Goal: Information Seeking & Learning: Learn about a topic

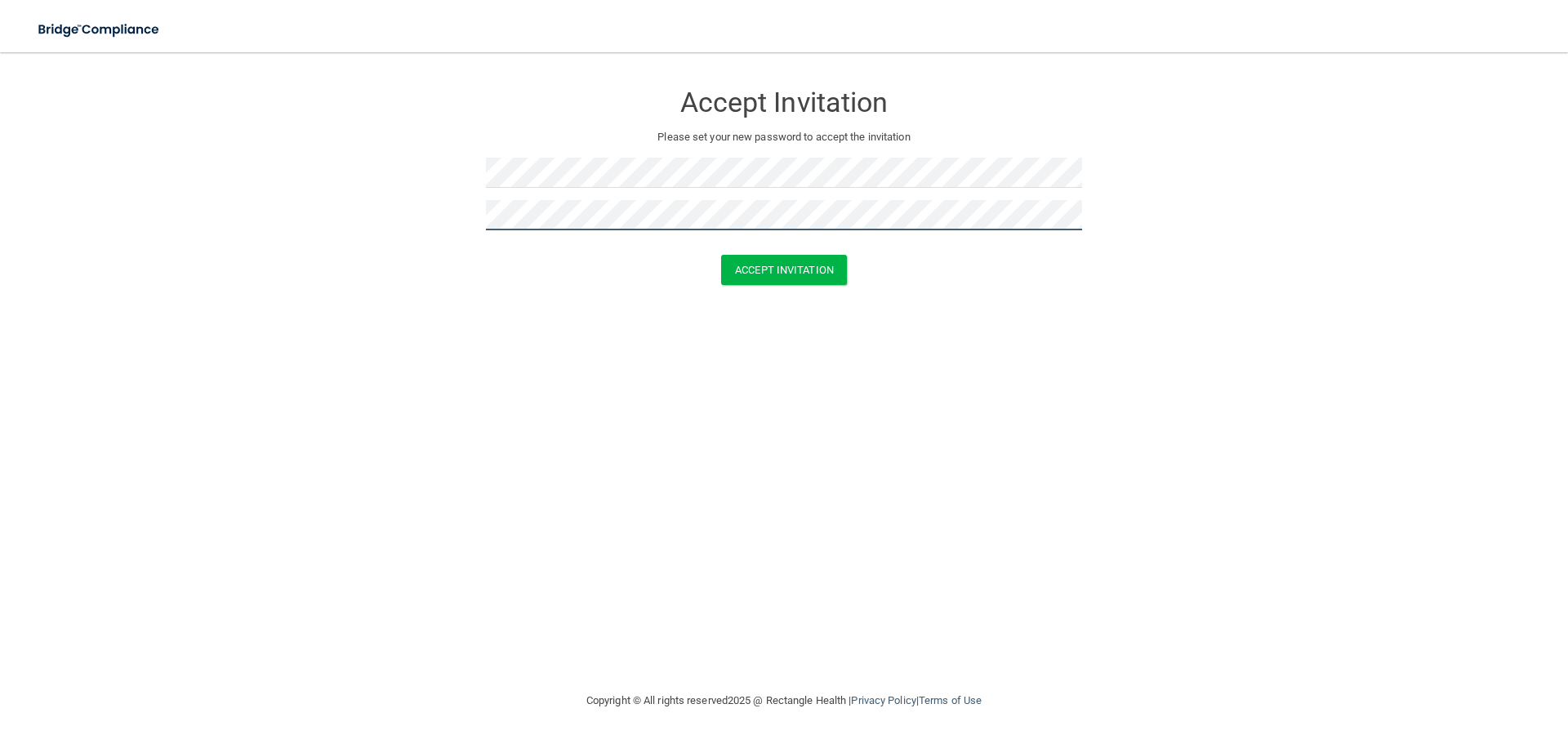
click at [721, 254] on button "Accept Invitation" at bounding box center [783, 269] width 125 height 30
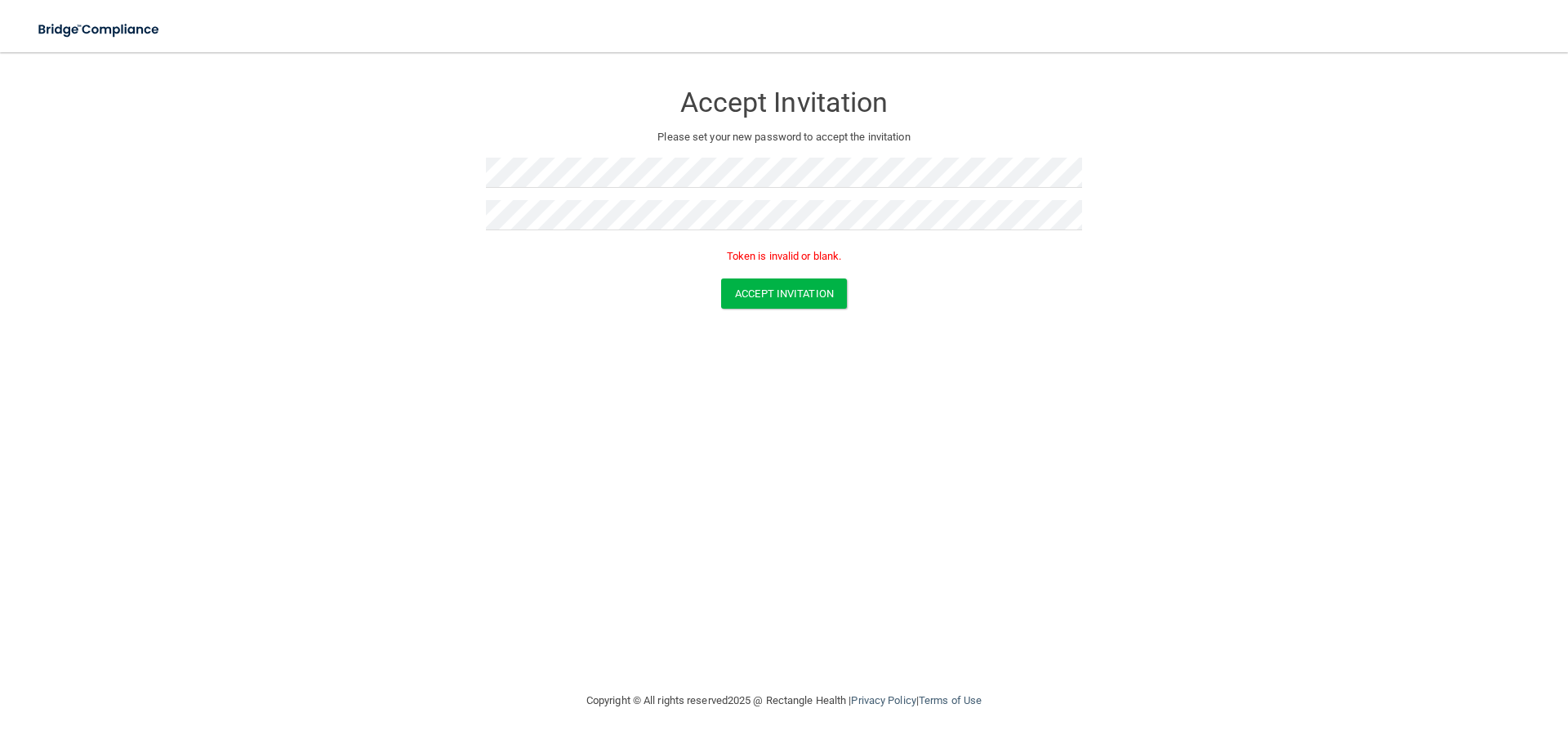
click at [416, 382] on div "Accept Invitation Please set your new password to accept the invitation Token i…" at bounding box center [784, 372] width 1502 height 606
click at [749, 294] on button "Accept Invitation" at bounding box center [783, 293] width 125 height 30
click at [791, 281] on button "Accept Invitation" at bounding box center [783, 293] width 125 height 30
click at [783, 258] on p "Token is invalid or blank." at bounding box center [784, 256] width 596 height 19
click at [721, 278] on button "Accept Invitation" at bounding box center [783, 293] width 125 height 30
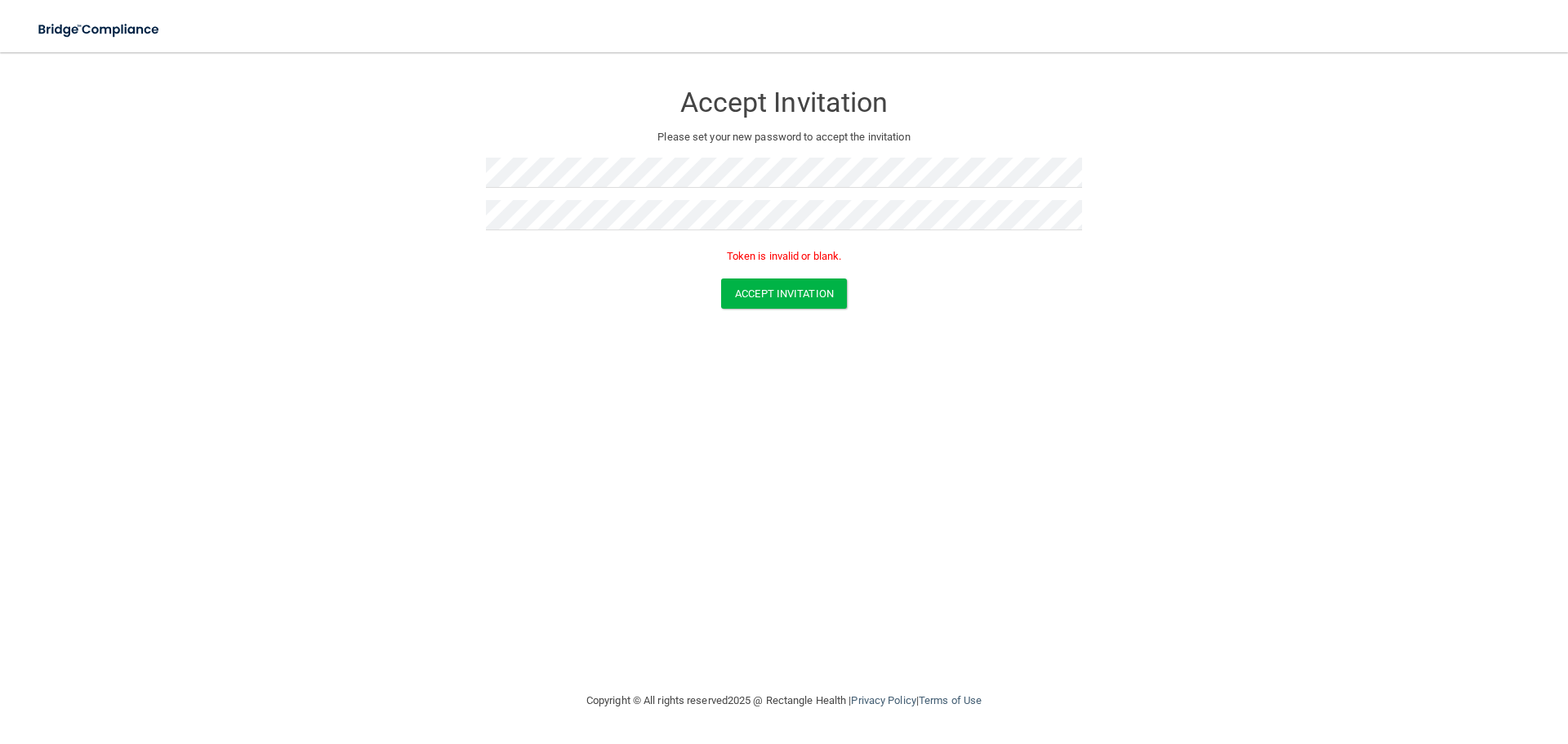
click at [1020, 310] on form "Accept Invitation Please set your new password to accept the invitation Token i…" at bounding box center [784, 199] width 1502 height 260
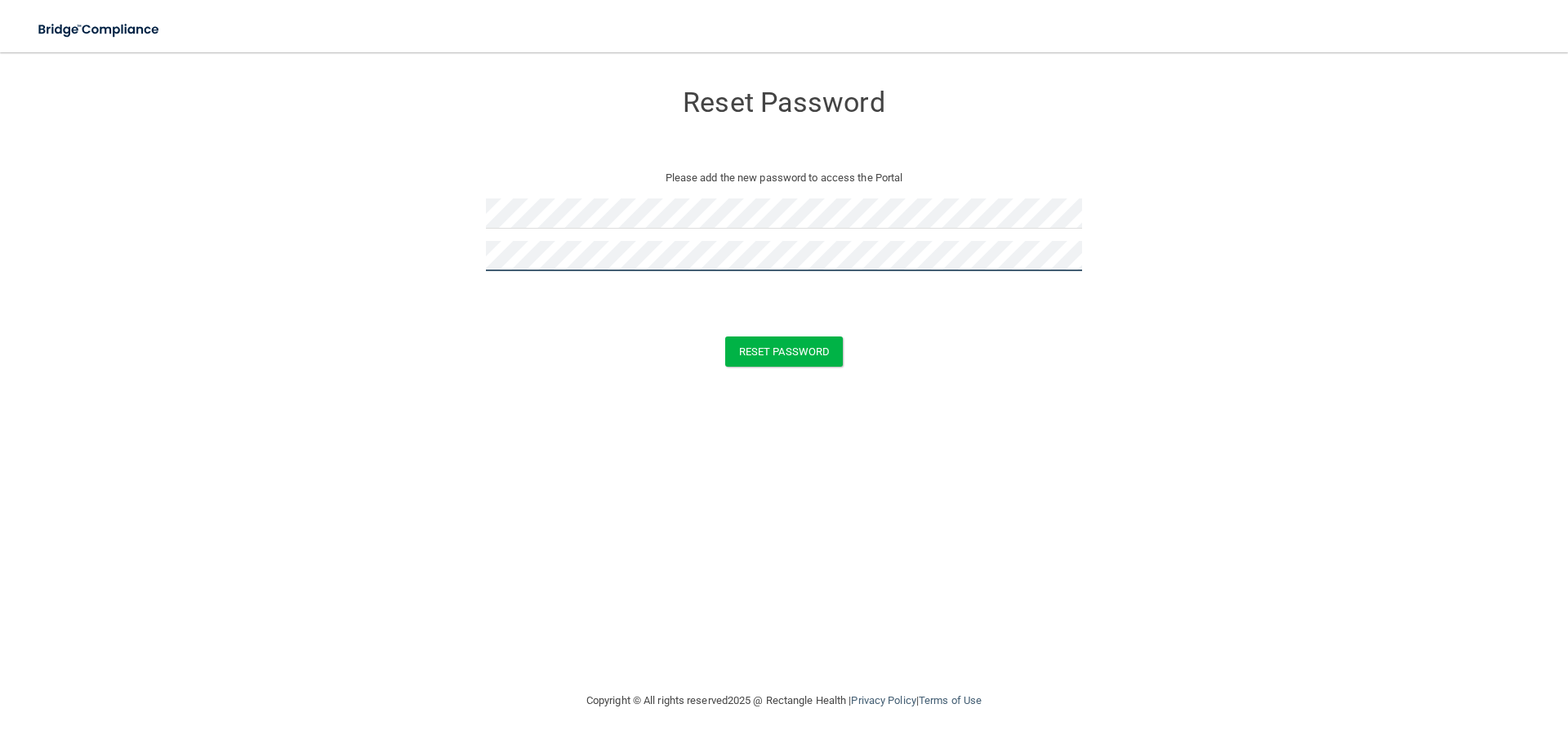
click at [725, 337] on button "Reset Password" at bounding box center [784, 351] width 118 height 30
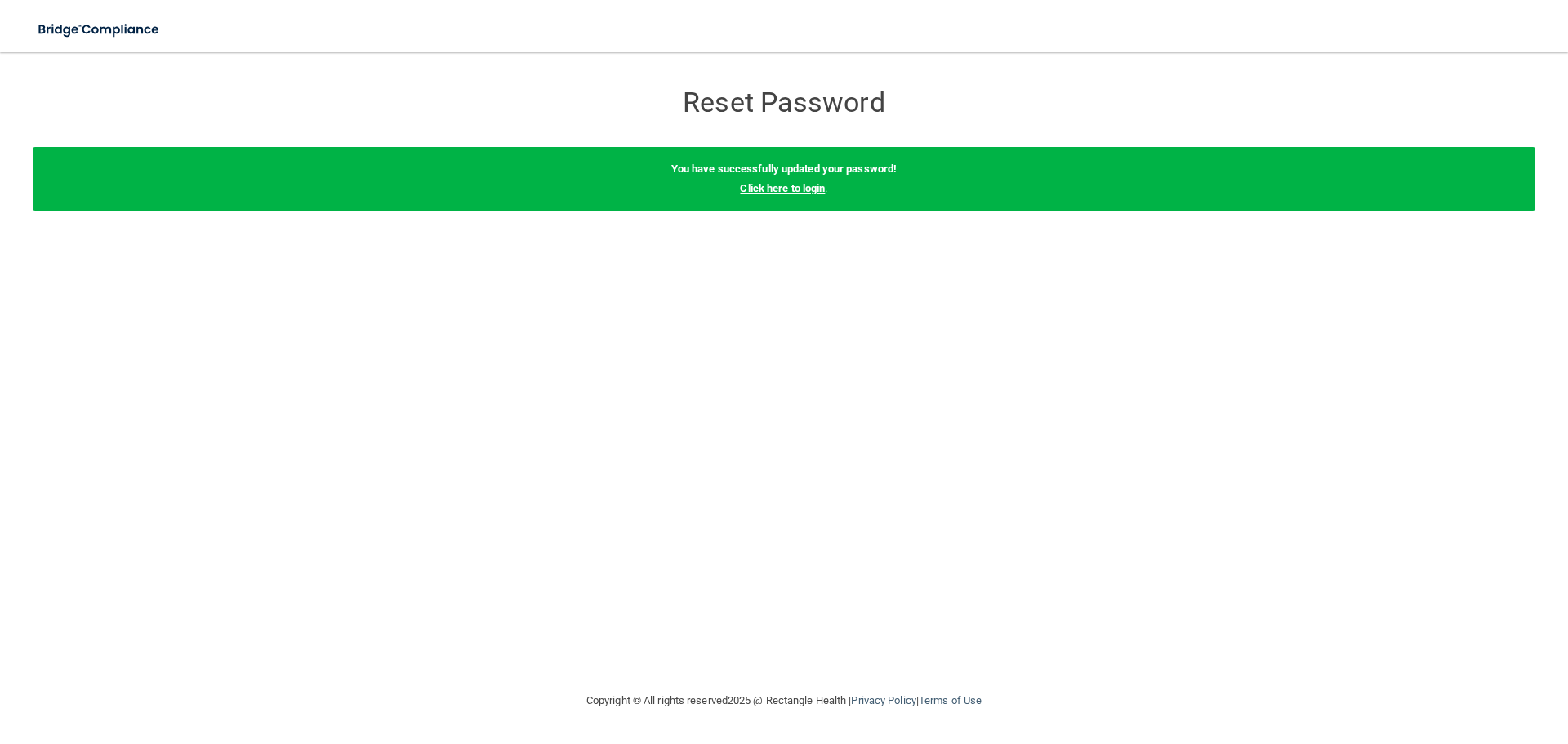
click at [783, 184] on link "Click here to login" at bounding box center [782, 188] width 85 height 12
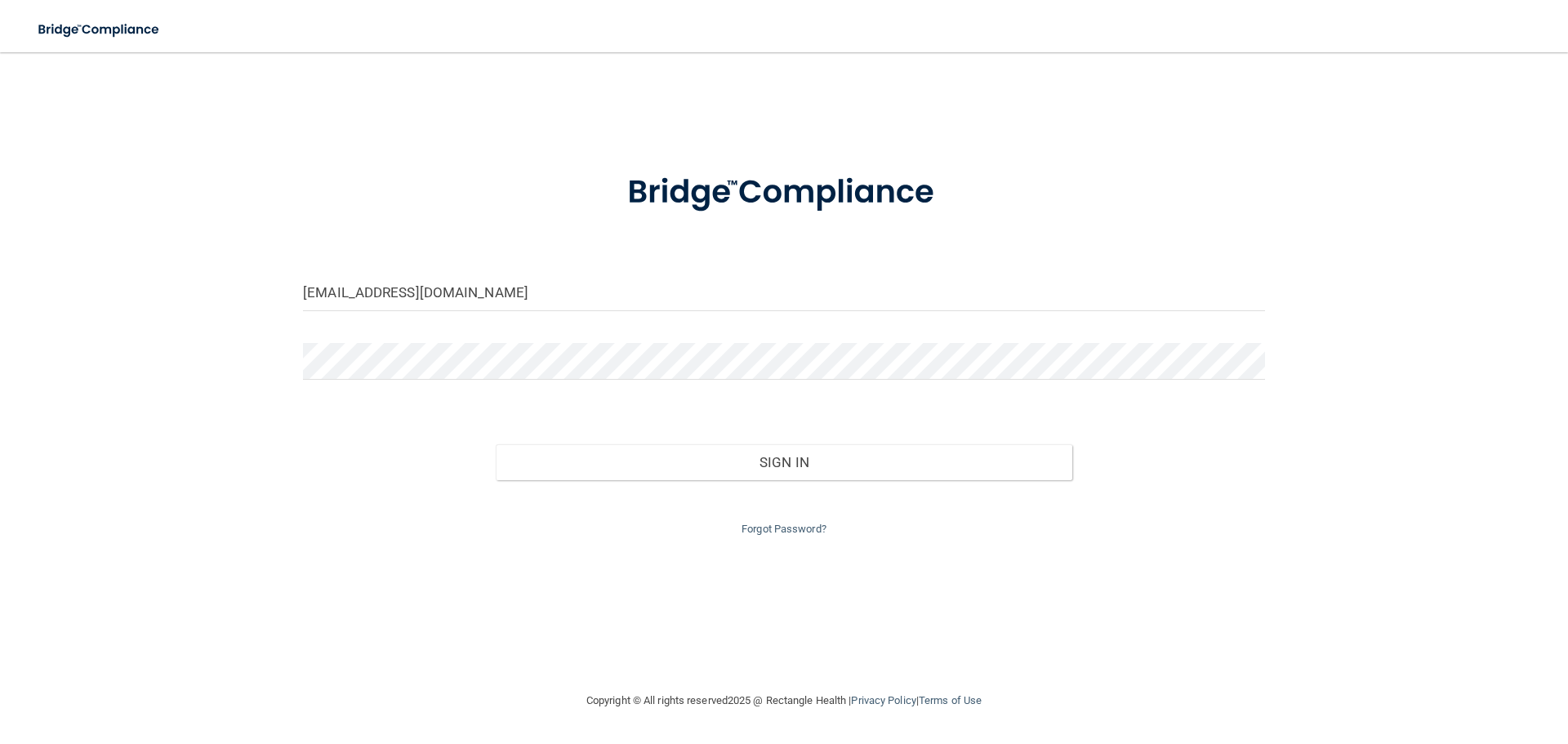
click at [462, 280] on input "frontdesk@vestaviasmiles.com" at bounding box center [783, 293] width 961 height 37
click at [461, 275] on input "frontdesk@vestaviasmiles.com" at bounding box center [783, 293] width 961 height 37
drag, startPoint x: 461, startPoint y: 275, endPoint x: 462, endPoint y: 286, distance: 11.0
click at [462, 286] on input "frontdesk@vestaviasmiles.com" at bounding box center [783, 293] width 961 height 37
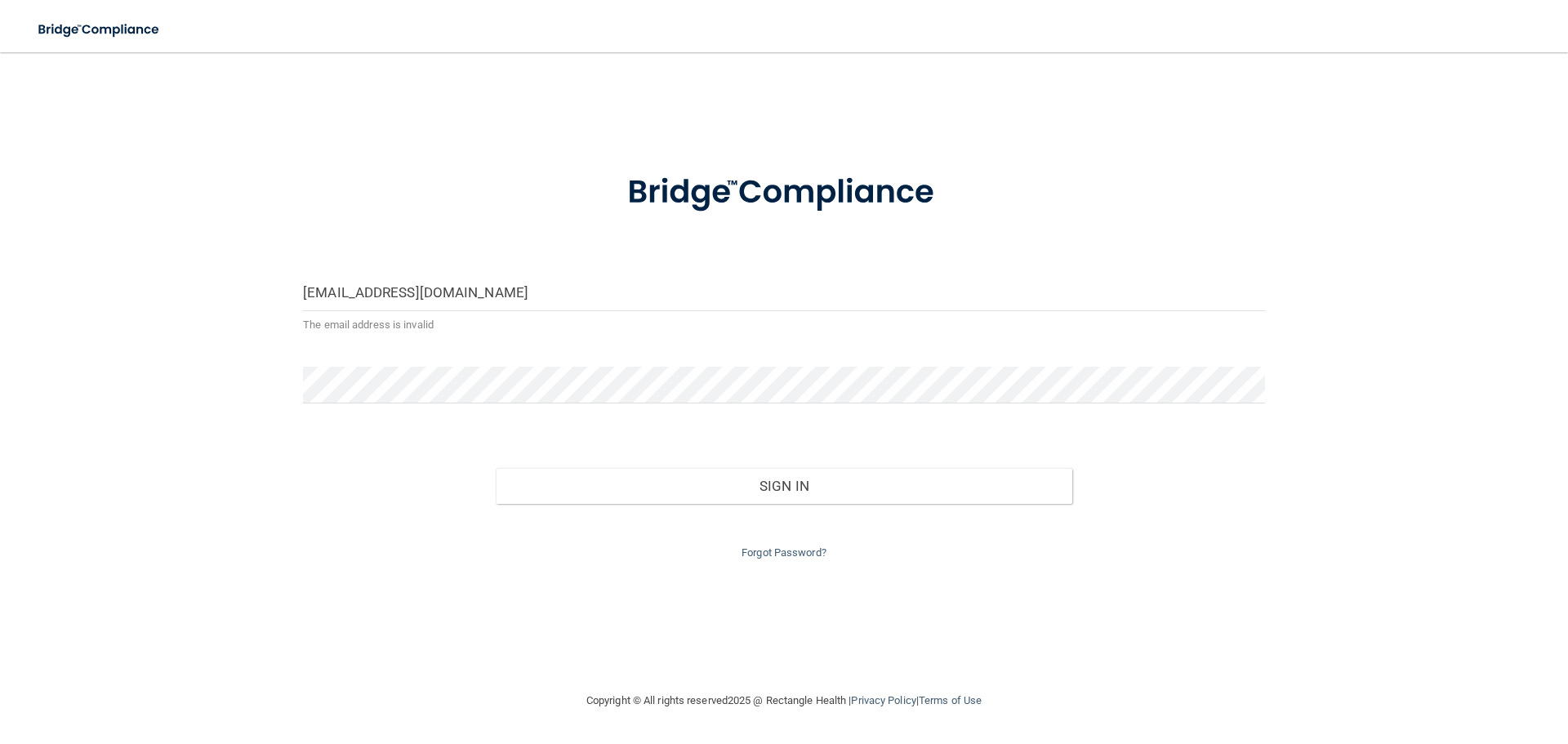
type input "[EMAIL_ADDRESS][DOMAIN_NAME]"
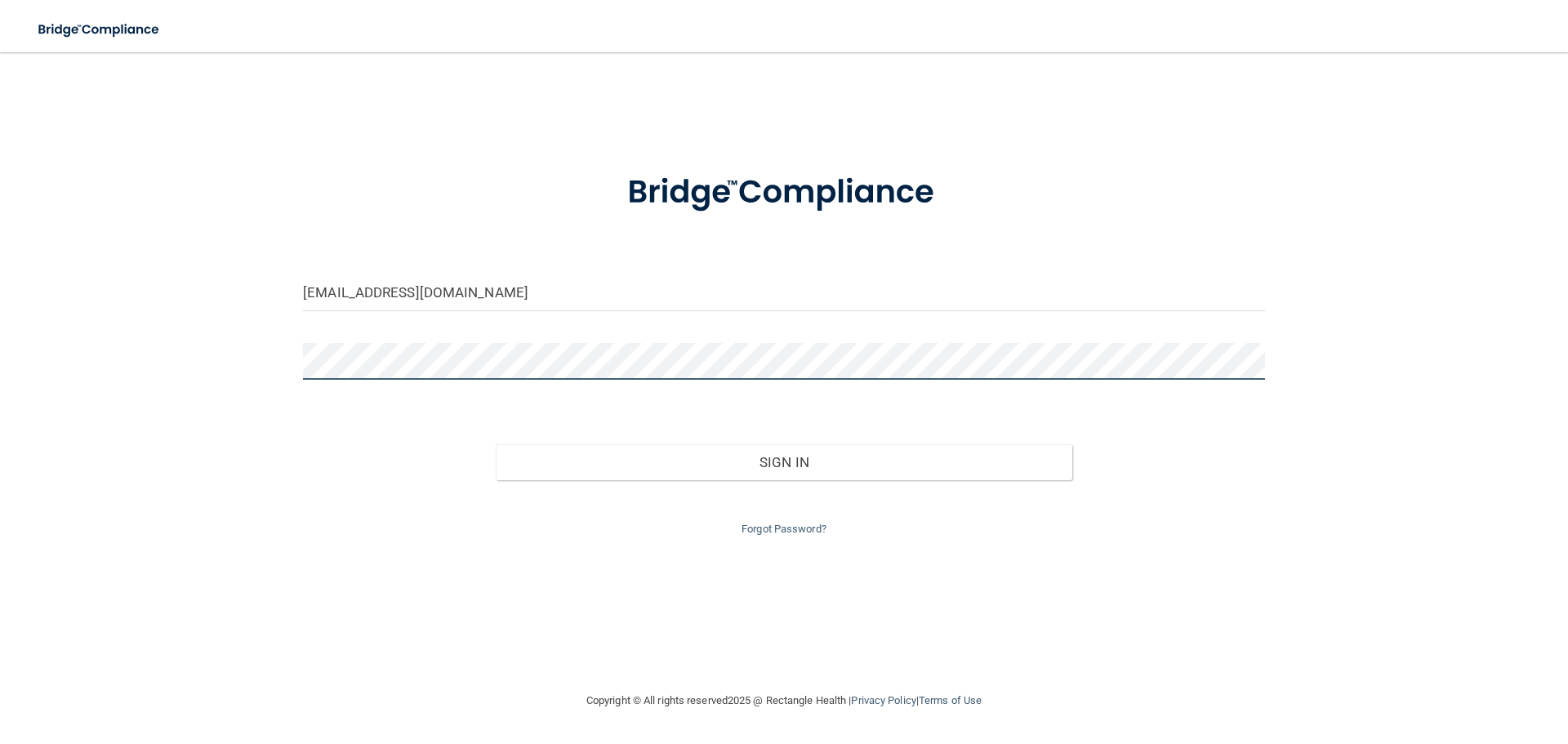
click at [496, 445] on button "Sign In" at bounding box center [784, 462] width 577 height 36
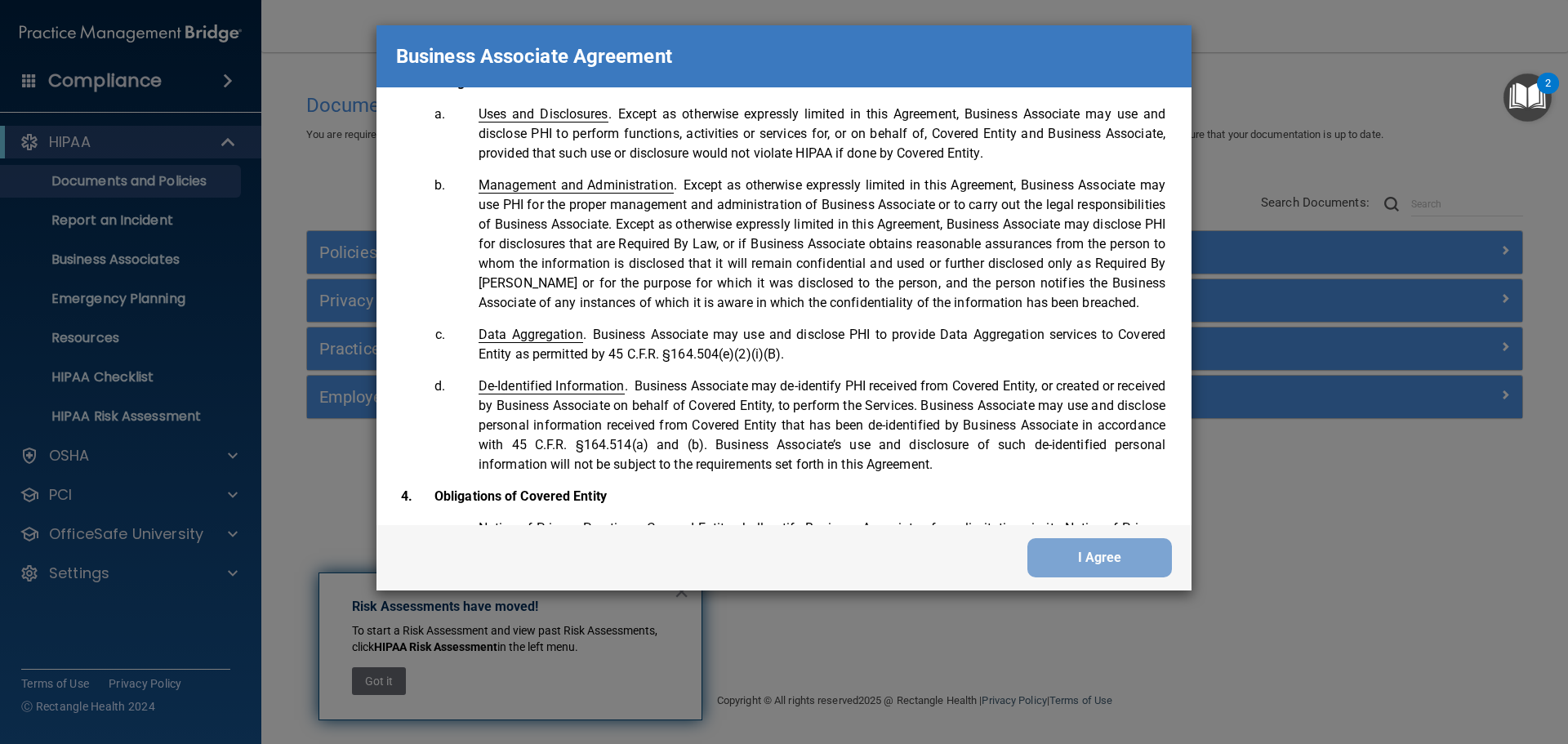
scroll to position [3331, 0]
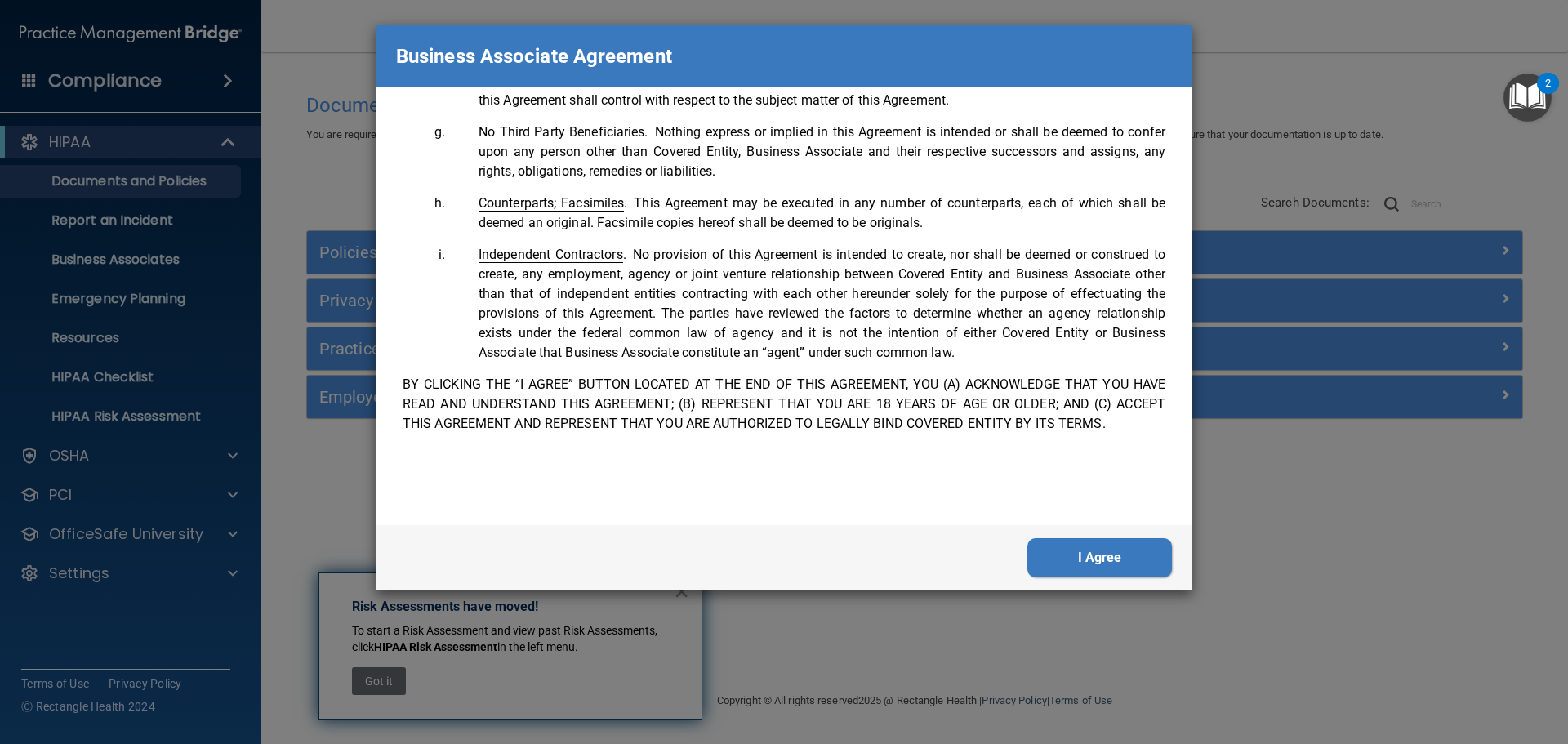
click at [1166, 557] on button "I Agree" at bounding box center [1100, 557] width 145 height 39
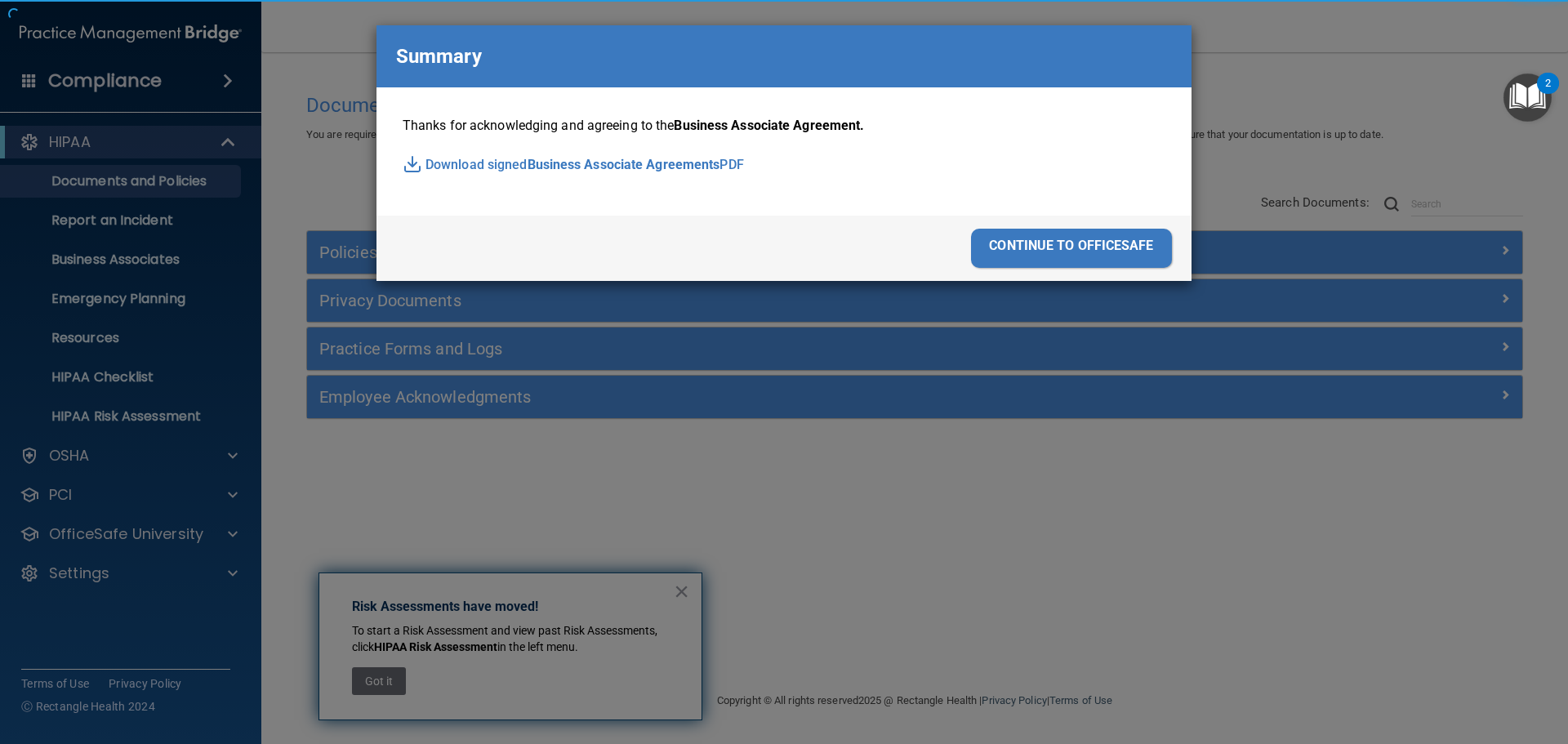
click at [1145, 558] on div "Business Associate Agreement Please sign this updated Business Associate Agreem…" at bounding box center [784, 372] width 1568 height 744
click at [1018, 250] on div "continue to officesafe" at bounding box center [1071, 248] width 201 height 39
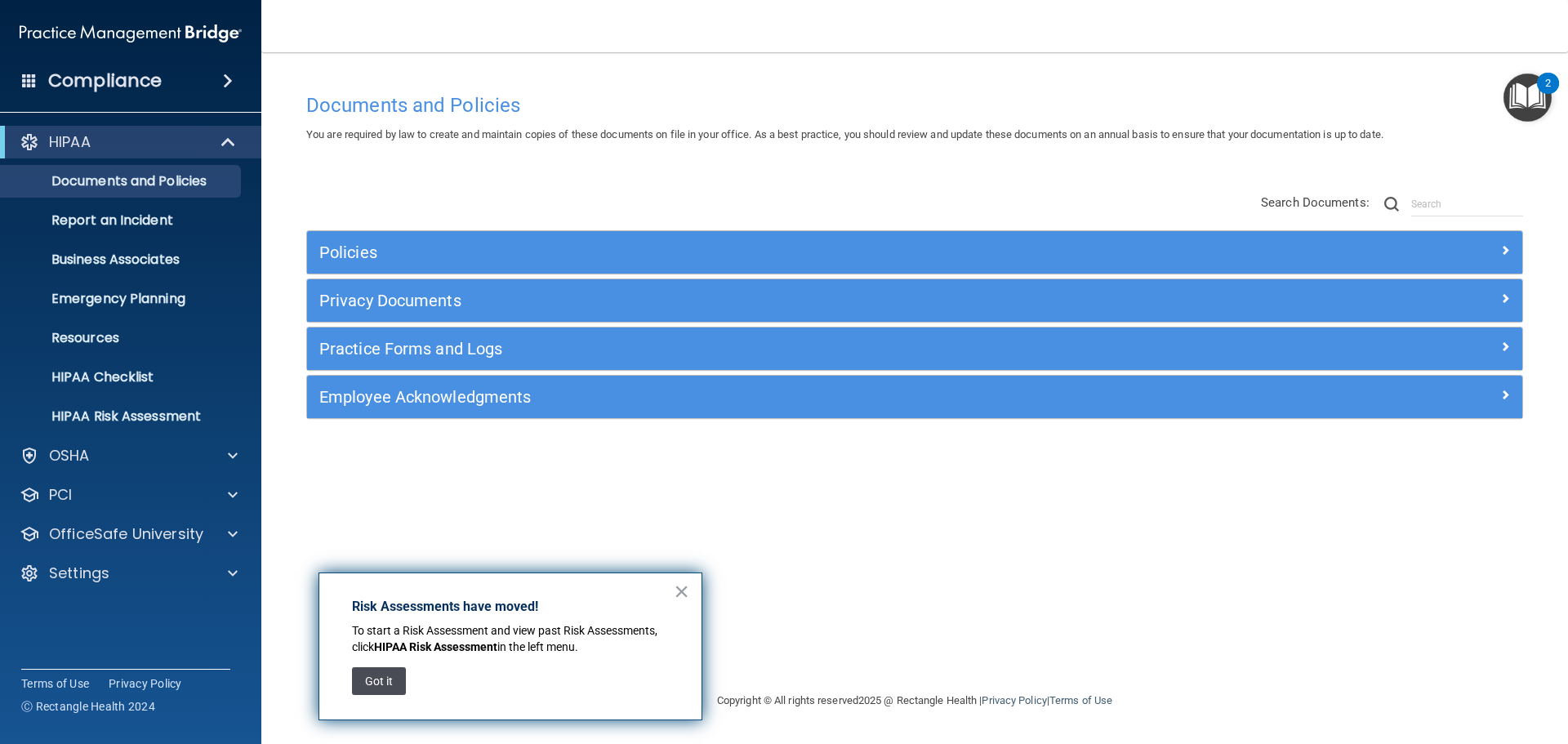
click at [365, 680] on button "Got it" at bounding box center [379, 681] width 54 height 27
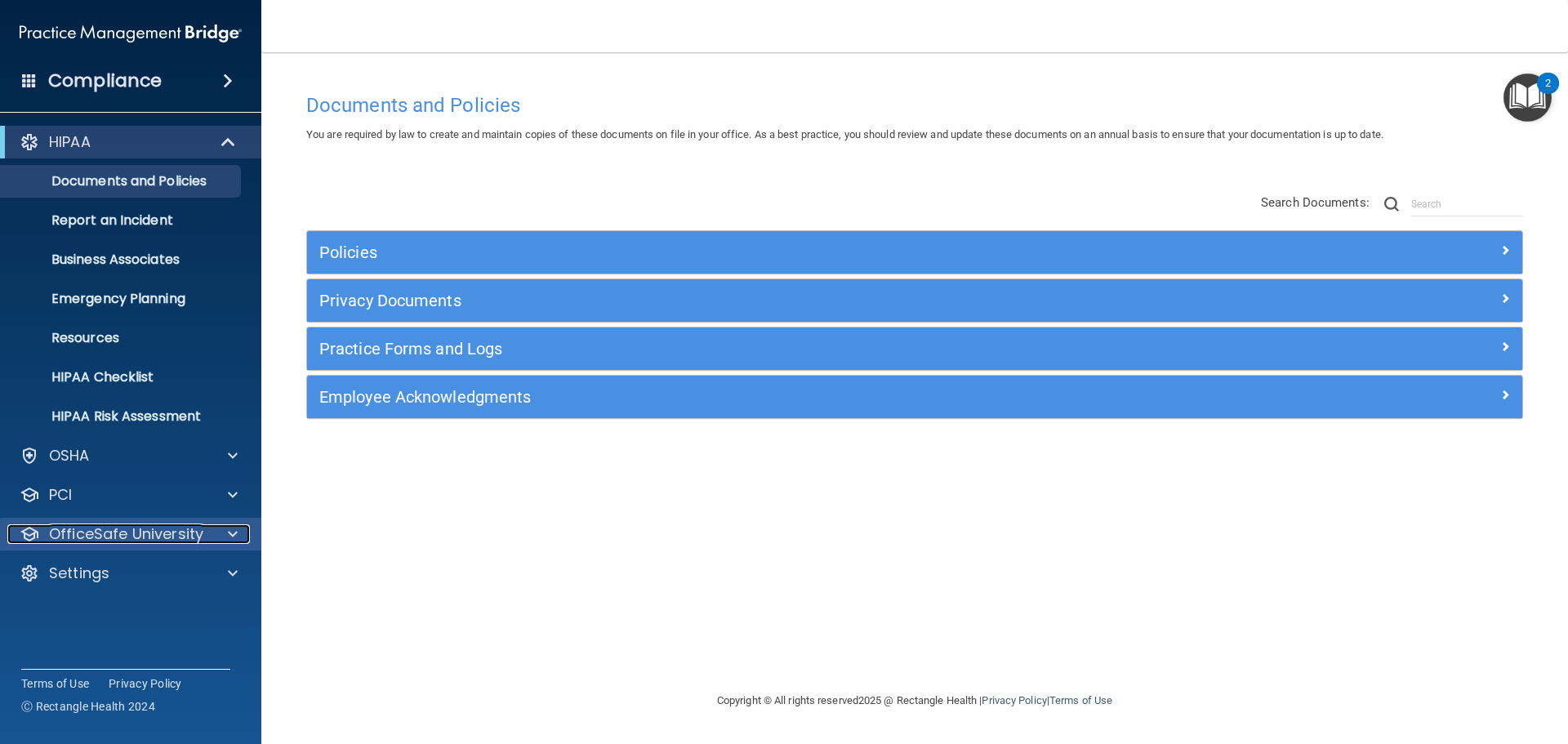
click at [141, 534] on p "OfficeSafe University" at bounding box center [126, 534] width 155 height 19
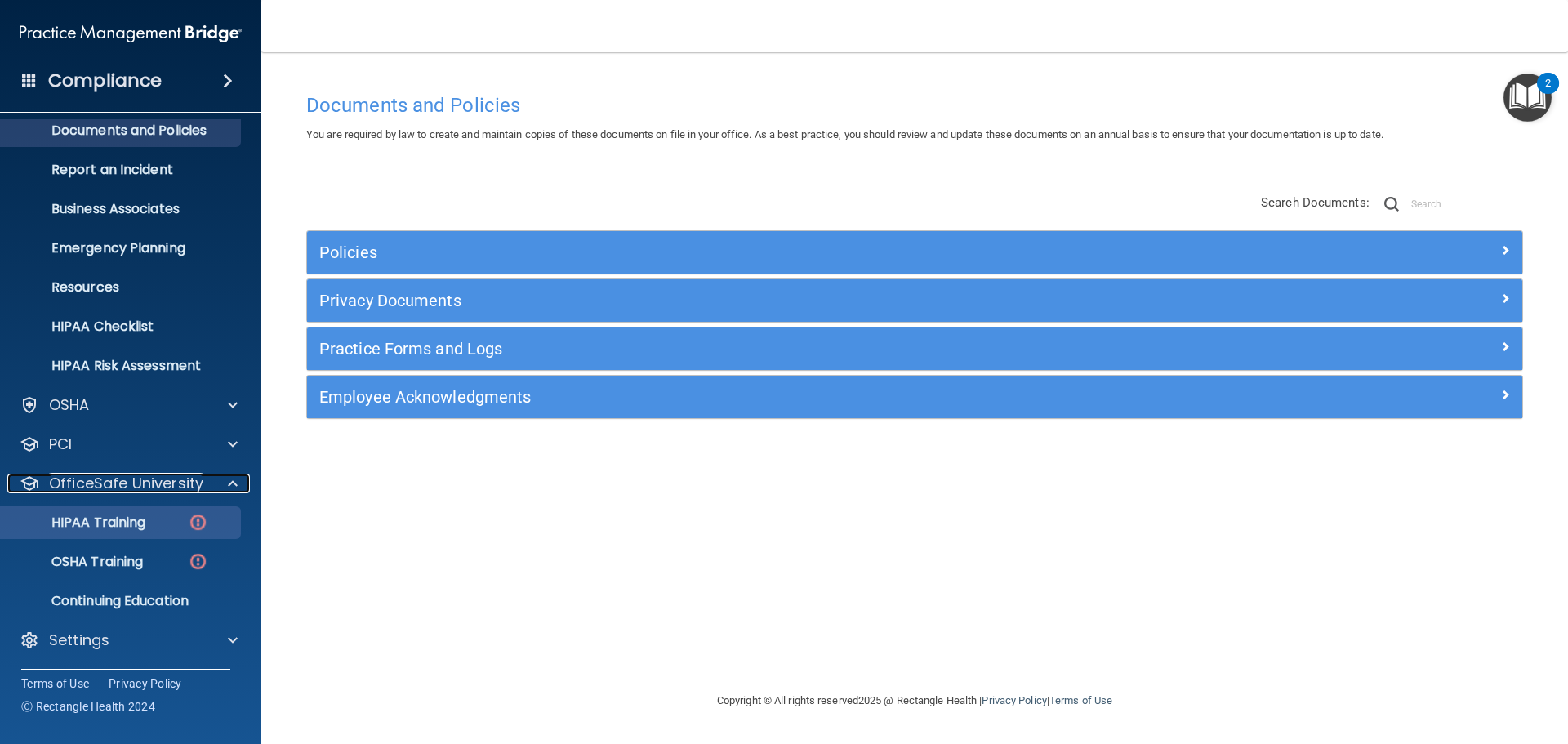
scroll to position [51, 0]
click at [153, 514] on div "HIPAA Training" at bounding box center [123, 522] width 223 height 16
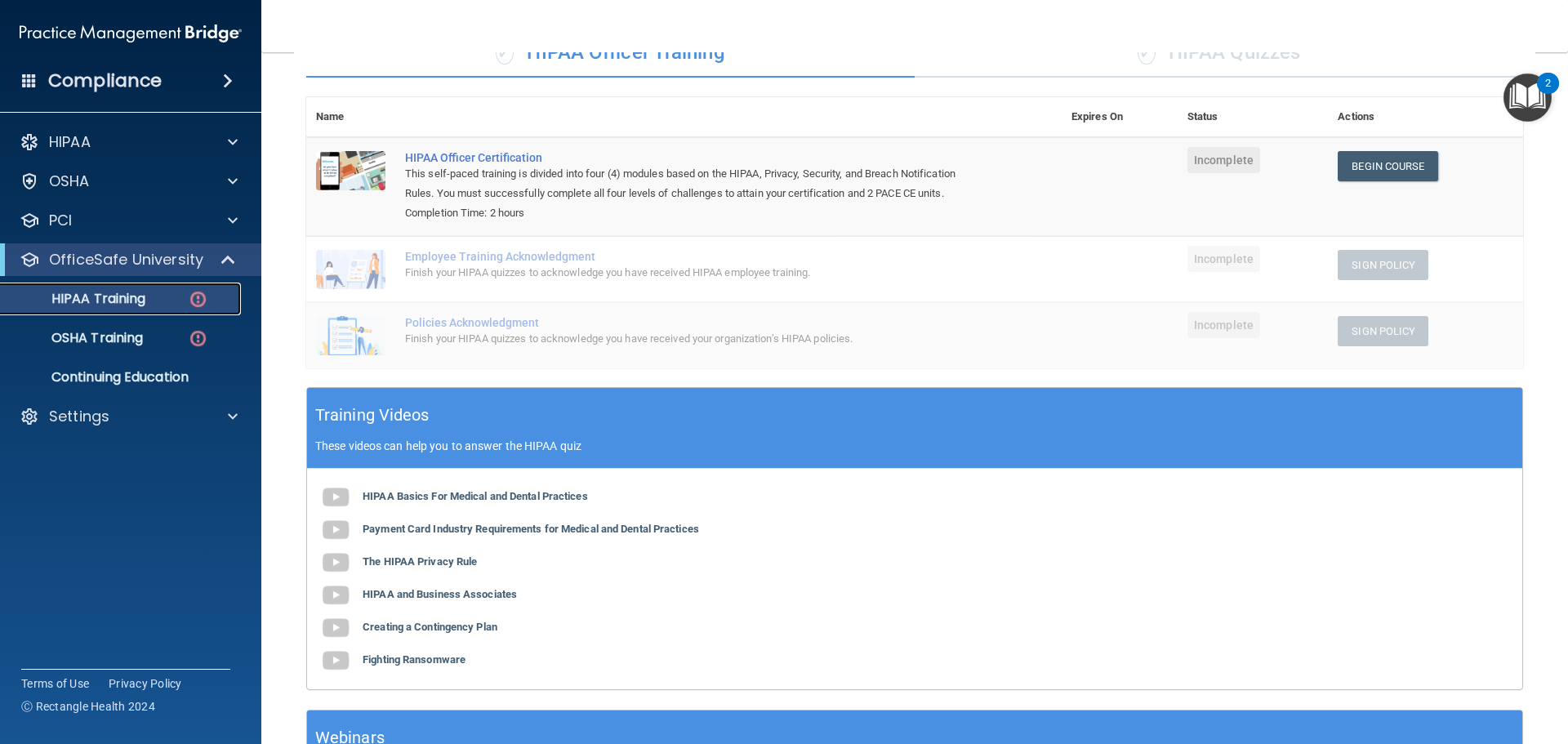
scroll to position [138, 0]
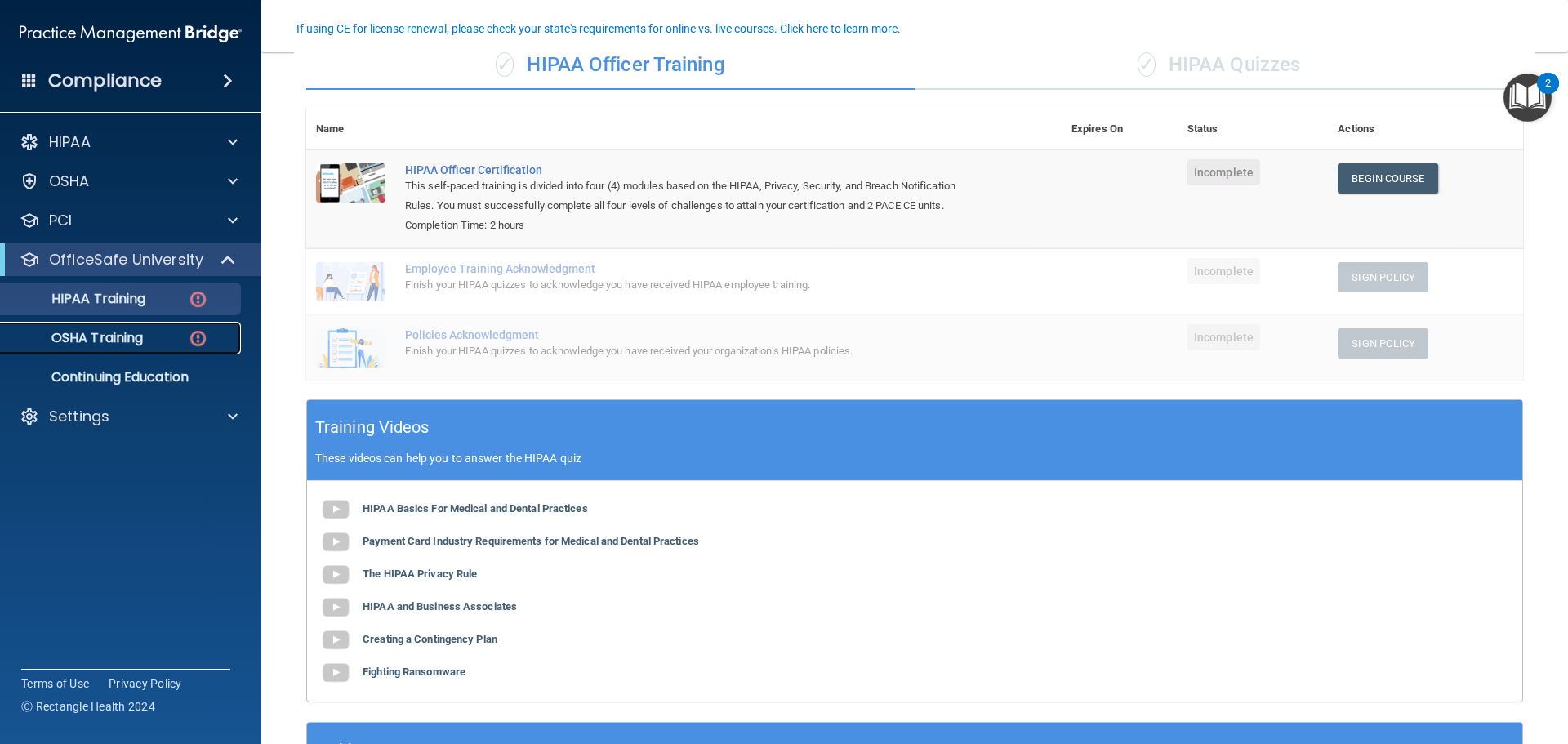
click at [182, 340] on div "OSHA Training" at bounding box center [123, 339] width 223 height 16
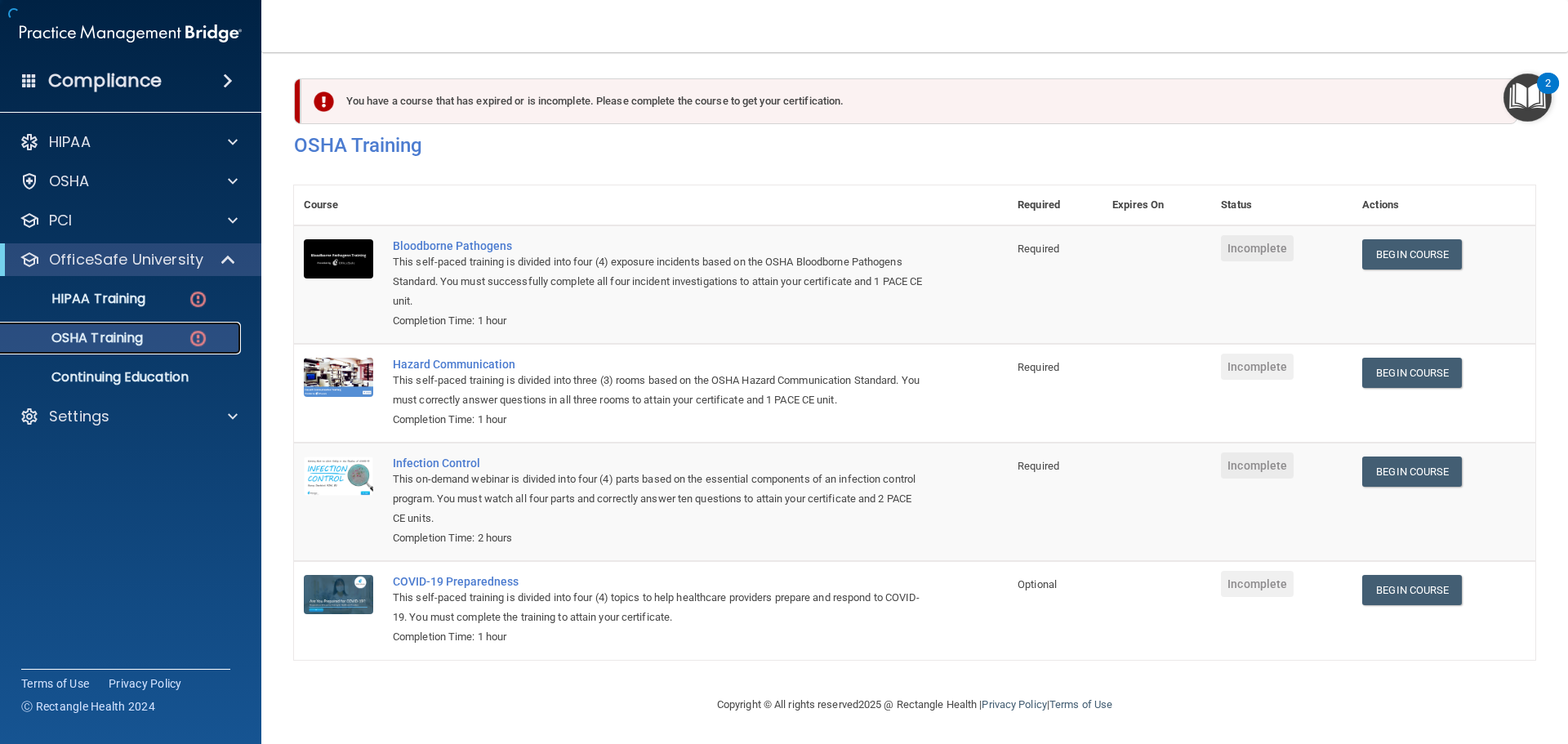
scroll to position [27, 0]
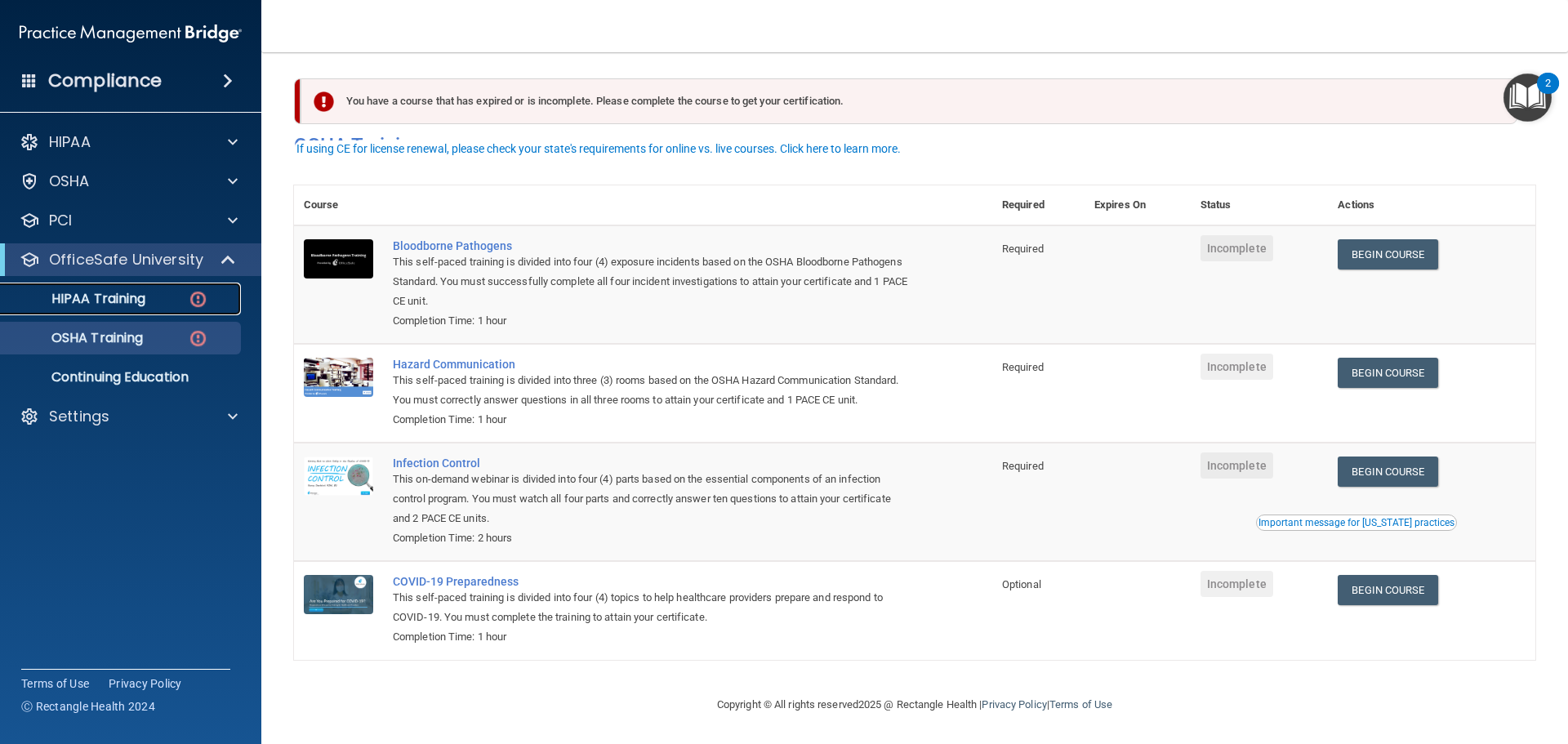
click at [134, 291] on p "HIPAA Training" at bounding box center [78, 299] width 134 height 16
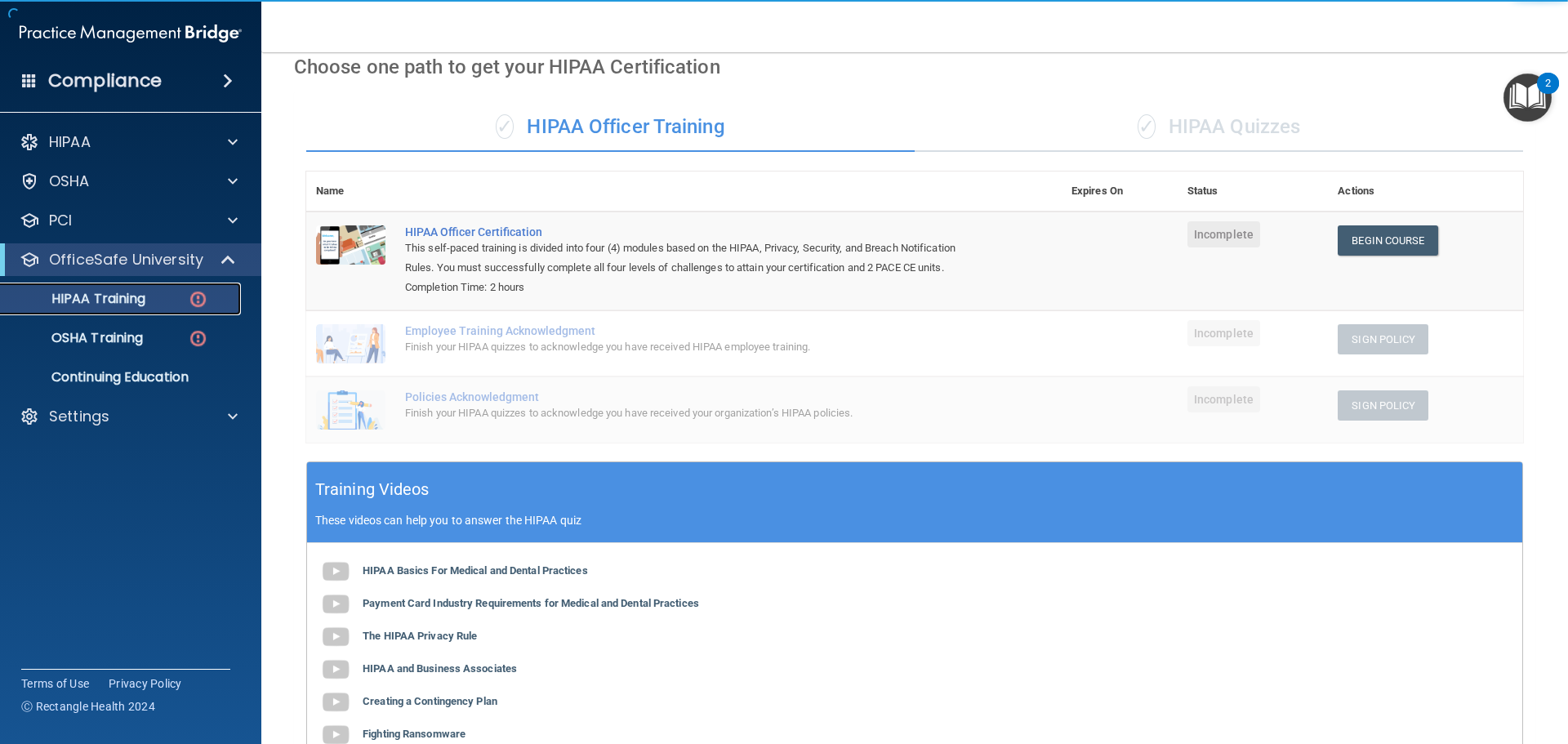
scroll to position [57, 0]
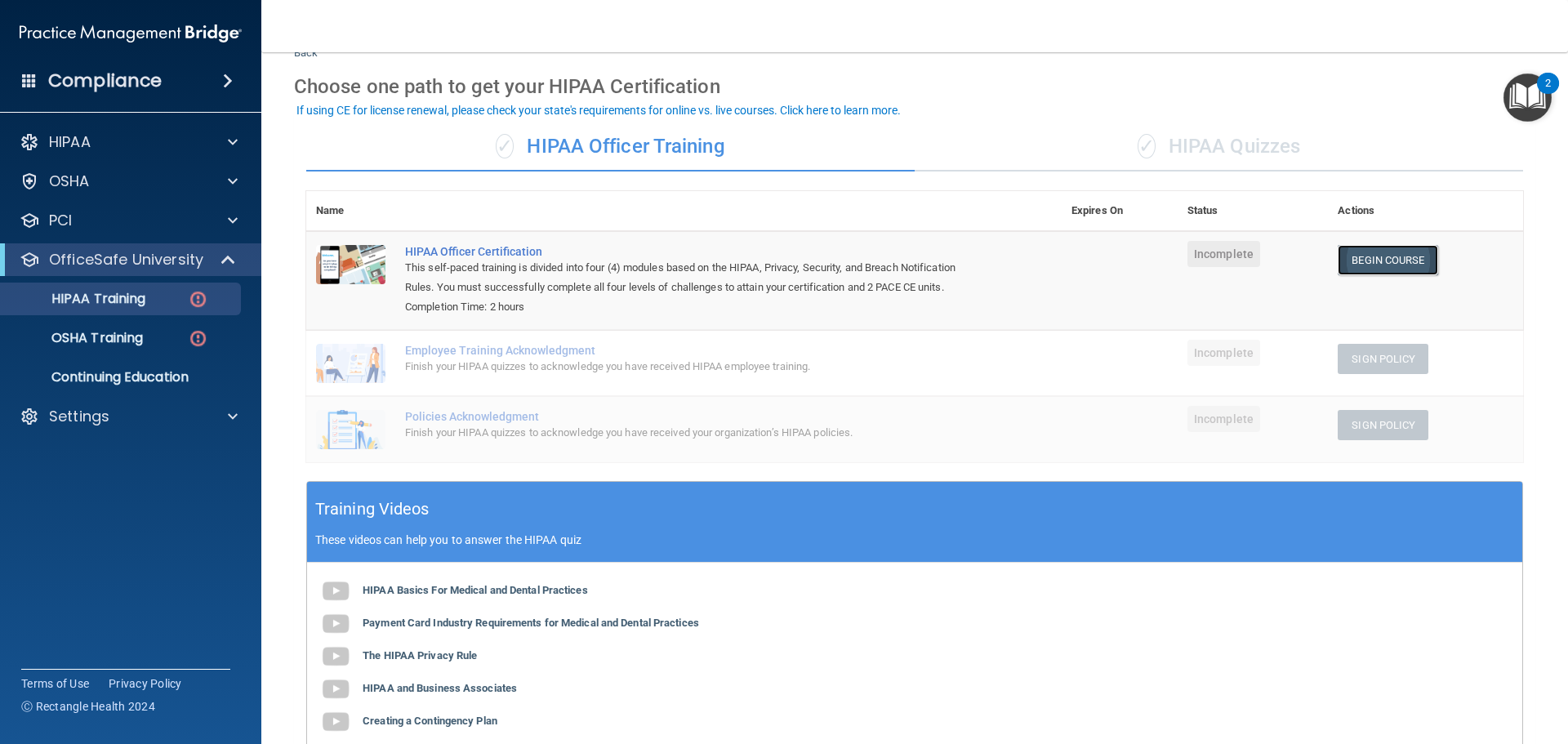
click at [1394, 252] on link "Begin Course" at bounding box center [1387, 260] width 100 height 30
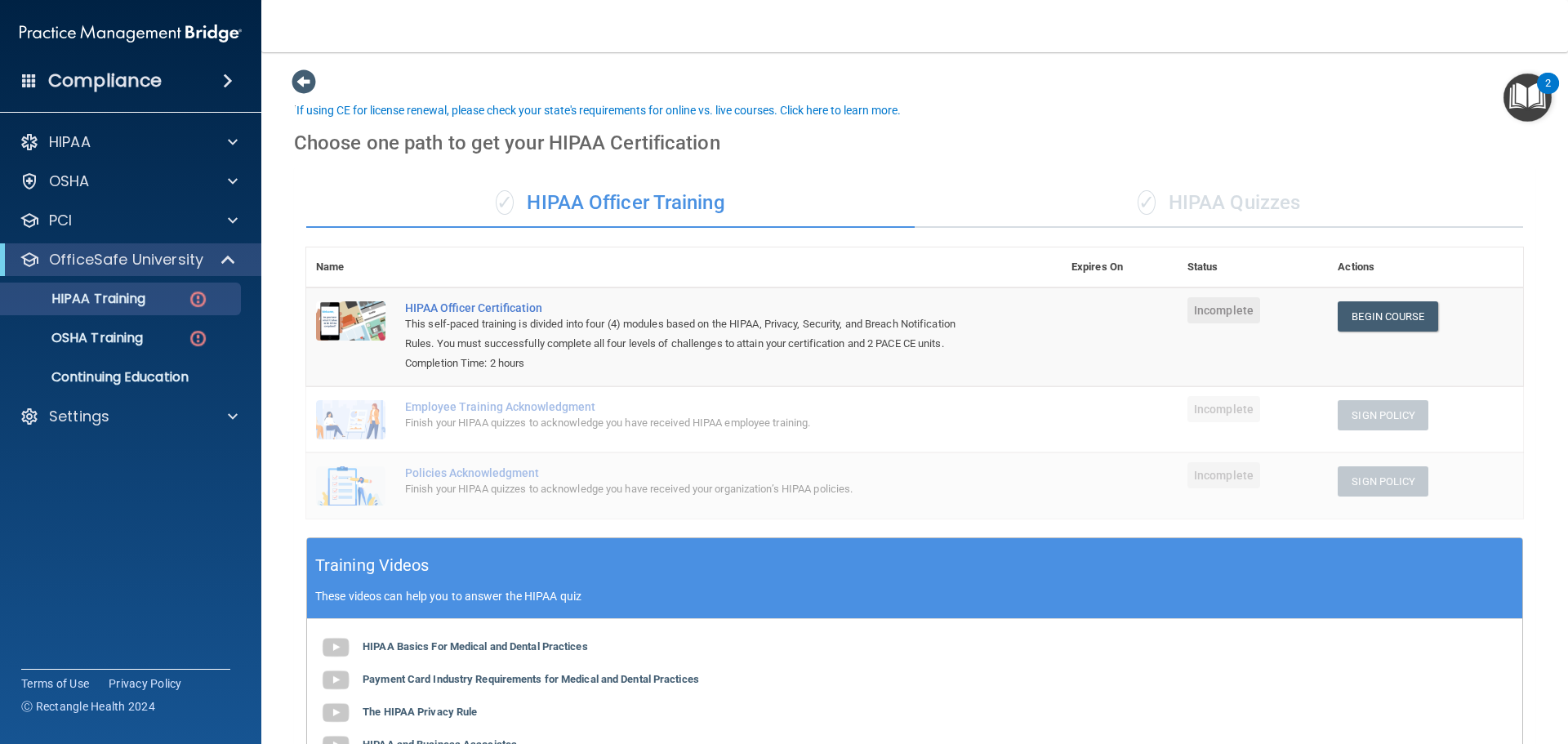
scroll to position [57, 0]
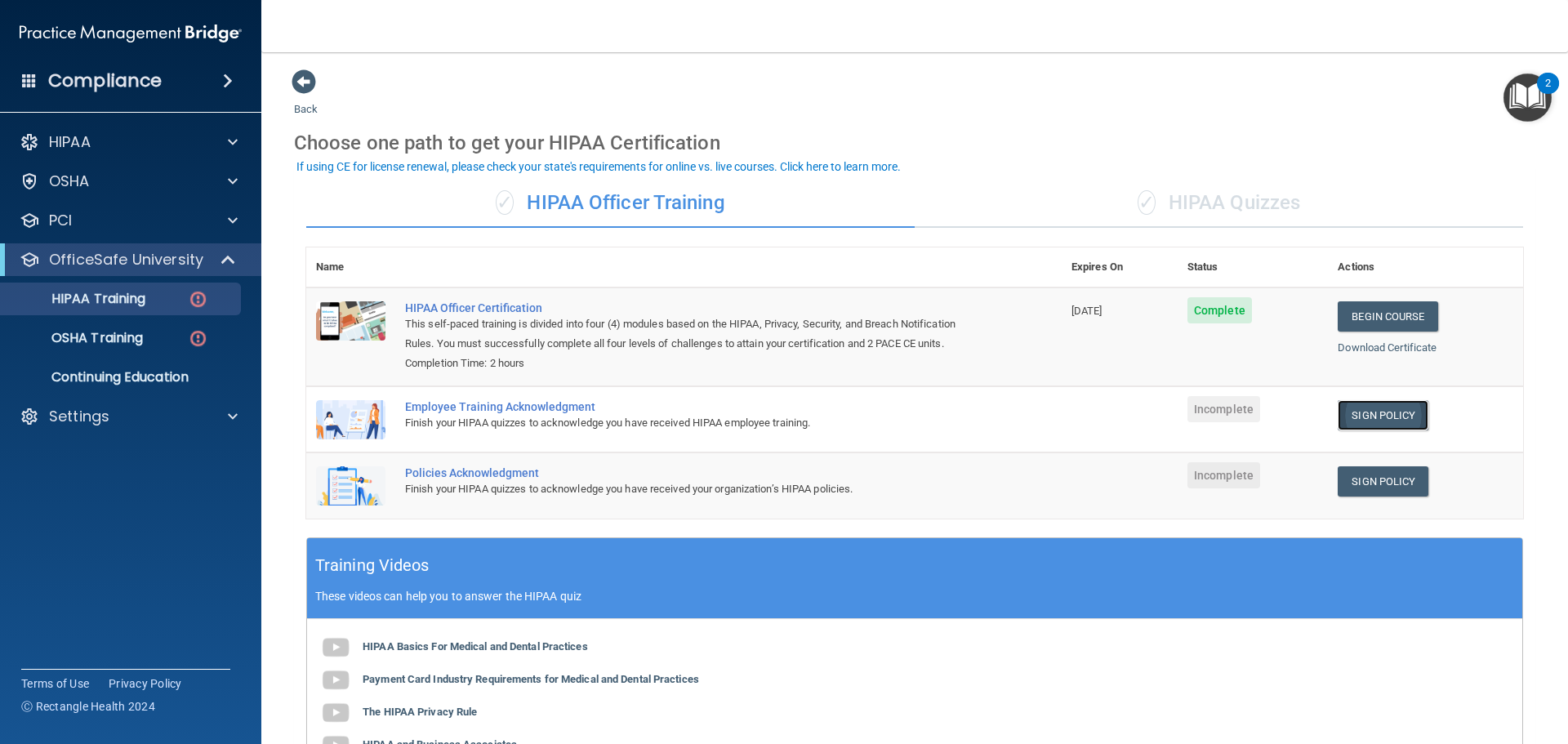
click at [1369, 424] on link "Sign Policy" at bounding box center [1382, 415] width 91 height 30
click at [1409, 491] on link "Sign Policy" at bounding box center [1382, 481] width 91 height 30
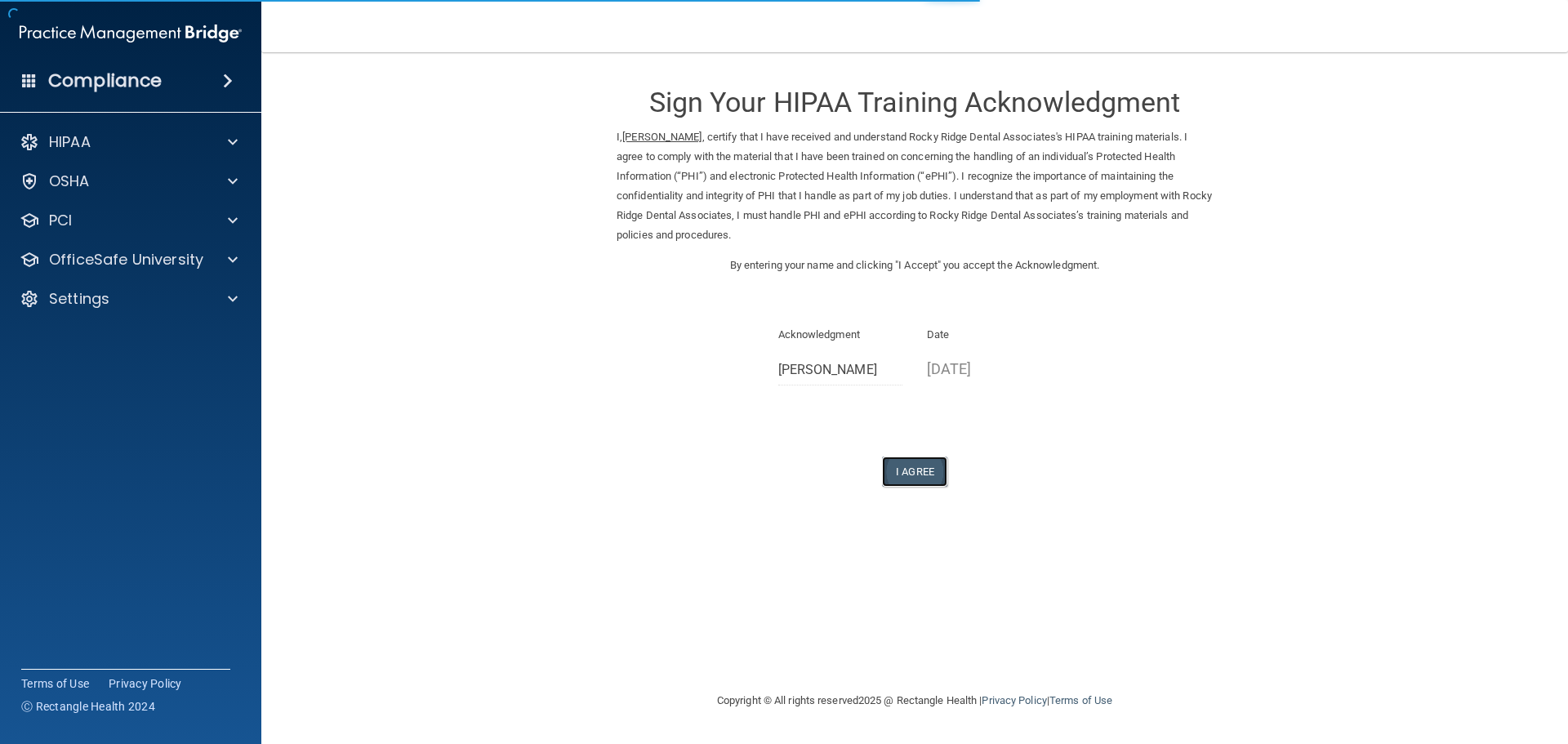
click at [898, 478] on button "I Agree" at bounding box center [914, 471] width 65 height 30
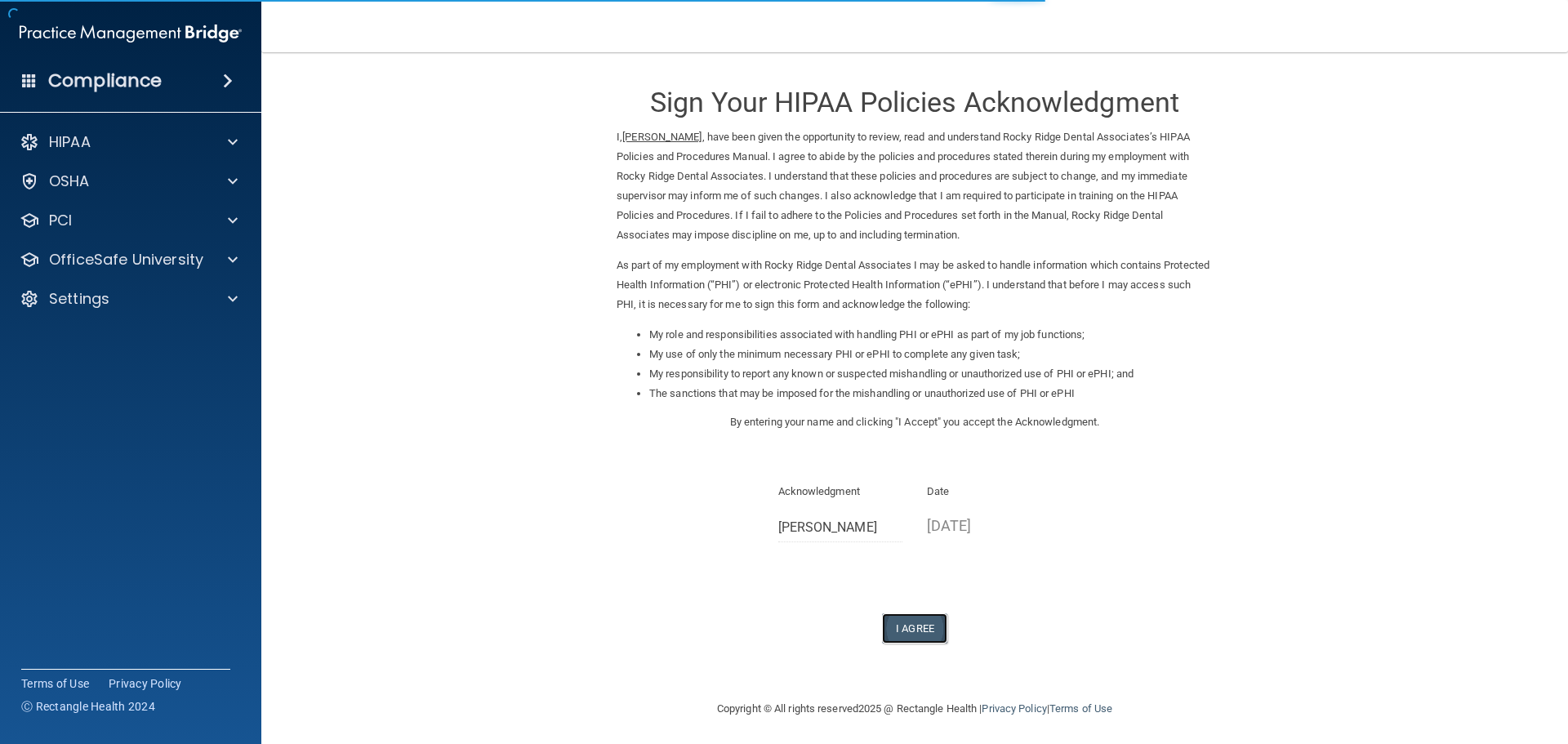
click at [922, 640] on button "I Agree" at bounding box center [914, 628] width 65 height 30
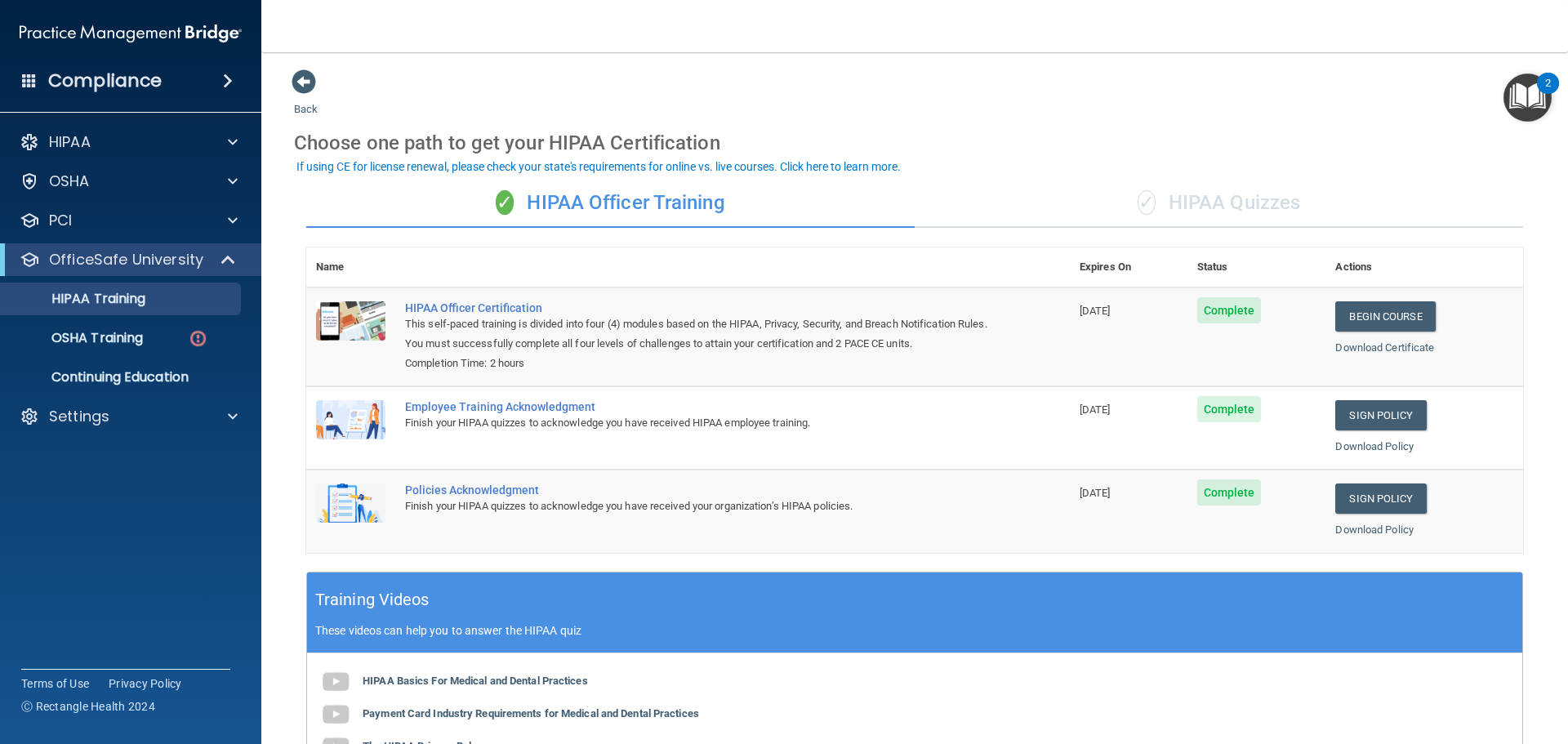
click at [1188, 200] on div "✓ HIPAA Quizzes" at bounding box center [1219, 203] width 608 height 49
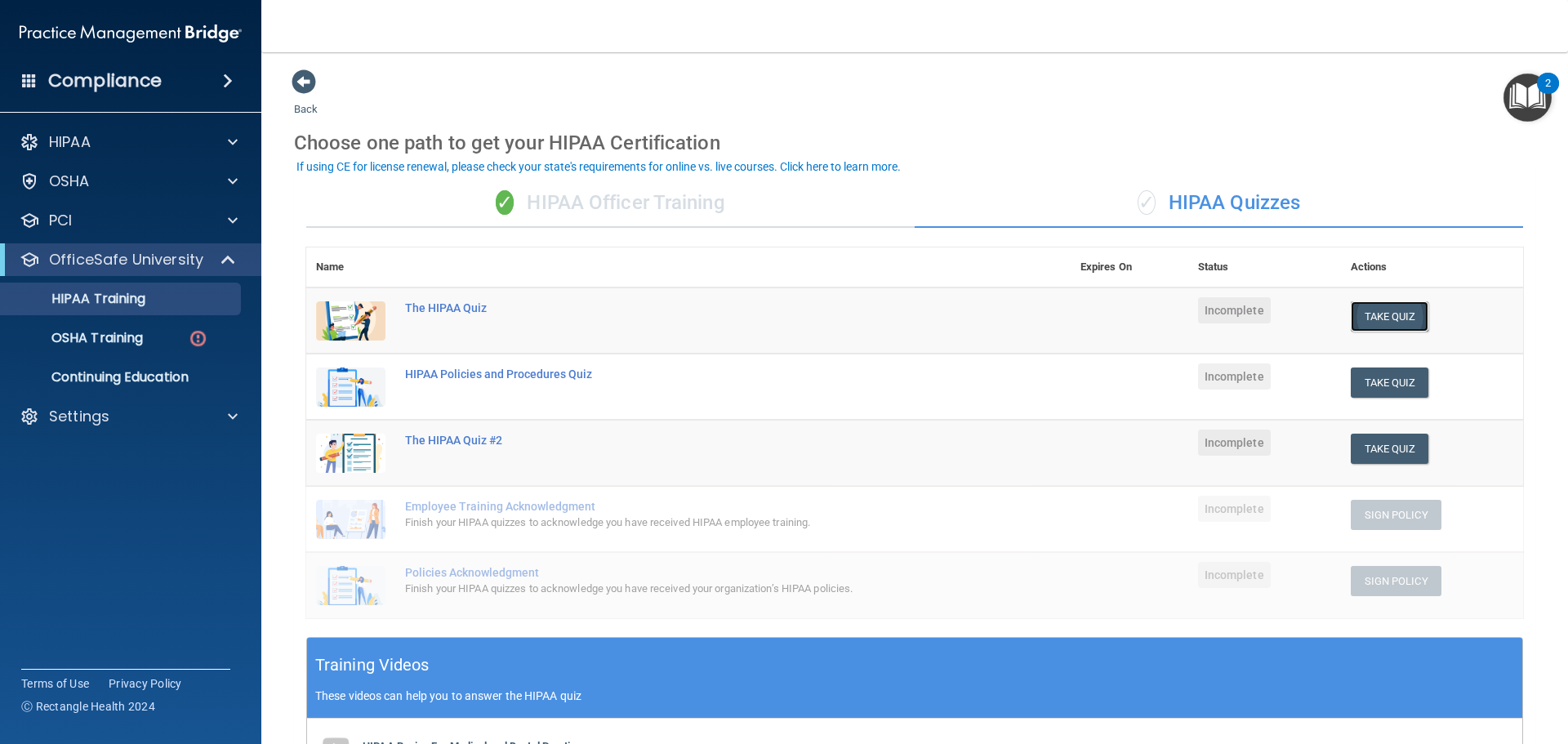
click at [1359, 307] on button "Take Quiz" at bounding box center [1390, 316] width 79 height 30
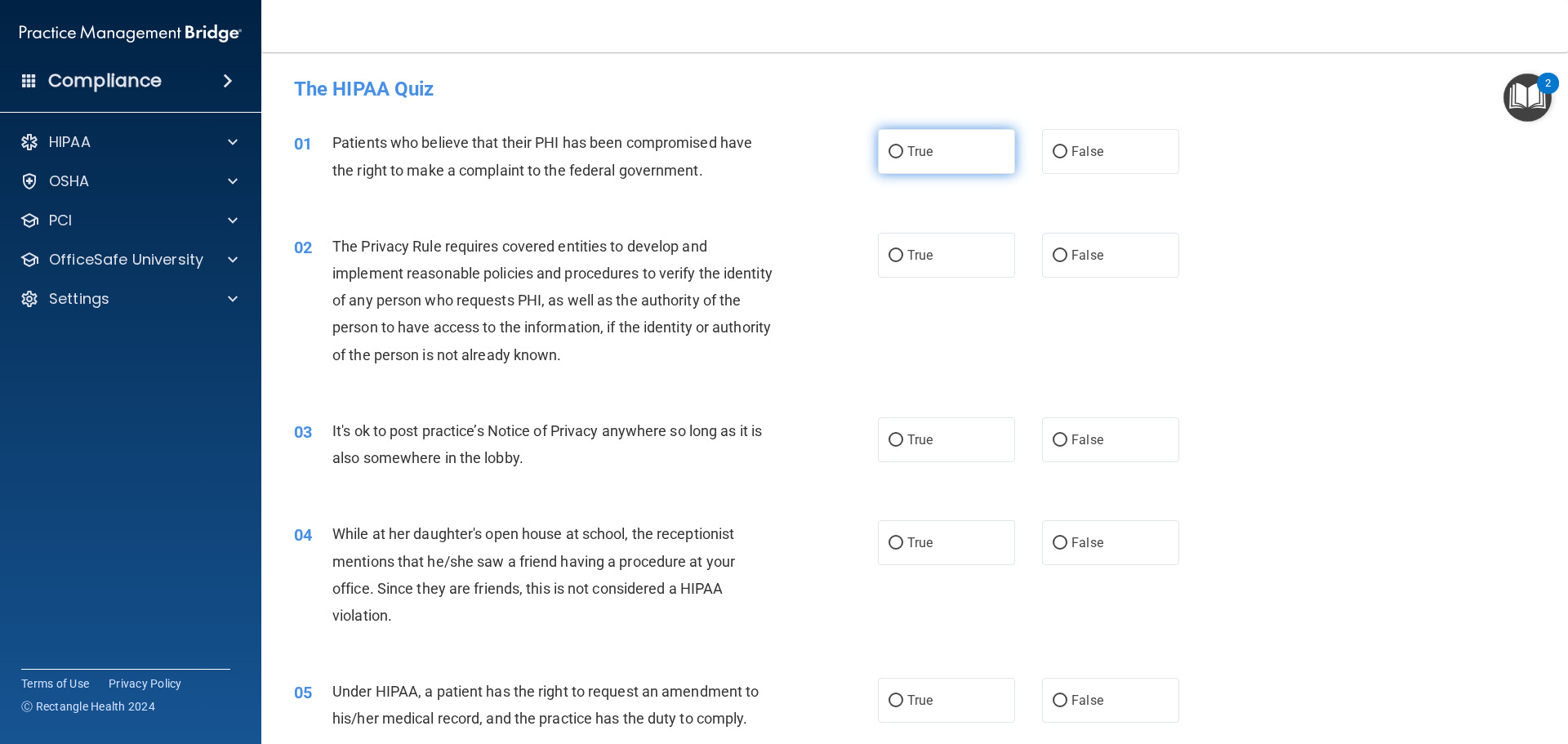
click at [915, 157] on span "True" at bounding box center [920, 151] width 26 height 16
click at [903, 157] on input "True" at bounding box center [896, 152] width 15 height 12
radio input "true"
click at [1525, 99] on img "Open Resource Center, 2 new notifications" at bounding box center [1527, 97] width 48 height 49
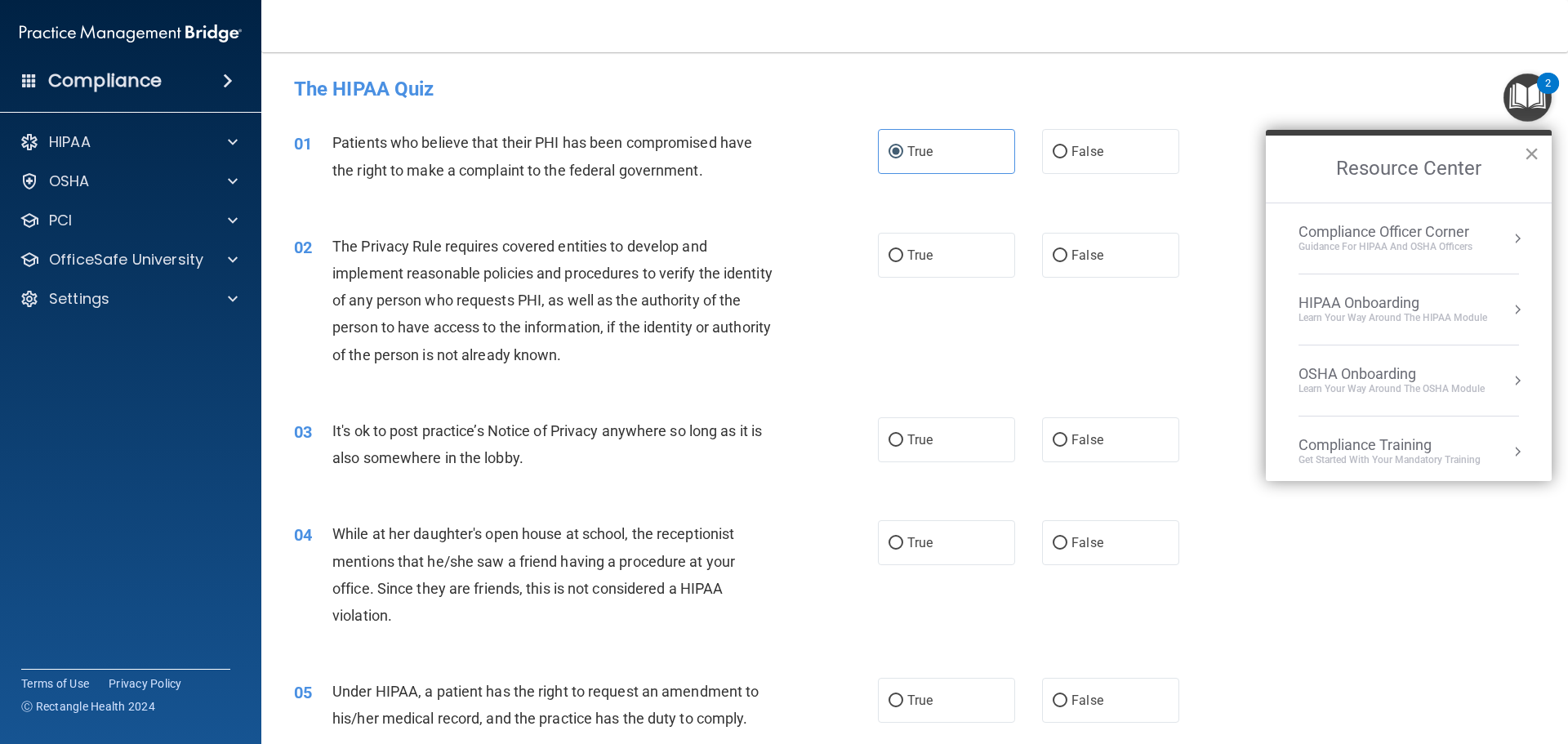
click at [1533, 156] on button "×" at bounding box center [1530, 154] width 16 height 27
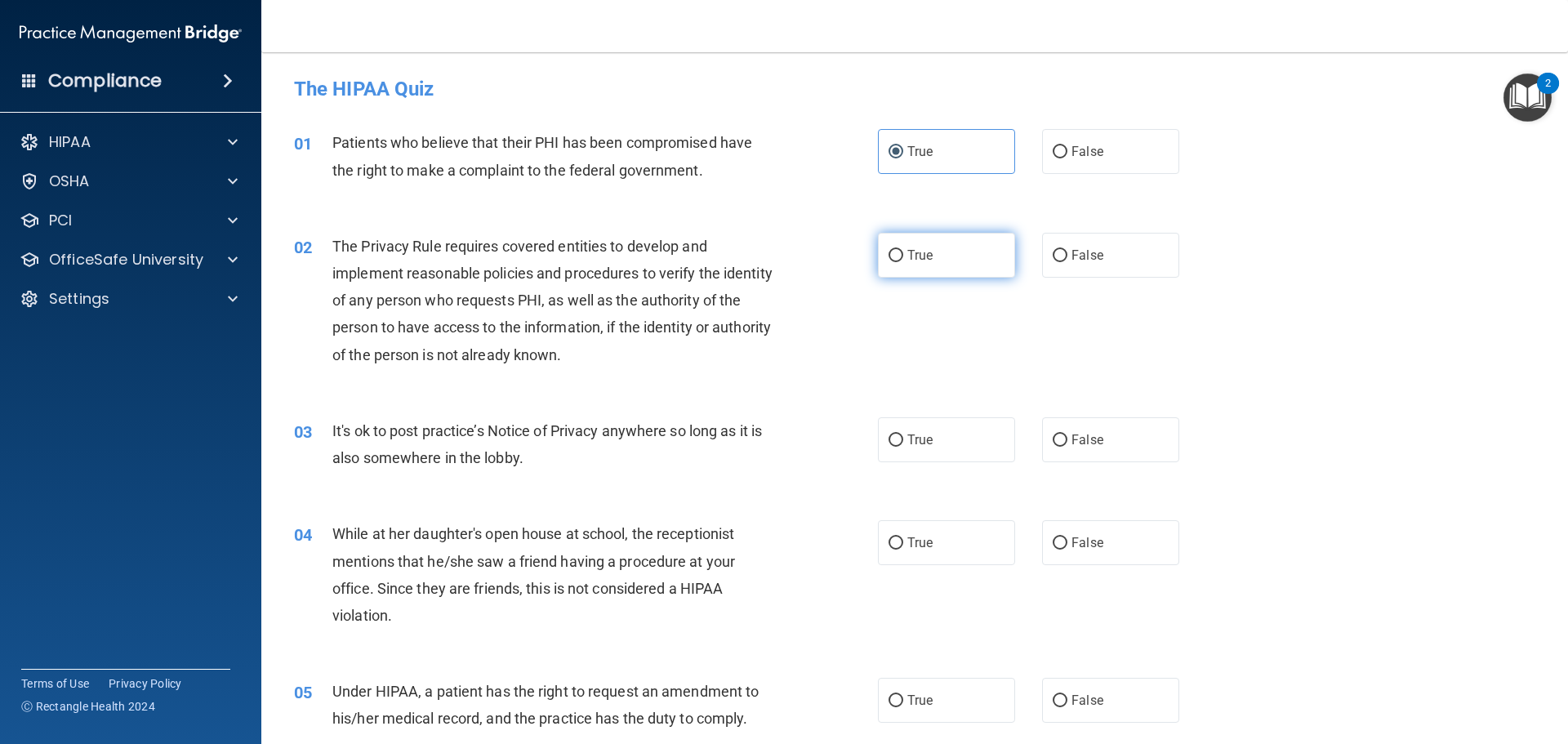
click at [898, 252] on label "True" at bounding box center [946, 254] width 137 height 45
click at [898, 252] on input "True" at bounding box center [896, 255] width 15 height 12
radio input "true"
click at [1088, 422] on label "False" at bounding box center [1111, 439] width 137 height 45
click at [1067, 435] on input "False" at bounding box center [1059, 440] width 15 height 12
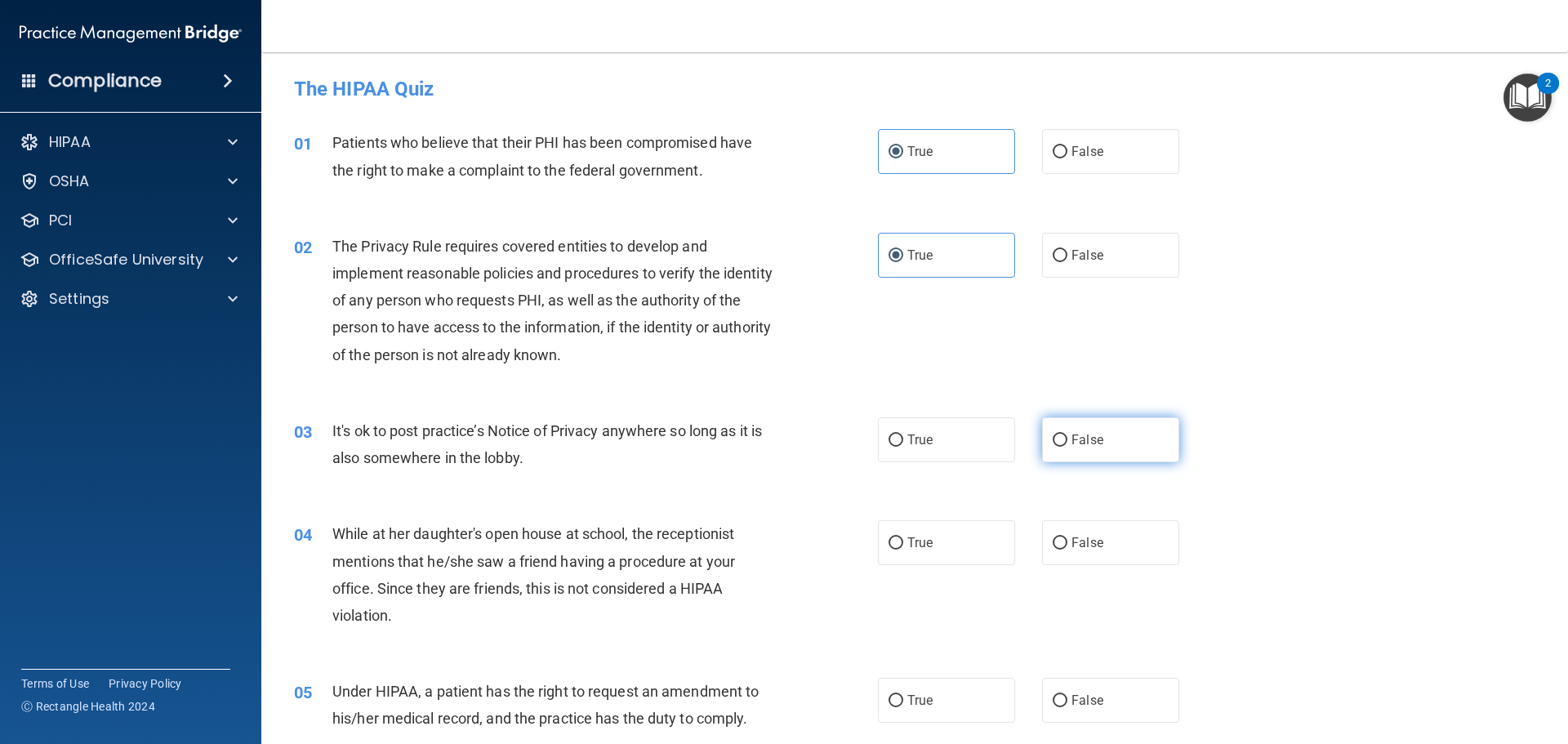
radio input "true"
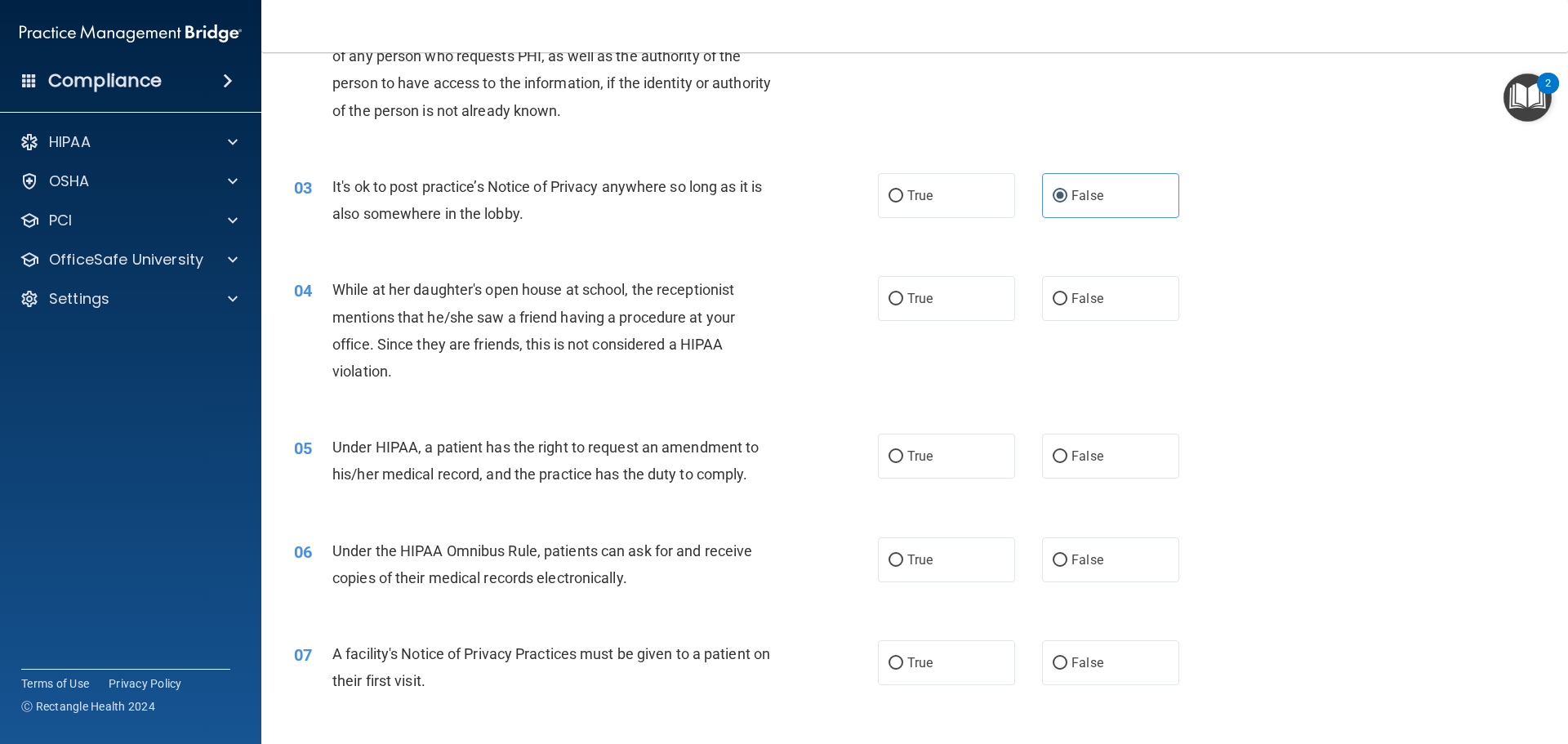
scroll to position [245, 0]
click at [1079, 291] on span "False" at bounding box center [1087, 297] width 32 height 16
click at [1067, 293] on input "False" at bounding box center [1059, 298] width 15 height 12
radio input "true"
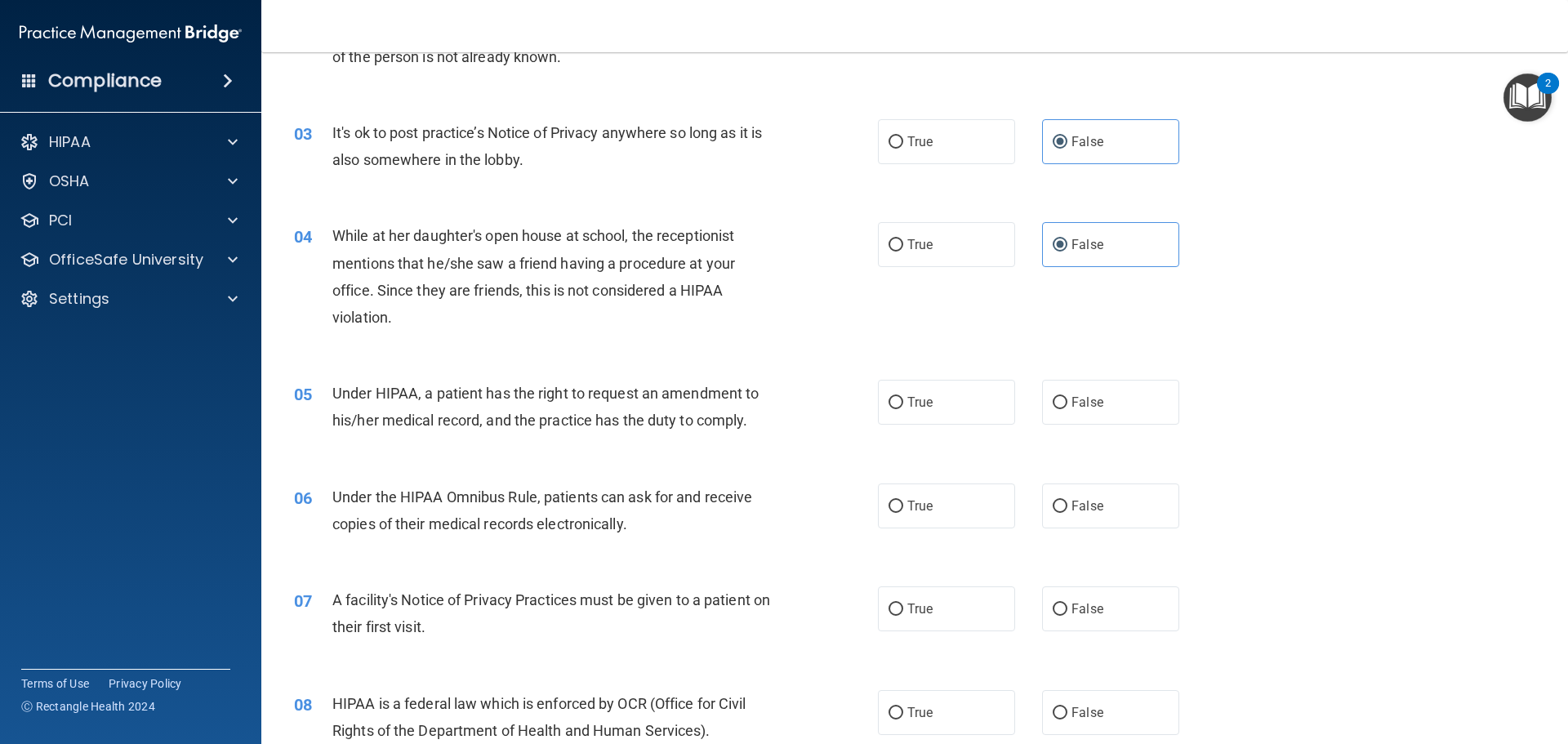
scroll to position [327, 0]
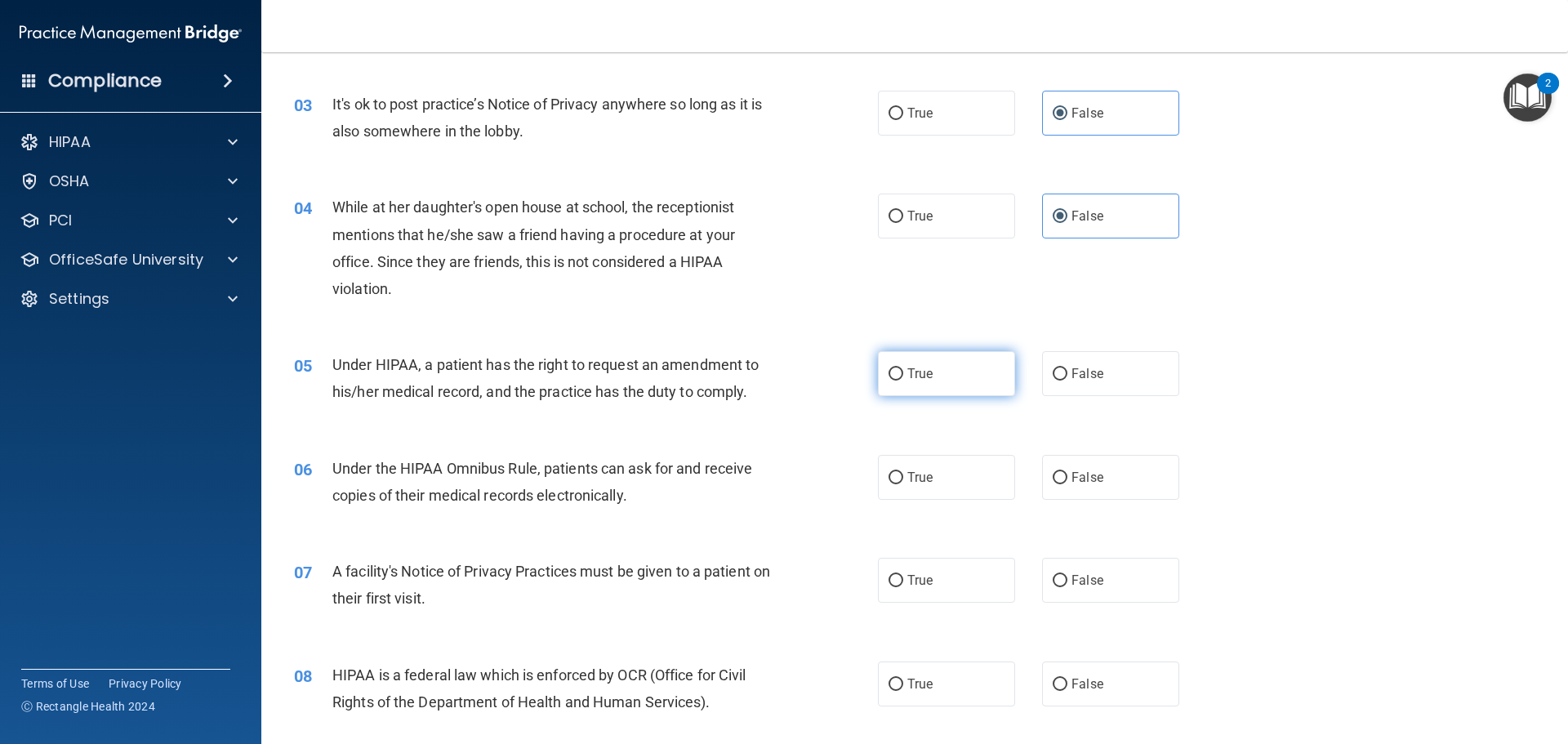
click at [907, 391] on label "True" at bounding box center [946, 373] width 137 height 45
click at [903, 381] on input "True" at bounding box center [896, 374] width 15 height 12
radio input "true"
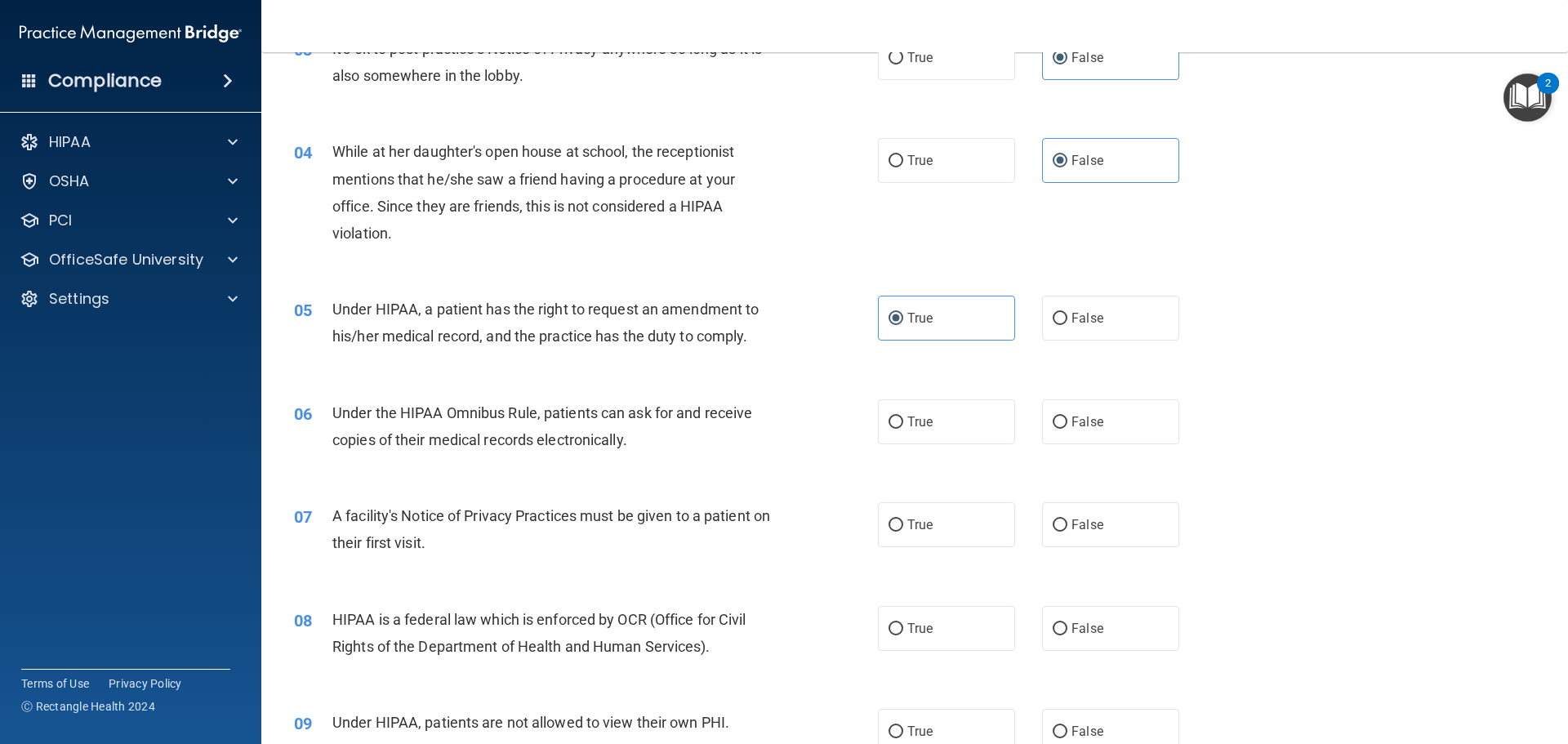
scroll to position [408, 0]
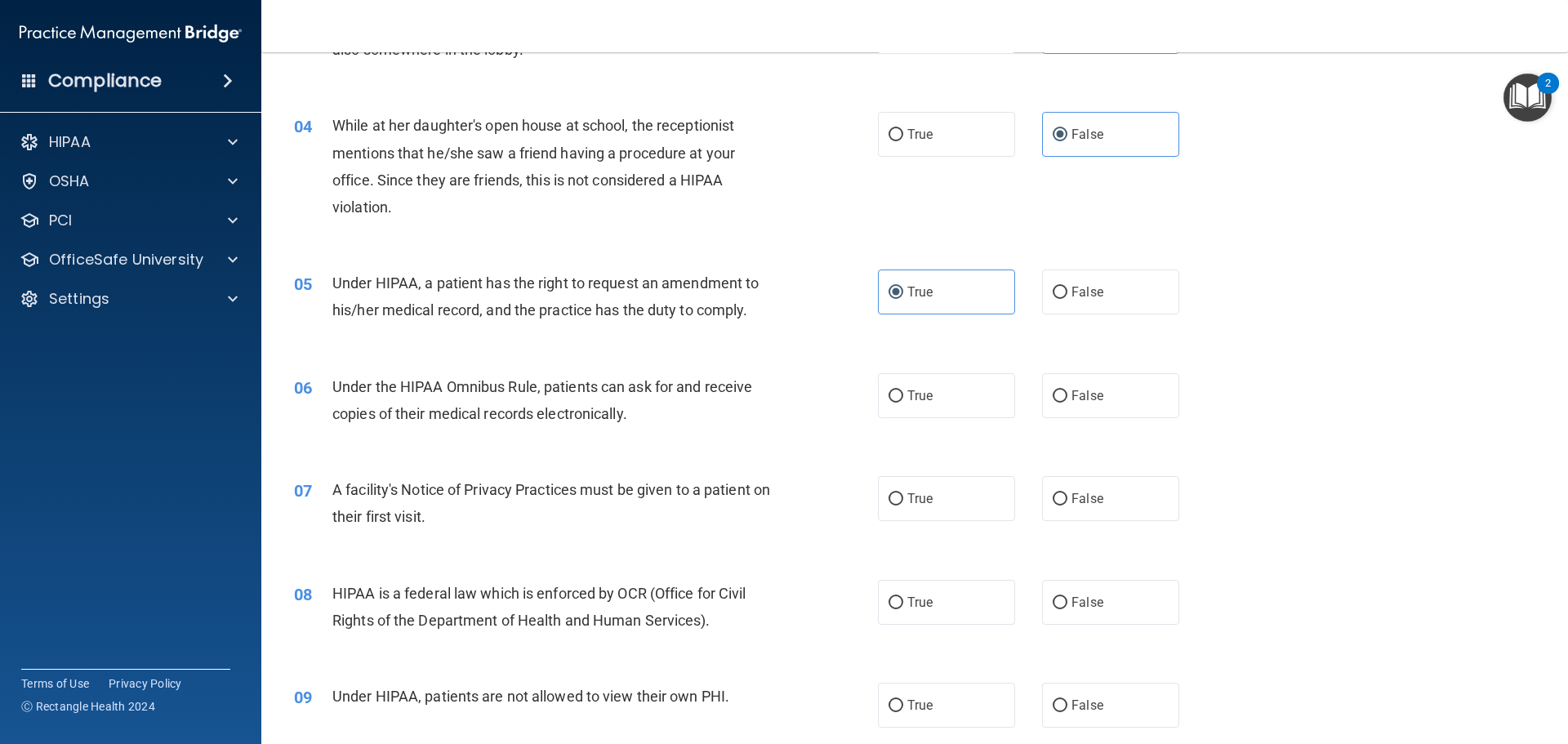
click at [869, 395] on div "06 Under the HIPAA Omnibus Rule, patients can ask for and receive copies of the…" at bounding box center [586, 404] width 633 height 62
click at [892, 391] on input "True" at bounding box center [896, 396] width 15 height 12
radio input "true"
click at [886, 508] on label "True" at bounding box center [946, 498] width 137 height 45
click at [888, 505] on input "True" at bounding box center [896, 499] width 15 height 12
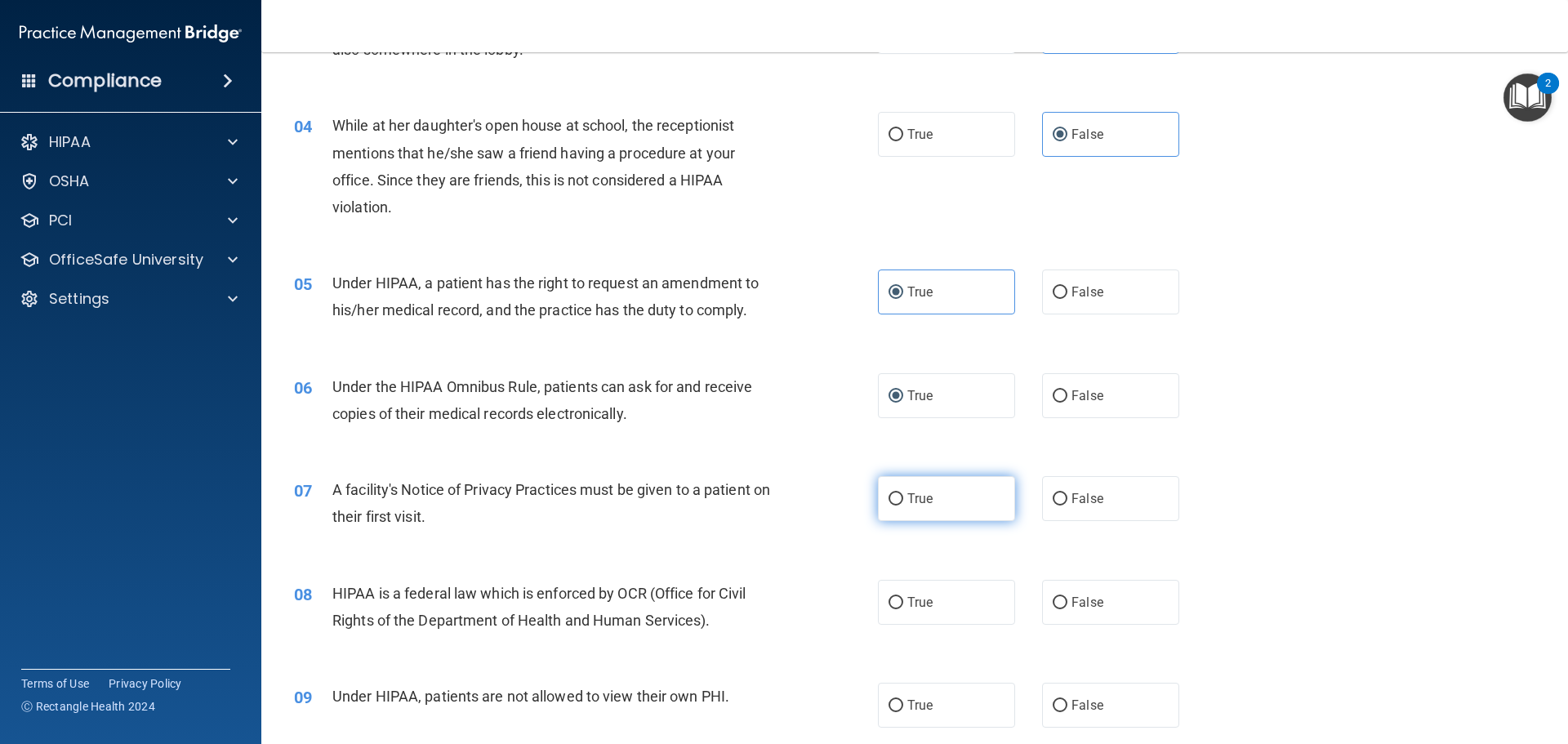
radio input "true"
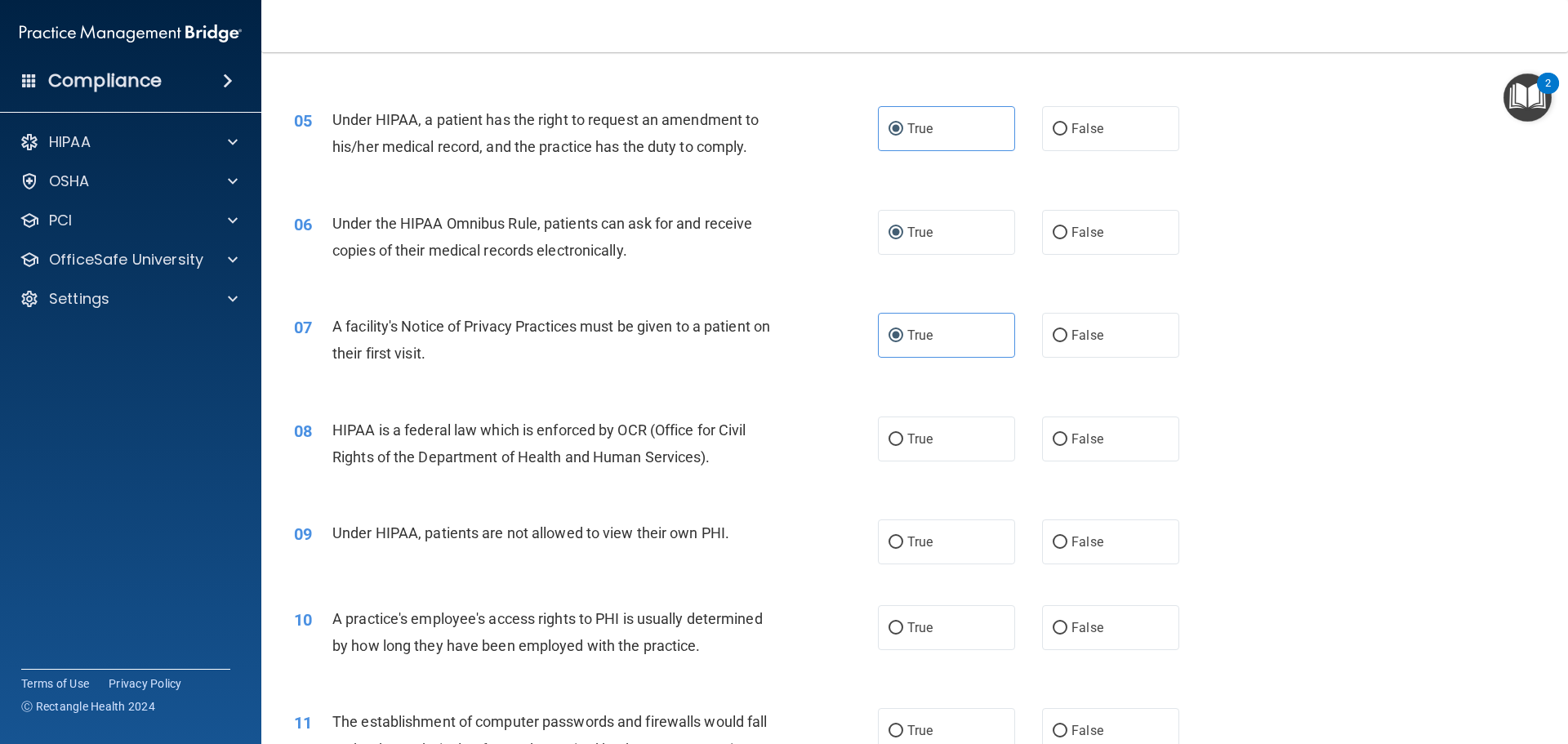
scroll to position [653, 0]
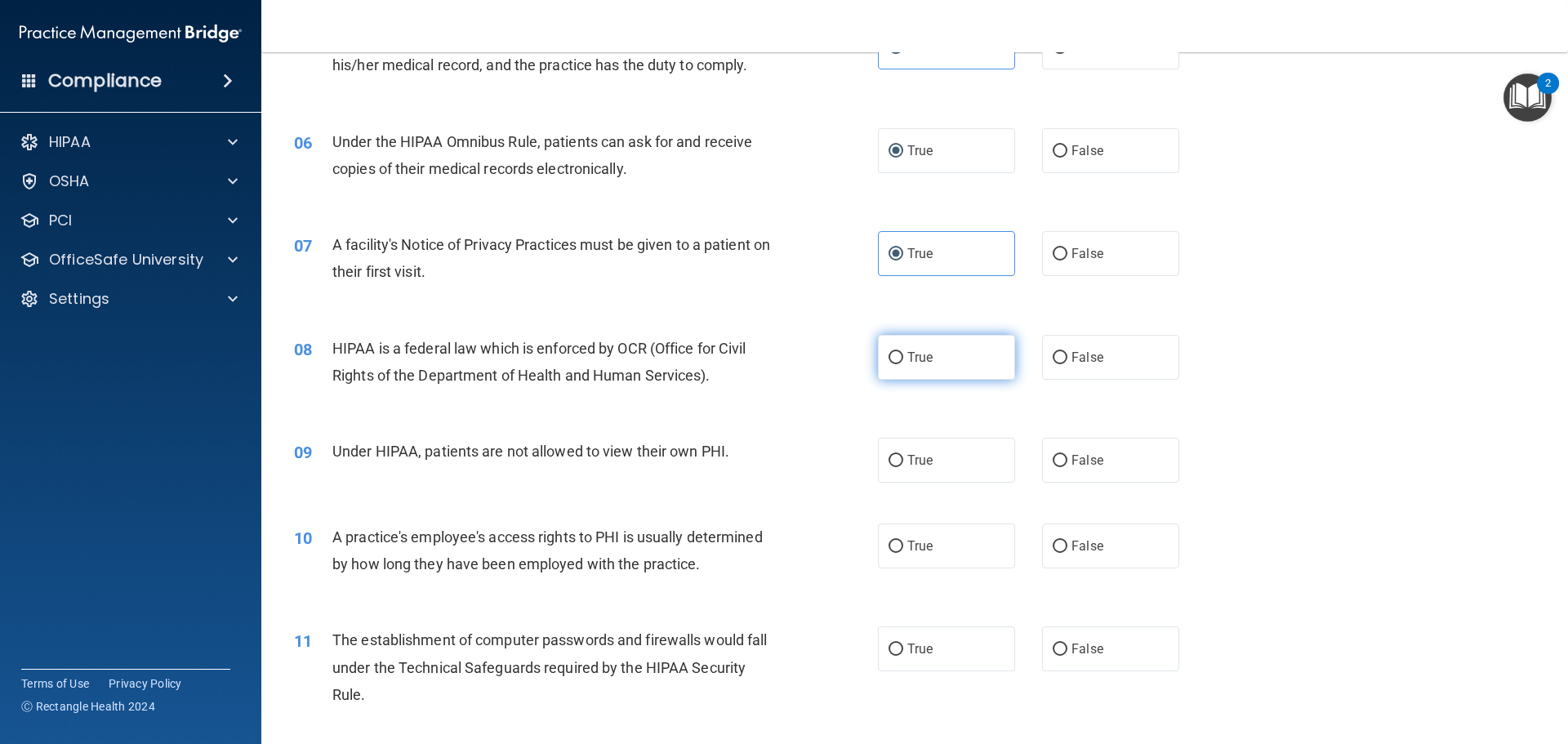
click at [927, 345] on label "True" at bounding box center [946, 357] width 137 height 45
click at [903, 352] on input "True" at bounding box center [896, 358] width 15 height 12
radio input "true"
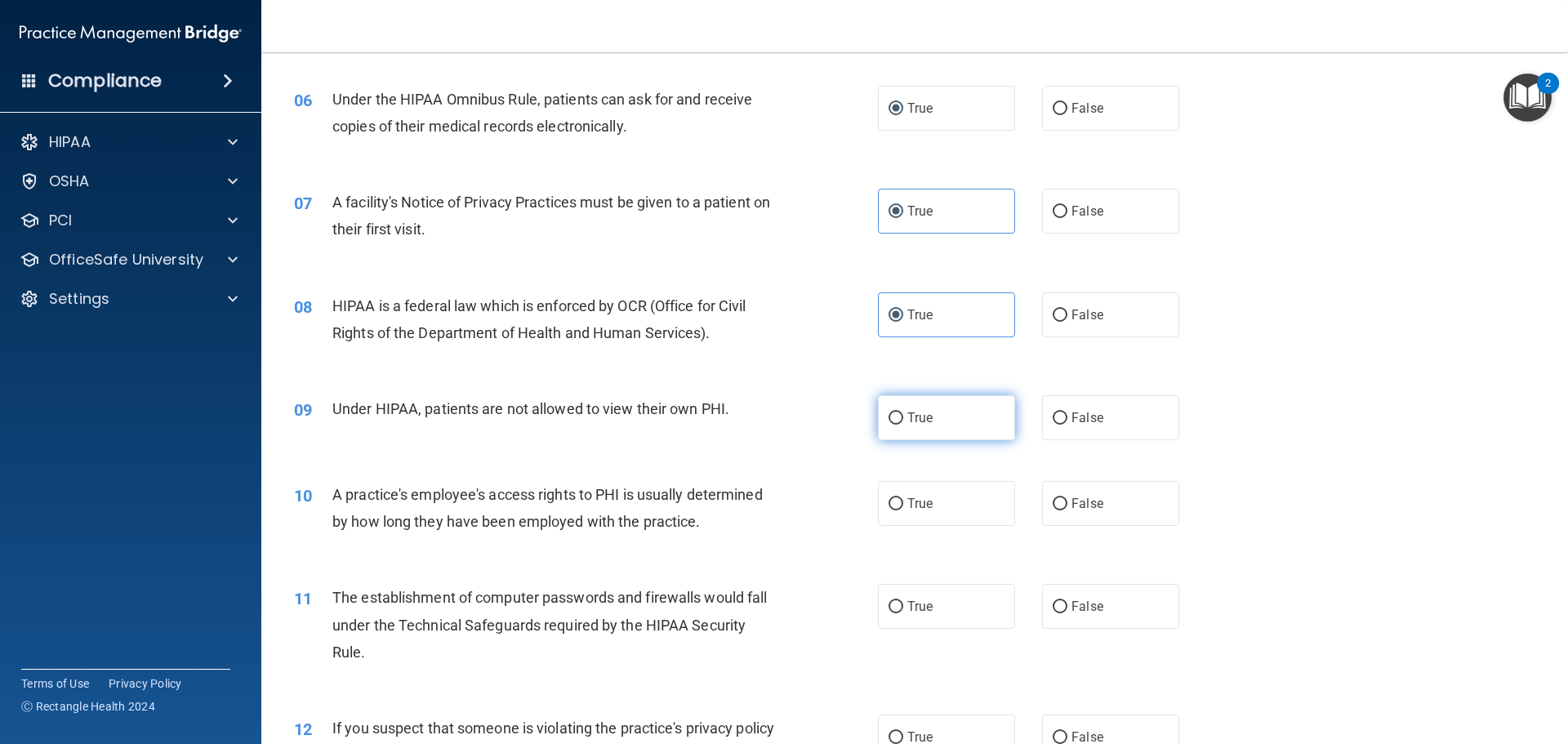
scroll to position [735, 0]
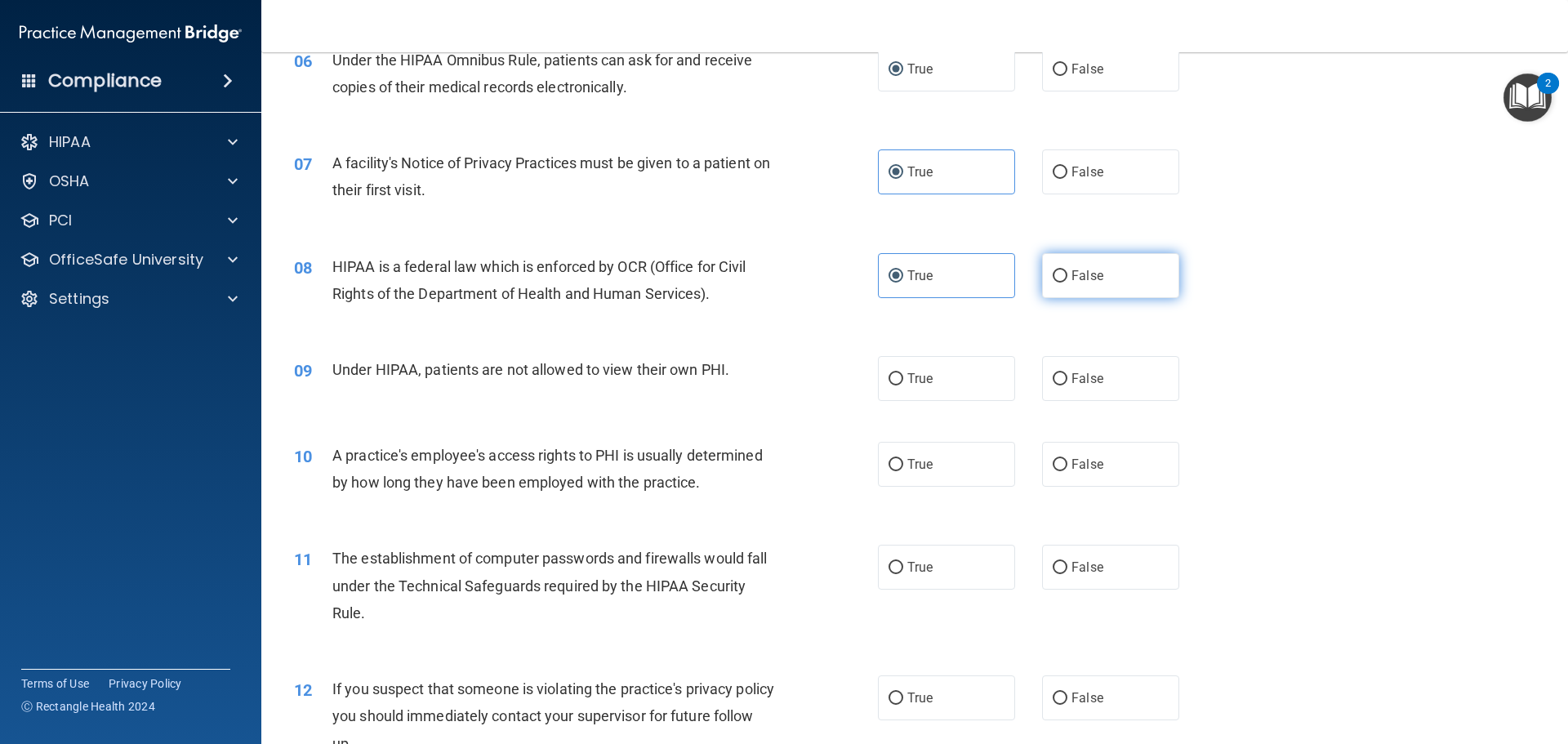
click at [1052, 274] on input "False" at bounding box center [1059, 275] width 15 height 12
radio input "true"
radio input "false"
click at [1133, 377] on label "False" at bounding box center [1111, 378] width 137 height 45
click at [1067, 377] on input "False" at bounding box center [1059, 379] width 15 height 12
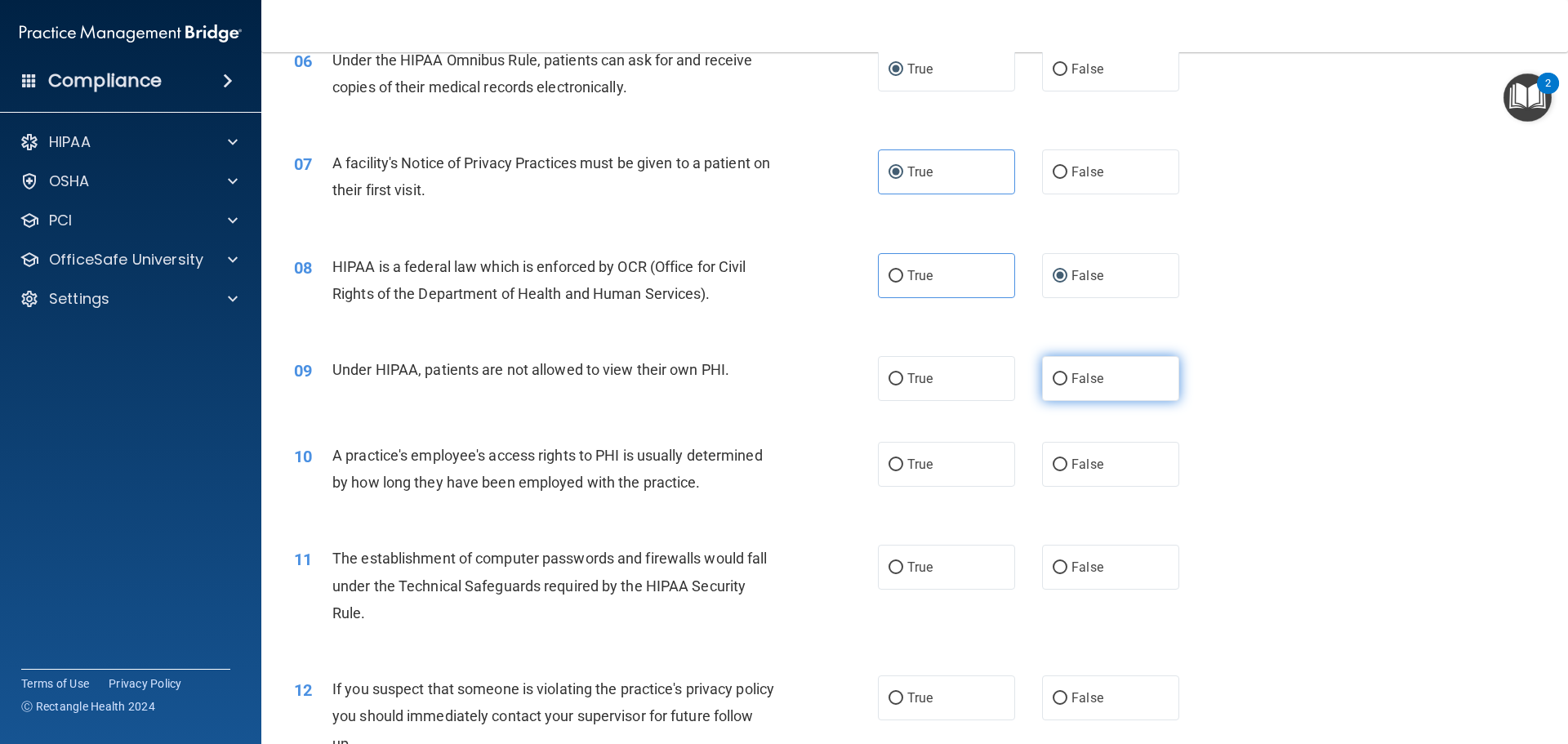
radio input "true"
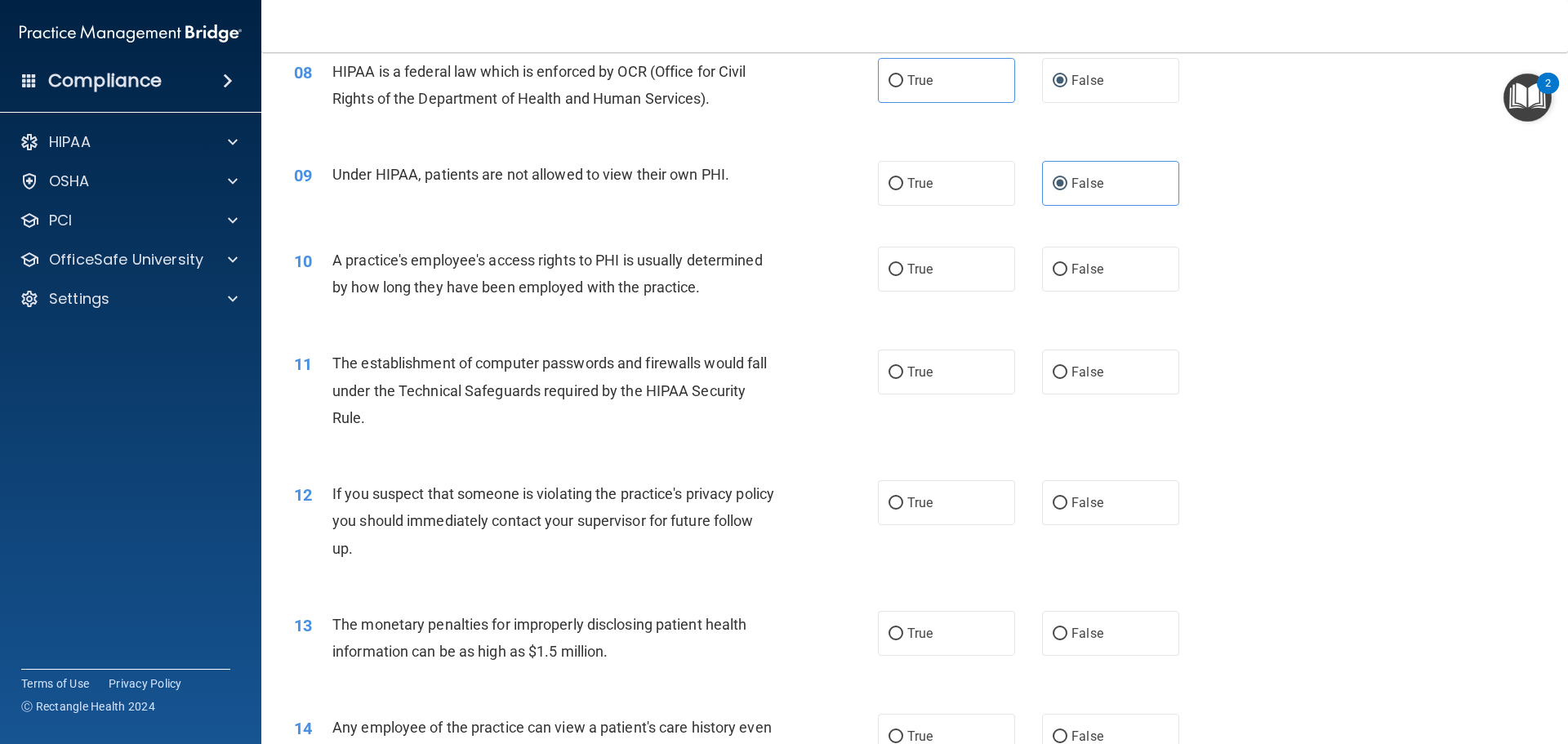
scroll to position [980, 0]
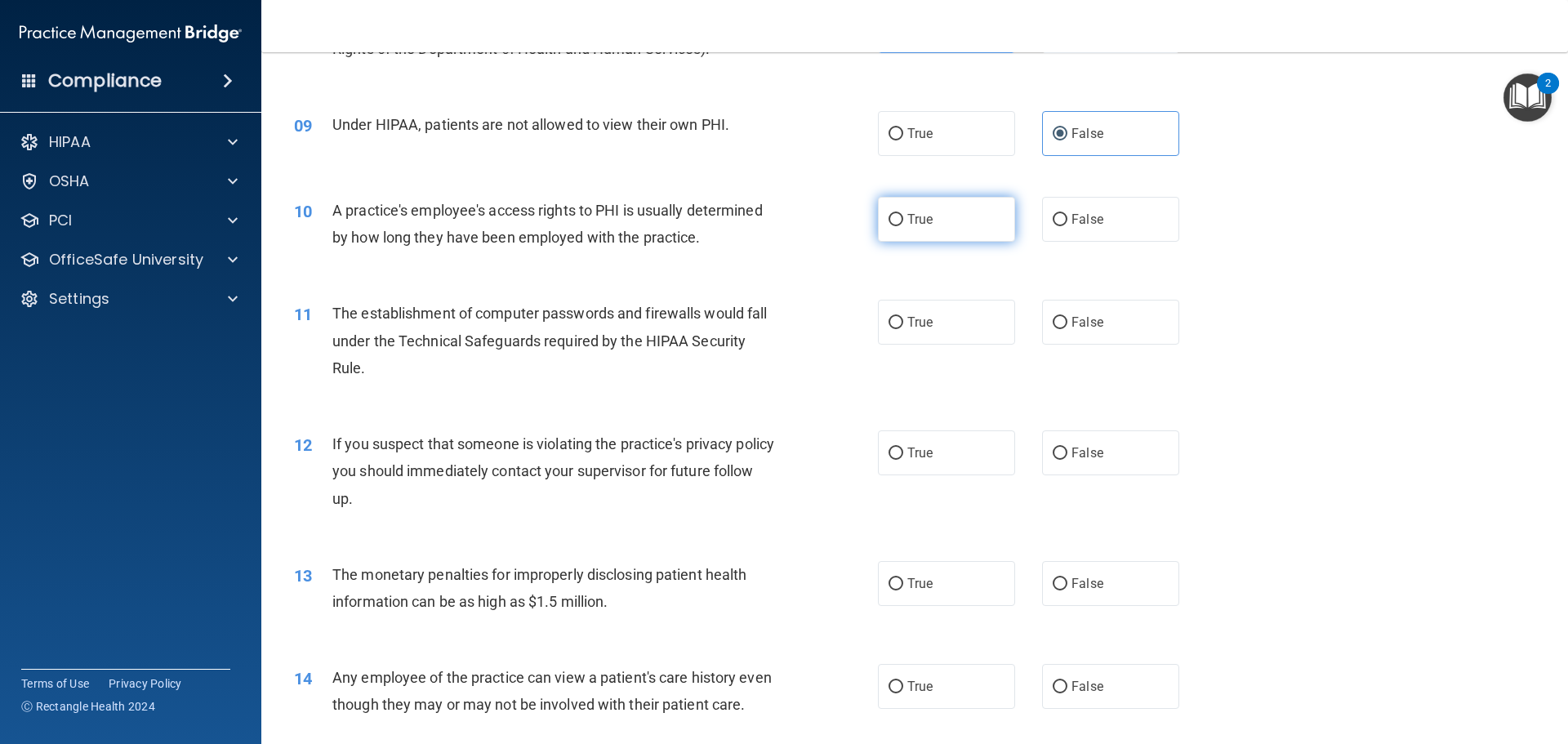
click at [930, 218] on label "True" at bounding box center [946, 219] width 137 height 45
click at [903, 218] on input "True" at bounding box center [896, 220] width 15 height 12
radio input "true"
click at [932, 318] on label "True" at bounding box center [946, 322] width 137 height 45
click at [903, 318] on input "True" at bounding box center [896, 322] width 15 height 12
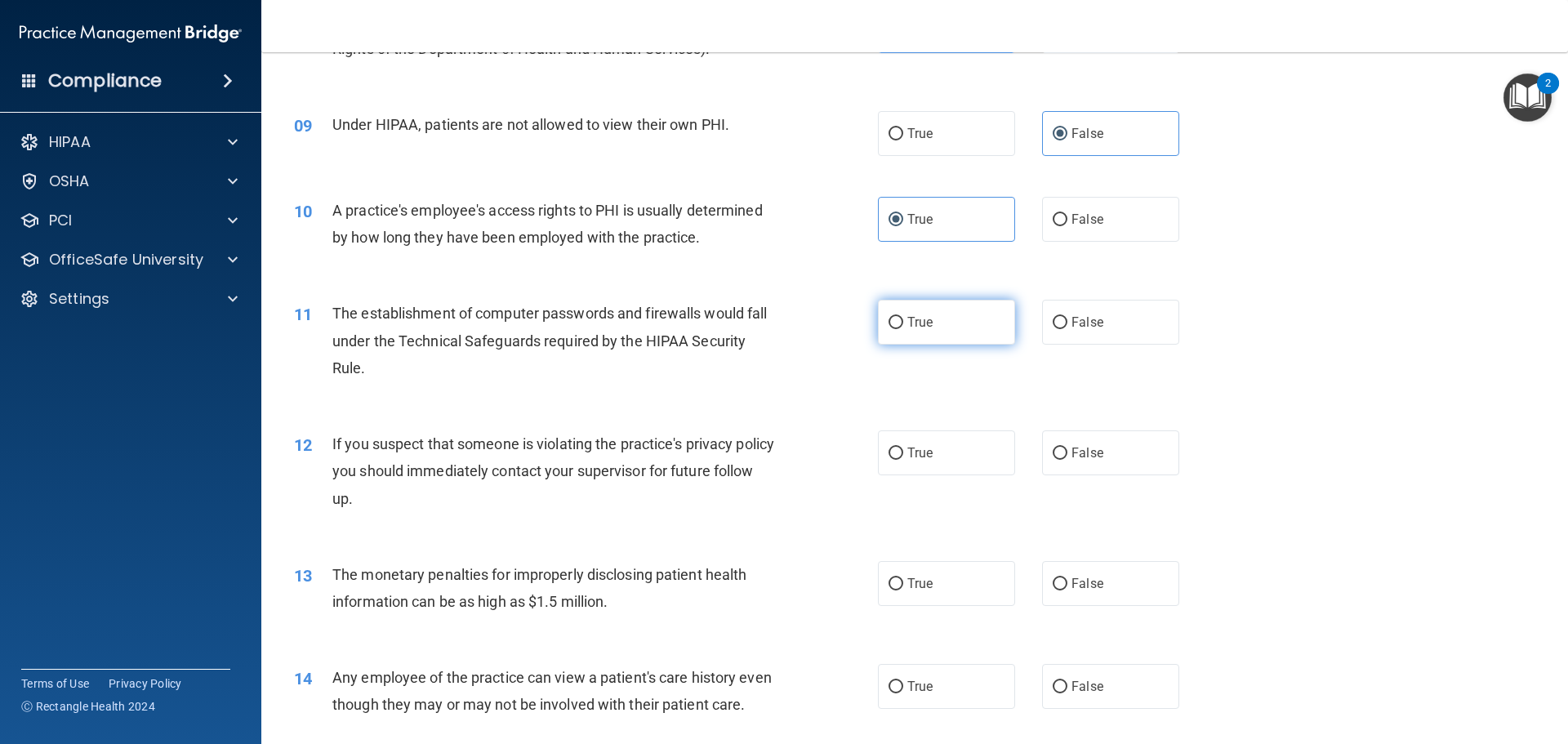
radio input "true"
click at [930, 426] on div "12 If you suspect that someone is violating the practice's privacy policy you s…" at bounding box center [914, 475] width 1265 height 131
click at [932, 443] on label "True" at bounding box center [946, 452] width 137 height 45
click at [903, 447] on input "True" at bounding box center [896, 453] width 15 height 12
radio input "true"
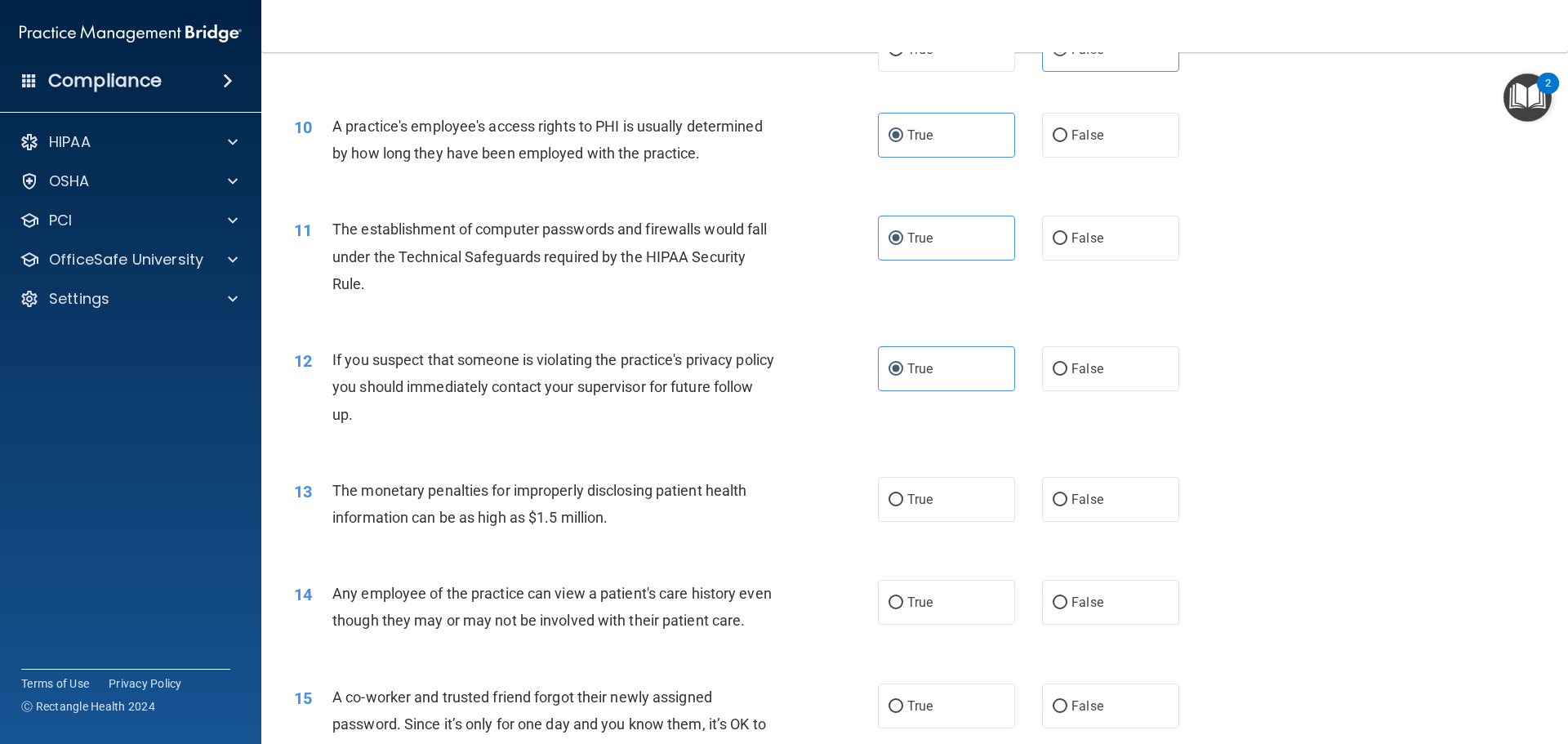
scroll to position [1143, 0]
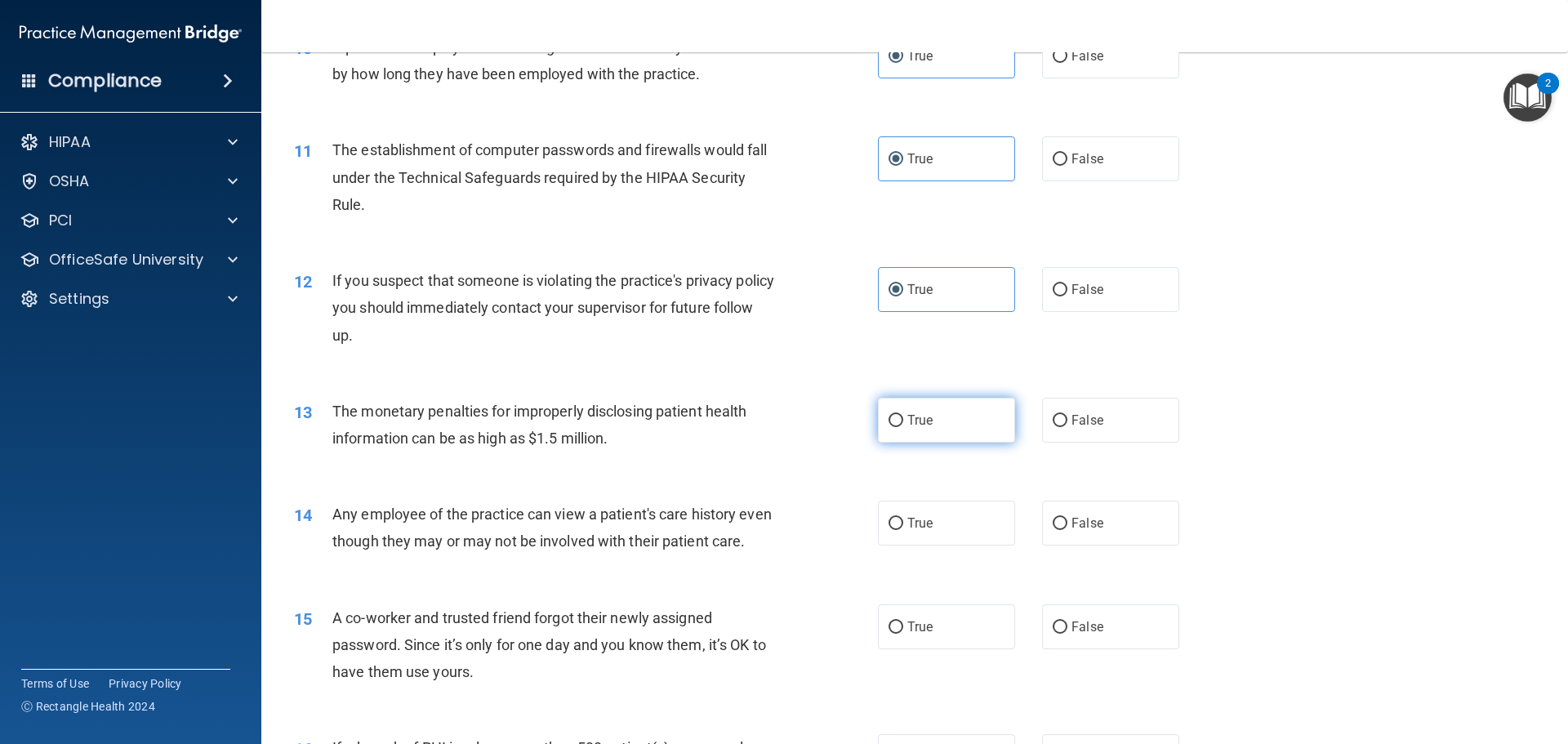
click at [915, 428] on label "True" at bounding box center [946, 420] width 137 height 45
click at [903, 427] on input "True" at bounding box center [896, 420] width 15 height 12
radio input "true"
click at [948, 551] on div "14 Any employee of the practice can view a patient's care history even though t…" at bounding box center [914, 532] width 1265 height 102
drag, startPoint x: 924, startPoint y: 533, endPoint x: 926, endPoint y: 552, distance: 19.1
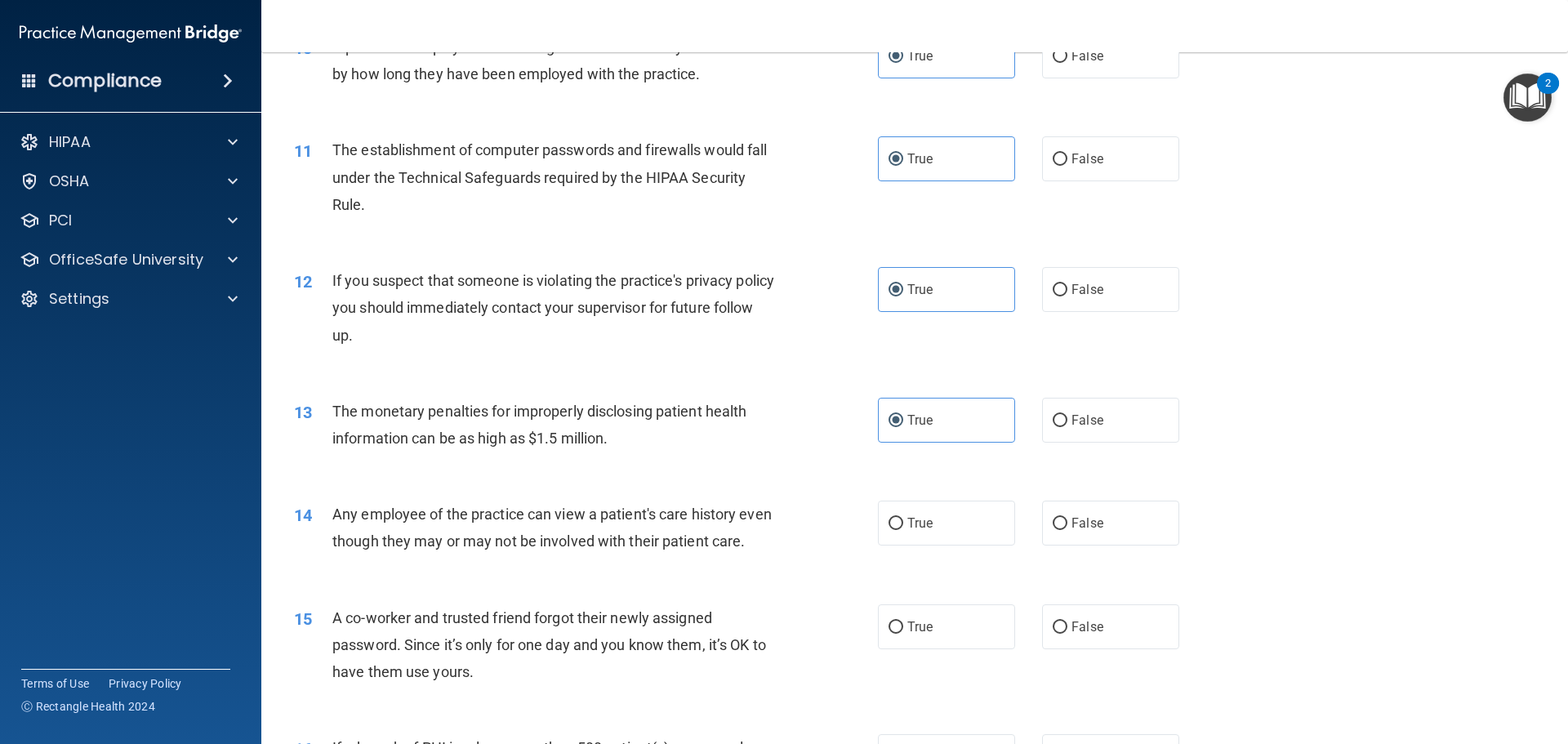
click at [926, 536] on label "True" at bounding box center [946, 523] width 137 height 45
click at [903, 530] on input "True" at bounding box center [896, 523] width 15 height 12
radio input "true"
drag, startPoint x: 945, startPoint y: 658, endPoint x: 934, endPoint y: 648, distance: 14.9
click at [945, 650] on label "True" at bounding box center [946, 626] width 137 height 45
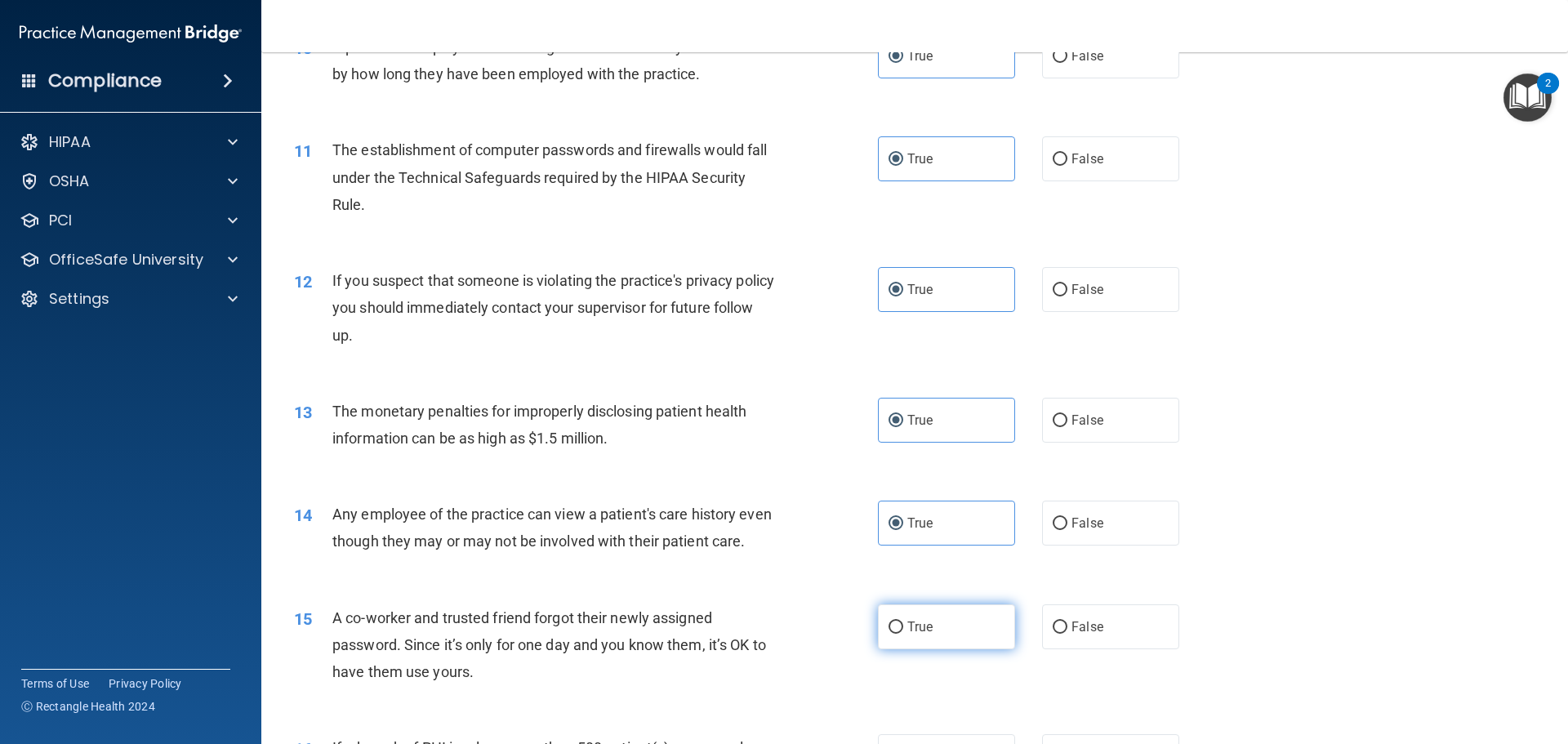
click at [903, 634] on input "True" at bounding box center [896, 627] width 15 height 12
radio input "true"
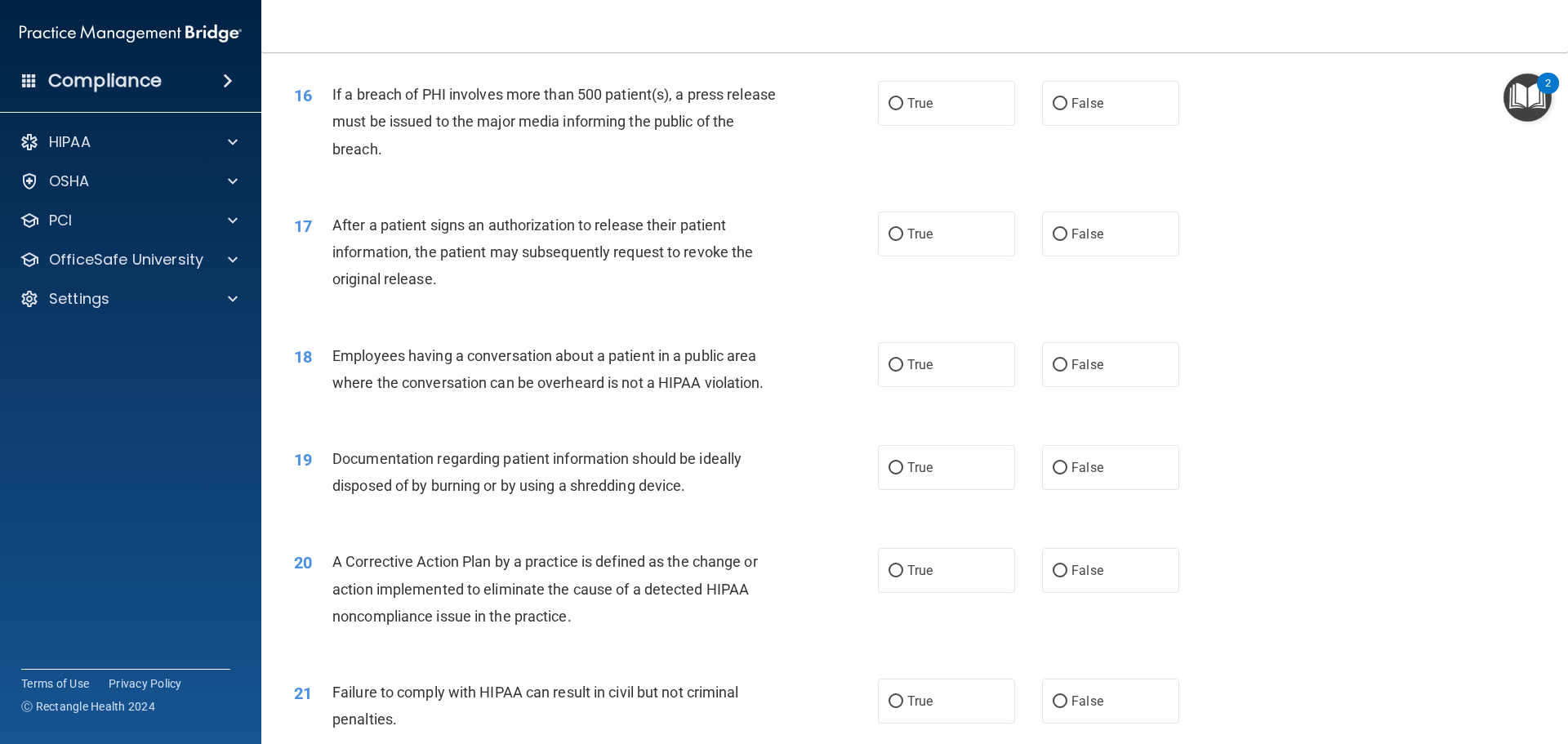
scroll to position [1715, 0]
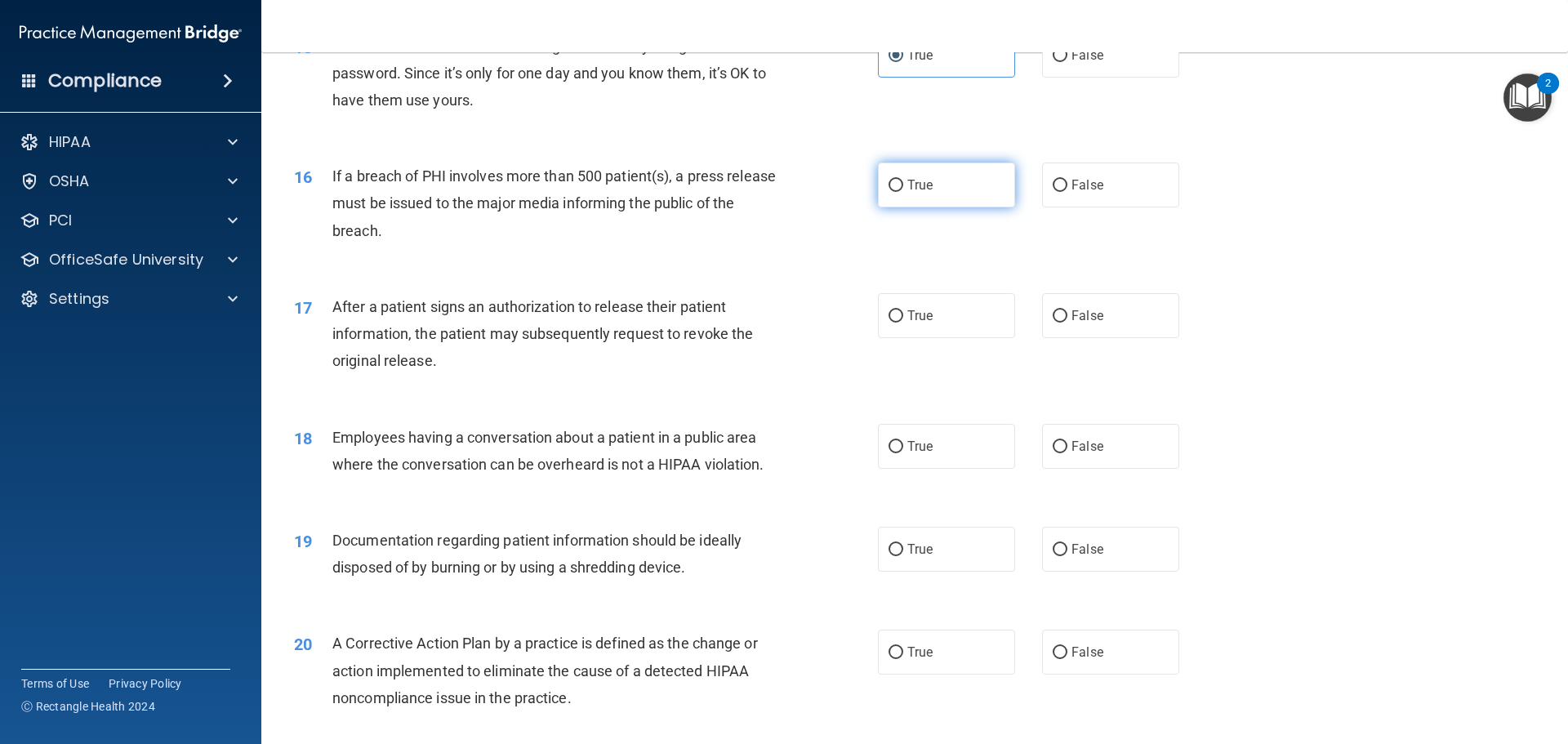
click at [930, 208] on label "True" at bounding box center [946, 185] width 137 height 45
click at [903, 192] on input "True" at bounding box center [896, 185] width 15 height 12
radio input "true"
click at [936, 338] on label "True" at bounding box center [946, 315] width 137 height 45
click at [903, 323] on input "True" at bounding box center [896, 316] width 15 height 12
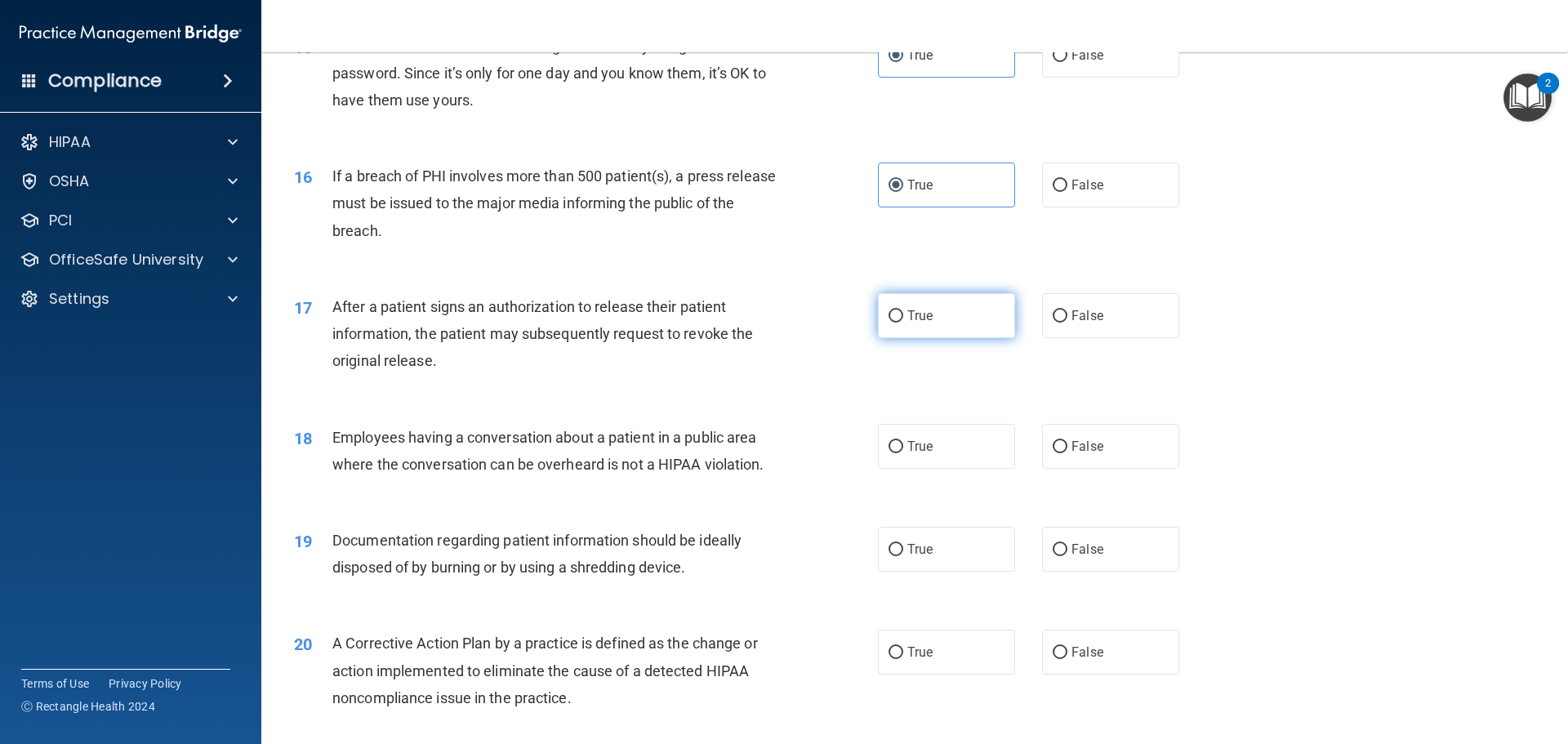
radio input "true"
click at [948, 458] on label "True" at bounding box center [946, 446] width 137 height 45
click at [903, 453] on input "True" at bounding box center [896, 447] width 15 height 12
radio input "true"
click at [963, 572] on label "True" at bounding box center [946, 549] width 137 height 45
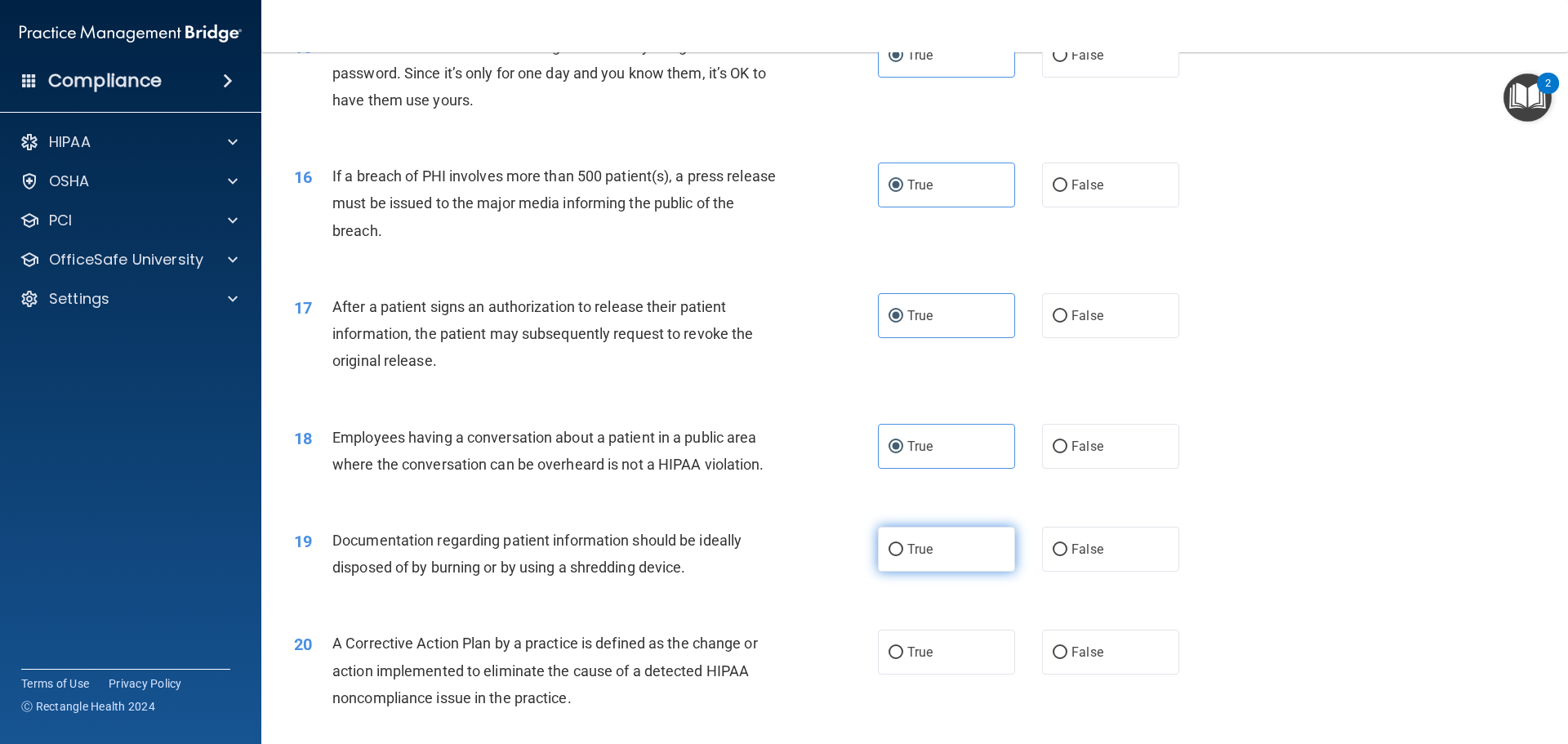
click at [903, 556] on input "True" at bounding box center [896, 549] width 15 height 12
radio input "true"
click at [992, 674] on label "True" at bounding box center [946, 652] width 137 height 45
click at [903, 659] on input "True" at bounding box center [896, 652] width 15 height 12
radio input "true"
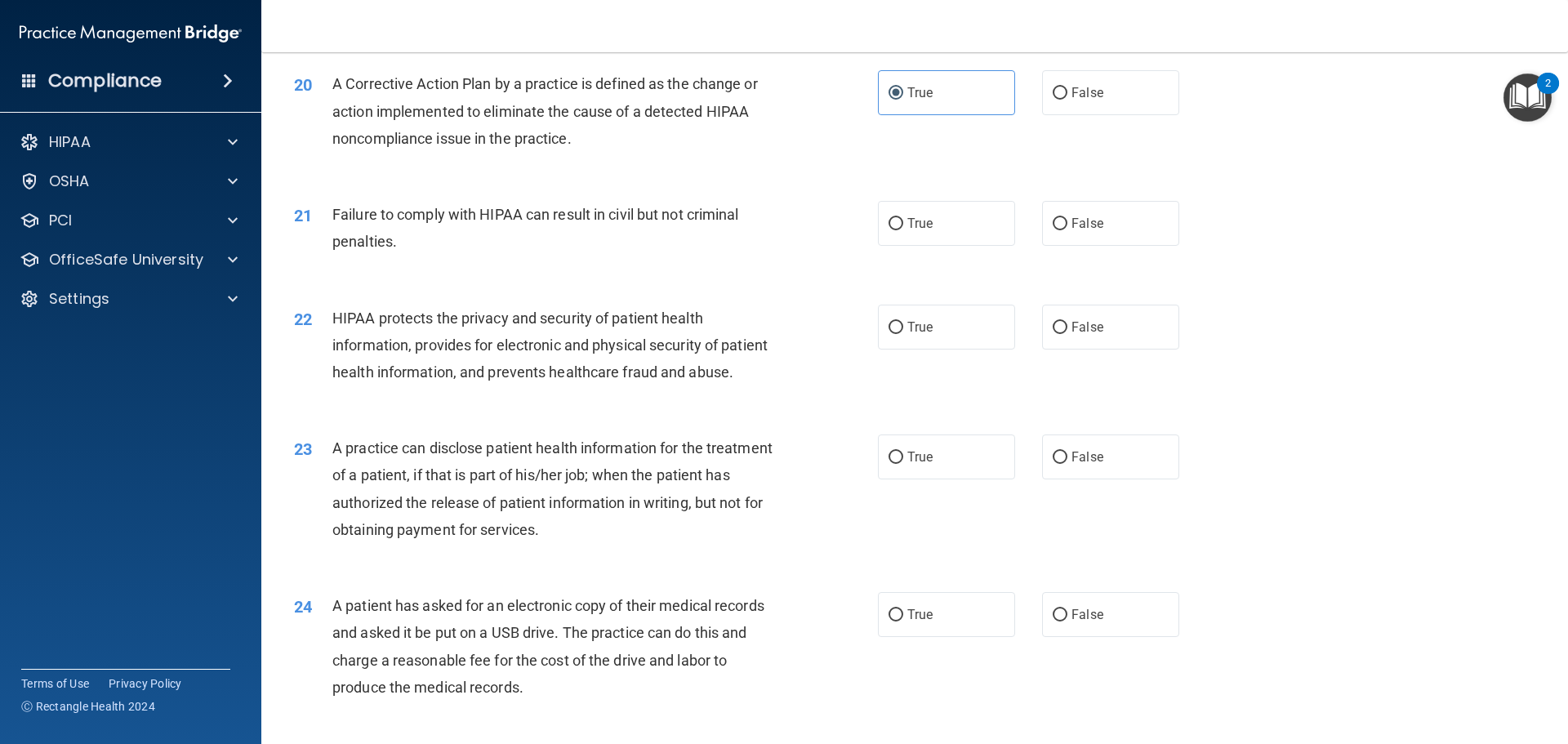
scroll to position [2287, 0]
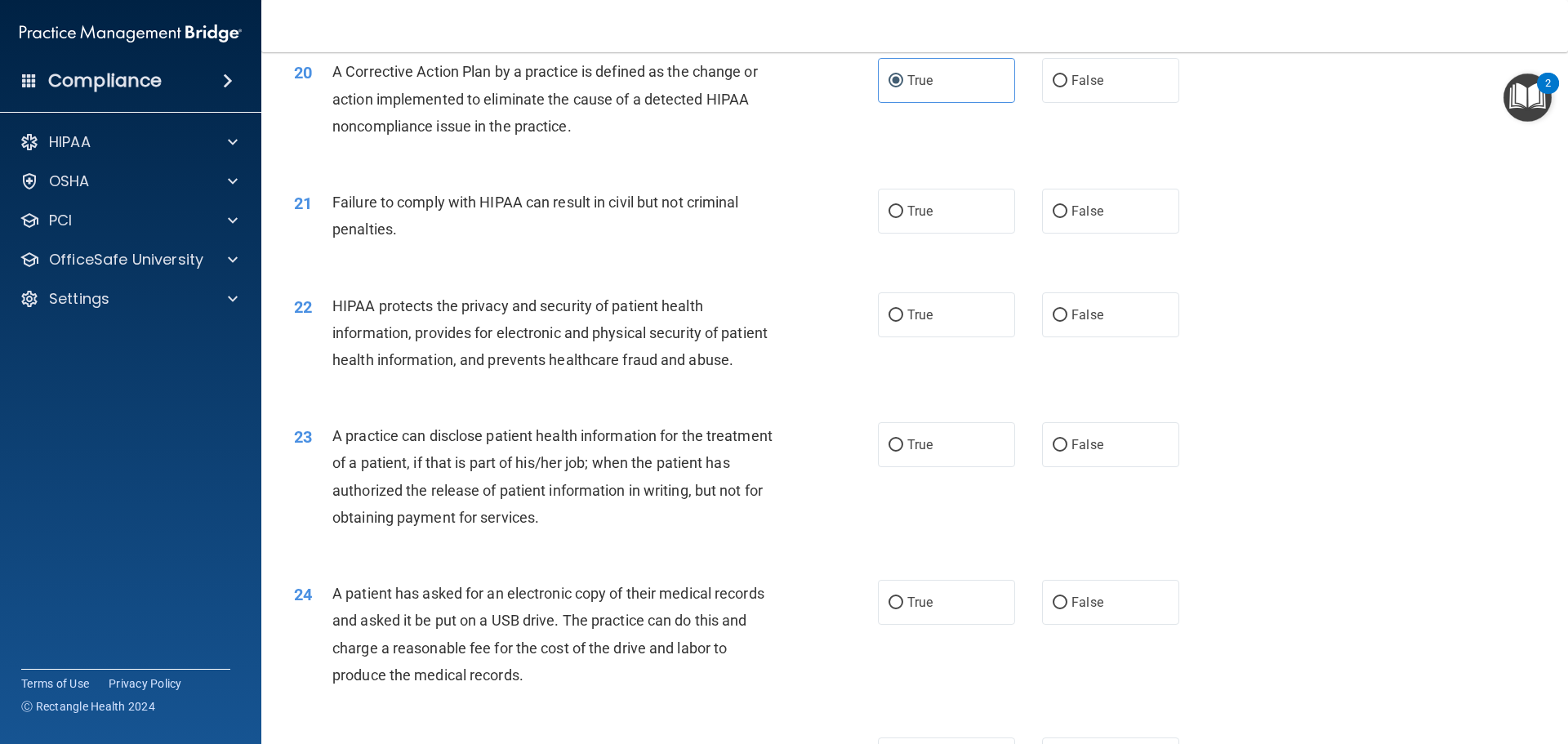
click at [909, 233] on label "True" at bounding box center [946, 210] width 137 height 45
click at [903, 218] on input "True" at bounding box center [896, 211] width 15 height 12
radio input "true"
click at [948, 338] on label "True" at bounding box center [946, 315] width 137 height 45
click at [903, 322] on input "True" at bounding box center [896, 315] width 15 height 12
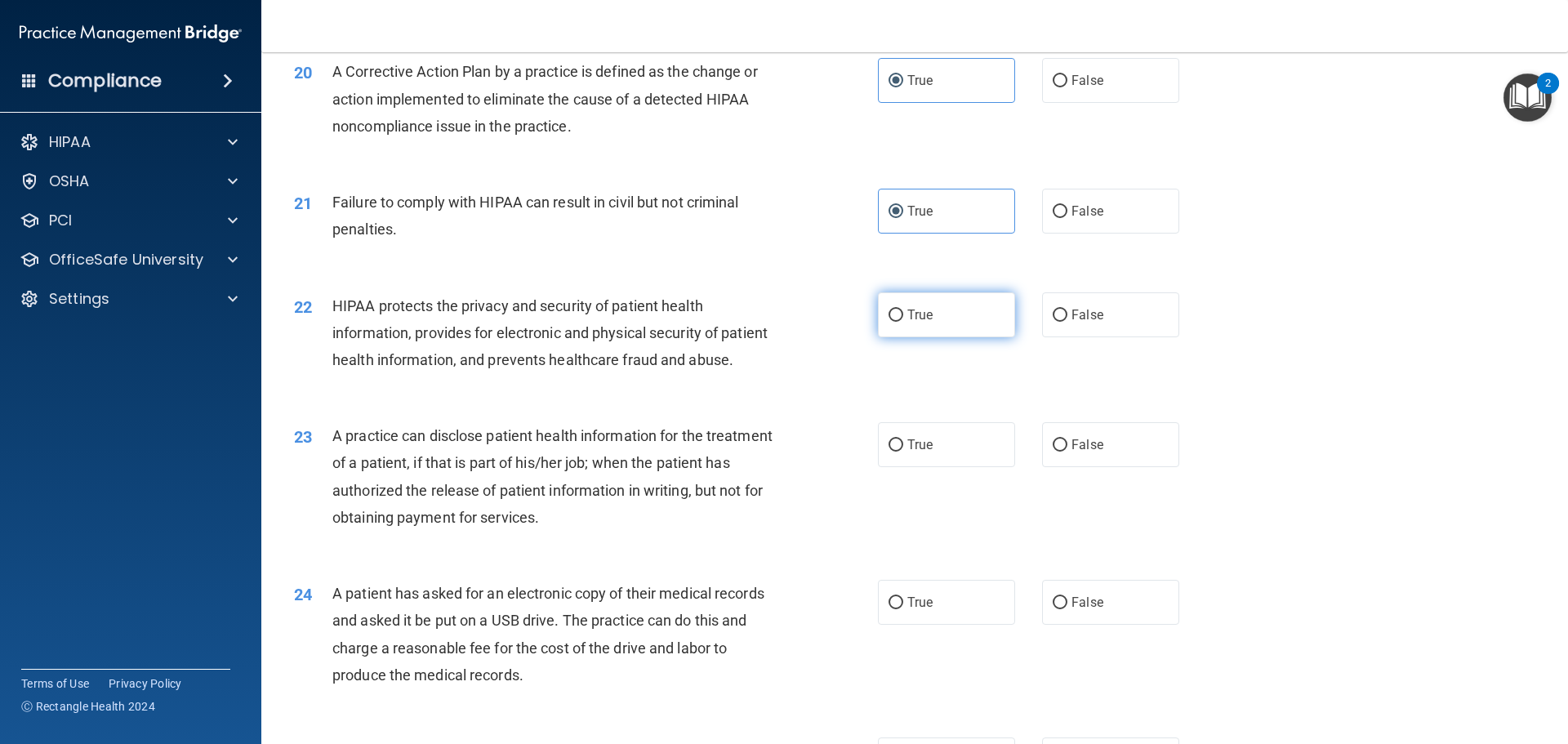
radio input "true"
click at [947, 468] on label "True" at bounding box center [946, 444] width 137 height 45
click at [903, 452] on input "True" at bounding box center [896, 445] width 15 height 12
radio input "true"
click at [987, 625] on label "True" at bounding box center [946, 602] width 137 height 45
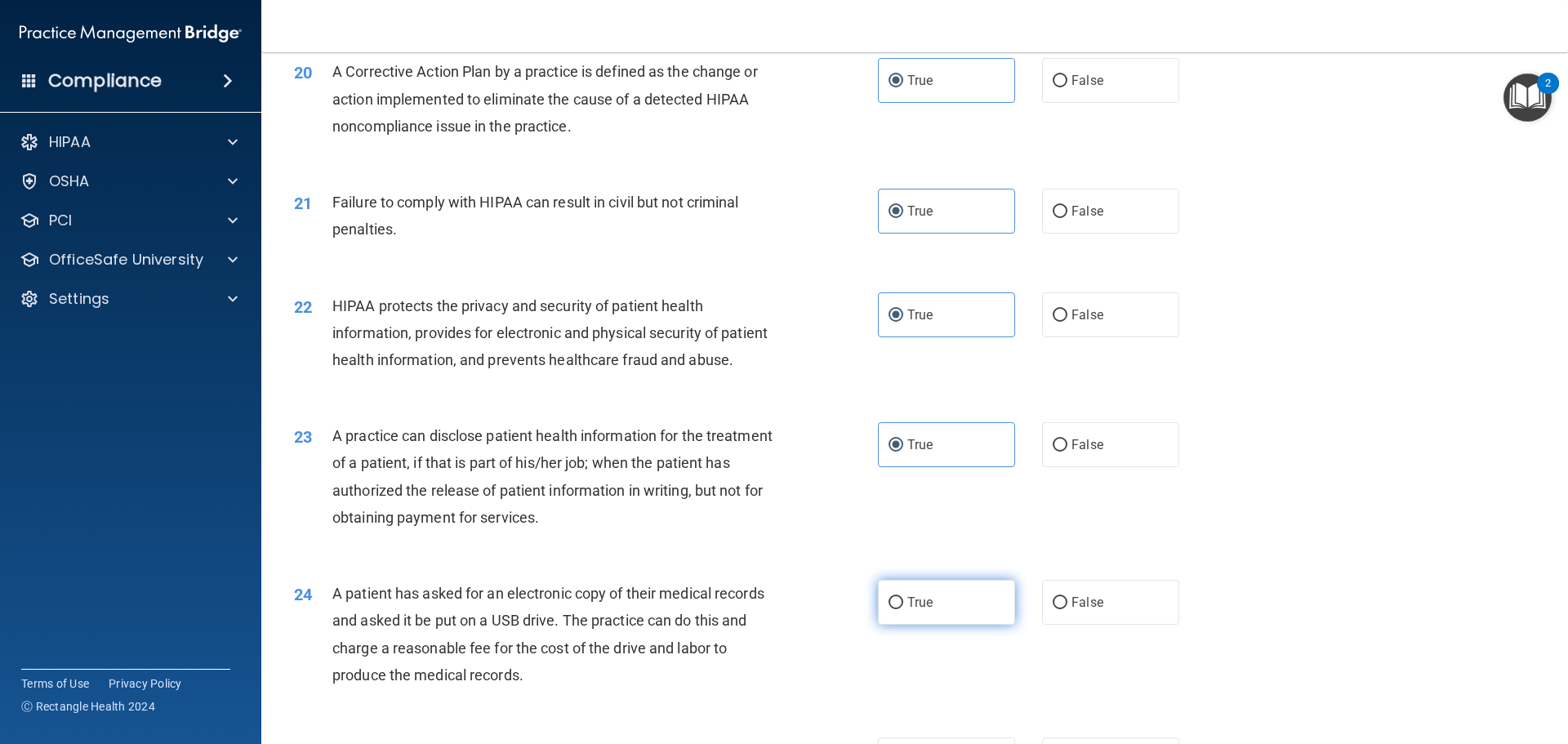
click at [903, 609] on input "True" at bounding box center [896, 602] width 15 height 12
radio input "true"
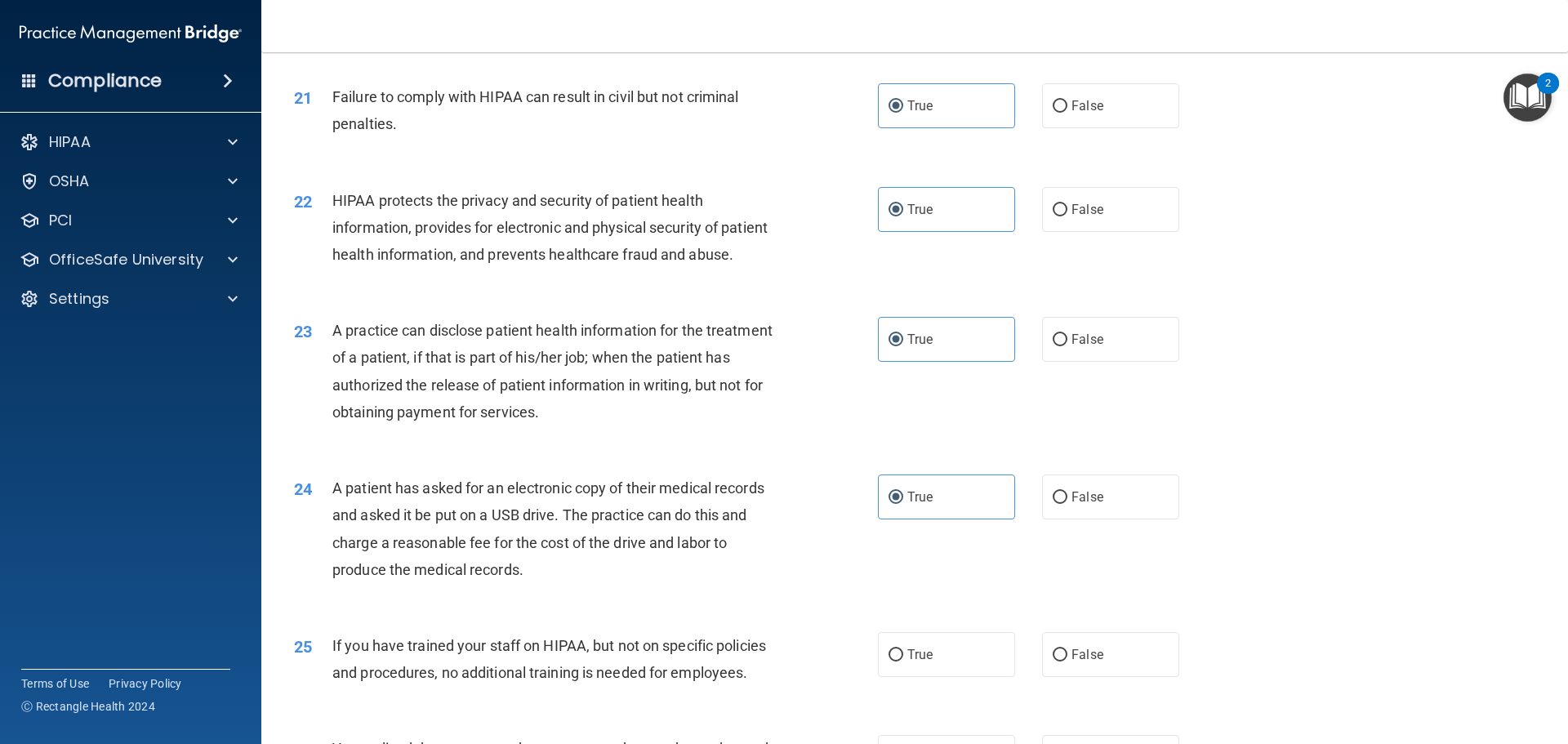
scroll to position [2777, 0]
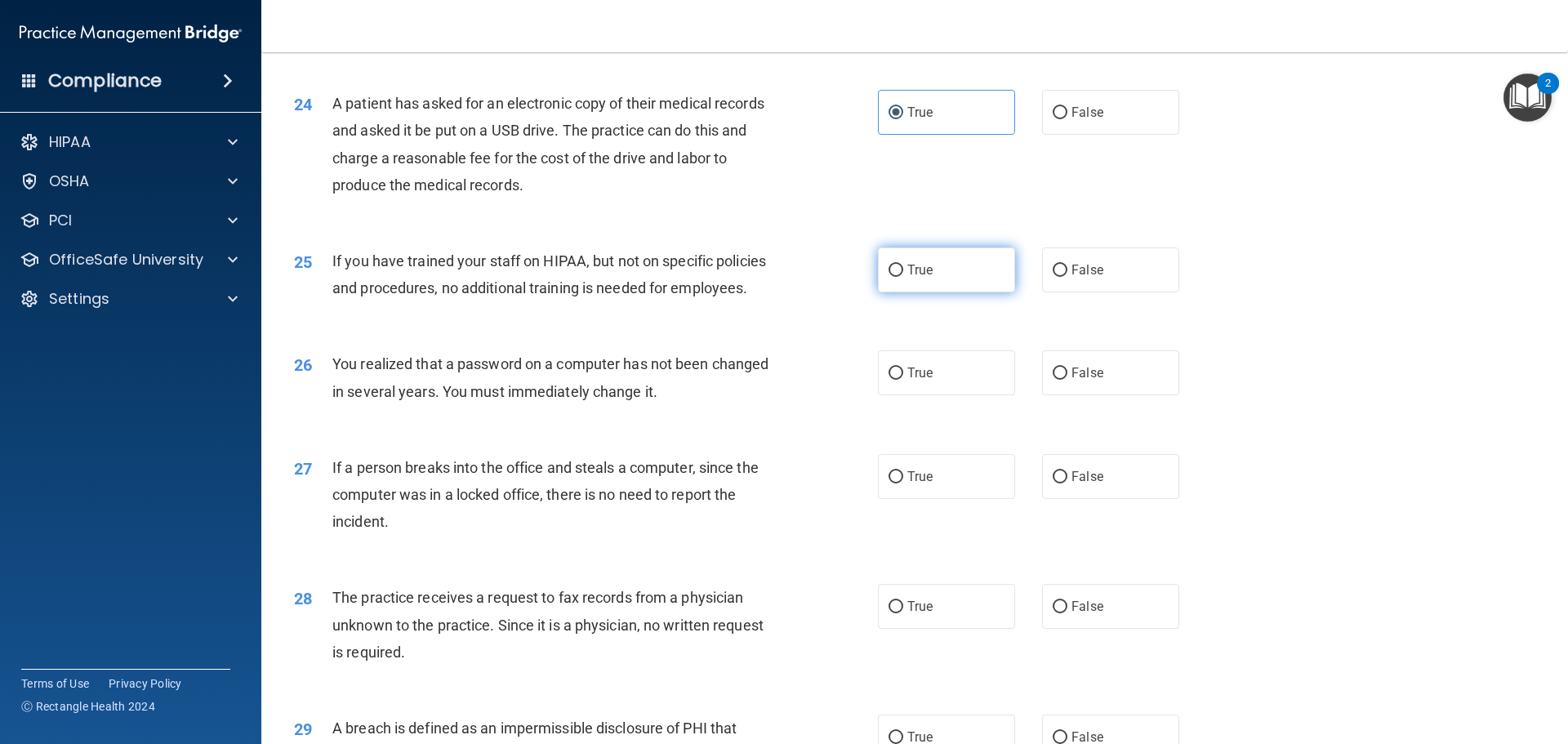
click at [895, 293] on label "True" at bounding box center [946, 269] width 137 height 45
click at [895, 277] on input "True" at bounding box center [896, 270] width 15 height 12
radio input "true"
click at [900, 395] on label "True" at bounding box center [946, 372] width 137 height 45
click at [900, 380] on input "True" at bounding box center [896, 373] width 15 height 12
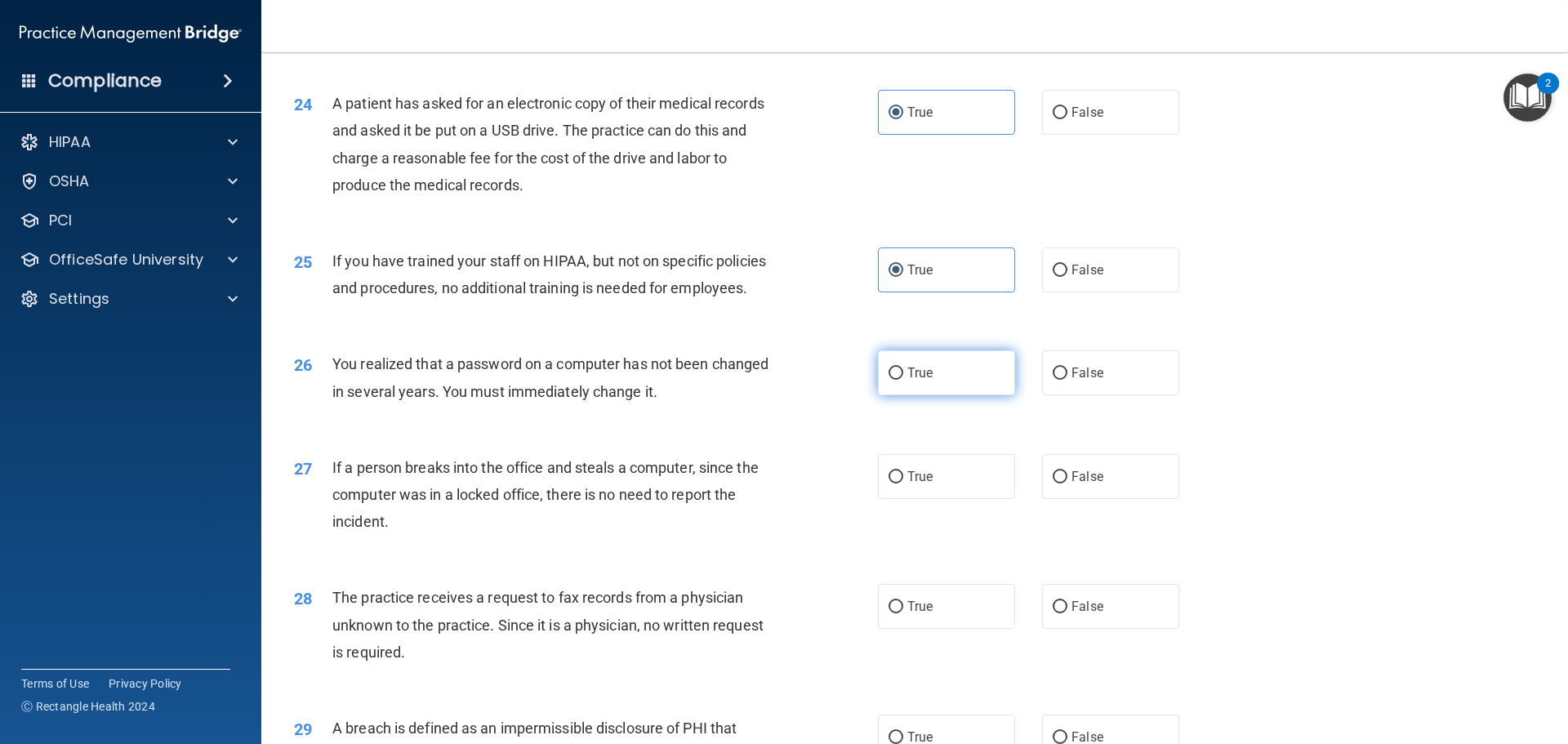
radio input "true"
drag, startPoint x: 915, startPoint y: 551, endPoint x: 908, endPoint y: 573, distance: 23.1
click at [914, 499] on label "True" at bounding box center [946, 476] width 137 height 45
click at [903, 483] on input "True" at bounding box center [896, 477] width 15 height 12
radio input "true"
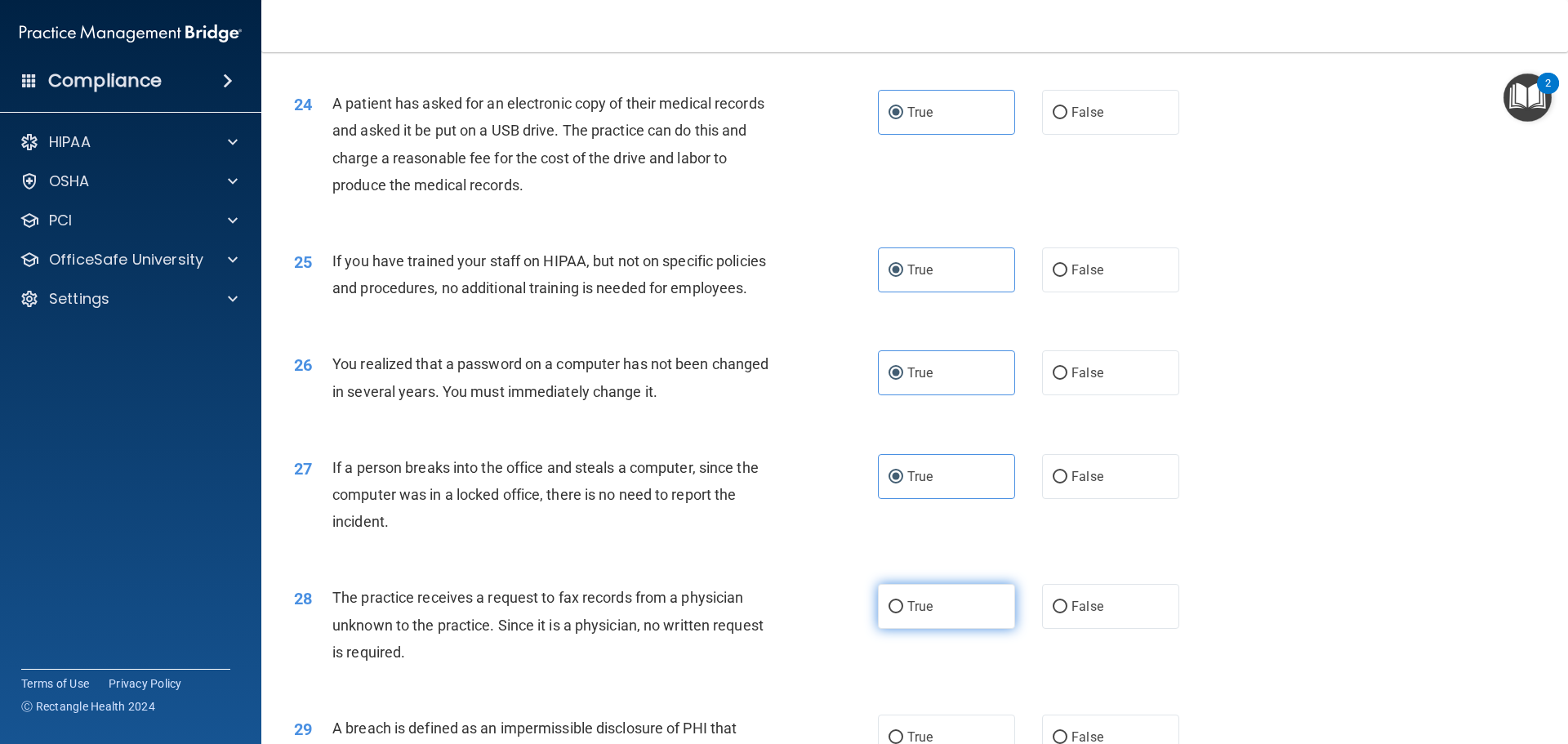
click at [912, 629] on label "True" at bounding box center [946, 606] width 137 height 45
click at [903, 613] on input "True" at bounding box center [896, 607] width 15 height 12
radio input "true"
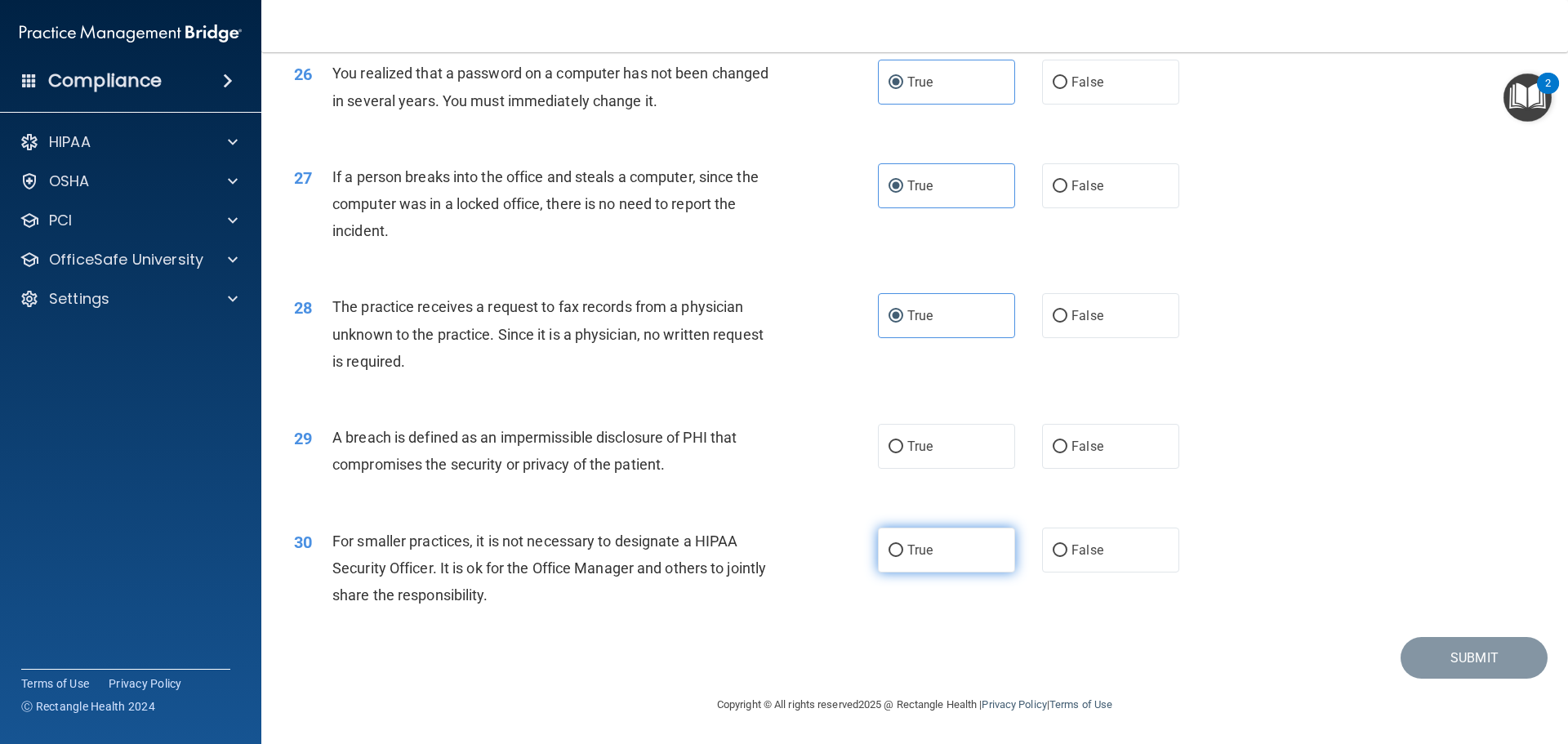
click at [915, 558] on span "True" at bounding box center [920, 550] width 26 height 16
click at [903, 557] on input "True" at bounding box center [896, 550] width 15 height 12
radio input "true"
click at [916, 495] on div "29 A breach is defined as an impermissible disclosure of PHI that compromises t…" at bounding box center [914, 455] width 1265 height 102
click at [965, 469] on label "True" at bounding box center [946, 446] width 137 height 45
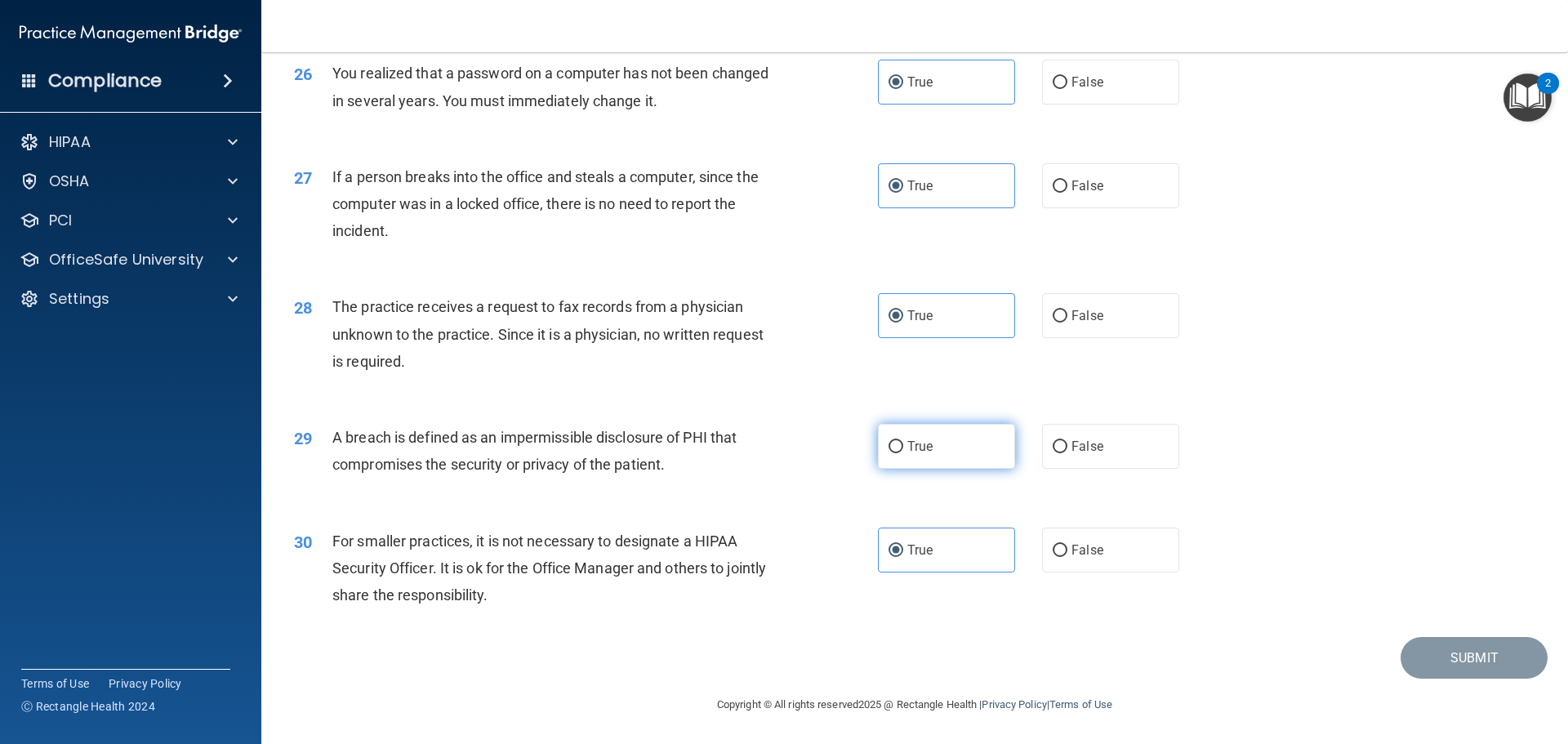
click at [903, 453] on input "True" at bounding box center [896, 447] width 15 height 12
radio input "true"
click at [1438, 672] on button "Submit" at bounding box center [1474, 658] width 147 height 42
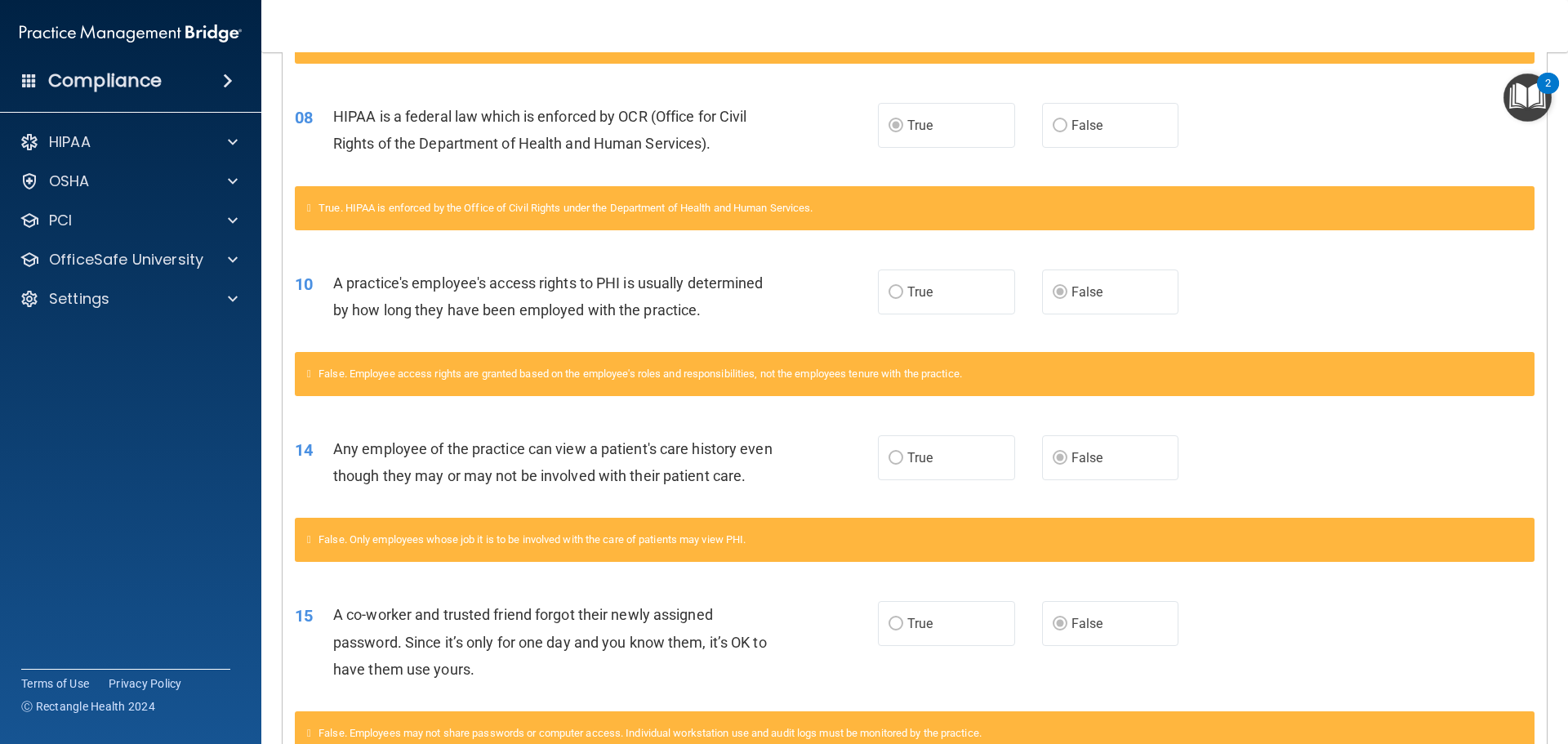
scroll to position [23, 0]
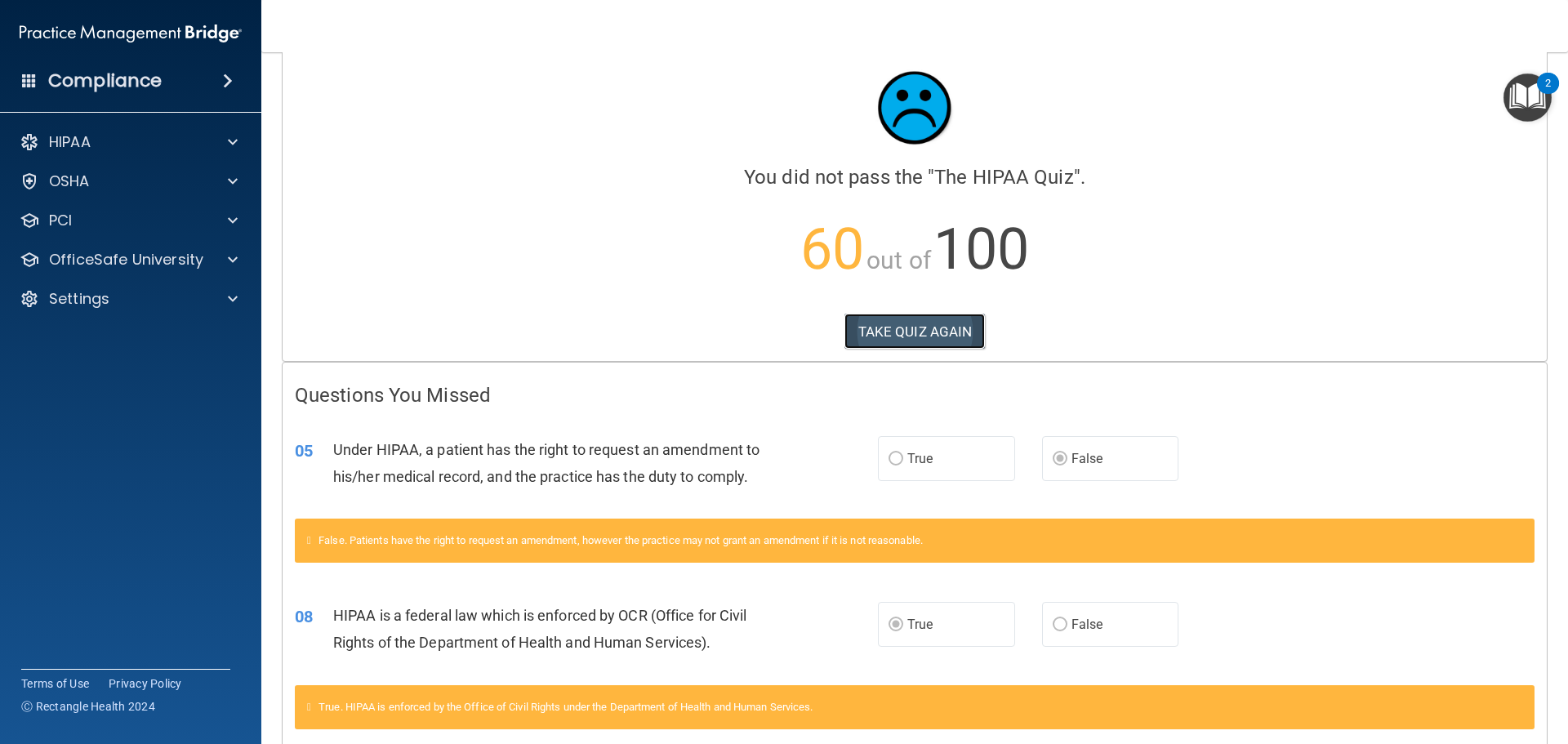
click at [854, 314] on button "TAKE QUIZ AGAIN" at bounding box center [915, 331] width 141 height 36
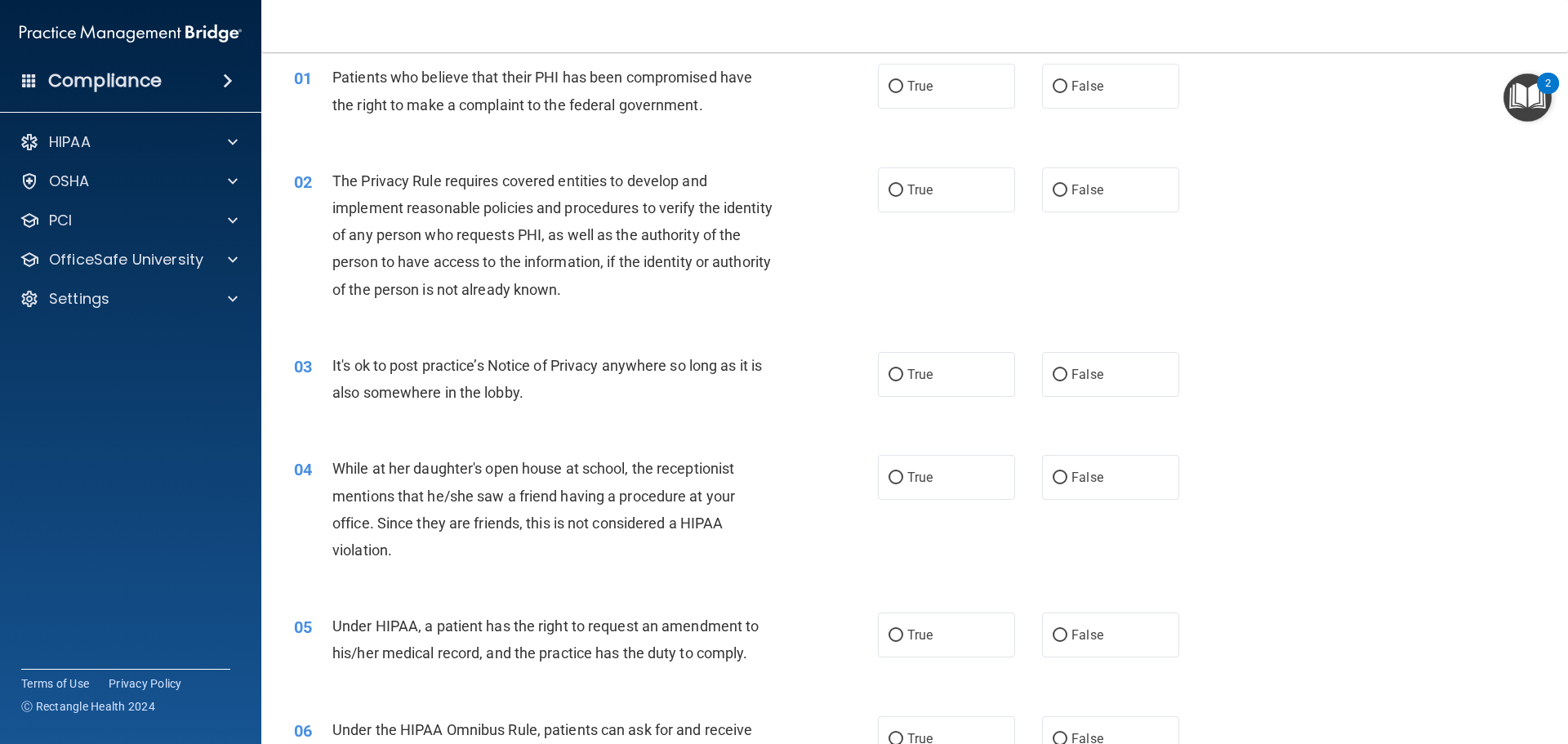
scroll to position [104, 0]
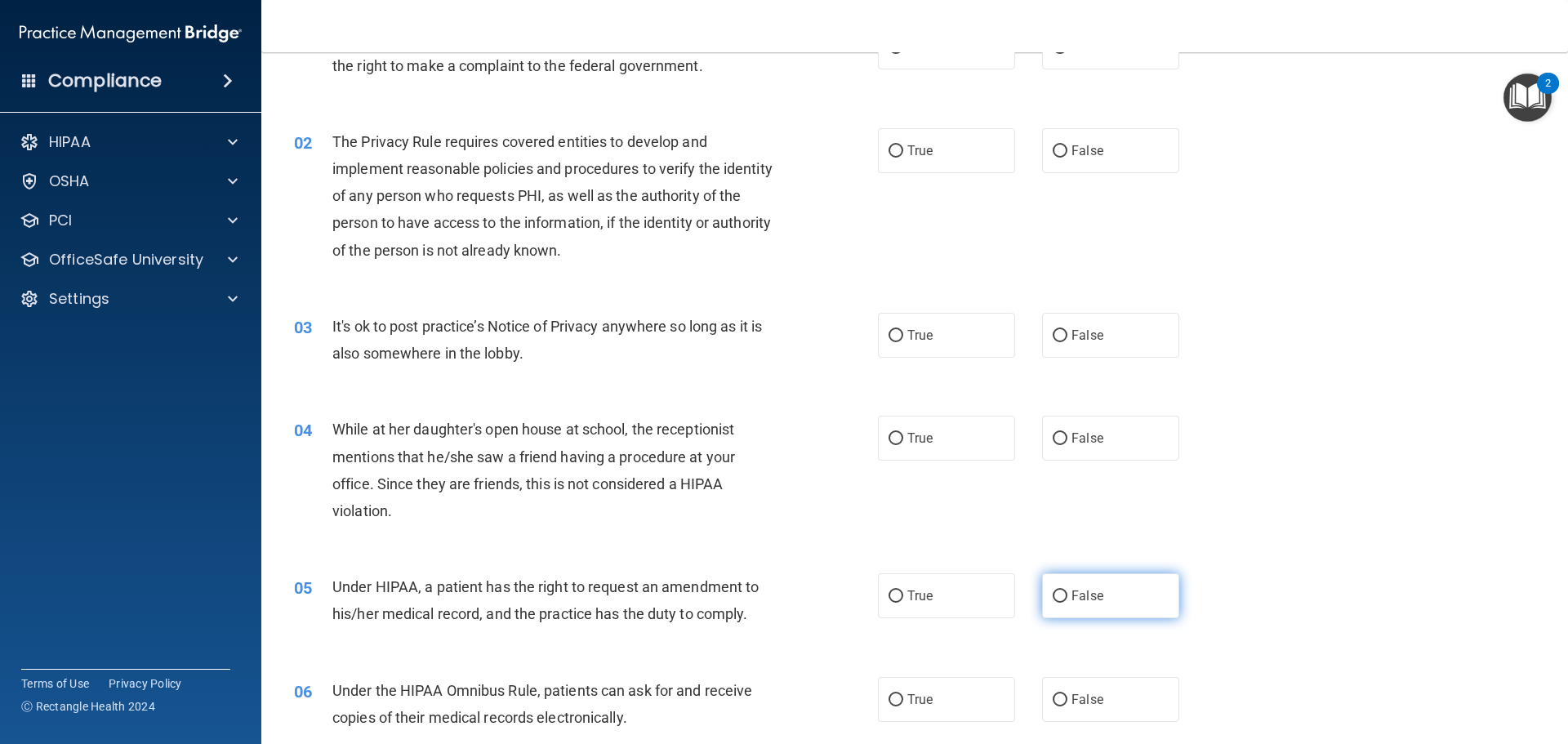
click at [1103, 581] on label "False" at bounding box center [1111, 596] width 137 height 45
click at [1067, 590] on input "False" at bounding box center [1059, 596] width 15 height 12
radio input "true"
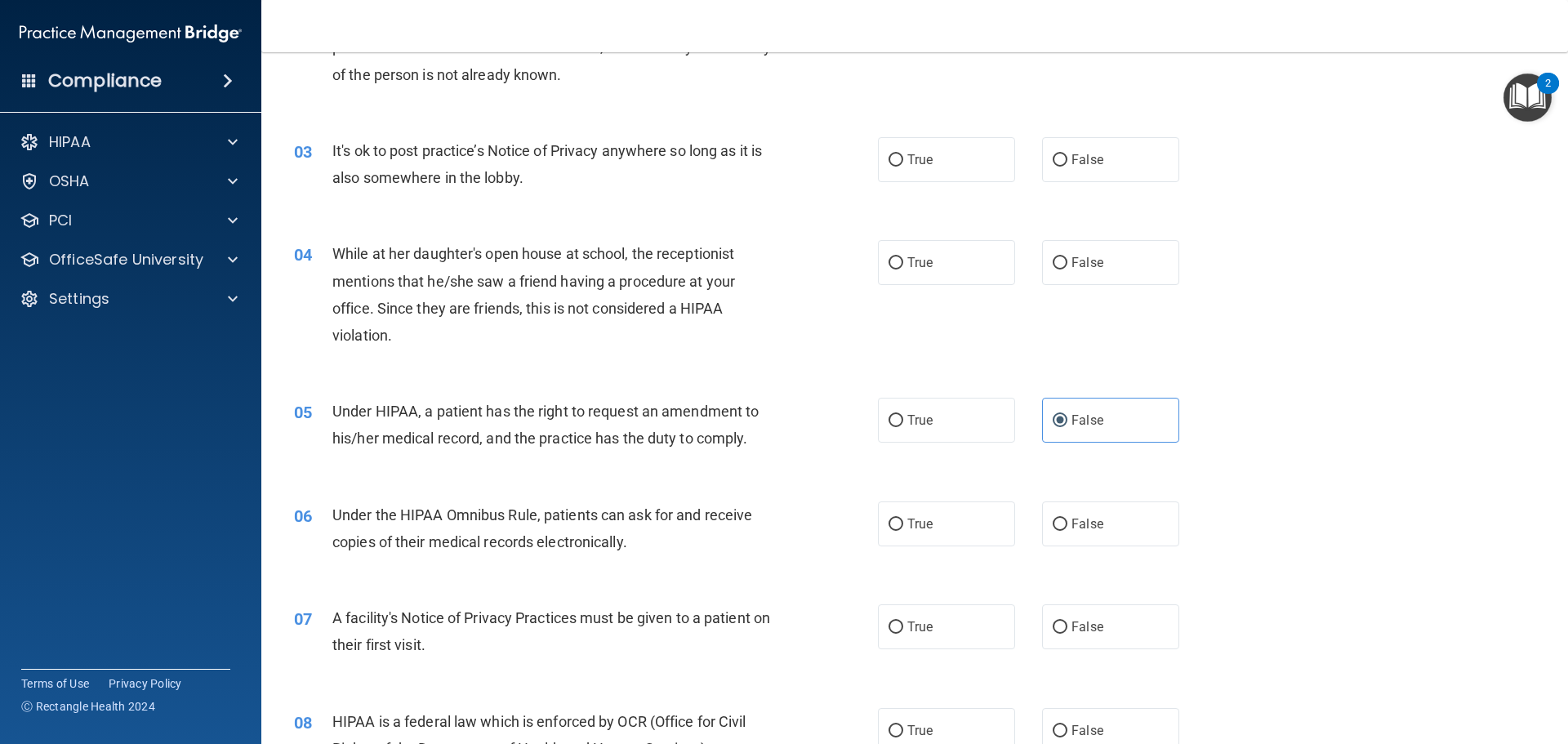
scroll to position [350, 0]
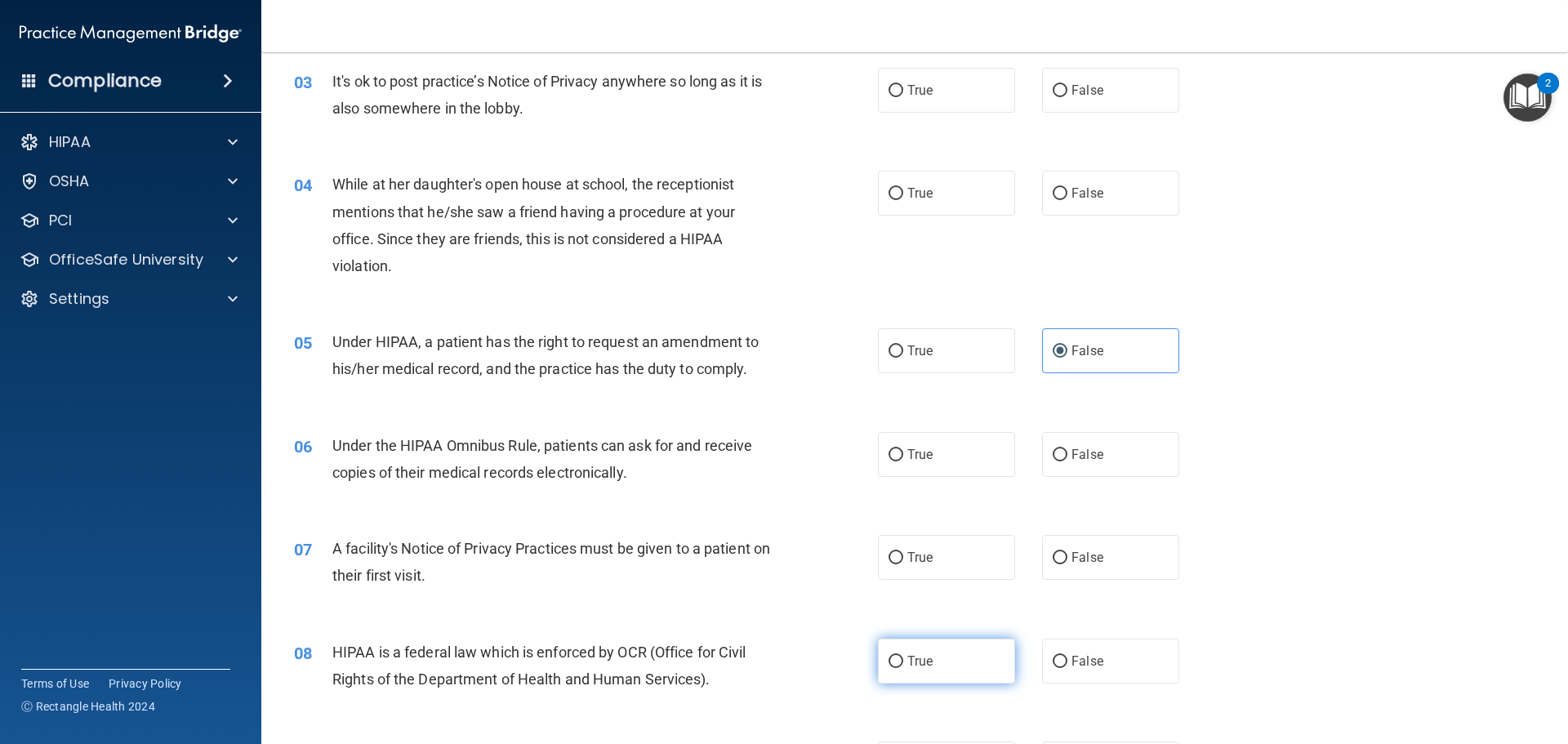
click at [974, 677] on label "True" at bounding box center [946, 661] width 137 height 45
click at [903, 668] on input "True" at bounding box center [896, 662] width 15 height 12
radio input "true"
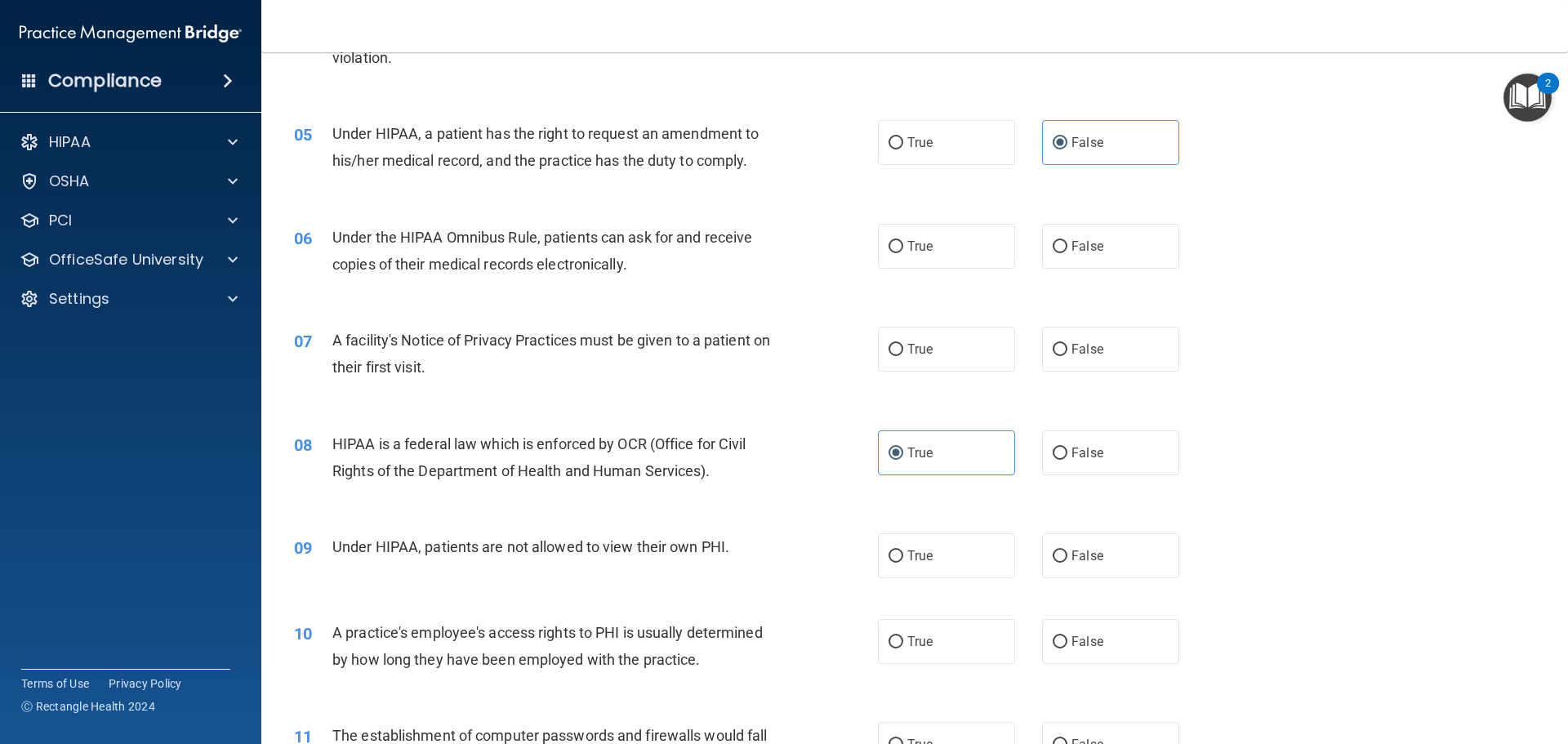
scroll to position [595, 0]
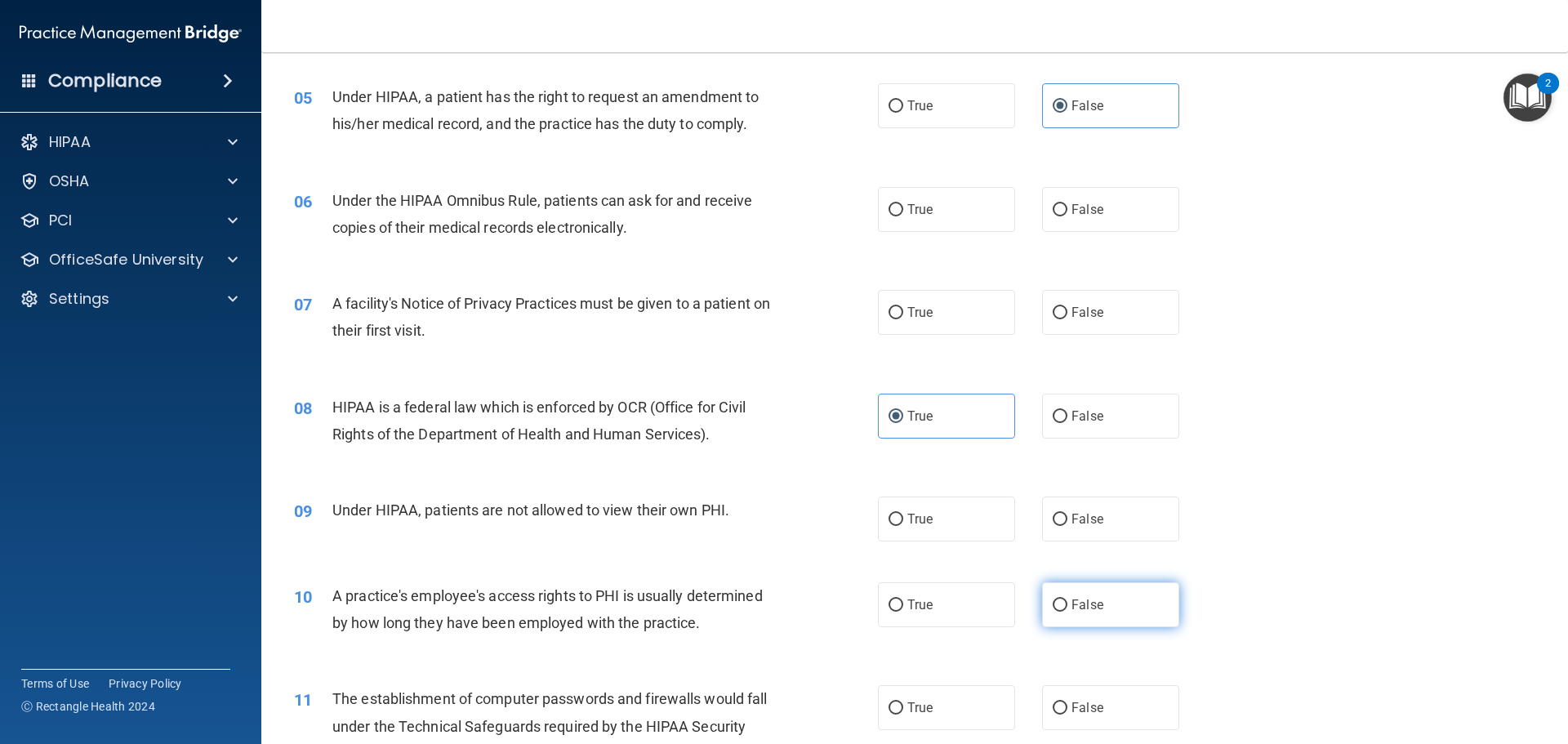
click at [1077, 597] on label "False" at bounding box center [1111, 604] width 137 height 45
click at [1067, 599] on input "False" at bounding box center [1059, 605] width 15 height 12
radio input "true"
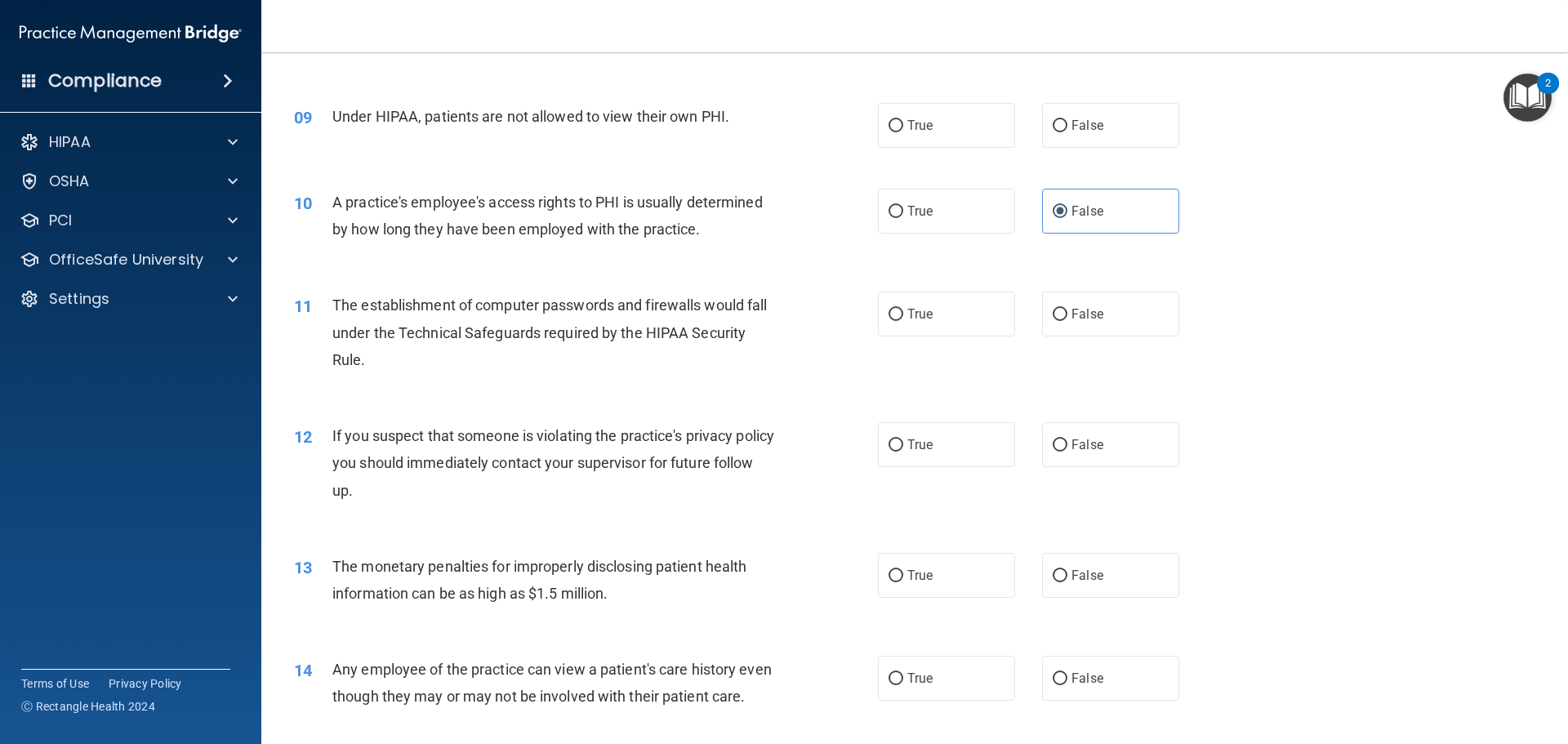
scroll to position [1003, 0]
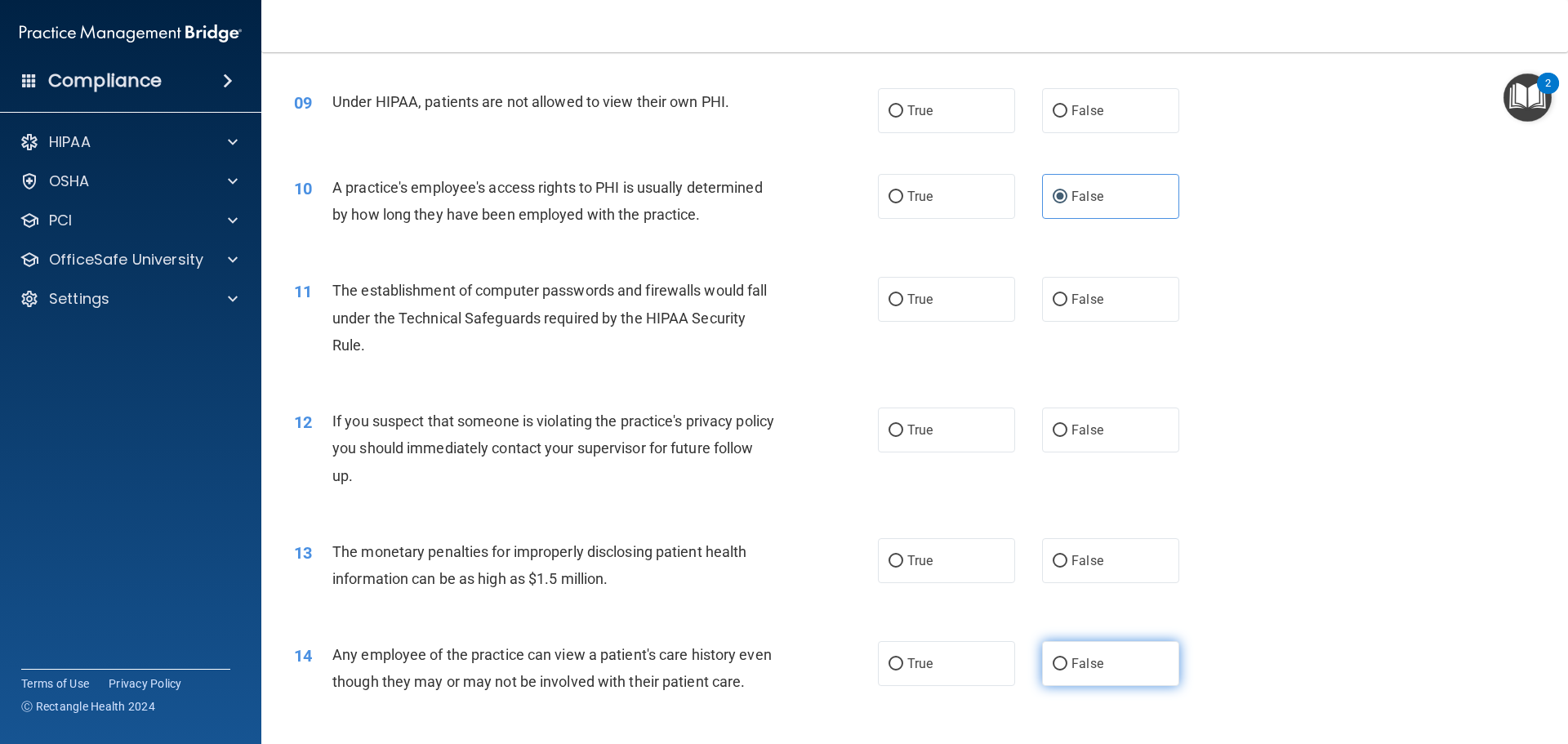
click at [1079, 660] on span "False" at bounding box center [1087, 663] width 32 height 16
click at [1067, 660] on input "False" at bounding box center [1059, 663] width 15 height 12
radio input "true"
click at [928, 324] on div "11 The establishment of computer passwords and firewalls would fall under the T…" at bounding box center [914, 321] width 1265 height 131
click at [923, 307] on label "True" at bounding box center [946, 299] width 137 height 45
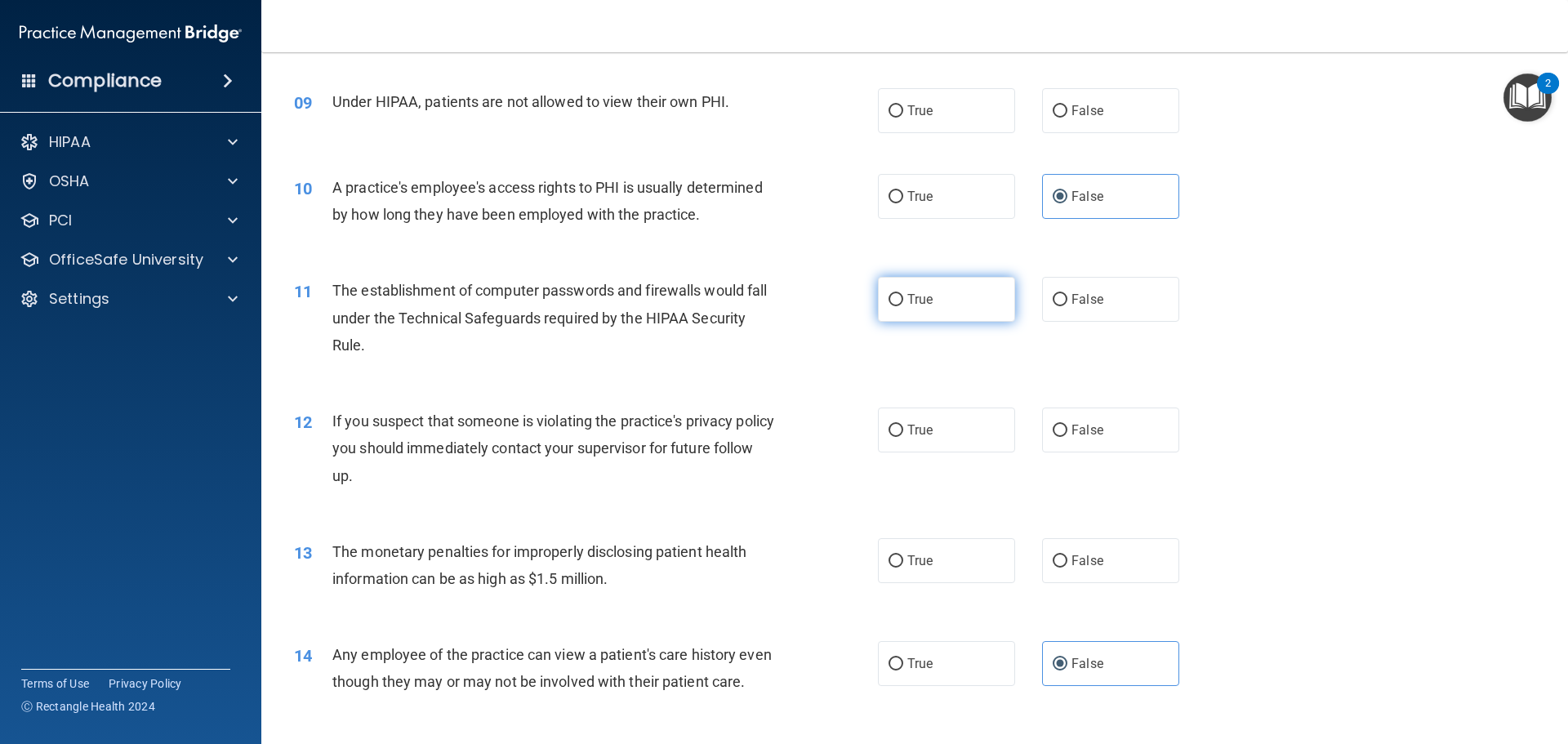
click at [903, 307] on input "True" at bounding box center [896, 299] width 15 height 12
radio input "true"
drag, startPoint x: 932, startPoint y: 435, endPoint x: 921, endPoint y: 433, distance: 11.2
click at [927, 433] on label "True" at bounding box center [946, 429] width 137 height 45
click at [903, 433] on input "True" at bounding box center [896, 430] width 15 height 12
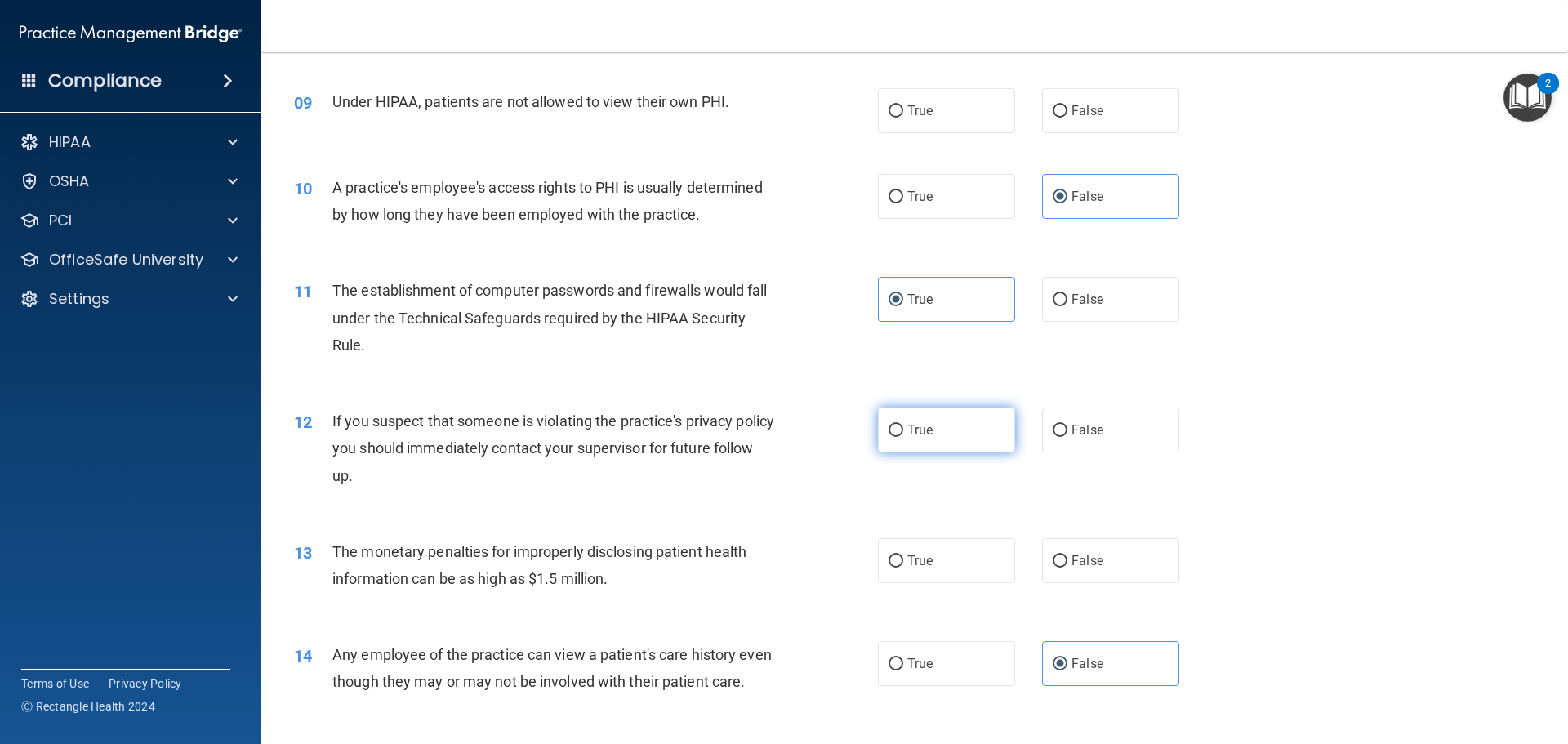
radio input "true"
click at [930, 545] on label "True" at bounding box center [946, 560] width 137 height 45
click at [903, 555] on input "True" at bounding box center [896, 561] width 15 height 12
radio input "true"
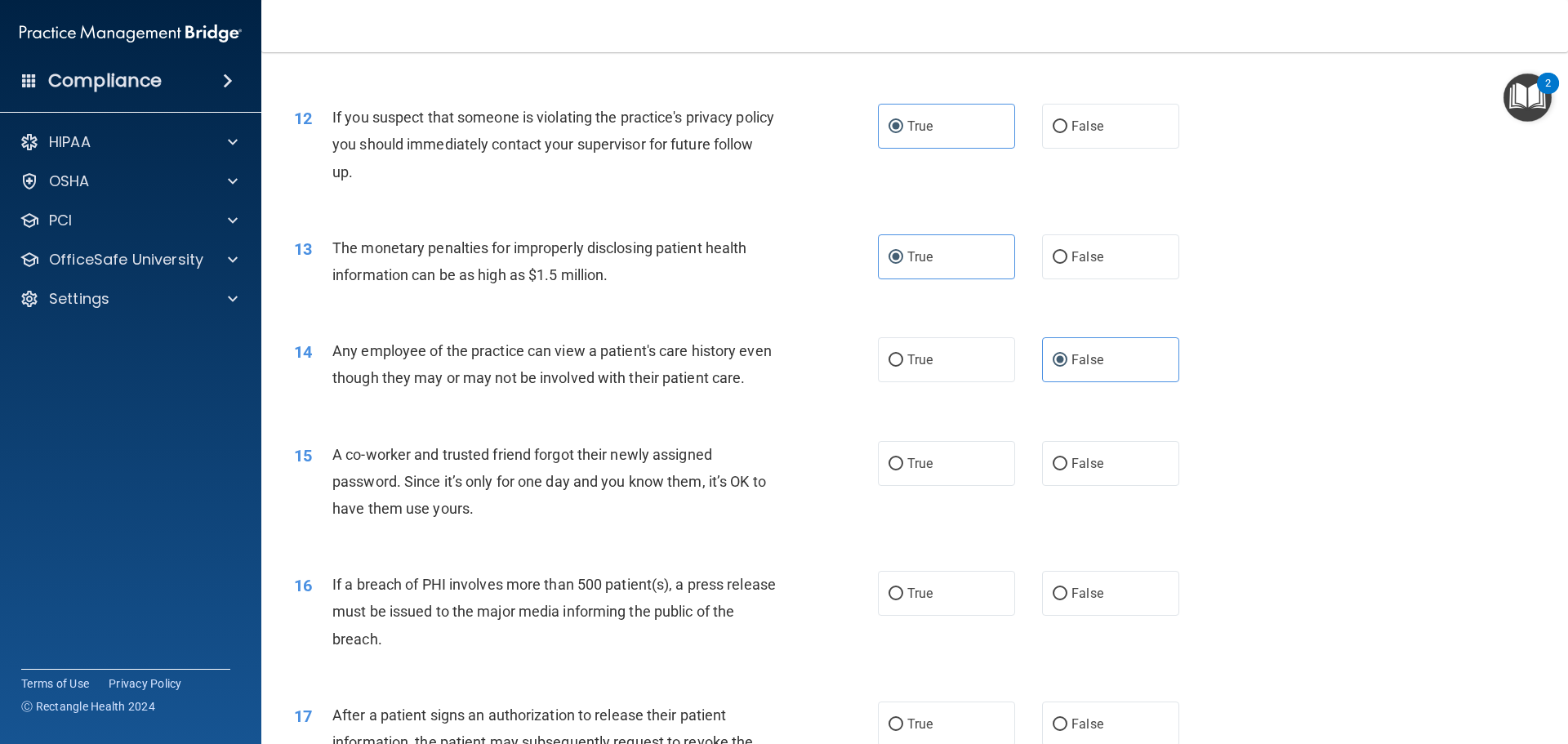
scroll to position [1330, 0]
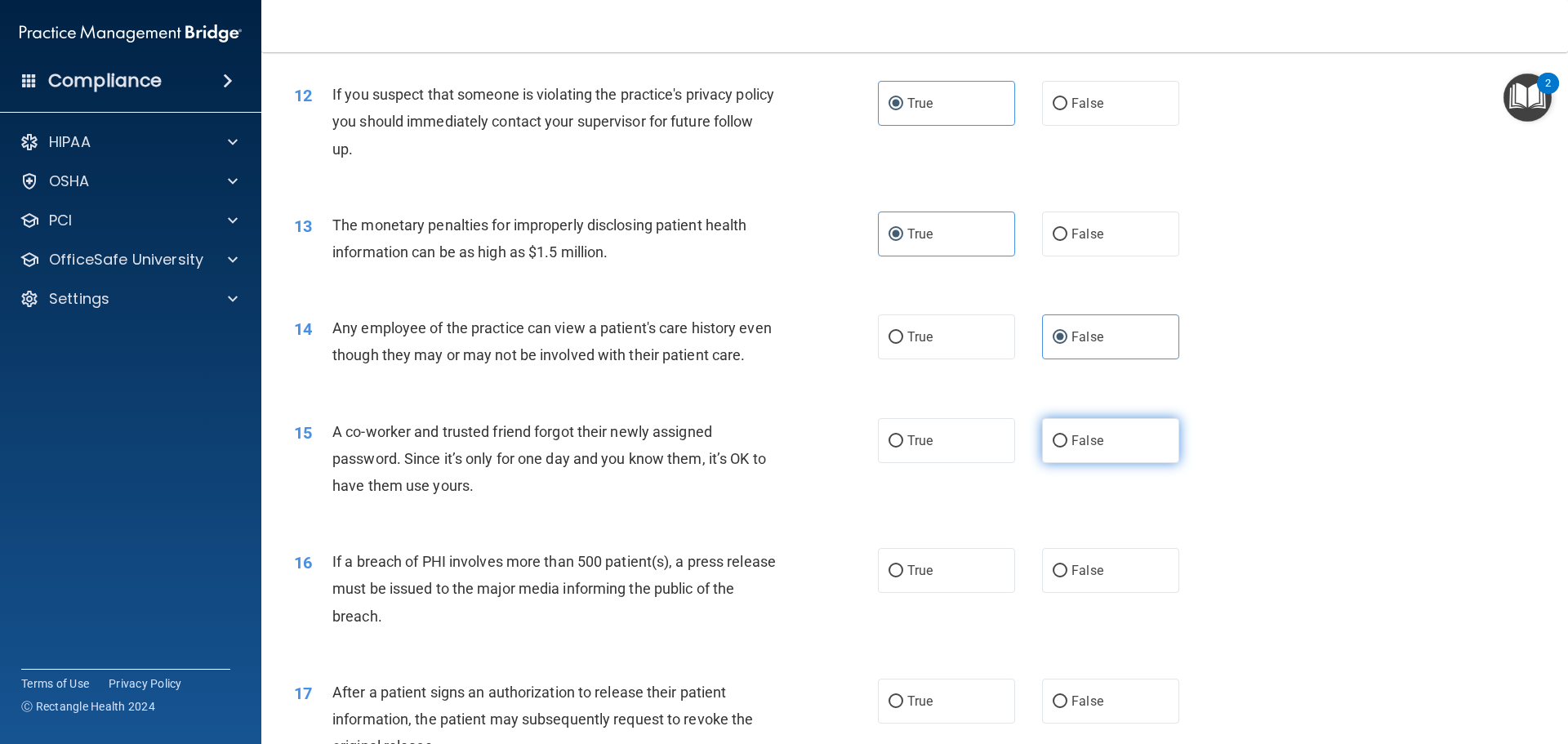
click at [1161, 463] on label "False" at bounding box center [1111, 440] width 137 height 45
click at [1067, 447] on input "False" at bounding box center [1059, 441] width 15 height 12
radio input "true"
click at [938, 581] on label "True" at bounding box center [946, 570] width 137 height 45
click at [903, 577] on input "True" at bounding box center [896, 571] width 15 height 12
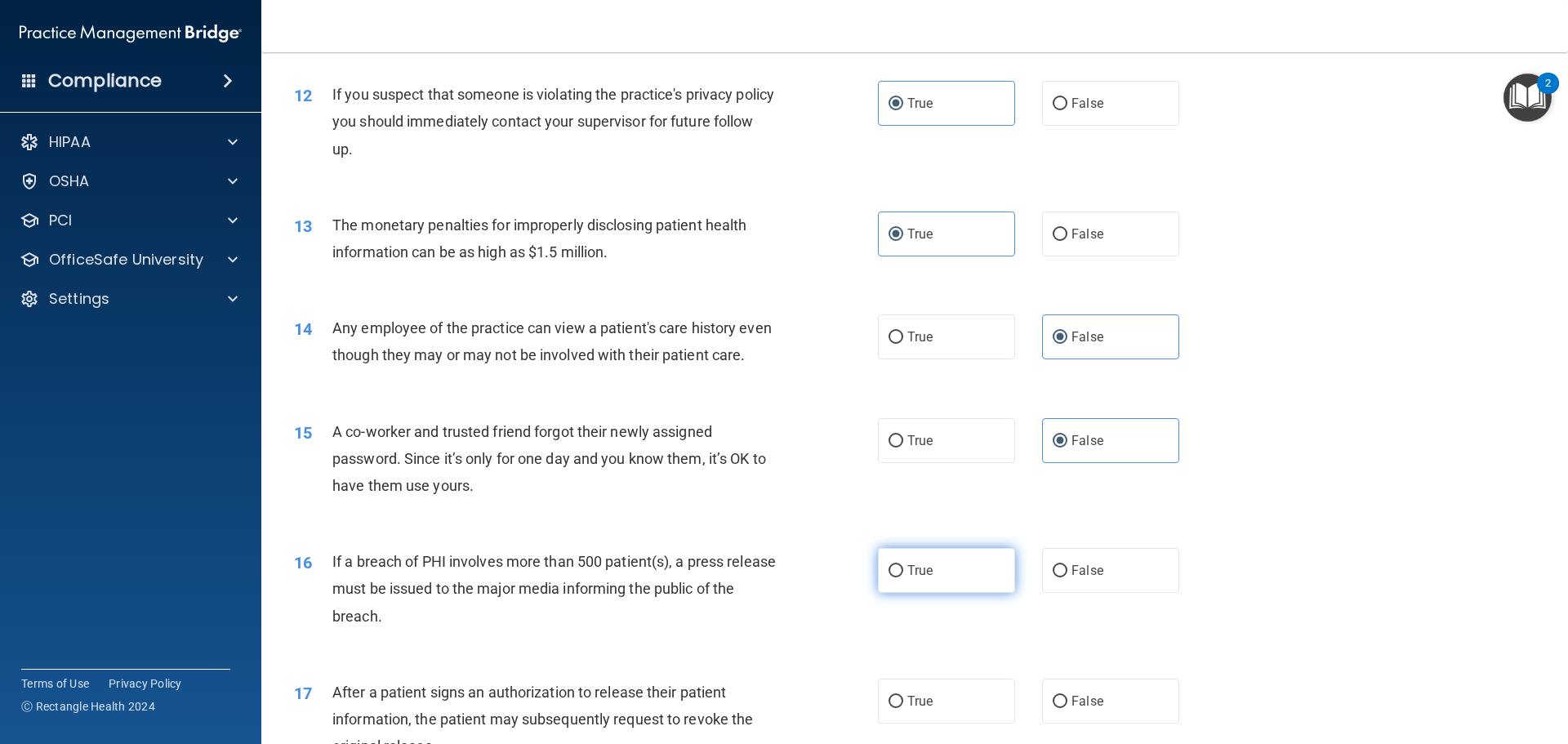
radio input "true"
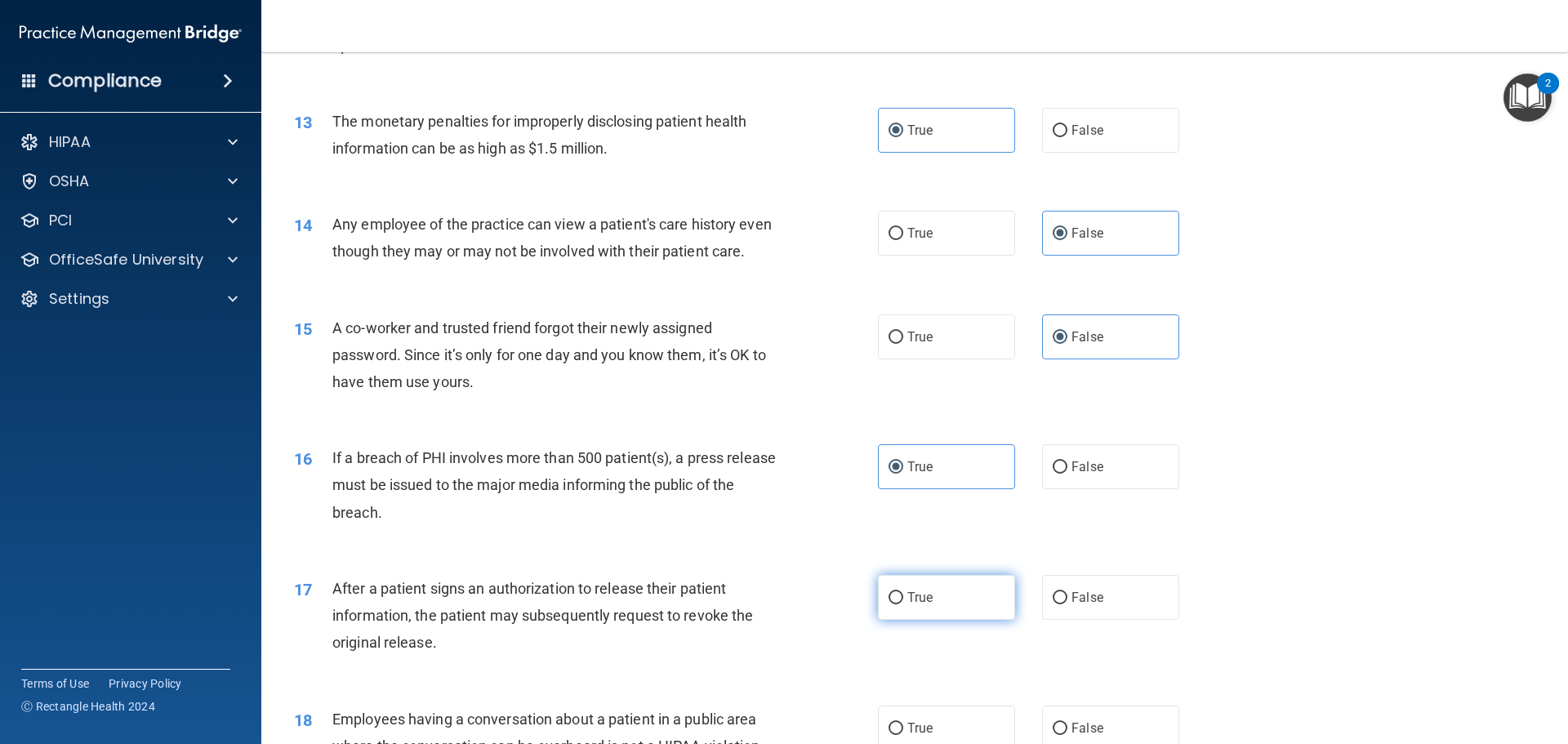
scroll to position [1493, 0]
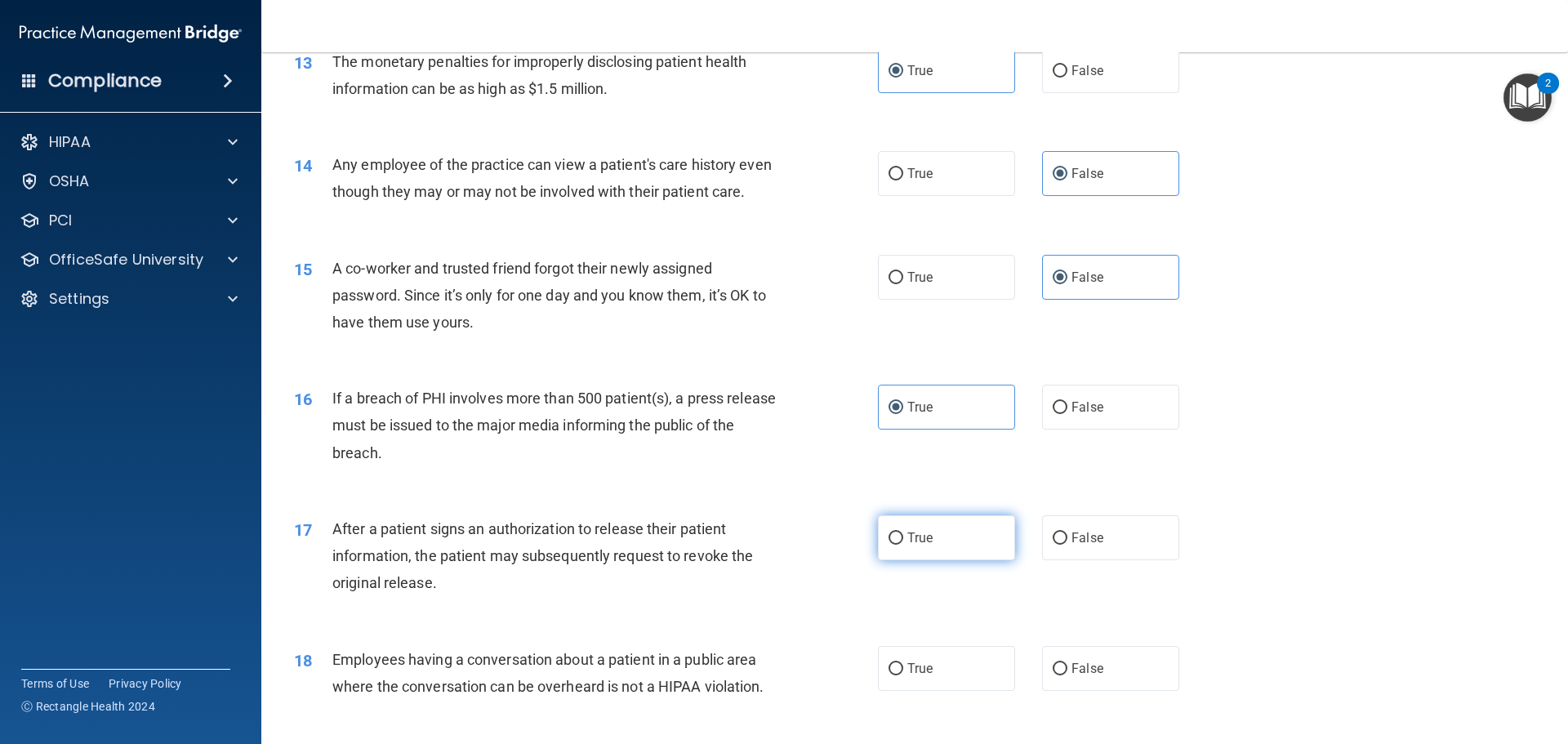
click at [934, 560] on label "True" at bounding box center [946, 537] width 137 height 45
click at [903, 545] on input "True" at bounding box center [896, 538] width 15 height 12
radio input "true"
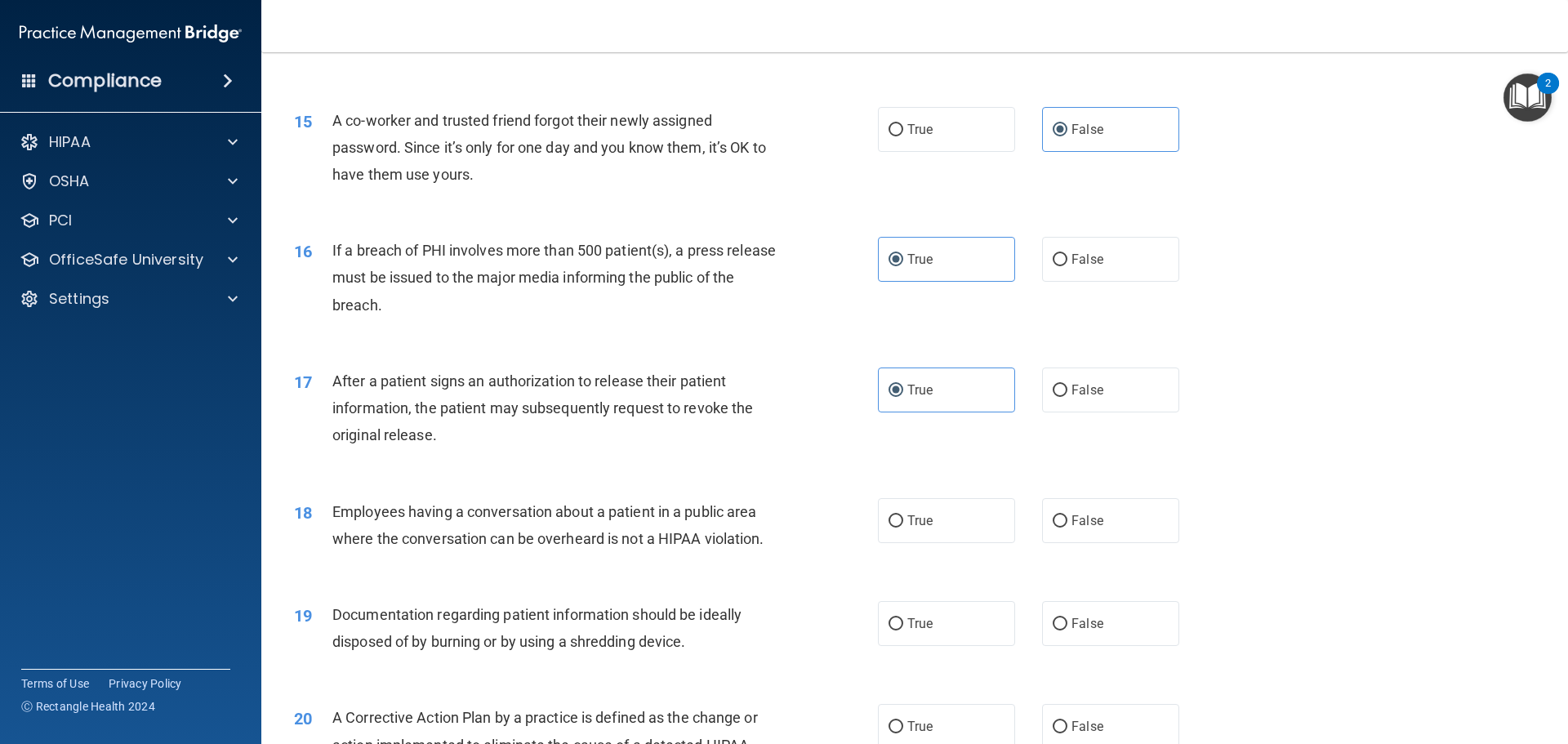
scroll to position [1738, 0]
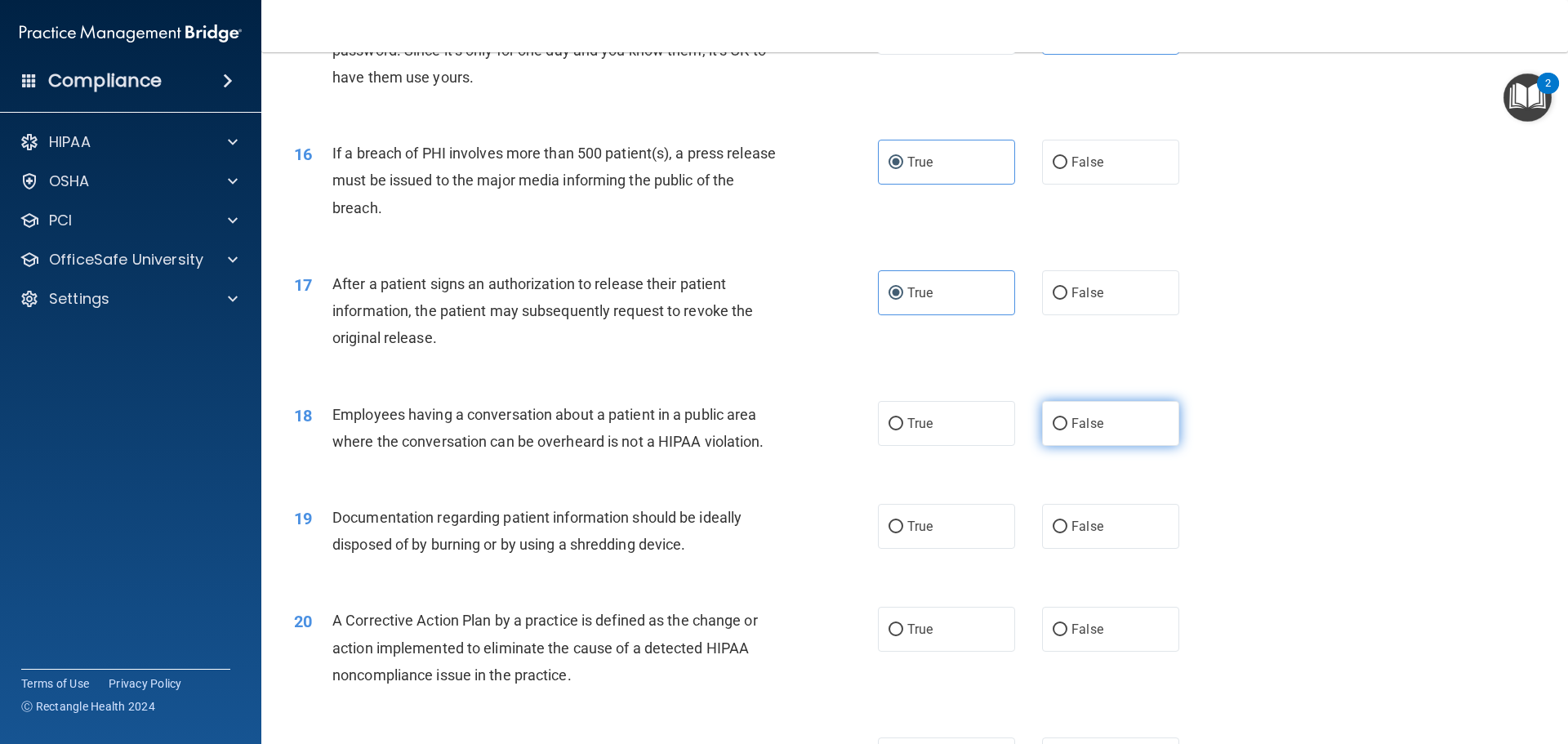
click at [1071, 431] on span "False" at bounding box center [1087, 423] width 32 height 16
click at [1067, 430] on input "False" at bounding box center [1059, 424] width 15 height 12
radio input "true"
click at [928, 549] on label "True" at bounding box center [946, 526] width 137 height 45
click at [903, 534] on input "True" at bounding box center [896, 526] width 15 height 12
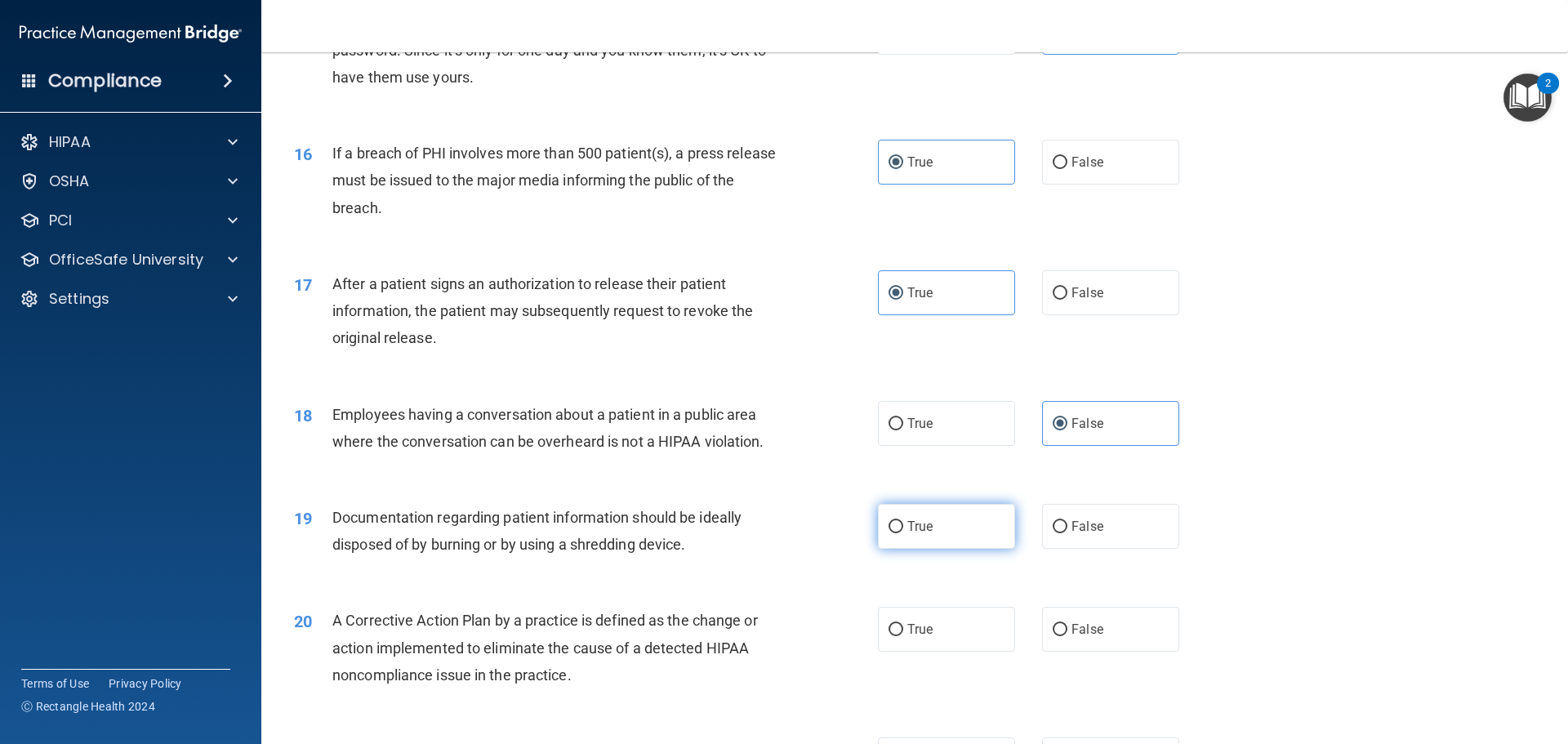
radio input "true"
click at [953, 652] on label "True" at bounding box center [946, 629] width 137 height 45
click at [903, 636] on input "True" at bounding box center [896, 630] width 15 height 12
radio input "true"
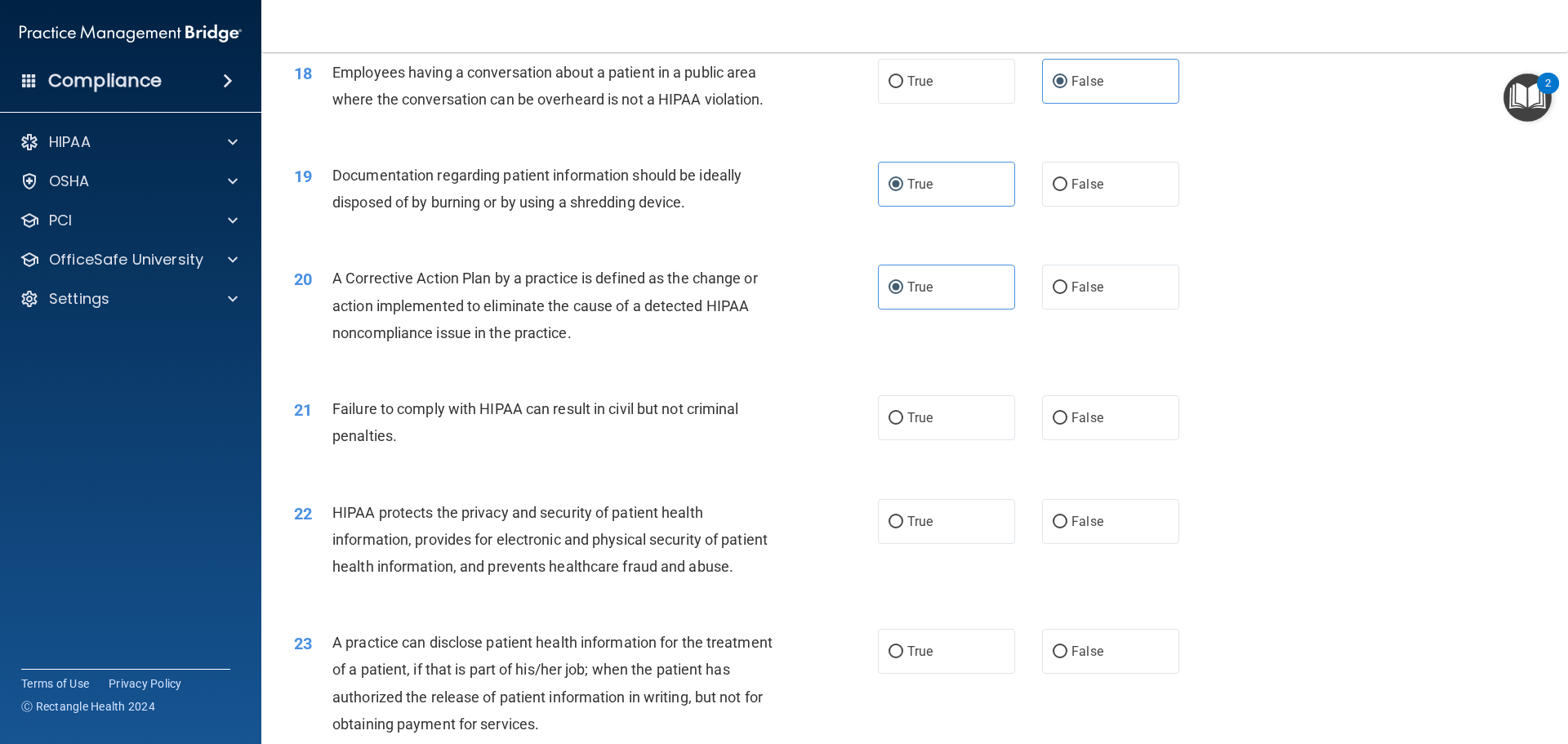
scroll to position [2146, 0]
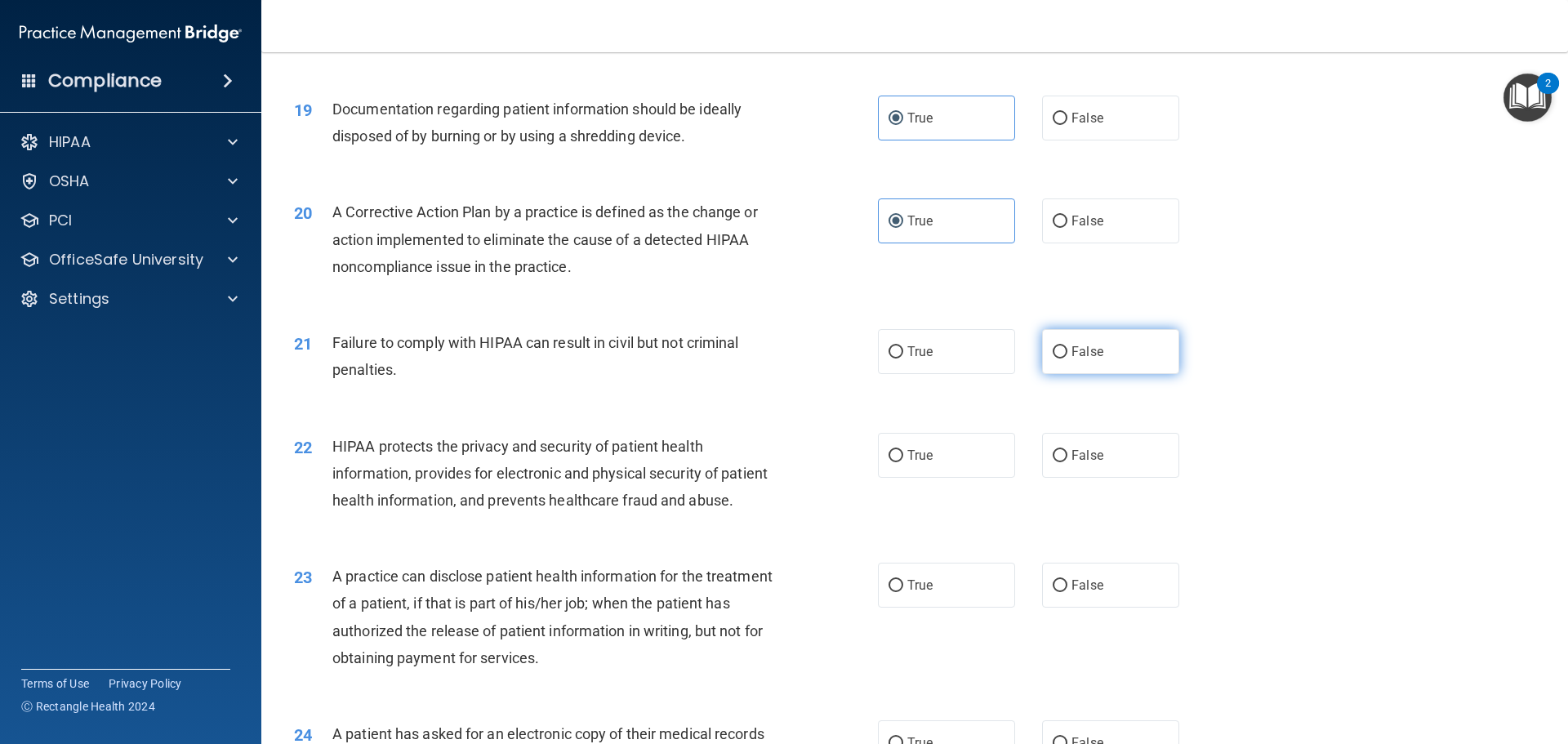
click at [1070, 361] on label "False" at bounding box center [1111, 351] width 137 height 45
click at [1067, 359] on input "False" at bounding box center [1059, 351] width 15 height 12
radio input "true"
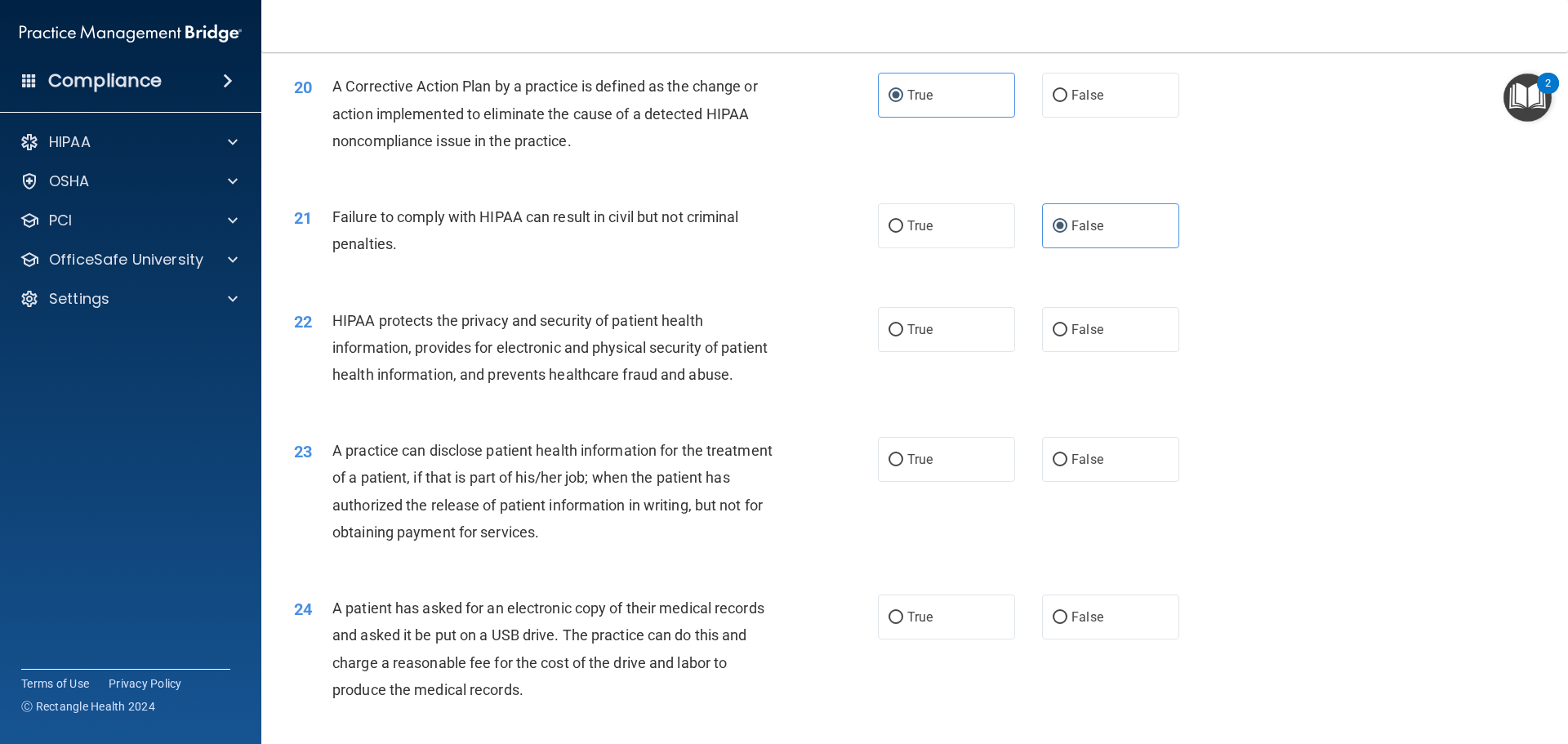
scroll to position [2310, 0]
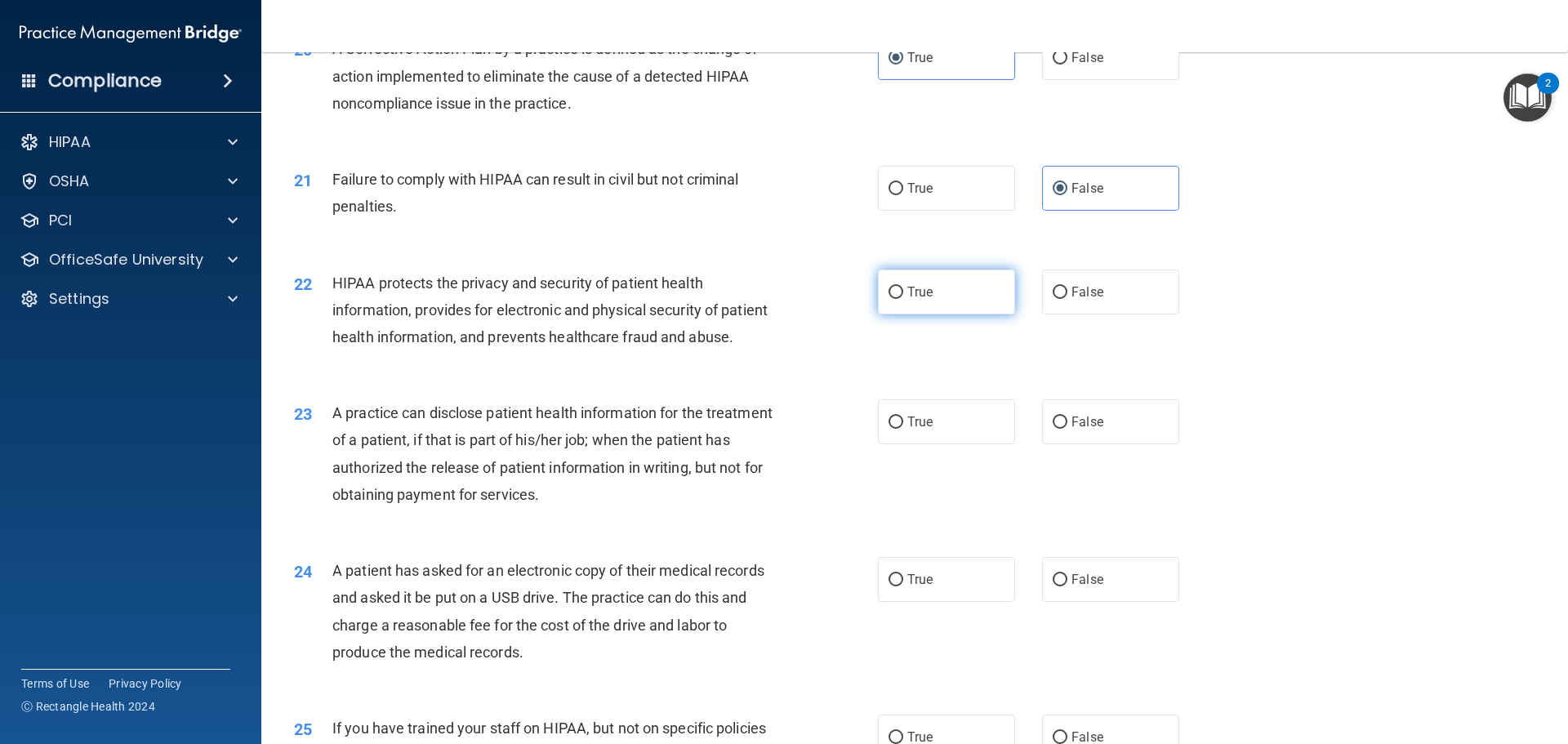
click at [961, 315] on label "True" at bounding box center [946, 292] width 137 height 45
click at [903, 299] on input "True" at bounding box center [896, 292] width 15 height 12
radio input "true"
click at [1112, 445] on label "False" at bounding box center [1111, 421] width 137 height 45
click at [1067, 429] on input "False" at bounding box center [1059, 422] width 15 height 12
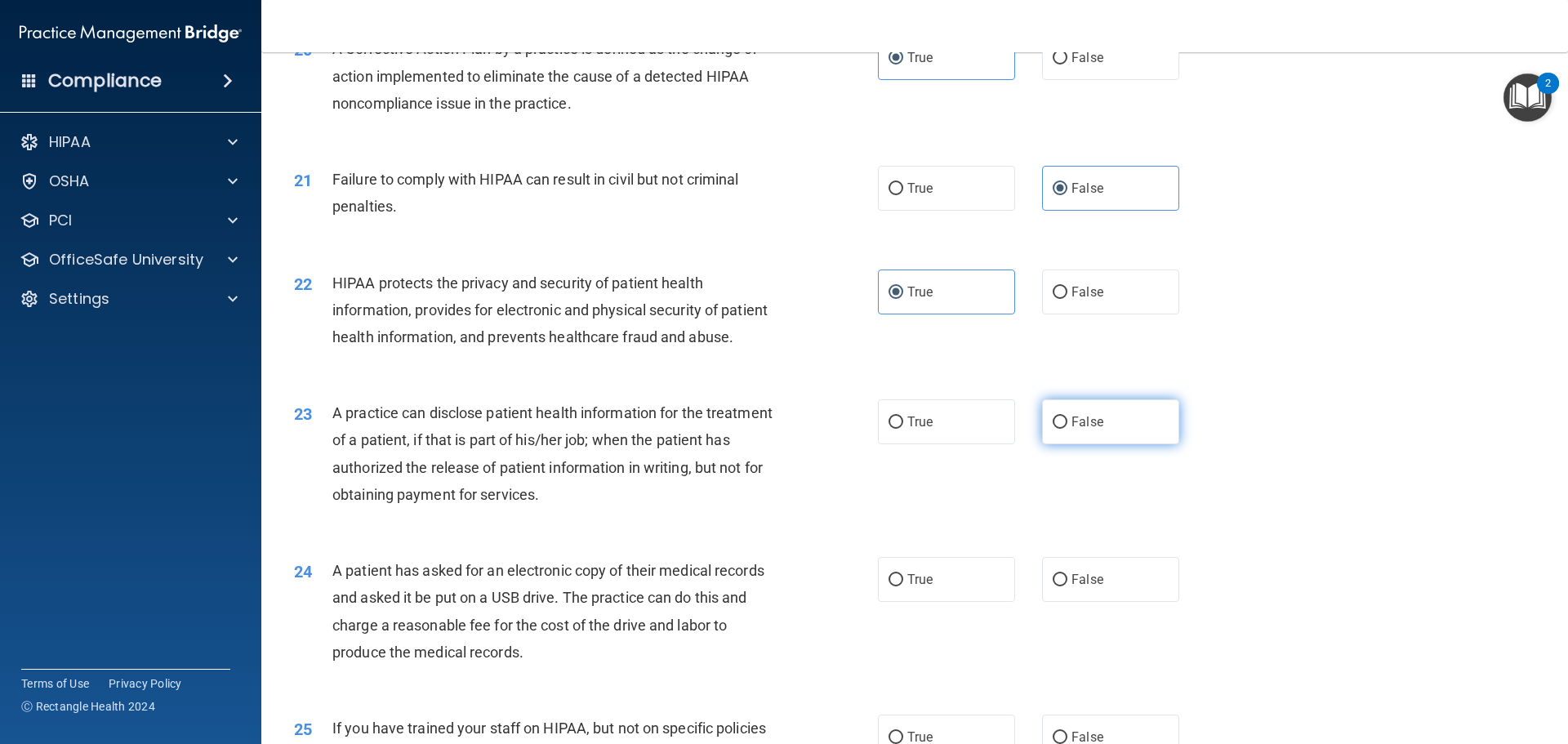
radio input "true"
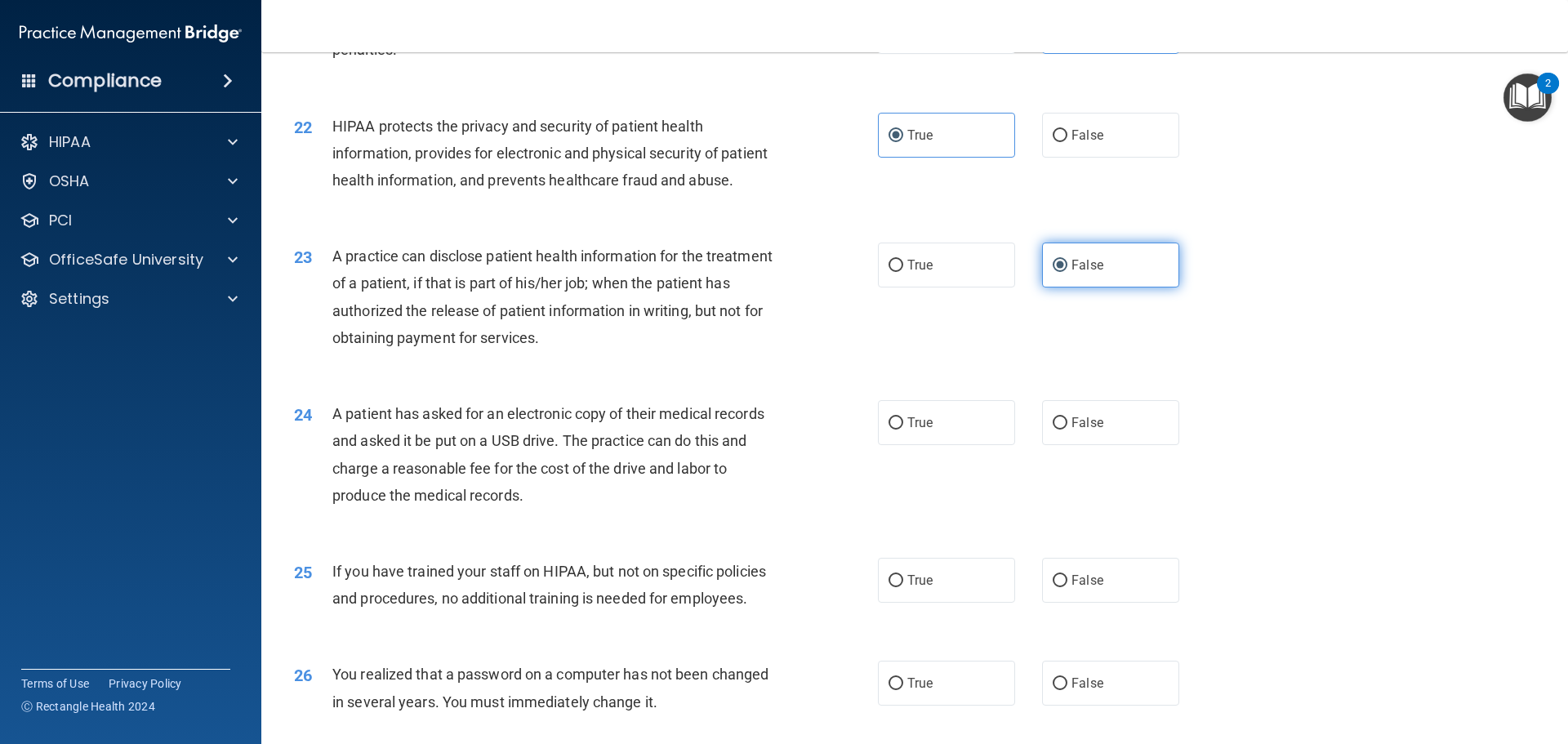
scroll to position [2473, 0]
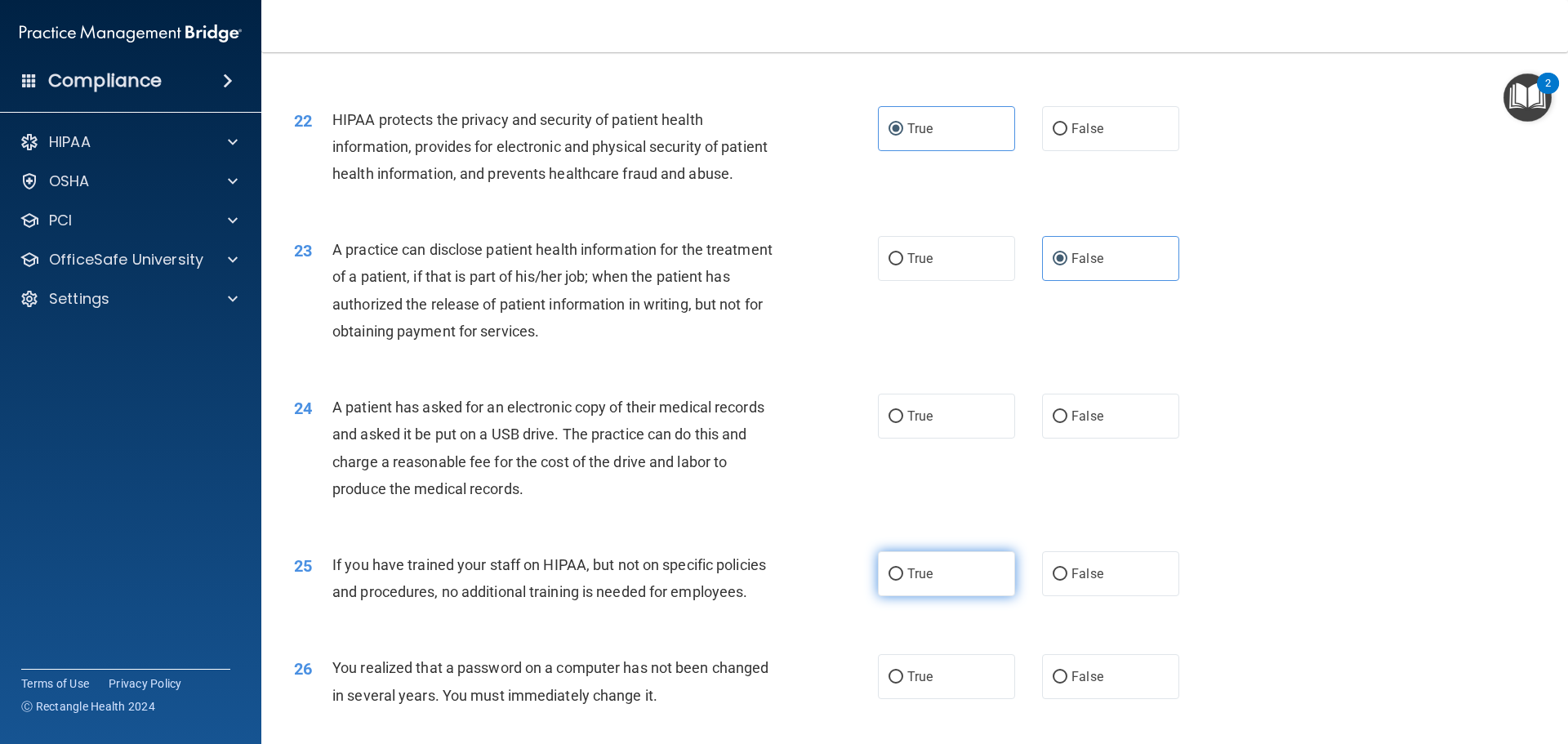
click at [978, 597] on label "True" at bounding box center [946, 573] width 137 height 45
click at [903, 581] on input "True" at bounding box center [896, 574] width 15 height 12
radio input "true"
click at [1109, 597] on label "False" at bounding box center [1111, 573] width 137 height 45
click at [1067, 581] on input "False" at bounding box center [1059, 574] width 15 height 12
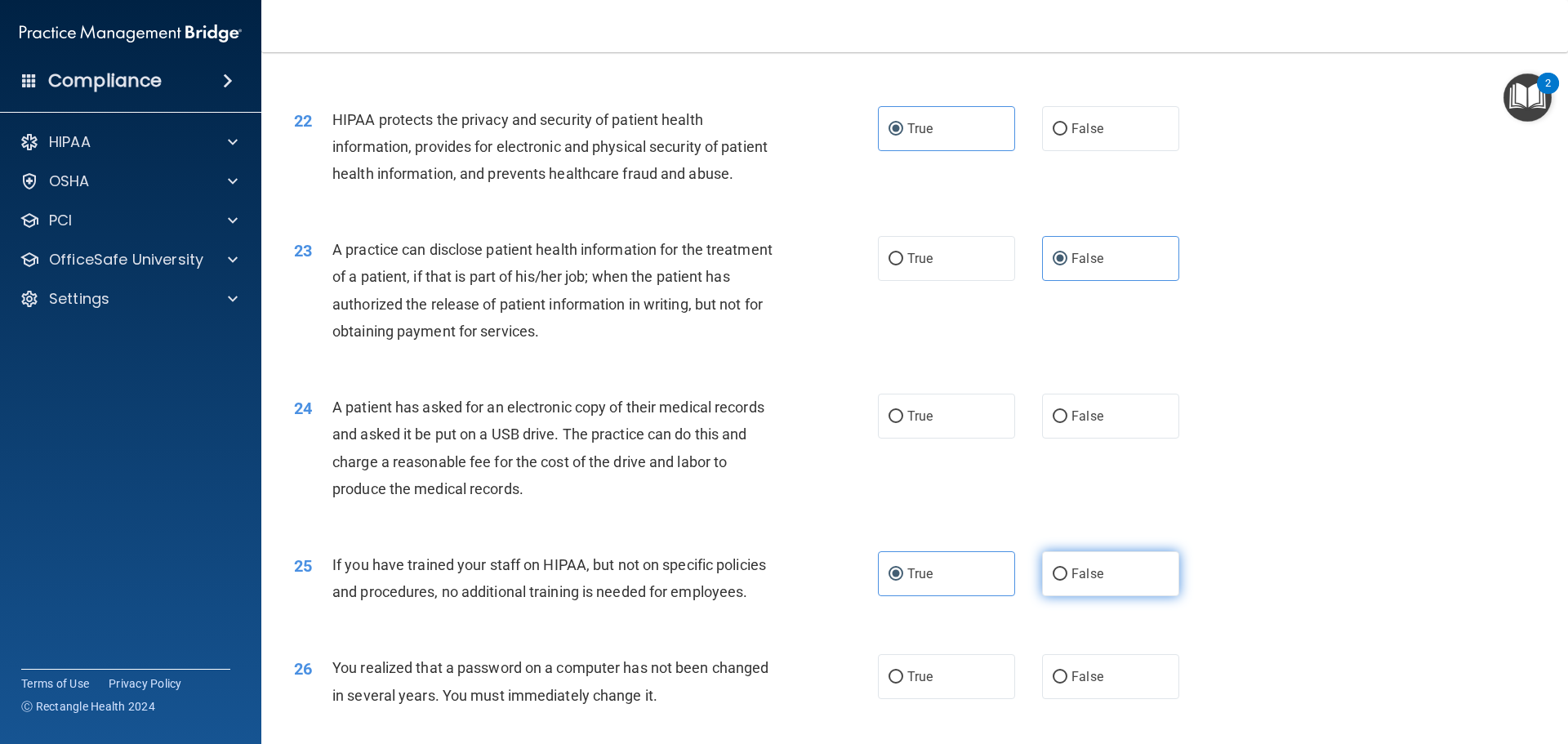
radio input "true"
radio input "false"
click at [939, 438] on label "True" at bounding box center [946, 415] width 137 height 45
click at [903, 423] on input "True" at bounding box center [896, 416] width 15 height 12
radio input "true"
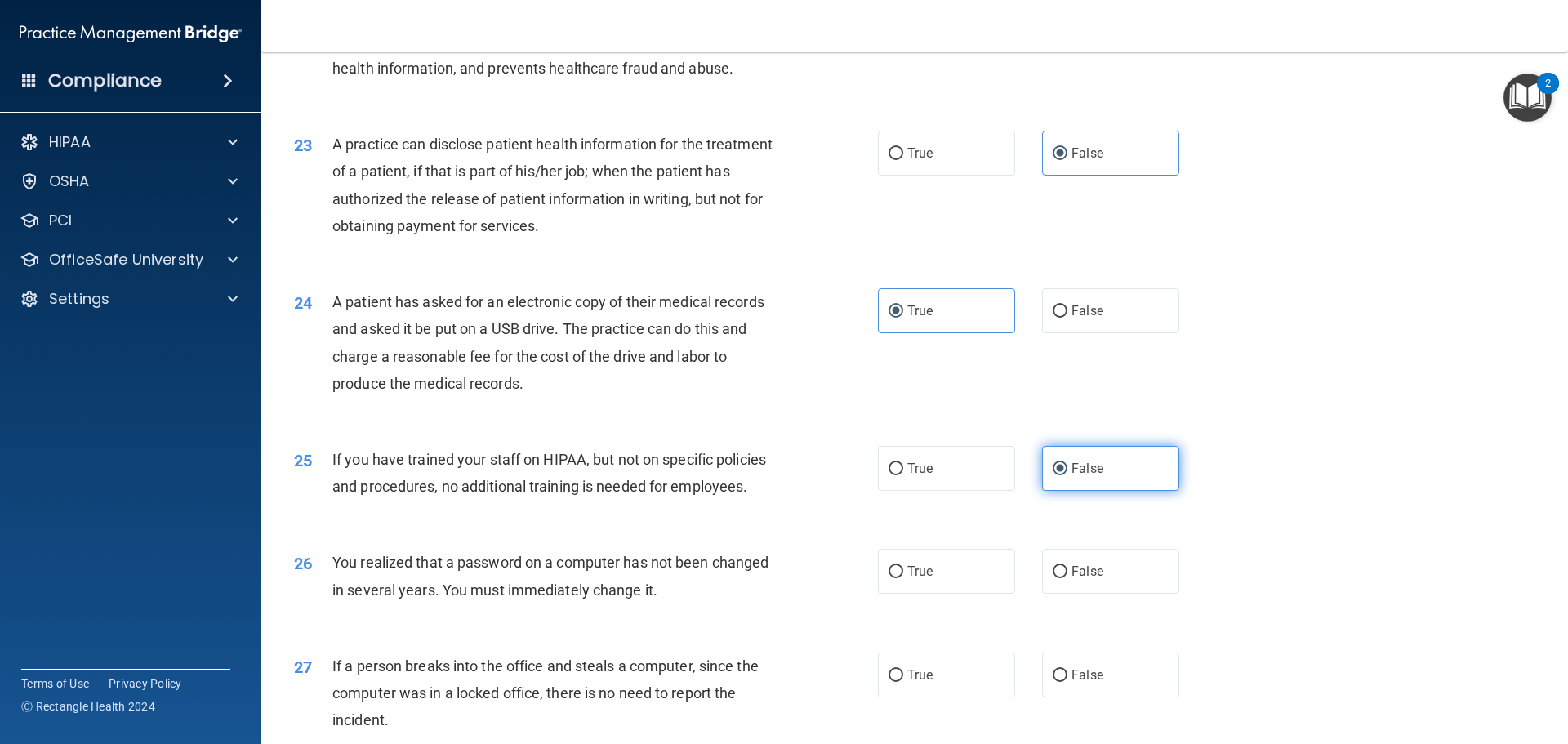
scroll to position [2799, 0]
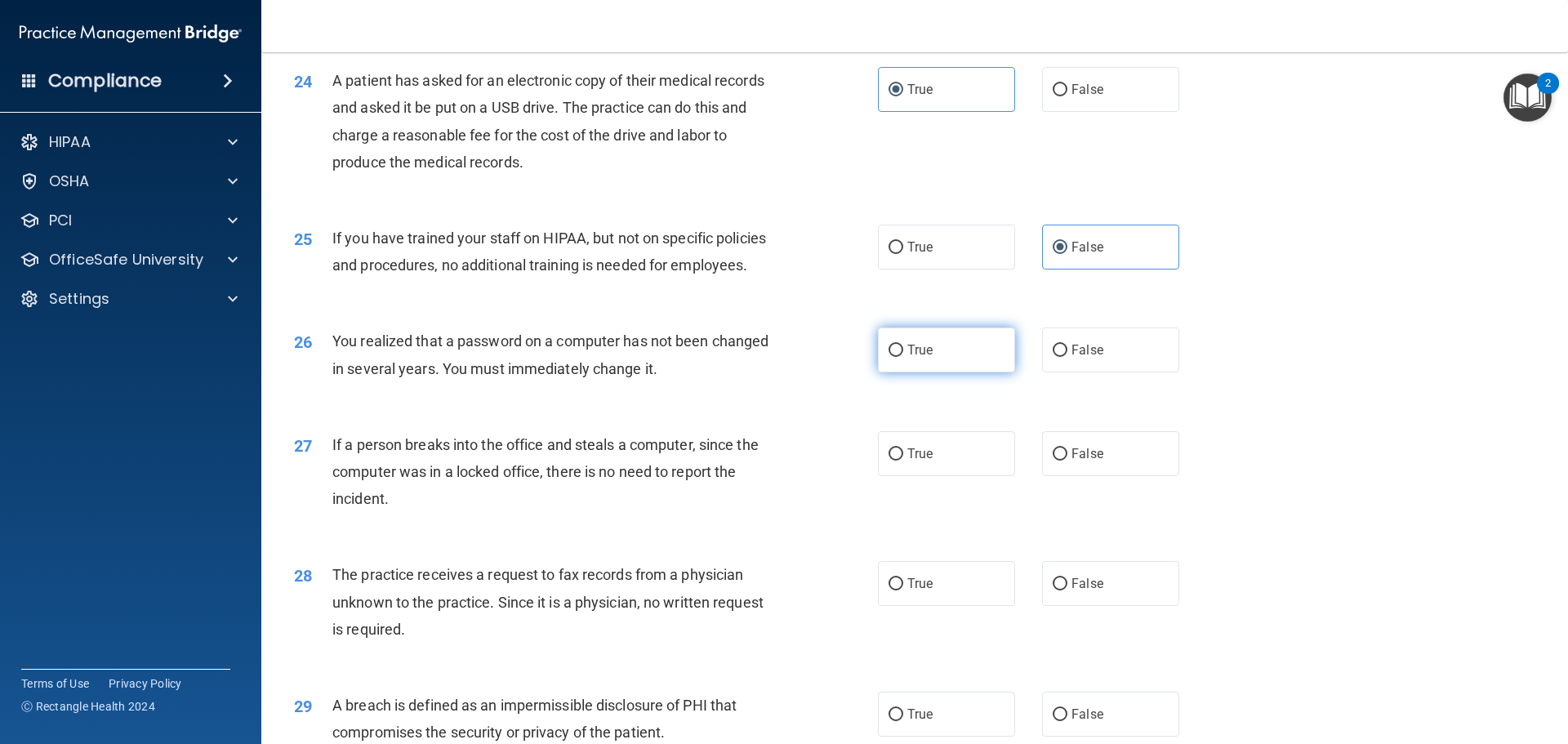
click at [953, 372] on label "True" at bounding box center [946, 350] width 137 height 45
click at [903, 357] on input "True" at bounding box center [896, 350] width 15 height 12
radio input "true"
click at [1071, 461] on span "False" at bounding box center [1087, 453] width 32 height 16
click at [1065, 460] on input "False" at bounding box center [1059, 454] width 15 height 12
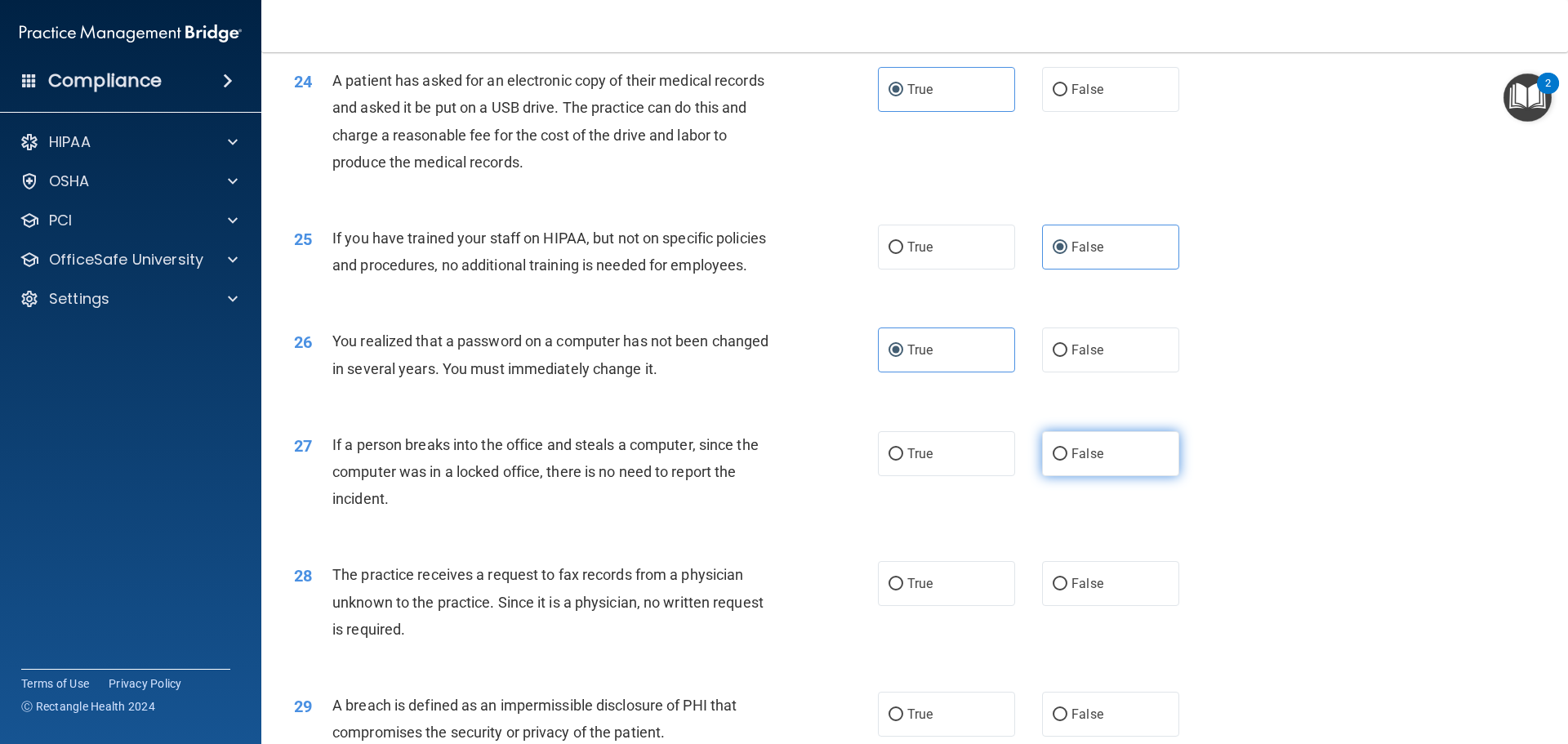
radio input "true"
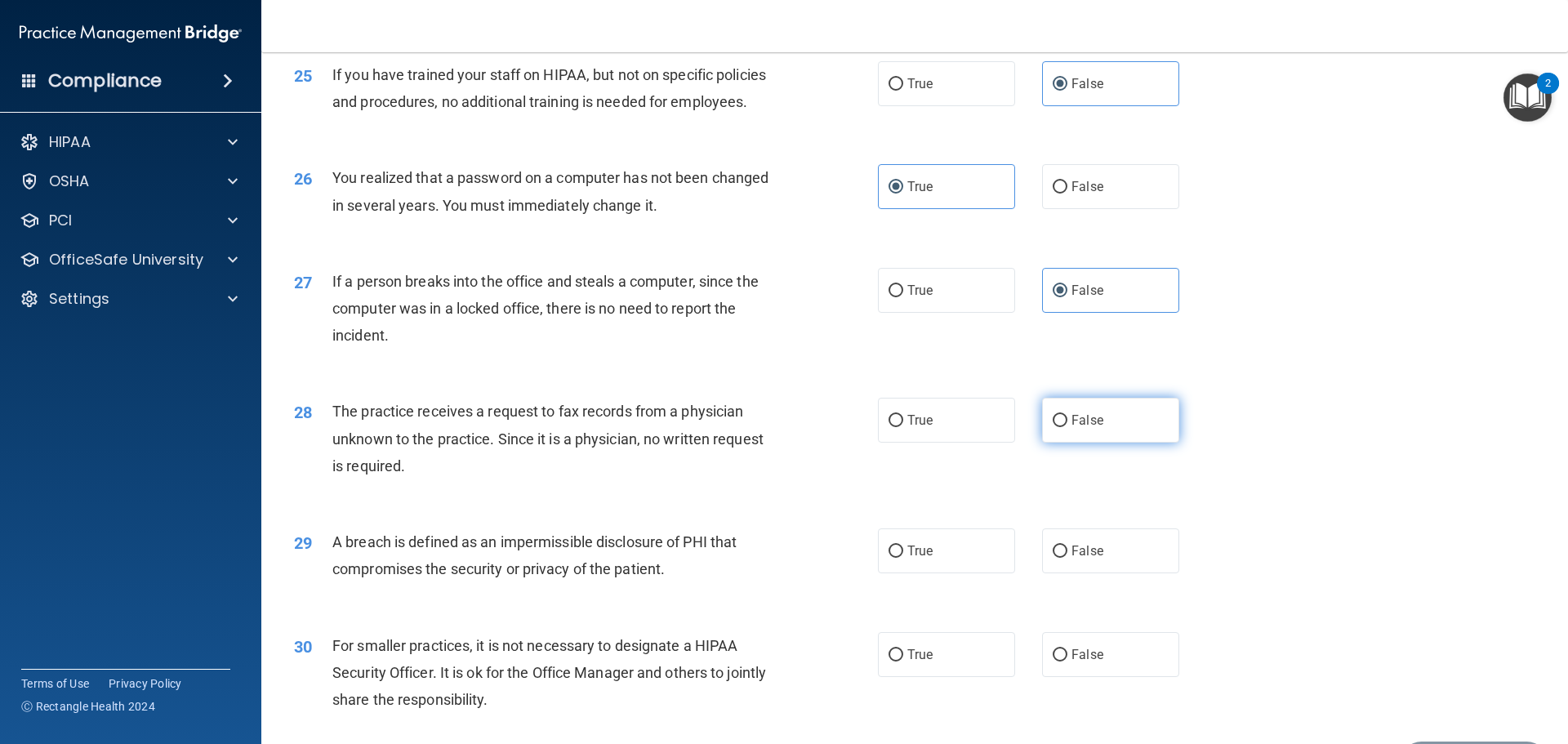
click at [1069, 443] on label "False" at bounding box center [1111, 420] width 137 height 45
click at [1067, 427] on input "False" at bounding box center [1059, 420] width 15 height 12
radio input "true"
click at [1112, 677] on label "False" at bounding box center [1111, 654] width 137 height 45
click at [1067, 662] on input "False" at bounding box center [1059, 655] width 15 height 12
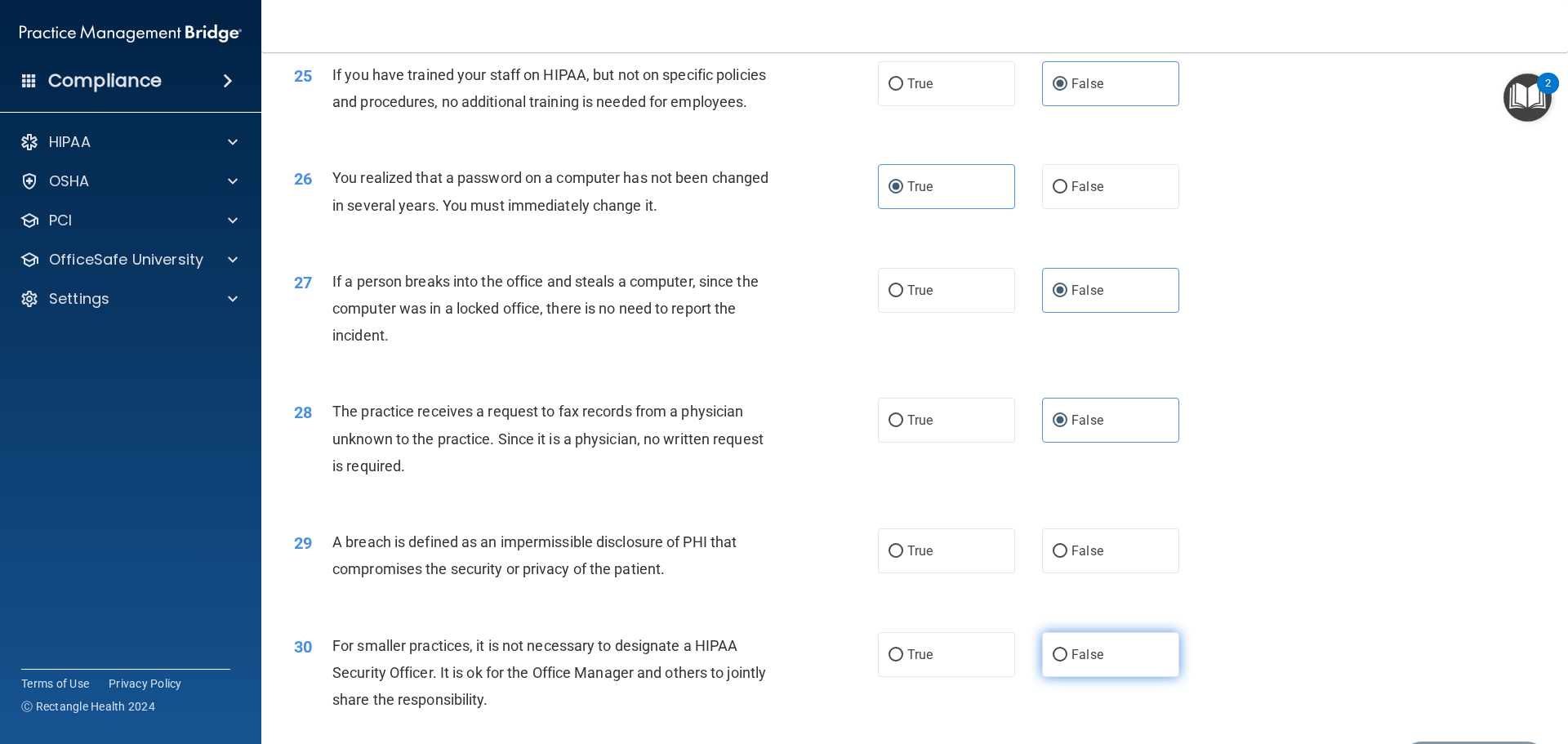
radio input "true"
click at [988, 574] on label "True" at bounding box center [946, 550] width 137 height 45
click at [903, 558] on input "True" at bounding box center [896, 551] width 15 height 12
radio input "true"
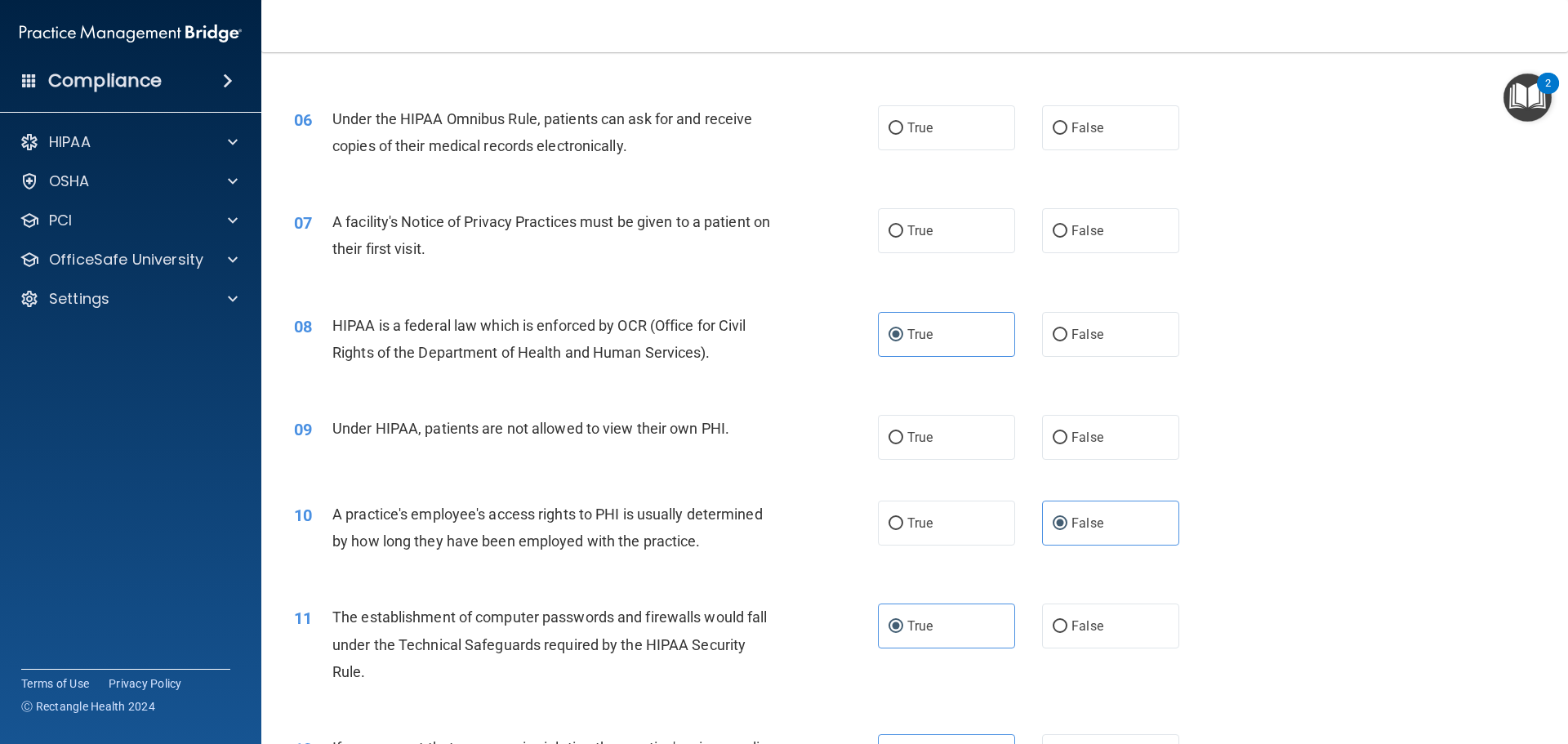
scroll to position [595, 0]
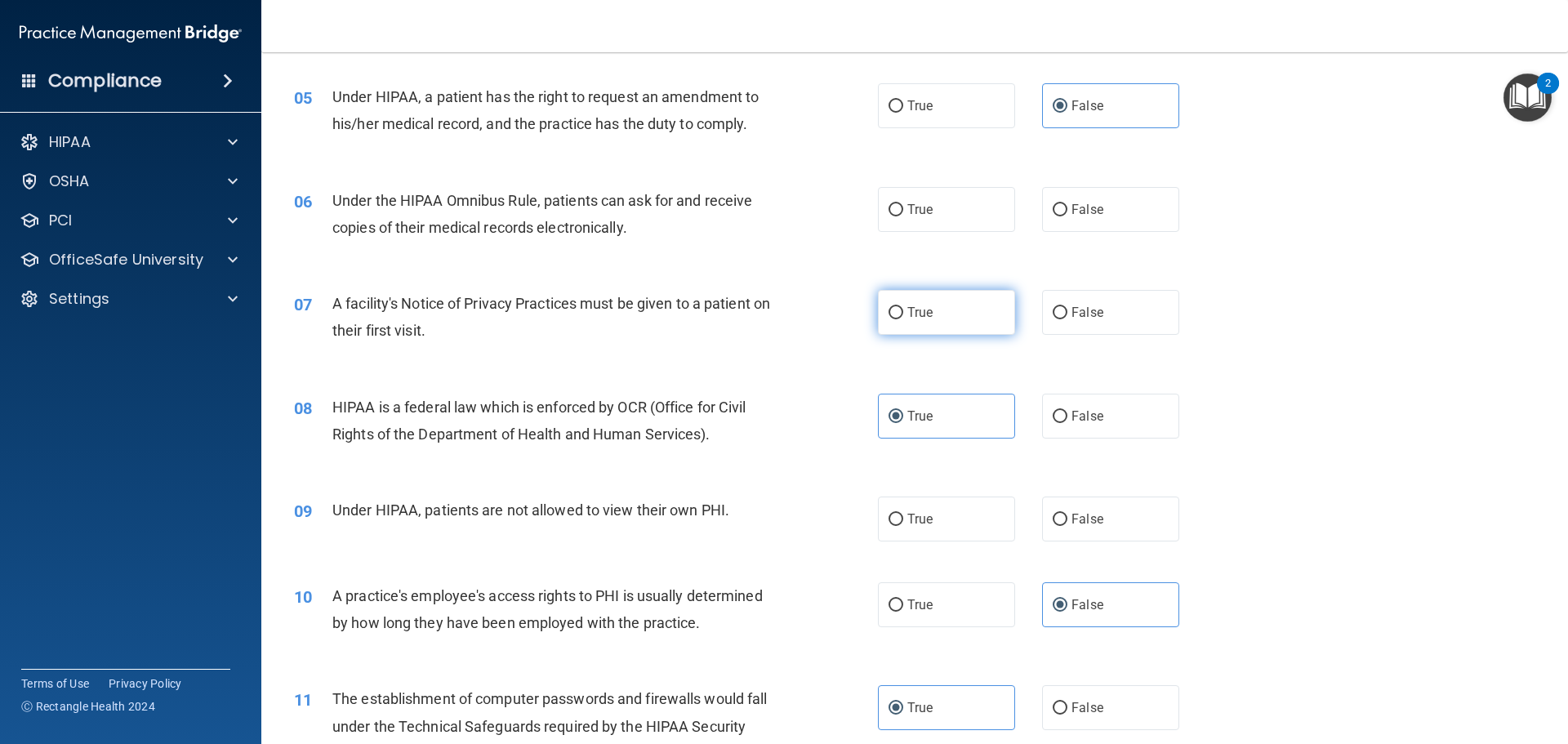
click at [933, 323] on label "True" at bounding box center [946, 312] width 137 height 45
click at [903, 319] on input "True" at bounding box center [896, 313] width 15 height 12
radio input "true"
click at [923, 217] on span "True" at bounding box center [920, 209] width 26 height 16
click at [903, 217] on input "True" at bounding box center [896, 210] width 15 height 12
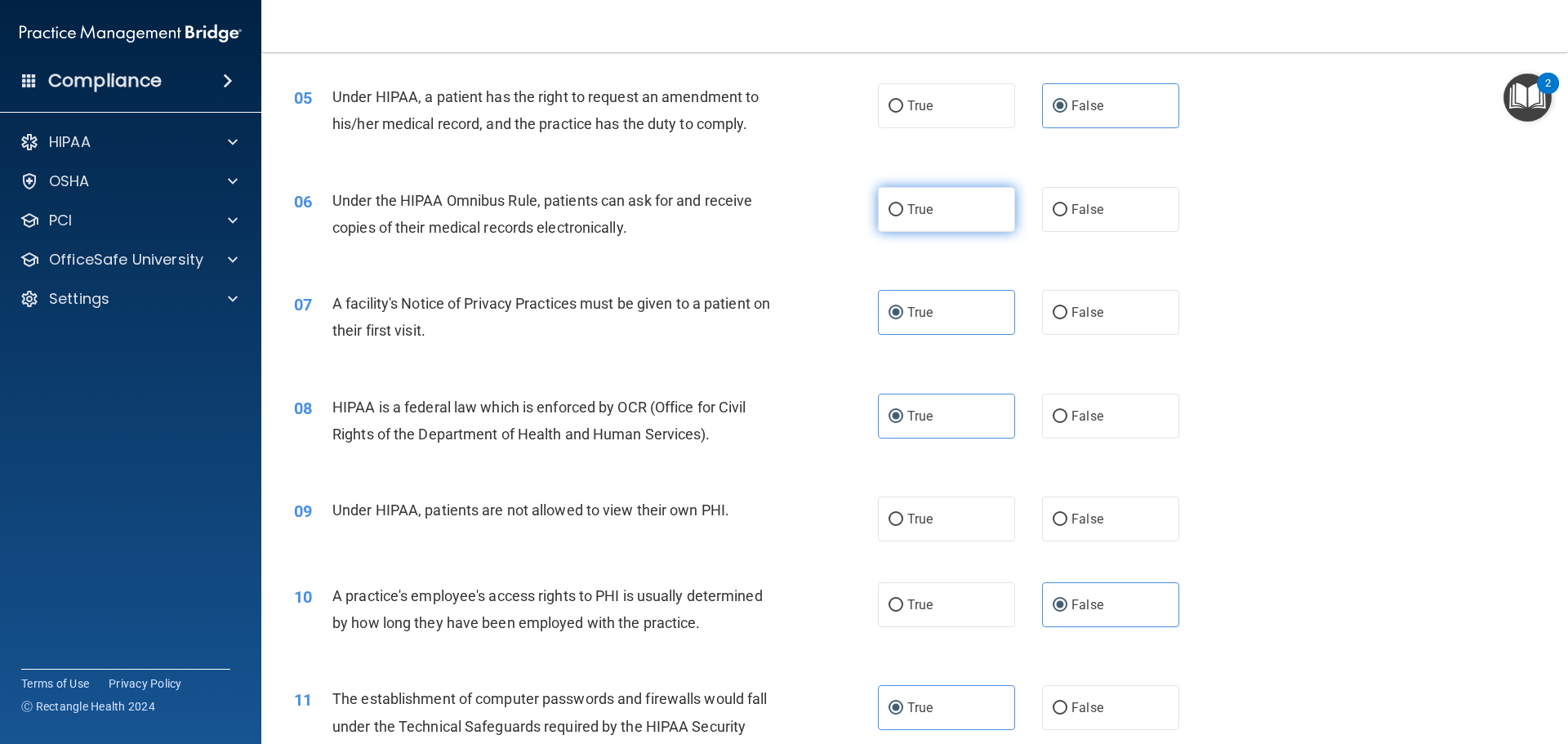
radio input "true"
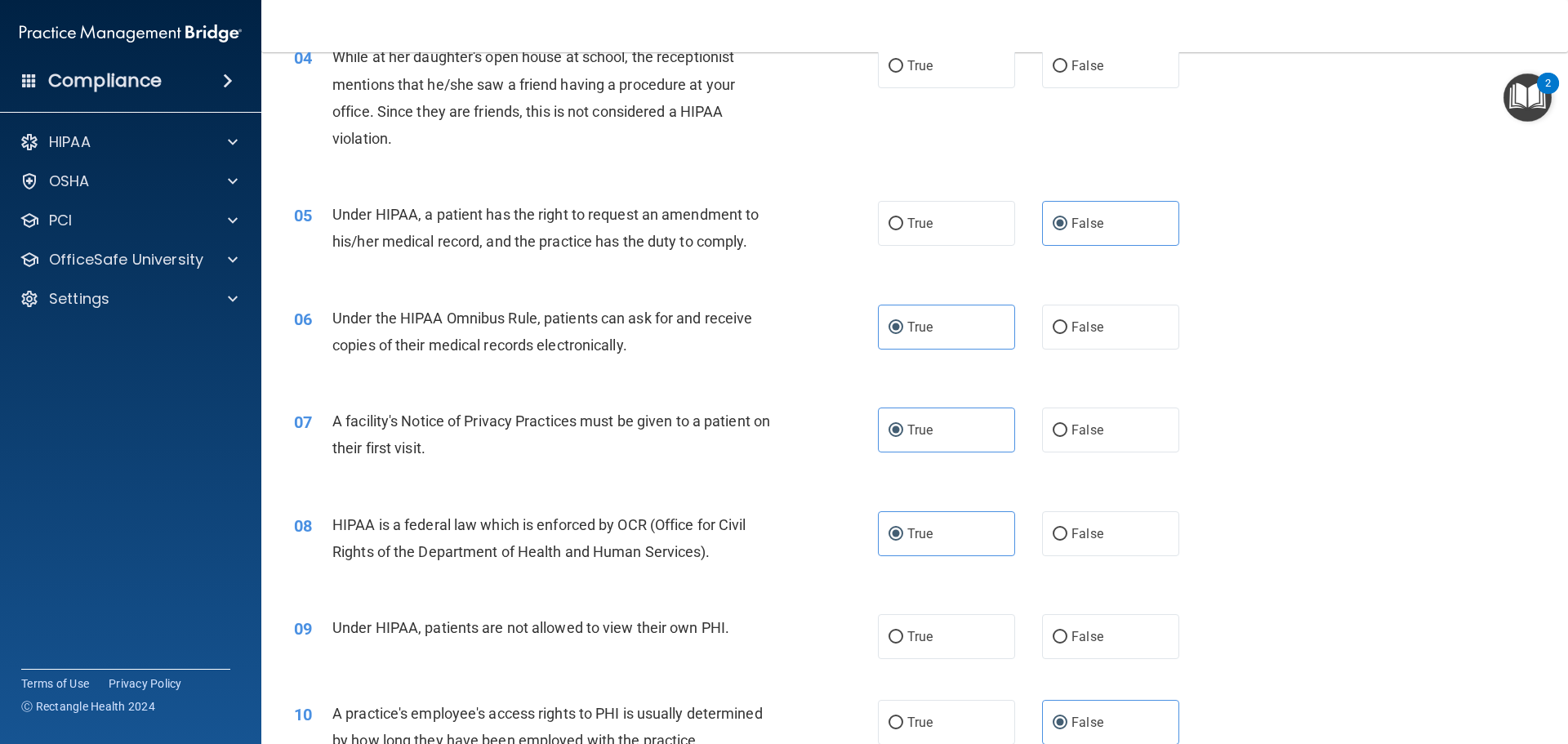
scroll to position [268, 0]
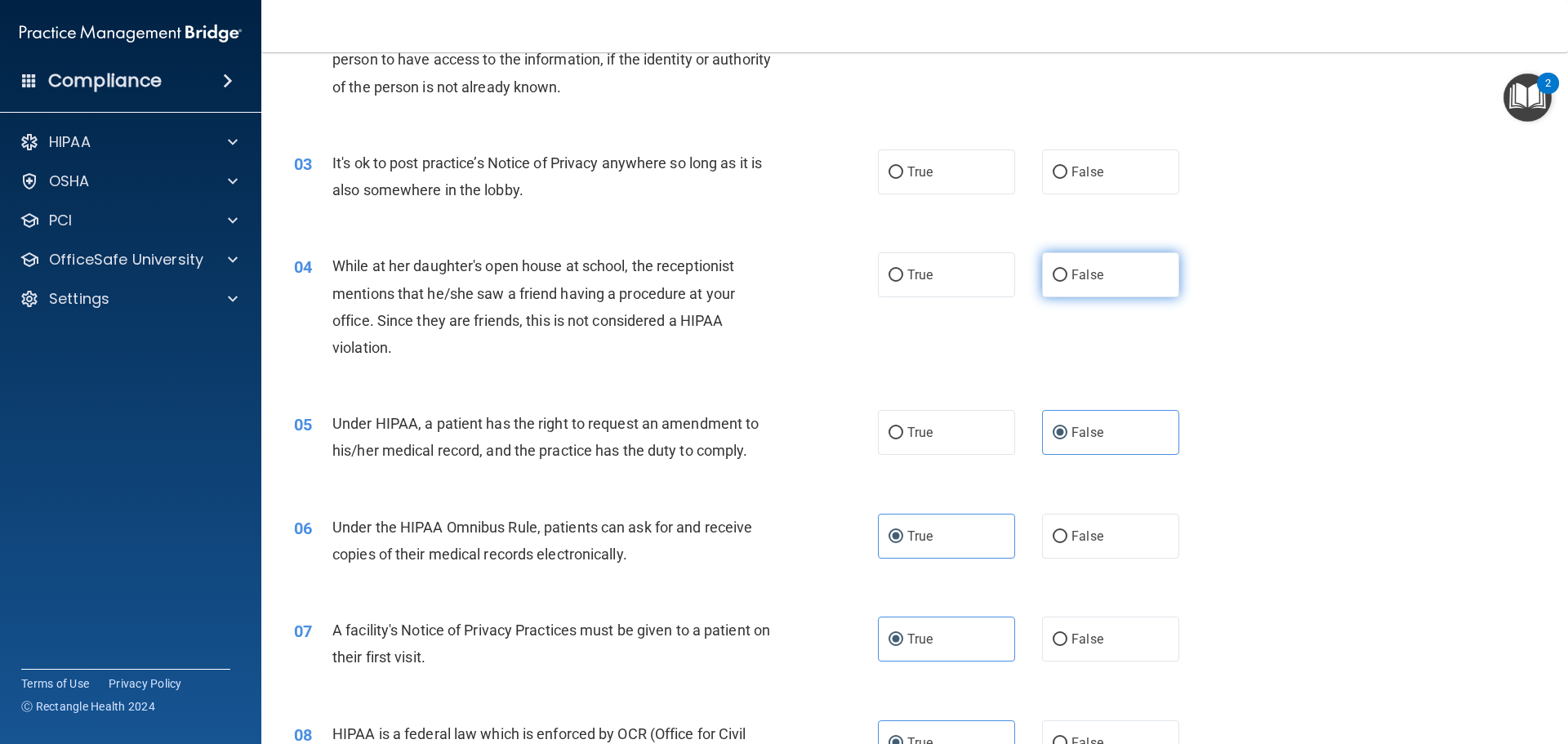
click at [1100, 274] on label "False" at bounding box center [1111, 275] width 137 height 45
click at [1067, 274] on input "False" at bounding box center [1059, 275] width 15 height 12
radio input "true"
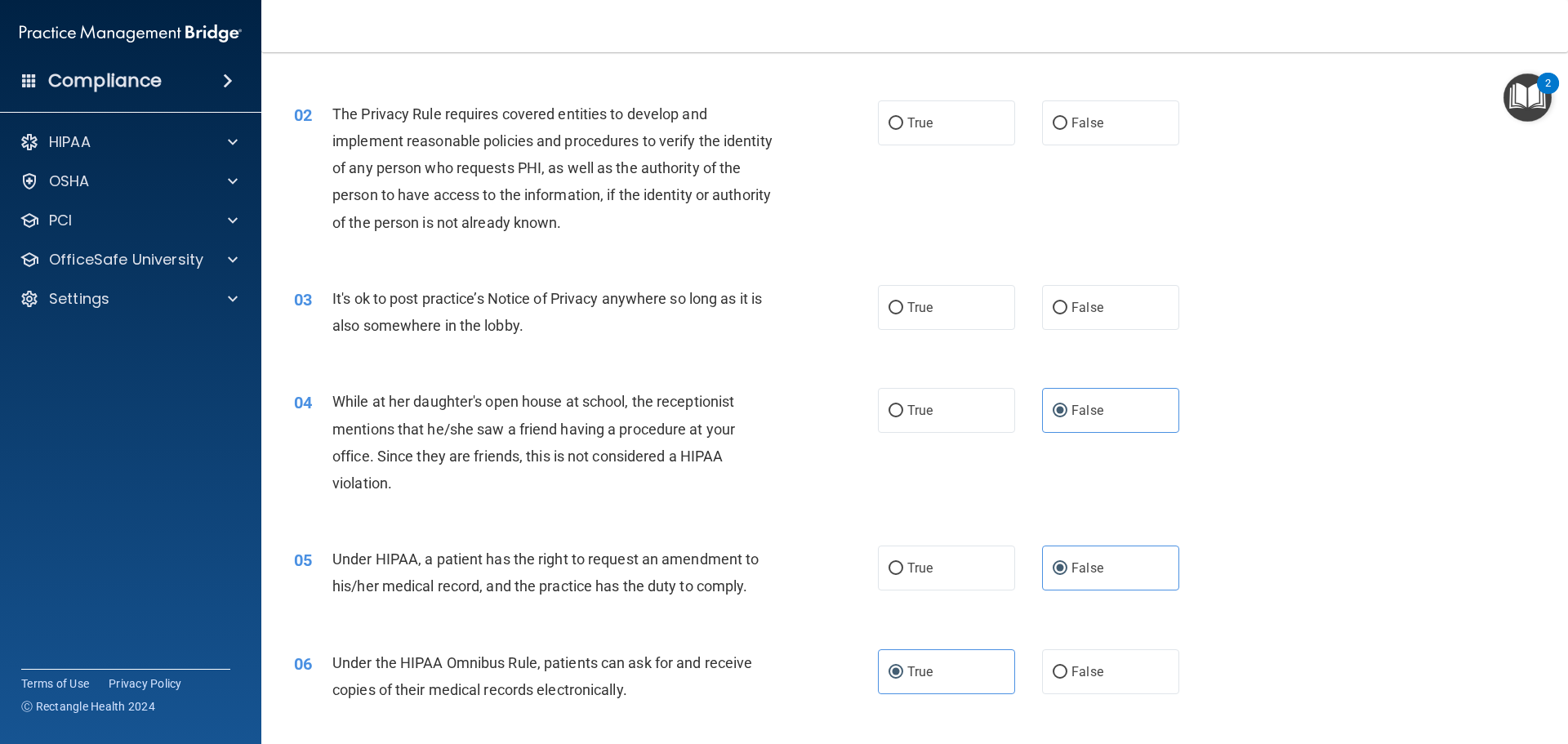
scroll to position [104, 0]
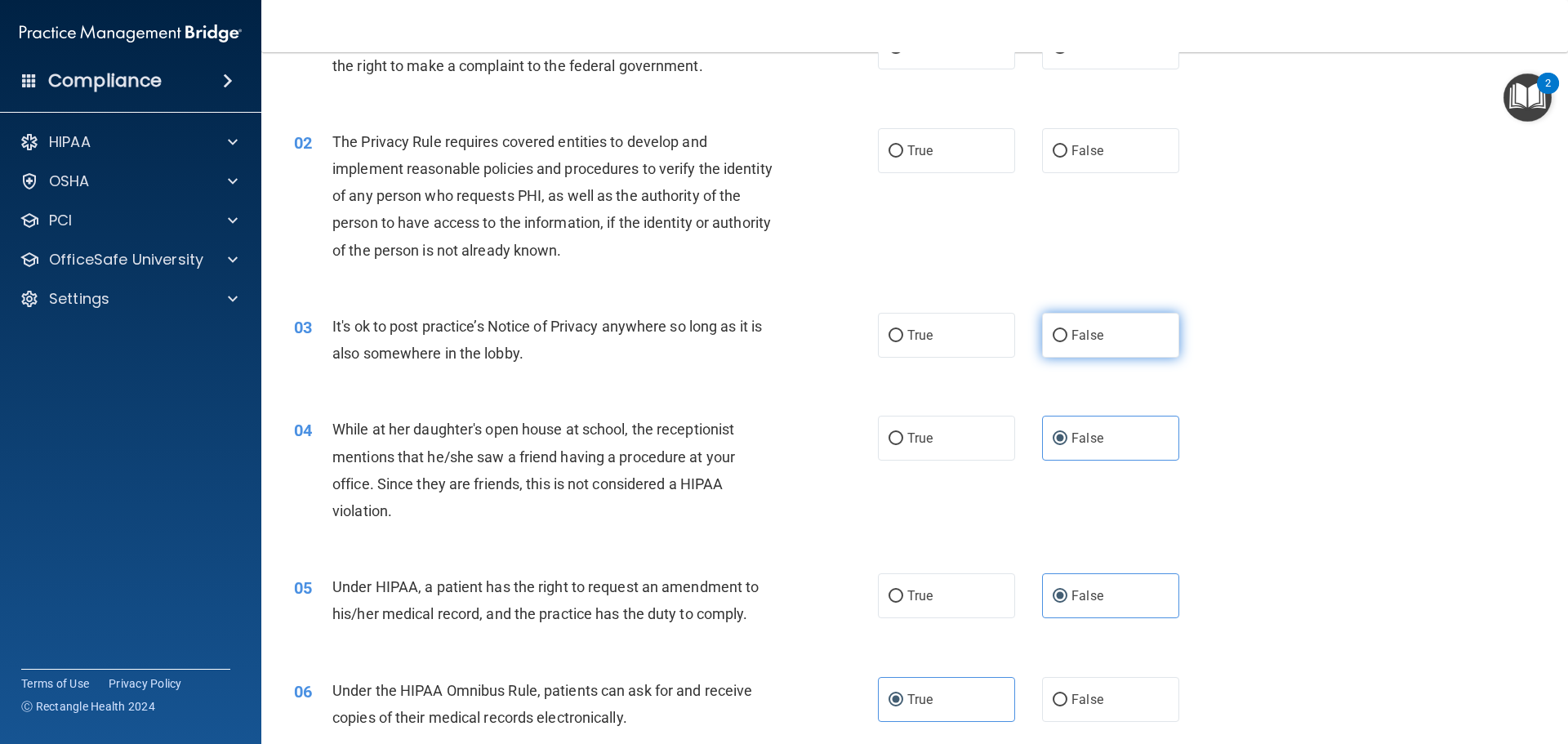
click at [1151, 325] on label "False" at bounding box center [1111, 335] width 137 height 45
click at [1067, 330] on input "False" at bounding box center [1059, 336] width 15 height 12
radio input "true"
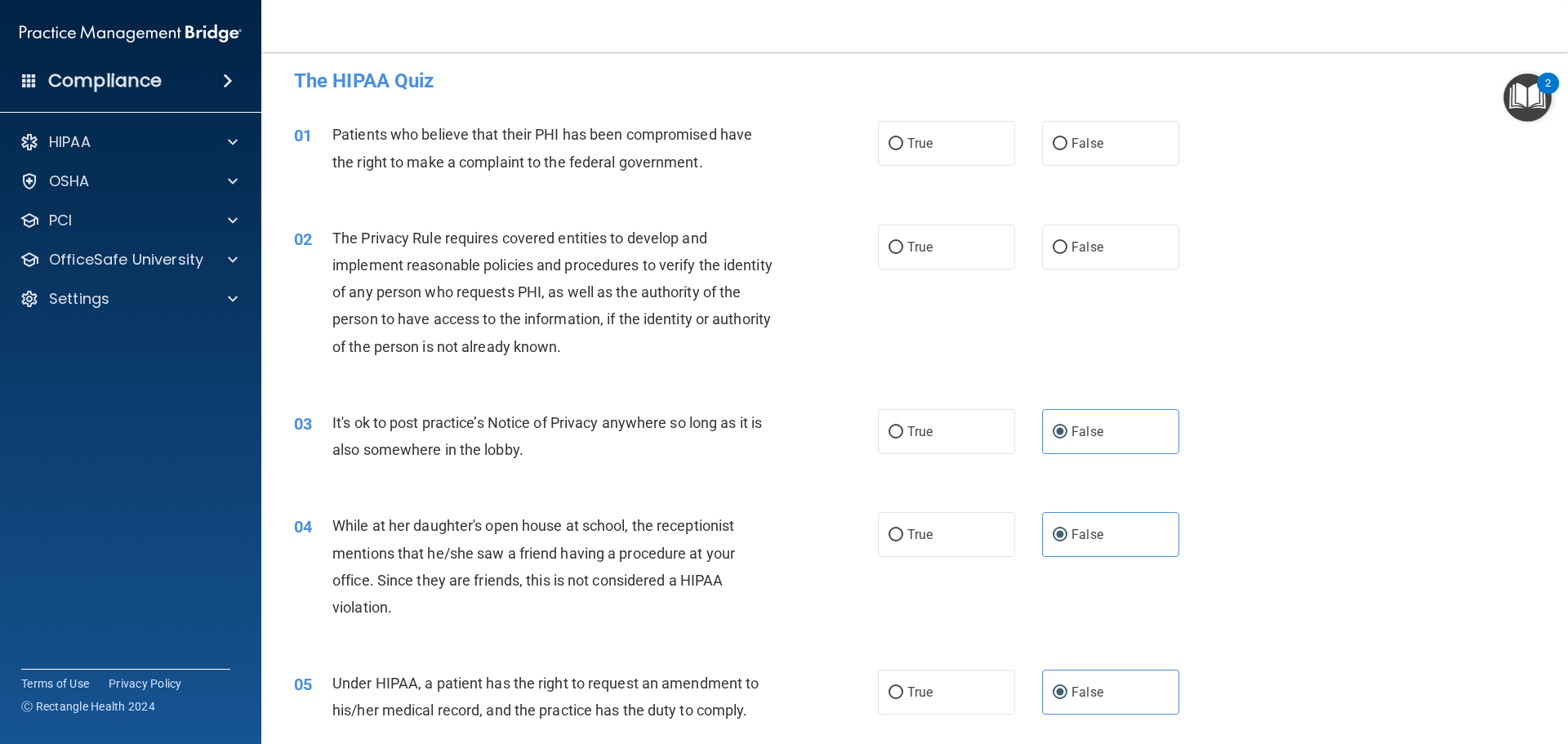
scroll to position [0, 0]
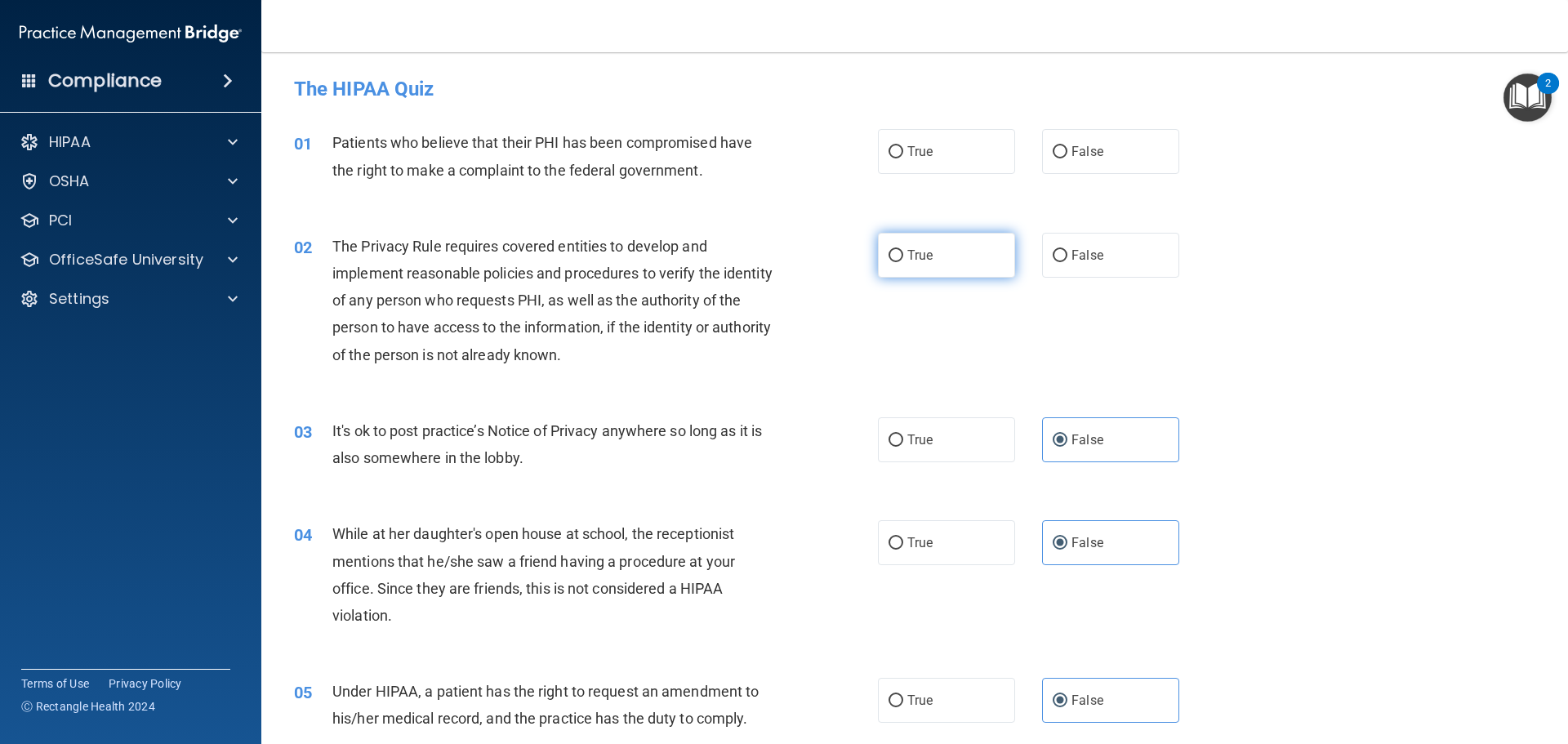
click at [930, 261] on label "True" at bounding box center [946, 254] width 137 height 45
click at [903, 261] on input "True" at bounding box center [896, 255] width 15 height 12
radio input "true"
click at [936, 144] on label "True" at bounding box center [946, 151] width 137 height 45
click at [903, 146] on input "True" at bounding box center [896, 152] width 15 height 12
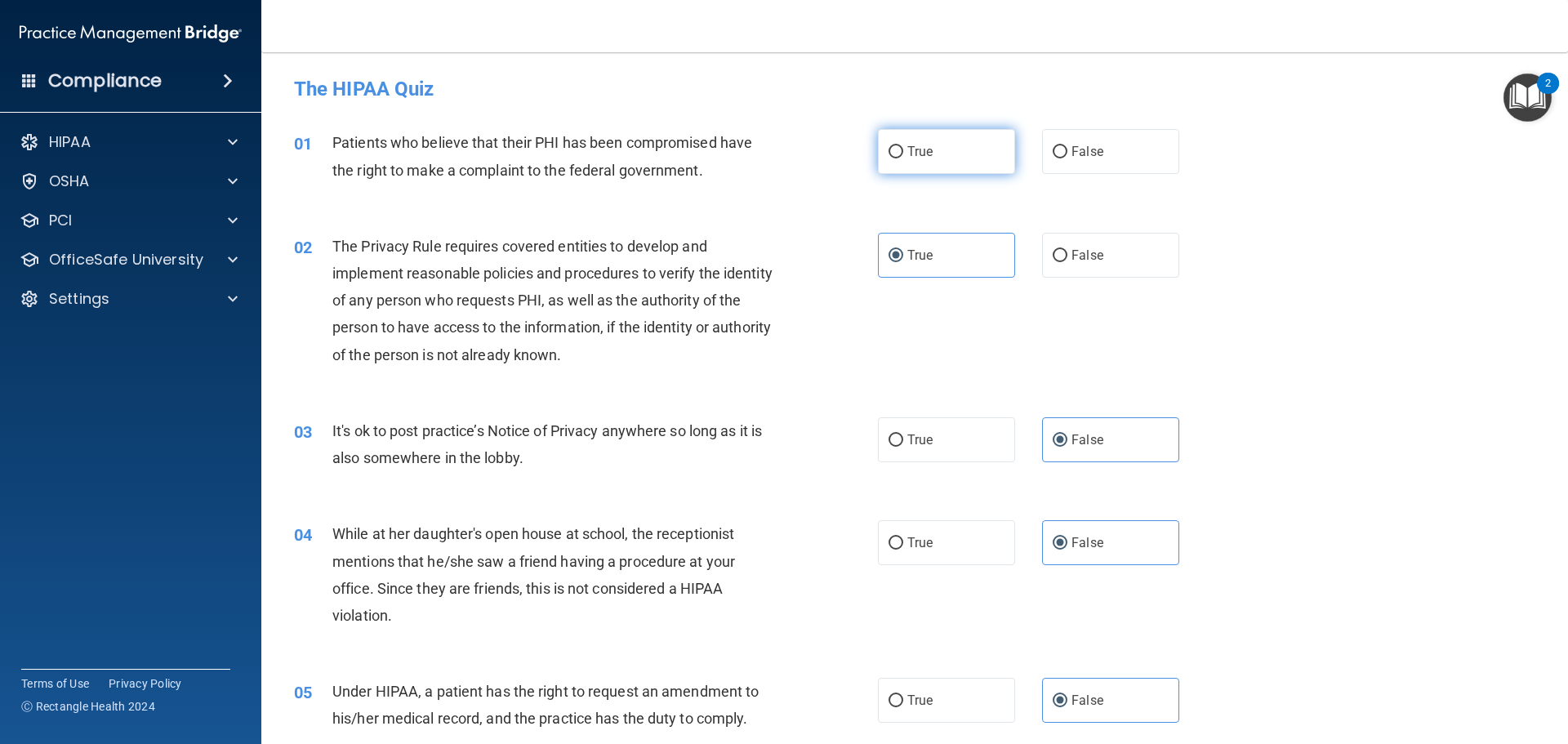
radio input "true"
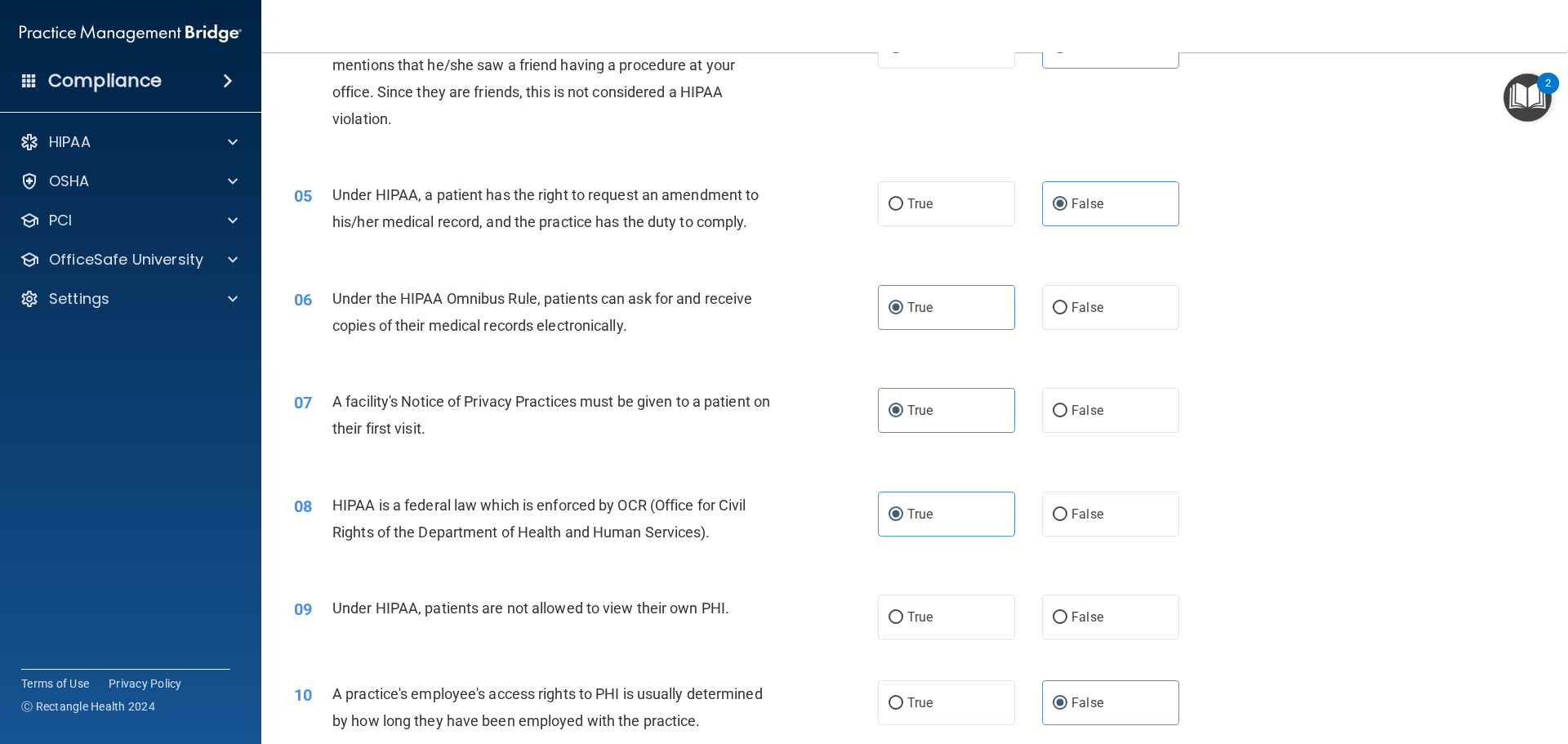
scroll to position [490, 0]
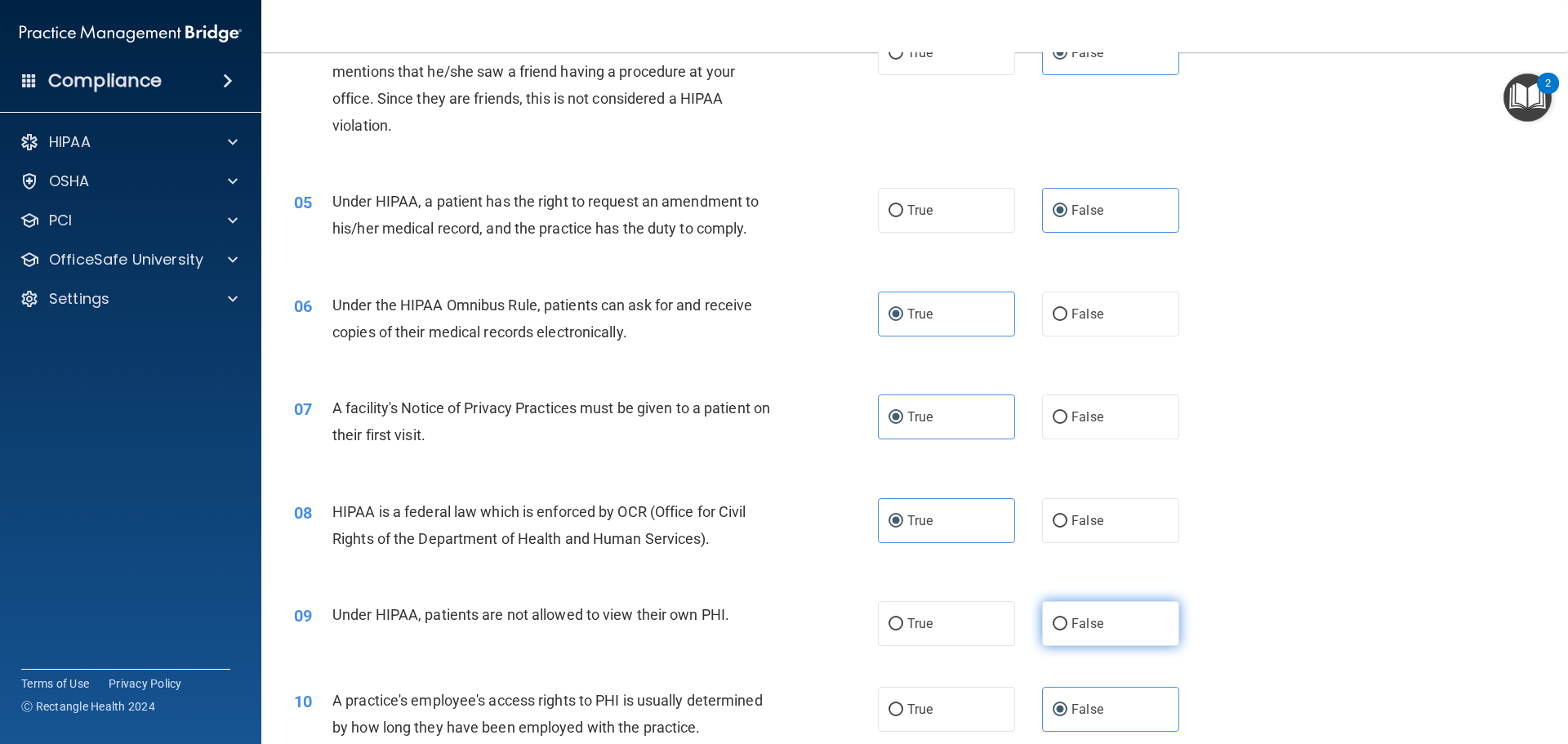
click at [1106, 638] on label "False" at bounding box center [1111, 623] width 137 height 45
click at [1067, 631] on input "False" at bounding box center [1059, 624] width 15 height 12
radio input "true"
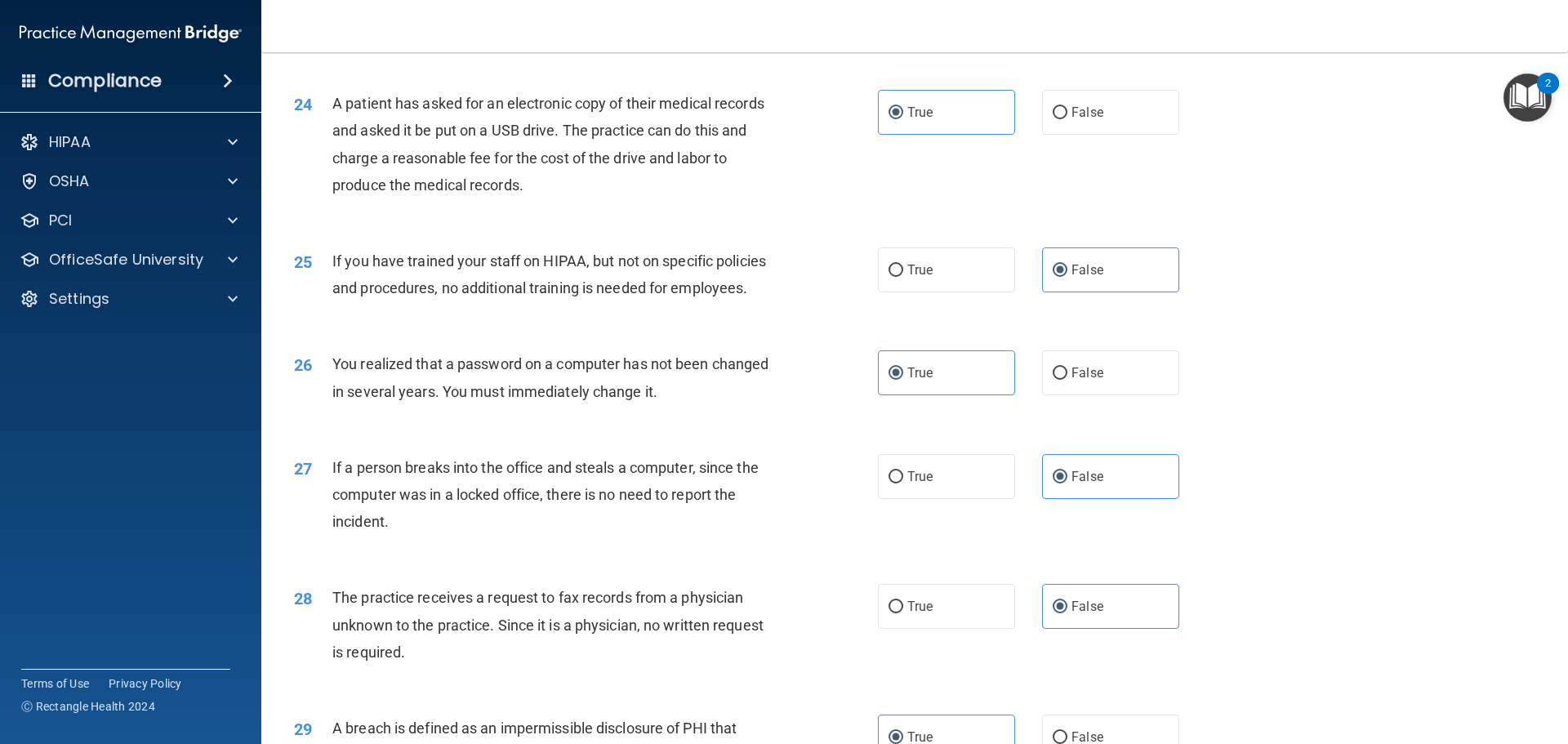
scroll to position [3122, 0]
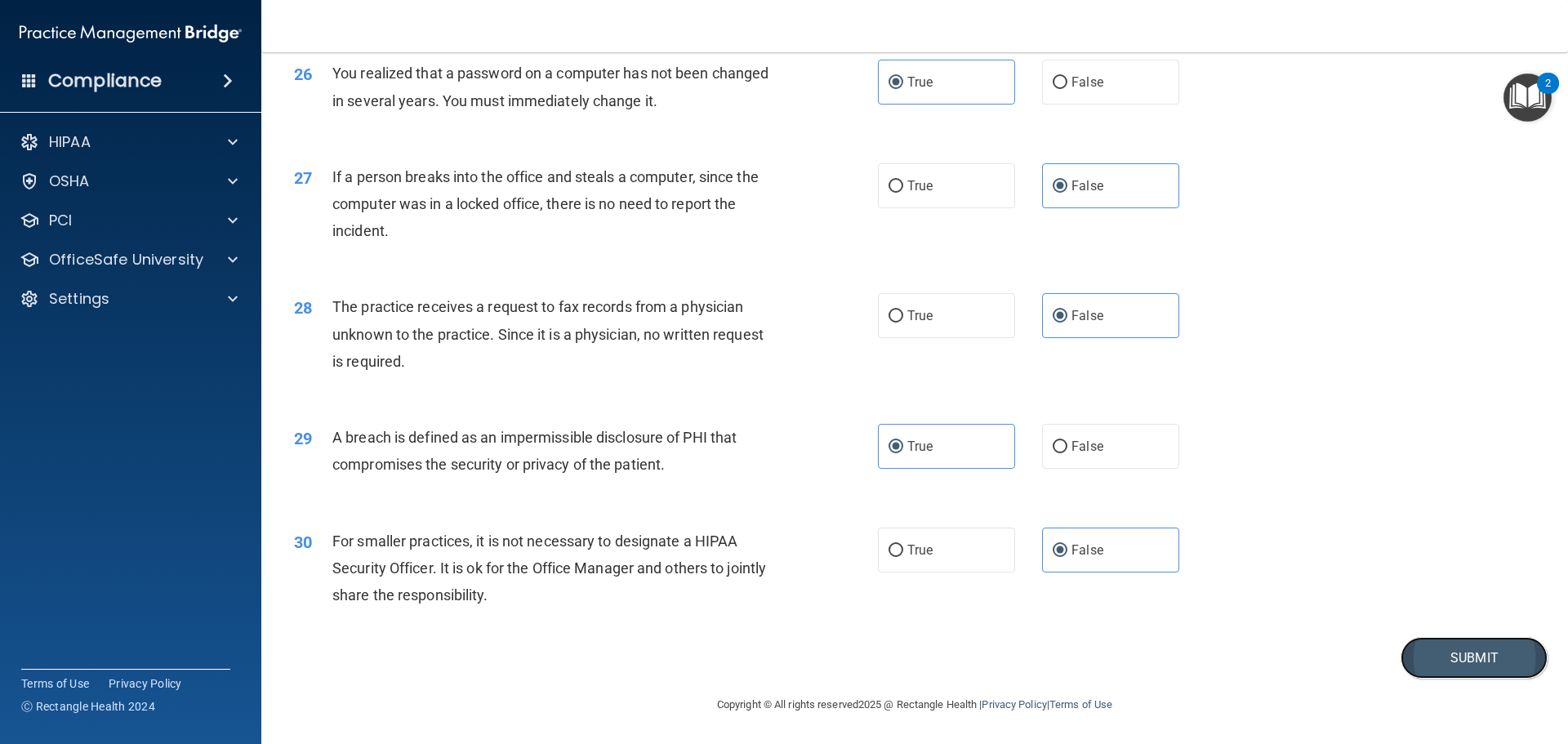
click at [1483, 664] on button "Submit" at bounding box center [1474, 658] width 147 height 42
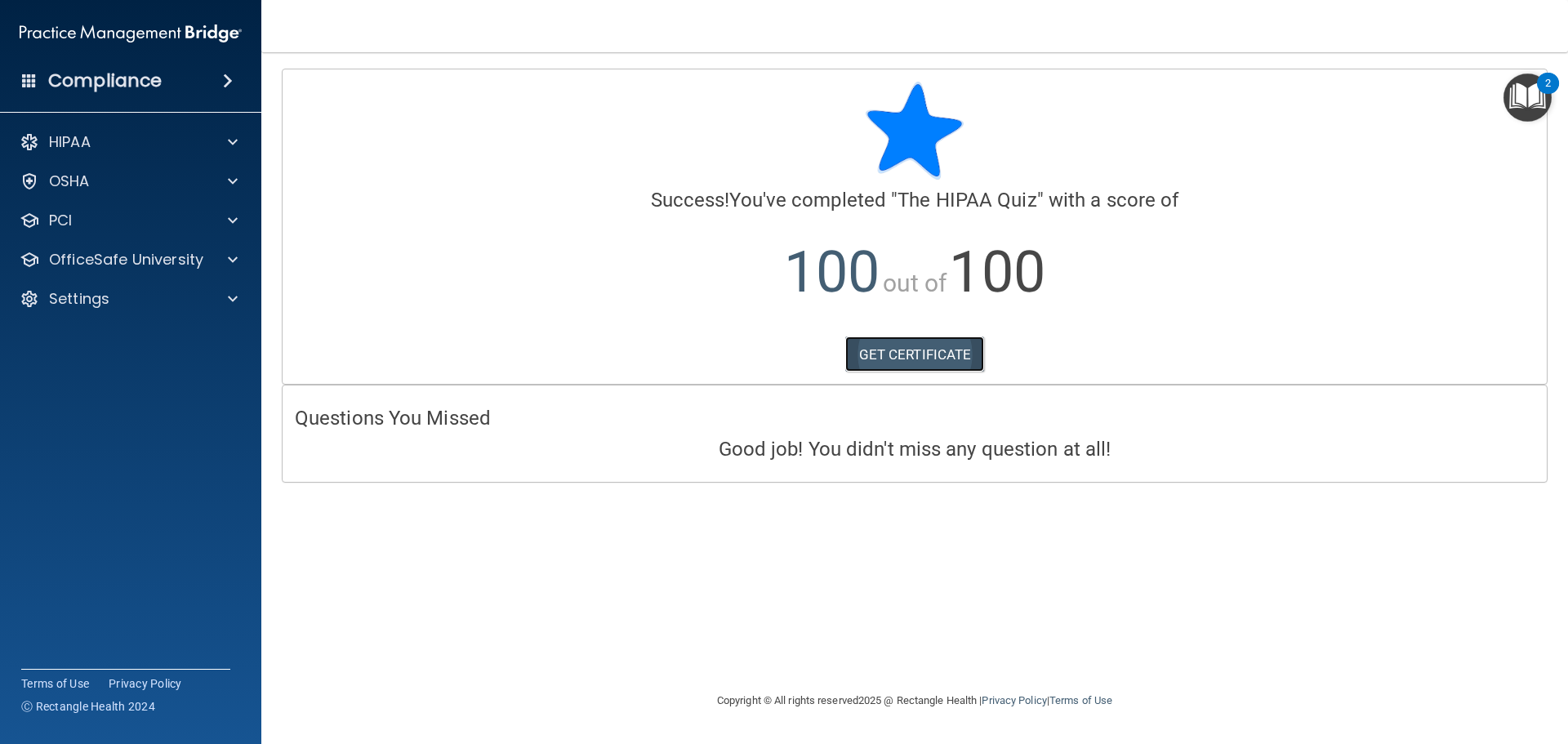
click at [954, 365] on link "GET CERTIFICATE" at bounding box center [915, 354] width 140 height 36
click at [233, 261] on span at bounding box center [232, 259] width 10 height 19
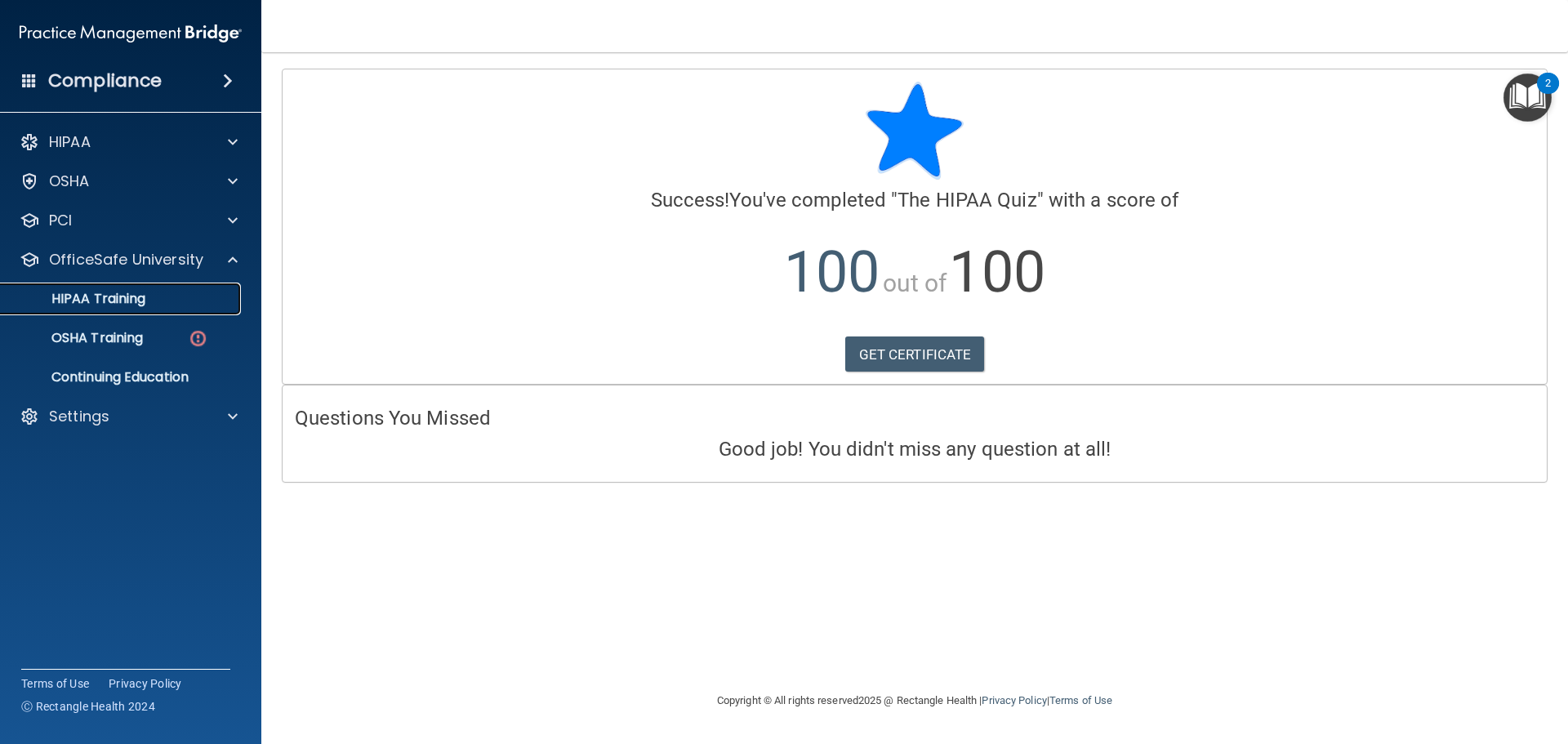
click at [192, 305] on div "HIPAA Training" at bounding box center [123, 299] width 223 height 16
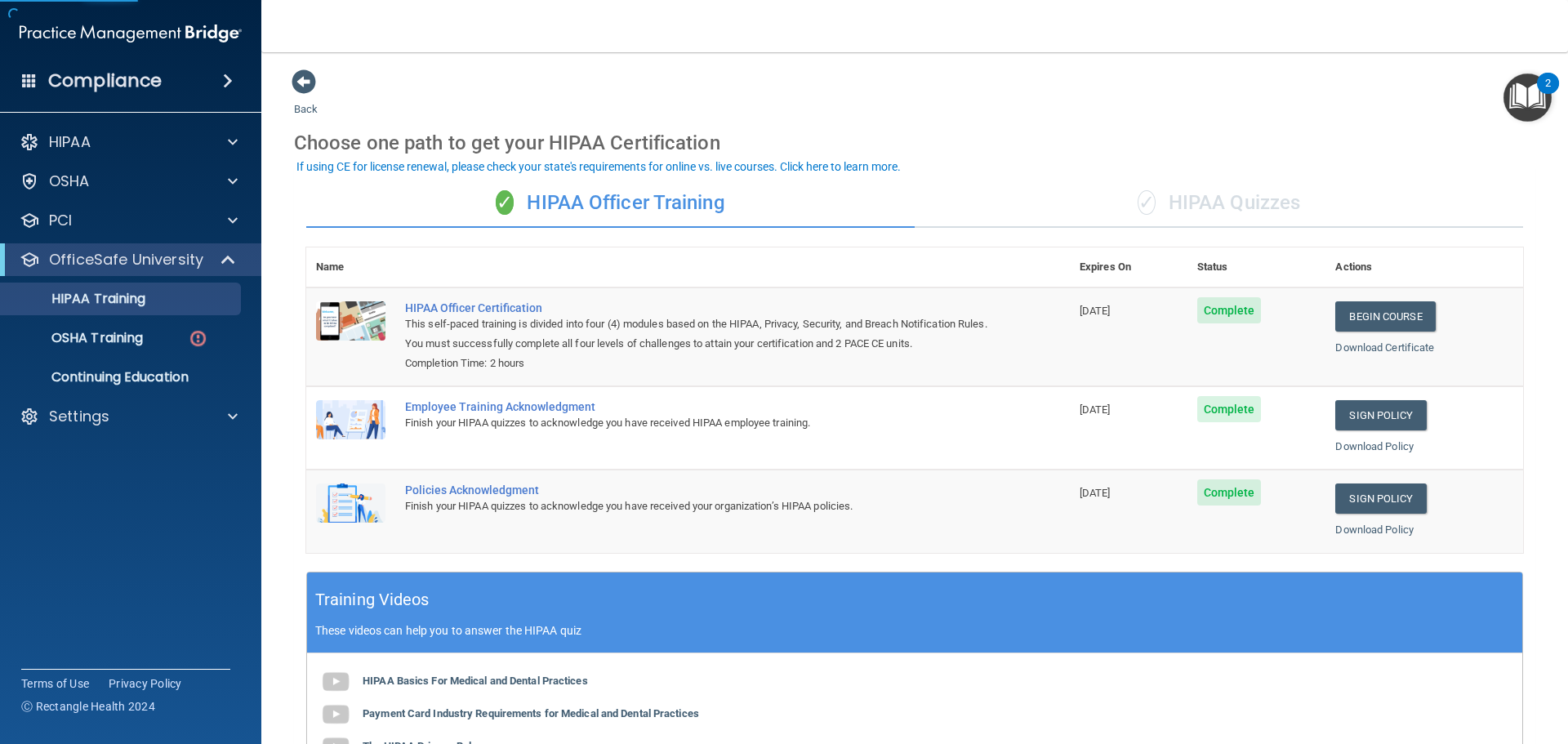
drag, startPoint x: 1141, startPoint y: 194, endPoint x: 1128, endPoint y: 190, distance: 13.6
click at [1141, 195] on span "✓" at bounding box center [1146, 202] width 18 height 25
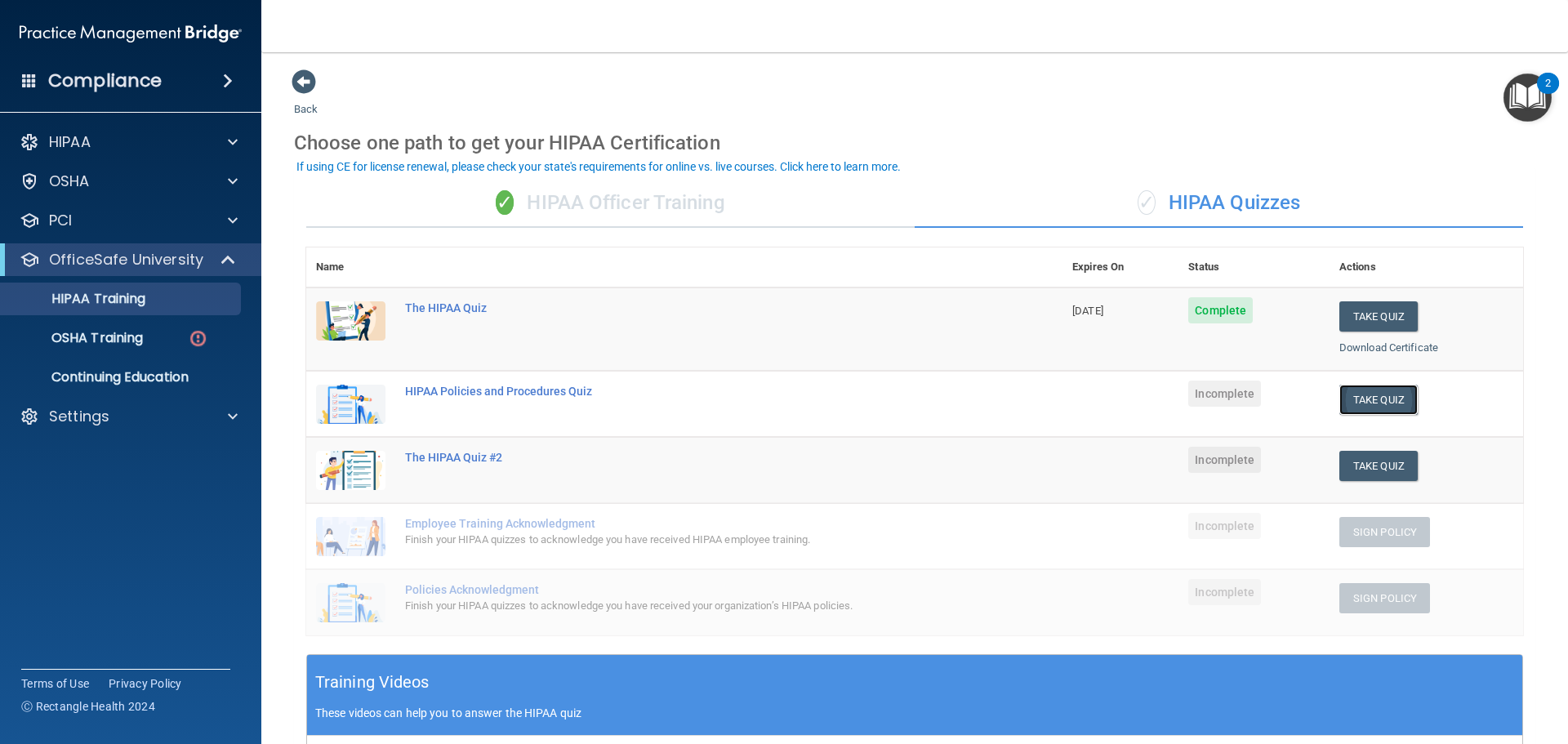
click at [1379, 399] on button "Take Quiz" at bounding box center [1379, 399] width 79 height 30
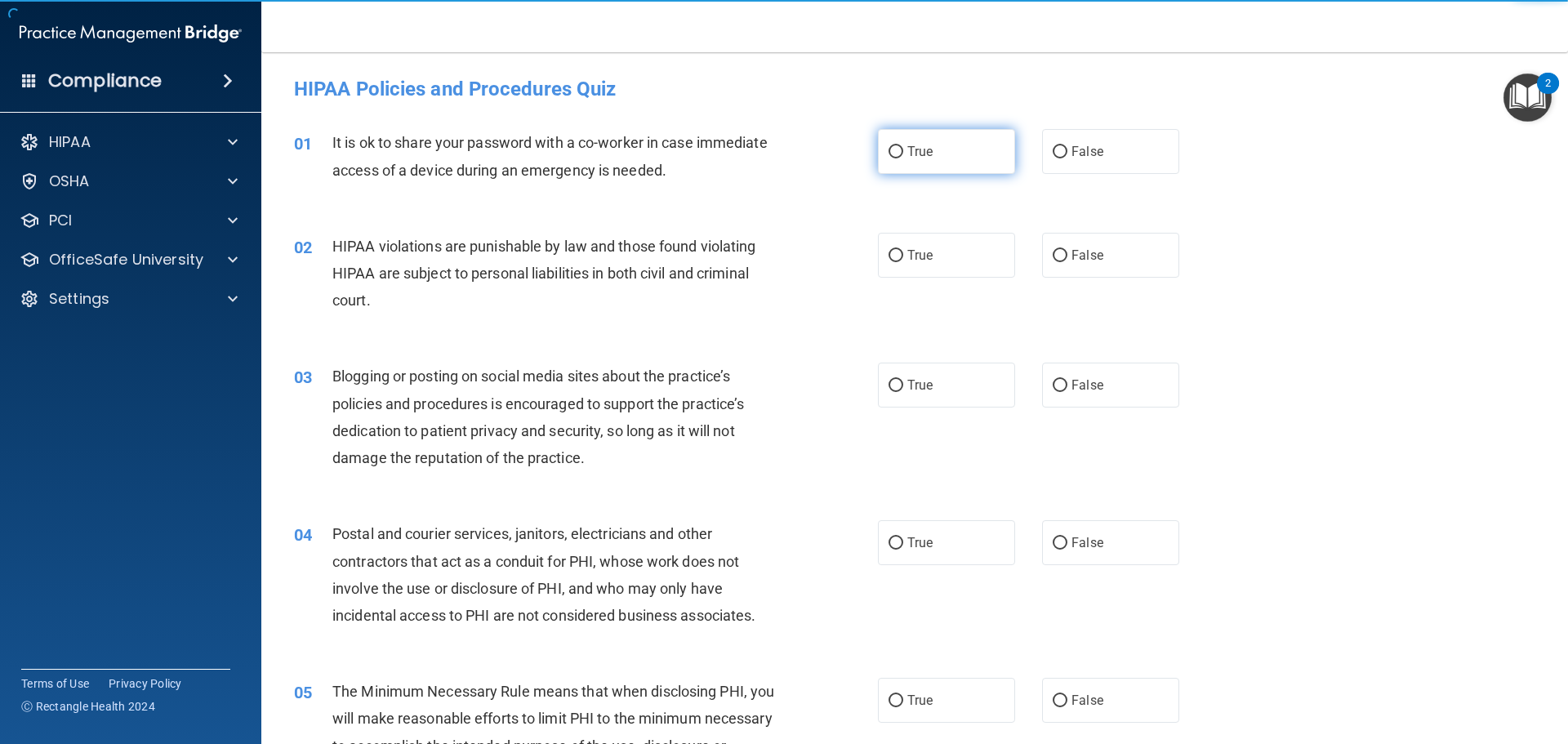
click at [954, 143] on label "True" at bounding box center [946, 151] width 137 height 45
click at [903, 146] on input "True" at bounding box center [896, 152] width 15 height 12
radio input "true"
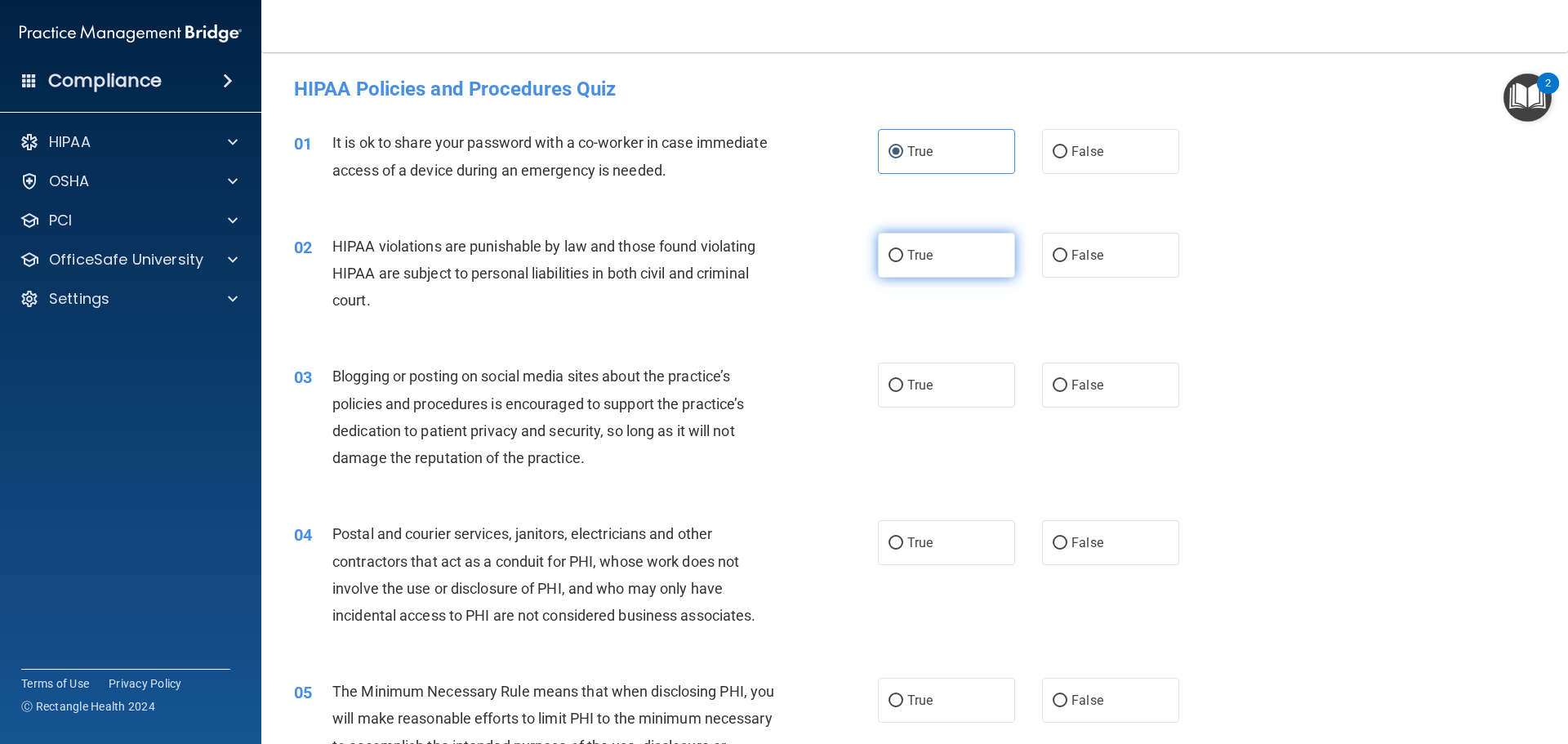
click at [943, 246] on label "True" at bounding box center [946, 254] width 137 height 45
click at [903, 250] on input "True" at bounding box center [896, 255] width 15 height 12
radio input "true"
click at [927, 378] on span "True" at bounding box center [920, 384] width 26 height 16
click at [903, 380] on input "True" at bounding box center [896, 385] width 15 height 12
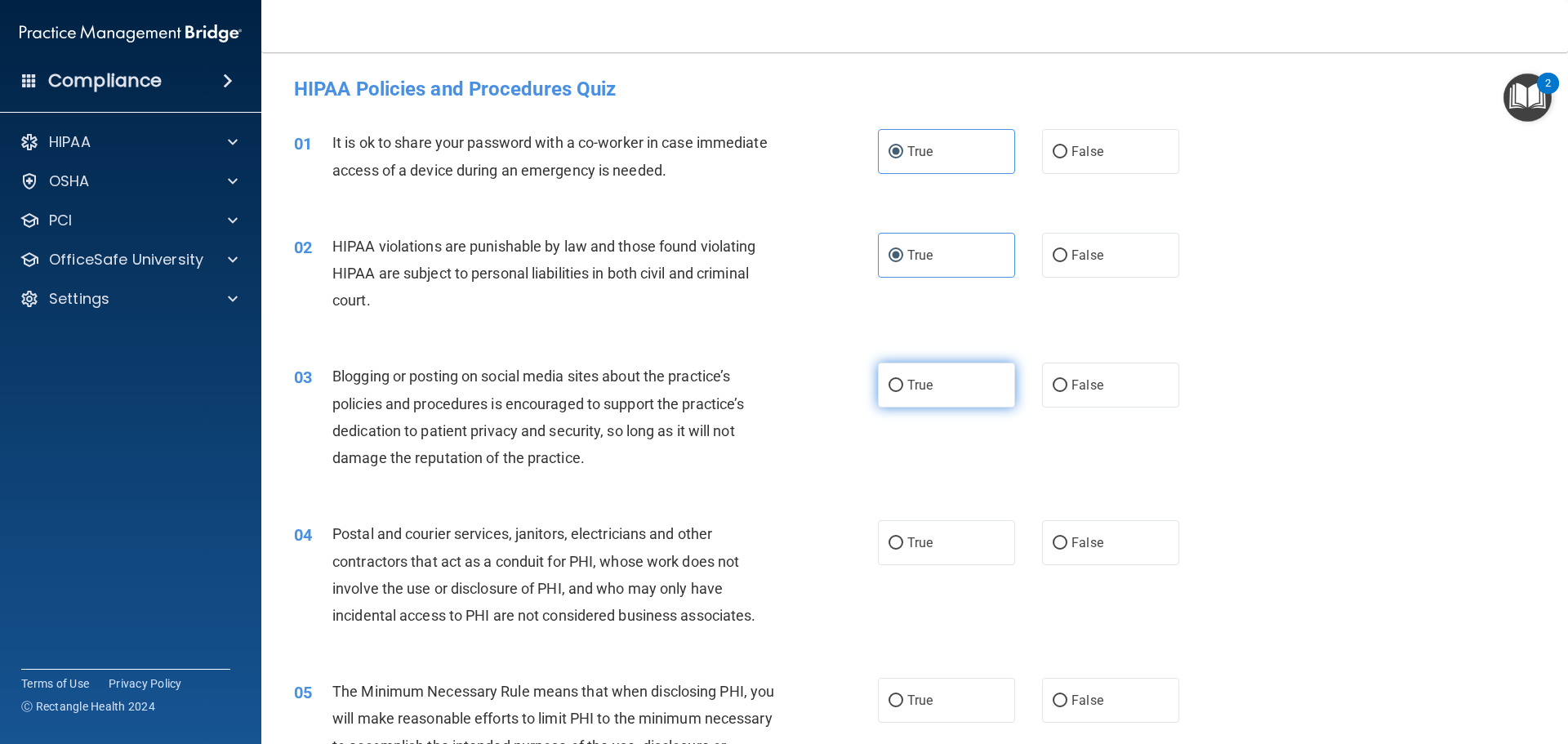
radio input "true"
click at [913, 523] on label "True" at bounding box center [946, 543] width 137 height 45
click at [903, 537] on input "True" at bounding box center [896, 543] width 15 height 12
radio input "true"
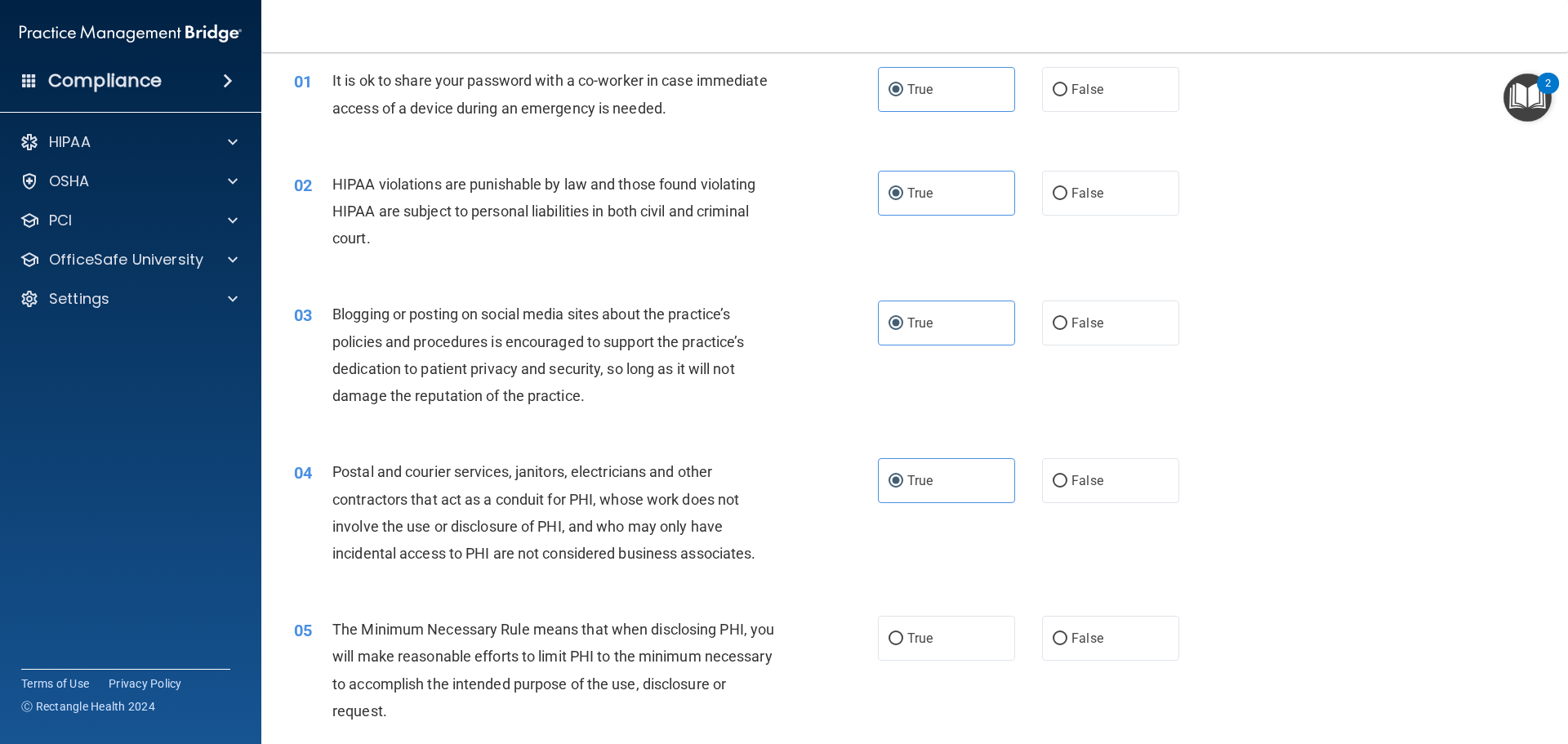
scroll to position [245, 0]
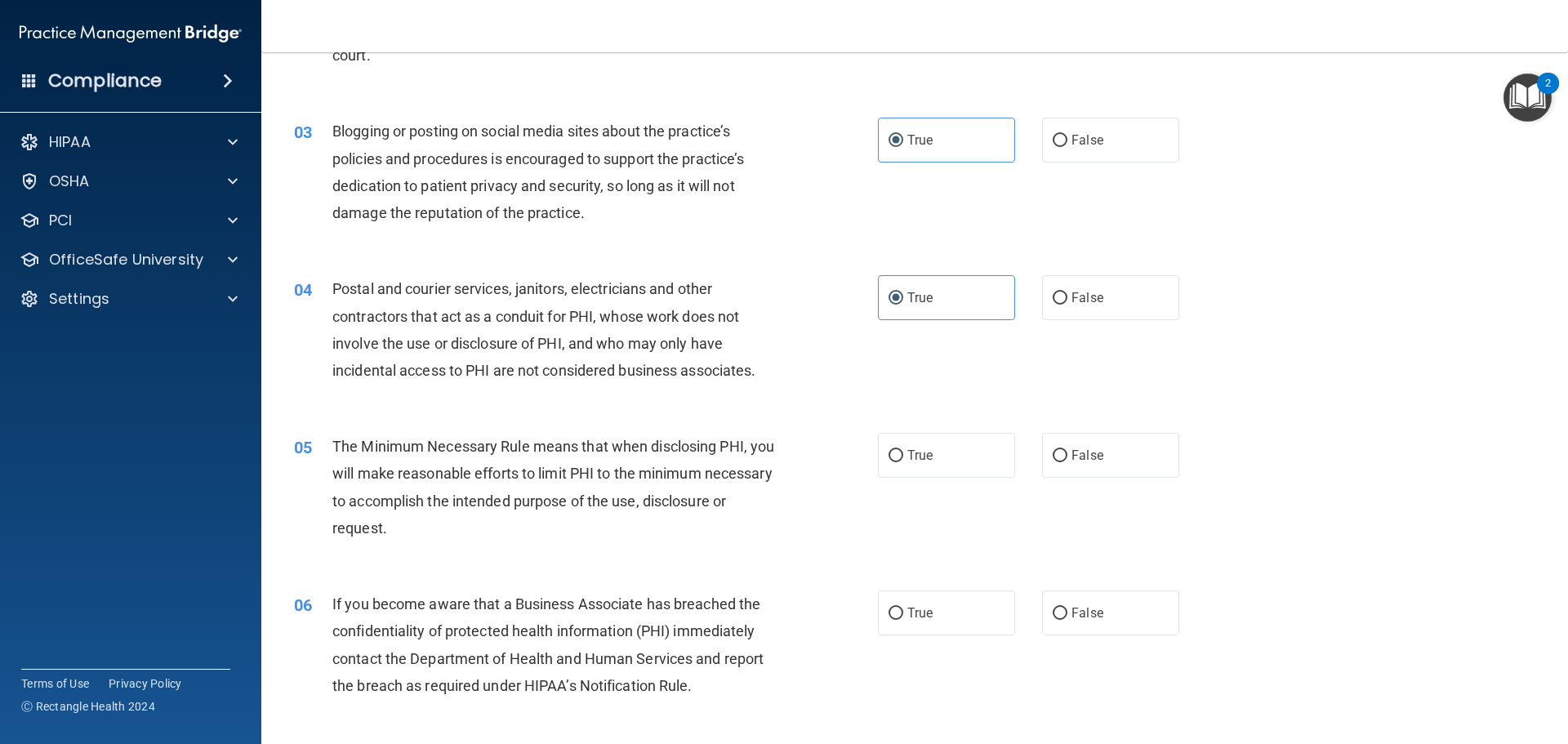
click at [910, 512] on div "05 The Minimum Necessary Rule means that when disclosing PHI, you will make rea…" at bounding box center [914, 491] width 1265 height 157
drag, startPoint x: 907, startPoint y: 475, endPoint x: 896, endPoint y: 468, distance: 13.0
click at [903, 471] on label "True" at bounding box center [946, 455] width 137 height 45
click at [908, 600] on label "True" at bounding box center [946, 612] width 137 height 45
click at [903, 608] on input "True" at bounding box center [896, 613] width 15 height 12
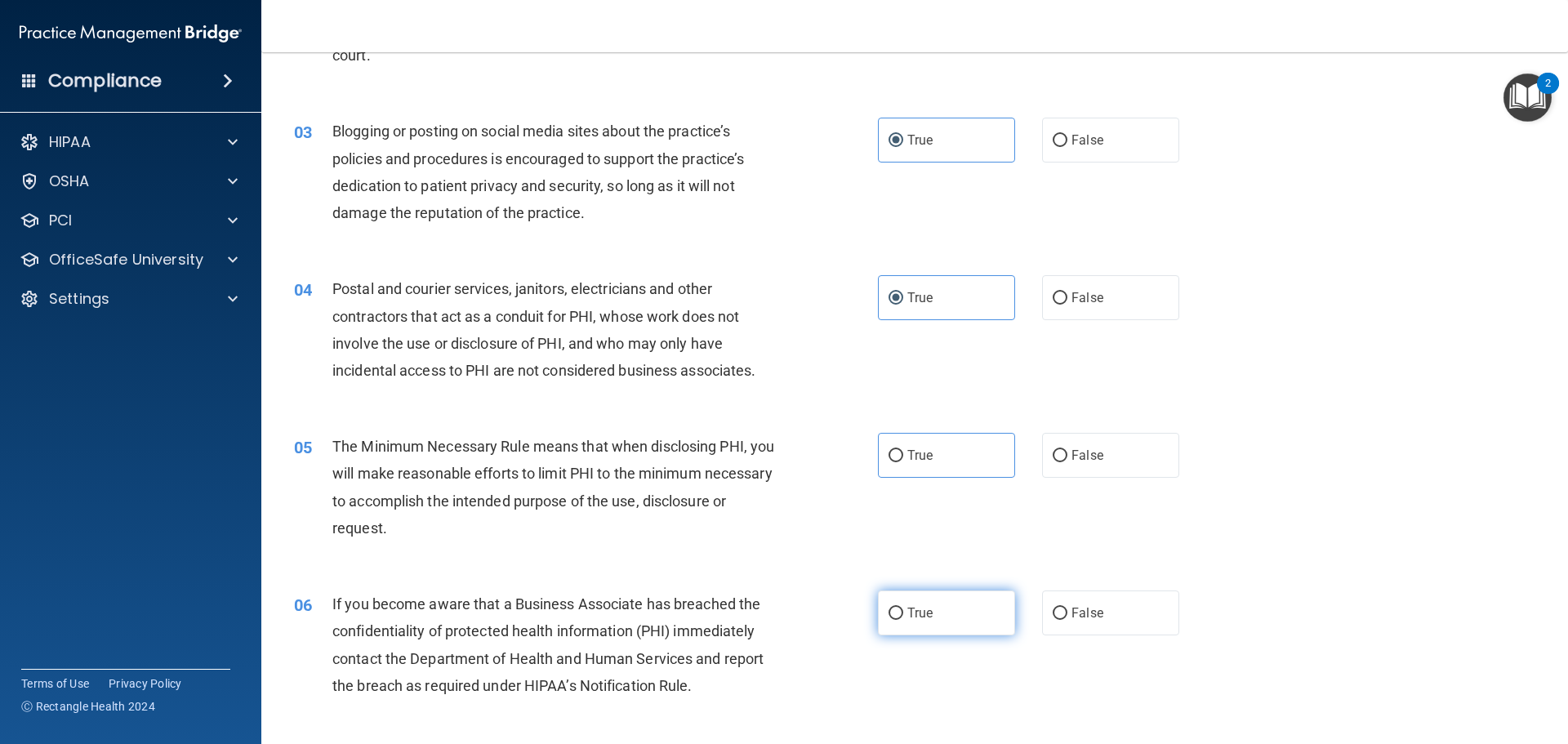
radio input "true"
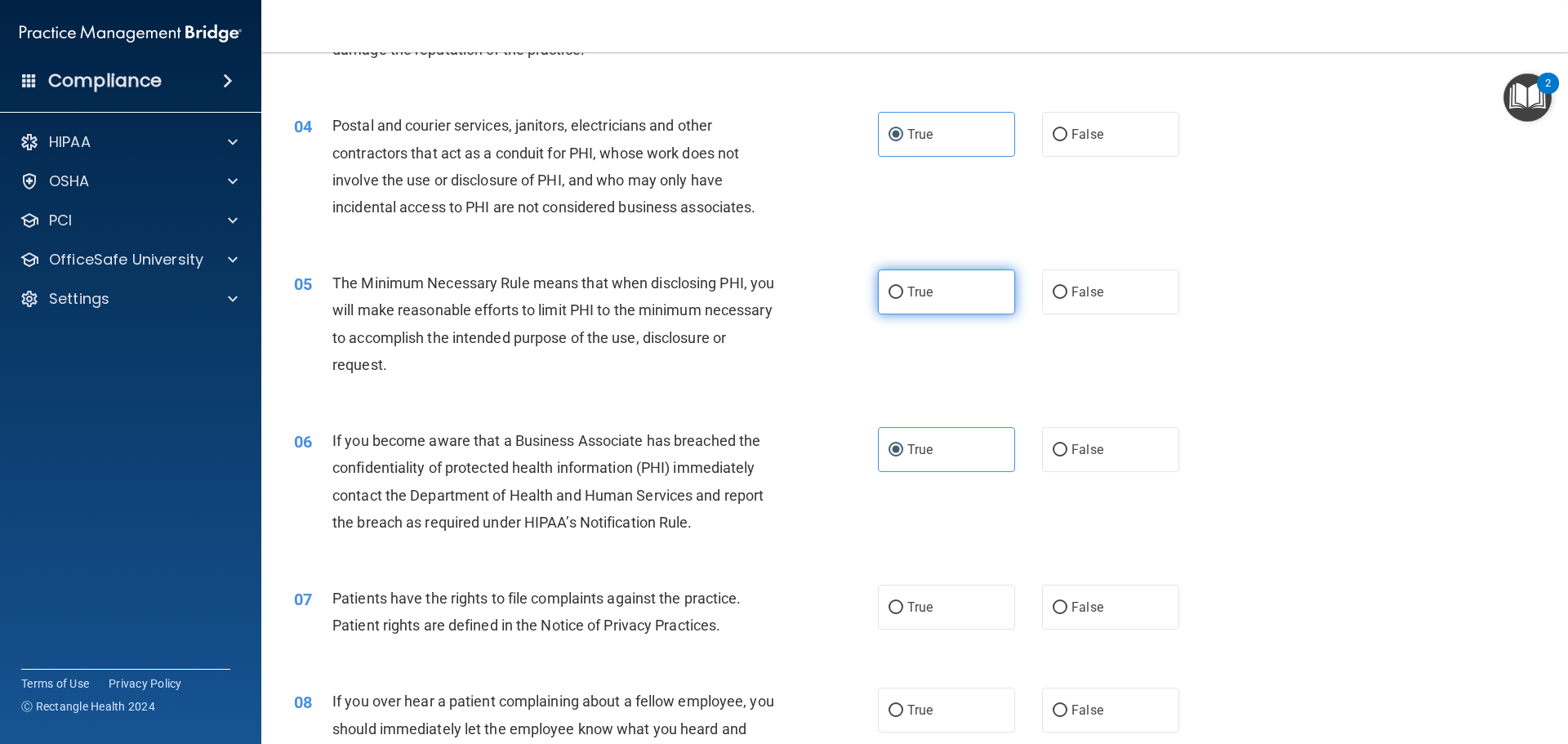
click at [924, 291] on span "True" at bounding box center [920, 292] width 26 height 16
click at [903, 291] on input "True" at bounding box center [896, 292] width 15 height 12
radio input "true"
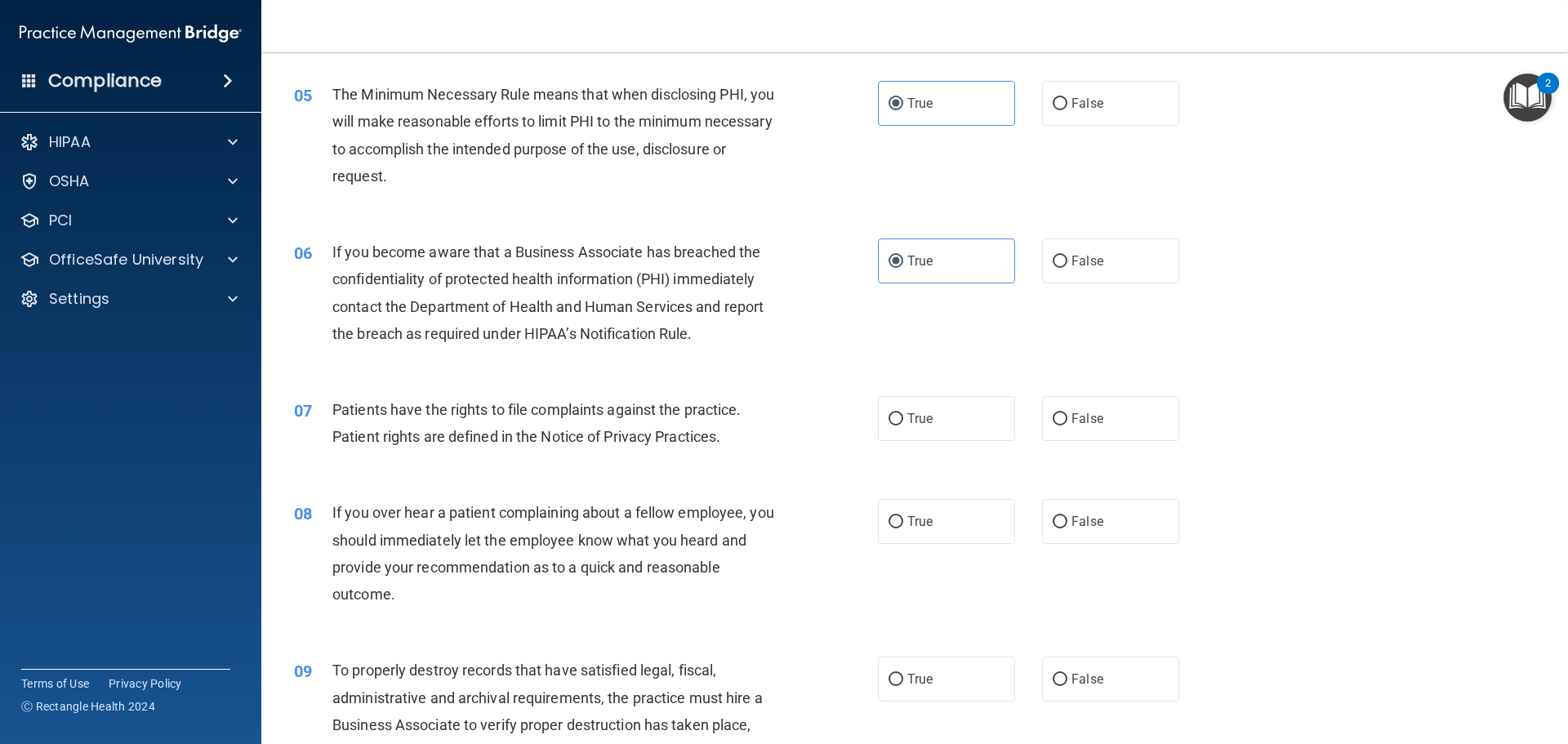
scroll to position [653, 0]
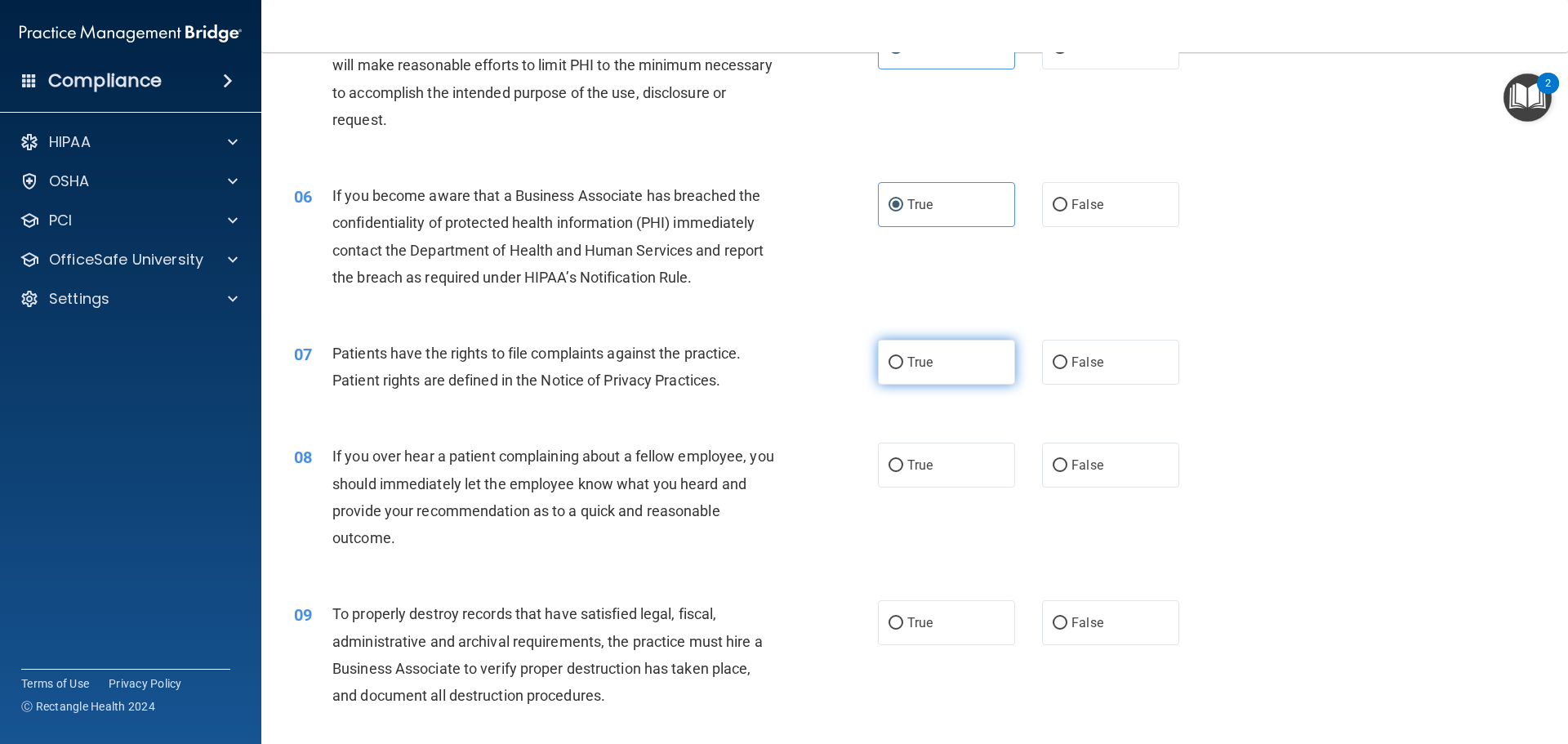
click at [940, 377] on label "True" at bounding box center [946, 361] width 137 height 45
click at [903, 369] on input "True" at bounding box center [896, 362] width 15 height 12
radio input "true"
click at [924, 456] on label "True" at bounding box center [946, 465] width 137 height 45
click at [903, 459] on input "True" at bounding box center [896, 465] width 15 height 12
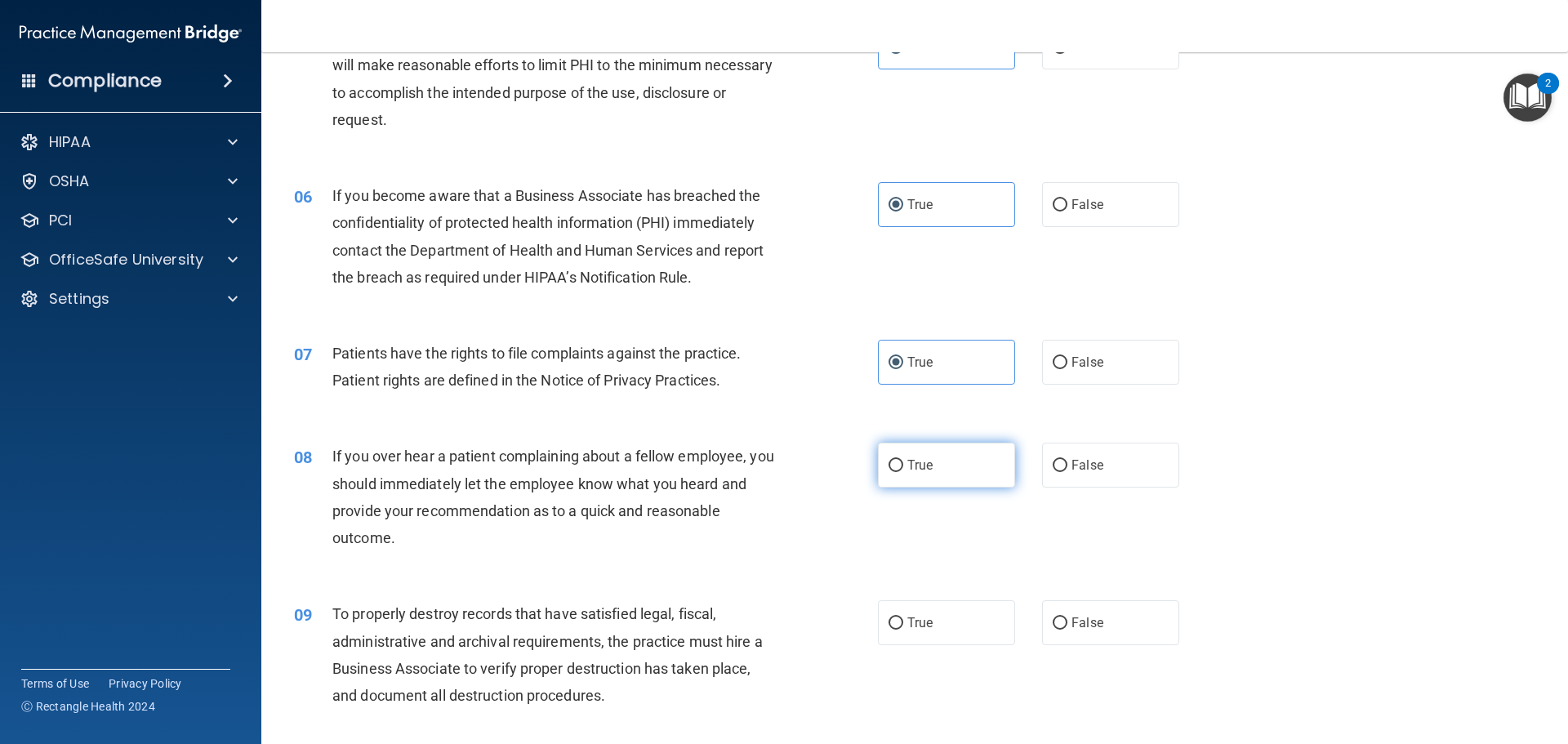
radio input "true"
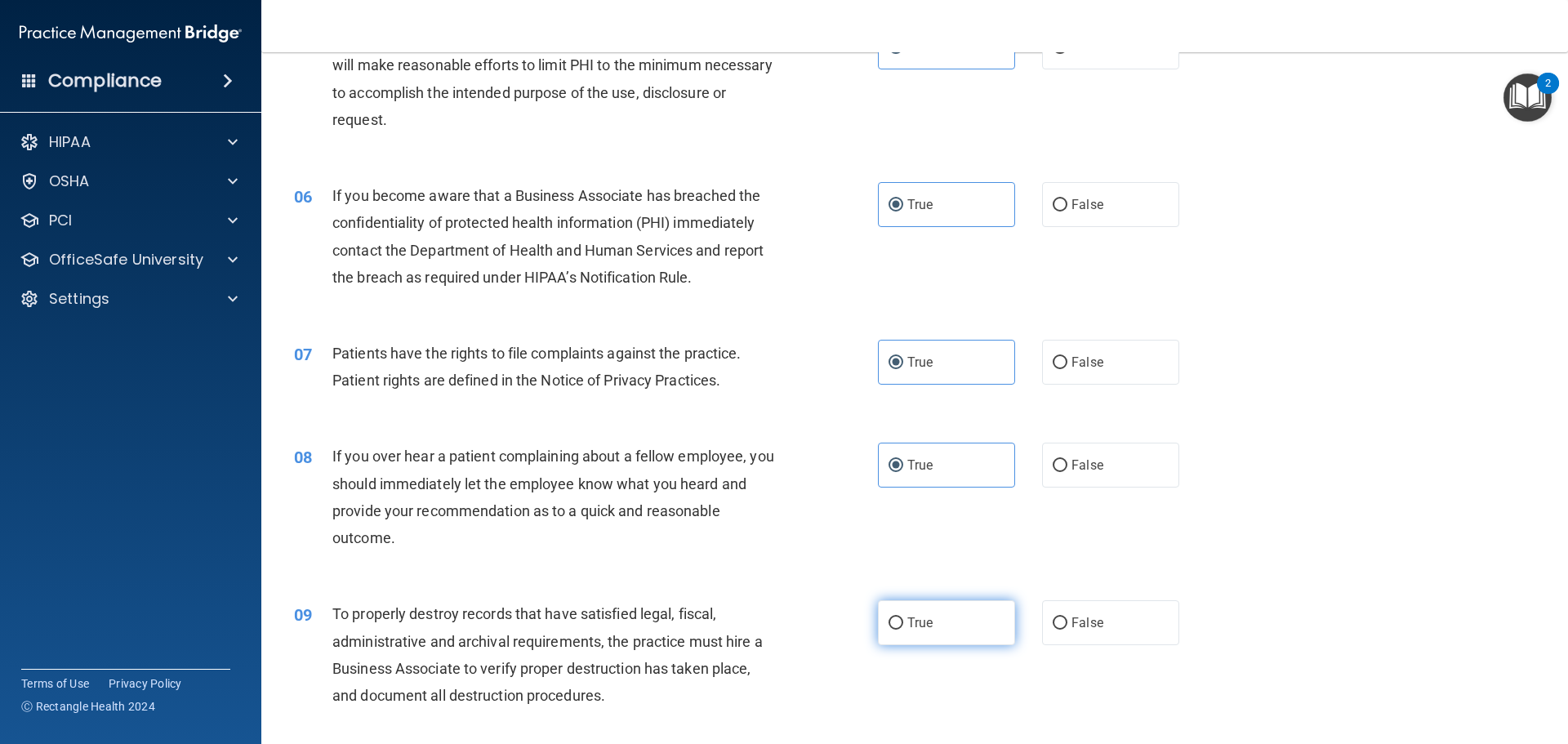
click at [961, 620] on label "True" at bounding box center [946, 622] width 137 height 45
click at [903, 620] on input "True" at bounding box center [896, 623] width 15 height 12
radio input "true"
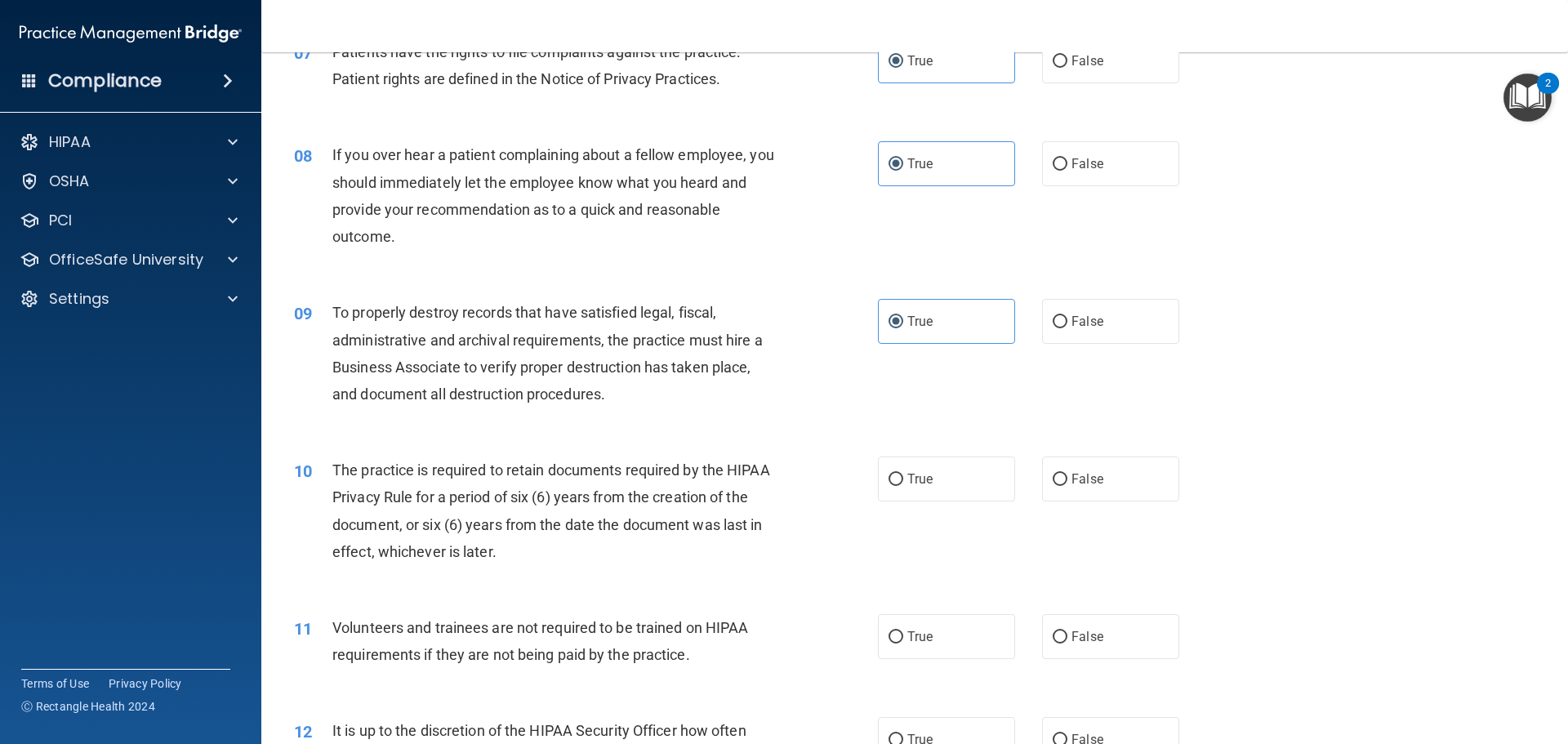
scroll to position [980, 0]
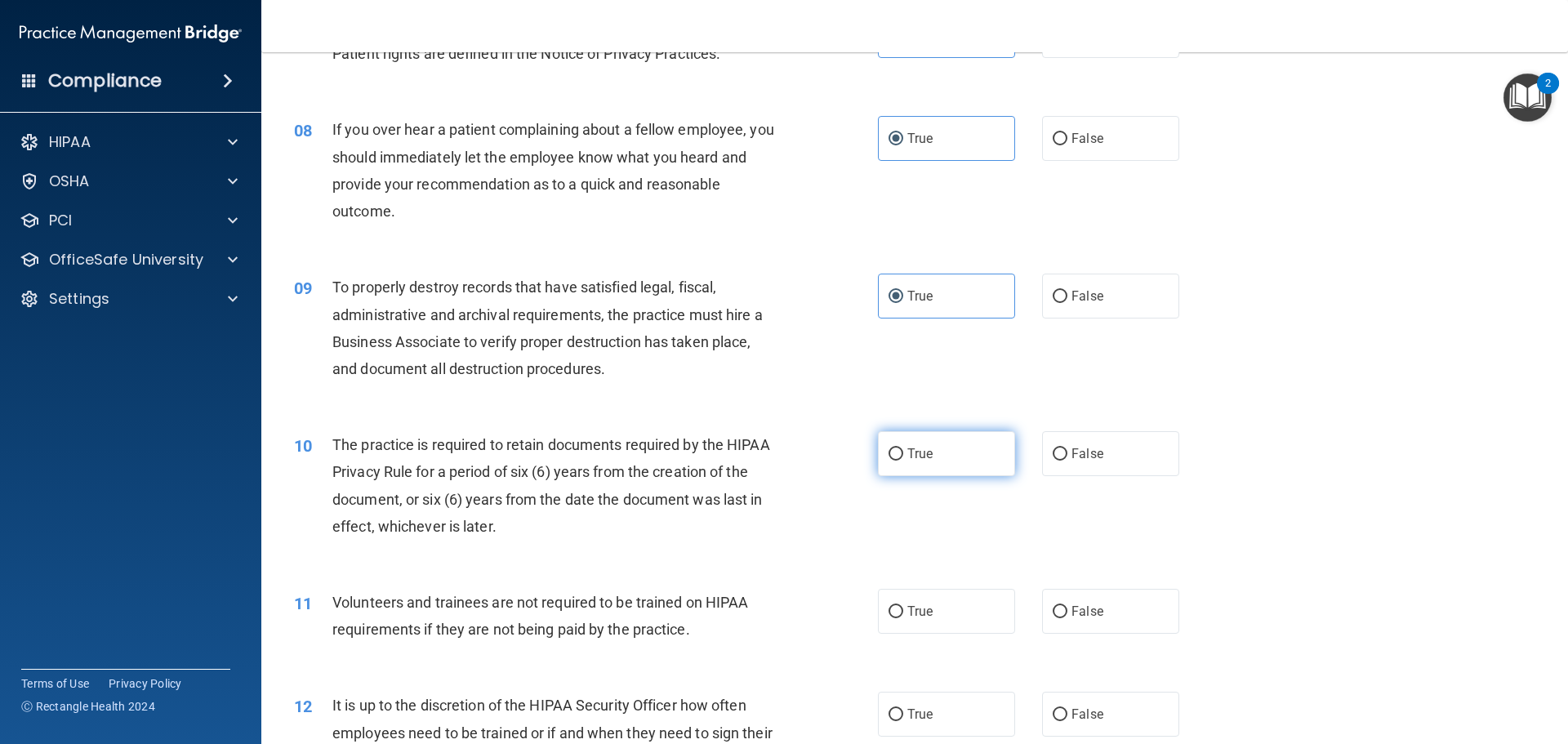
click at [944, 467] on label "True" at bounding box center [946, 453] width 137 height 45
click at [903, 460] on input "True" at bounding box center [896, 454] width 15 height 12
radio input "true"
click at [916, 620] on label "True" at bounding box center [946, 610] width 137 height 45
click at [903, 619] on input "True" at bounding box center [896, 611] width 15 height 12
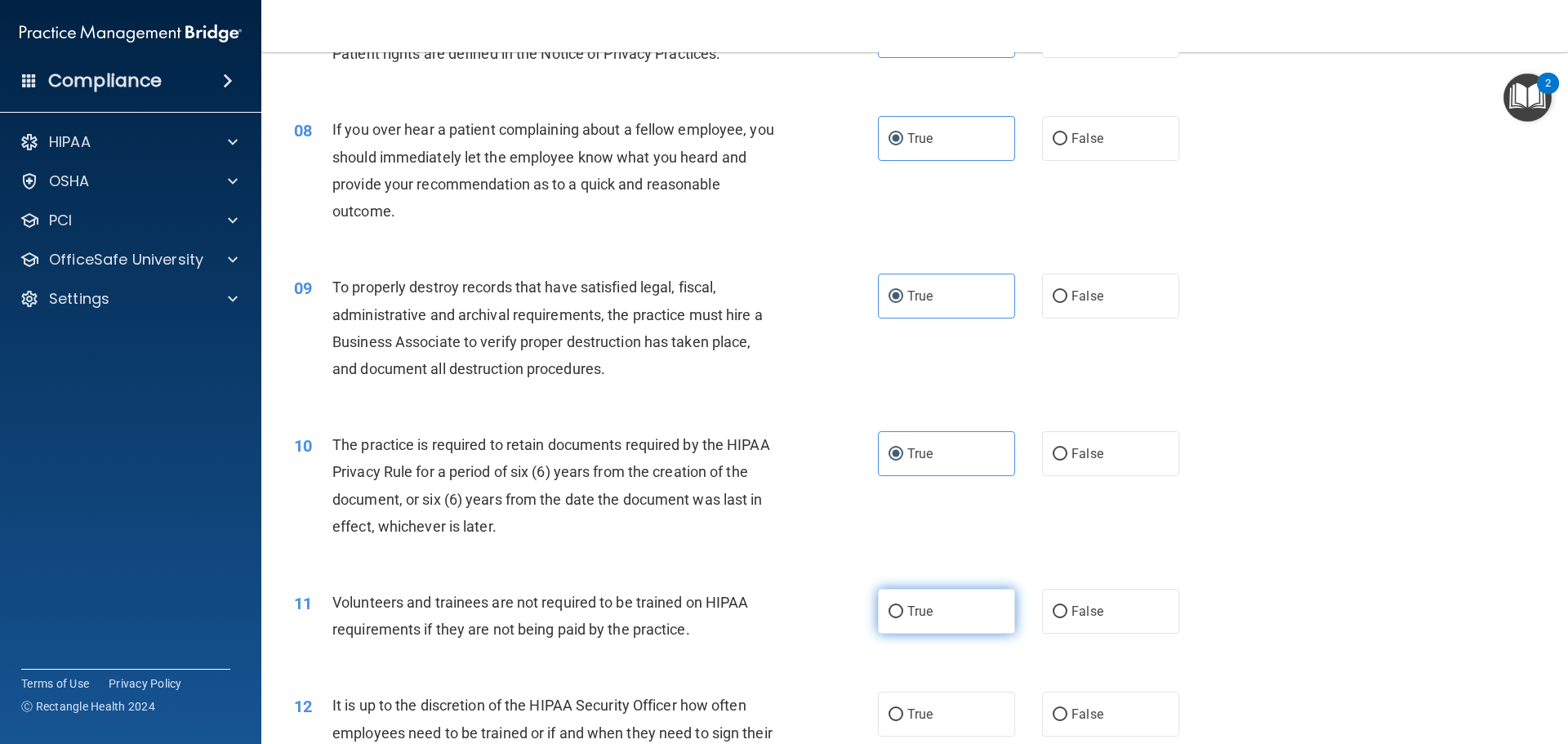
radio input "true"
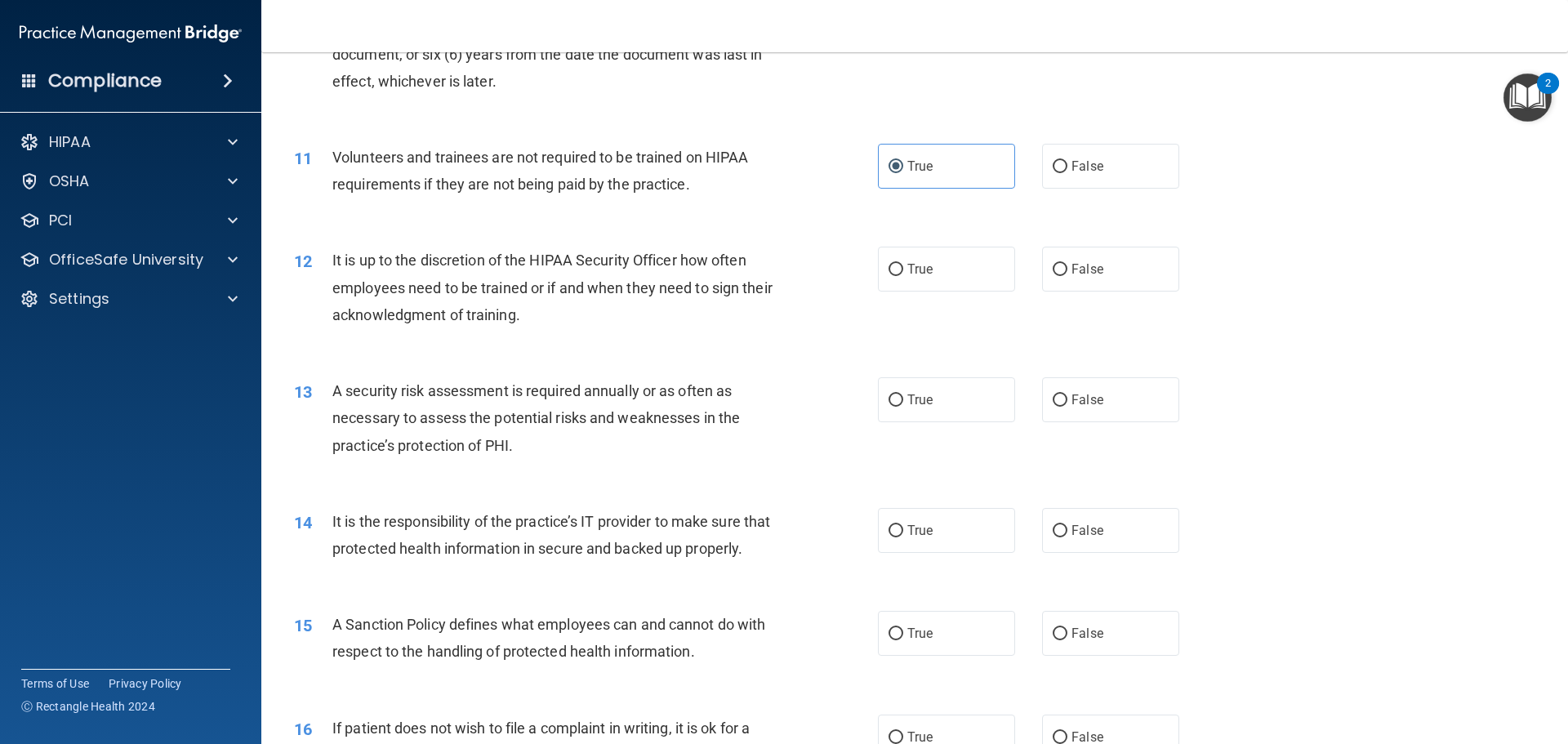
scroll to position [1388, 0]
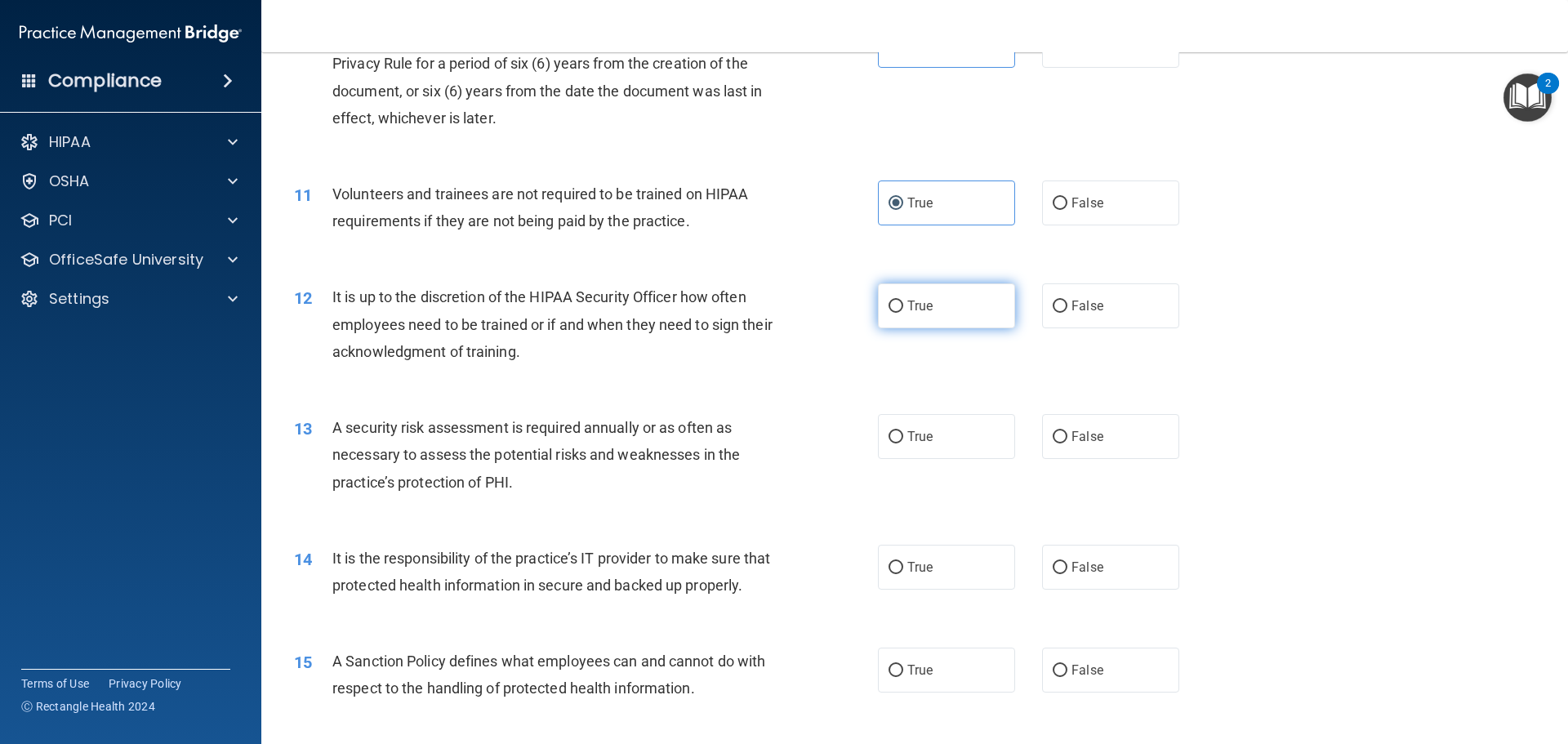
click at [934, 318] on label "True" at bounding box center [946, 306] width 137 height 45
click at [903, 313] on input "True" at bounding box center [896, 306] width 15 height 12
radio input "true"
click at [938, 421] on label "True" at bounding box center [946, 436] width 137 height 45
click at [903, 431] on input "True" at bounding box center [896, 437] width 15 height 12
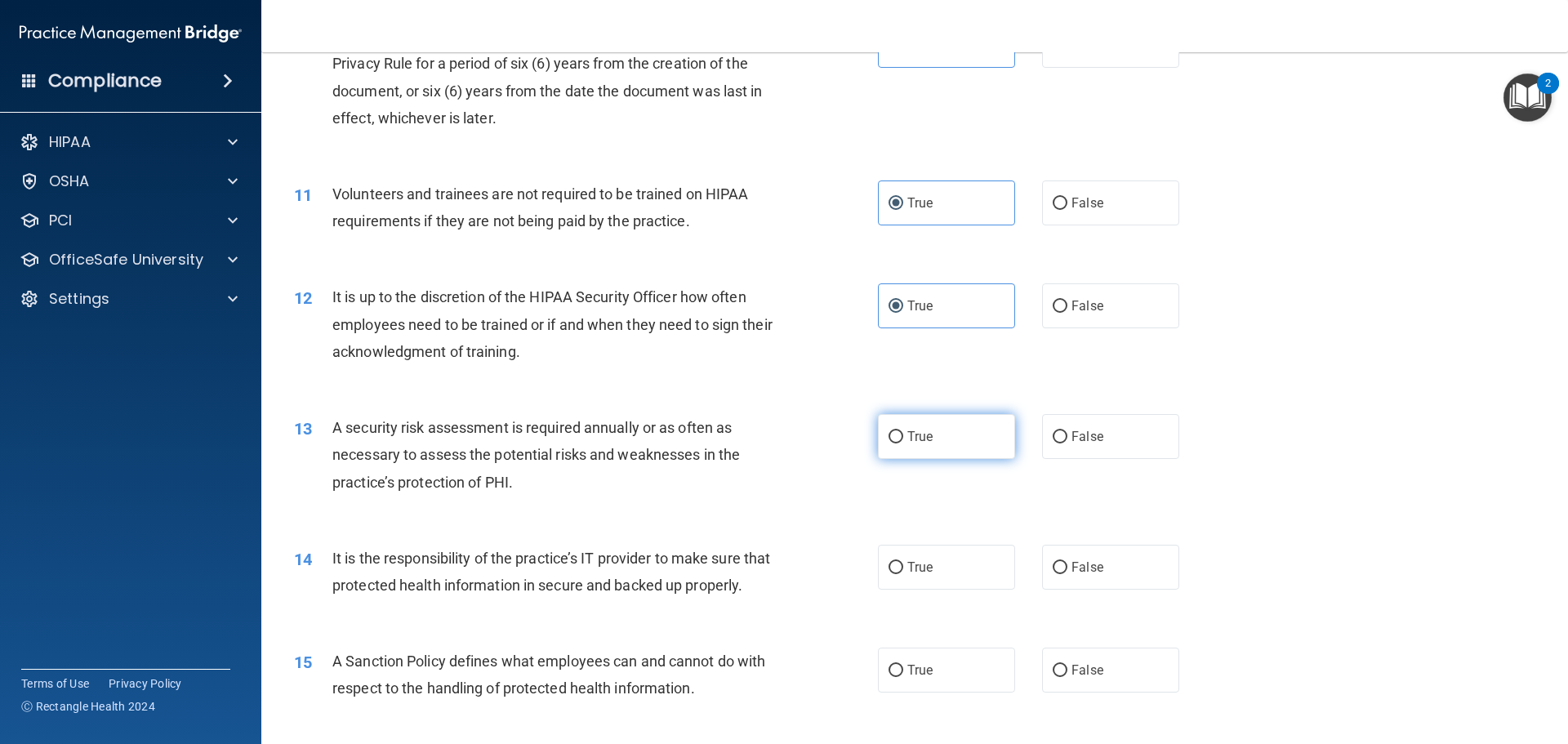
radio input "true"
click at [967, 581] on label "True" at bounding box center [946, 566] width 137 height 45
click at [903, 574] on input "True" at bounding box center [896, 567] width 15 height 12
radio input "true"
click at [963, 682] on label "True" at bounding box center [946, 670] width 137 height 45
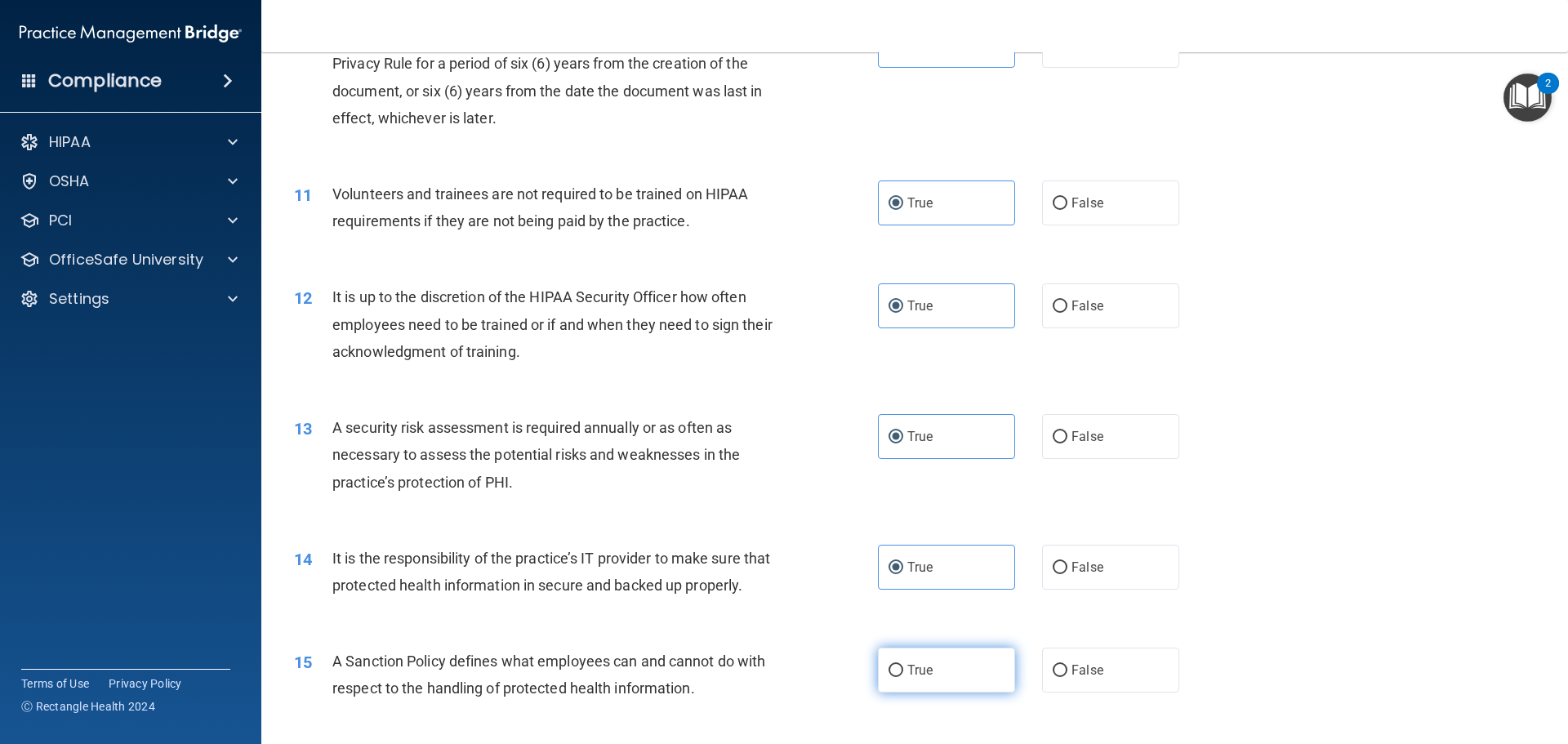
click at [903, 677] on input "True" at bounding box center [896, 670] width 15 height 12
radio input "true"
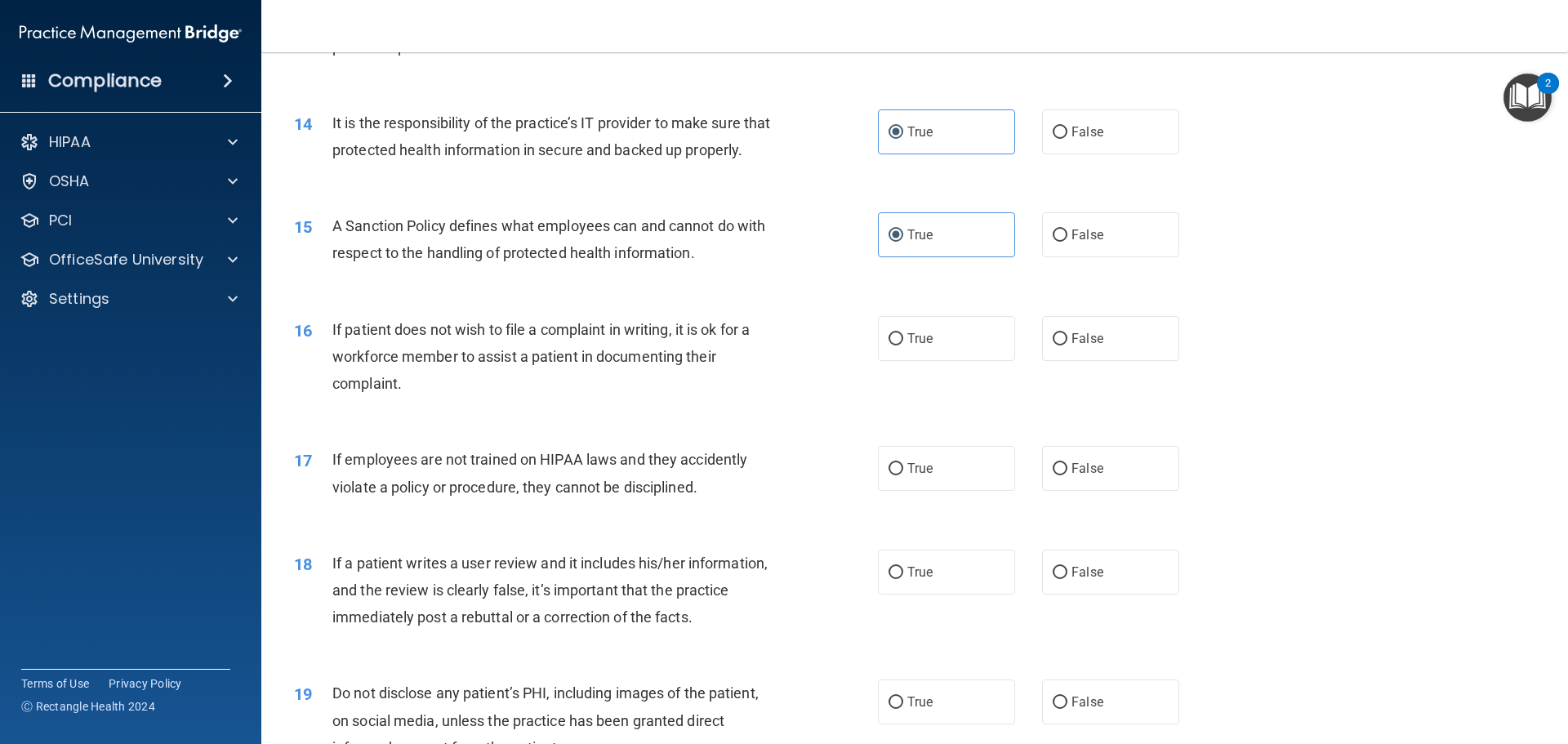
scroll to position [1879, 0]
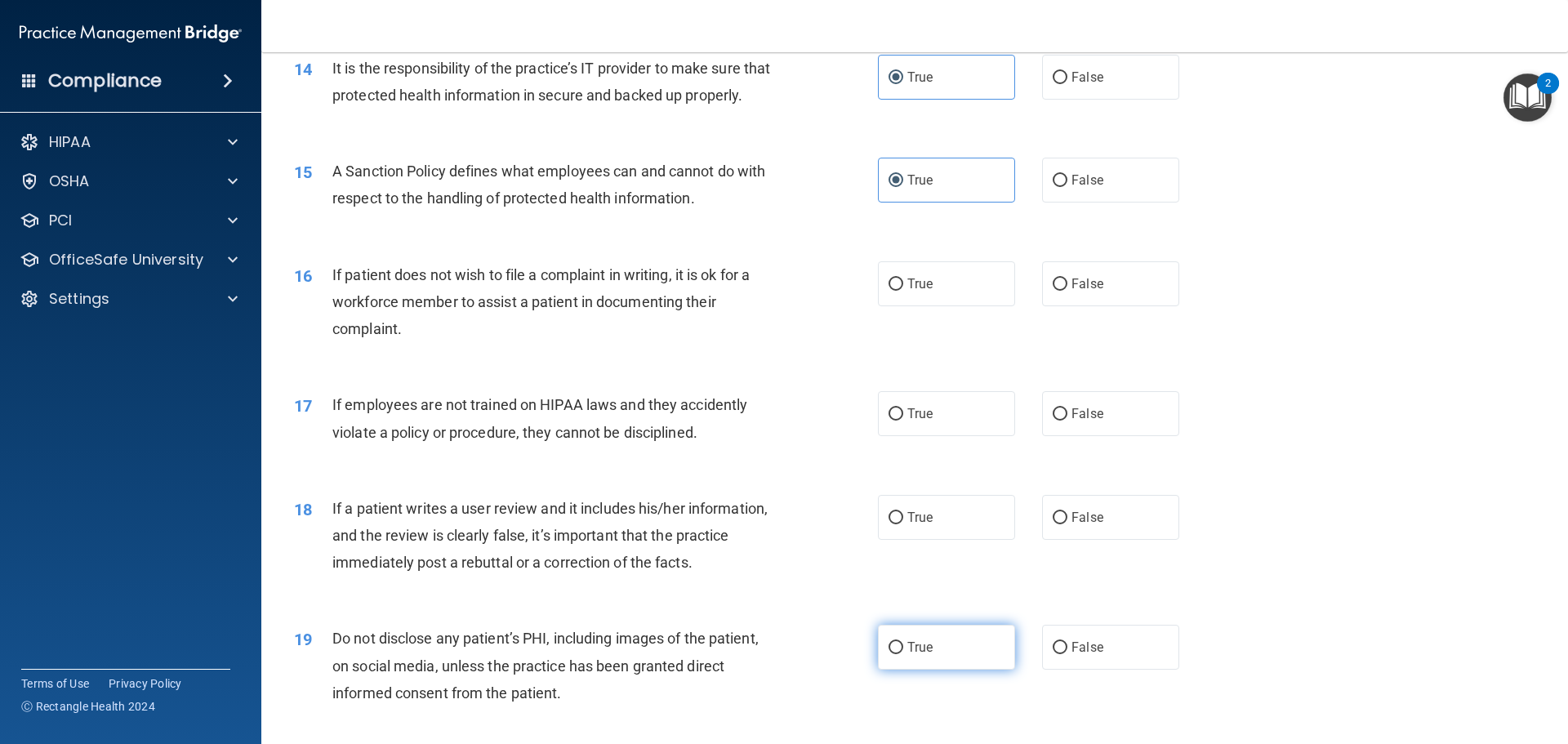
click at [945, 670] on label "True" at bounding box center [946, 647] width 137 height 45
click at [903, 654] on input "True" at bounding box center [896, 647] width 15 height 12
radio input "true"
drag, startPoint x: 934, startPoint y: 548, endPoint x: 937, endPoint y: 509, distance: 39.1
click at [934, 540] on label "True" at bounding box center [946, 517] width 137 height 45
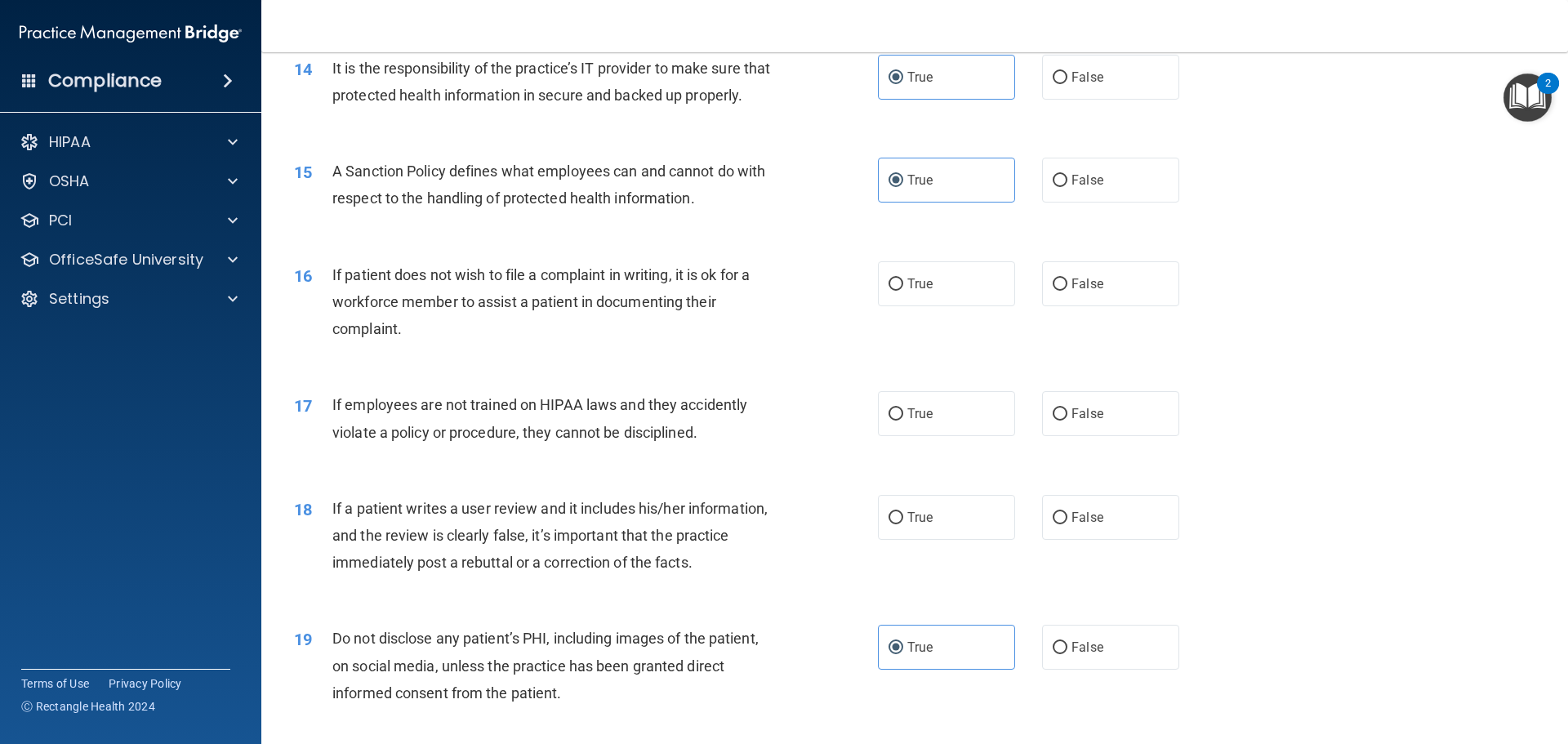
click at [903, 524] on input "True" at bounding box center [896, 518] width 15 height 12
radio input "true"
click at [941, 437] on label "True" at bounding box center [946, 414] width 137 height 45
click at [903, 421] on input "True" at bounding box center [896, 414] width 15 height 12
radio input "true"
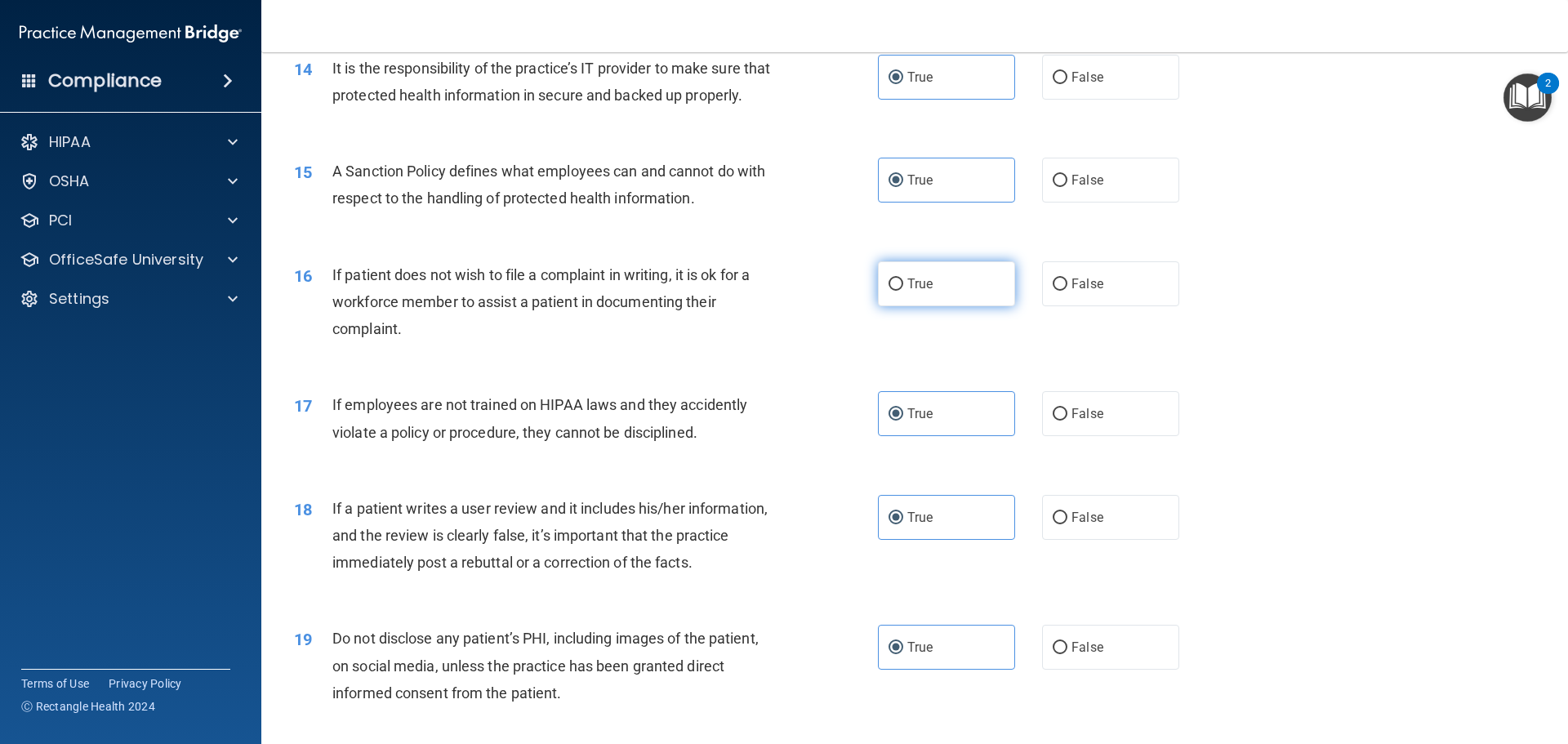
click at [929, 292] on label "True" at bounding box center [946, 284] width 137 height 45
click at [903, 291] on input "True" at bounding box center [896, 284] width 15 height 12
radio input "true"
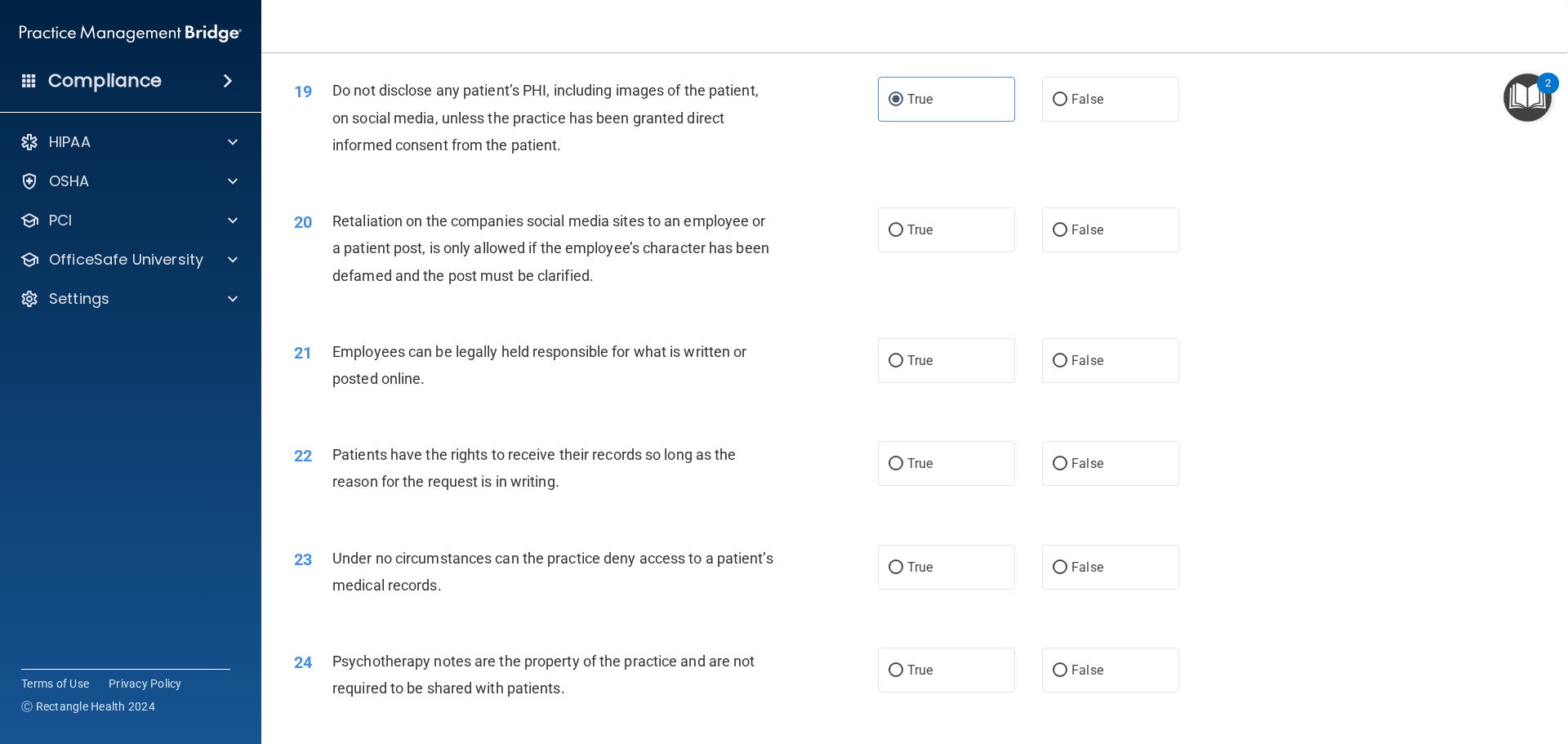
scroll to position [2450, 0]
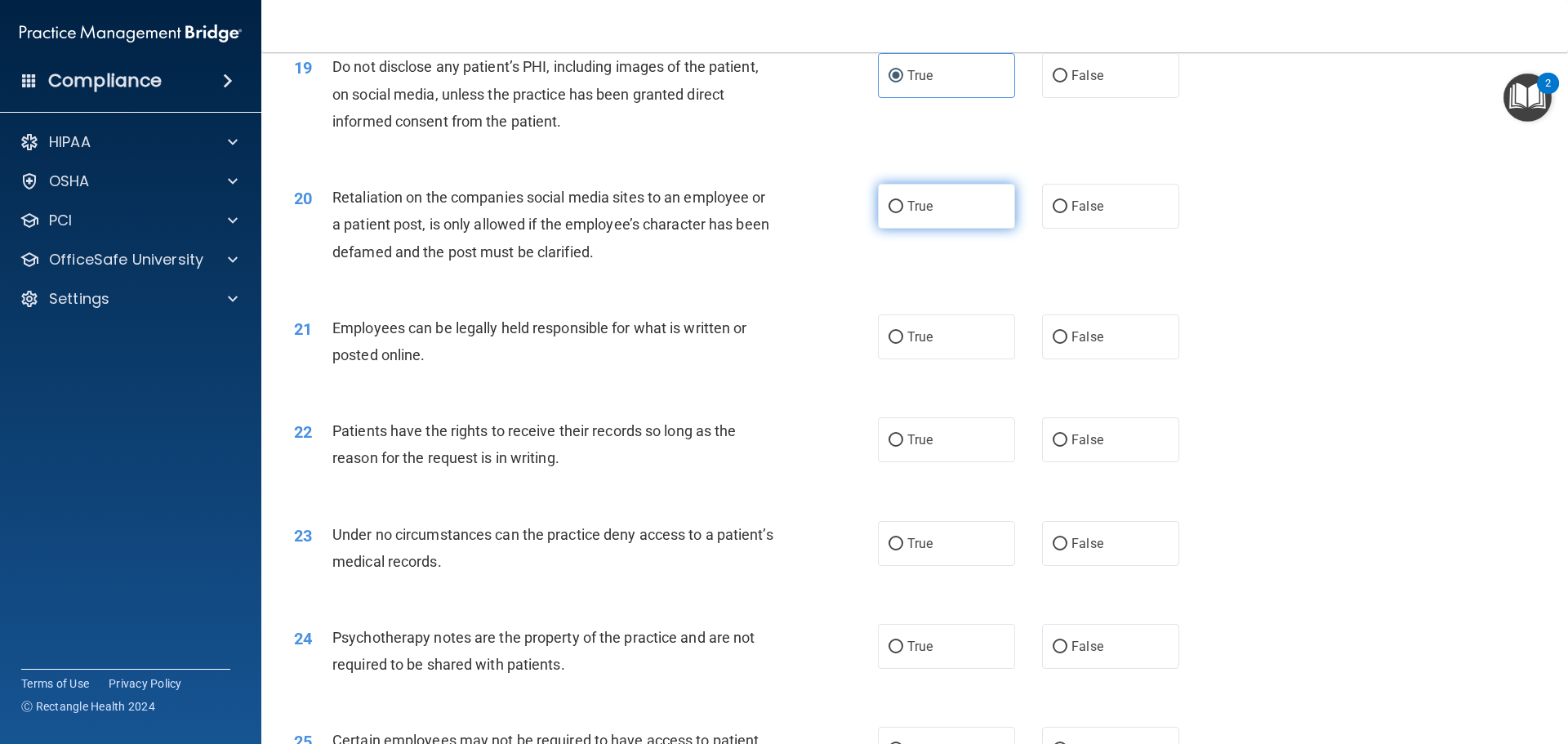
click at [934, 217] on label "True" at bounding box center [946, 206] width 137 height 45
click at [903, 213] on input "True" at bounding box center [896, 207] width 15 height 12
radio input "true"
drag, startPoint x: 925, startPoint y: 366, endPoint x: 925, endPoint y: 387, distance: 21.0
click at [925, 345] on span "True" at bounding box center [920, 337] width 26 height 16
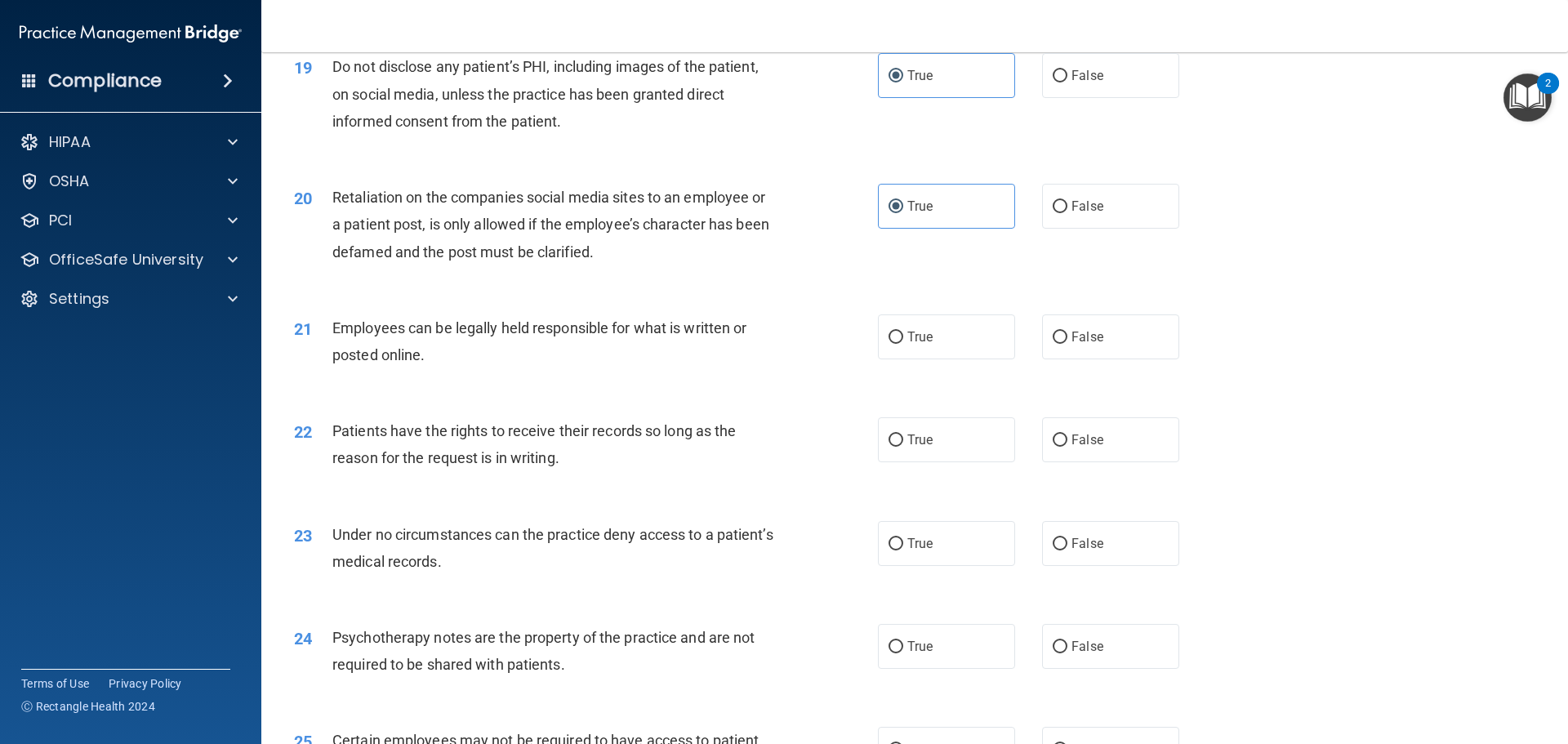
click at [903, 344] on input "True" at bounding box center [896, 337] width 15 height 12
radio input "true"
click at [936, 462] on label "True" at bounding box center [946, 439] width 137 height 45
click at [903, 447] on input "True" at bounding box center [896, 440] width 15 height 12
radio input "true"
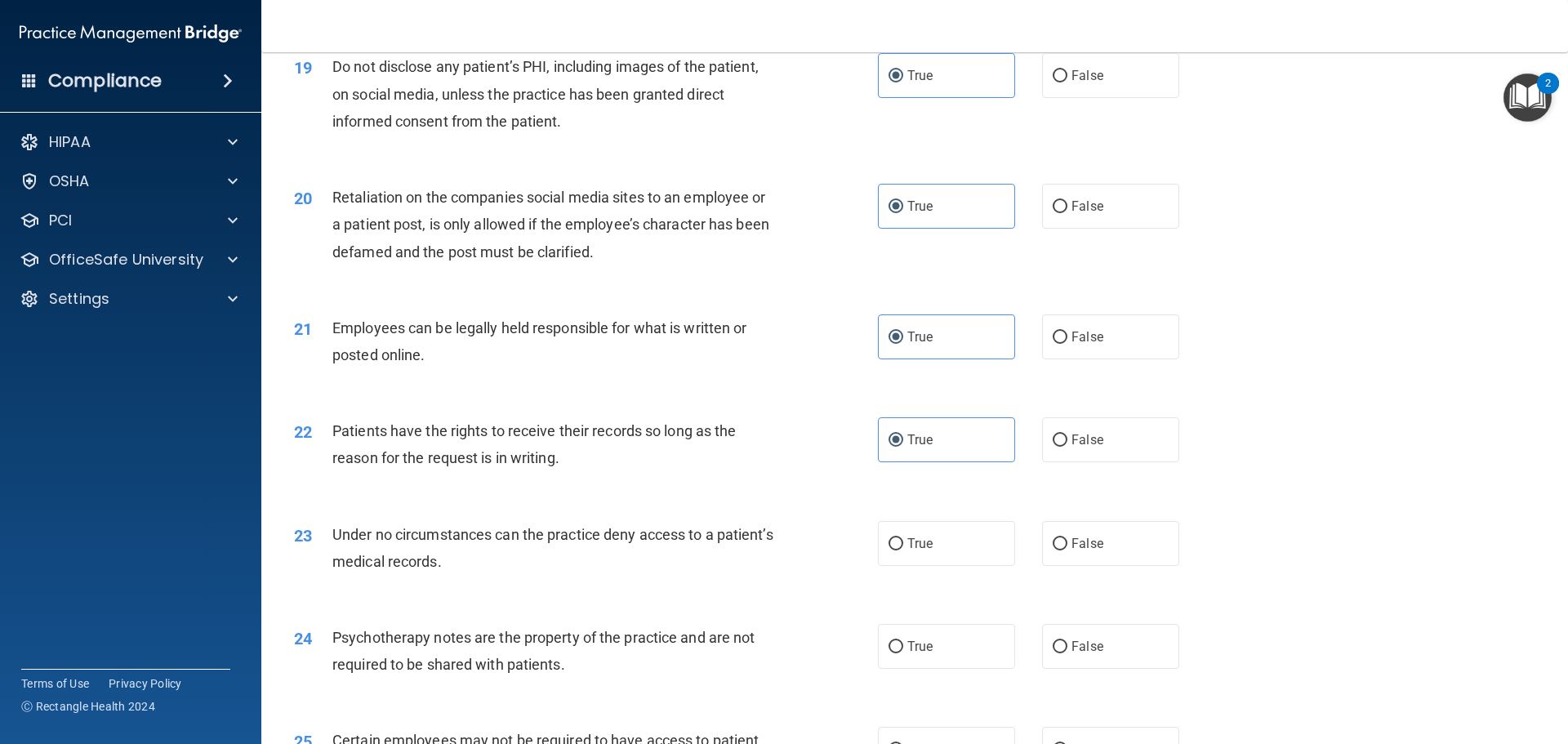
click at [938, 540] on div "23 Under no circumstances can the practice deny access to a patient’s medical r…" at bounding box center [914, 552] width 1265 height 102
click at [941, 566] on label "True" at bounding box center [946, 543] width 137 height 45
click at [903, 551] on input "True" at bounding box center [896, 544] width 15 height 12
radio input "true"
click at [926, 654] on span "True" at bounding box center [920, 646] width 26 height 16
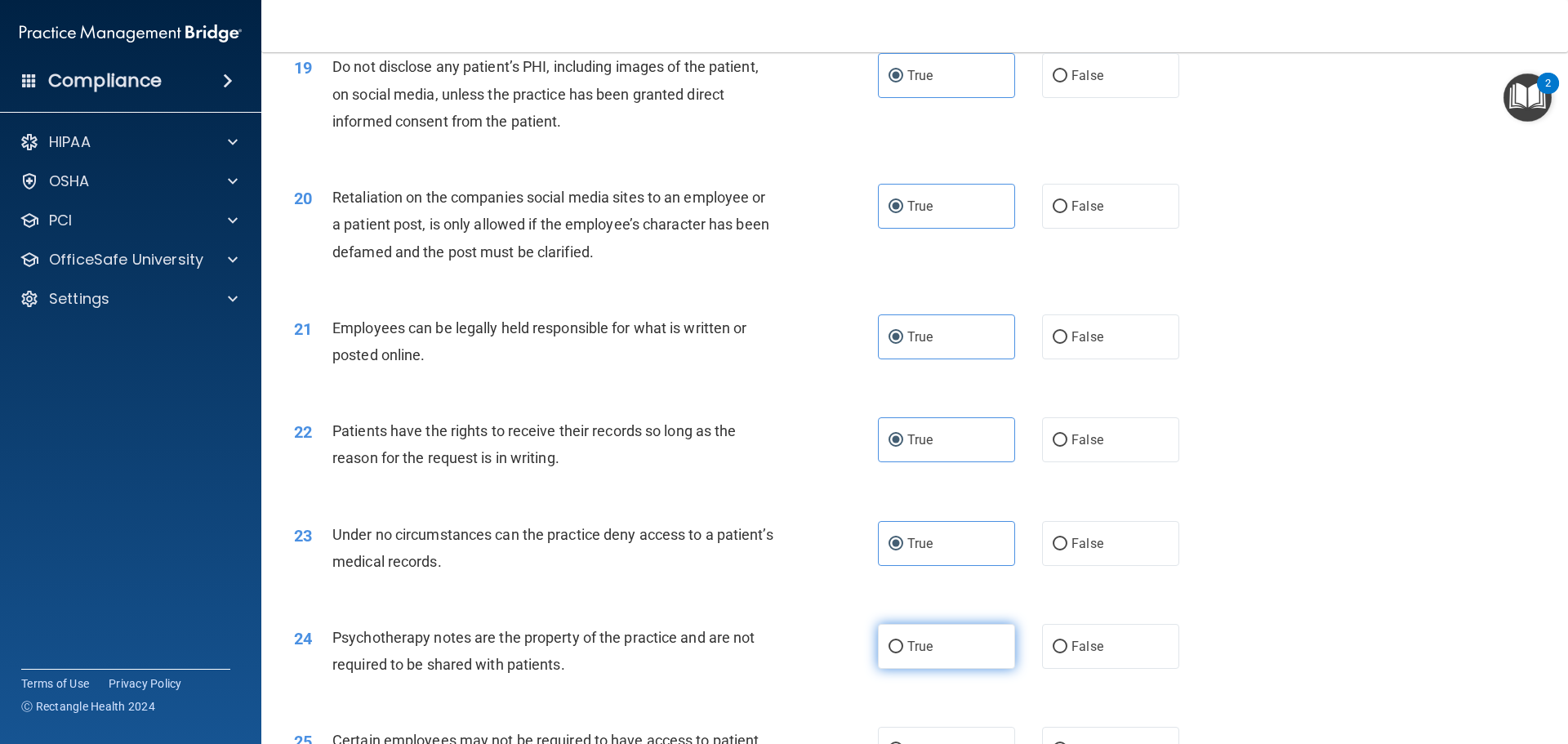
click at [903, 653] on input "True" at bounding box center [896, 647] width 15 height 12
radio input "true"
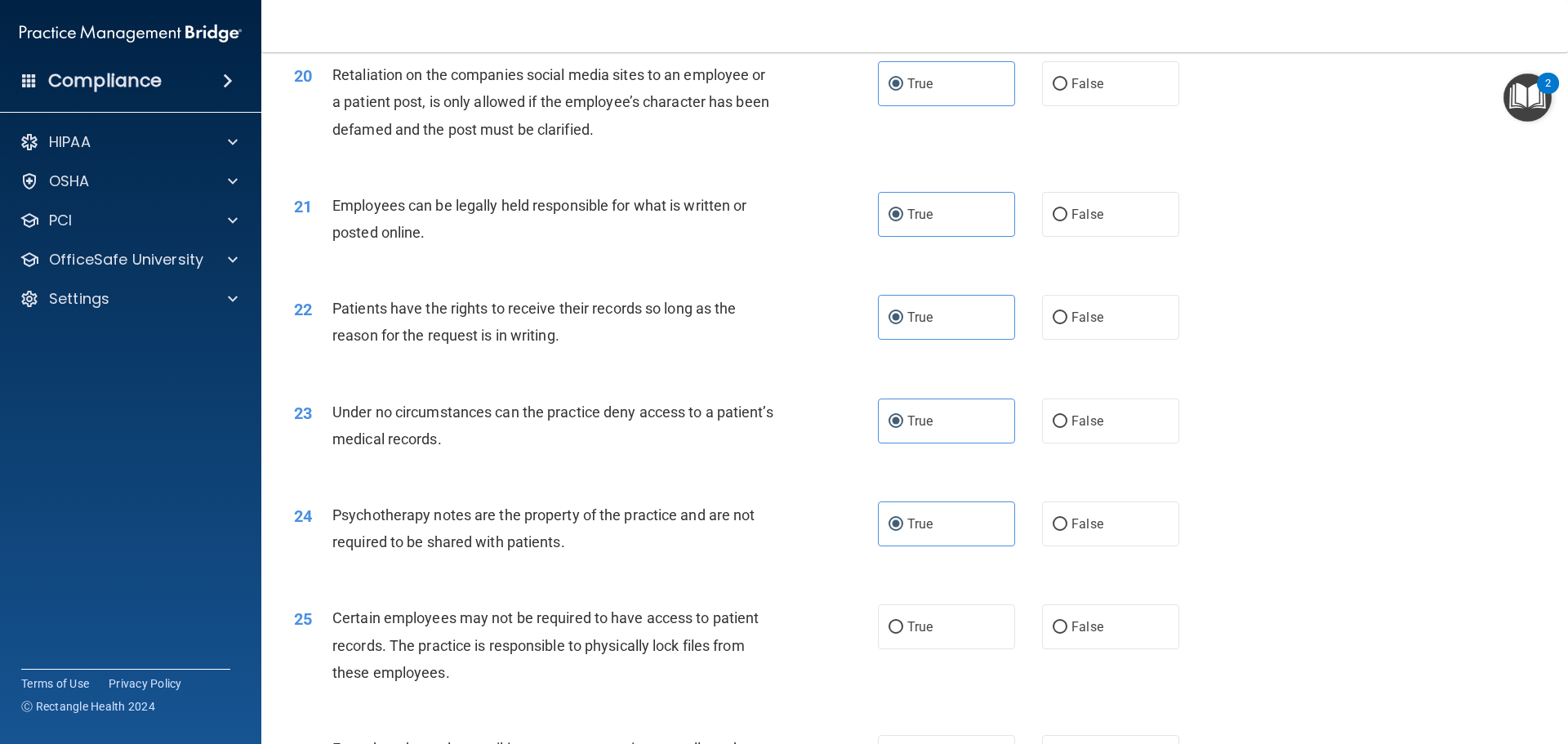
scroll to position [2695, 0]
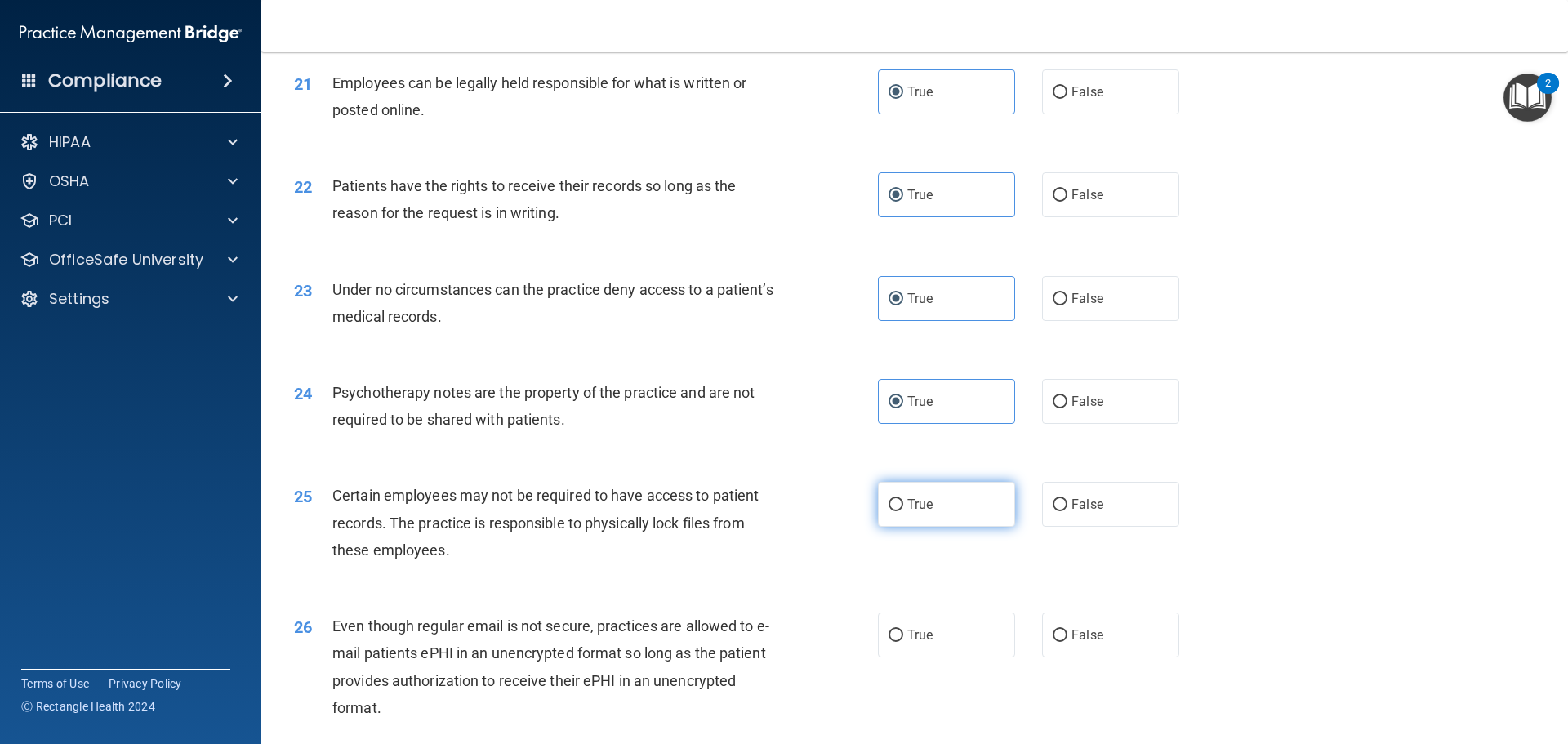
click at [917, 512] on span "True" at bounding box center [920, 504] width 26 height 16
click at [903, 512] on input "True" at bounding box center [896, 504] width 15 height 12
radio input "true"
click at [933, 657] on label "True" at bounding box center [946, 634] width 137 height 45
click at [903, 642] on input "True" at bounding box center [896, 635] width 15 height 12
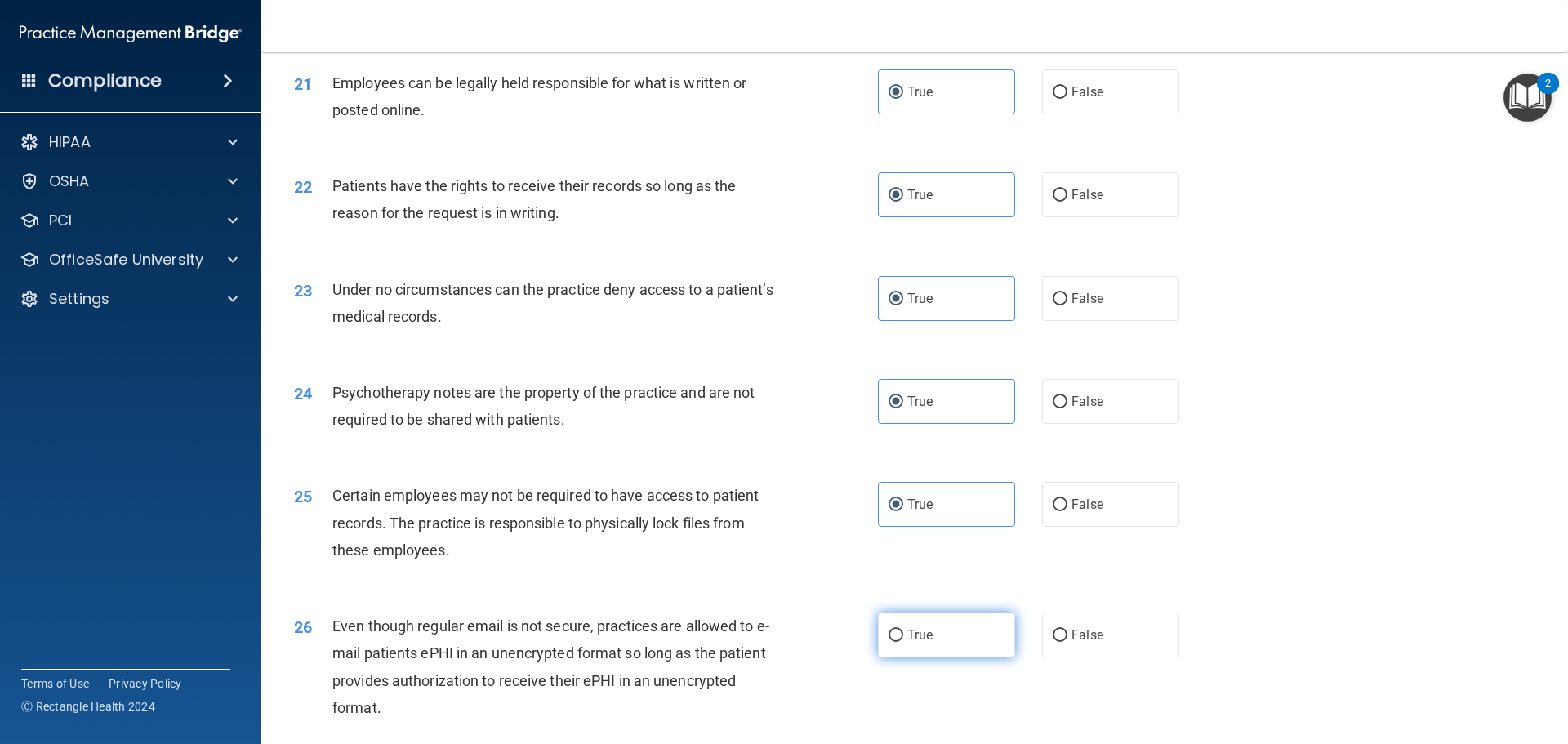
radio input "true"
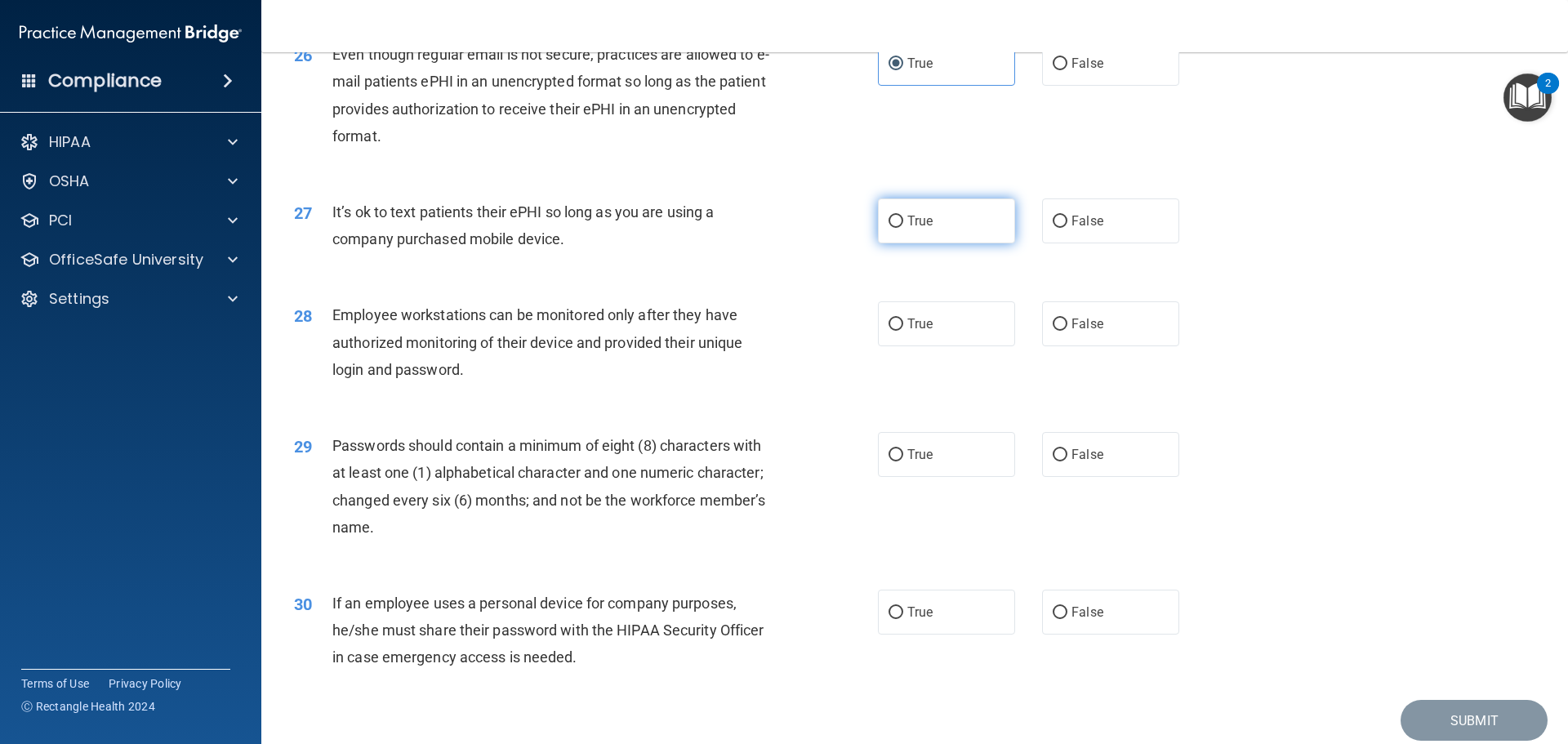
click at [940, 243] on label "True" at bounding box center [946, 221] width 137 height 45
click at [903, 228] on input "True" at bounding box center [896, 221] width 15 height 12
radio input "true"
click at [931, 346] on label "True" at bounding box center [946, 323] width 137 height 45
click at [903, 330] on input "True" at bounding box center [896, 324] width 15 height 12
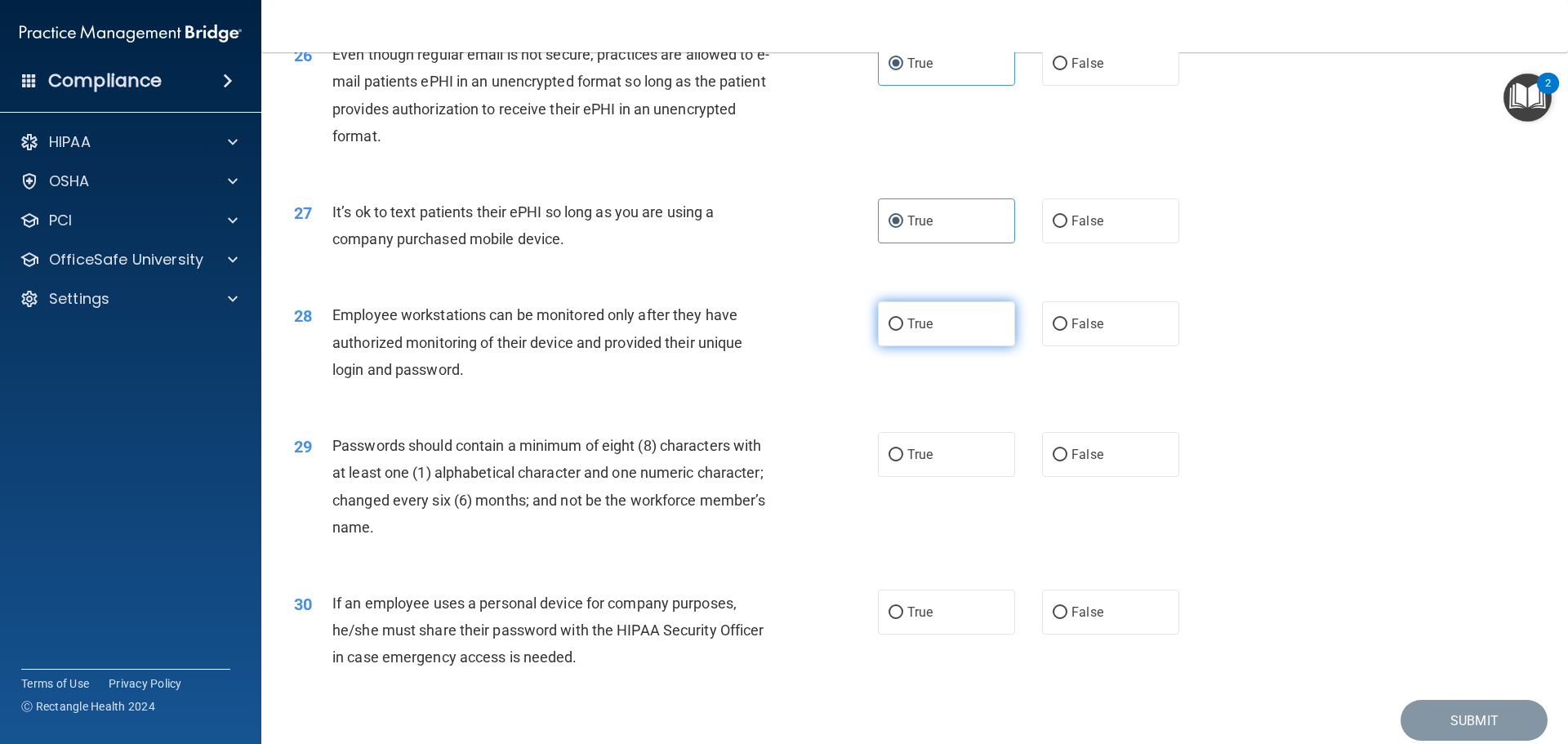
radio input "true"
drag, startPoint x: 933, startPoint y: 491, endPoint x: 937, endPoint y: 563, distance: 72.1
click at [933, 477] on label "True" at bounding box center [946, 454] width 137 height 45
click at [903, 461] on input "True" at bounding box center [896, 455] width 15 height 12
radio input "true"
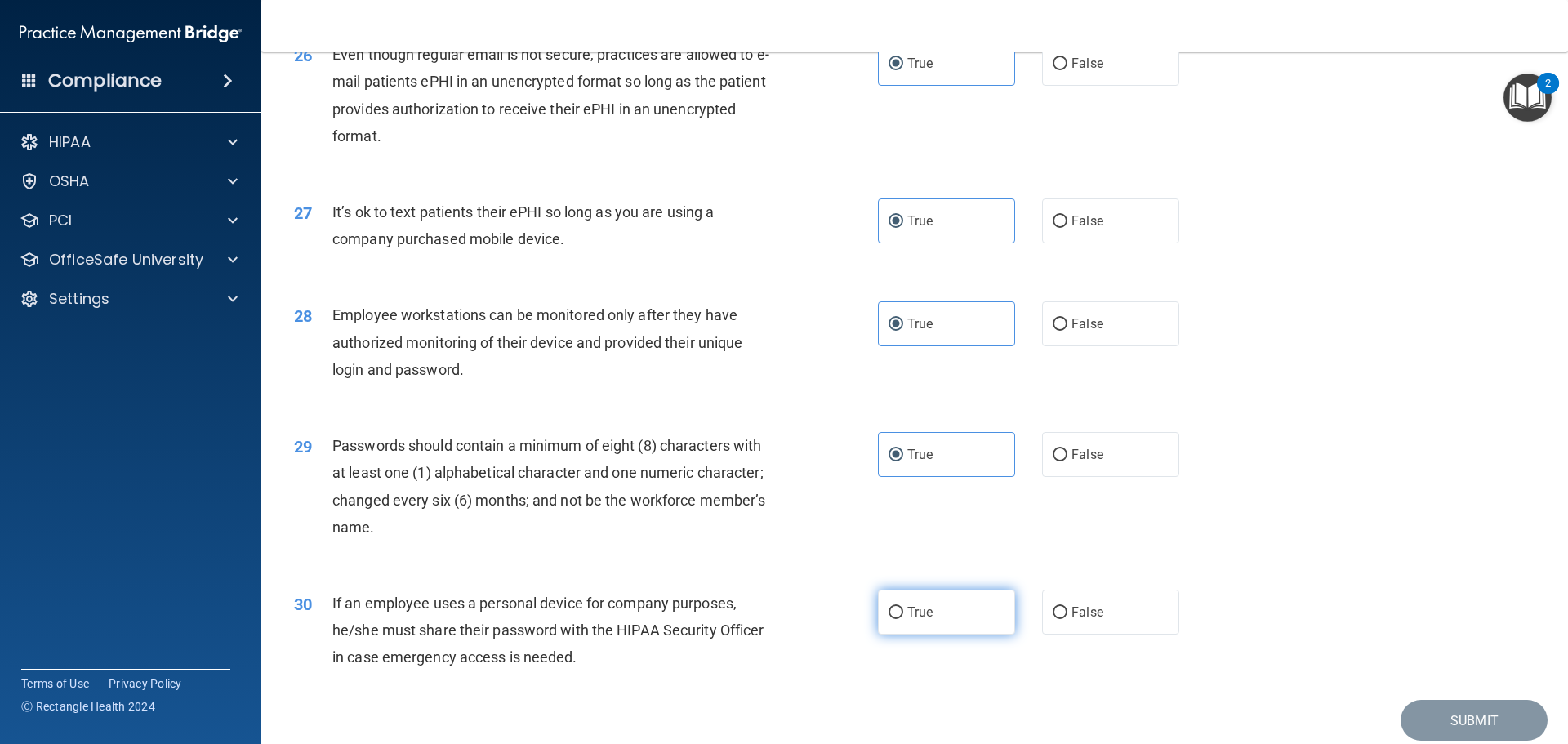
click at [945, 634] on label "True" at bounding box center [946, 611] width 137 height 45
click at [903, 620] on input "True" at bounding box center [896, 612] width 15 height 12
radio input "true"
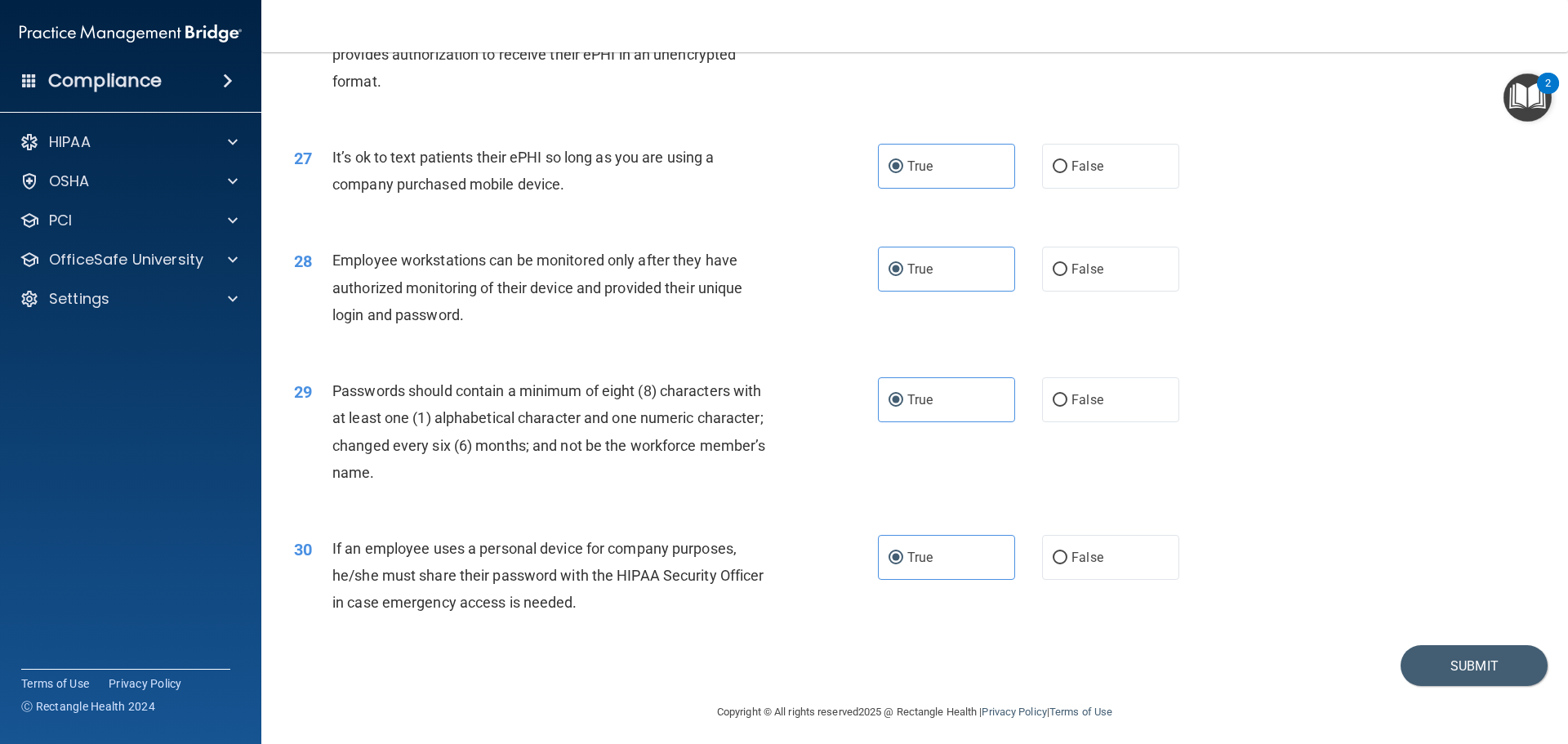
scroll to position [3356, 0]
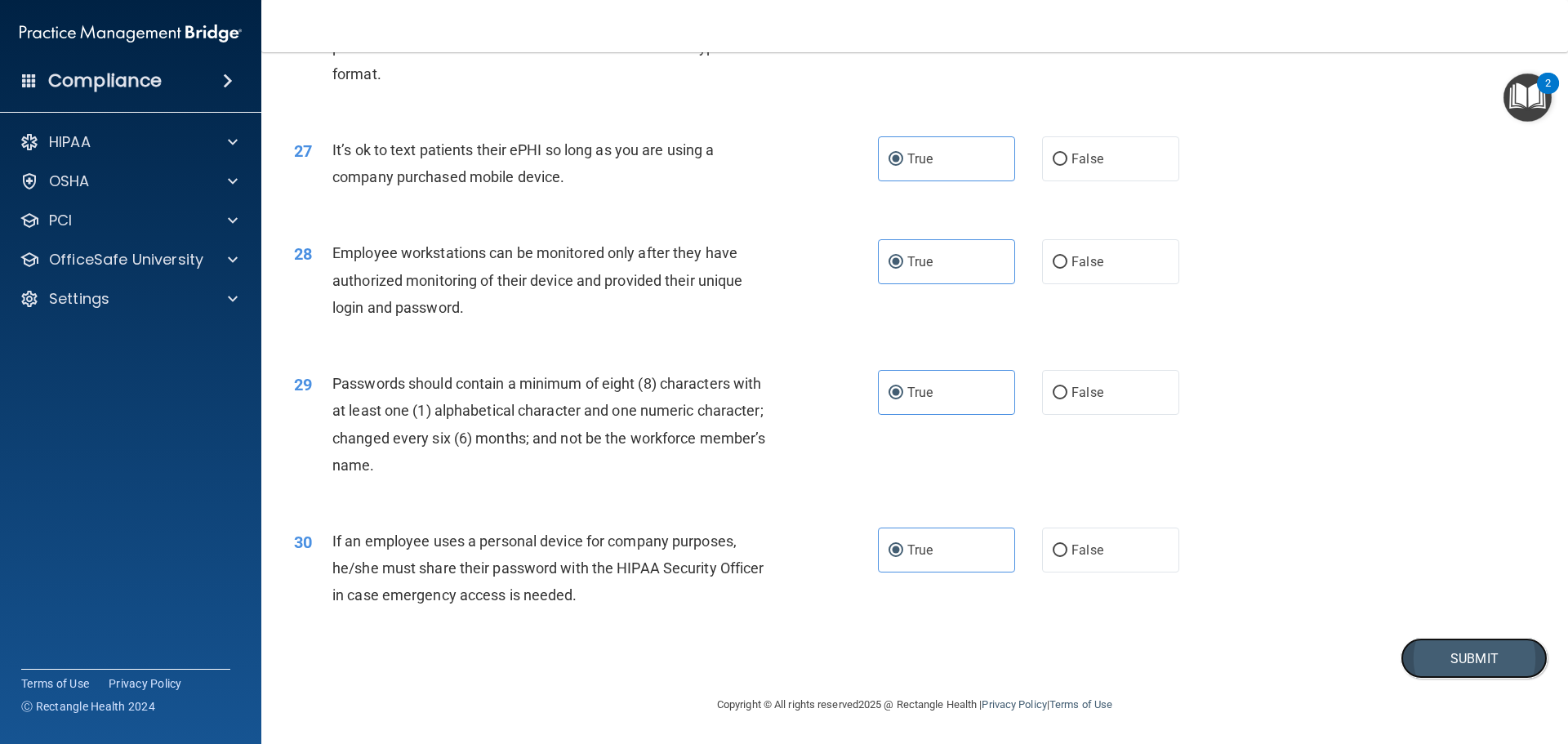
click at [1411, 667] on button "Submit" at bounding box center [1474, 659] width 147 height 42
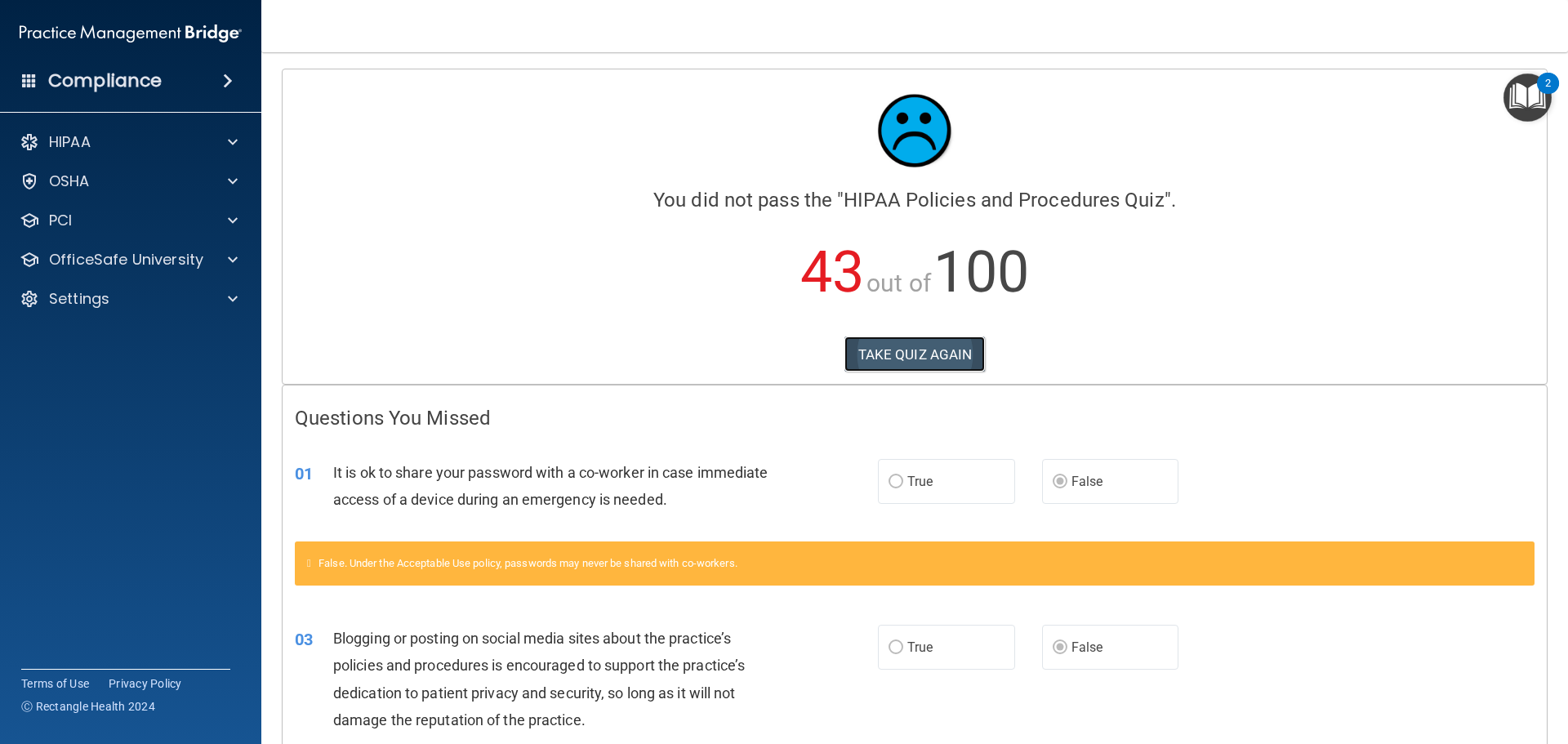
click at [934, 343] on button "TAKE QUIZ AGAIN" at bounding box center [915, 354] width 141 height 36
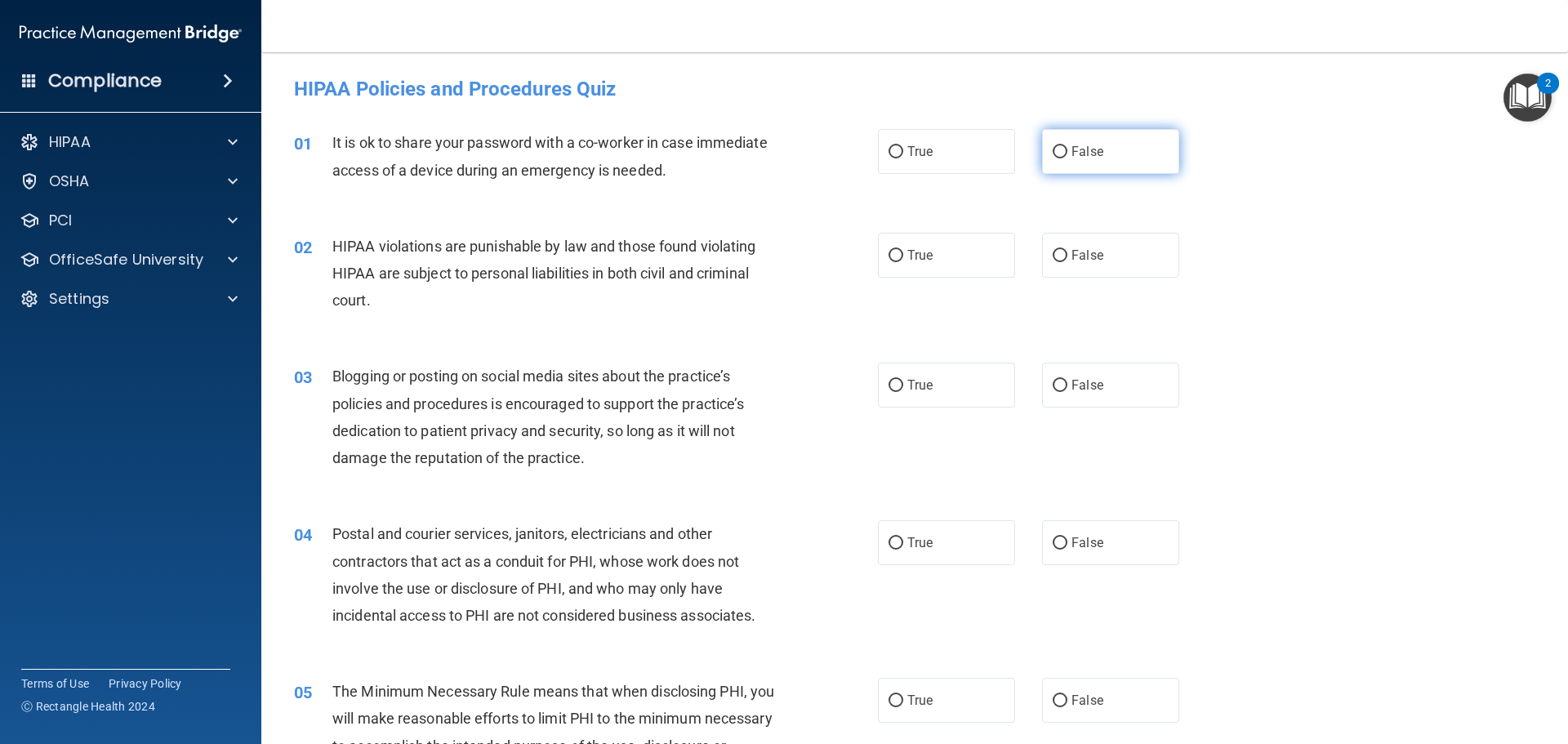
click at [1076, 163] on label "False" at bounding box center [1111, 151] width 137 height 45
click at [1067, 158] on input "False" at bounding box center [1059, 152] width 15 height 12
radio input "true"
click at [953, 262] on label "True" at bounding box center [946, 254] width 137 height 45
click at [903, 262] on input "True" at bounding box center [896, 255] width 15 height 12
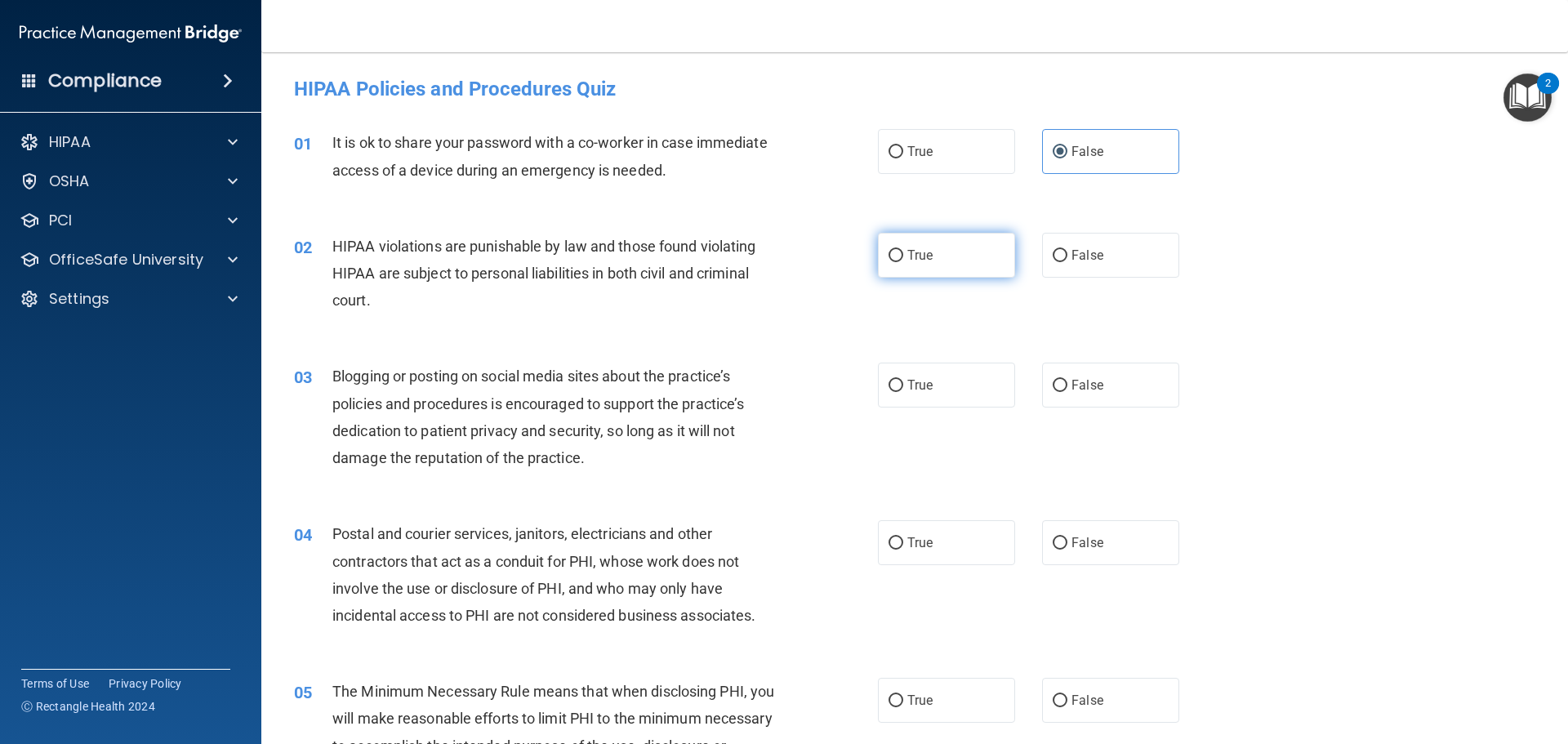
radio input "true"
click at [1078, 368] on label "False" at bounding box center [1111, 384] width 137 height 45
click at [1067, 380] on input "False" at bounding box center [1059, 385] width 15 height 12
radio input "true"
click at [952, 546] on label "True" at bounding box center [946, 543] width 137 height 45
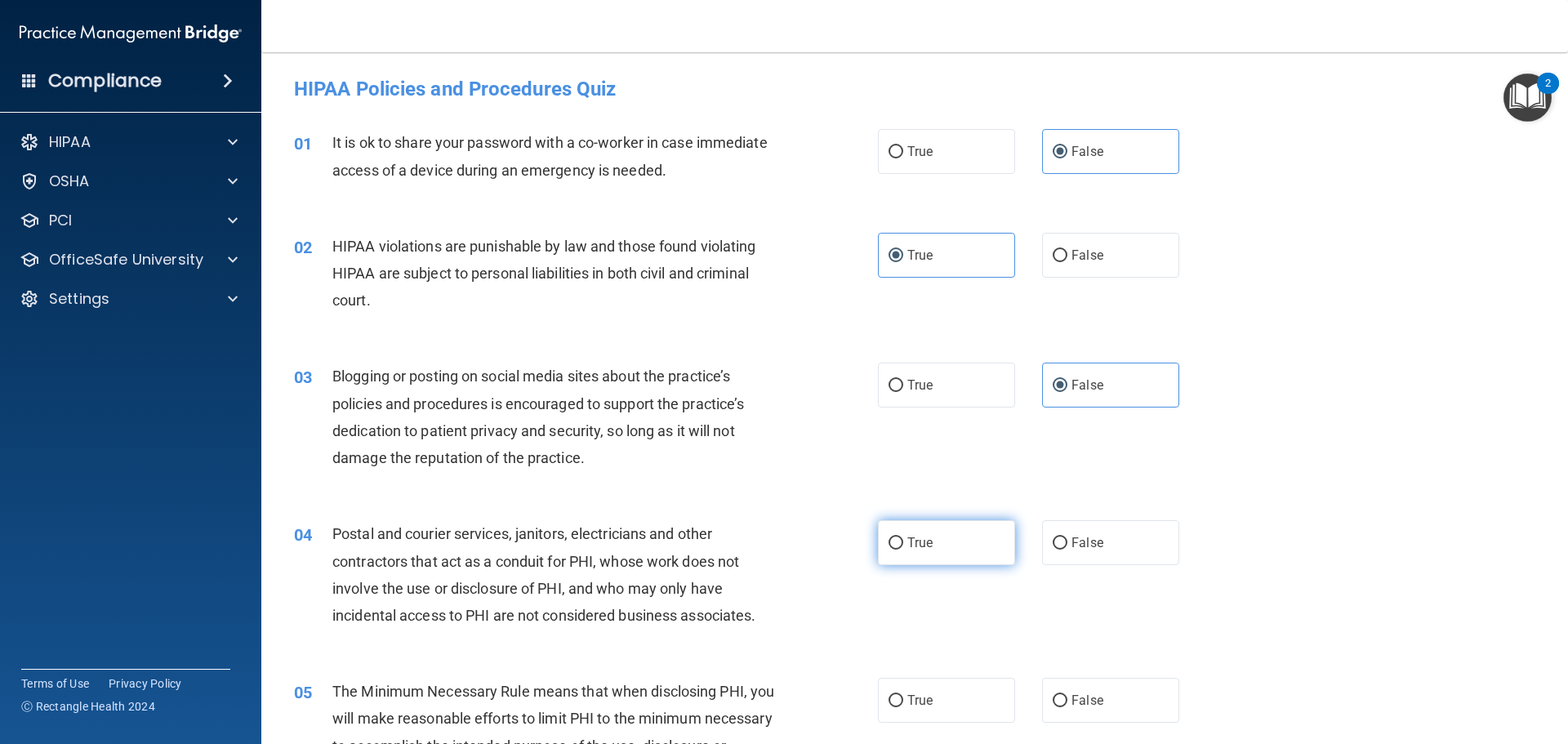
click at [903, 546] on input "True" at bounding box center [896, 543] width 15 height 12
radio input "true"
click at [954, 694] on label "True" at bounding box center [946, 700] width 137 height 45
click at [903, 695] on input "True" at bounding box center [896, 701] width 15 height 12
radio input "true"
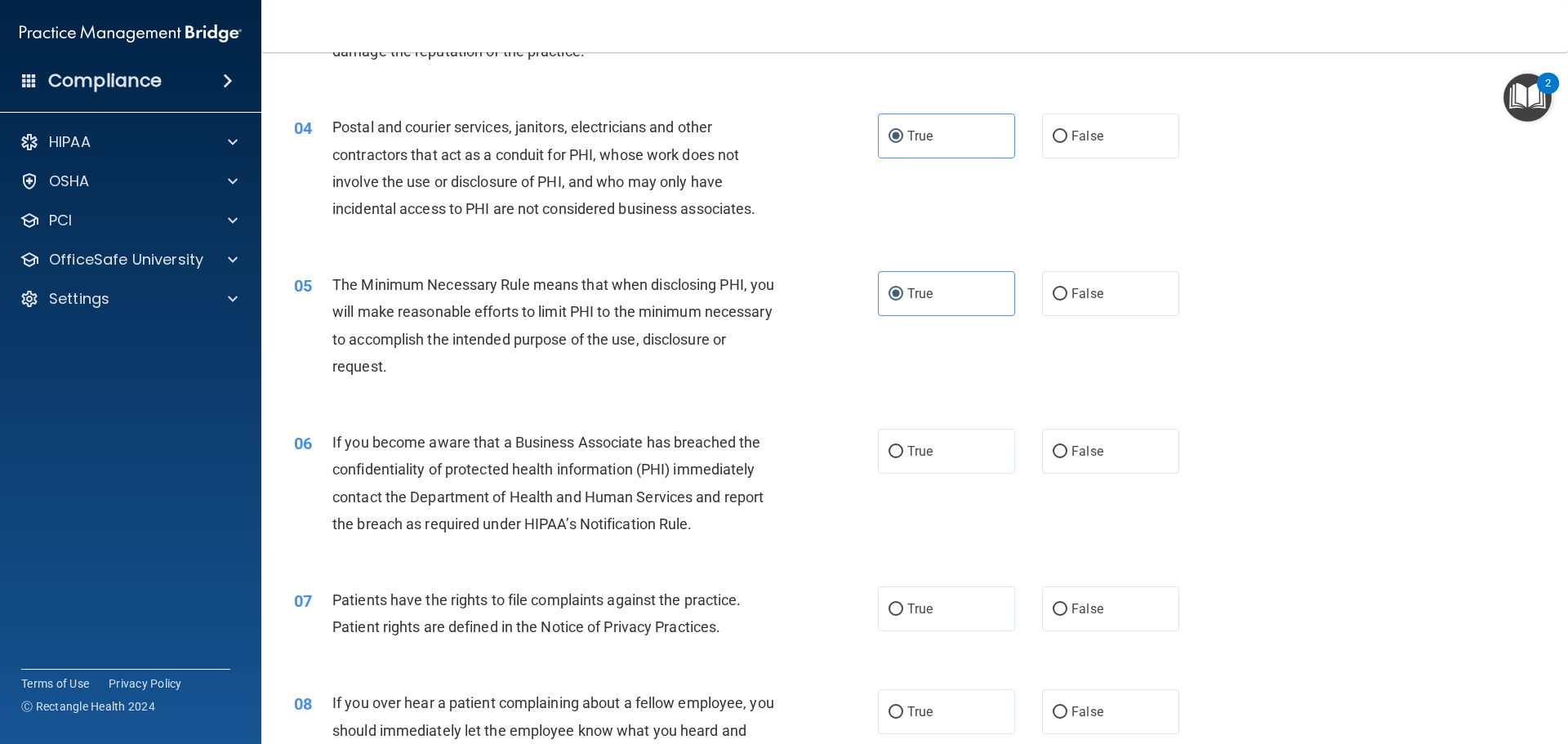
scroll to position [408, 0]
click at [1058, 454] on input "False" at bounding box center [1059, 450] width 15 height 12
radio input "true"
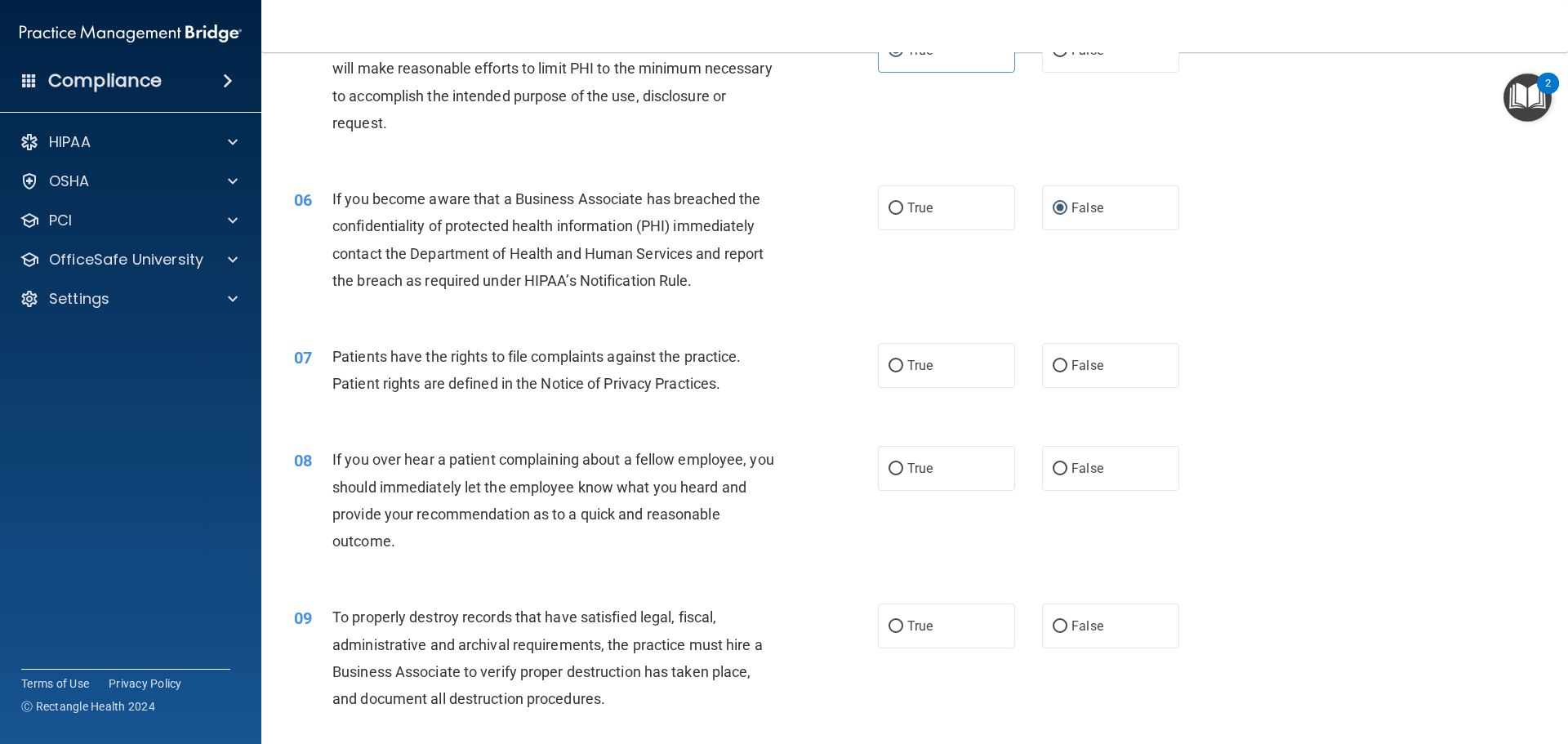
scroll to position [653, 0]
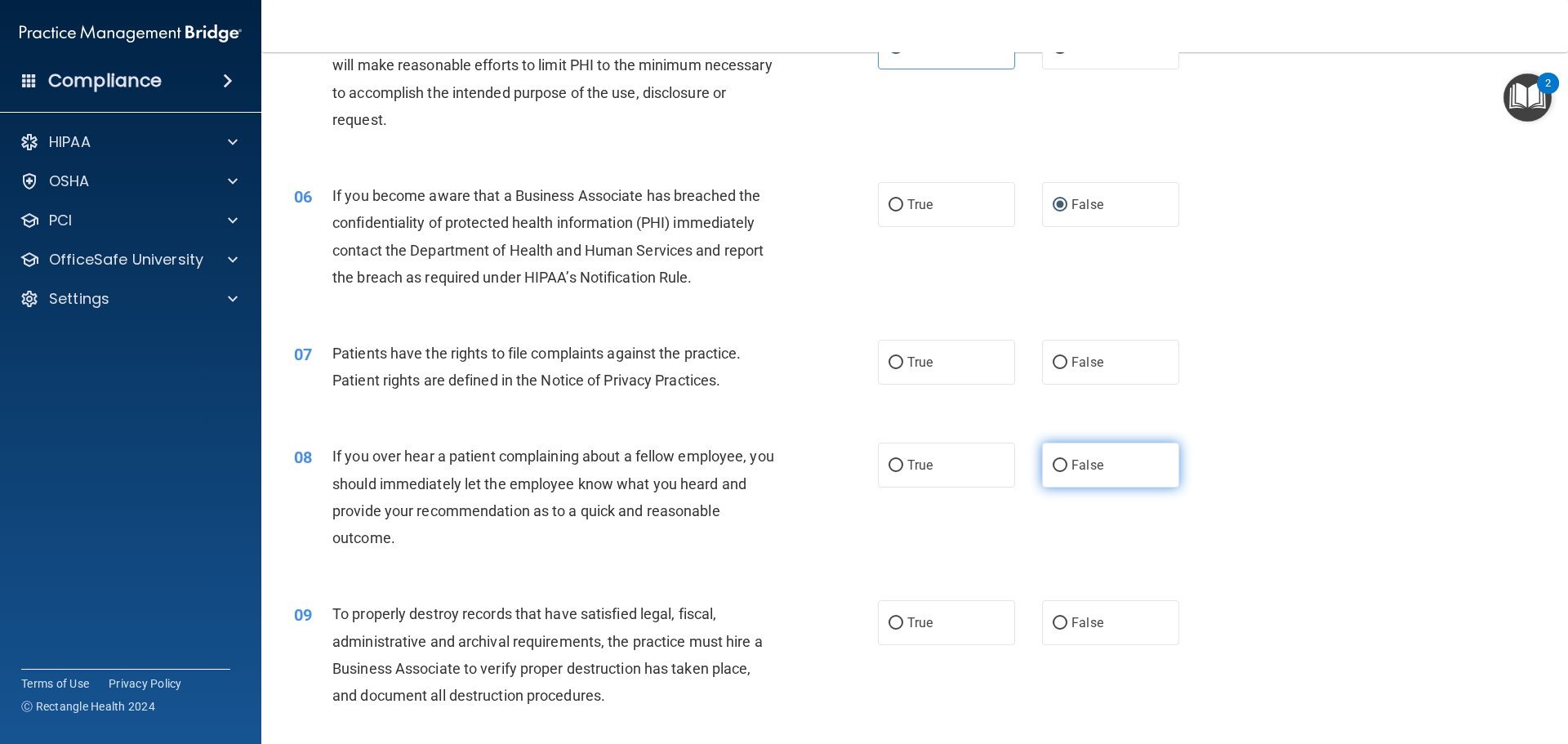
click at [1052, 459] on input "False" at bounding box center [1059, 465] width 15 height 12
radio input "true"
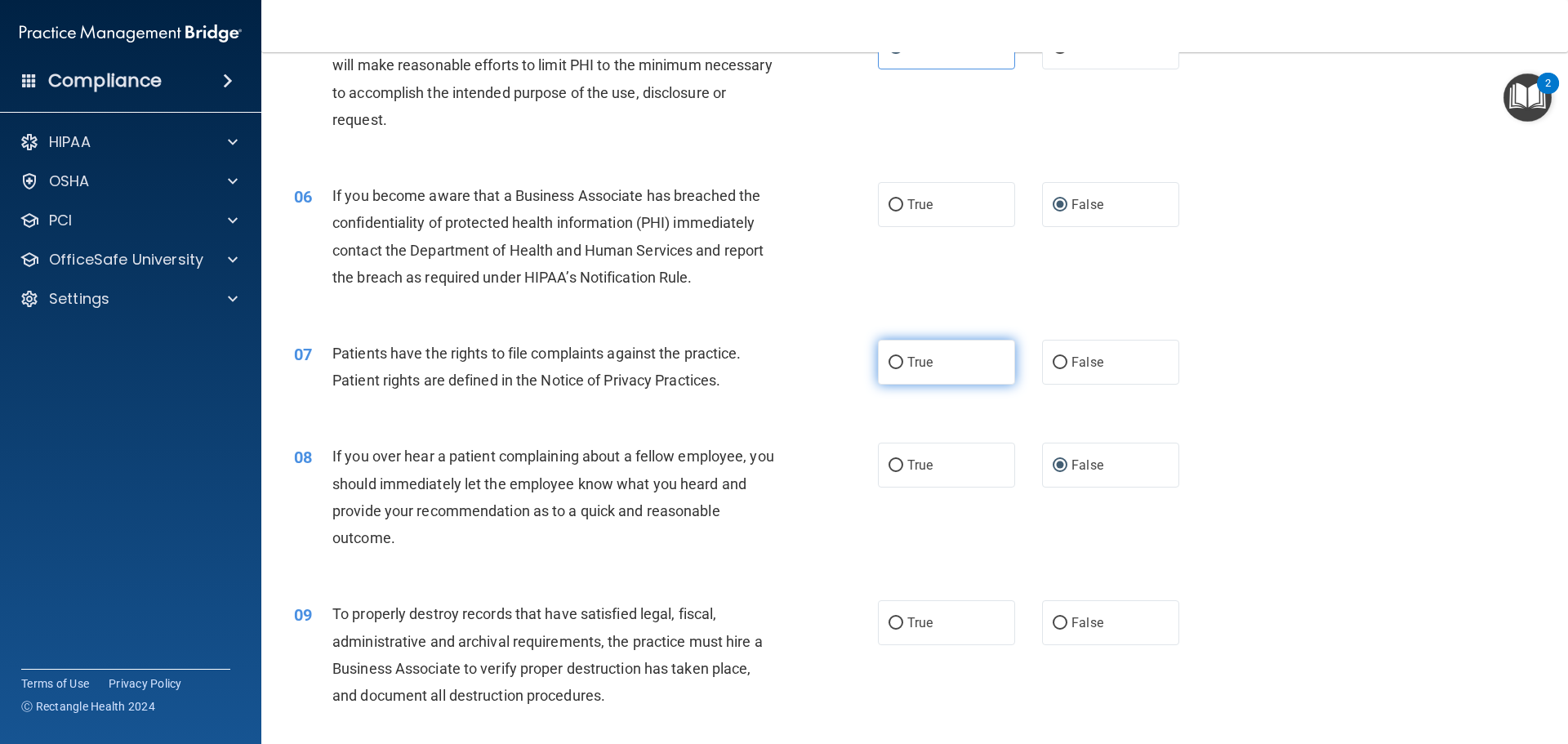
click at [961, 381] on label "True" at bounding box center [946, 361] width 137 height 45
click at [903, 369] on input "True" at bounding box center [896, 362] width 15 height 12
radio input "true"
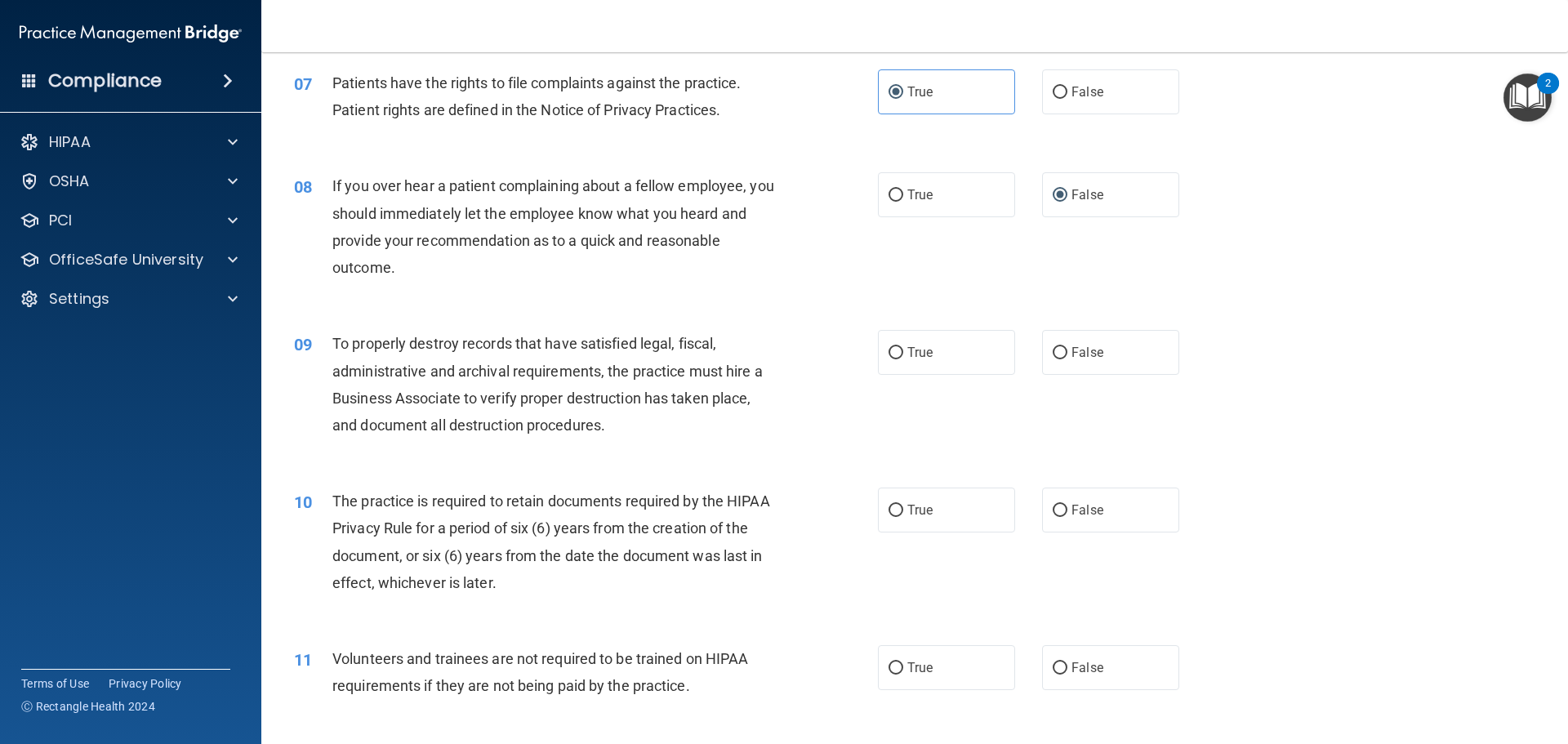
scroll to position [980, 0]
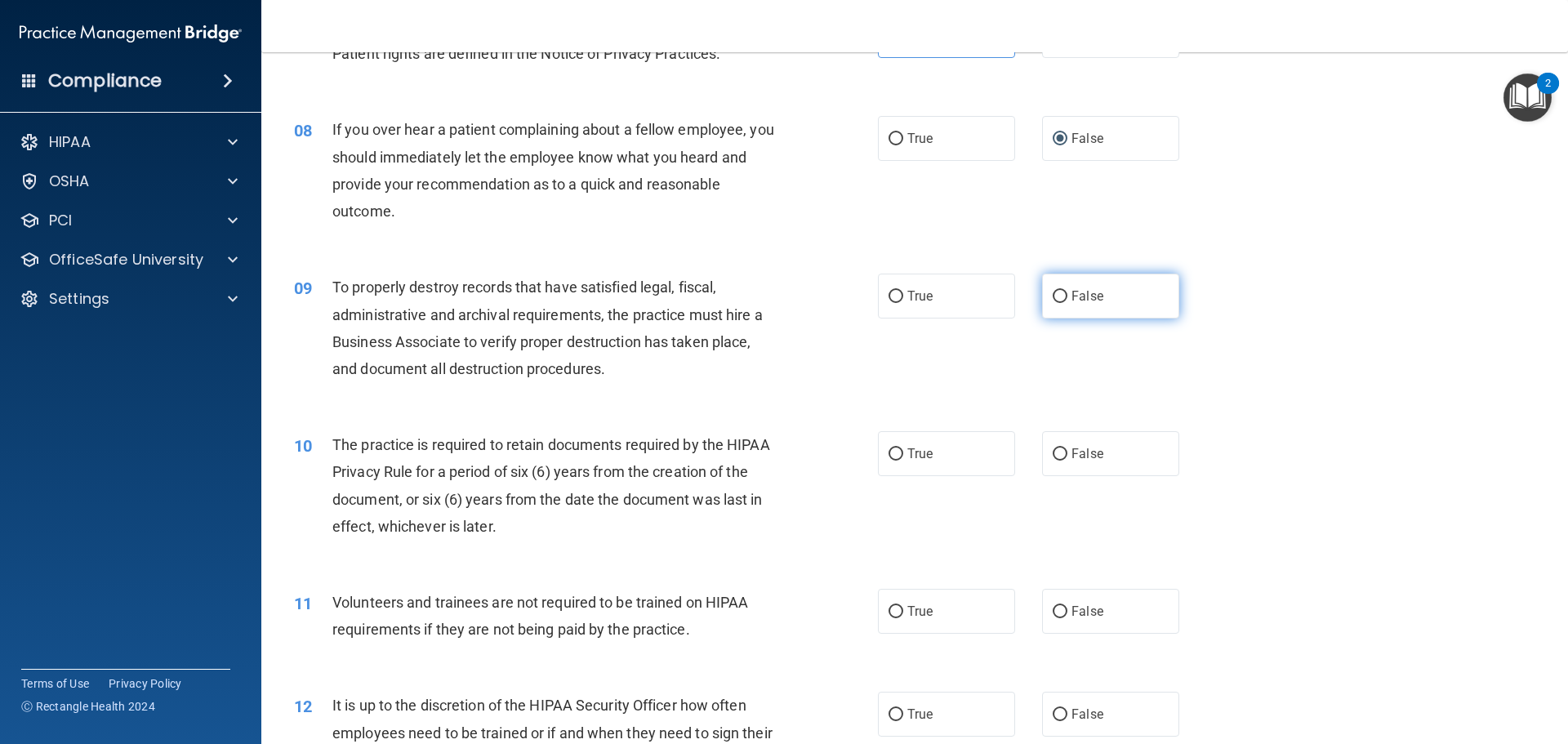
click at [1067, 305] on label "False" at bounding box center [1111, 296] width 137 height 45
click at [1067, 303] on input "False" at bounding box center [1059, 297] width 15 height 12
radio input "true"
click at [1081, 600] on label "False" at bounding box center [1111, 610] width 137 height 45
click at [1067, 606] on input "False" at bounding box center [1059, 611] width 15 height 12
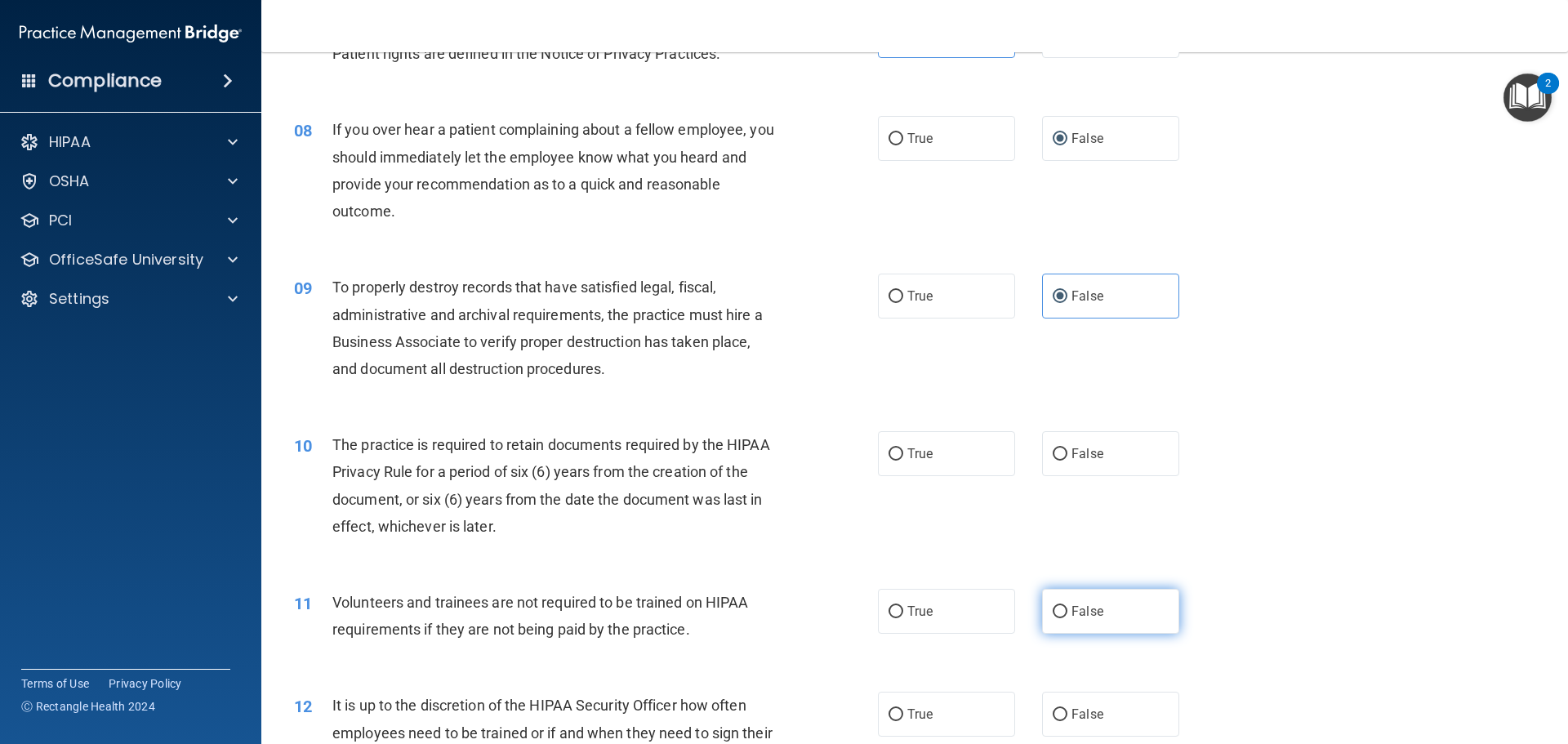
radio input "true"
click at [941, 449] on label "True" at bounding box center [946, 453] width 137 height 45
click at [903, 449] on input "True" at bounding box center [896, 454] width 15 height 12
radio input "true"
drag, startPoint x: 1096, startPoint y: 695, endPoint x: 1086, endPoint y: 687, distance: 12.8
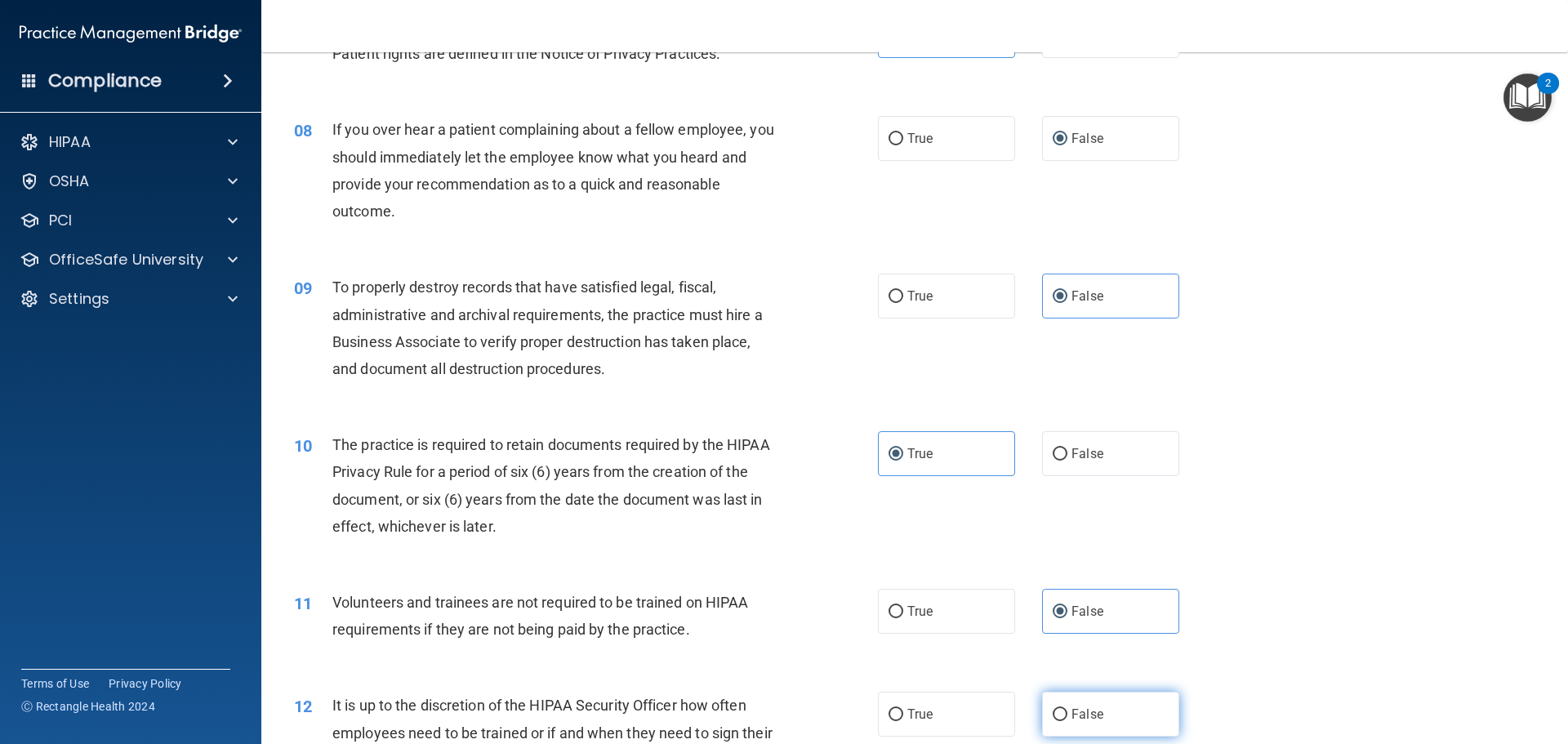
click at [1094, 694] on label "False" at bounding box center [1111, 714] width 137 height 45
click at [1067, 709] on input "False" at bounding box center [1059, 715] width 15 height 12
radio input "true"
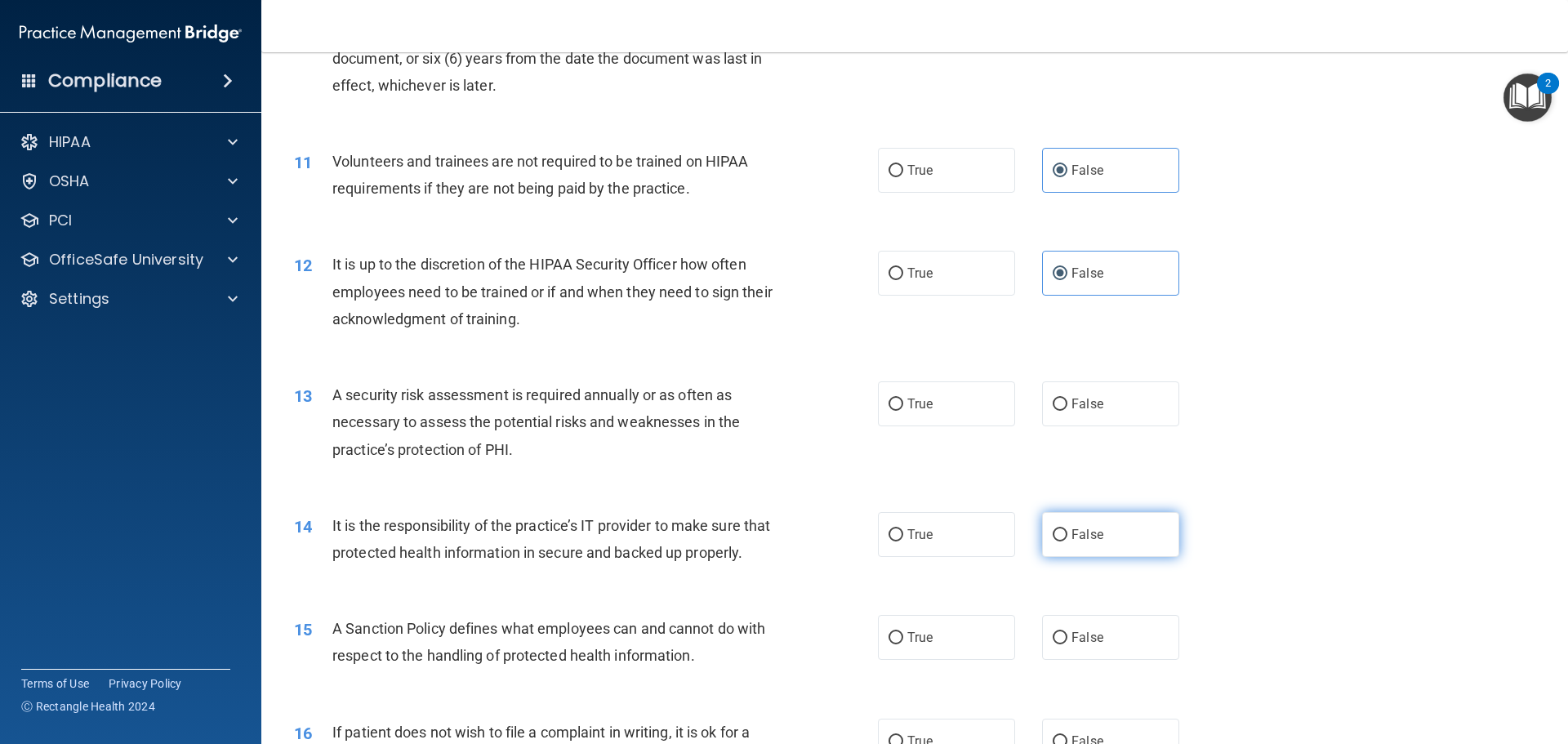
scroll to position [1552, 0]
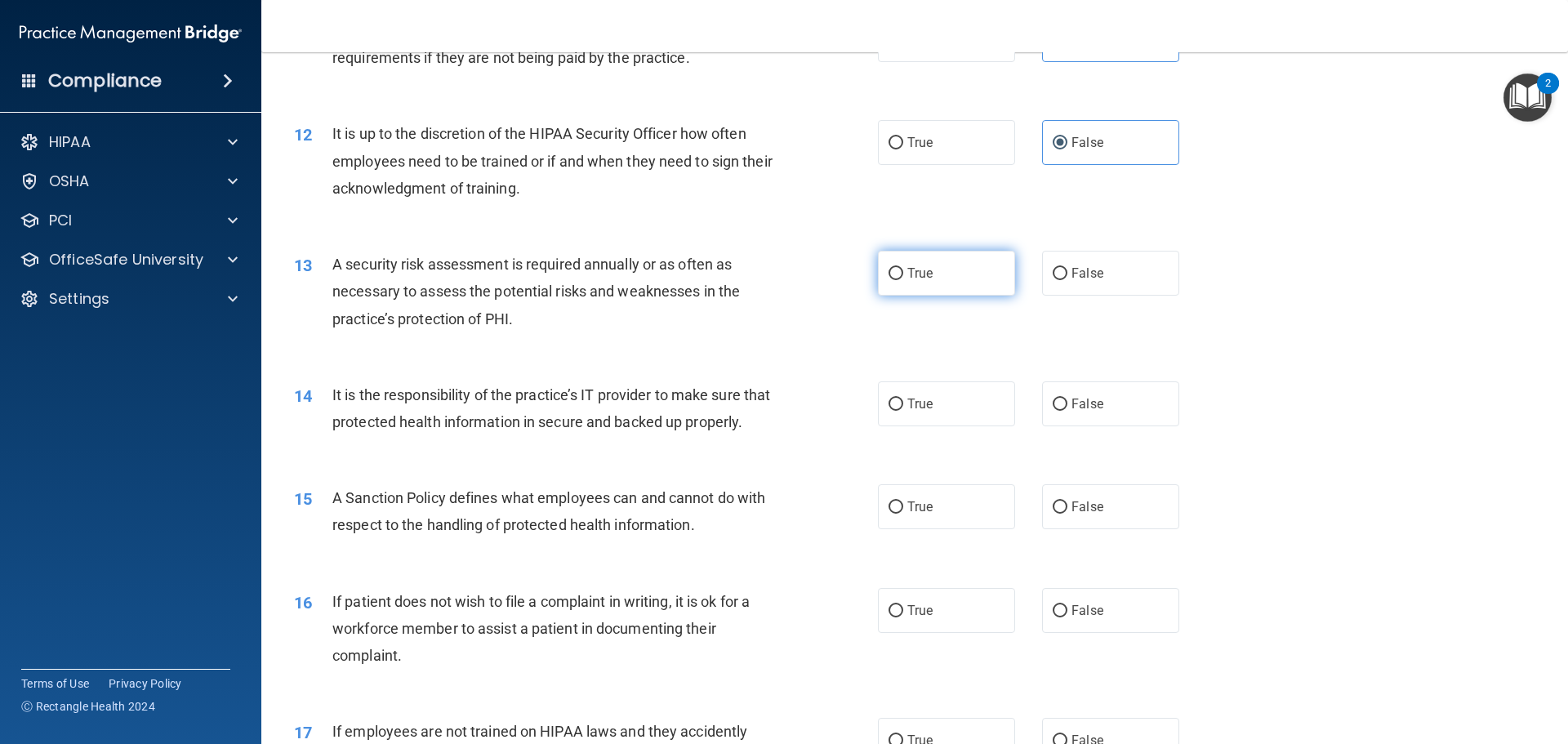
click at [957, 287] on label "True" at bounding box center [946, 273] width 137 height 45
click at [903, 280] on input "True" at bounding box center [896, 274] width 15 height 12
radio input "true"
click at [1076, 415] on label "False" at bounding box center [1111, 404] width 137 height 45
click at [1067, 411] on input "False" at bounding box center [1059, 404] width 15 height 12
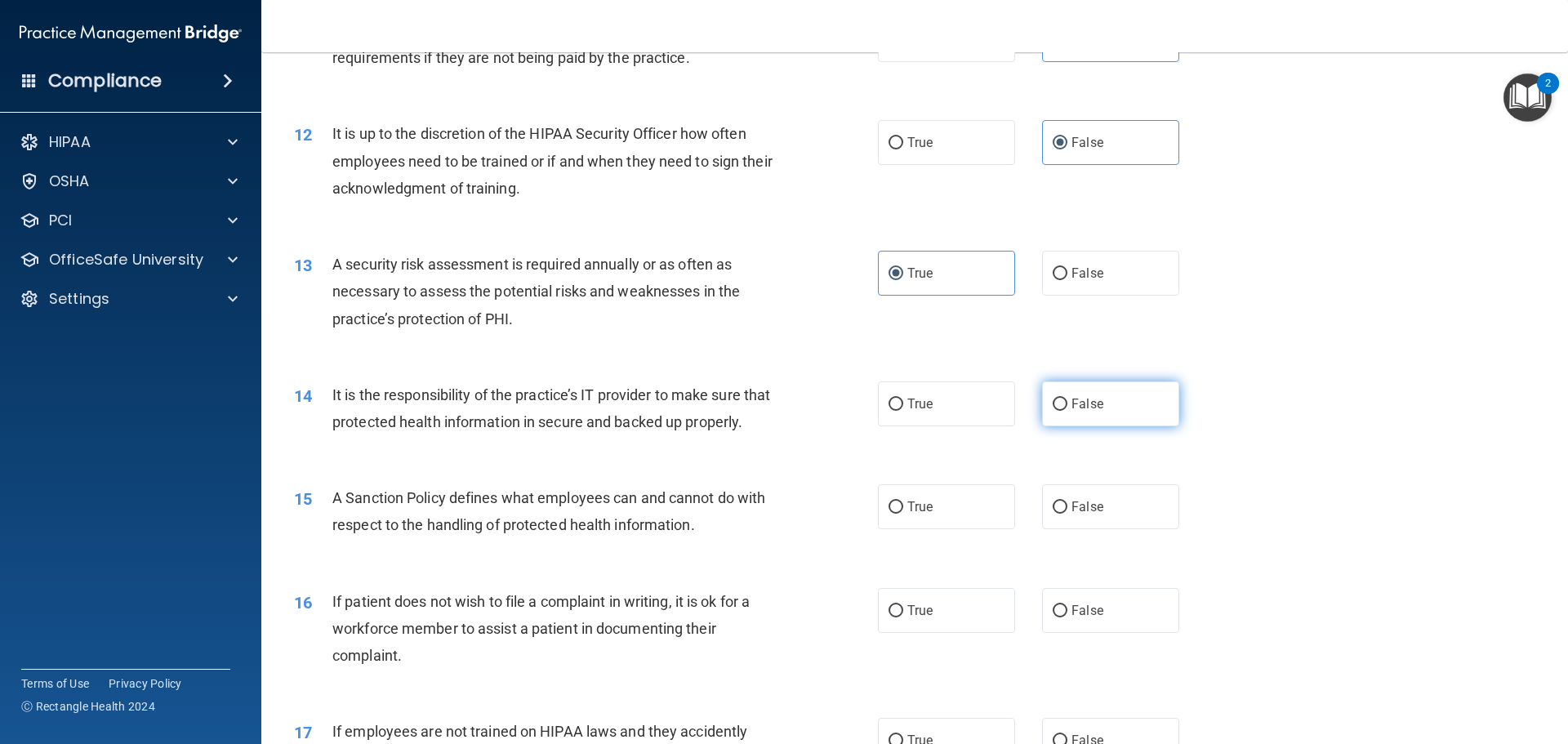
radio input "true"
click at [1074, 514] on span "False" at bounding box center [1087, 506] width 32 height 16
click at [1067, 513] on input "False" at bounding box center [1059, 507] width 15 height 12
radio input "true"
click at [954, 620] on label "True" at bounding box center [946, 610] width 137 height 45
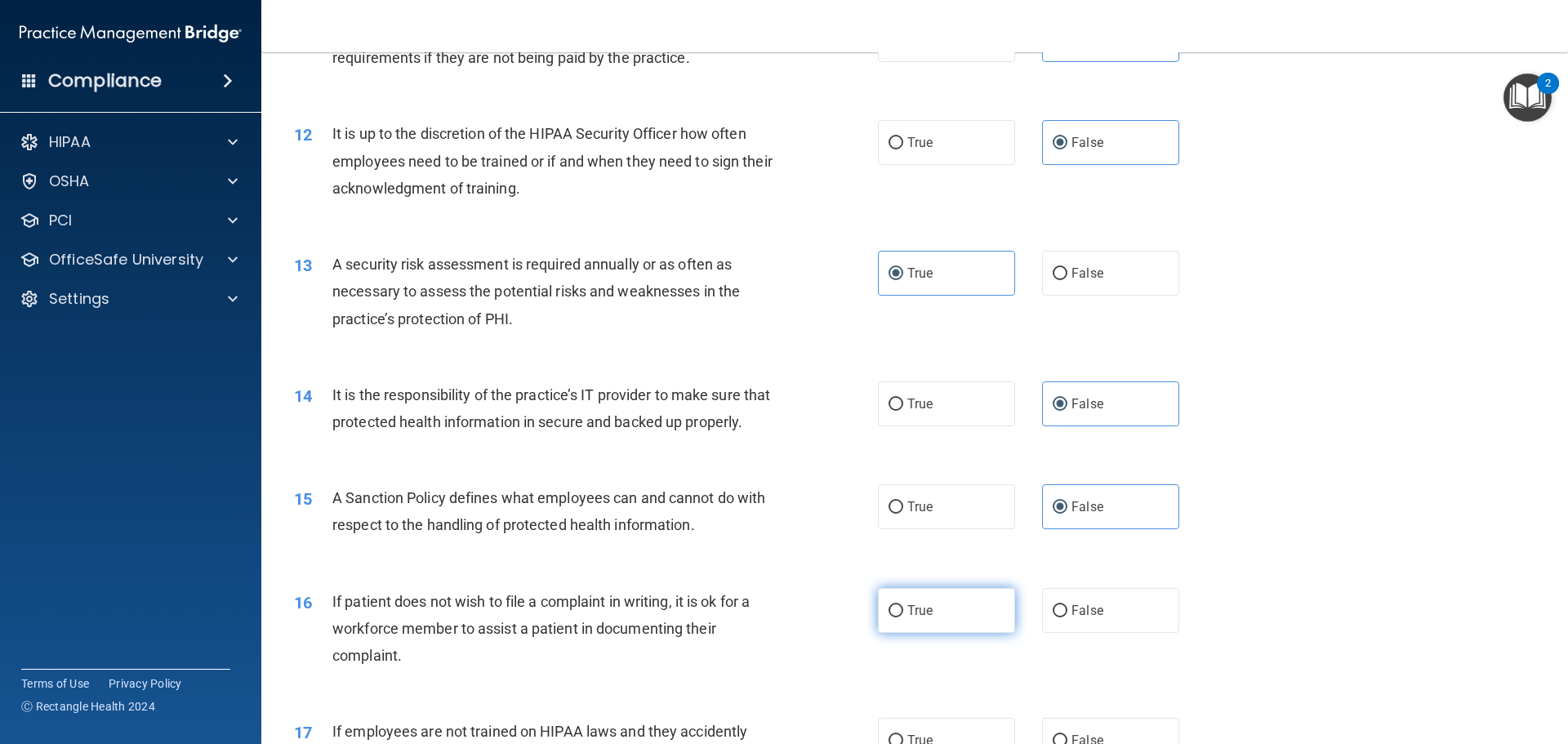
click at [903, 618] on input "True" at bounding box center [896, 610] width 15 height 12
radio input "true"
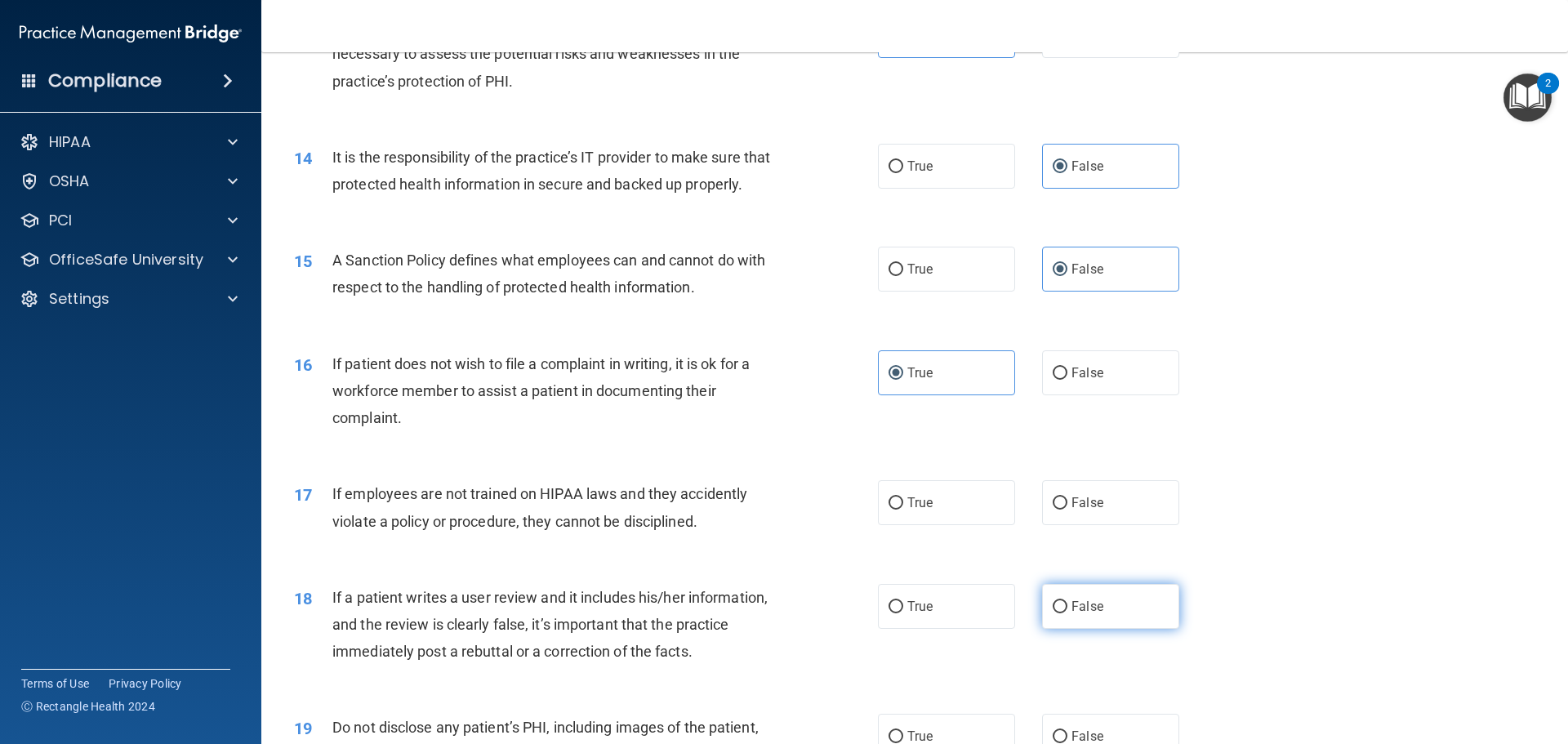
scroll to position [1796, 0]
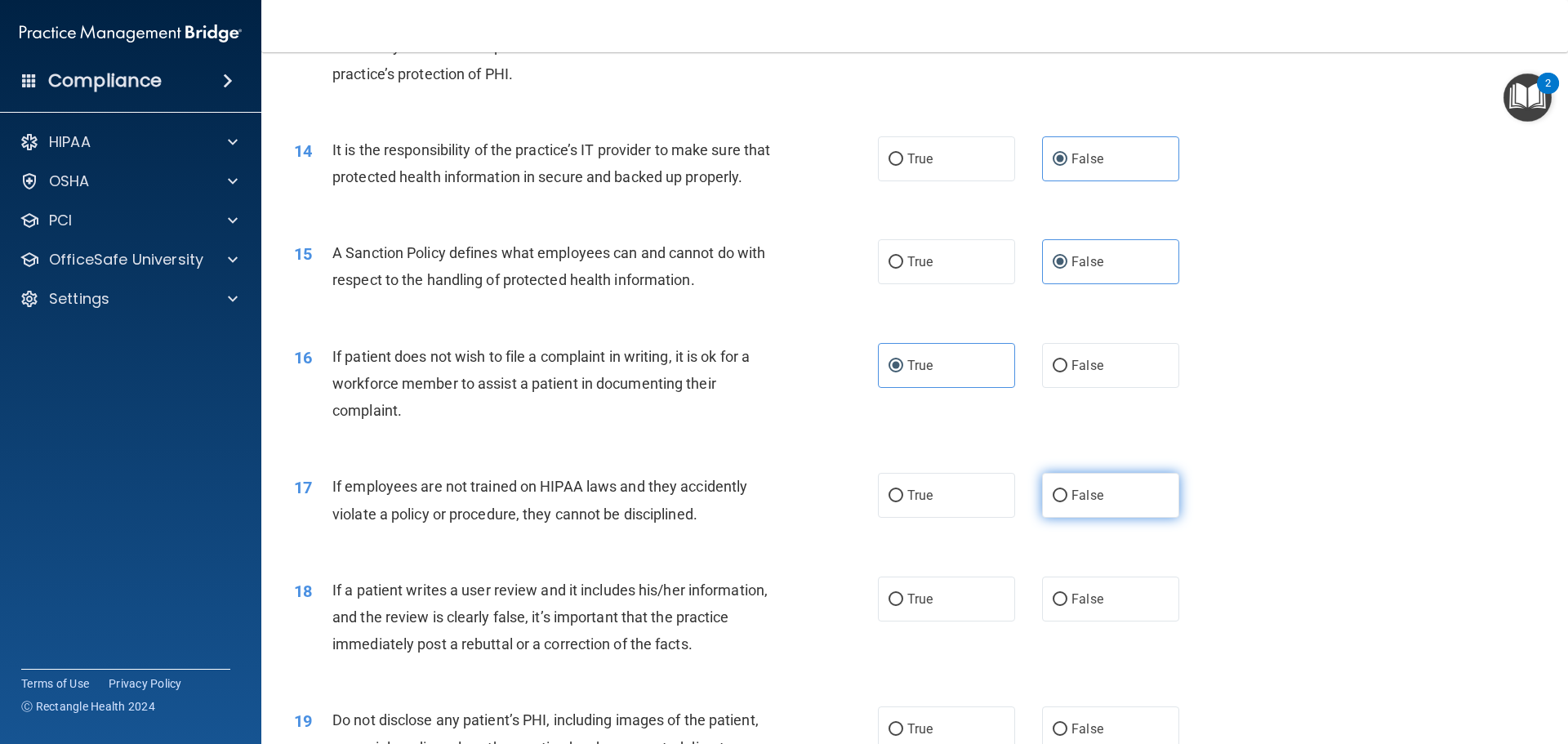
click at [1068, 518] on label "False" at bounding box center [1111, 495] width 137 height 45
click at [1067, 502] on input "False" at bounding box center [1059, 495] width 15 height 12
radio input "true"
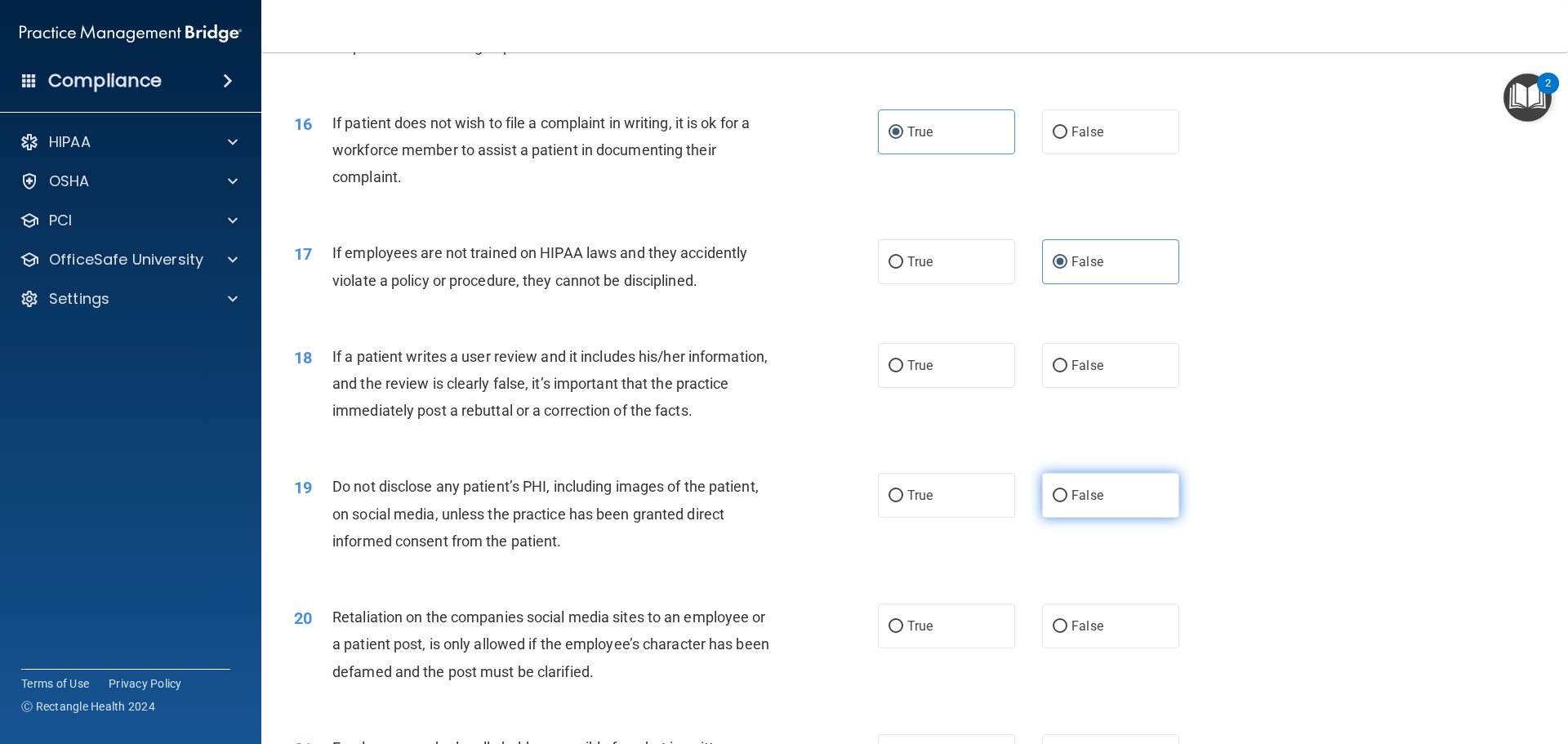
scroll to position [2042, 0]
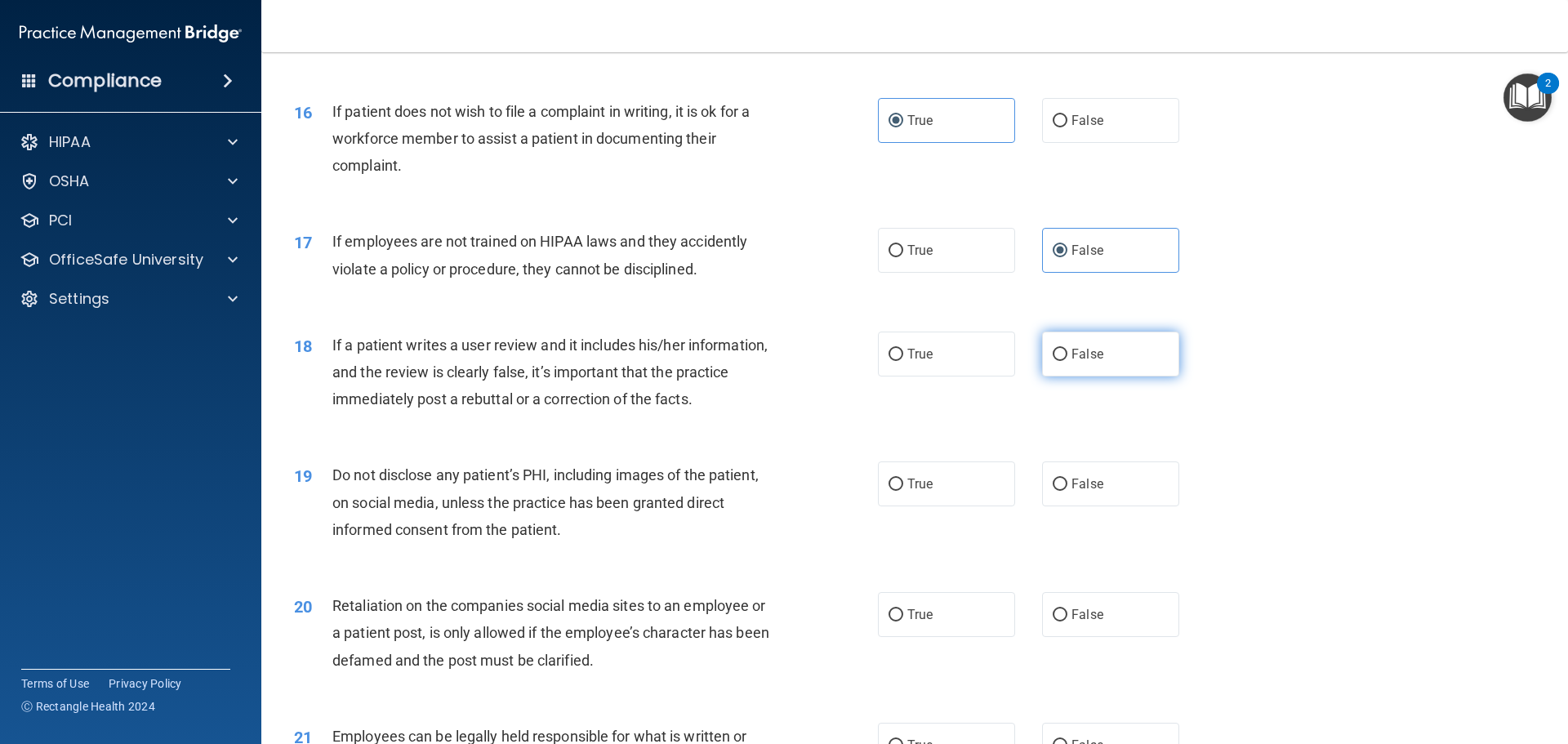
click at [1074, 376] on label "False" at bounding box center [1111, 353] width 137 height 45
click at [1067, 361] on input "False" at bounding box center [1059, 354] width 15 height 12
radio input "true"
click at [977, 506] on label "True" at bounding box center [946, 483] width 137 height 45
click at [903, 491] on input "True" at bounding box center [896, 484] width 15 height 12
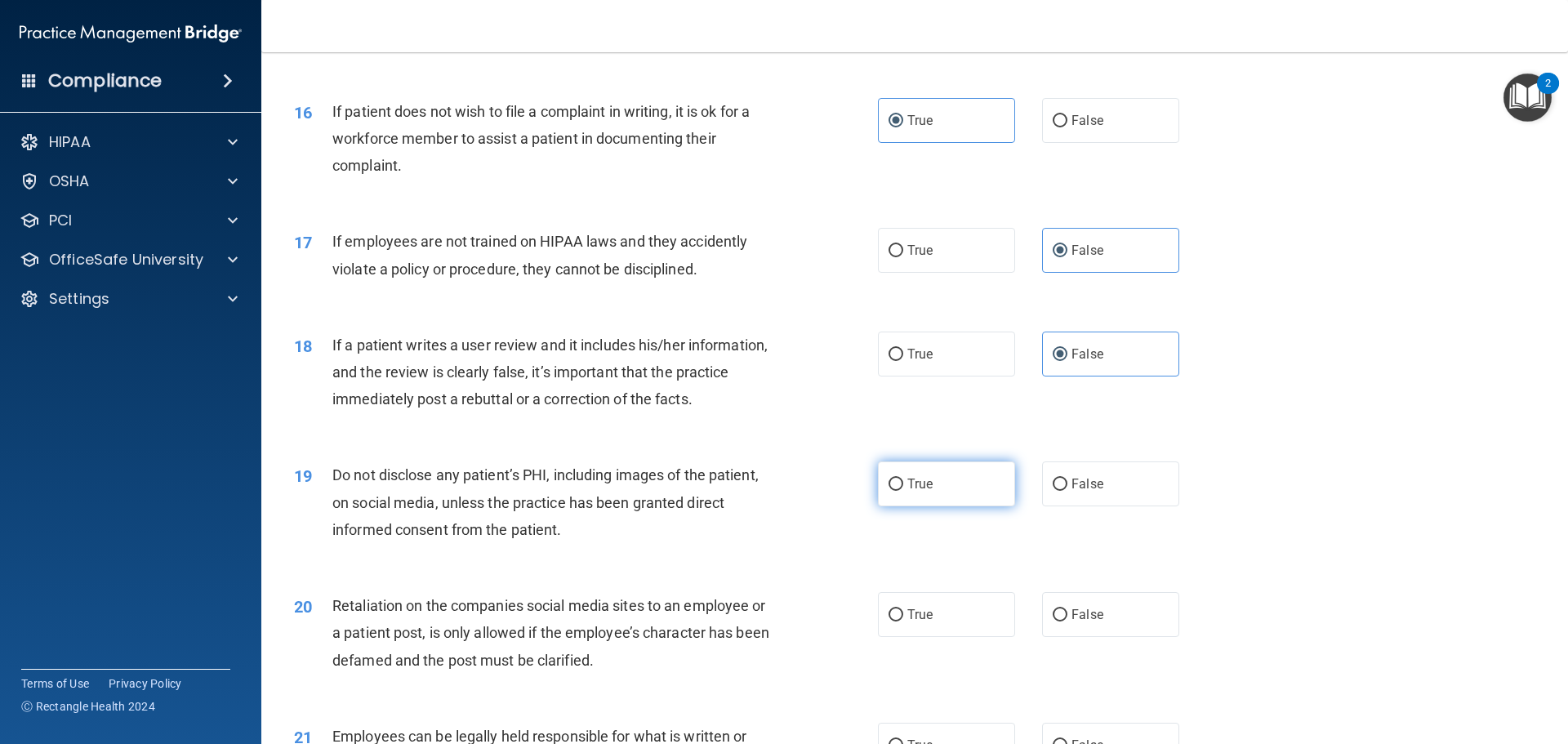
radio input "true"
click at [1072, 622] on span "False" at bounding box center [1087, 614] width 32 height 16
click at [1067, 621] on input "False" at bounding box center [1059, 615] width 15 height 12
radio input "true"
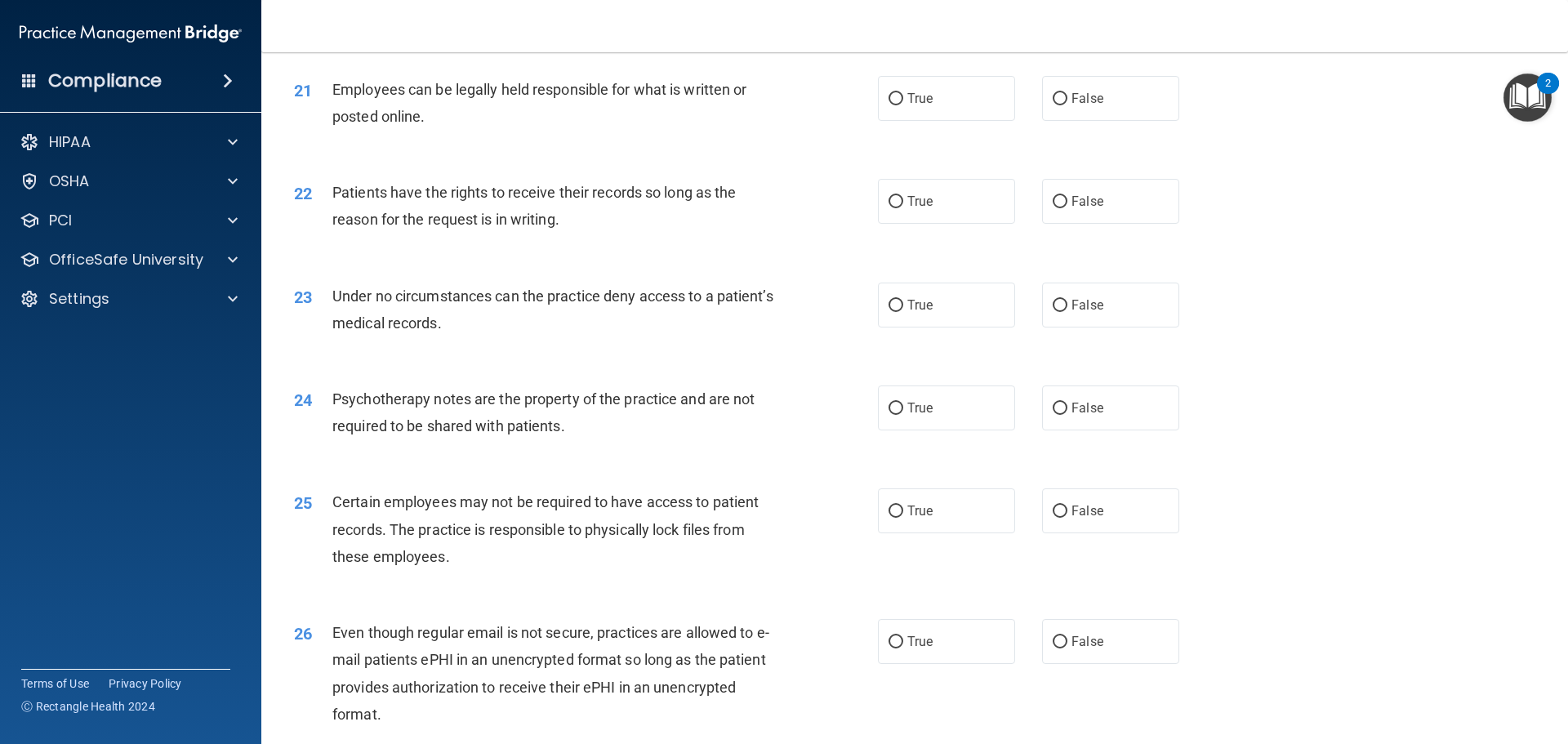
scroll to position [2695, 0]
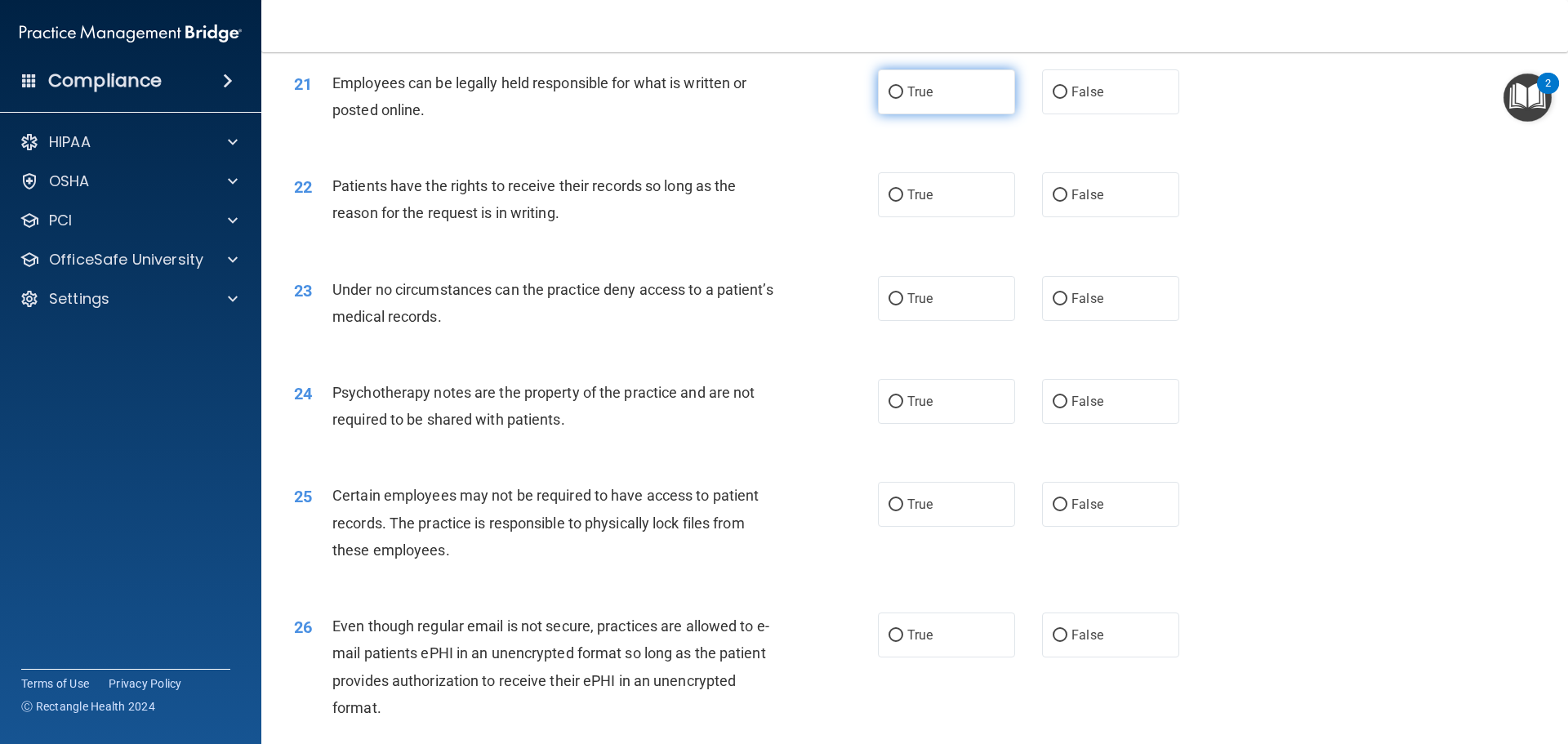
click at [975, 114] on label "True" at bounding box center [946, 92] width 137 height 45
click at [903, 99] on input "True" at bounding box center [896, 92] width 15 height 12
radio input "true"
click at [1052, 201] on input "False" at bounding box center [1059, 195] width 15 height 12
radio input "true"
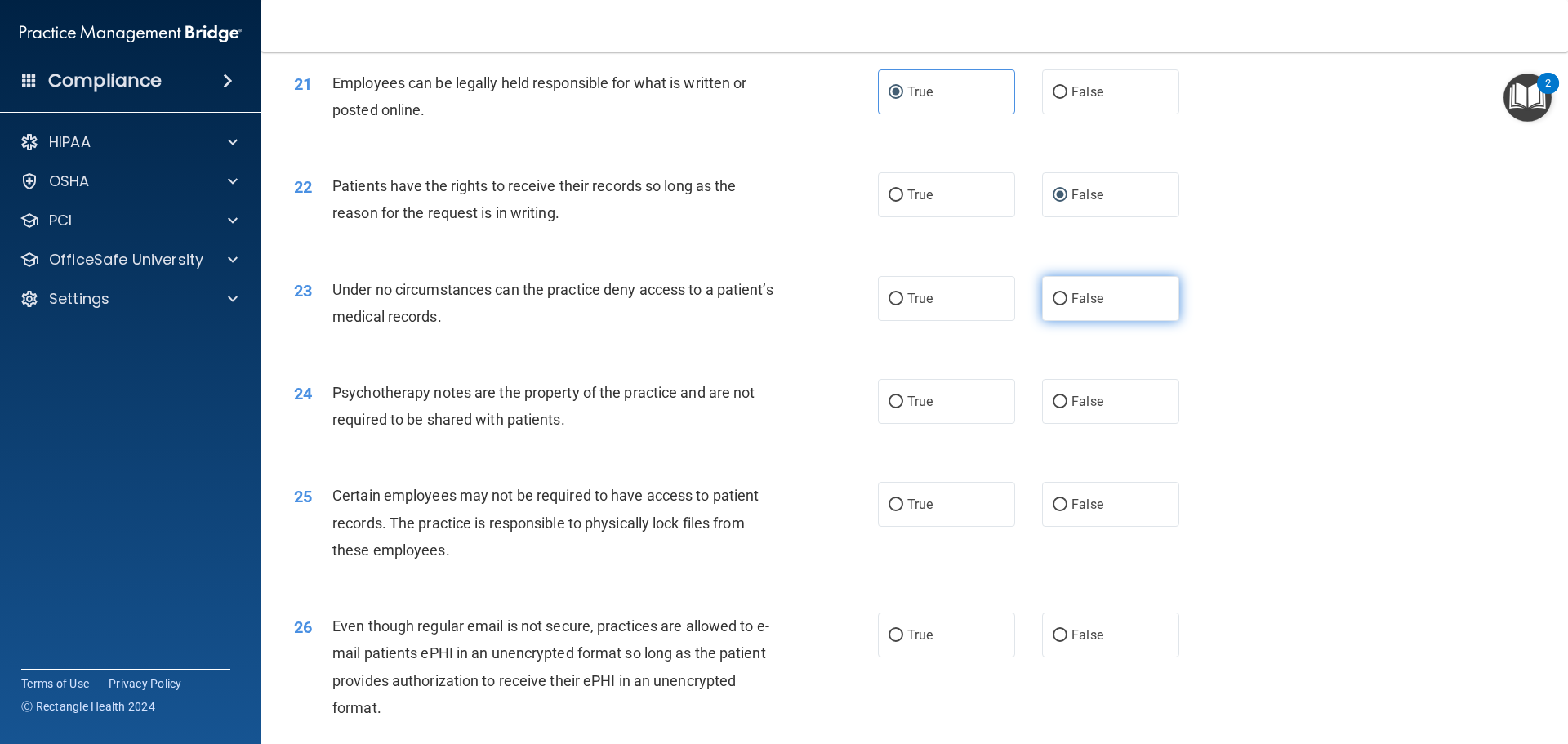
click at [1071, 307] on span "False" at bounding box center [1087, 298] width 32 height 16
click at [1066, 306] on input "False" at bounding box center [1059, 298] width 15 height 12
radio input "true"
click at [995, 424] on label "True" at bounding box center [946, 401] width 137 height 45
click at [903, 408] on input "True" at bounding box center [896, 402] width 15 height 12
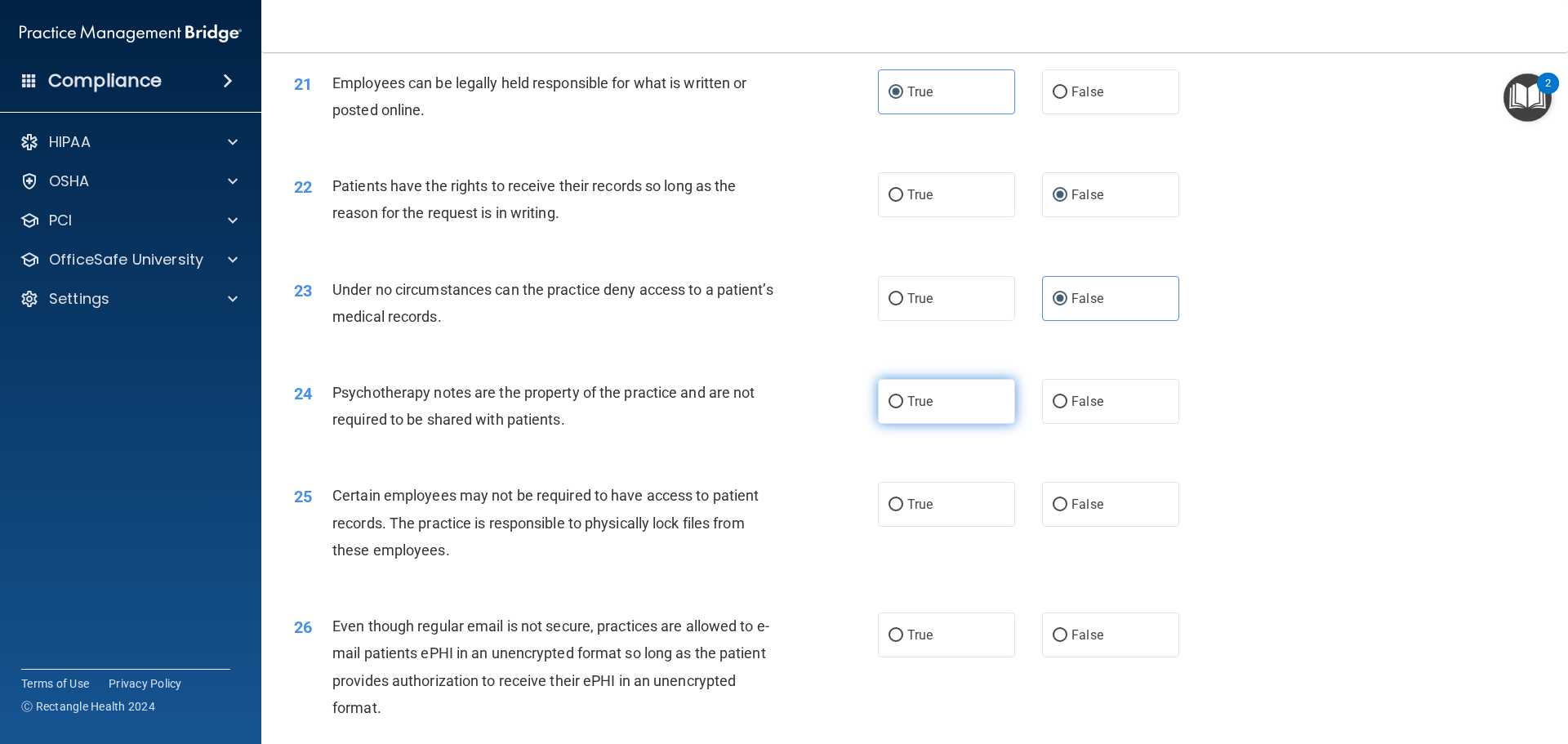
radio input "true"
click at [972, 520] on label "True" at bounding box center [946, 504] width 137 height 45
click at [903, 512] on input "True" at bounding box center [896, 504] width 15 height 12
radio input "true"
click at [971, 649] on label "True" at bounding box center [946, 634] width 137 height 45
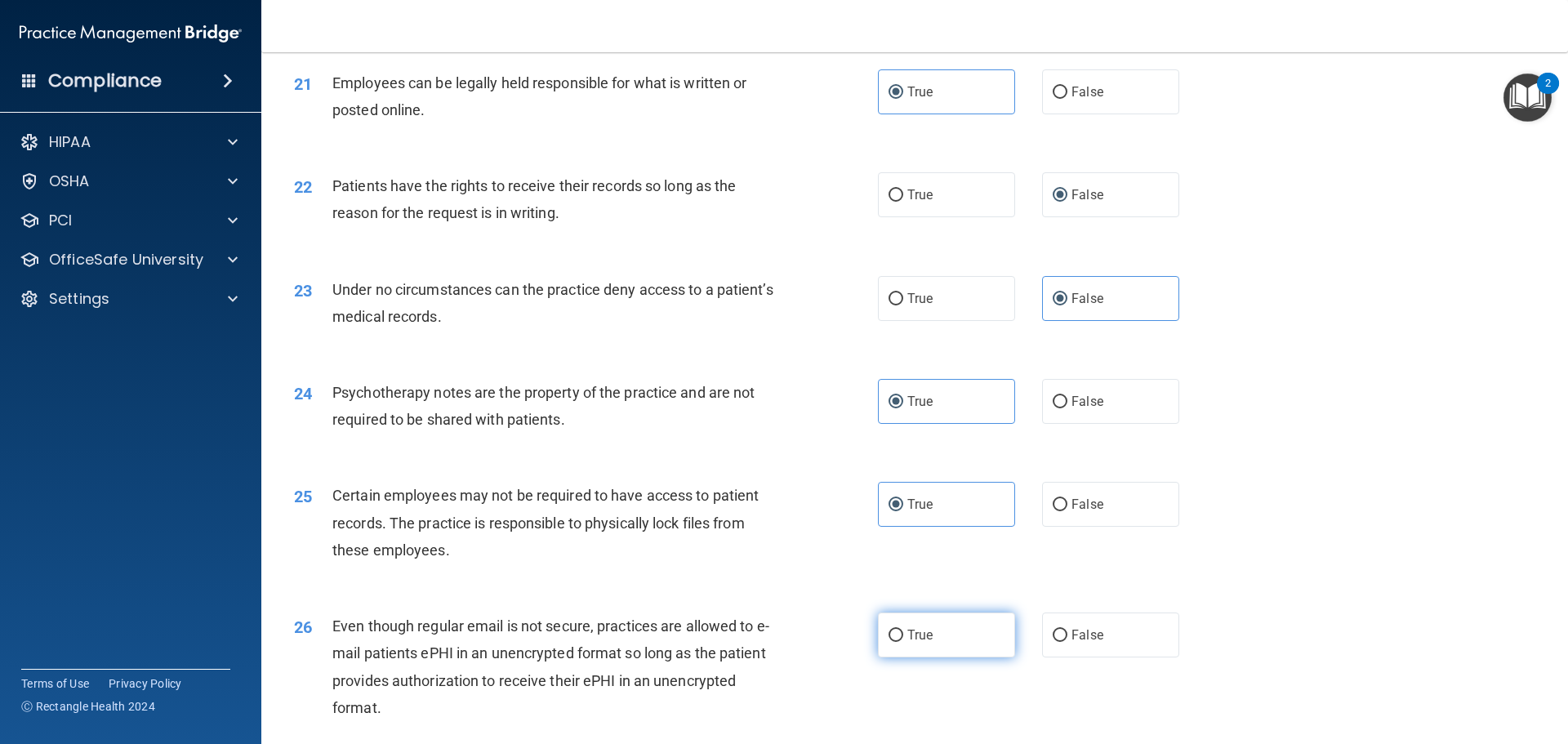
click at [903, 642] on input "True" at bounding box center [896, 635] width 15 height 12
radio input "true"
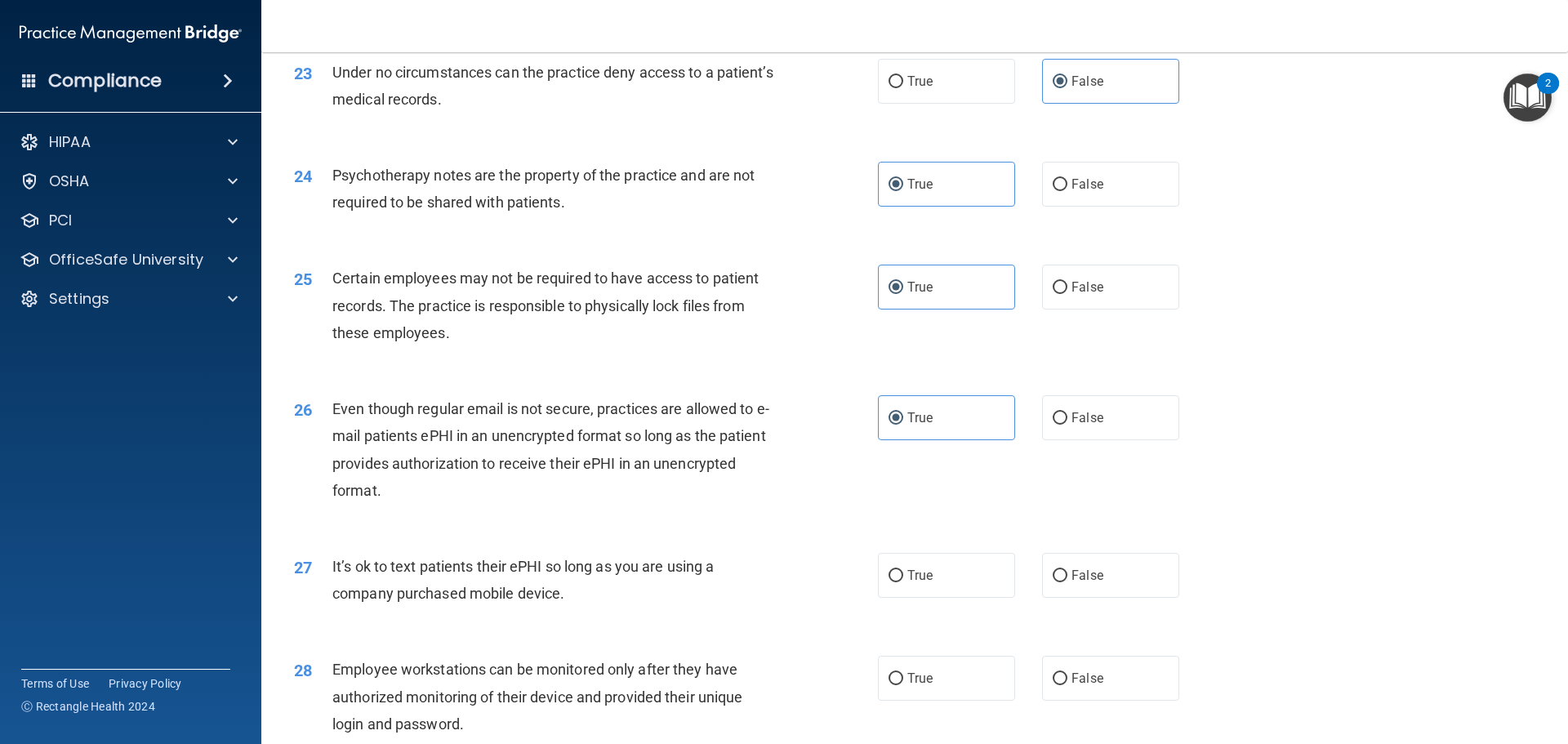
scroll to position [2940, 0]
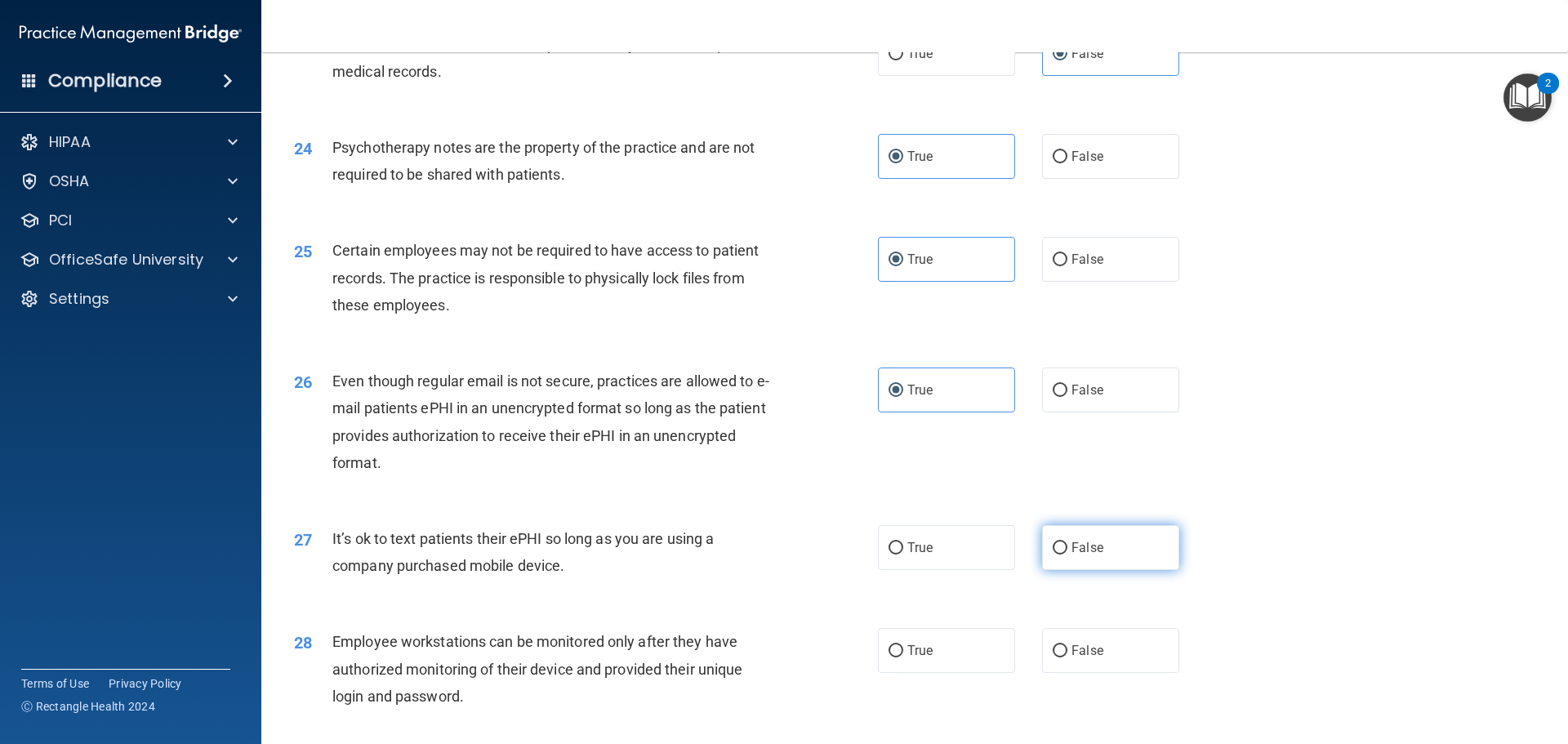
click at [1065, 570] on label "False" at bounding box center [1111, 547] width 137 height 45
click at [1065, 555] on input "False" at bounding box center [1059, 548] width 15 height 12
radio input "true"
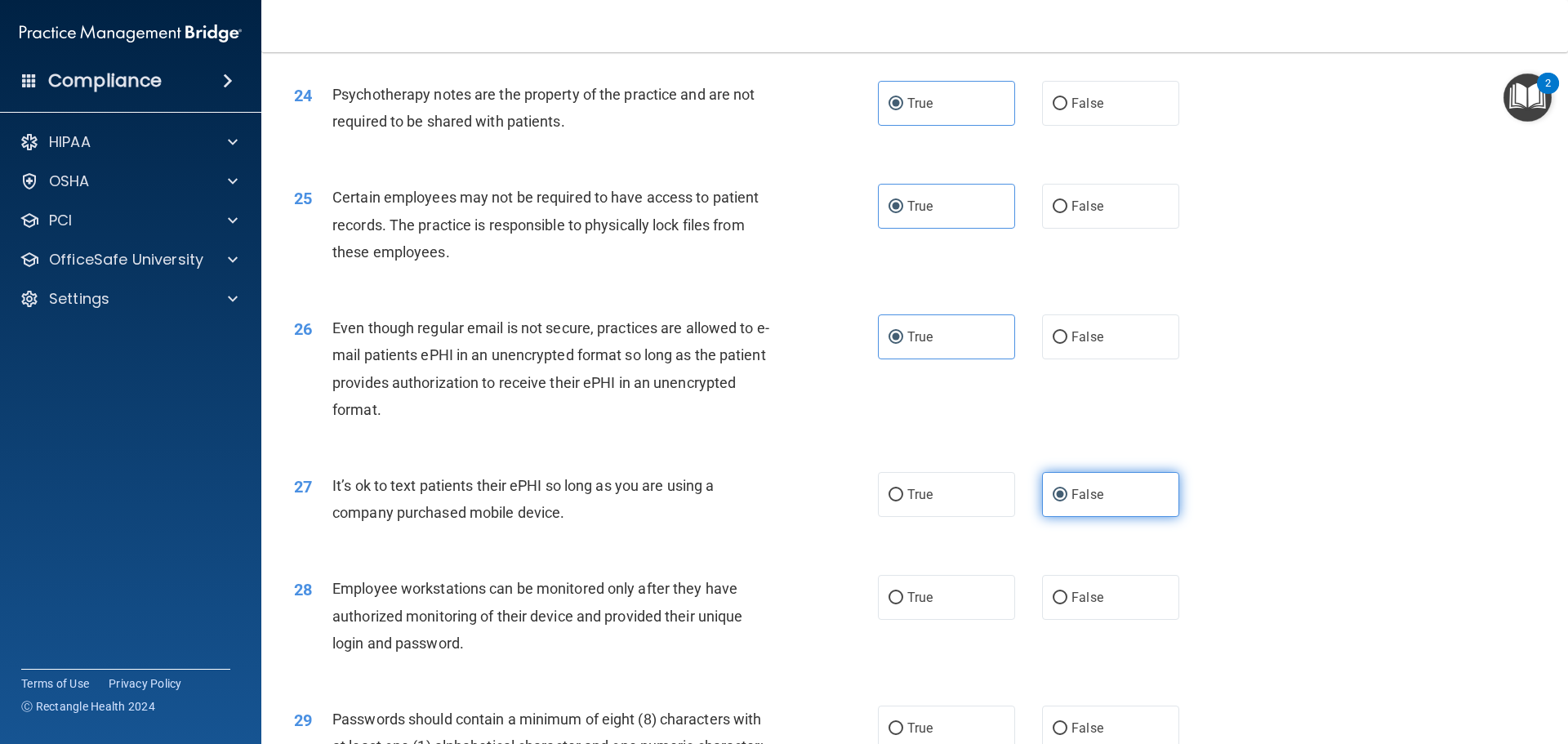
scroll to position [3022, 0]
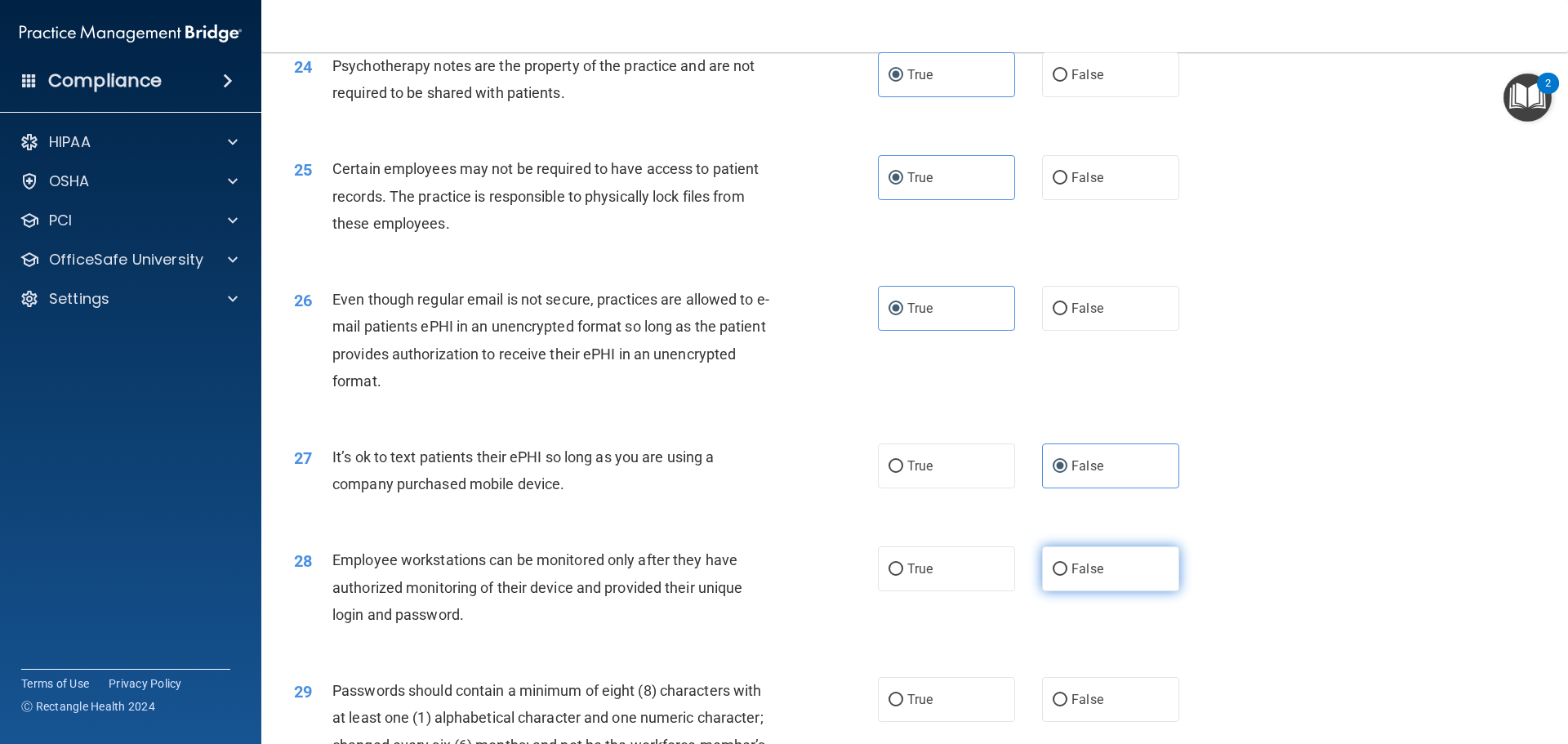
click at [1068, 591] on label "False" at bounding box center [1111, 568] width 137 height 45
click at [1067, 576] on input "False" at bounding box center [1059, 569] width 15 height 12
radio input "true"
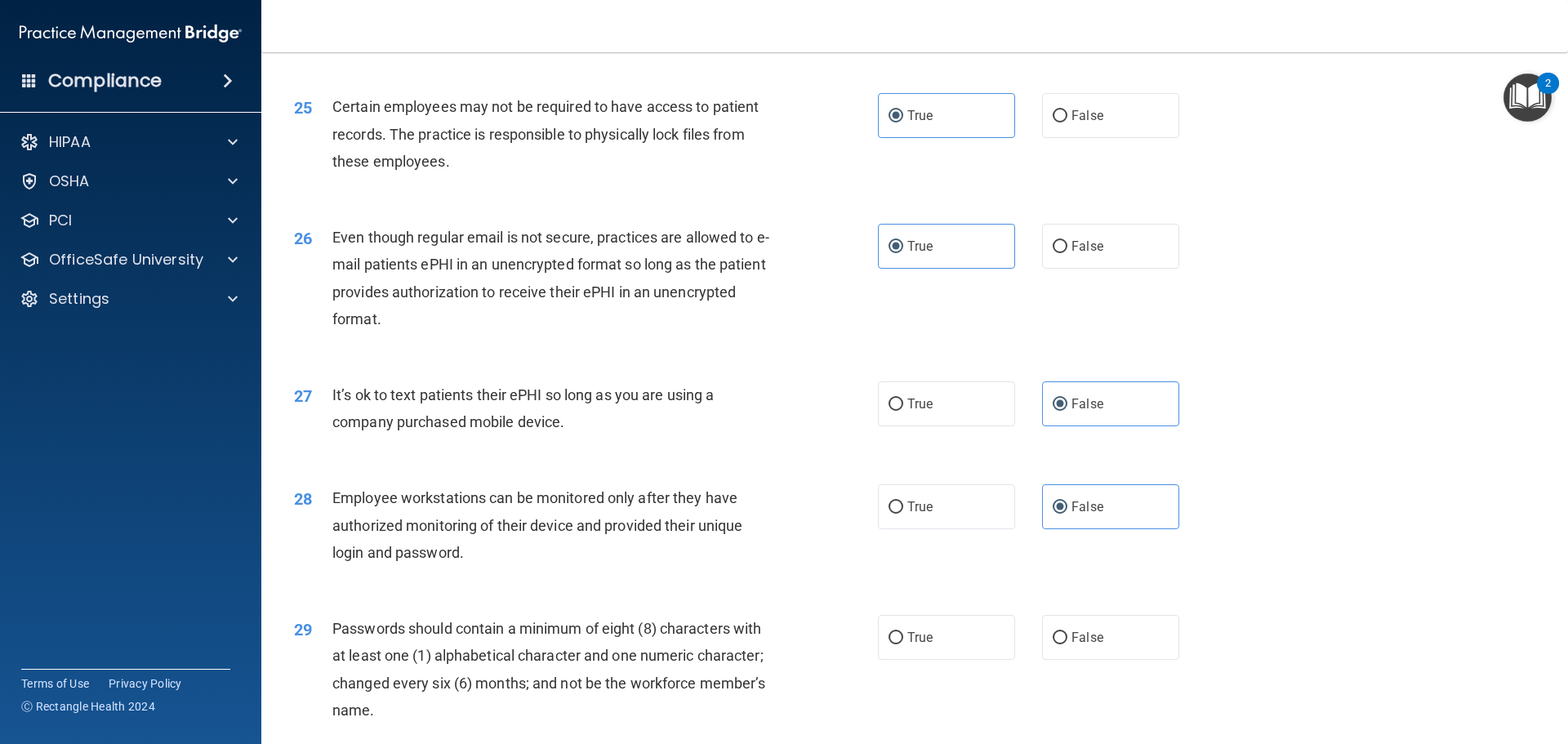
scroll to position [3186, 0]
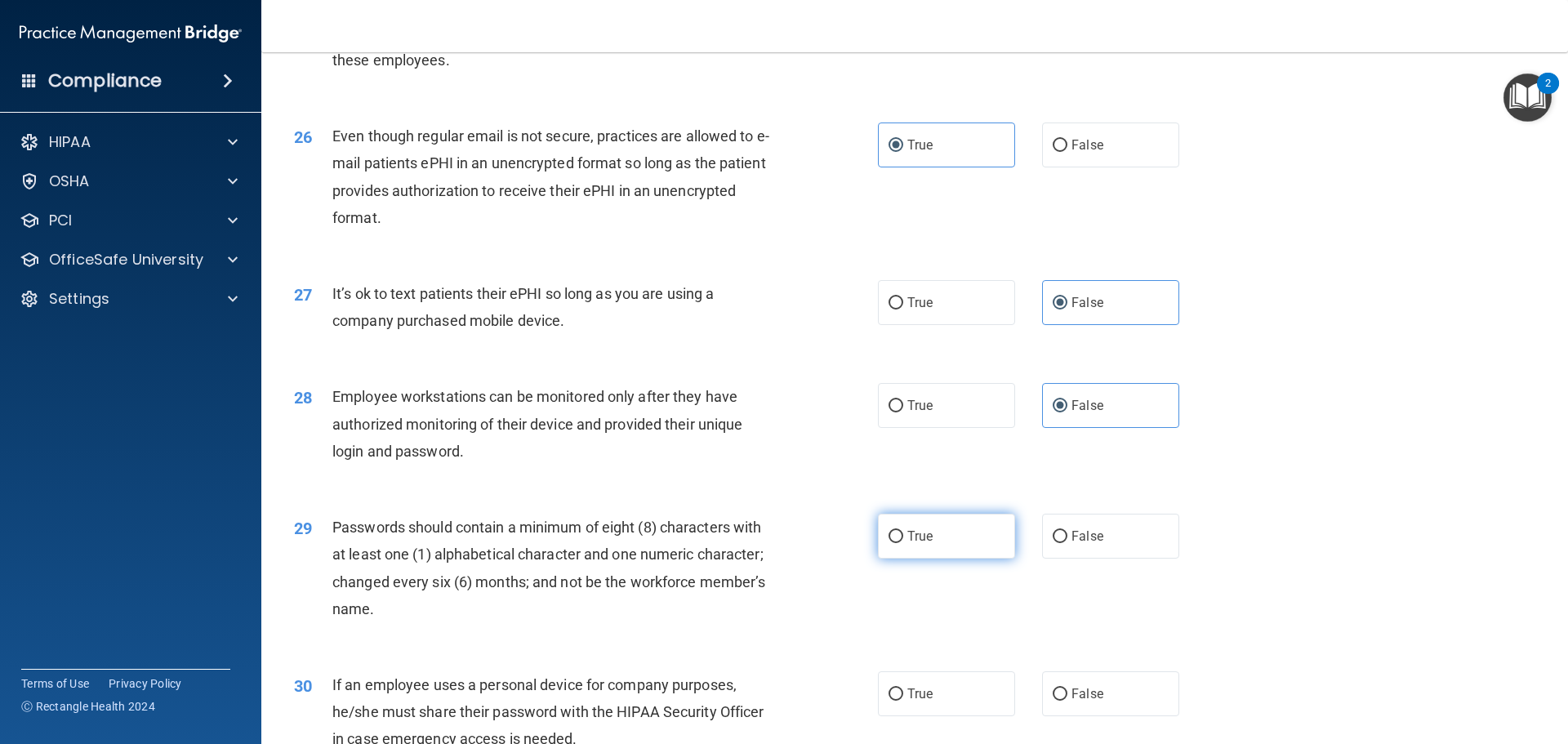
click at [978, 558] on label "True" at bounding box center [946, 535] width 137 height 45
click at [903, 544] on input "True" at bounding box center [896, 536] width 15 height 12
radio input "true"
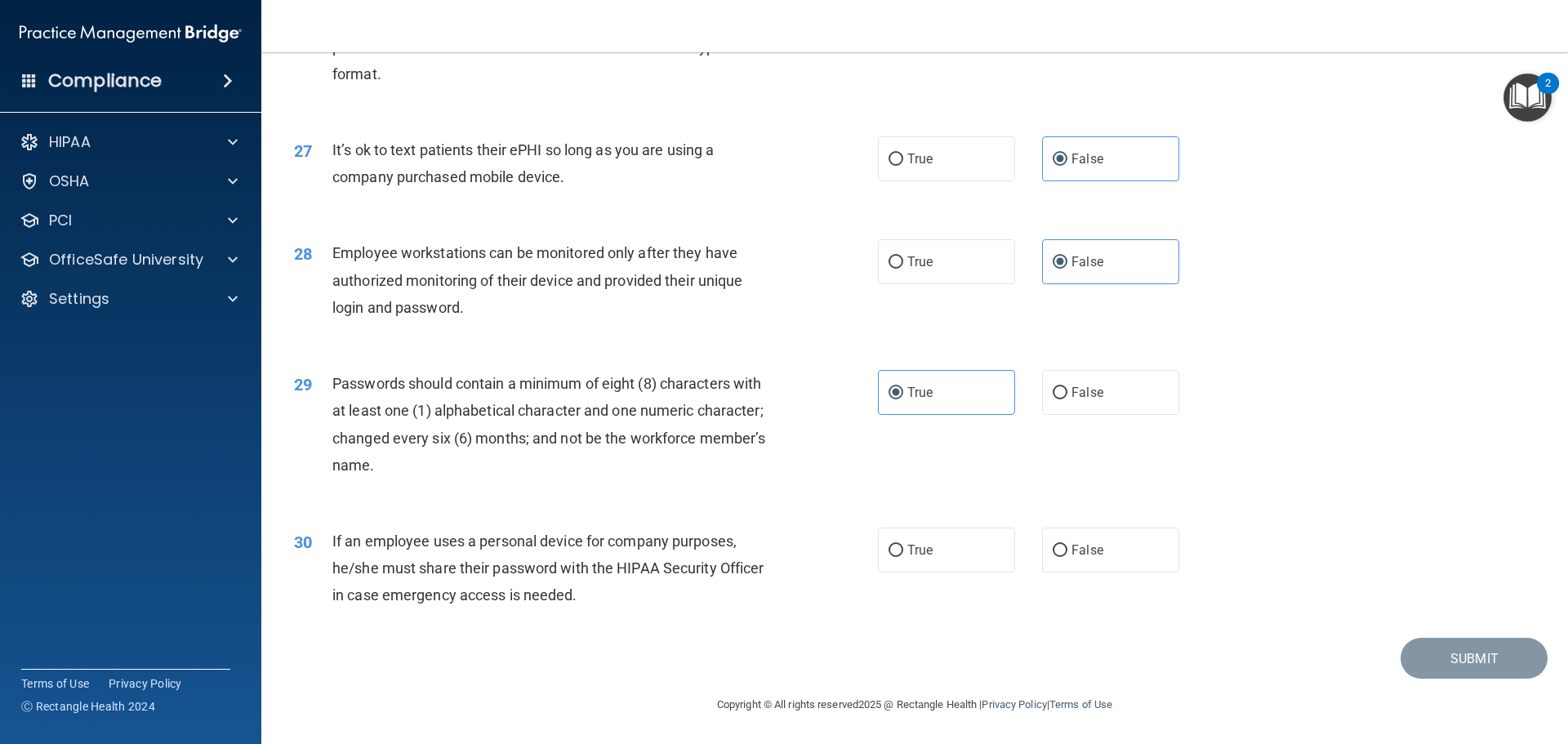
scroll to position [3348, 0]
click at [1074, 583] on div "30 If an employee uses a personal device for company purposes, he/she must shar…" at bounding box center [914, 572] width 1265 height 131
click at [1087, 573] on label "False" at bounding box center [1111, 550] width 137 height 45
click at [1067, 557] on input "False" at bounding box center [1059, 550] width 15 height 12
radio input "true"
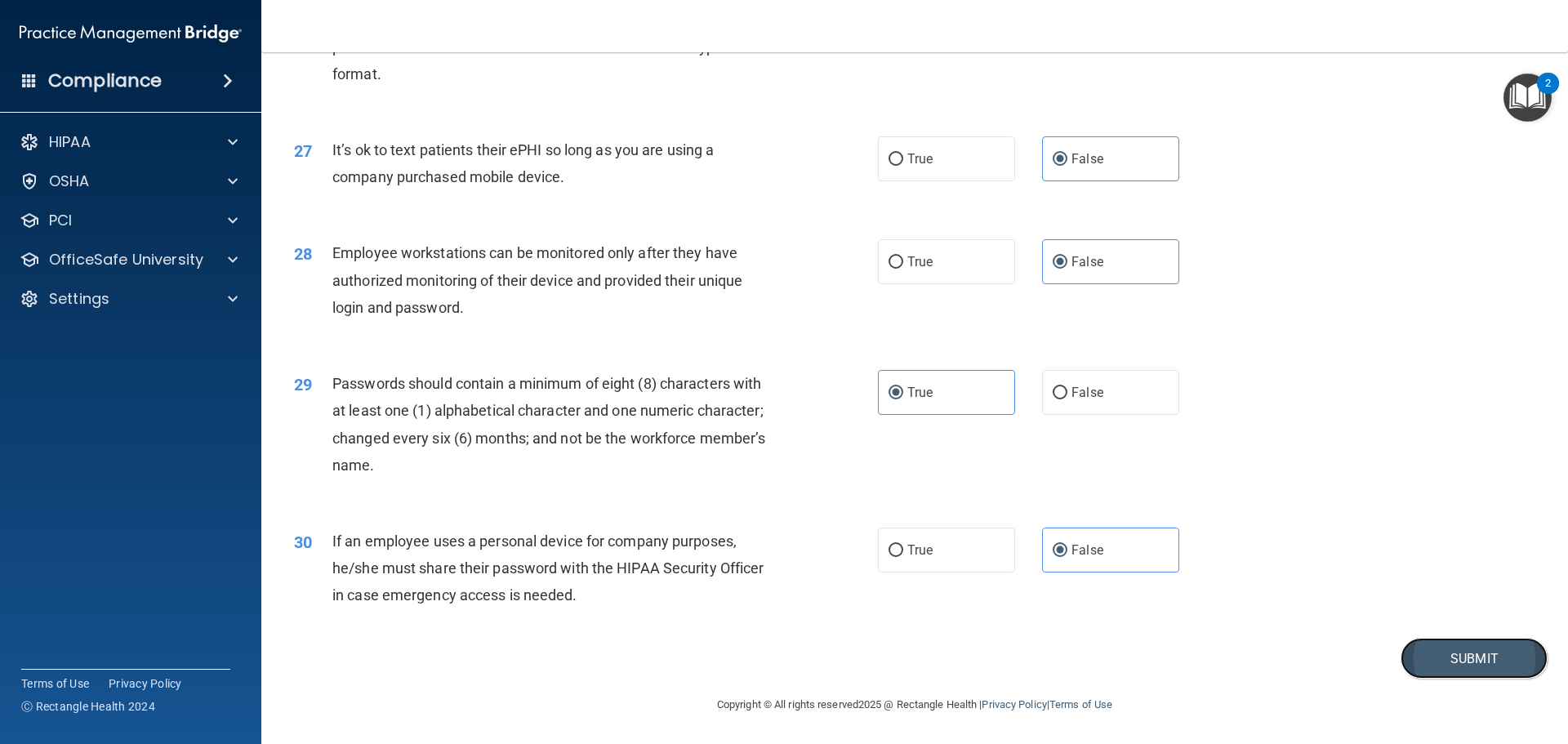
click at [1424, 675] on button "Submit" at bounding box center [1474, 659] width 147 height 42
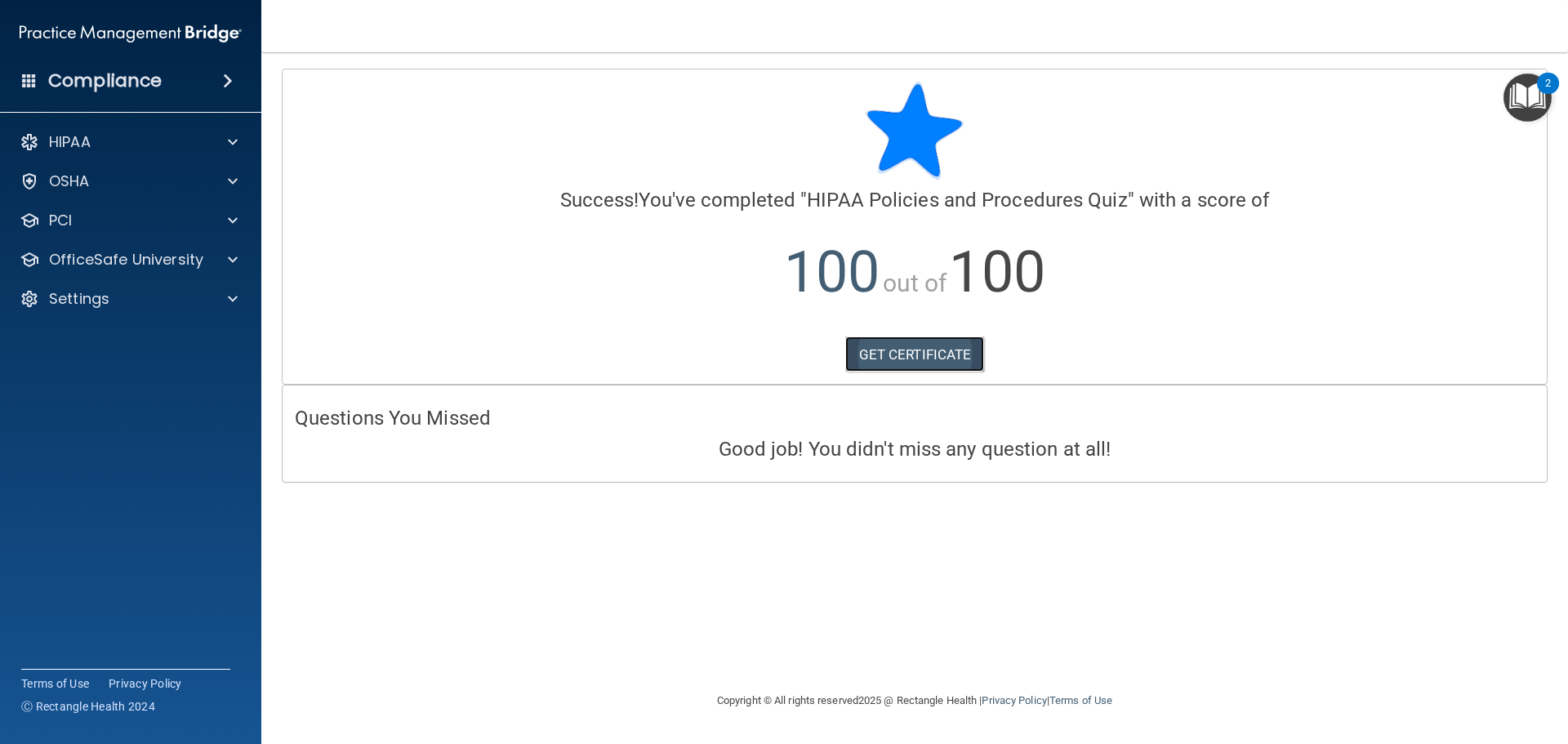
click at [875, 353] on link "GET CERTIFICATE" at bounding box center [915, 354] width 140 height 36
click at [236, 261] on span at bounding box center [232, 259] width 10 height 19
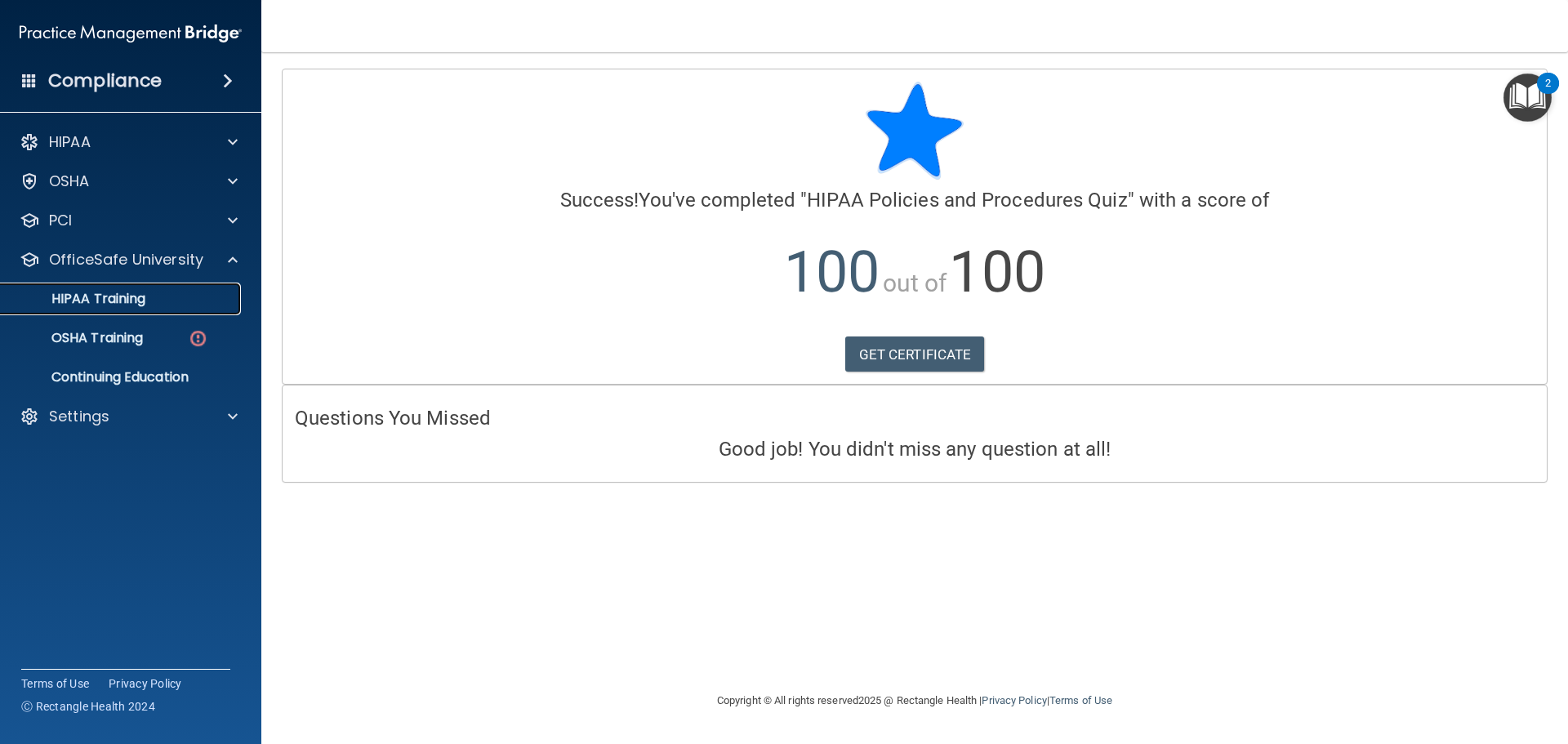
click at [224, 296] on div "HIPAA Training" at bounding box center [123, 299] width 223 height 16
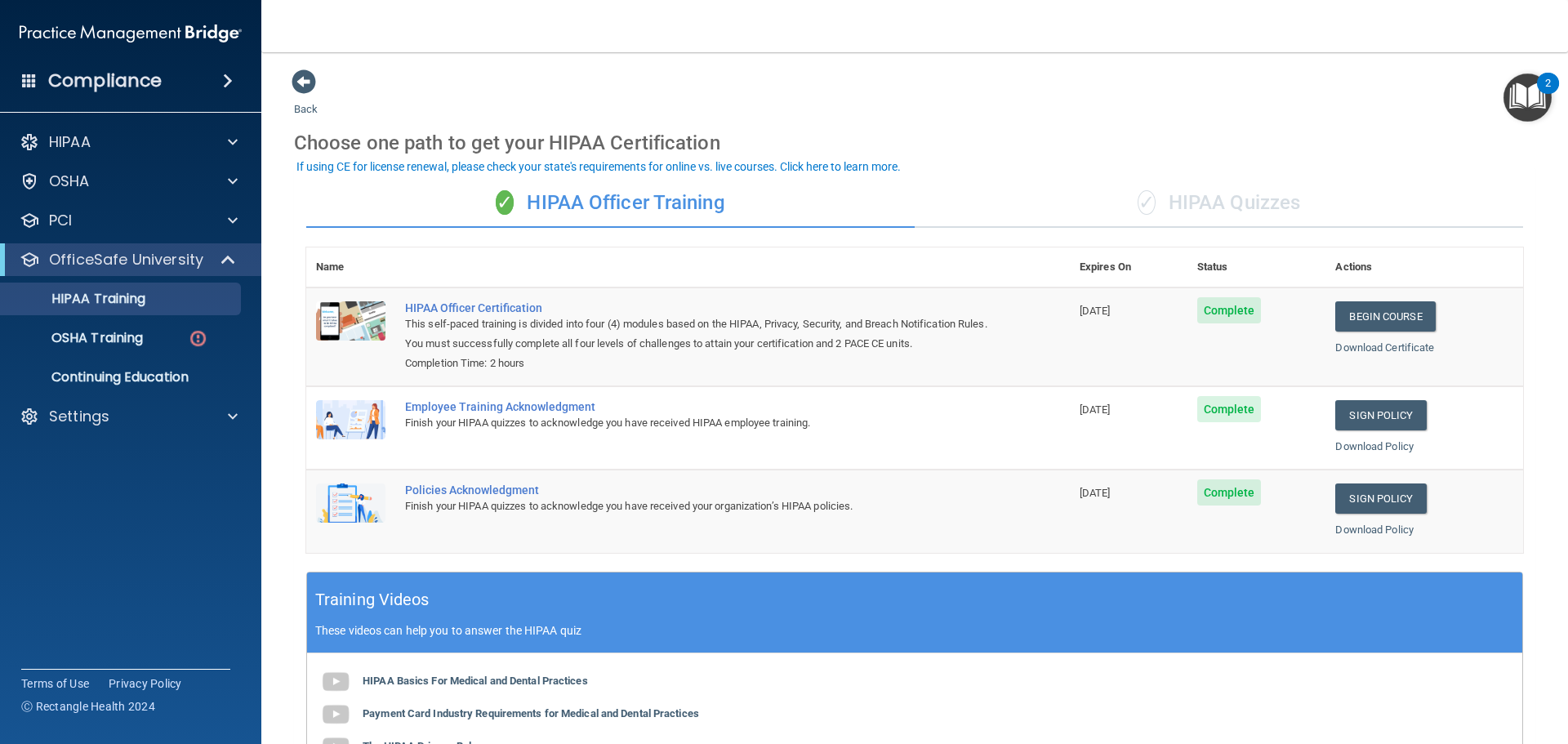
click at [1245, 210] on div "✓ HIPAA Quizzes" at bounding box center [1219, 203] width 608 height 49
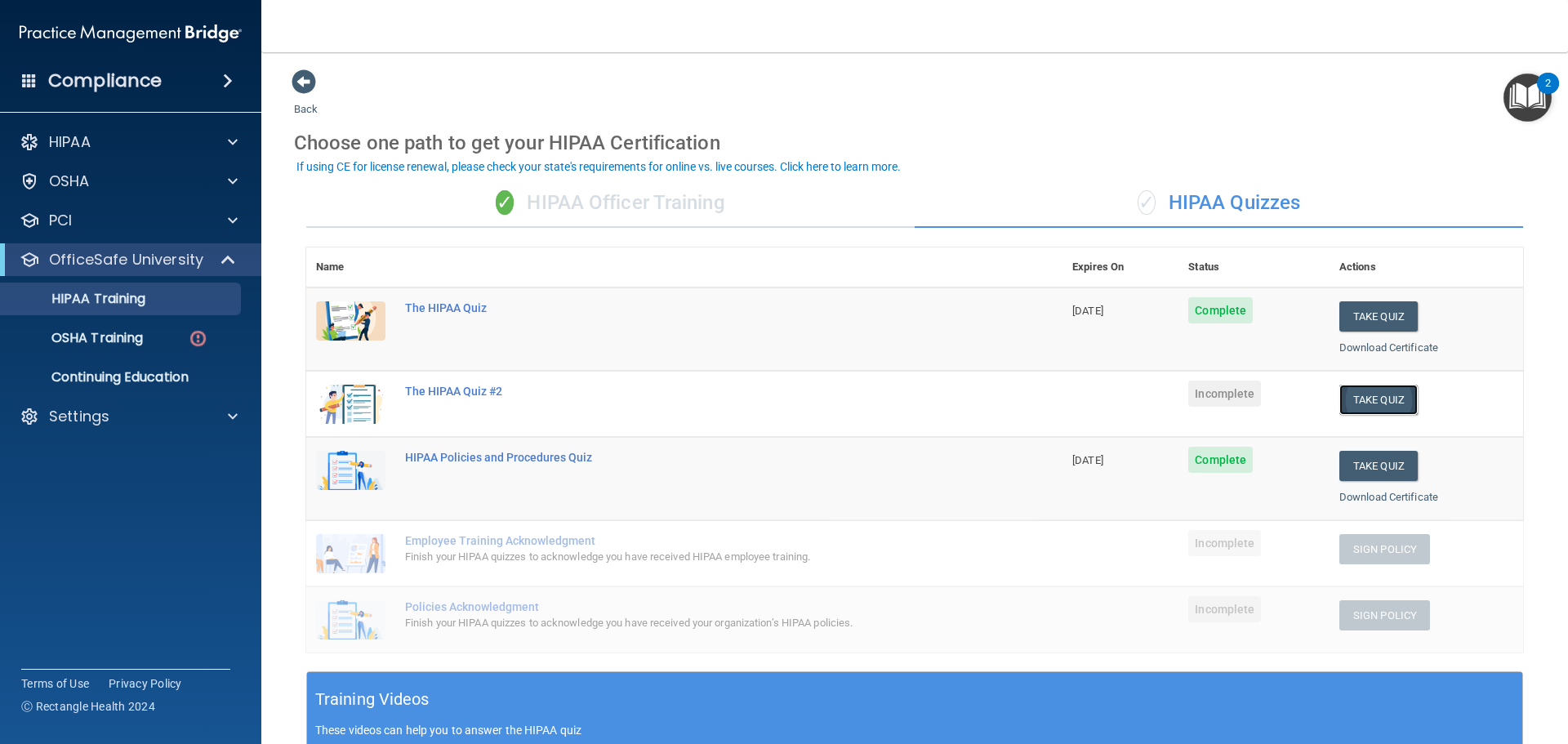
click at [1356, 398] on button "Take Quiz" at bounding box center [1379, 399] width 79 height 30
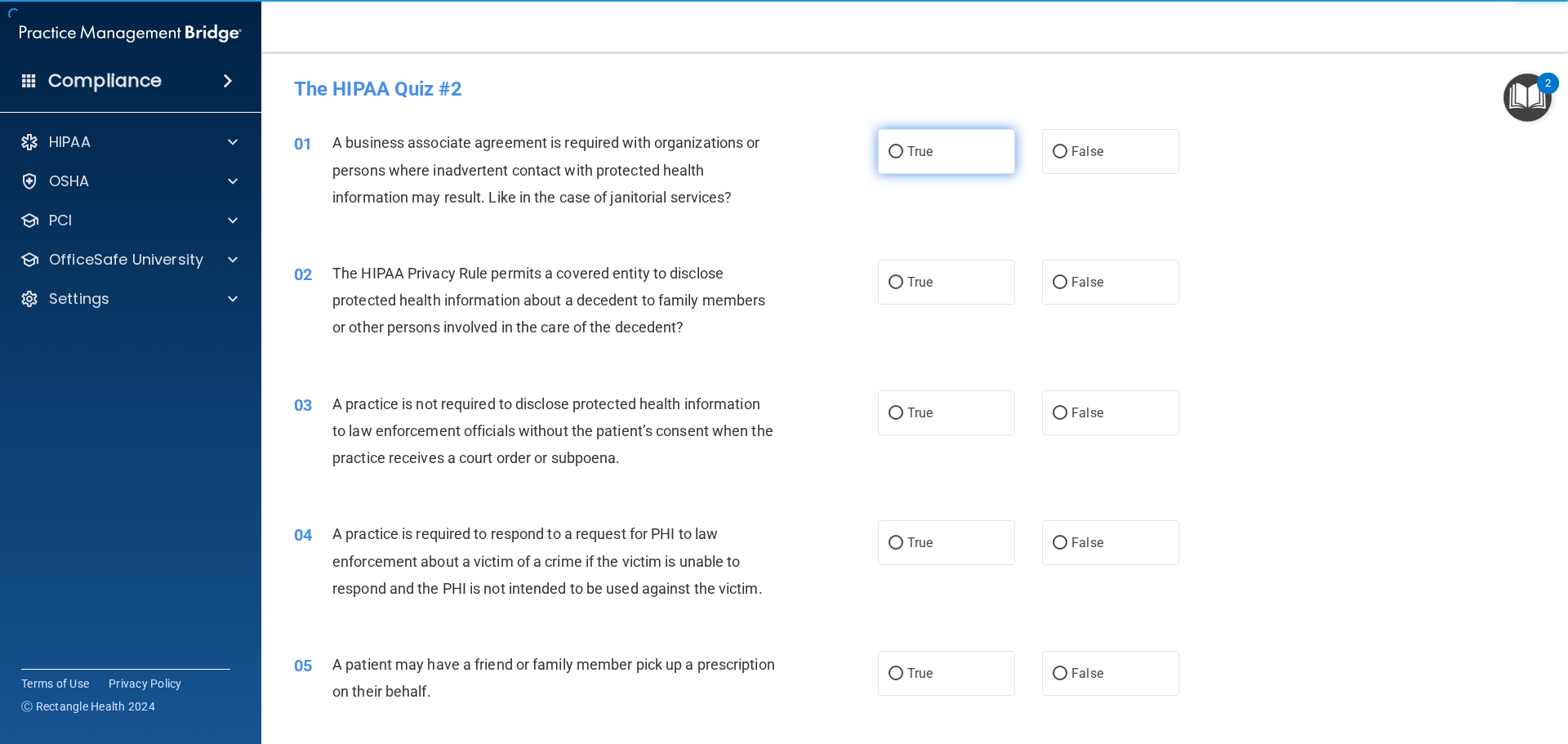
click at [991, 148] on label "True" at bounding box center [946, 151] width 137 height 45
click at [903, 148] on input "True" at bounding box center [896, 152] width 15 height 12
radio input "true"
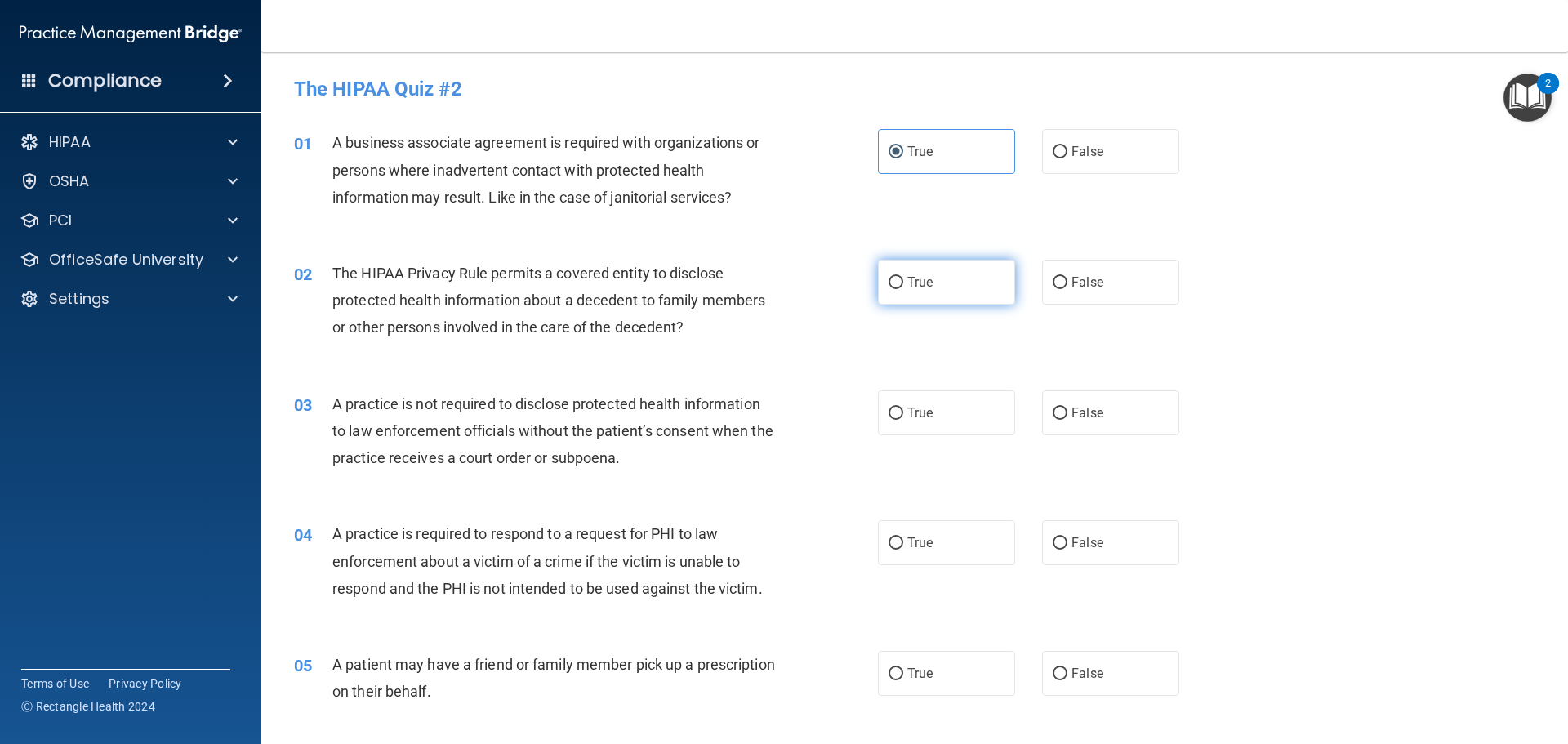
click at [993, 303] on label "True" at bounding box center [946, 282] width 137 height 45
click at [903, 289] on input "True" at bounding box center [896, 283] width 15 height 12
radio input "true"
click at [945, 407] on label "True" at bounding box center [946, 413] width 137 height 45
click at [903, 407] on input "True" at bounding box center [896, 413] width 15 height 12
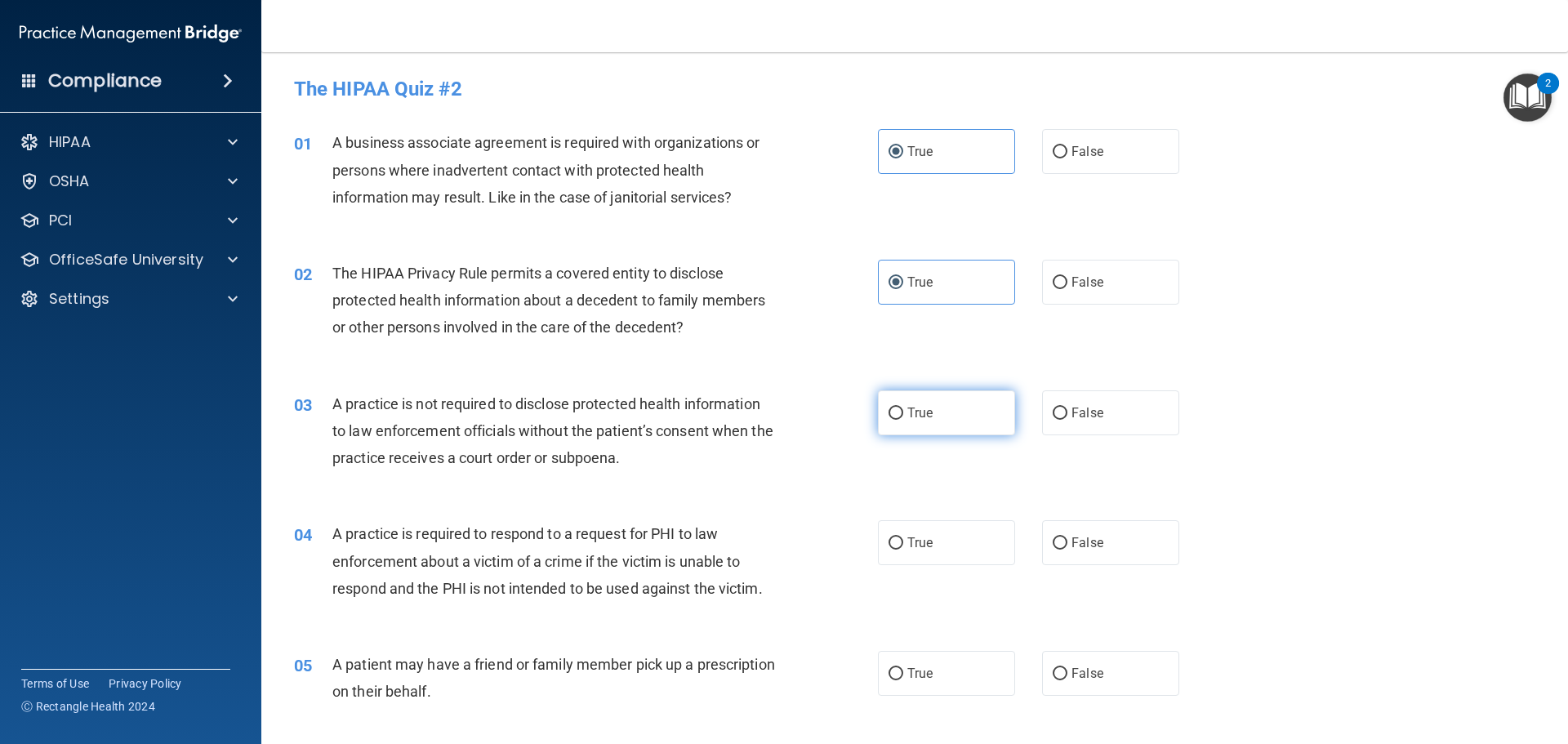
radio input "true"
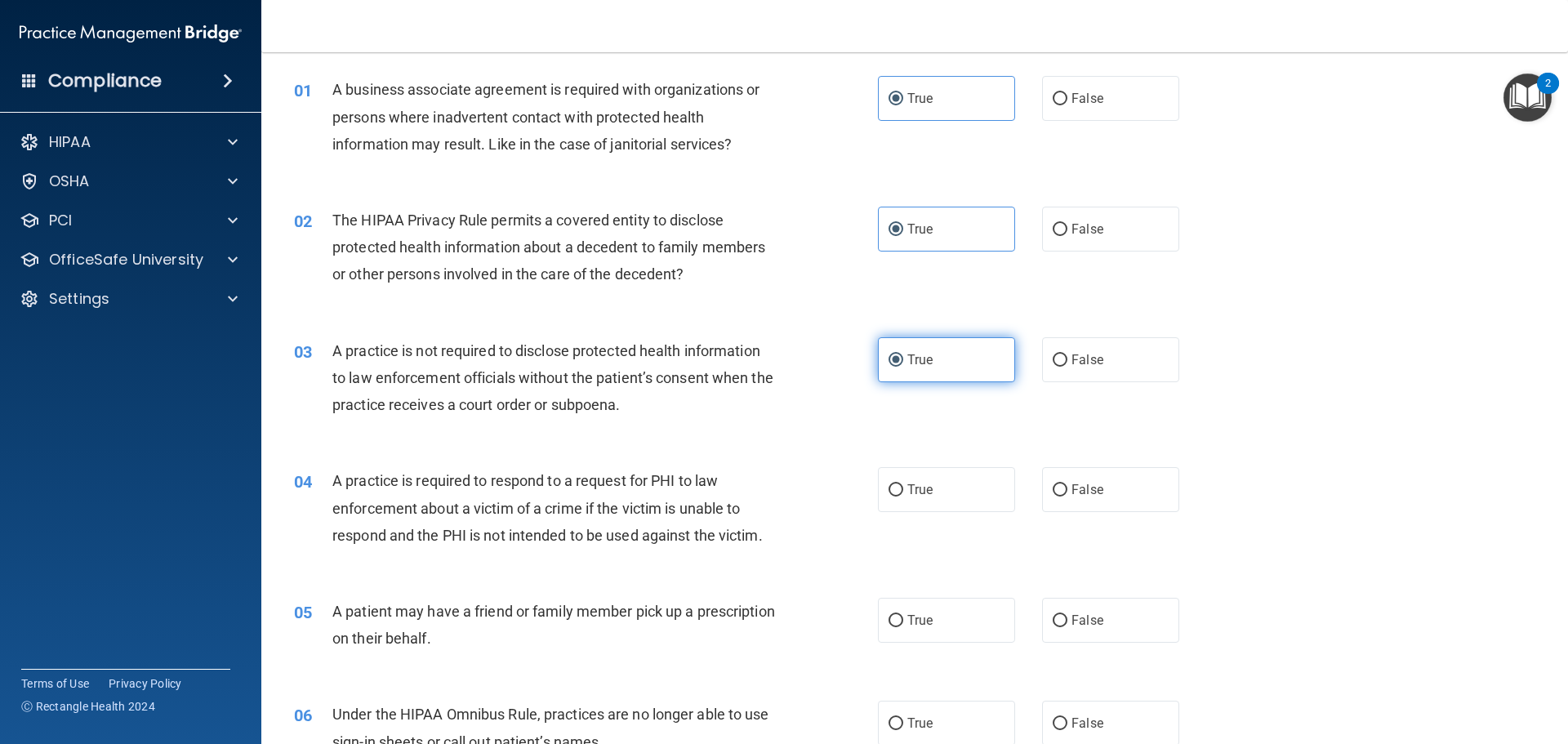
scroll to position [81, 0]
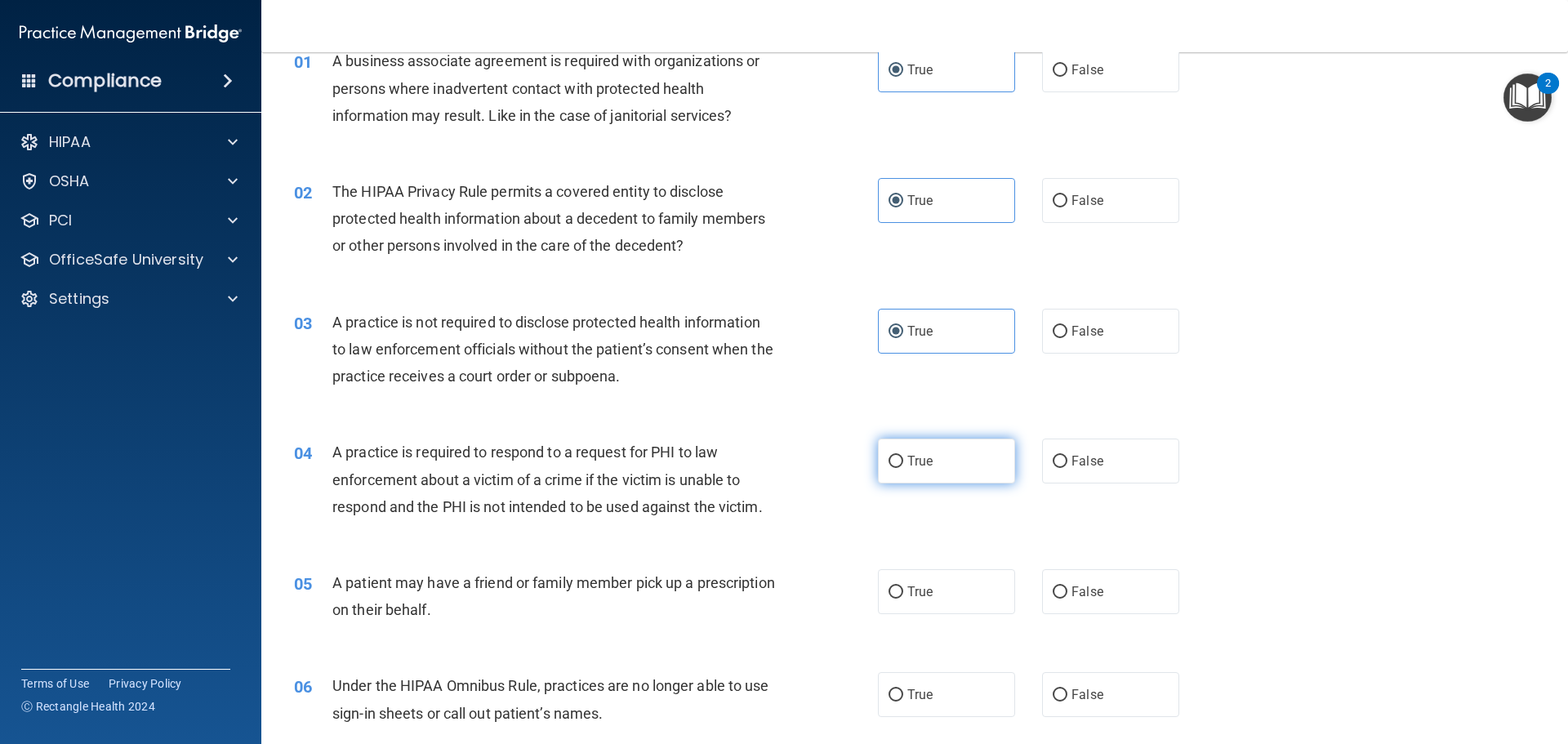
click at [919, 447] on label "True" at bounding box center [946, 460] width 137 height 45
click at [903, 456] on input "True" at bounding box center [896, 461] width 15 height 12
radio input "true"
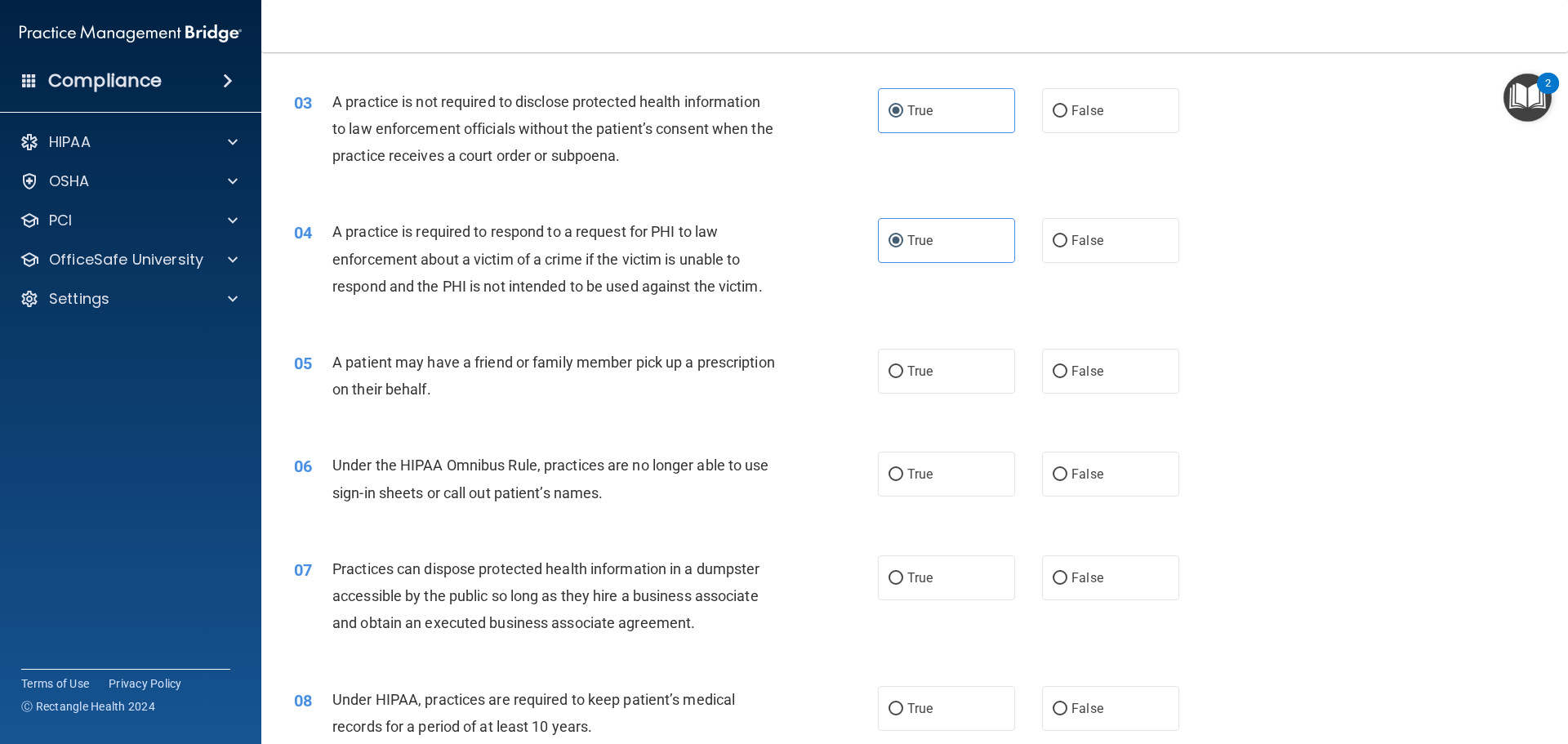
scroll to position [327, 0]
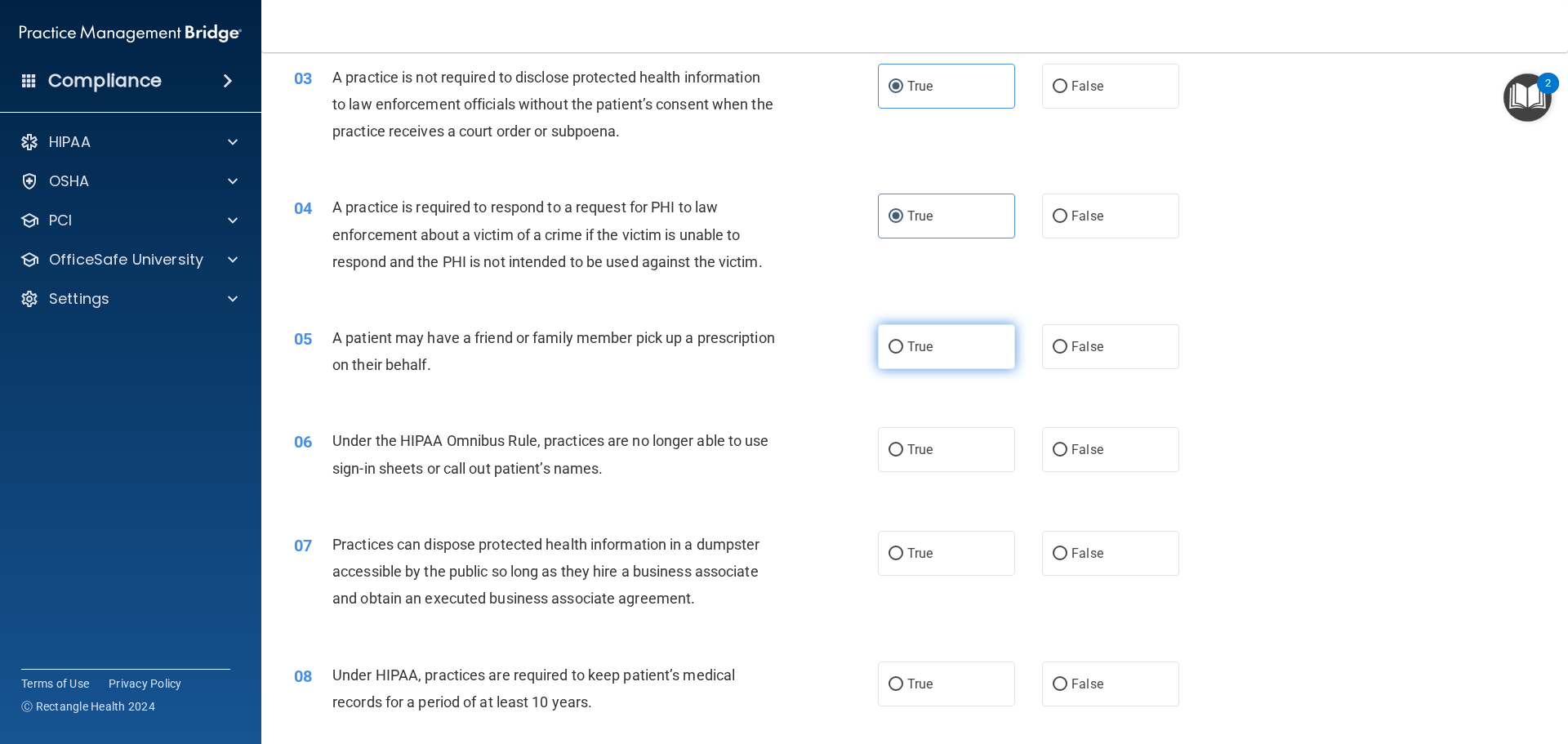
drag, startPoint x: 928, startPoint y: 349, endPoint x: 932, endPoint y: 369, distance: 20.4
click at [928, 348] on label "True" at bounding box center [946, 346] width 137 height 45
click at [903, 348] on input "True" at bounding box center [896, 347] width 15 height 12
radio input "true"
click at [936, 441] on label "True" at bounding box center [946, 449] width 137 height 45
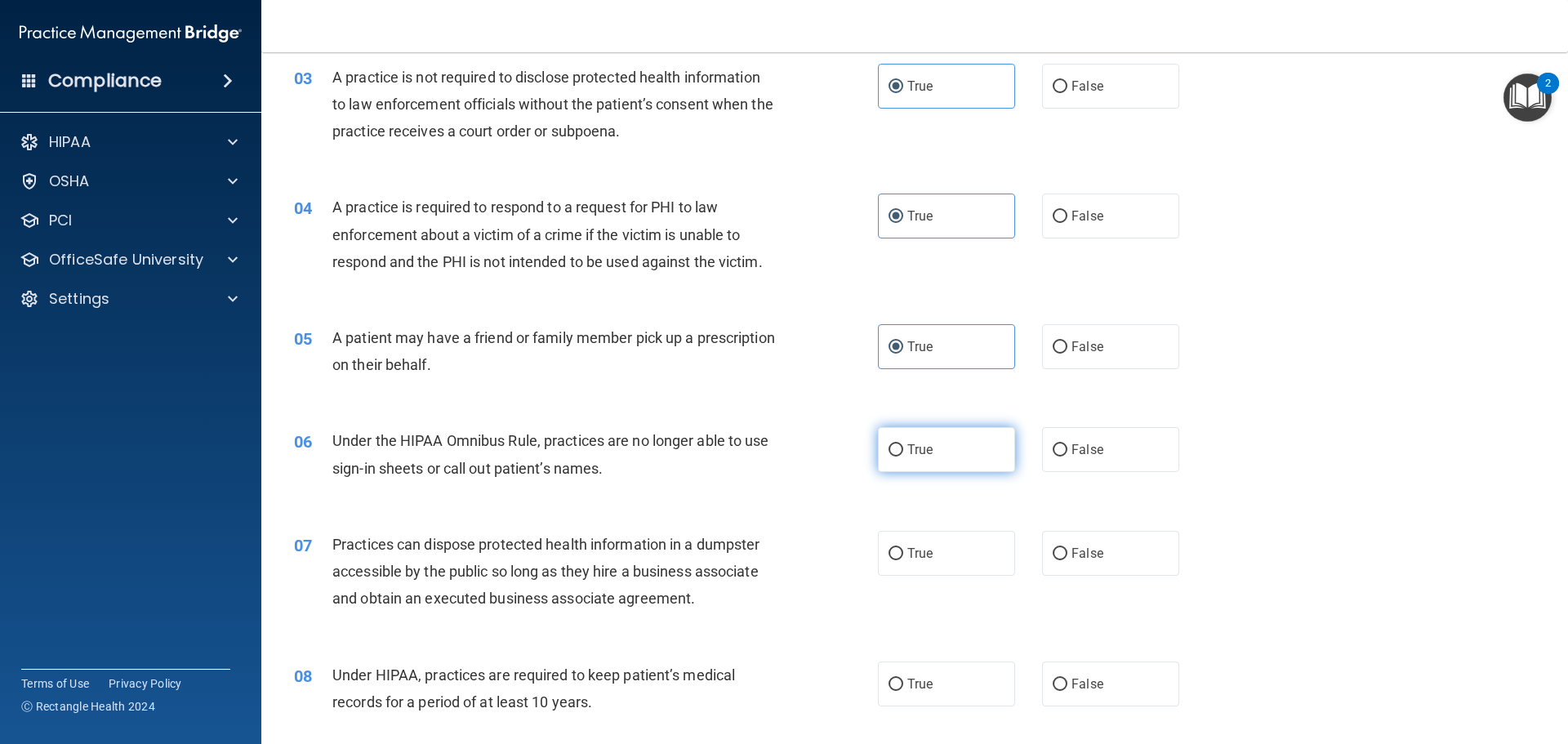
click at [903, 445] on input "True" at bounding box center [896, 450] width 15 height 12
radio input "true"
click at [950, 552] on label "True" at bounding box center [946, 553] width 137 height 45
click at [903, 552] on input "True" at bounding box center [896, 554] width 15 height 12
radio input "true"
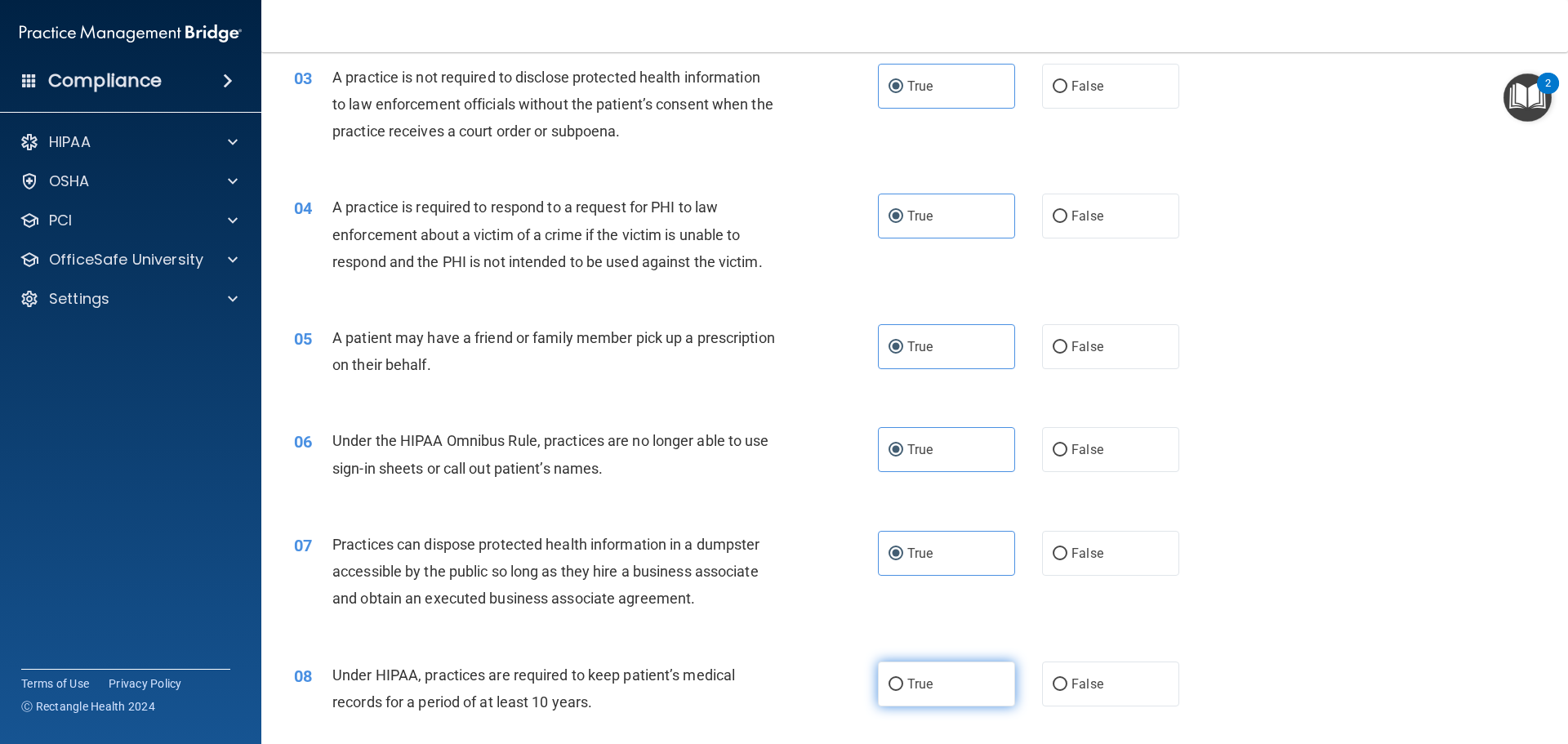
click at [927, 678] on label "True" at bounding box center [946, 684] width 137 height 45
click at [903, 679] on input "True" at bounding box center [896, 685] width 15 height 12
radio input "true"
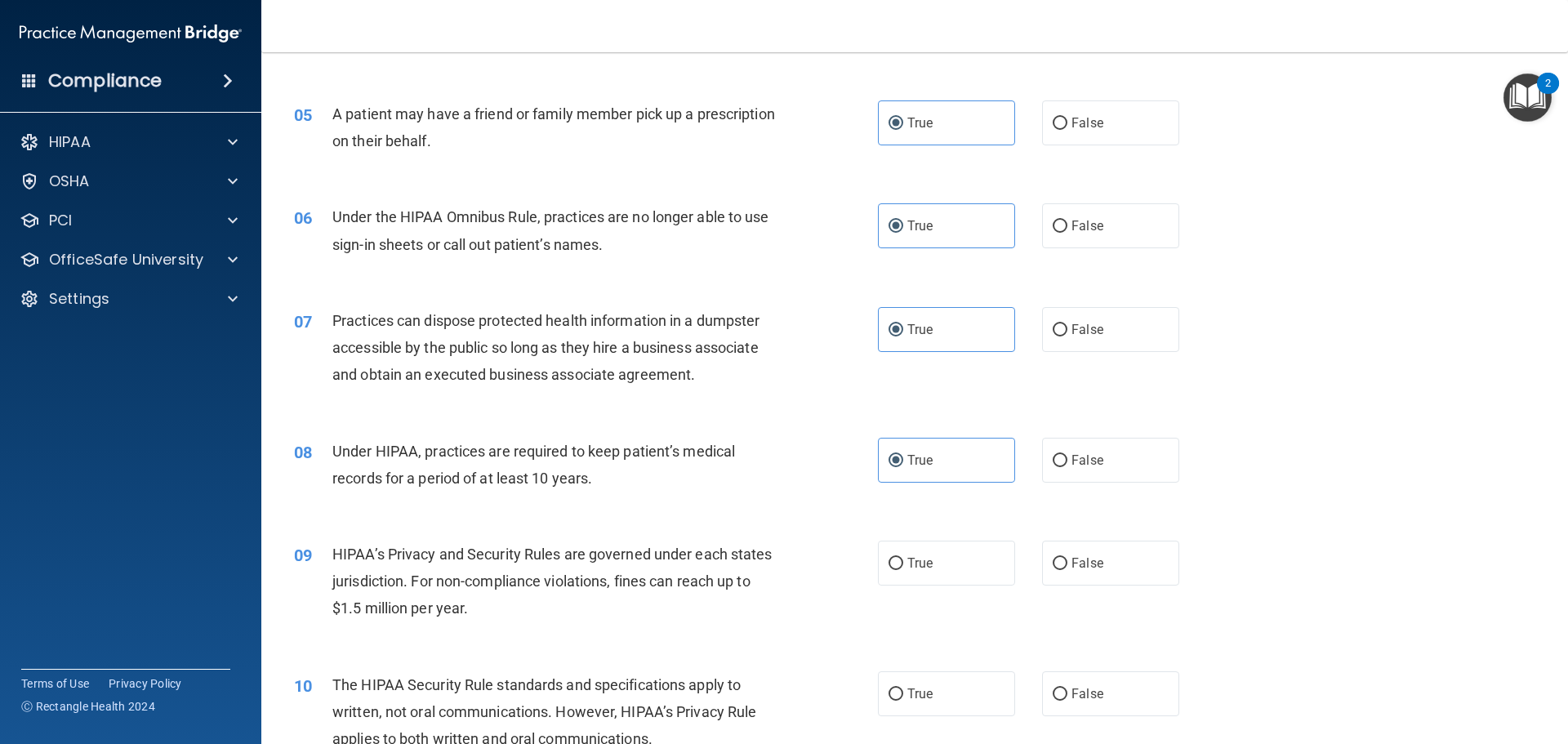
scroll to position [899, 0]
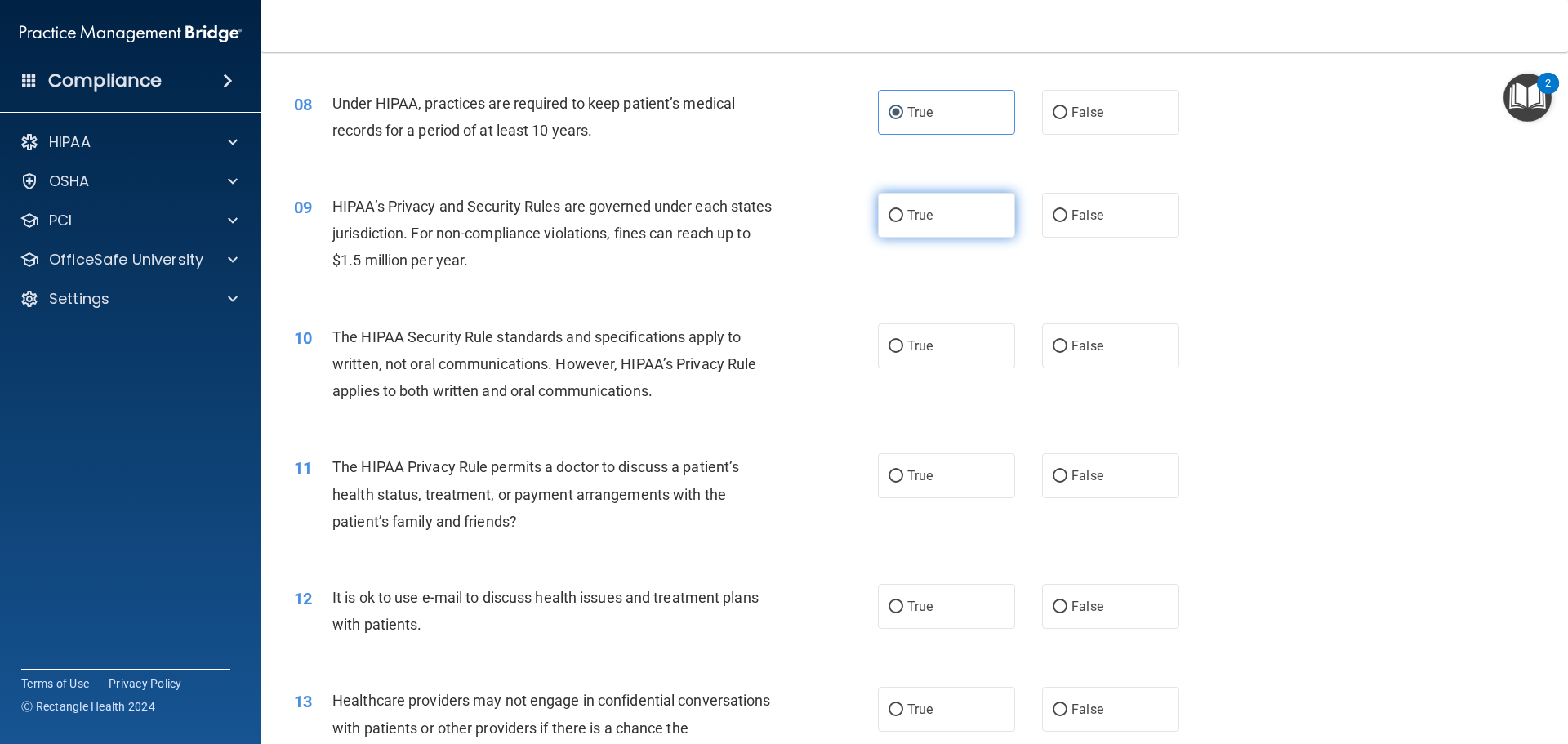
click at [917, 200] on label "True" at bounding box center [946, 215] width 137 height 45
click at [903, 210] on input "True" at bounding box center [896, 215] width 15 height 12
radio input "true"
click at [916, 320] on div "10 The HIPAA Security Rule standards and specifications apply to written, not o…" at bounding box center [914, 368] width 1265 height 131
click at [918, 356] on label "True" at bounding box center [946, 345] width 137 height 45
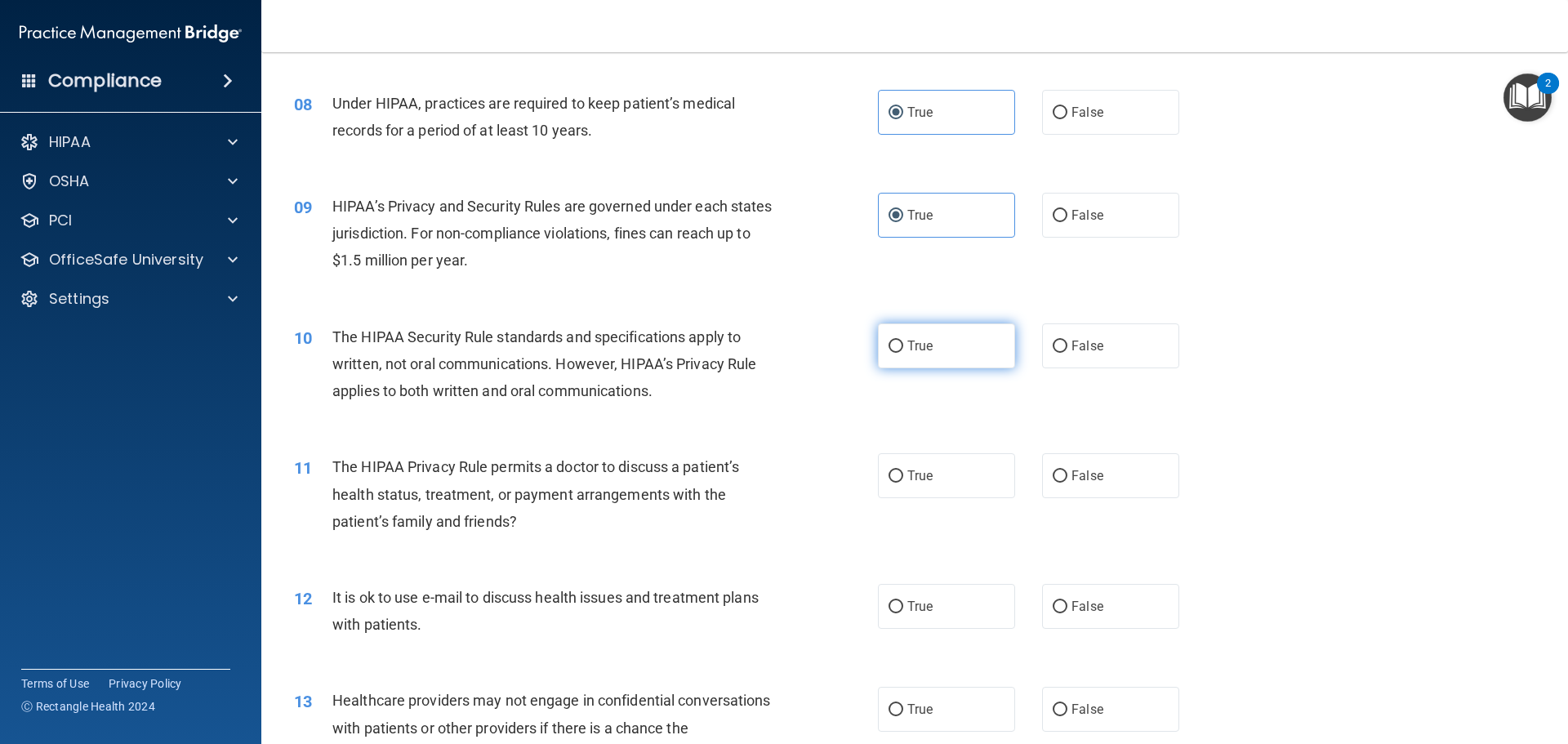
click at [903, 353] on input "True" at bounding box center [896, 346] width 15 height 12
radio input "true"
click at [950, 482] on label "True" at bounding box center [946, 475] width 137 height 45
click at [903, 482] on input "True" at bounding box center [896, 476] width 15 height 12
radio input "true"
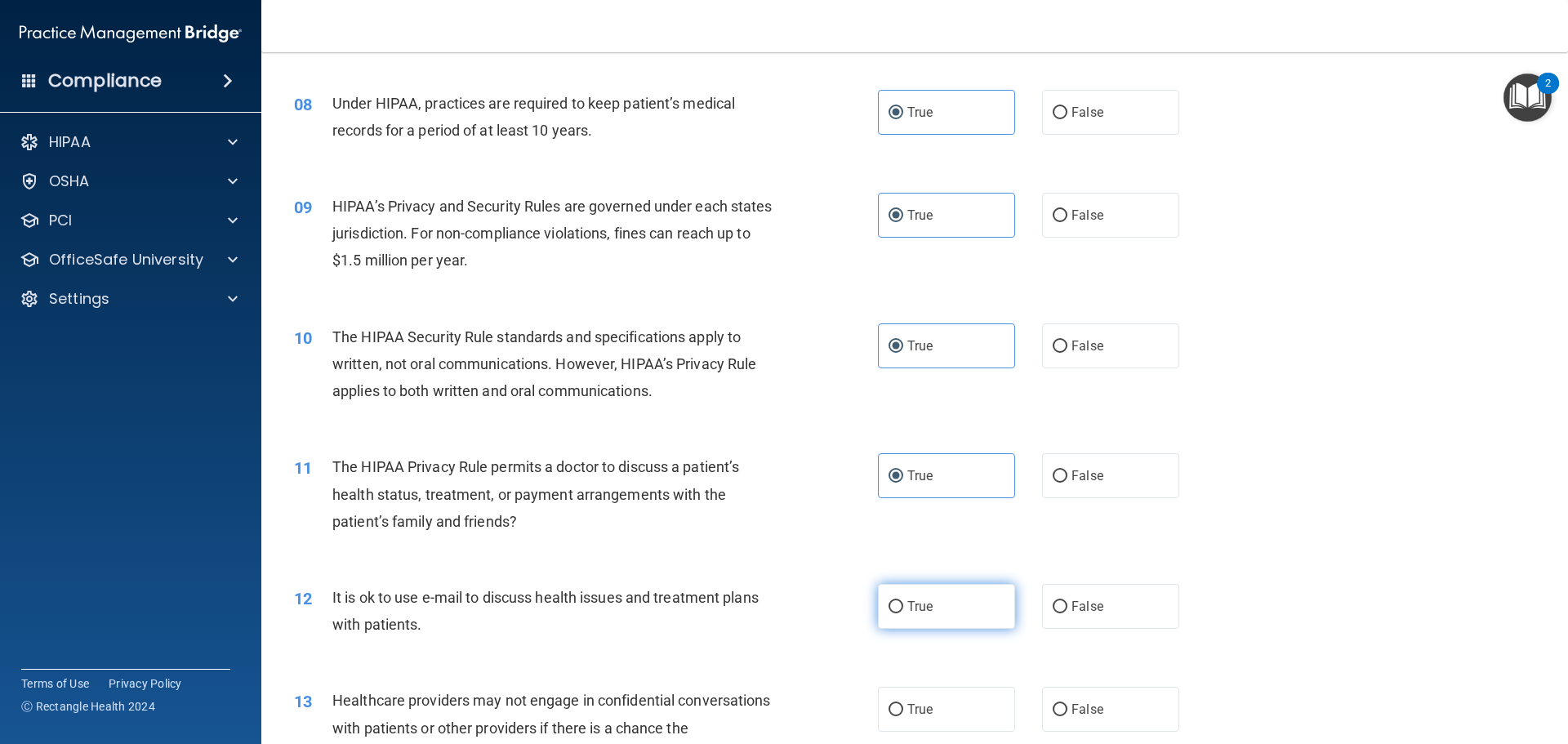
click at [967, 607] on label "True" at bounding box center [946, 606] width 137 height 45
click at [903, 607] on input "True" at bounding box center [896, 607] width 15 height 12
radio input "true"
click at [933, 683] on div "13 Healthcare providers may not engage in confidential conversations with patie…" at bounding box center [914, 731] width 1265 height 131
click at [945, 708] on label "True" at bounding box center [946, 709] width 137 height 45
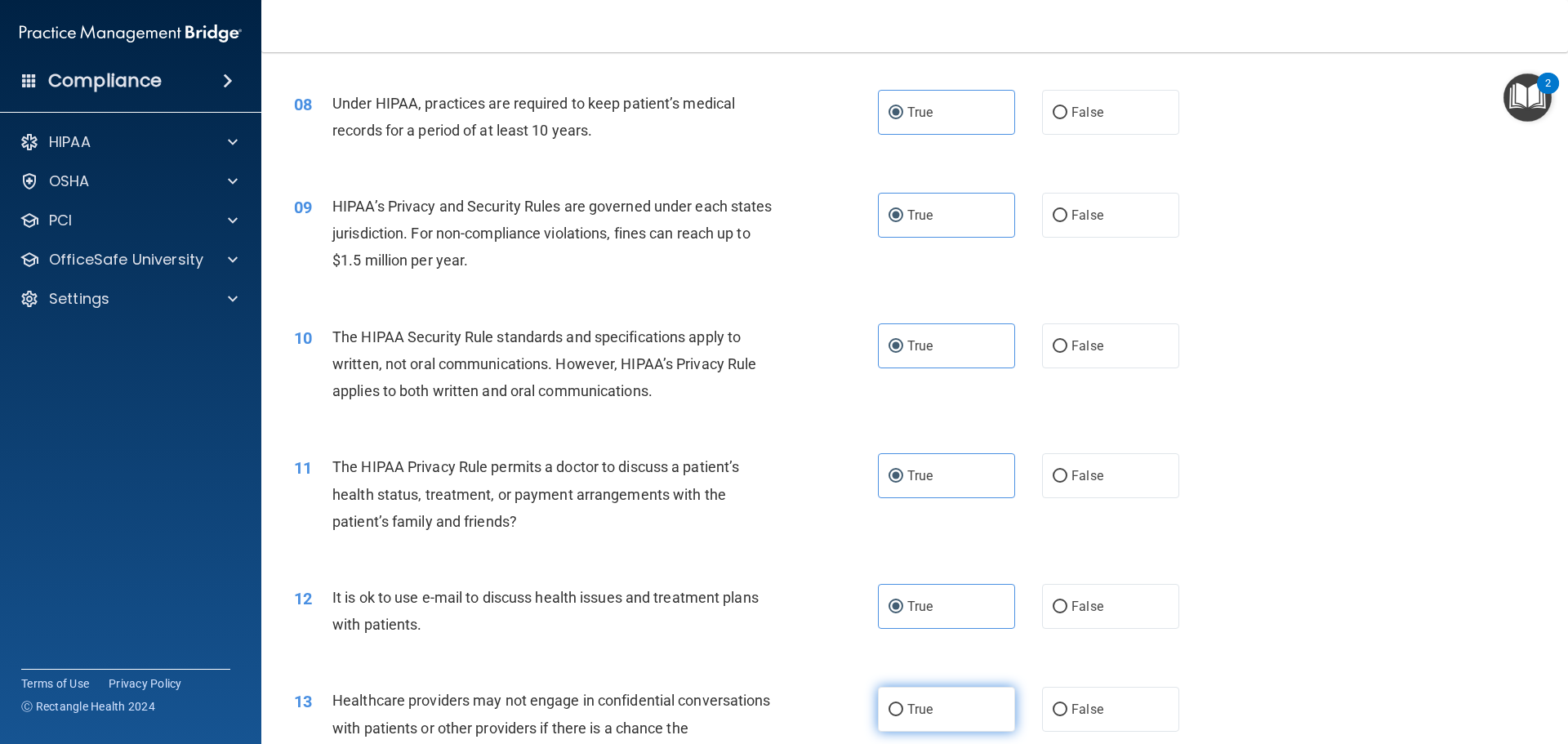
click at [903, 708] on input "True" at bounding box center [896, 709] width 15 height 12
radio input "true"
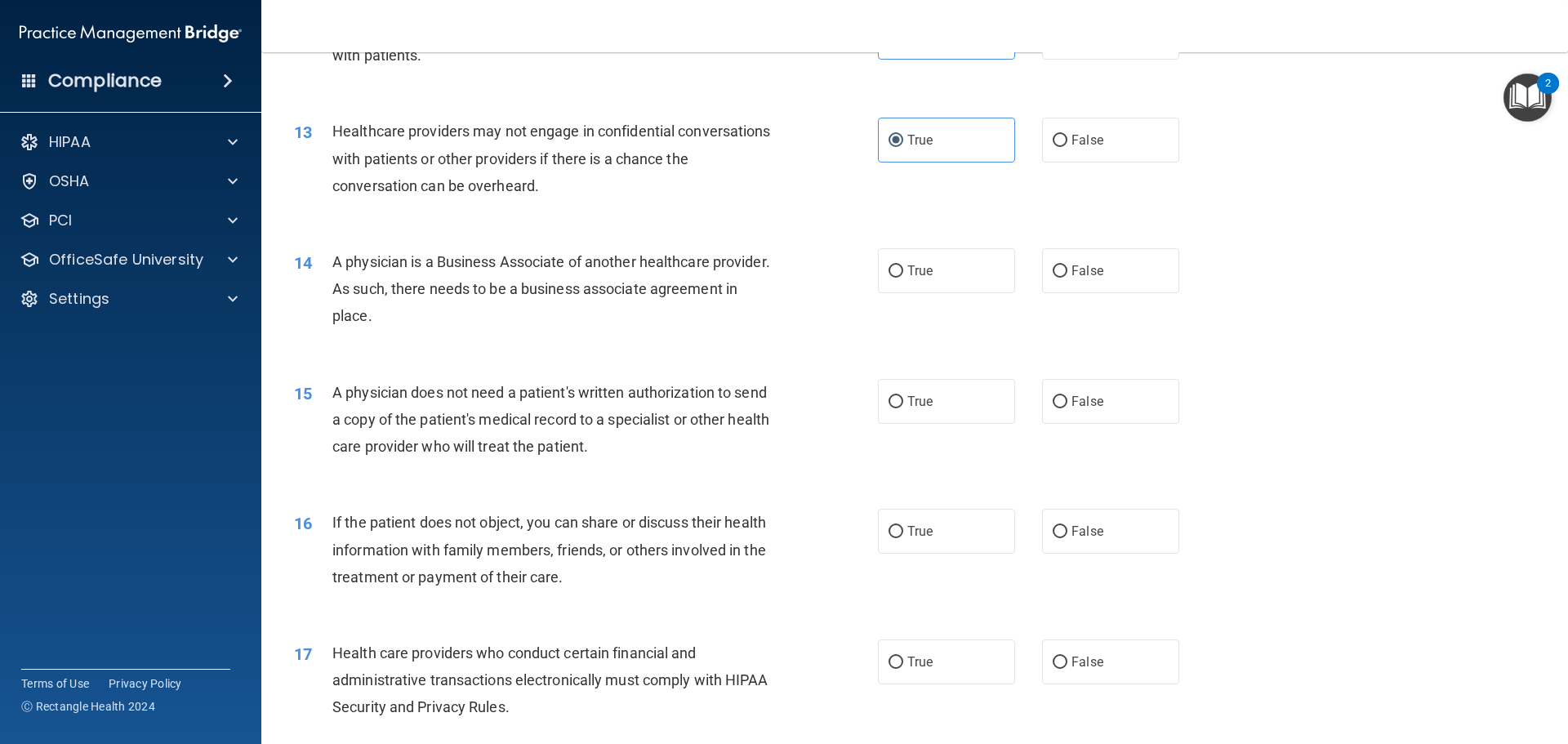
scroll to position [1552, 0]
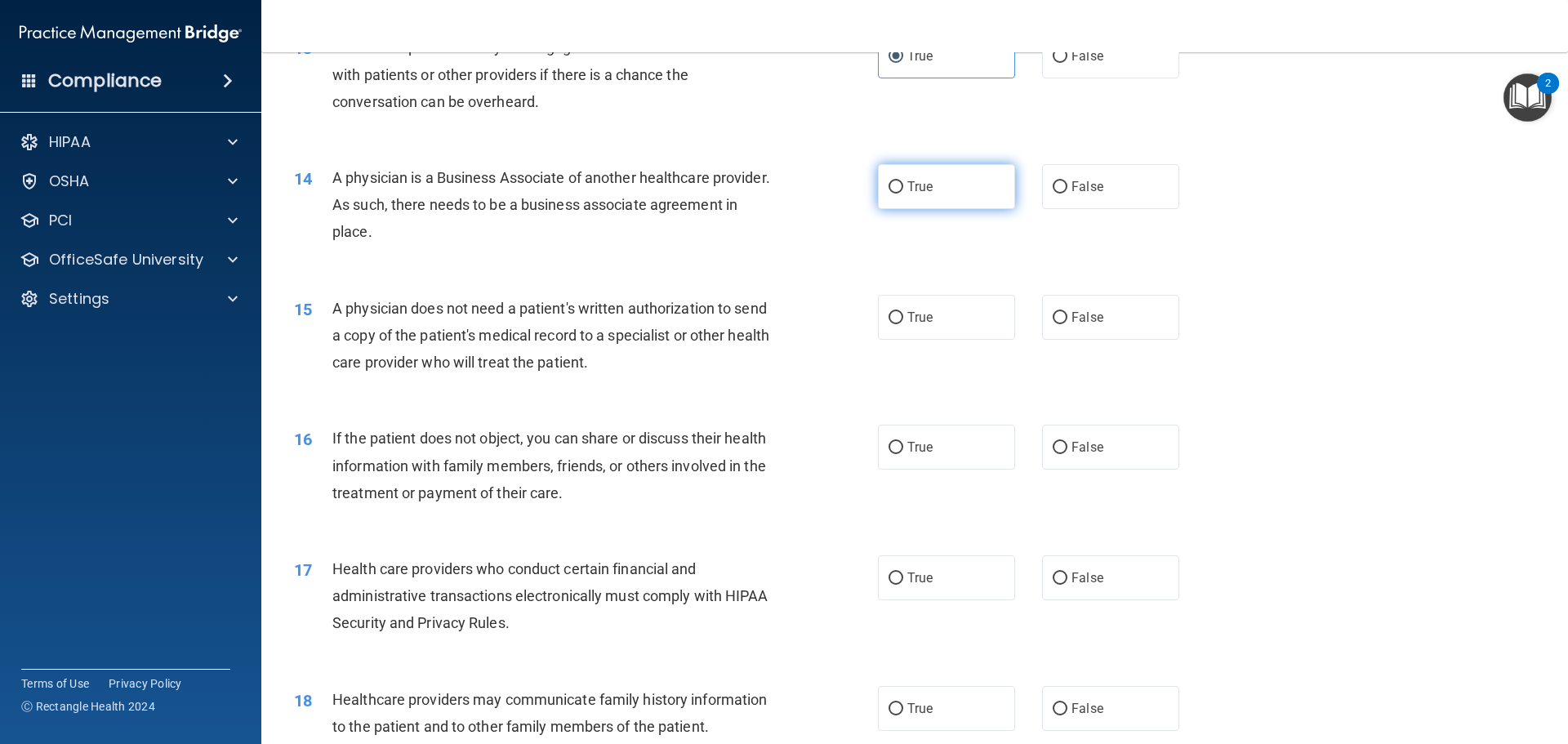
click at [921, 168] on label "True" at bounding box center [946, 186] width 137 height 45
click at [903, 181] on input "True" at bounding box center [896, 187] width 15 height 12
radio input "true"
click at [968, 317] on label "True" at bounding box center [946, 317] width 137 height 45
click at [903, 317] on input "True" at bounding box center [896, 318] width 15 height 12
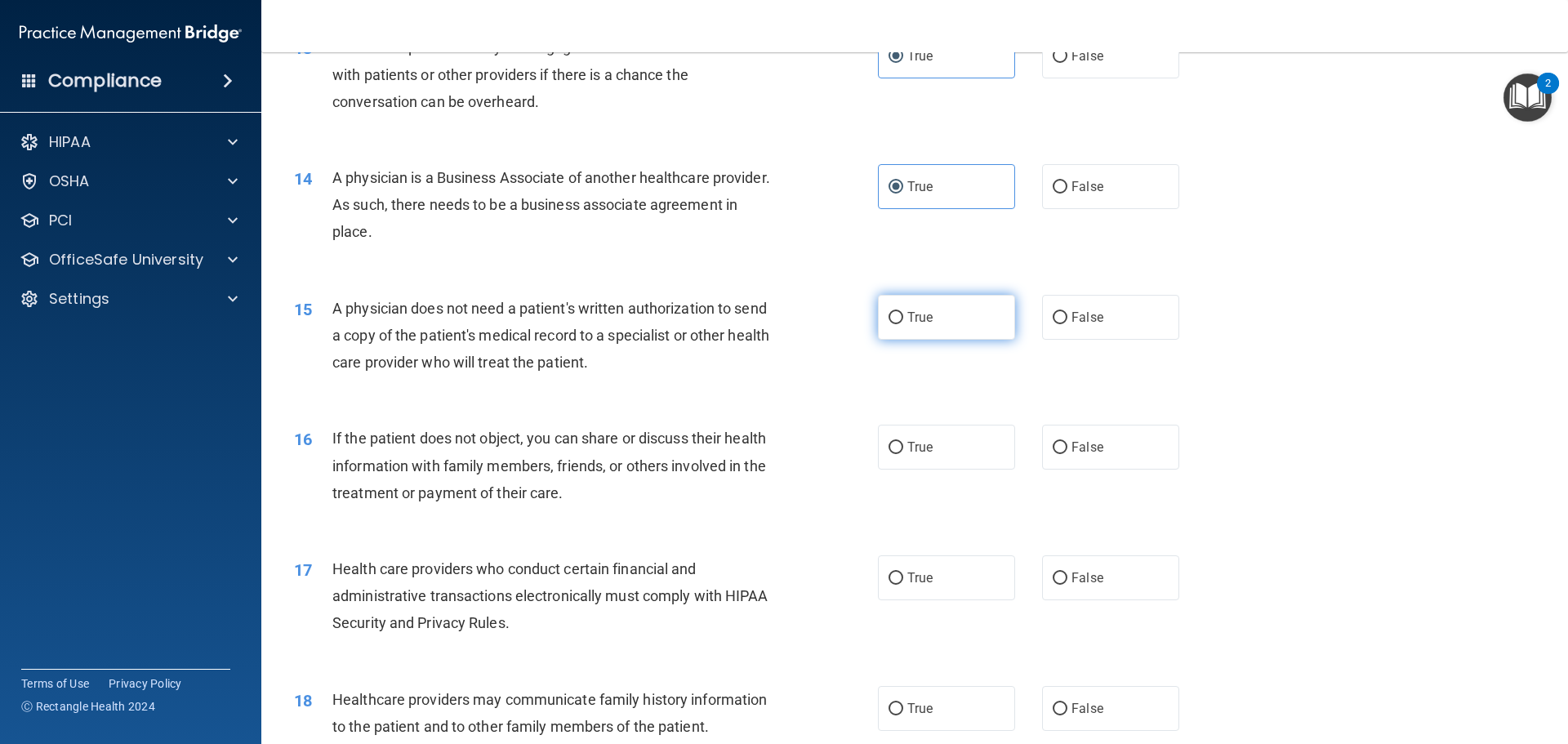
radio input "true"
click at [970, 447] on label "True" at bounding box center [946, 447] width 137 height 45
click at [903, 447] on input "True" at bounding box center [896, 447] width 15 height 12
radio input "true"
click at [953, 571] on label "True" at bounding box center [946, 577] width 137 height 45
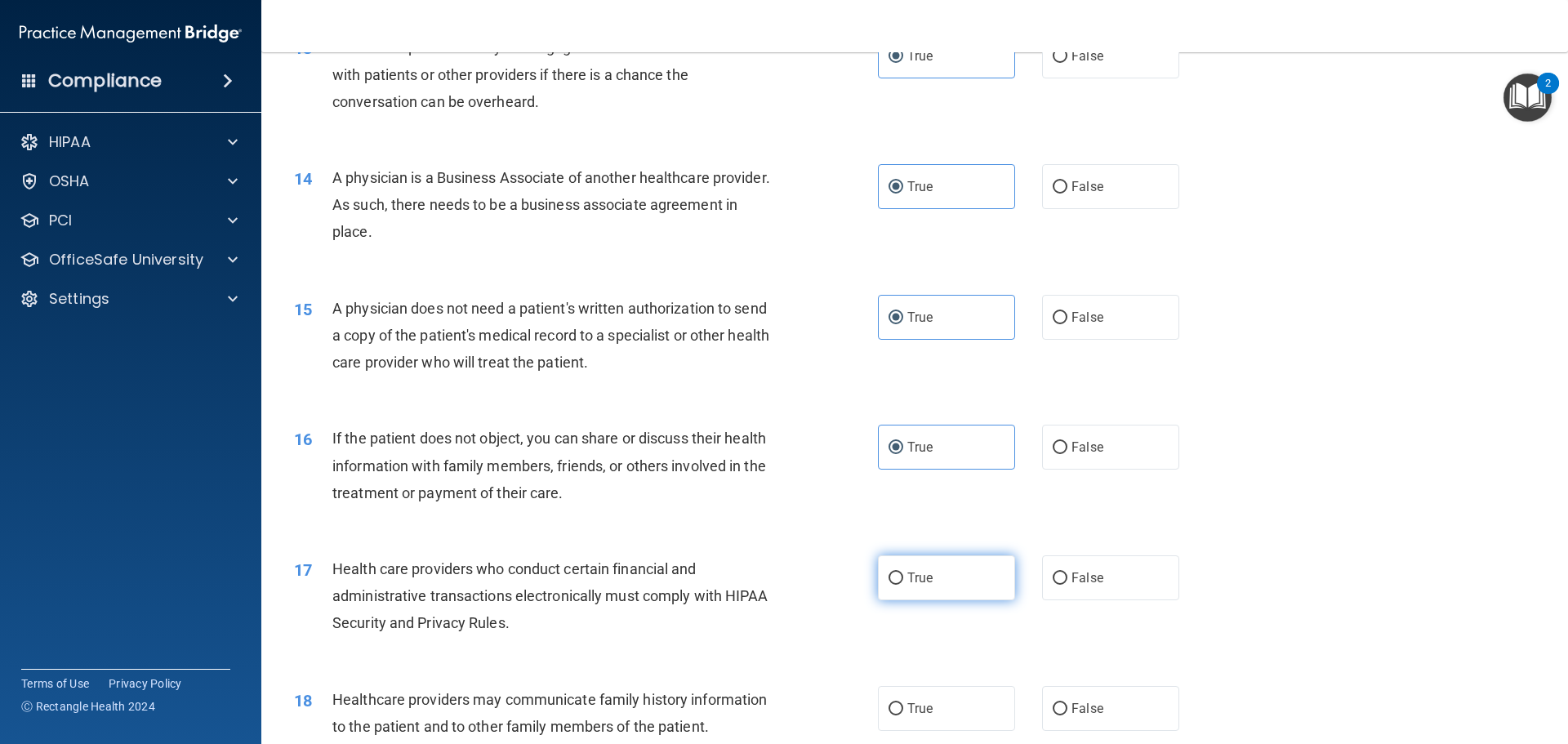
click at [903, 573] on input "True" at bounding box center [896, 578] width 15 height 12
radio input "true"
click at [984, 703] on label "True" at bounding box center [946, 708] width 137 height 45
click at [903, 703] on input "True" at bounding box center [896, 708] width 15 height 12
radio input "true"
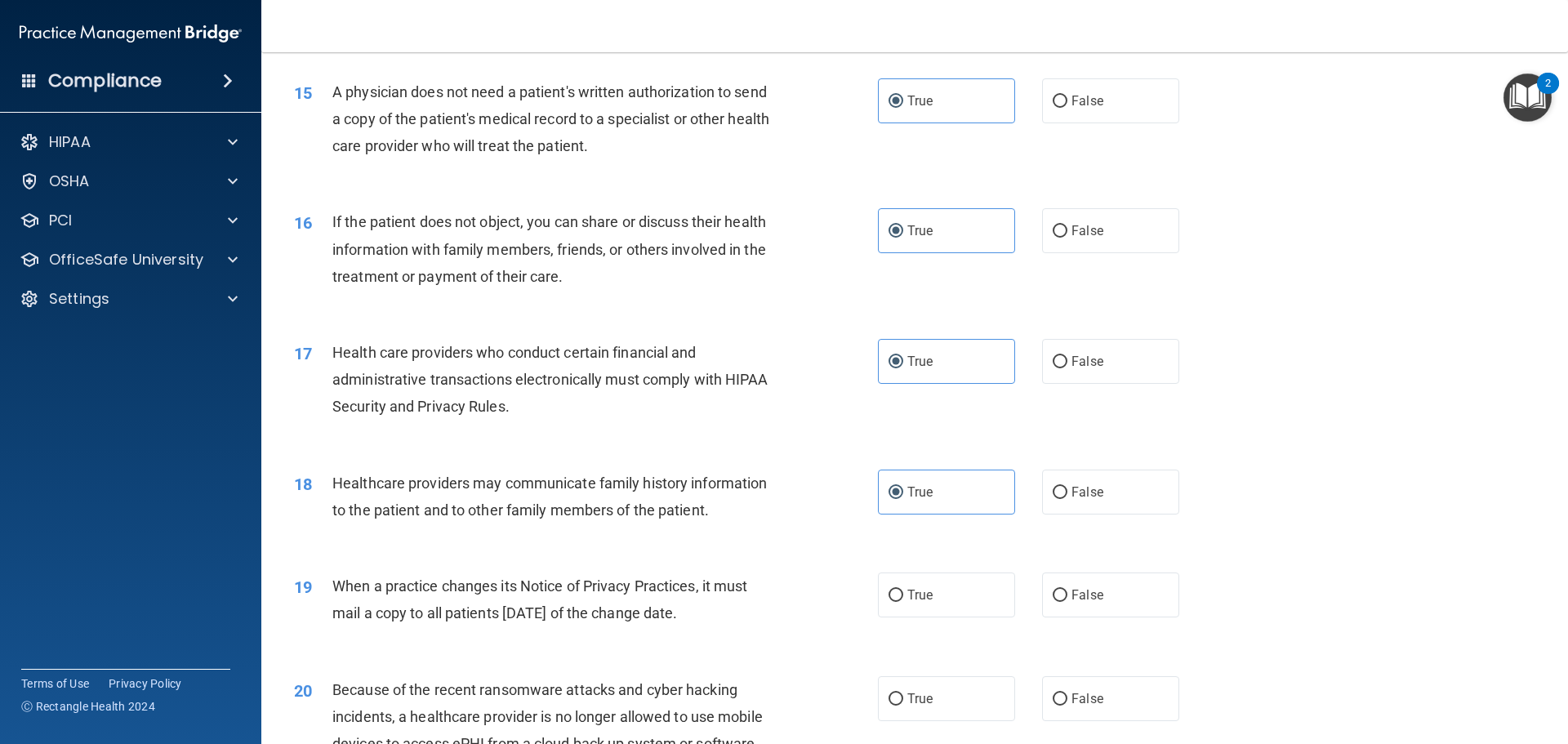
scroll to position [1796, 0]
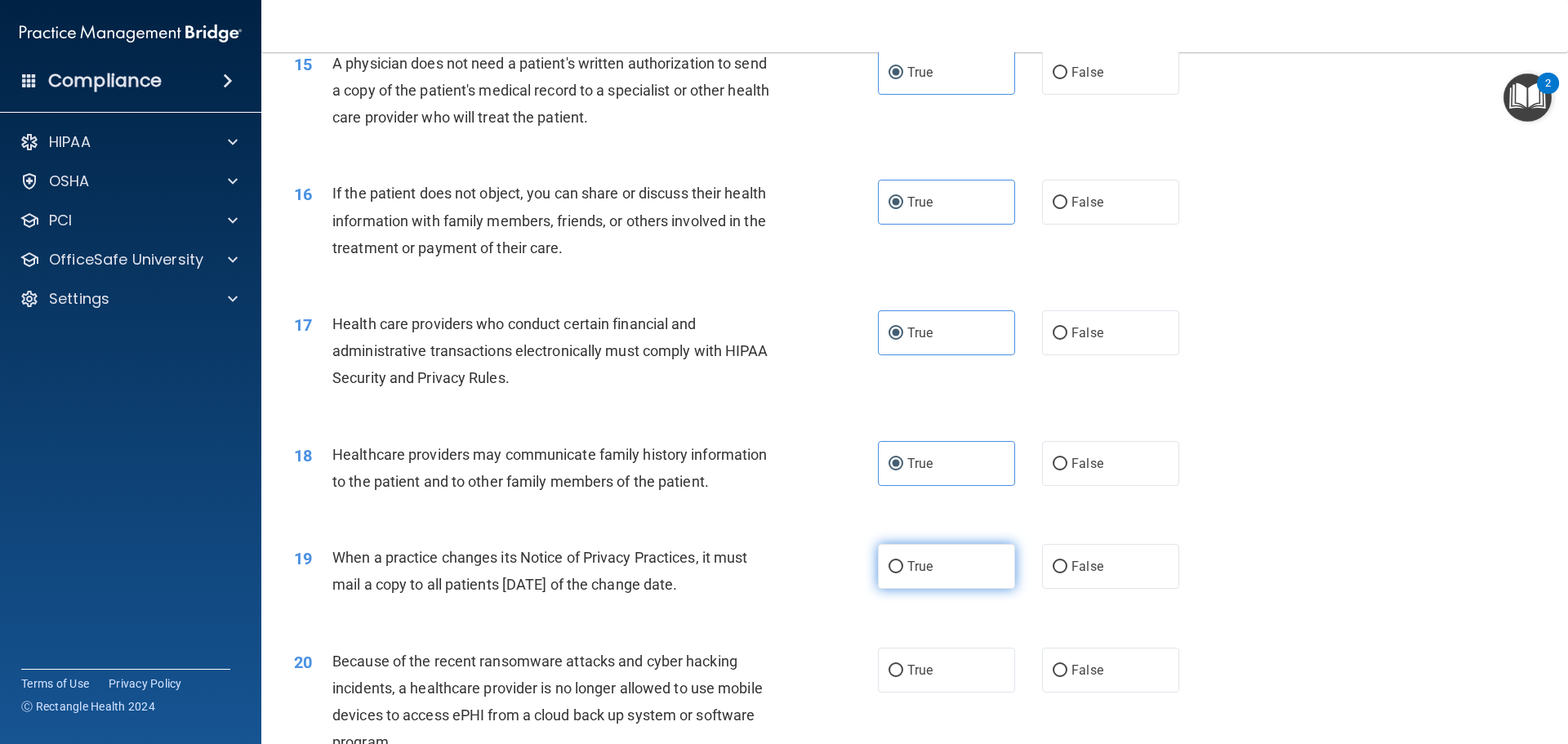
click at [942, 587] on label "True" at bounding box center [946, 566] width 137 height 45
click at [903, 574] on input "True" at bounding box center [896, 566] width 15 height 12
radio input "true"
click at [930, 679] on label "True" at bounding box center [946, 670] width 137 height 45
click at [903, 677] on input "True" at bounding box center [896, 670] width 15 height 12
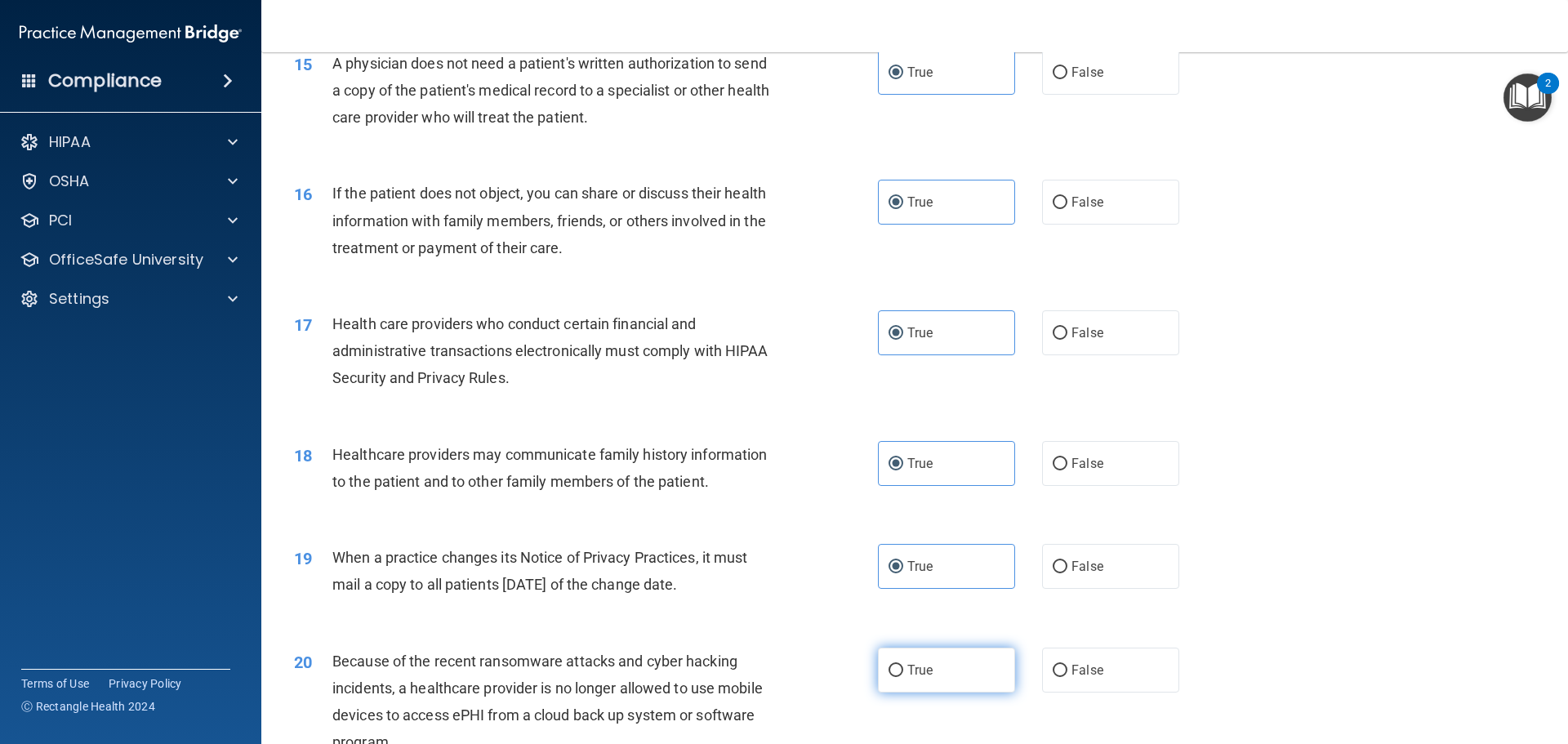
radio input "true"
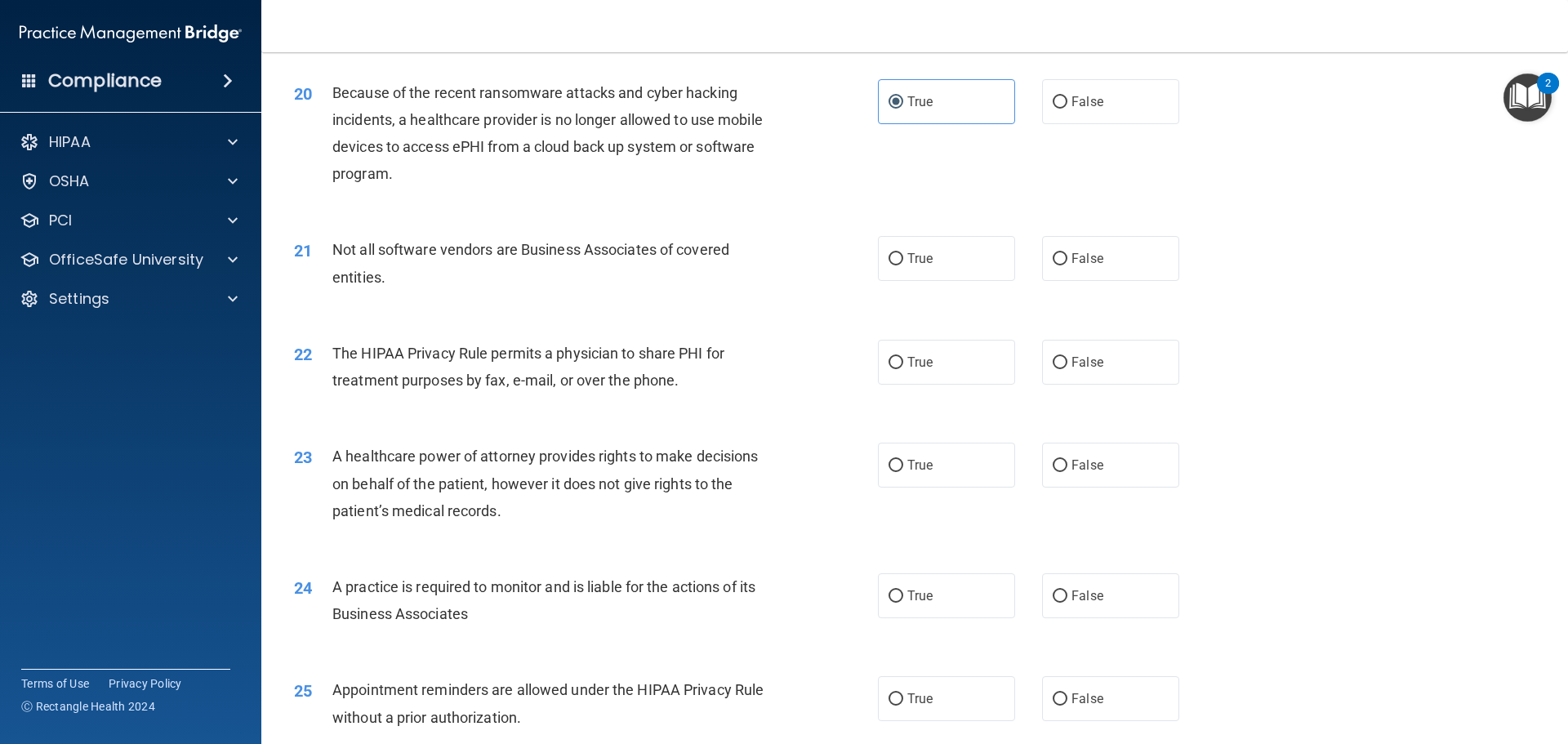
scroll to position [2368, 0]
click at [917, 600] on label "True" at bounding box center [946, 592] width 137 height 45
click at [903, 599] on input "True" at bounding box center [896, 593] width 15 height 12
radio input "true"
click at [928, 465] on label "True" at bounding box center [946, 461] width 137 height 45
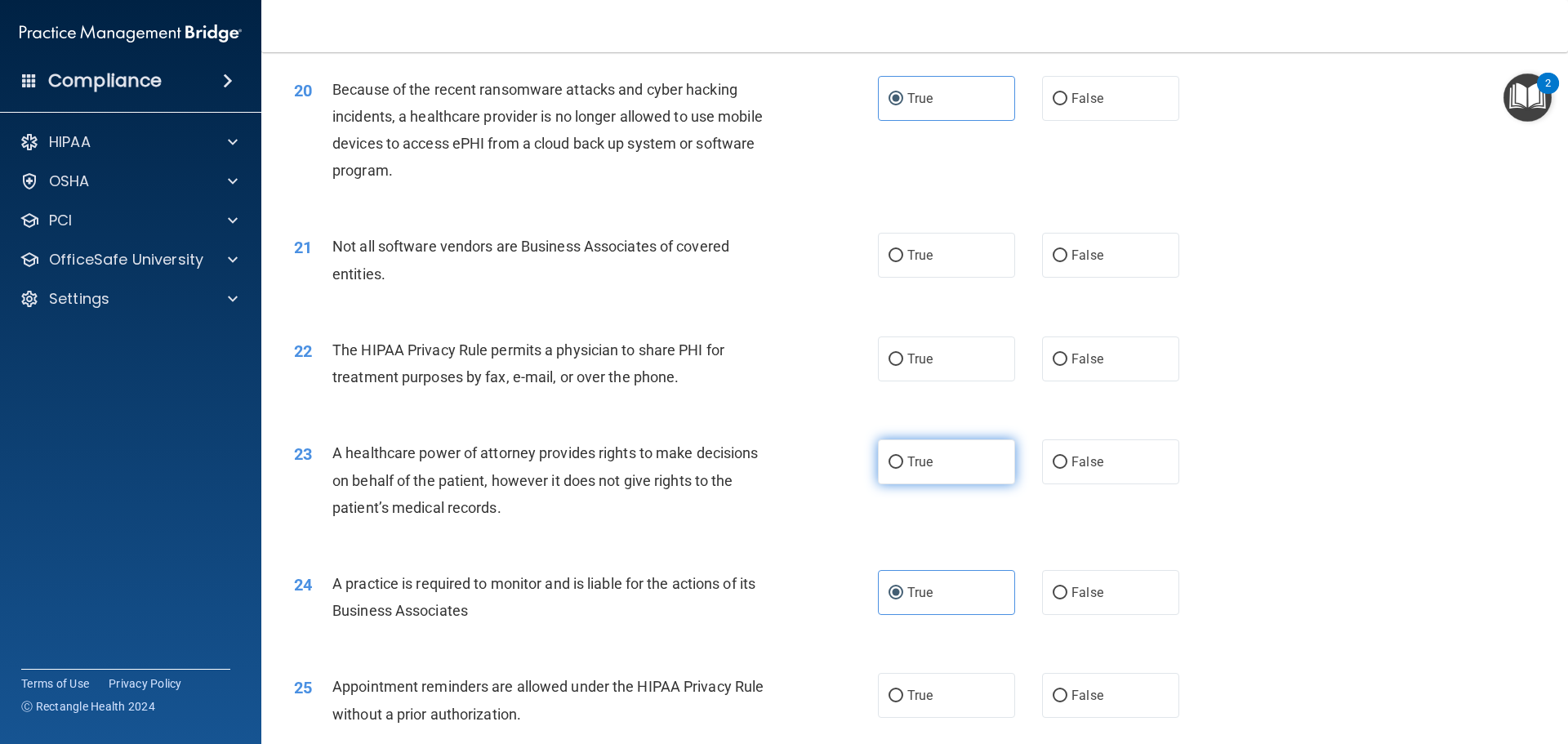
click at [903, 465] on input "True" at bounding box center [896, 462] width 15 height 12
radio input "true"
click at [972, 347] on label "True" at bounding box center [946, 359] width 137 height 45
click at [903, 353] on input "True" at bounding box center [896, 359] width 15 height 12
radio input "true"
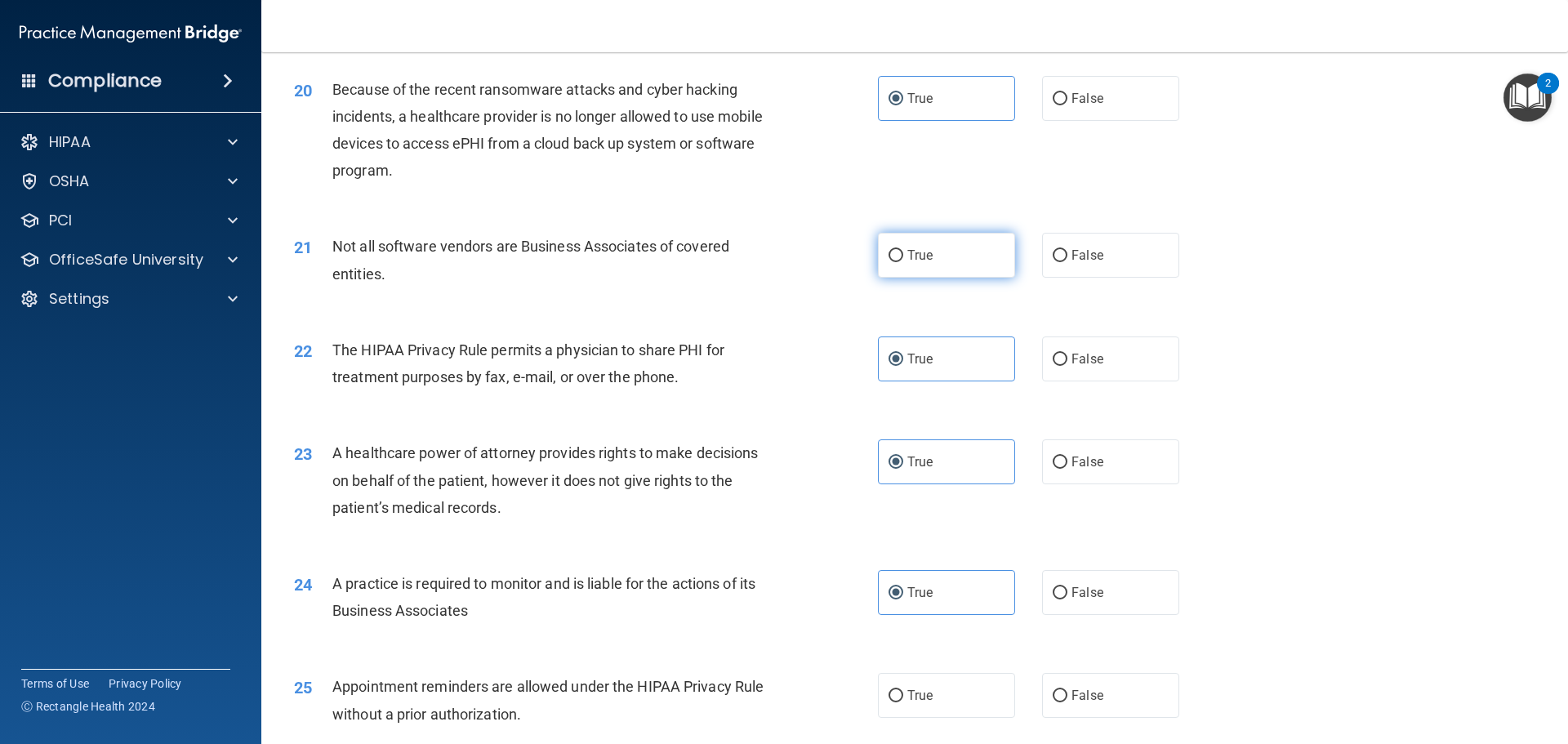
click at [968, 262] on label "True" at bounding box center [946, 254] width 137 height 45
click at [903, 262] on input "True" at bounding box center [896, 255] width 15 height 12
radio input "true"
click at [991, 719] on div "25 Appointment reminders are allowed under the HIPAA Privacy Rule without a pri…" at bounding box center [914, 704] width 1265 height 102
click at [989, 717] on label "True" at bounding box center [946, 695] width 137 height 45
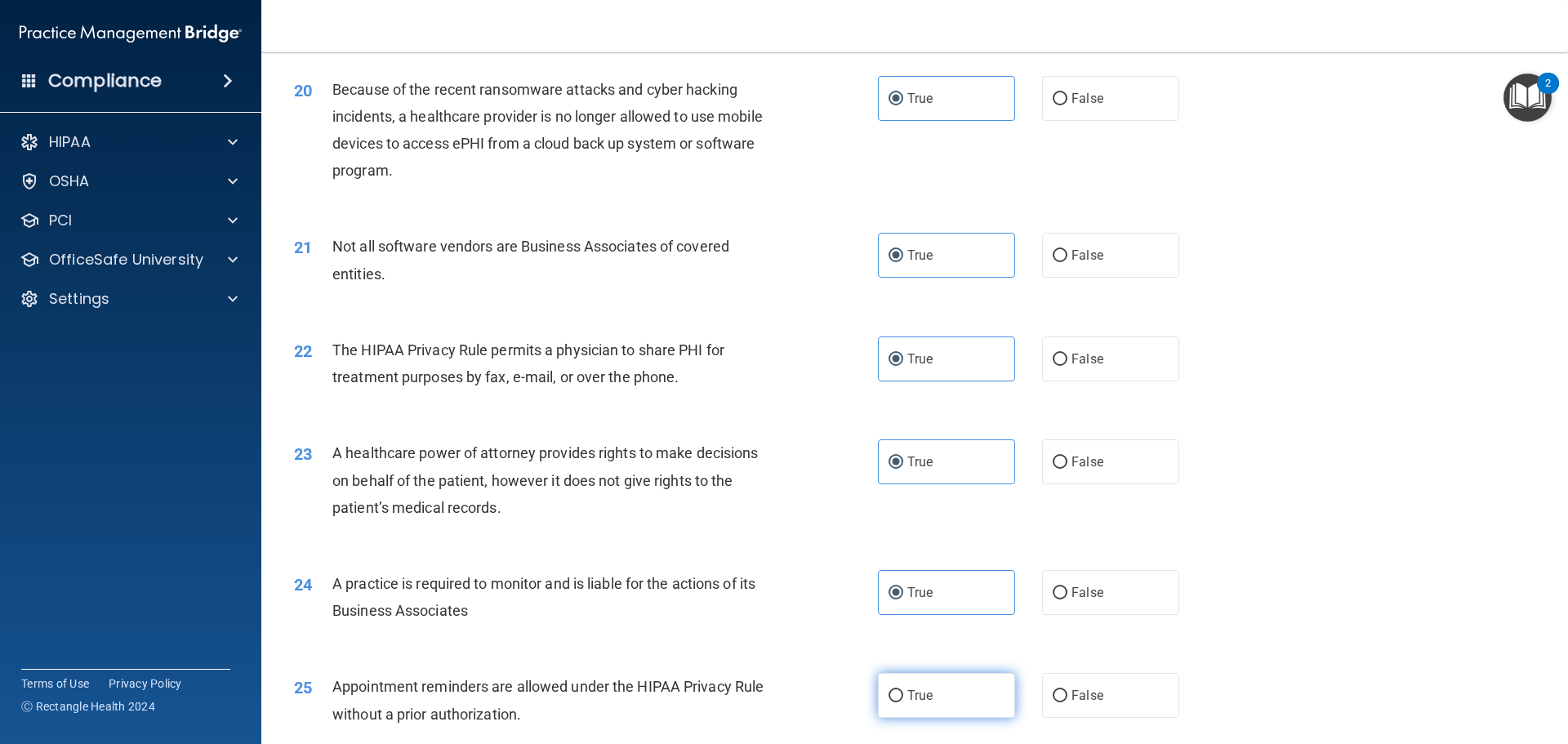
click at [903, 703] on input "True" at bounding box center [896, 695] width 15 height 12
radio input "true"
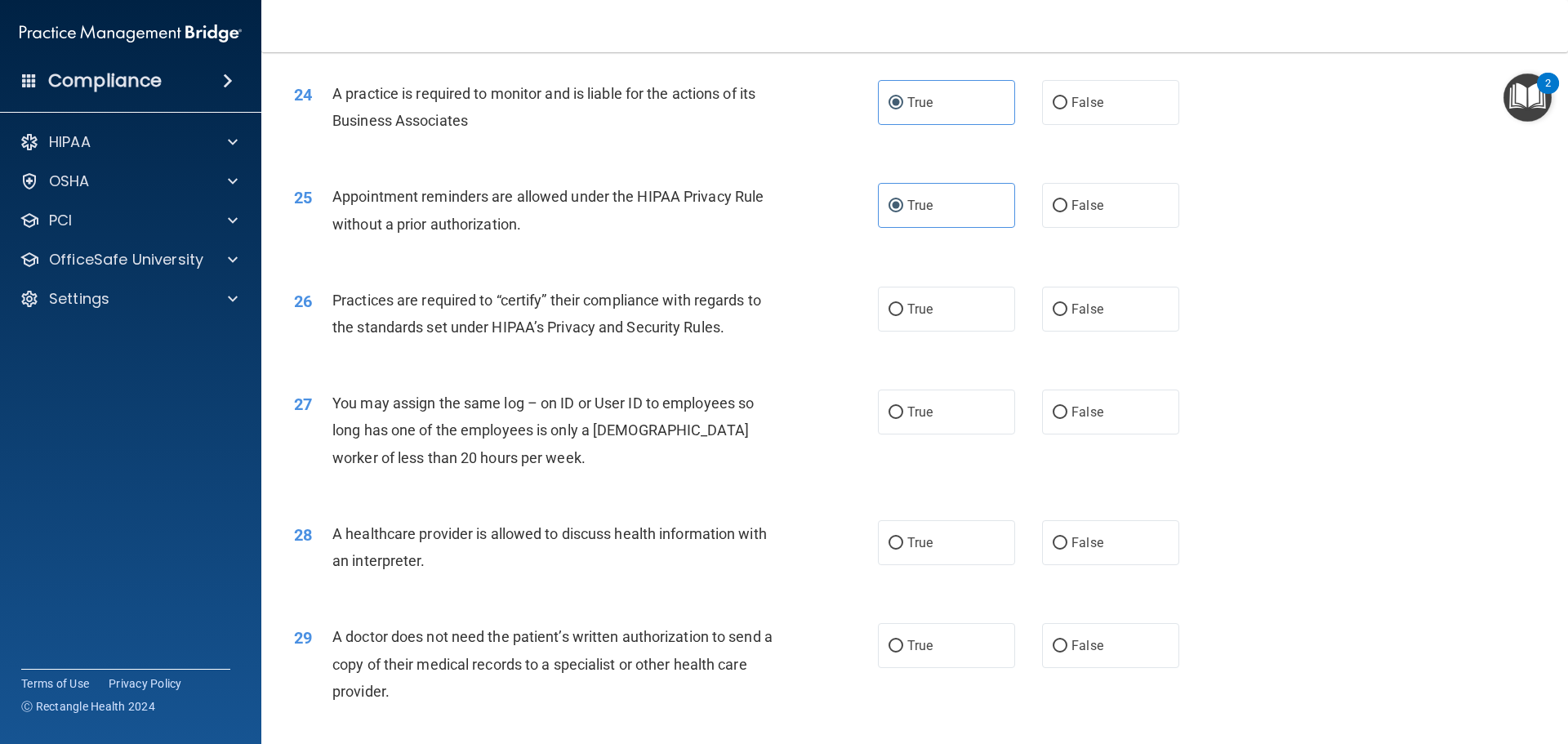
click at [923, 311] on span "True" at bounding box center [920, 308] width 26 height 16
click at [903, 311] on input "True" at bounding box center [896, 309] width 15 height 12
radio input "true"
click at [918, 393] on label "True" at bounding box center [946, 412] width 137 height 45
click at [903, 406] on input "True" at bounding box center [896, 412] width 15 height 12
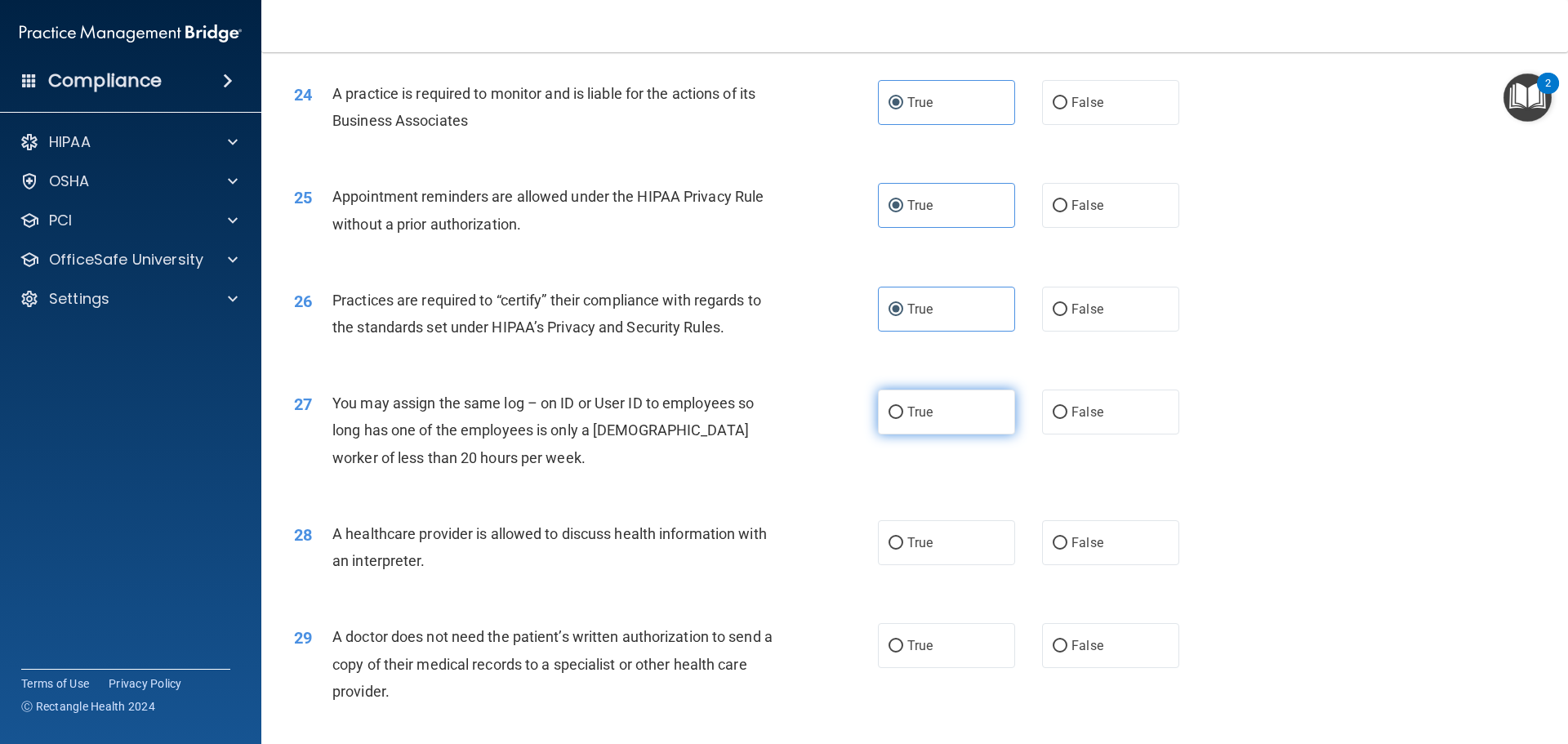
radio input "true"
click at [925, 515] on div "28 A healthcare provider is allowed to discuss health information with an inter…" at bounding box center [914, 551] width 1265 height 102
click at [930, 551] on label "True" at bounding box center [946, 543] width 137 height 45
click at [903, 550] on input "True" at bounding box center [896, 543] width 15 height 12
radio input "true"
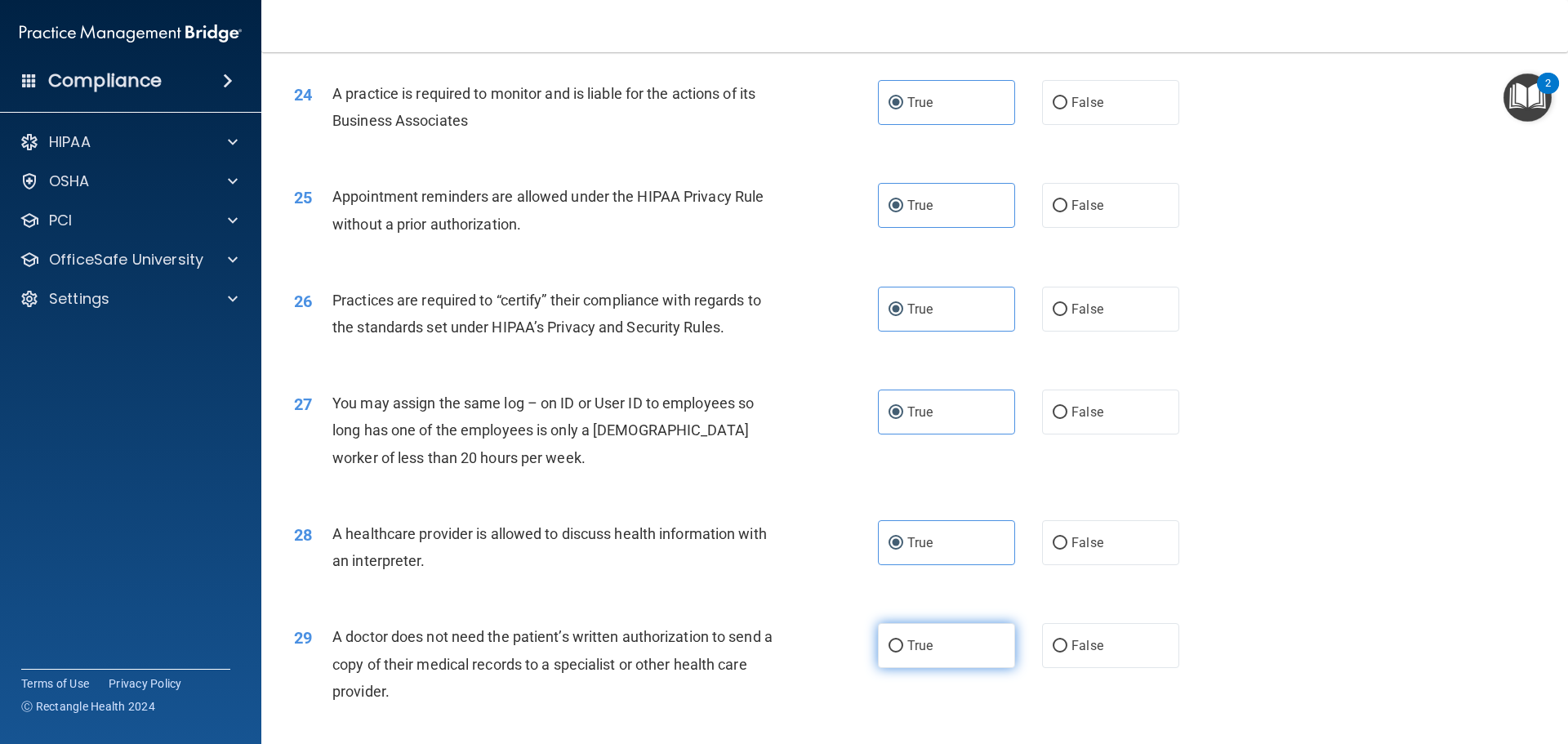
click at [932, 655] on label "True" at bounding box center [946, 645] width 137 height 45
click at [903, 652] on input "True" at bounding box center [896, 646] width 15 height 12
radio input "true"
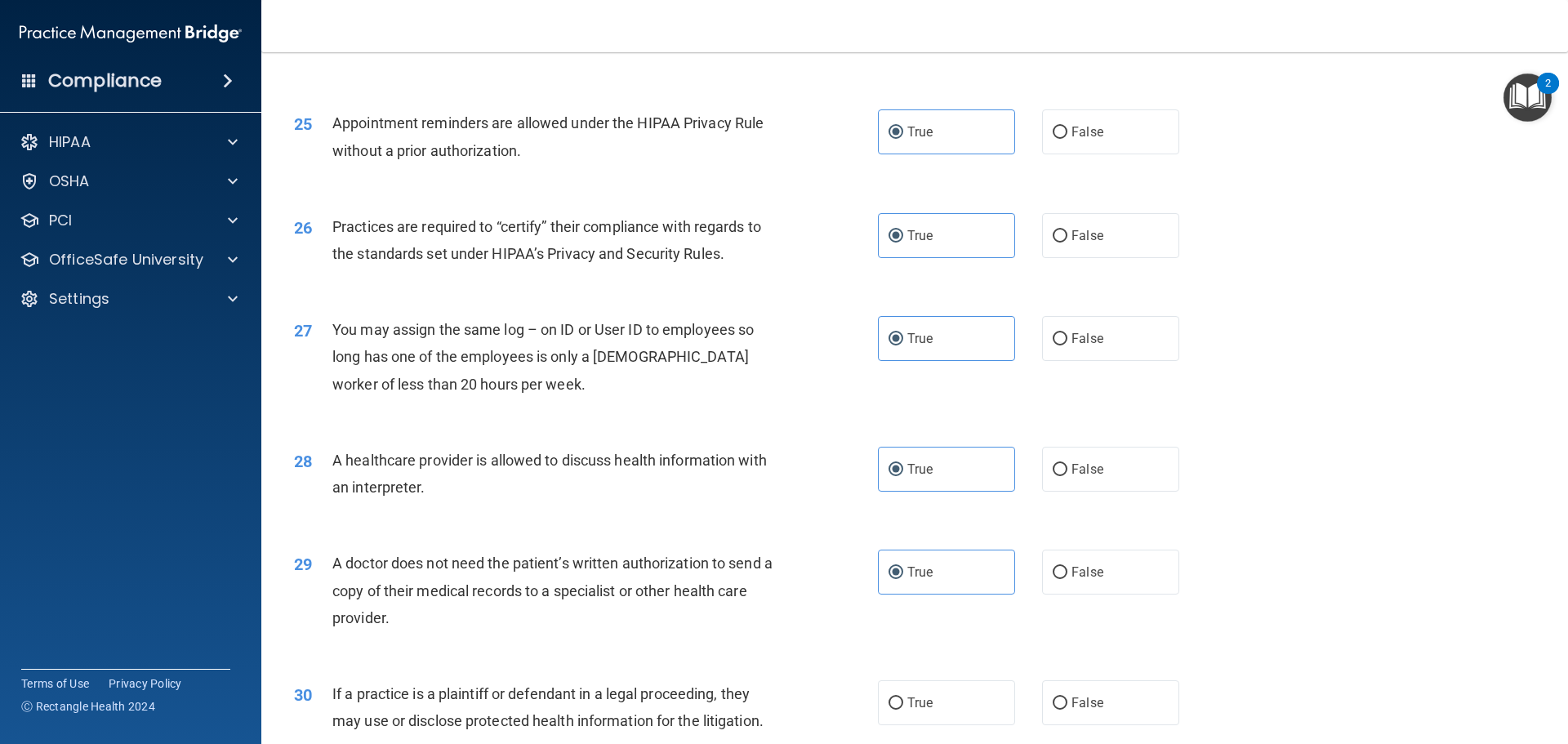
scroll to position [3057, 0]
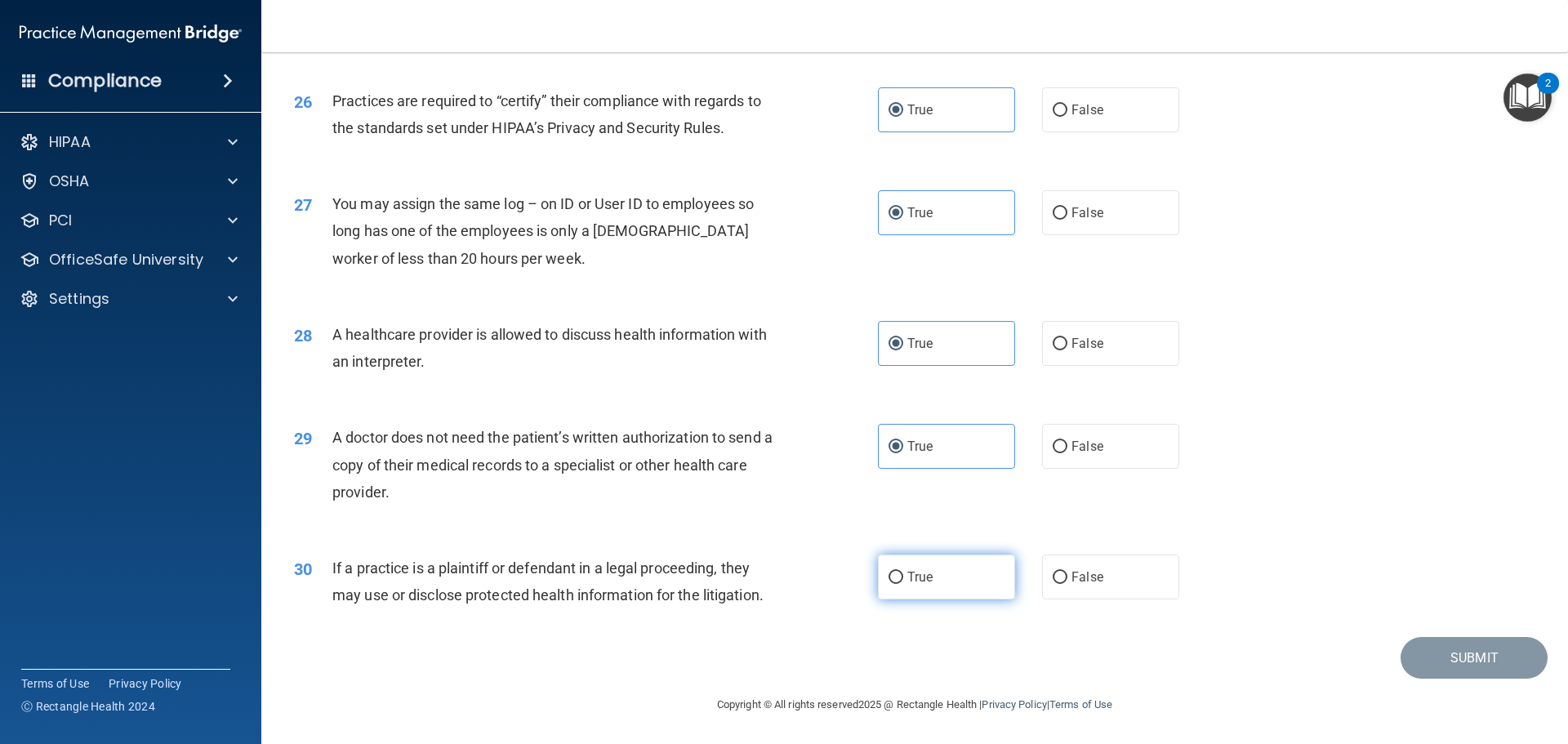
click at [908, 590] on label "True" at bounding box center [946, 577] width 137 height 45
click at [903, 584] on input "True" at bounding box center [896, 577] width 15 height 12
radio input "true"
click at [1428, 670] on button "Submit" at bounding box center [1474, 658] width 147 height 42
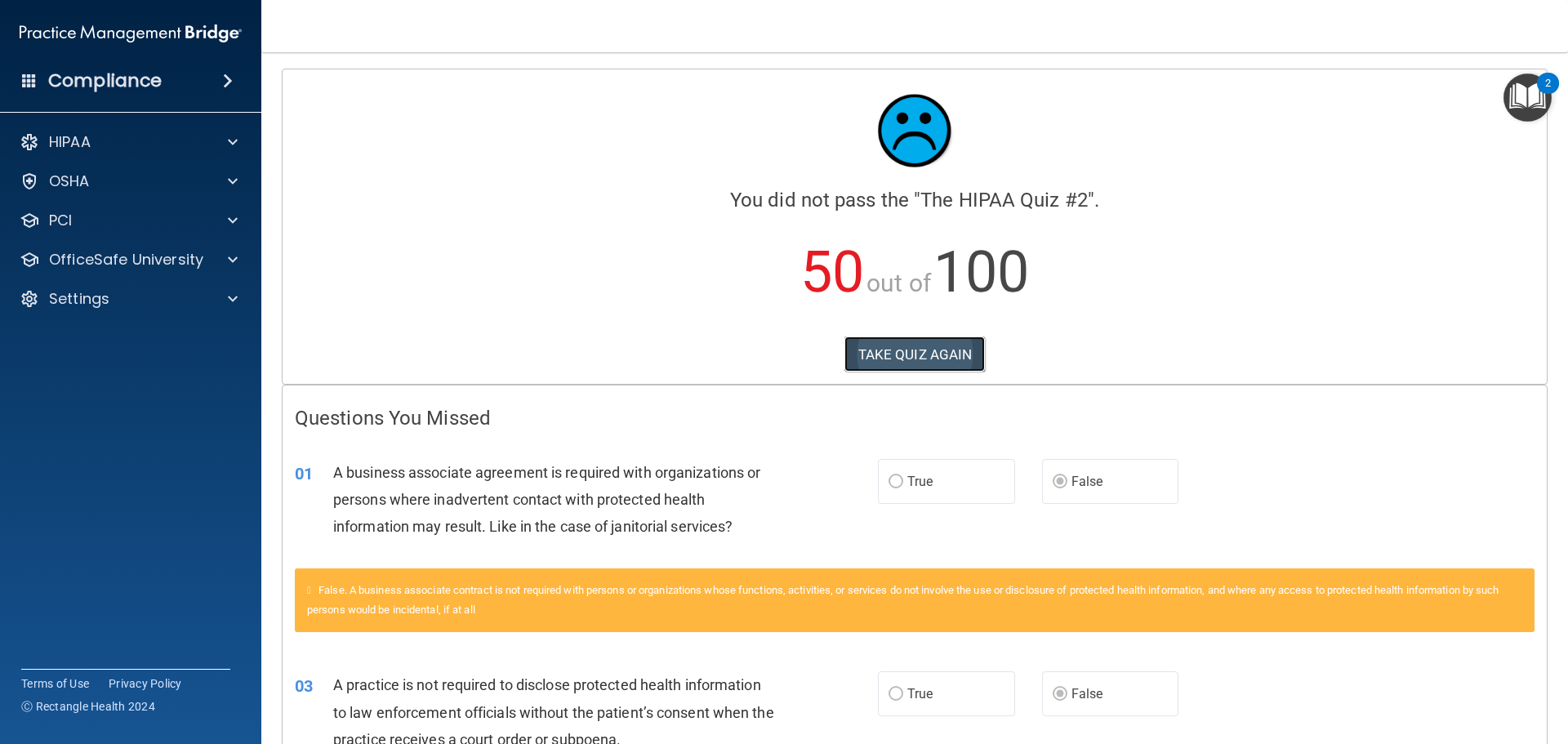
click at [877, 347] on button "TAKE QUIZ AGAIN" at bounding box center [915, 354] width 141 height 36
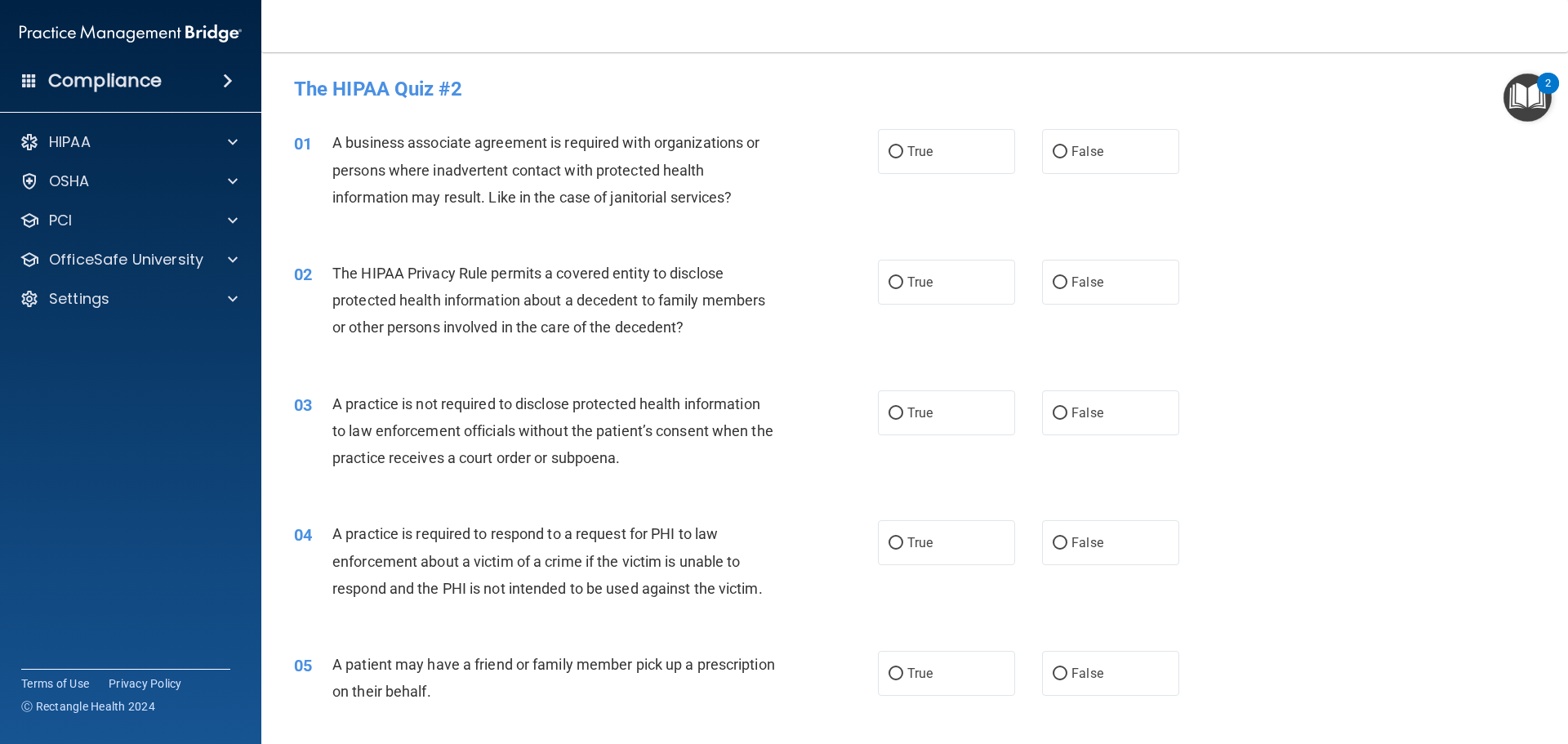
drag, startPoint x: 1137, startPoint y: 152, endPoint x: 1111, endPoint y: 177, distance: 36.1
click at [1137, 151] on label "False" at bounding box center [1111, 151] width 137 height 45
click at [1067, 151] on input "False" at bounding box center [1059, 152] width 15 height 12
radio input "true"
click at [951, 297] on label "True" at bounding box center [946, 282] width 137 height 45
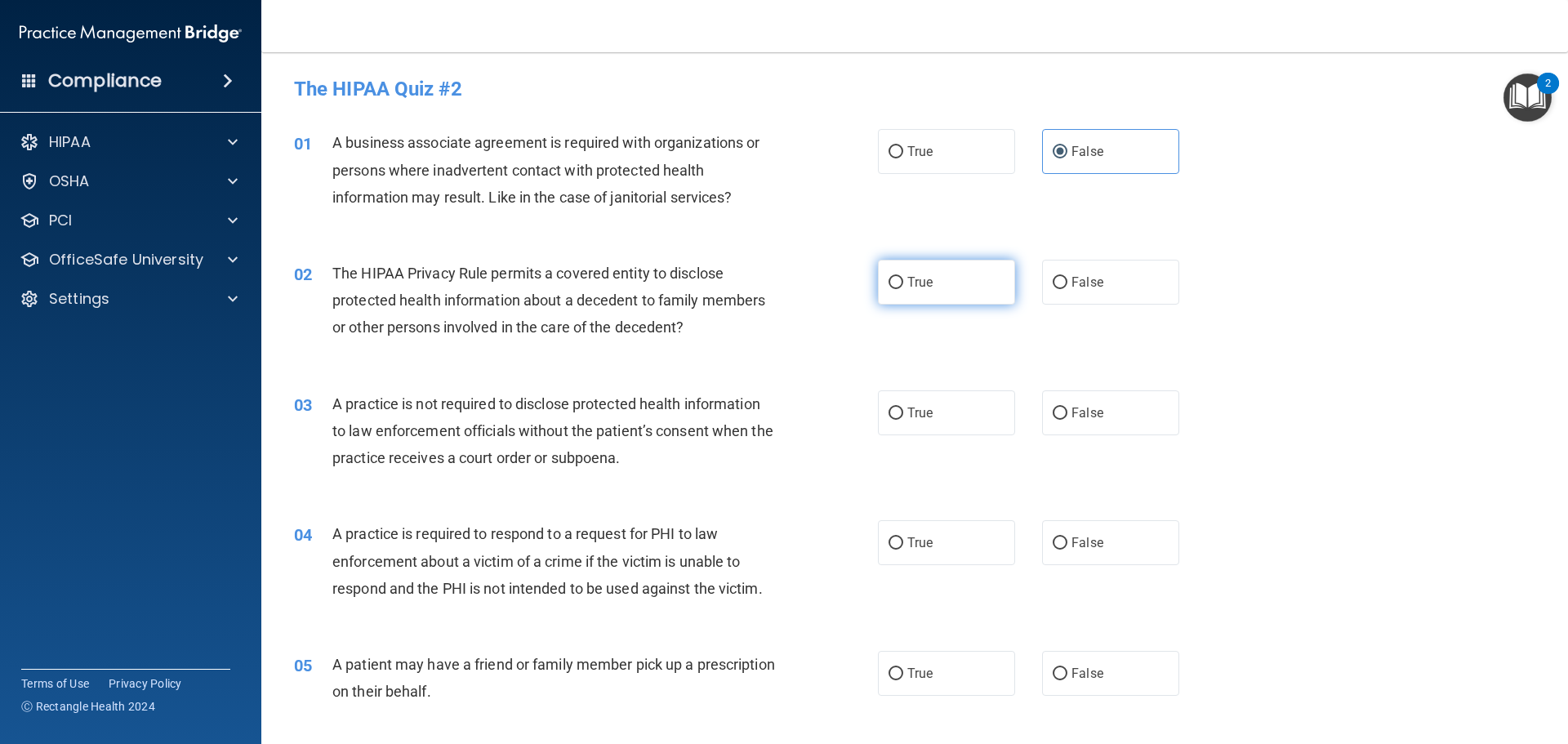
click at [903, 289] on input "True" at bounding box center [896, 283] width 15 height 12
radio input "true"
click at [1067, 399] on label "False" at bounding box center [1111, 413] width 137 height 45
click at [1067, 407] on input "False" at bounding box center [1059, 413] width 15 height 12
radio input "true"
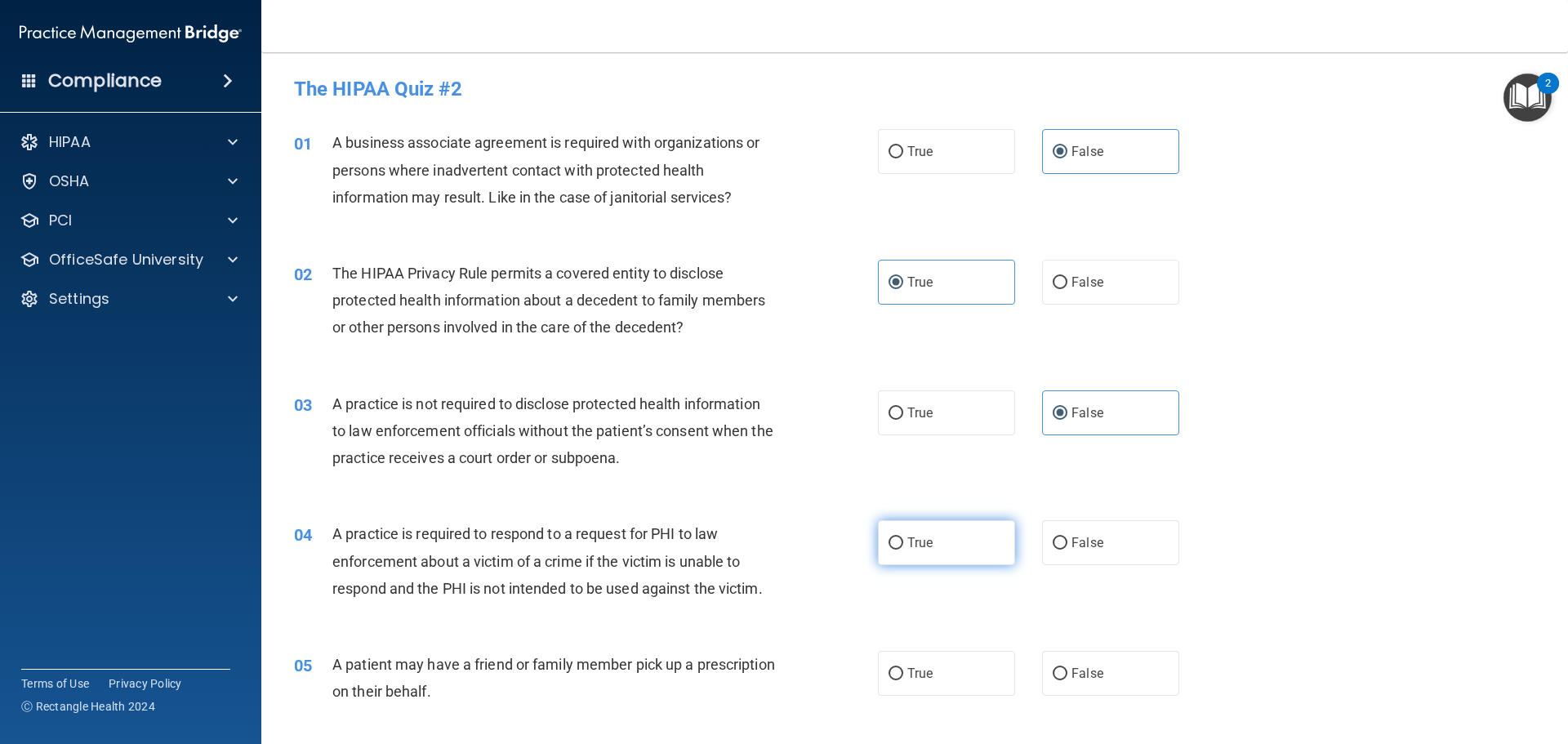
click at [941, 531] on label "True" at bounding box center [946, 543] width 137 height 45
click at [903, 537] on input "True" at bounding box center [896, 543] width 15 height 12
radio input "true"
click at [934, 670] on label "True" at bounding box center [946, 673] width 137 height 45
click at [903, 670] on input "True" at bounding box center [896, 674] width 15 height 12
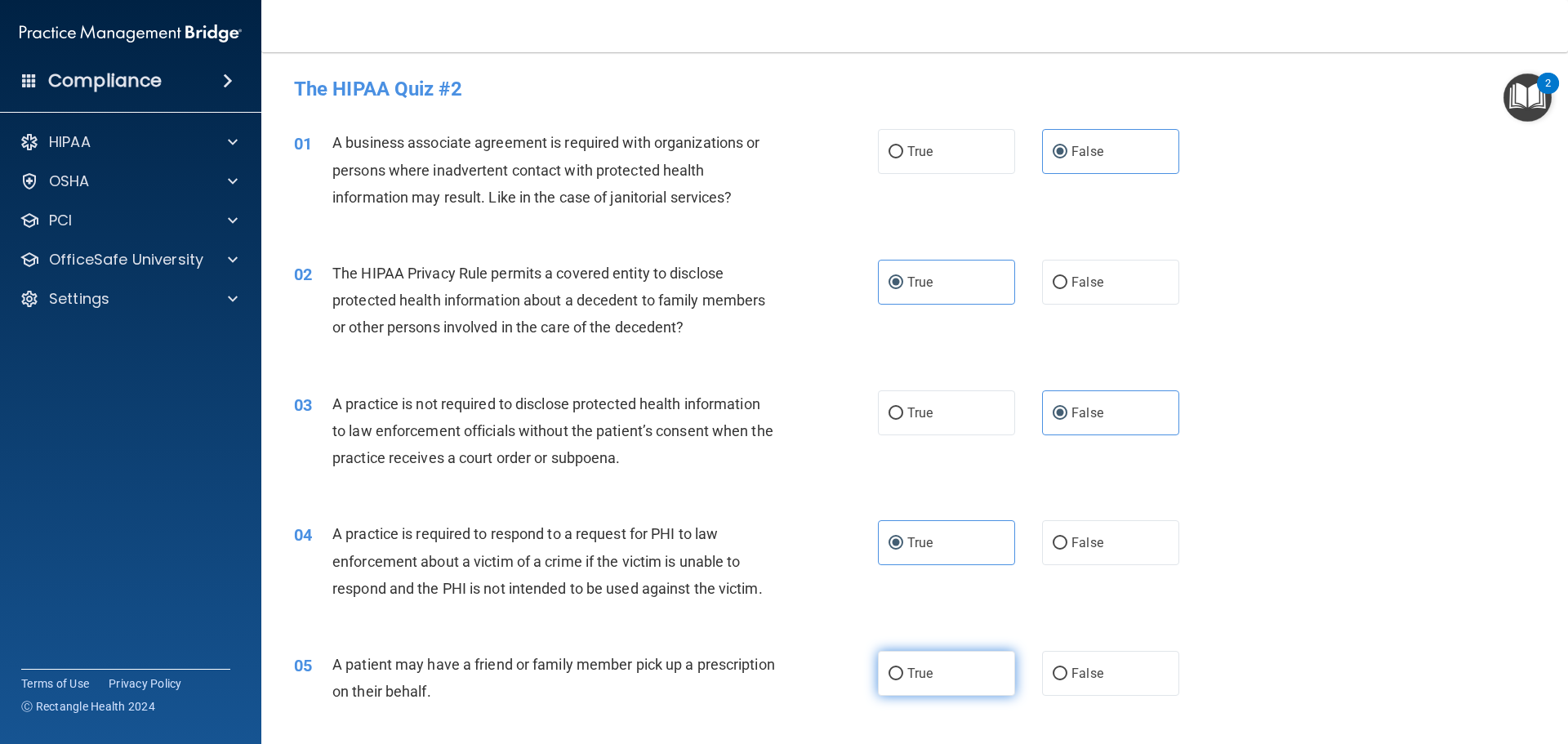
radio input "true"
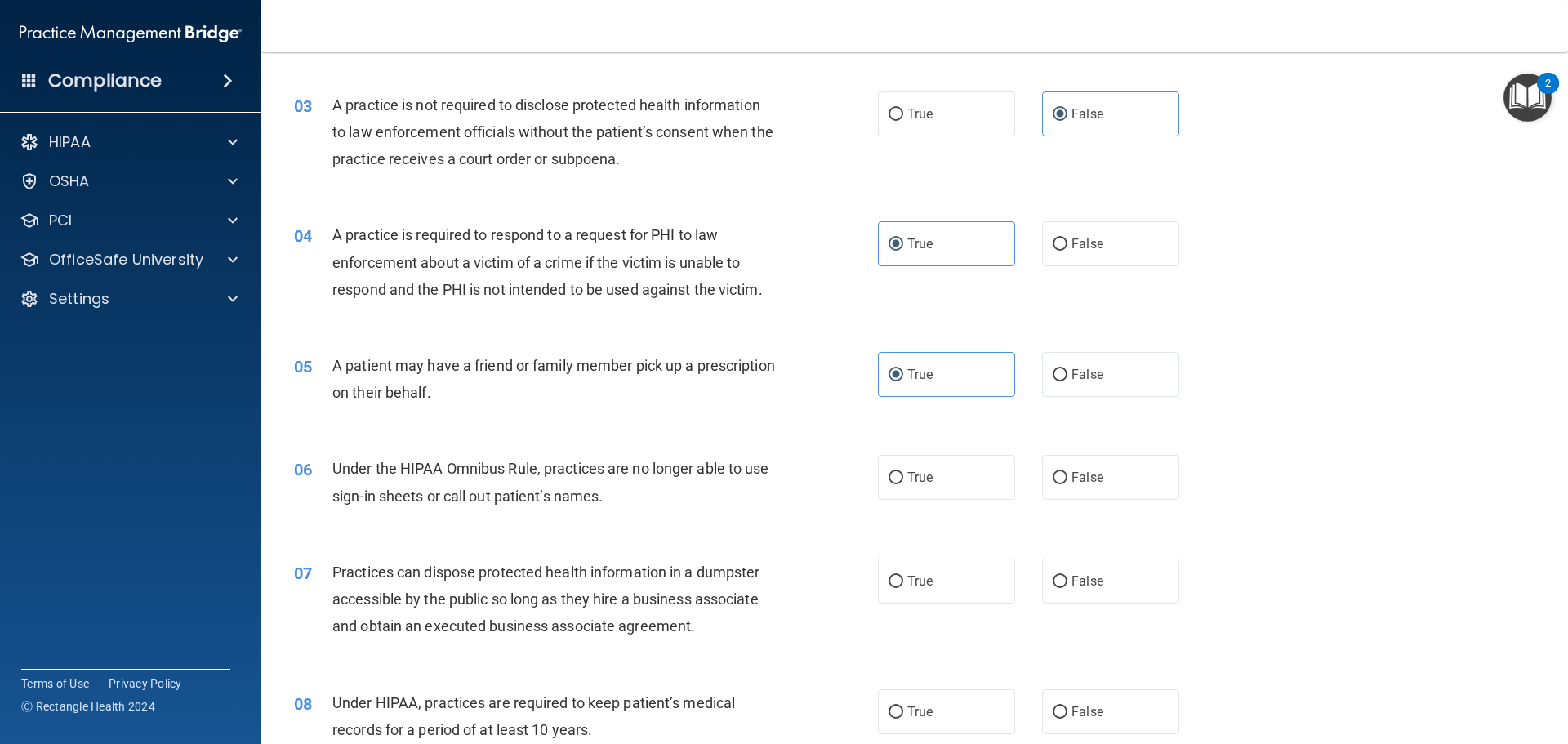
scroll to position [327, 0]
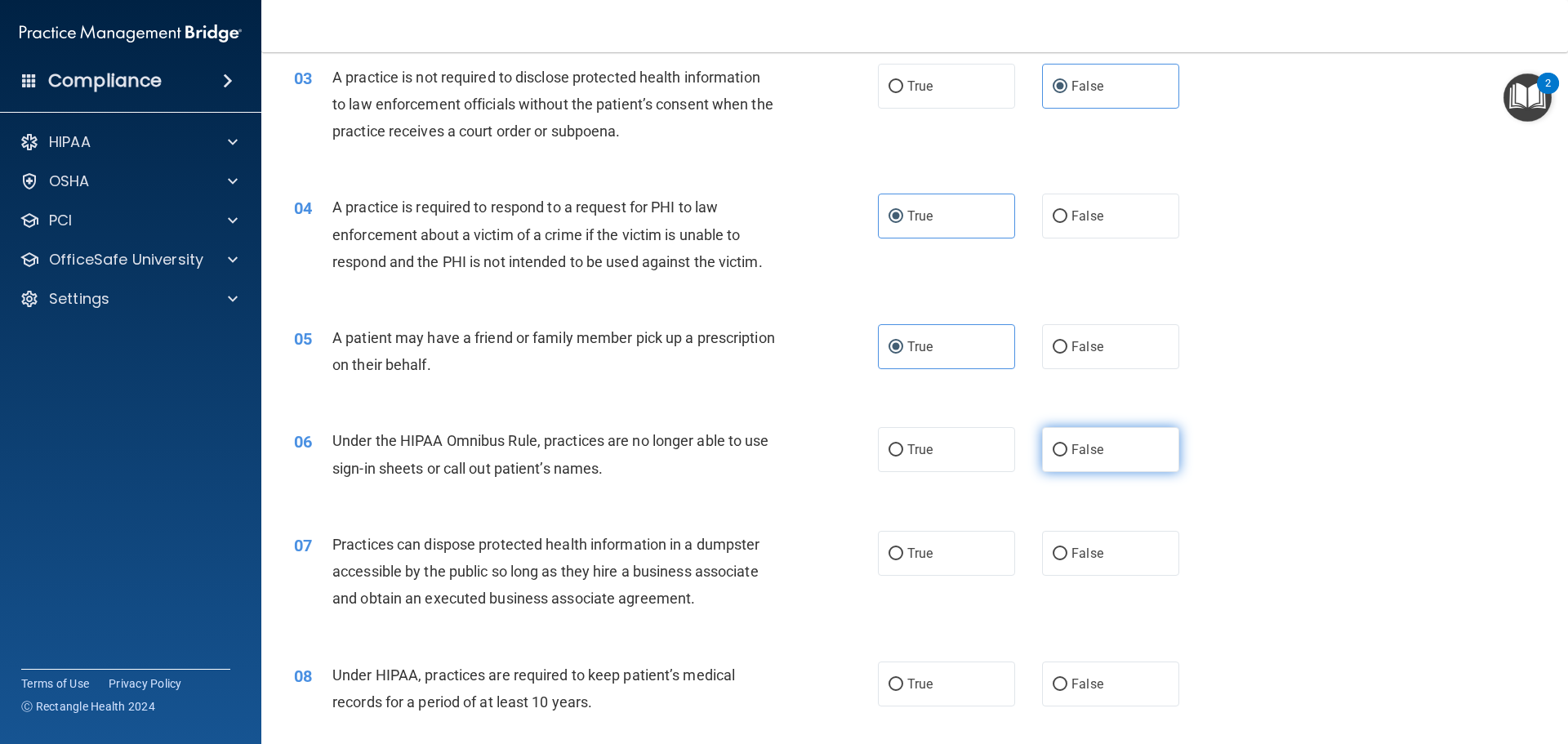
click at [1107, 463] on label "False" at bounding box center [1111, 449] width 137 height 45
click at [1067, 457] on input "False" at bounding box center [1059, 450] width 15 height 12
radio input "true"
click at [1089, 548] on span "False" at bounding box center [1087, 553] width 32 height 16
click at [1067, 548] on input "False" at bounding box center [1059, 554] width 15 height 12
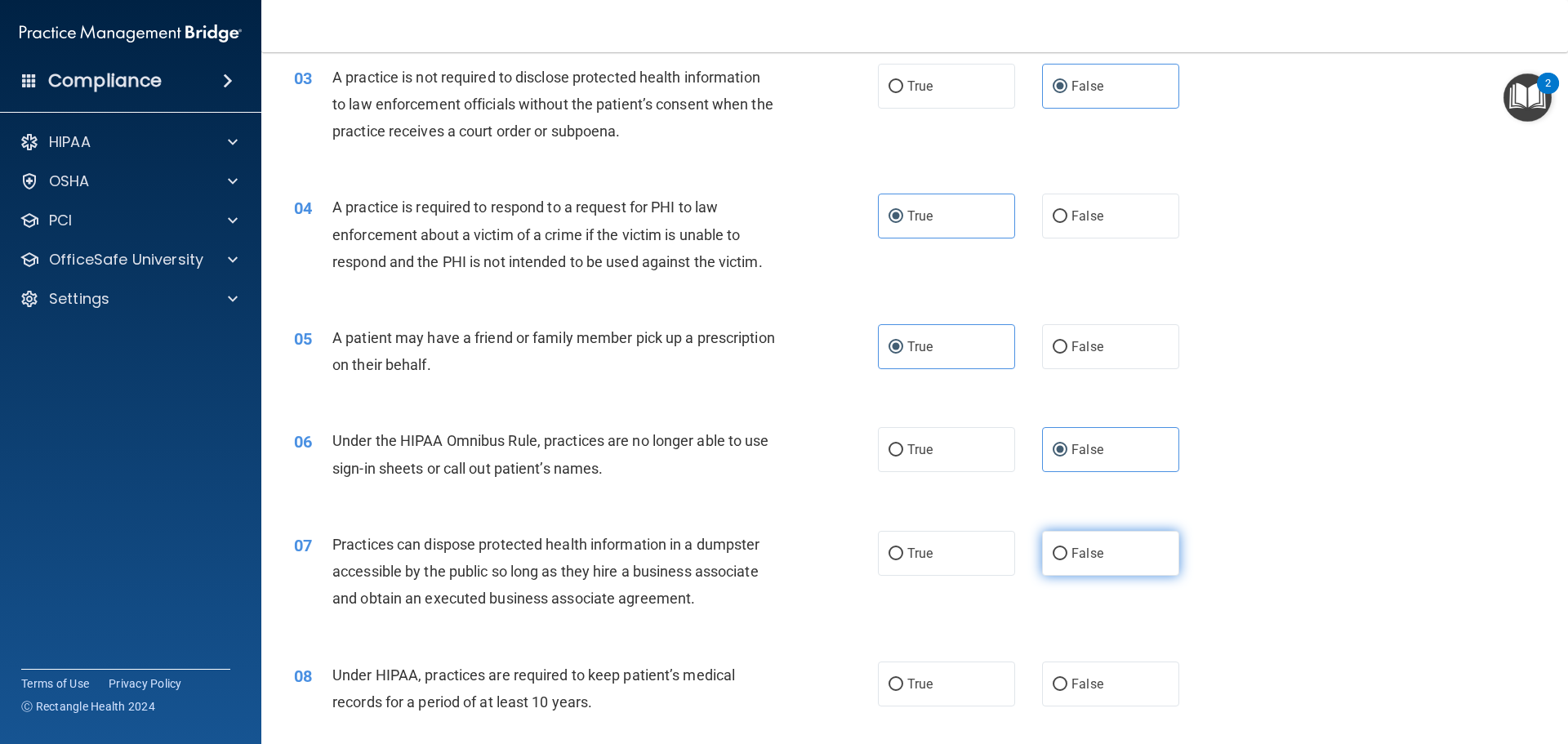
radio input "true"
click at [1091, 674] on label "False" at bounding box center [1111, 684] width 137 height 45
click at [1067, 679] on input "False" at bounding box center [1059, 685] width 15 height 12
radio input "true"
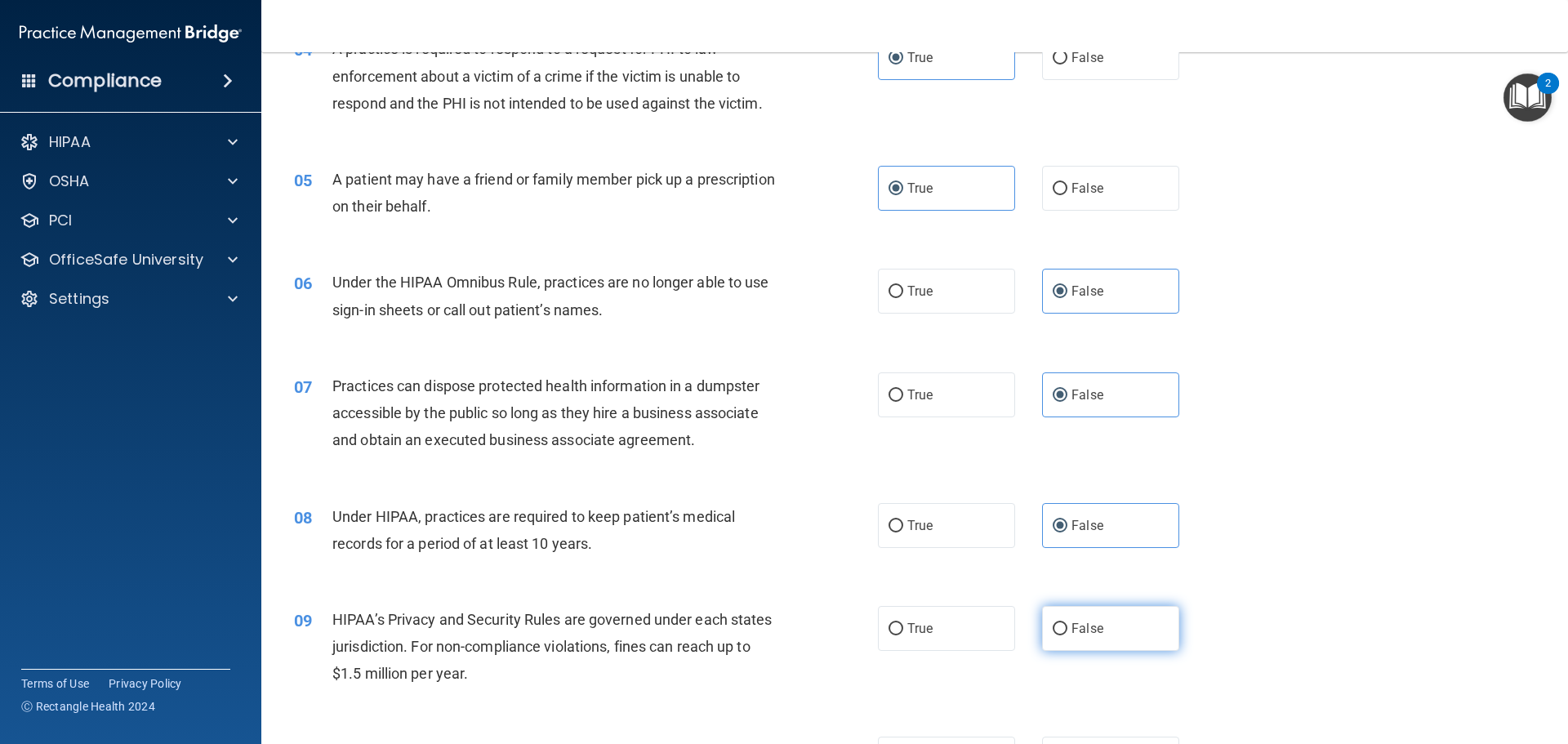
scroll to position [490, 0]
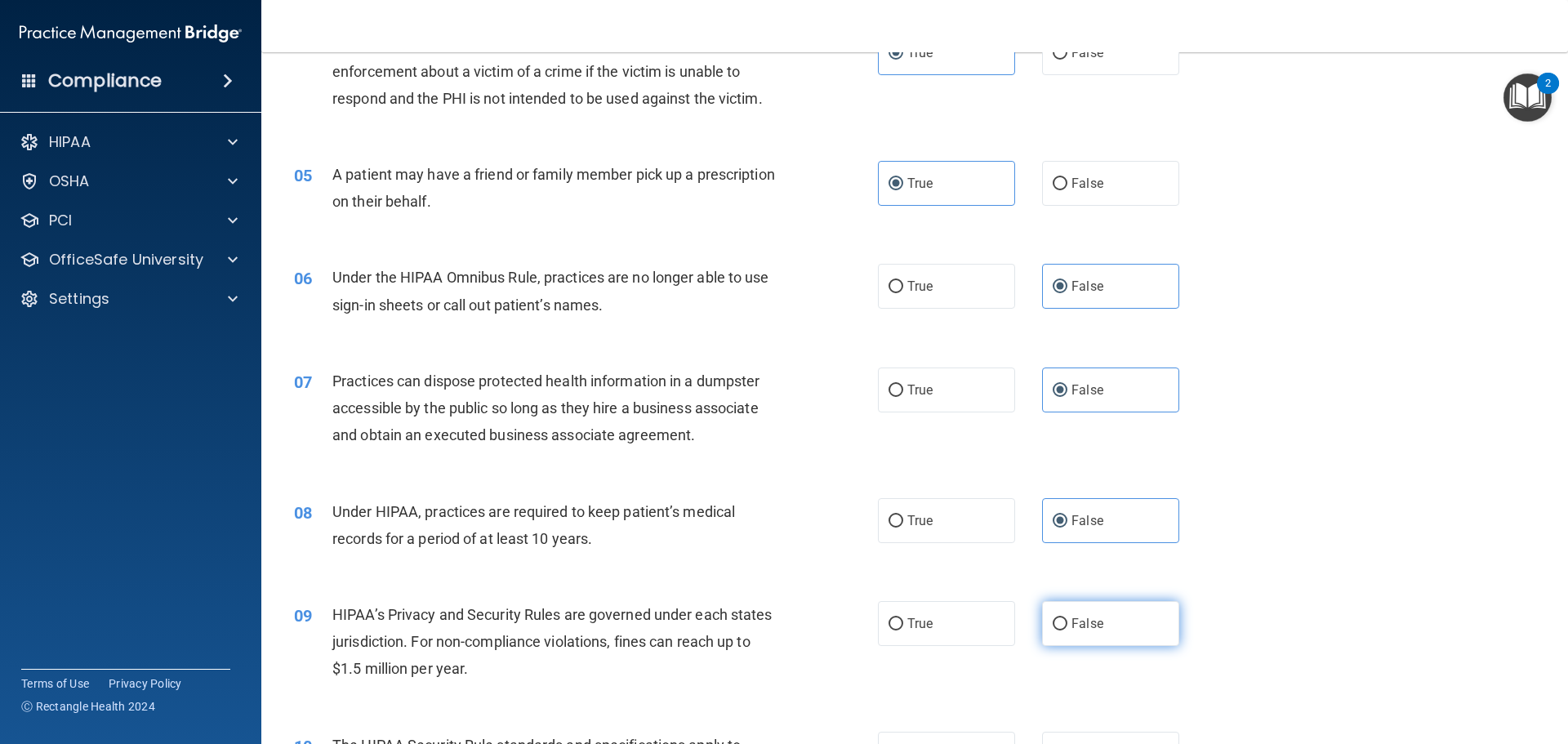
click at [1071, 620] on span "False" at bounding box center [1087, 623] width 32 height 16
click at [1067, 620] on input "False" at bounding box center [1059, 624] width 15 height 12
radio input "true"
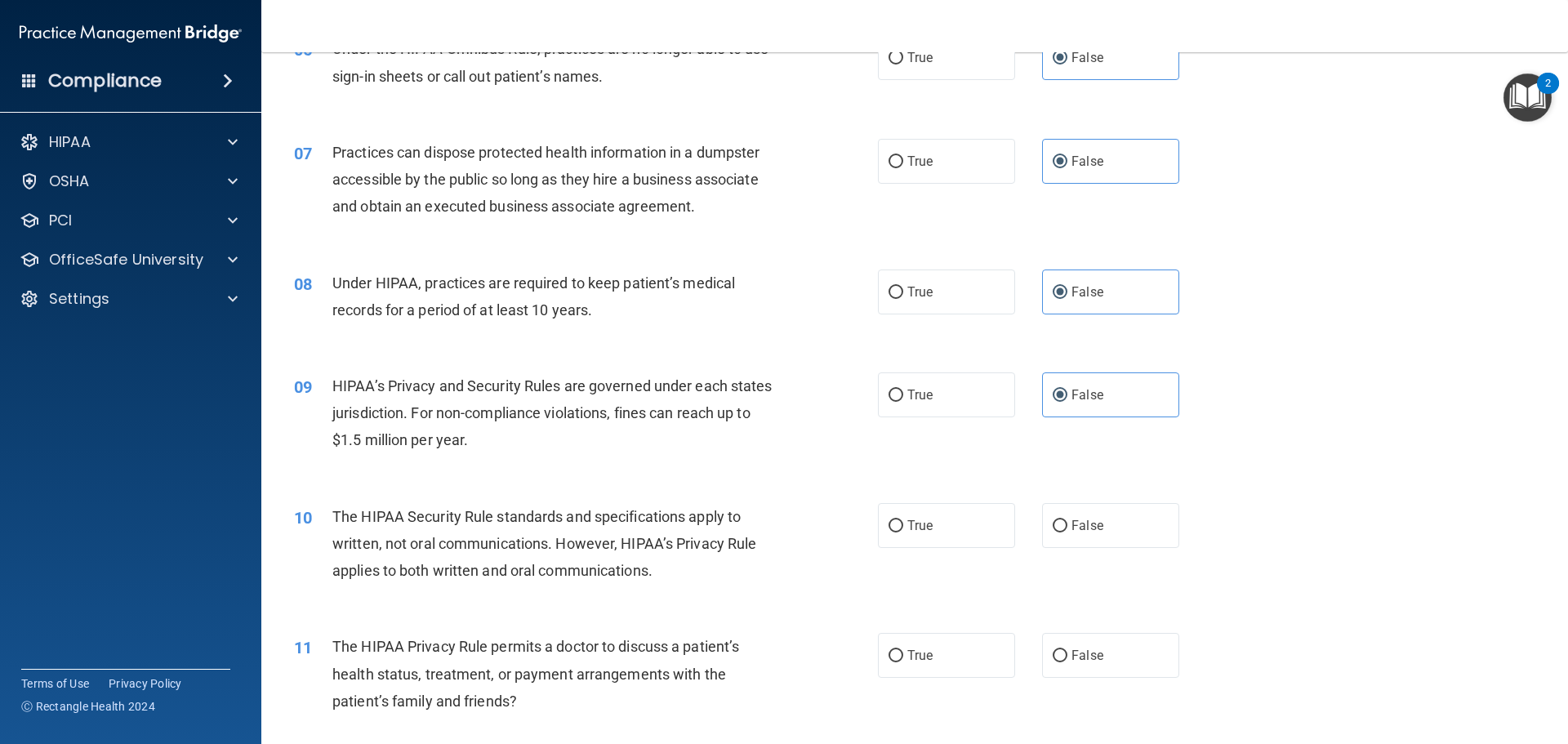
scroll to position [735, 0]
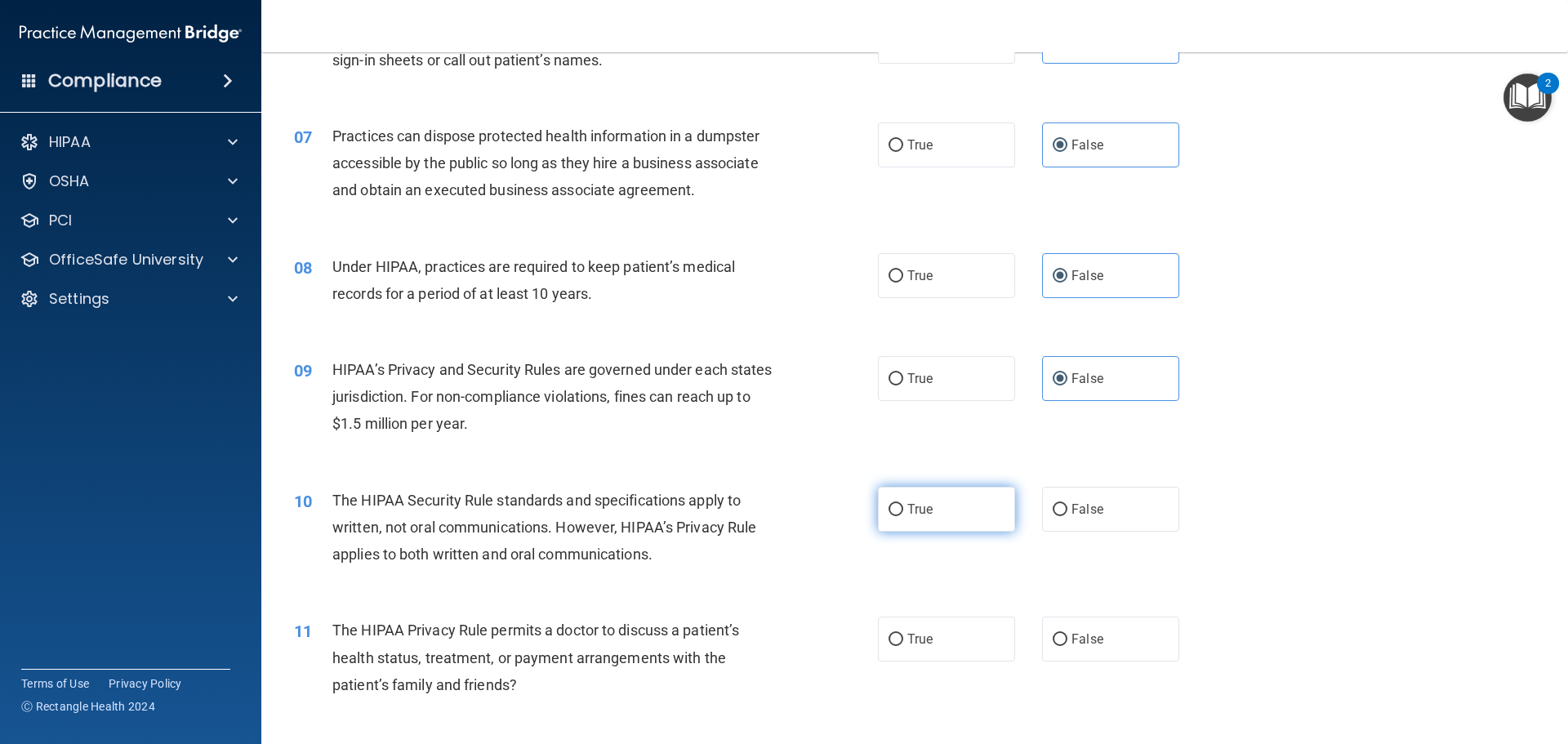
click at [993, 504] on label "True" at bounding box center [946, 509] width 137 height 45
click at [903, 504] on input "True" at bounding box center [896, 510] width 15 height 12
radio input "true"
click at [976, 631] on label "True" at bounding box center [946, 639] width 137 height 45
click at [903, 634] on input "True" at bounding box center [896, 640] width 15 height 12
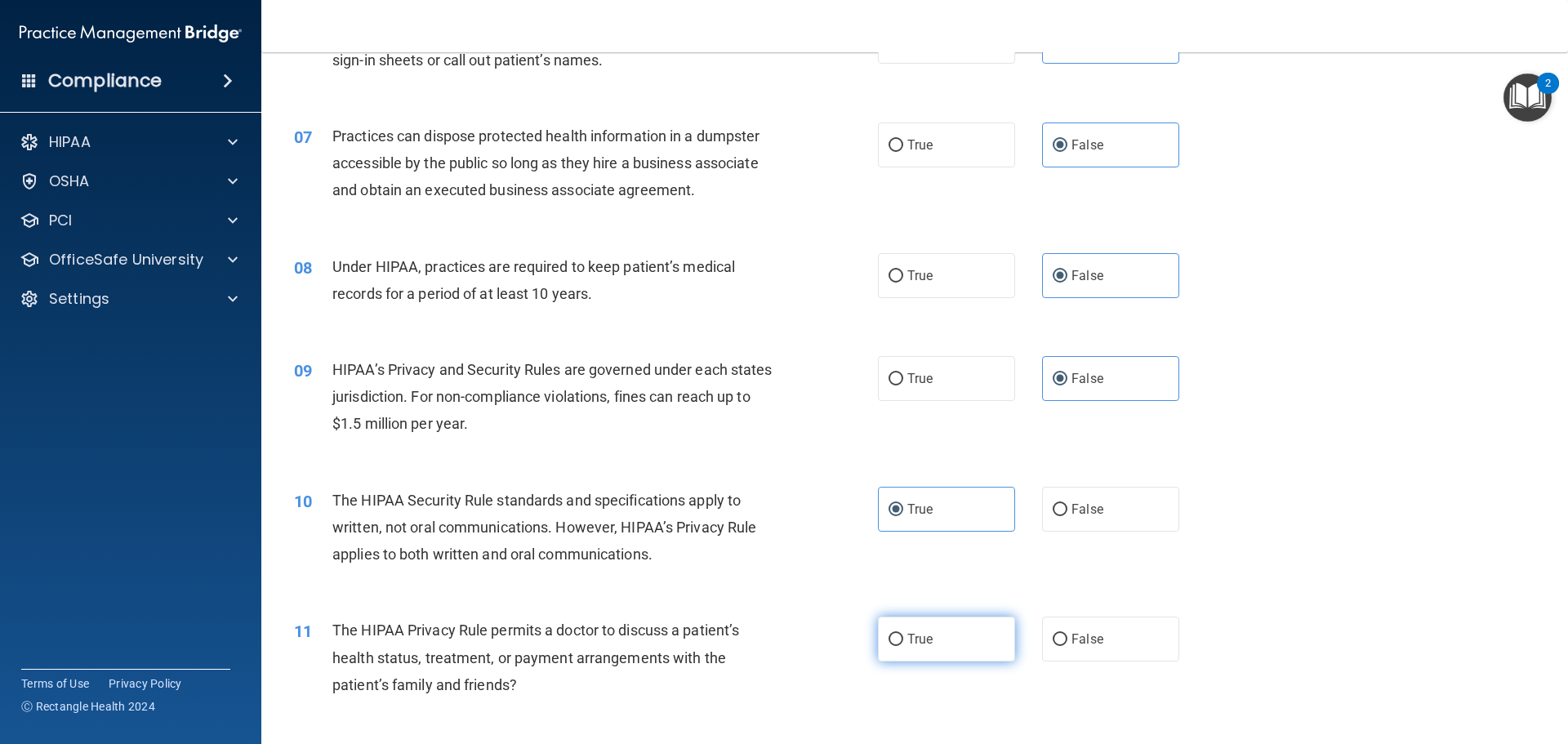
radio input "true"
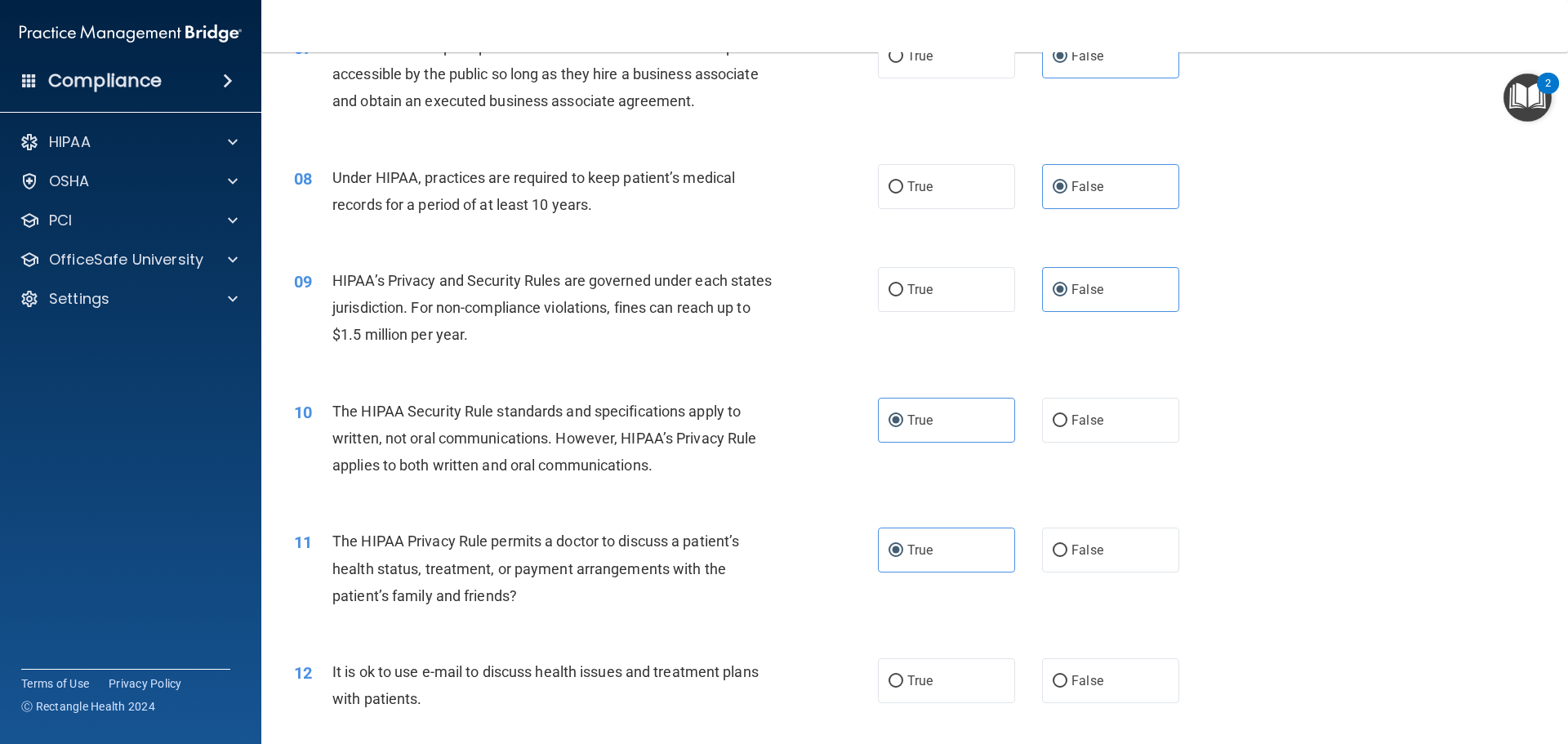
scroll to position [1062, 0]
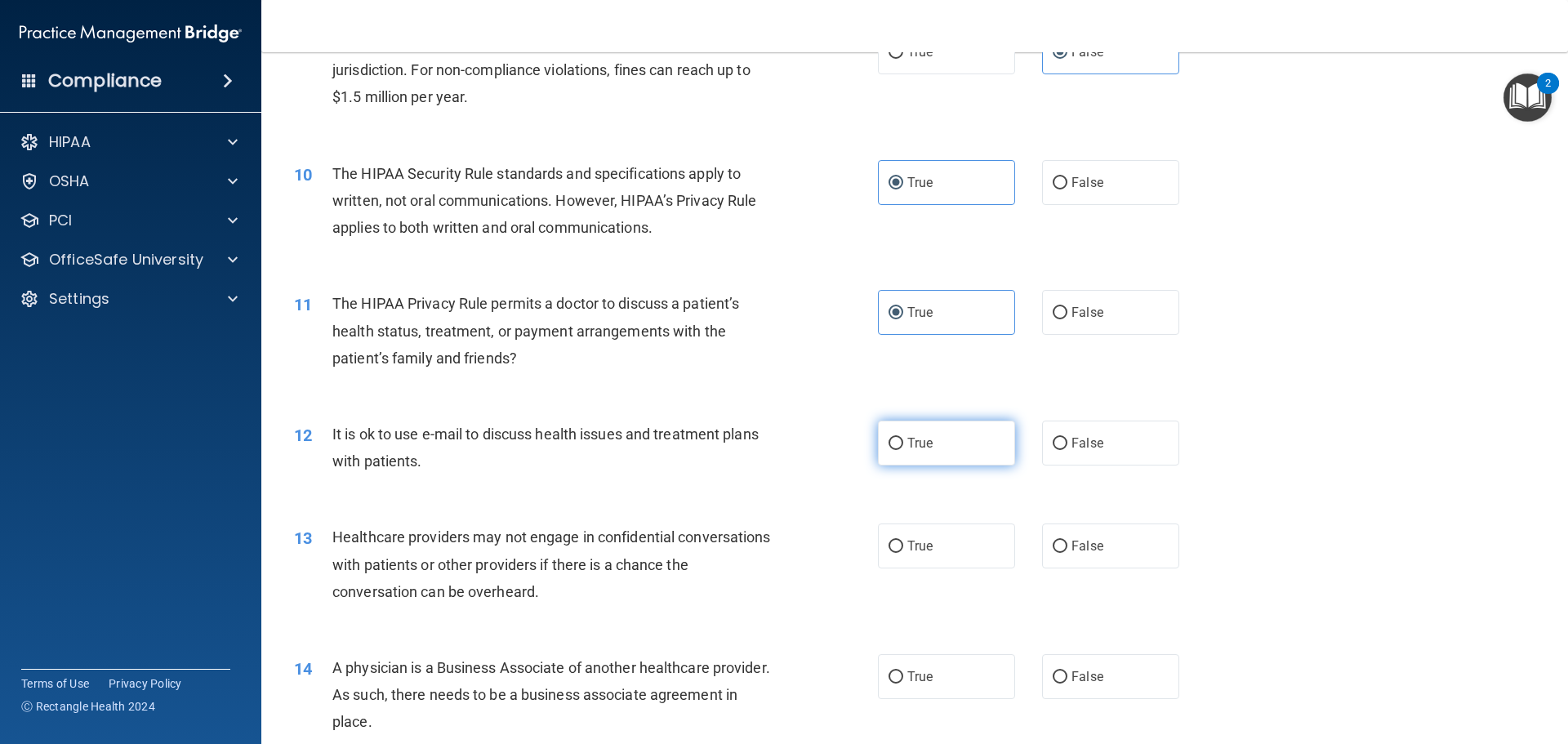
click at [930, 458] on label "True" at bounding box center [946, 443] width 137 height 45
click at [903, 450] on input "True" at bounding box center [896, 443] width 15 height 12
radio input "true"
click at [1130, 549] on label "False" at bounding box center [1111, 545] width 137 height 45
click at [1067, 549] on input "False" at bounding box center [1059, 546] width 15 height 12
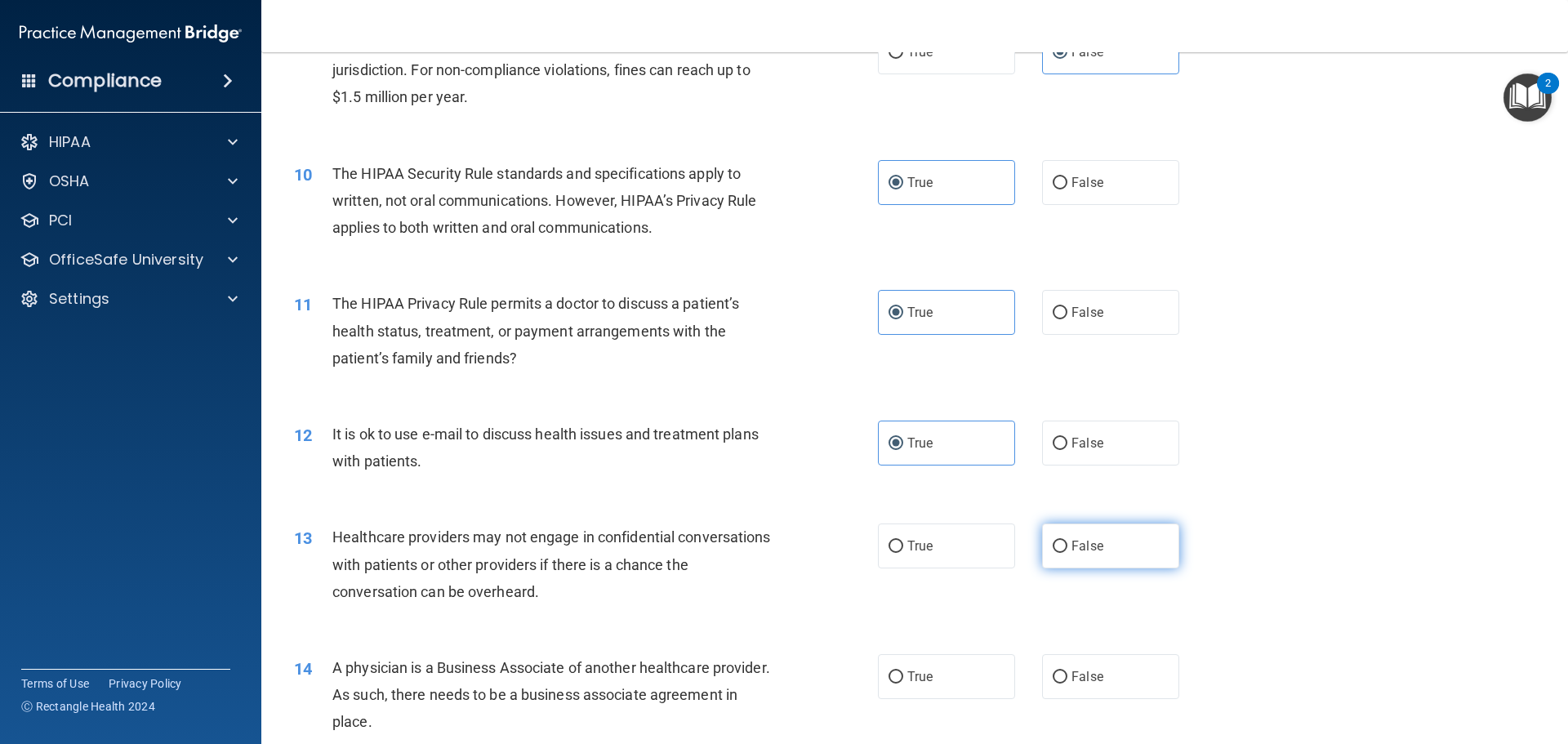
radio input "true"
click at [1101, 678] on label "False" at bounding box center [1111, 676] width 137 height 45
click at [1067, 678] on input "False" at bounding box center [1059, 677] width 15 height 12
radio input "true"
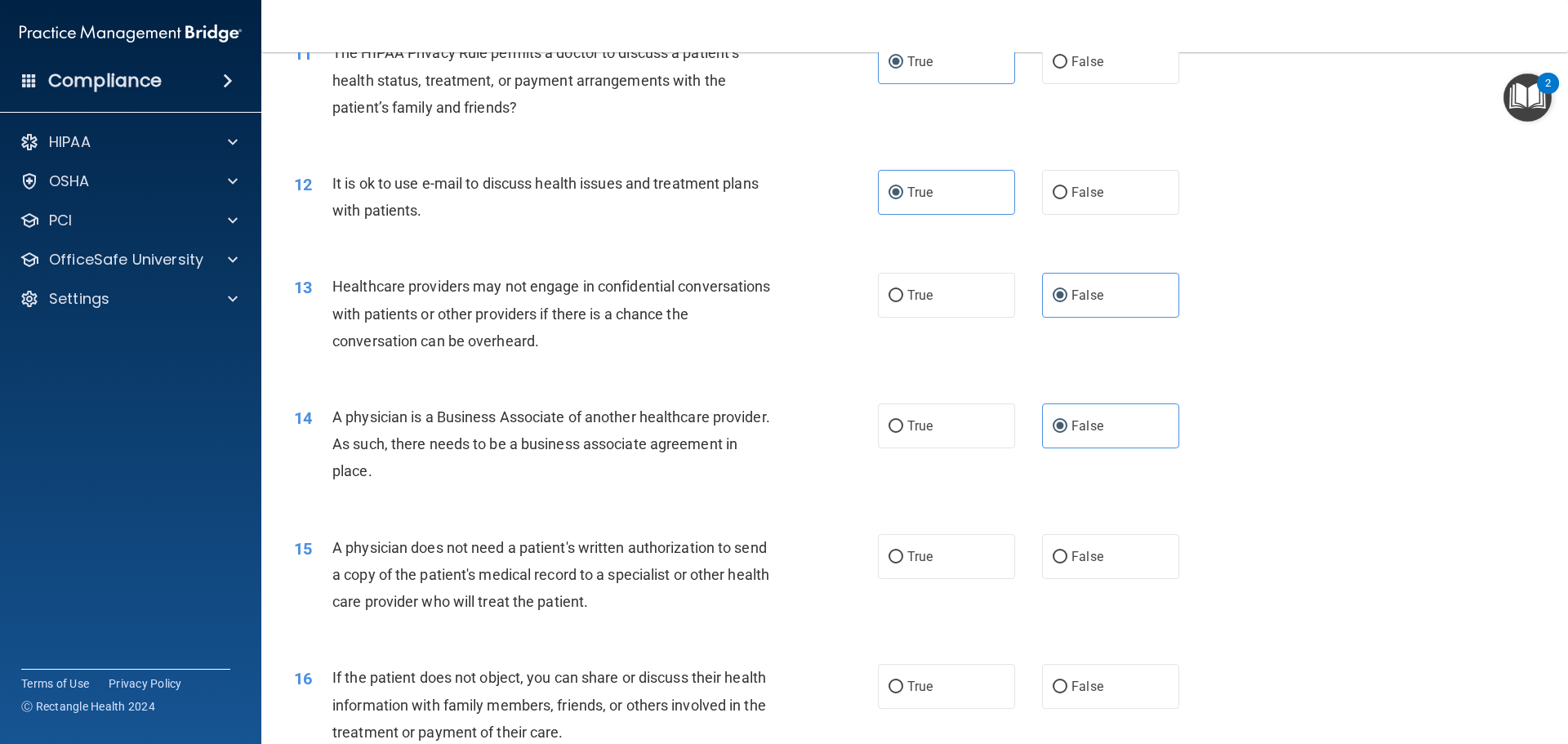
scroll to position [1388, 0]
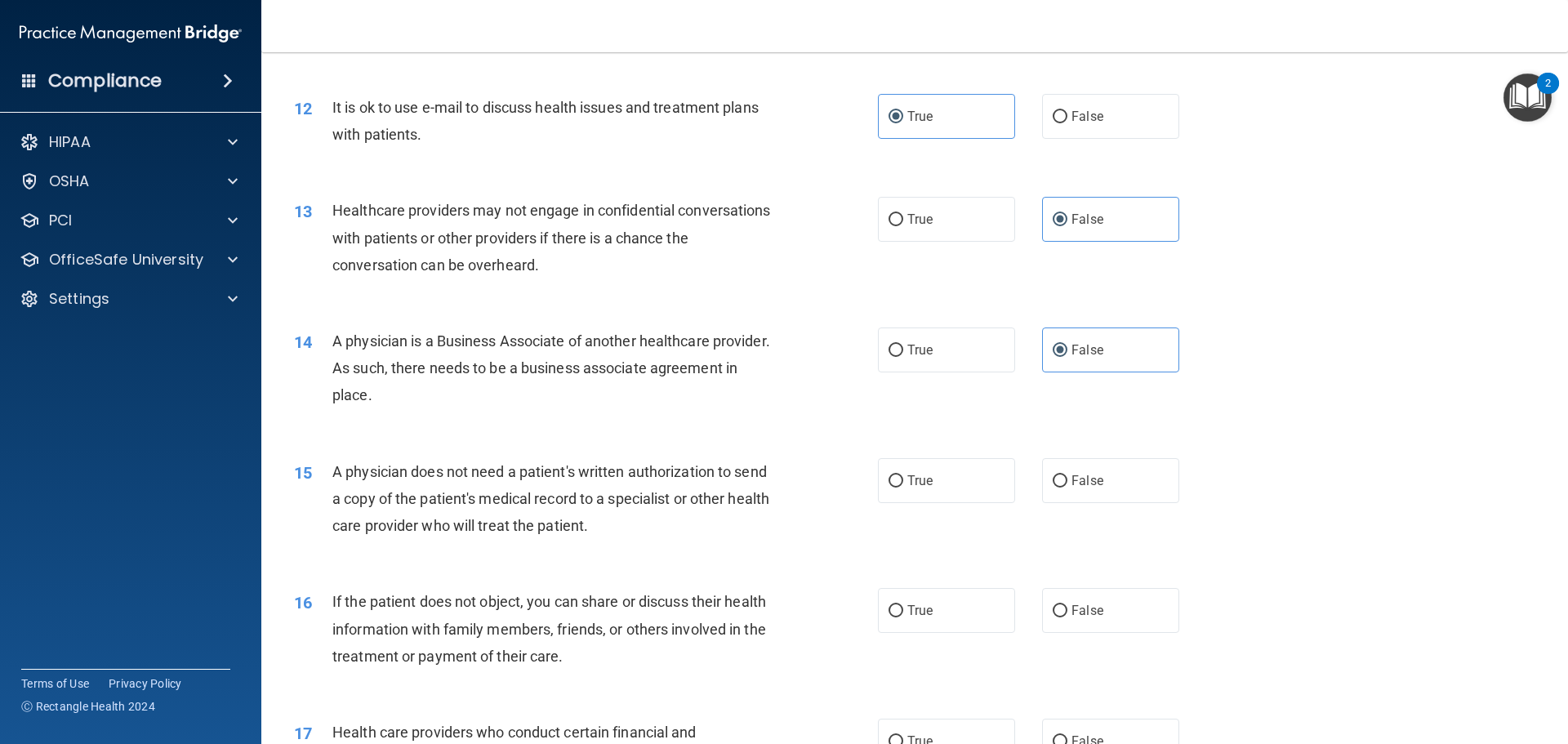
click at [978, 509] on div "15 A physician does not need a patient's written authorization to send a copy o…" at bounding box center [914, 502] width 1265 height 131
drag, startPoint x: 968, startPoint y: 495, endPoint x: 963, endPoint y: 466, distance: 29.4
click at [968, 487] on label "True" at bounding box center [946, 480] width 137 height 45
click at [903, 487] on input "True" at bounding box center [896, 480] width 15 height 12
radio input "true"
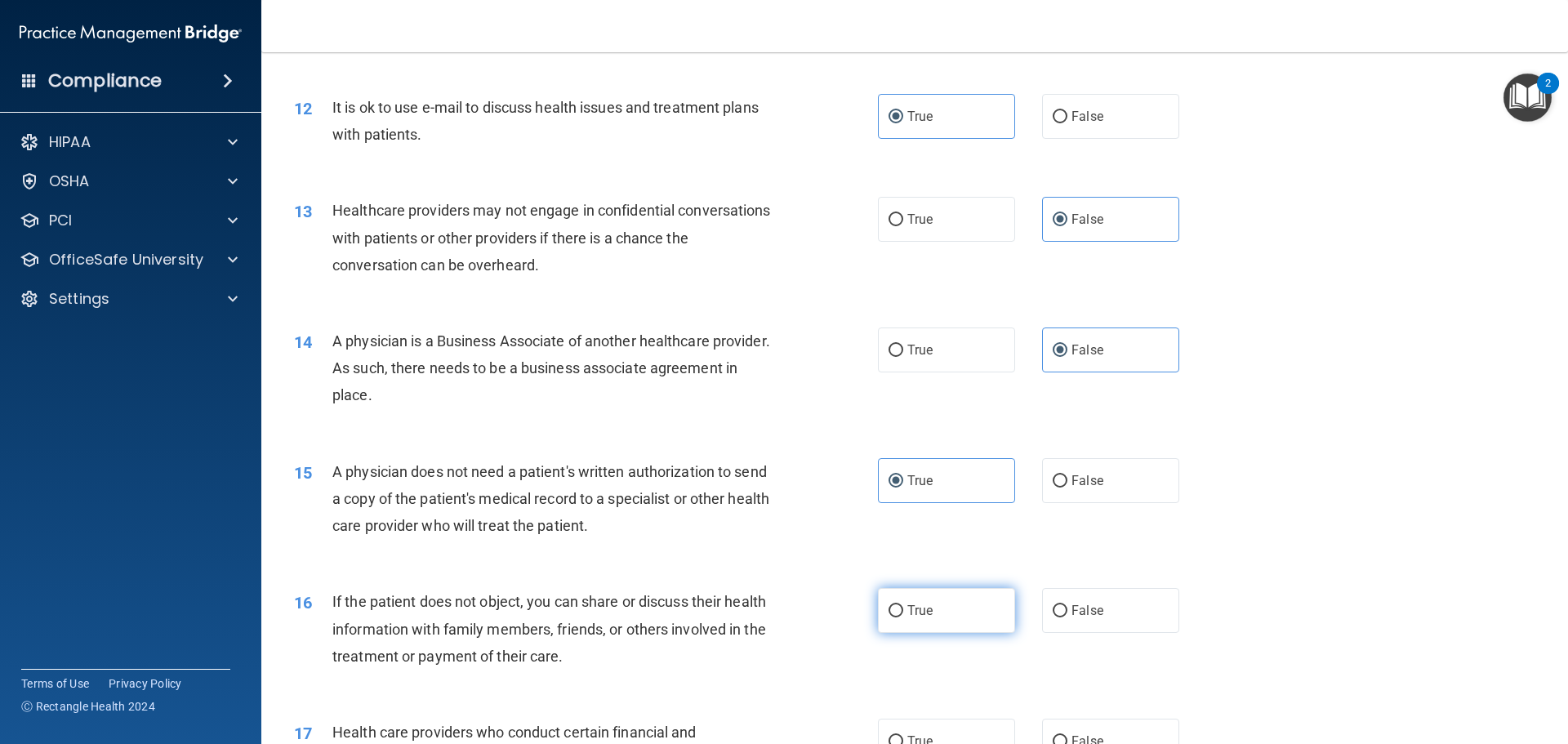
drag, startPoint x: 966, startPoint y: 592, endPoint x: 965, endPoint y: 600, distance: 8.1
click at [965, 598] on label "True" at bounding box center [946, 610] width 137 height 45
click at [903, 605] on input "True" at bounding box center [896, 610] width 15 height 12
radio input "true"
click at [991, 722] on label "True" at bounding box center [946, 740] width 137 height 45
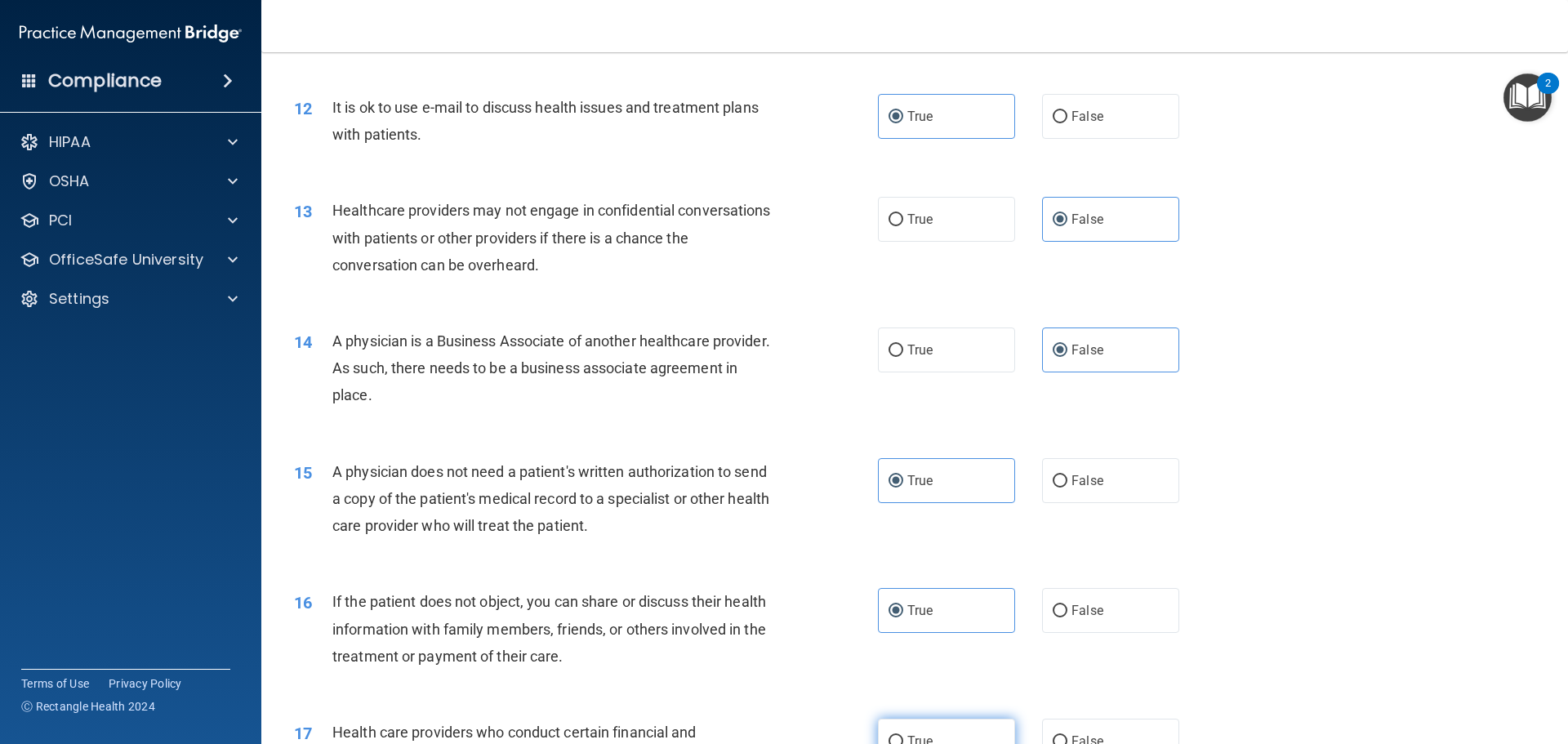
click at [903, 736] on input "True" at bounding box center [896, 741] width 15 height 12
radio input "true"
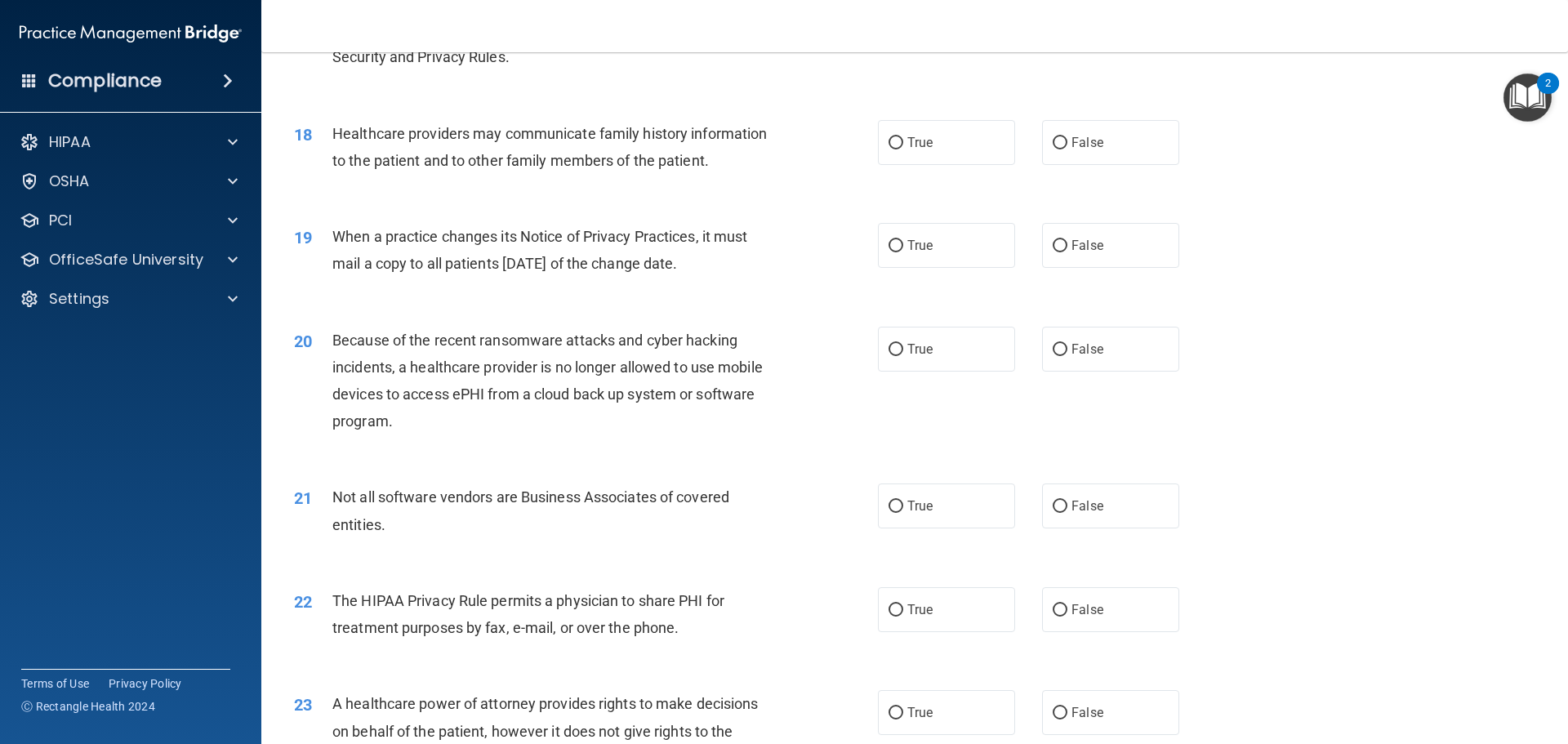
scroll to position [2128, 0]
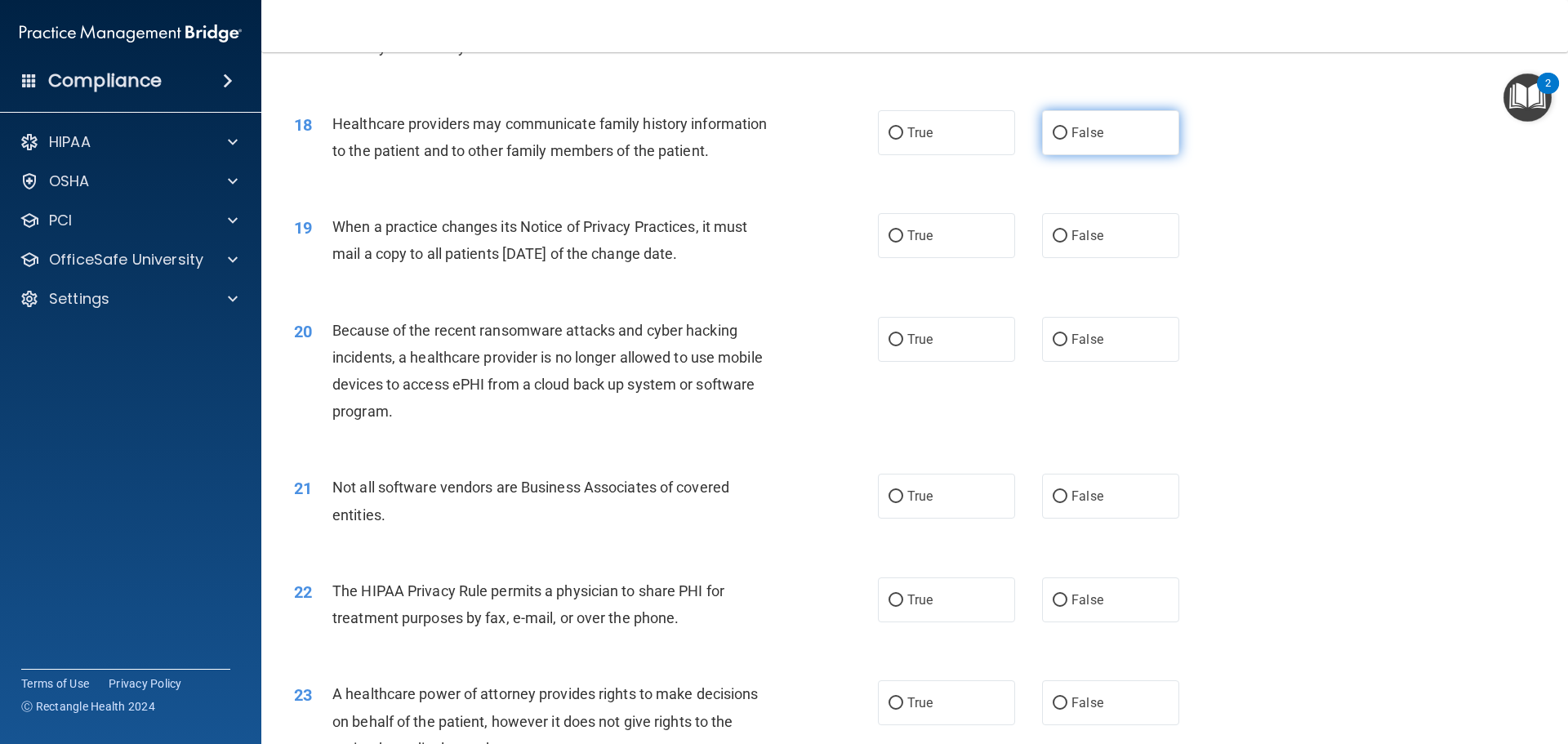
click at [1071, 139] on span "False" at bounding box center [1087, 133] width 32 height 16
click at [1067, 139] on input "False" at bounding box center [1059, 133] width 15 height 12
radio input "true"
click at [1052, 243] on input "False" at bounding box center [1059, 236] width 15 height 12
radio input "true"
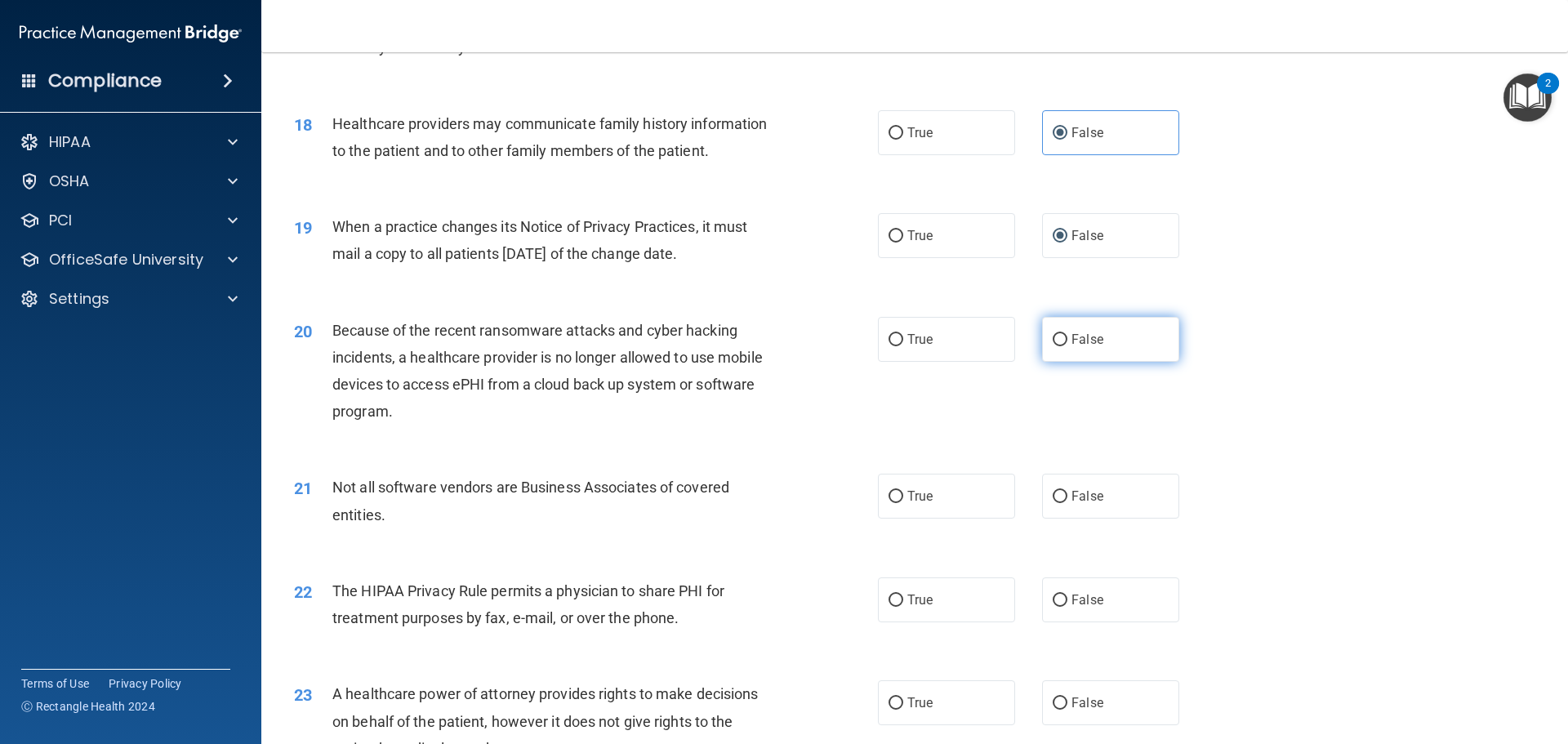
click at [1073, 326] on label "False" at bounding box center [1111, 339] width 137 height 45
click at [1067, 334] on input "False" at bounding box center [1059, 340] width 15 height 12
radio input "true"
click at [967, 493] on label "True" at bounding box center [946, 496] width 137 height 45
click at [903, 493] on input "True" at bounding box center [896, 496] width 15 height 12
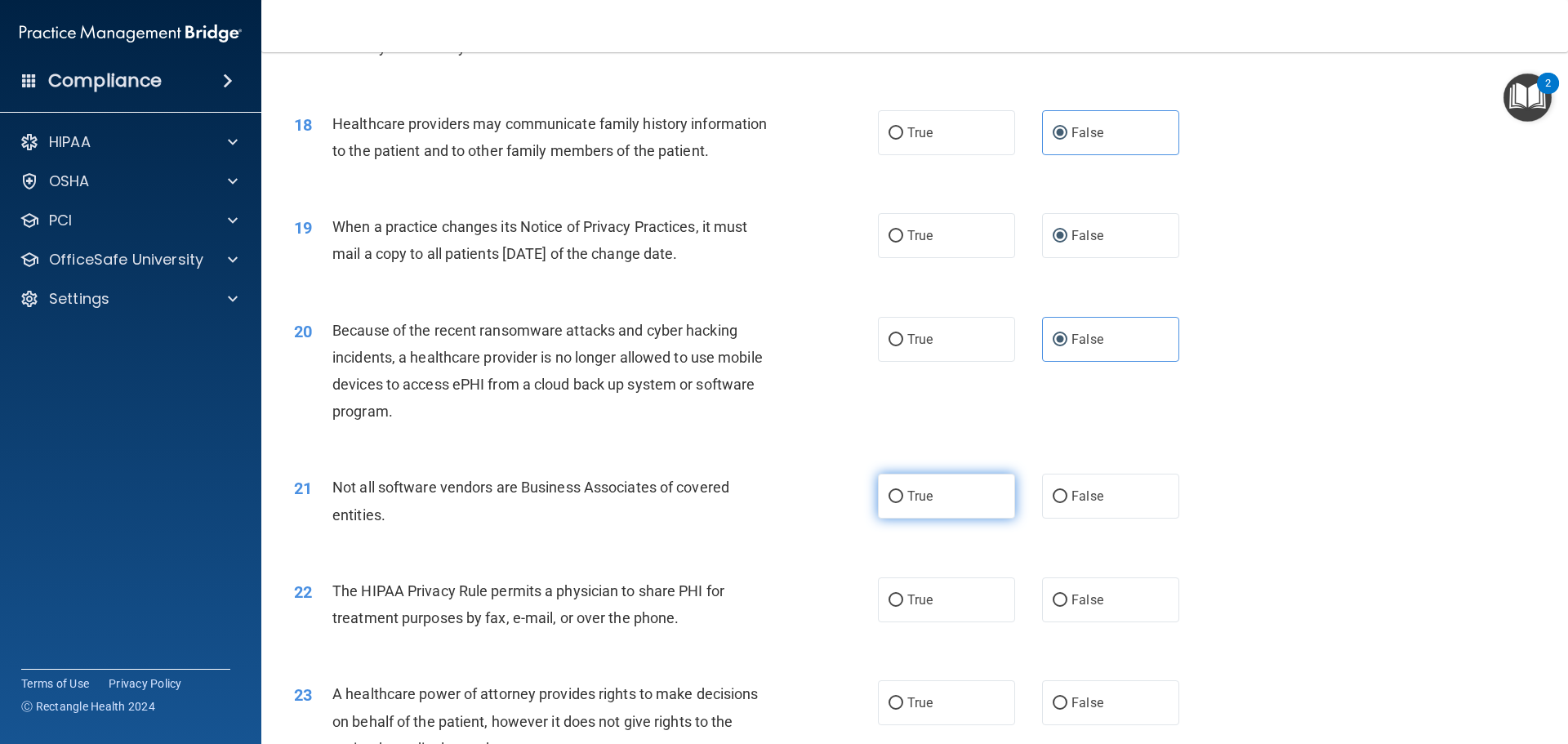
radio input "true"
click at [975, 594] on label "True" at bounding box center [946, 599] width 137 height 45
click at [903, 595] on input "True" at bounding box center [896, 600] width 15 height 12
radio input "true"
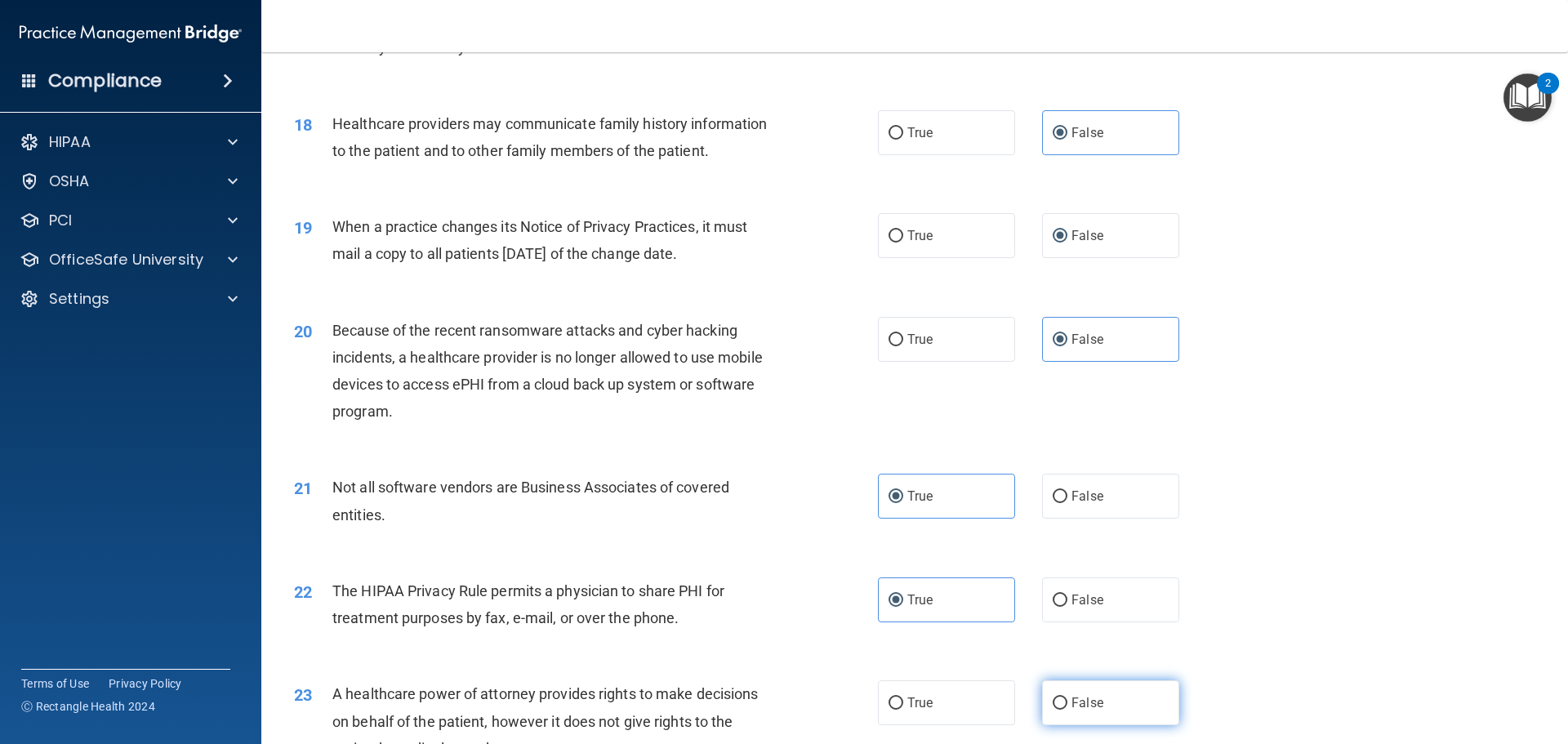
click at [1074, 695] on span "False" at bounding box center [1087, 703] width 32 height 16
click at [1067, 697] on input "False" at bounding box center [1059, 703] width 15 height 12
radio input "true"
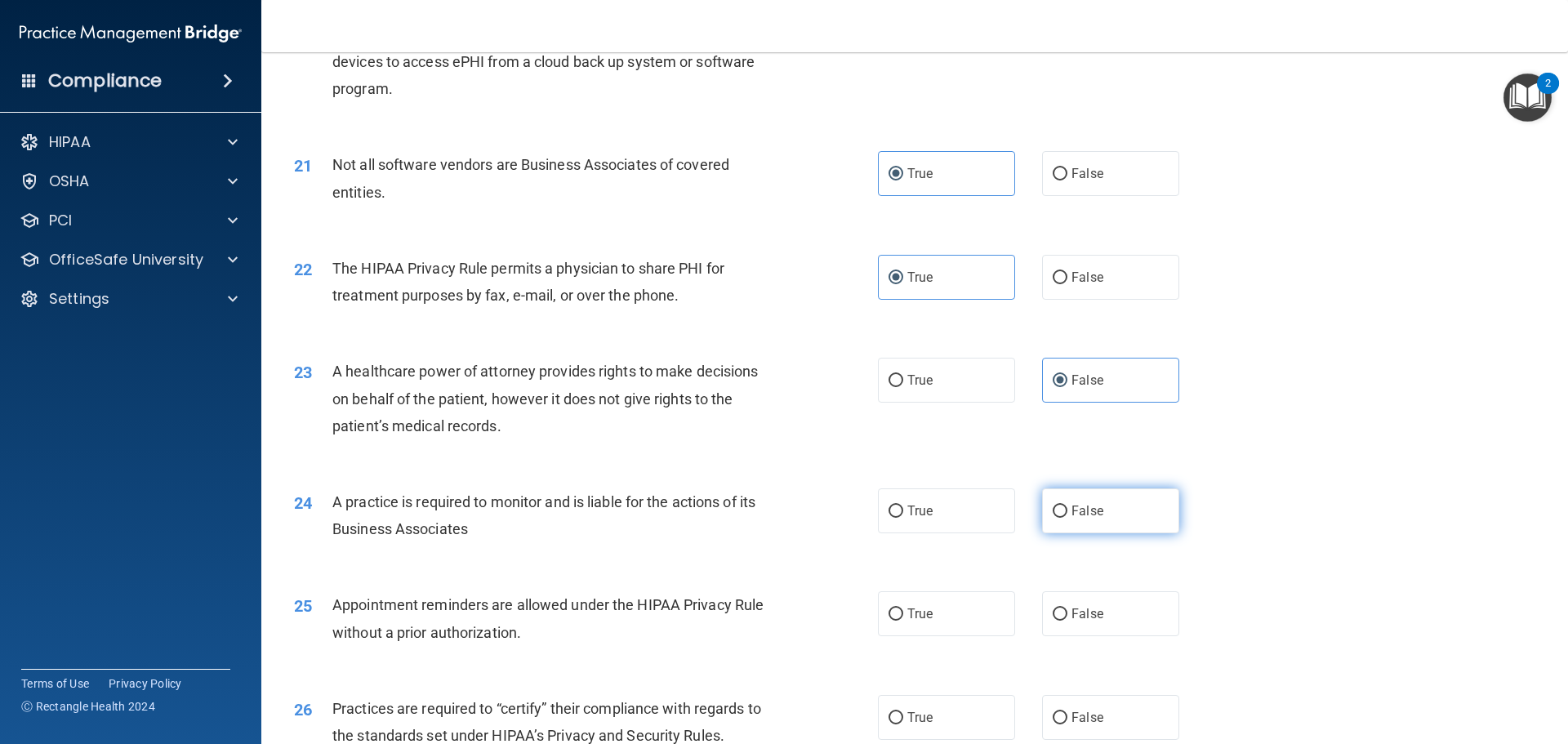
scroll to position [2454, 0]
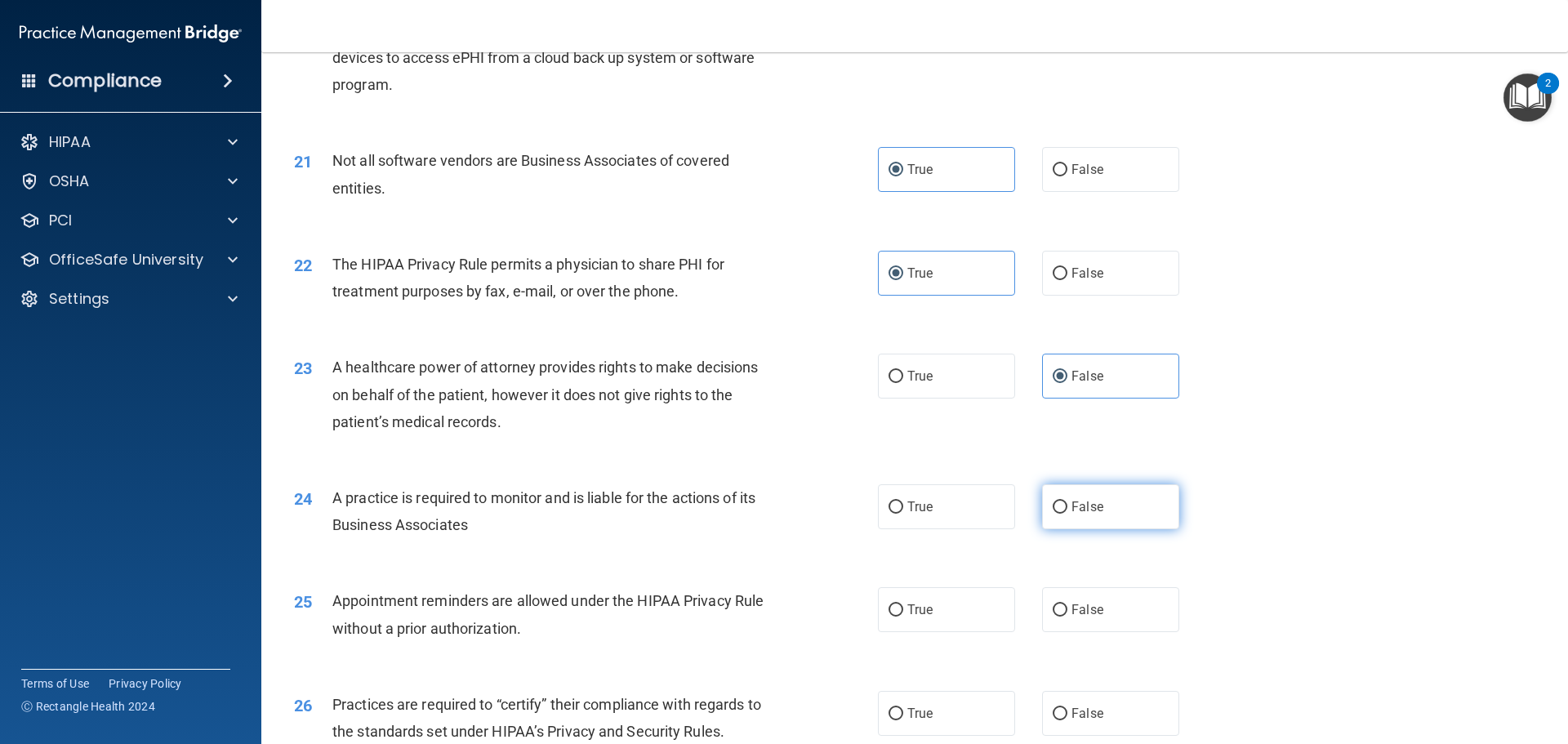
click at [1104, 524] on label "False" at bounding box center [1111, 506] width 137 height 45
click at [1067, 513] on input "False" at bounding box center [1059, 507] width 15 height 12
radio input "true"
click at [961, 602] on label "True" at bounding box center [946, 609] width 137 height 45
click at [903, 604] on input "True" at bounding box center [896, 609] width 15 height 12
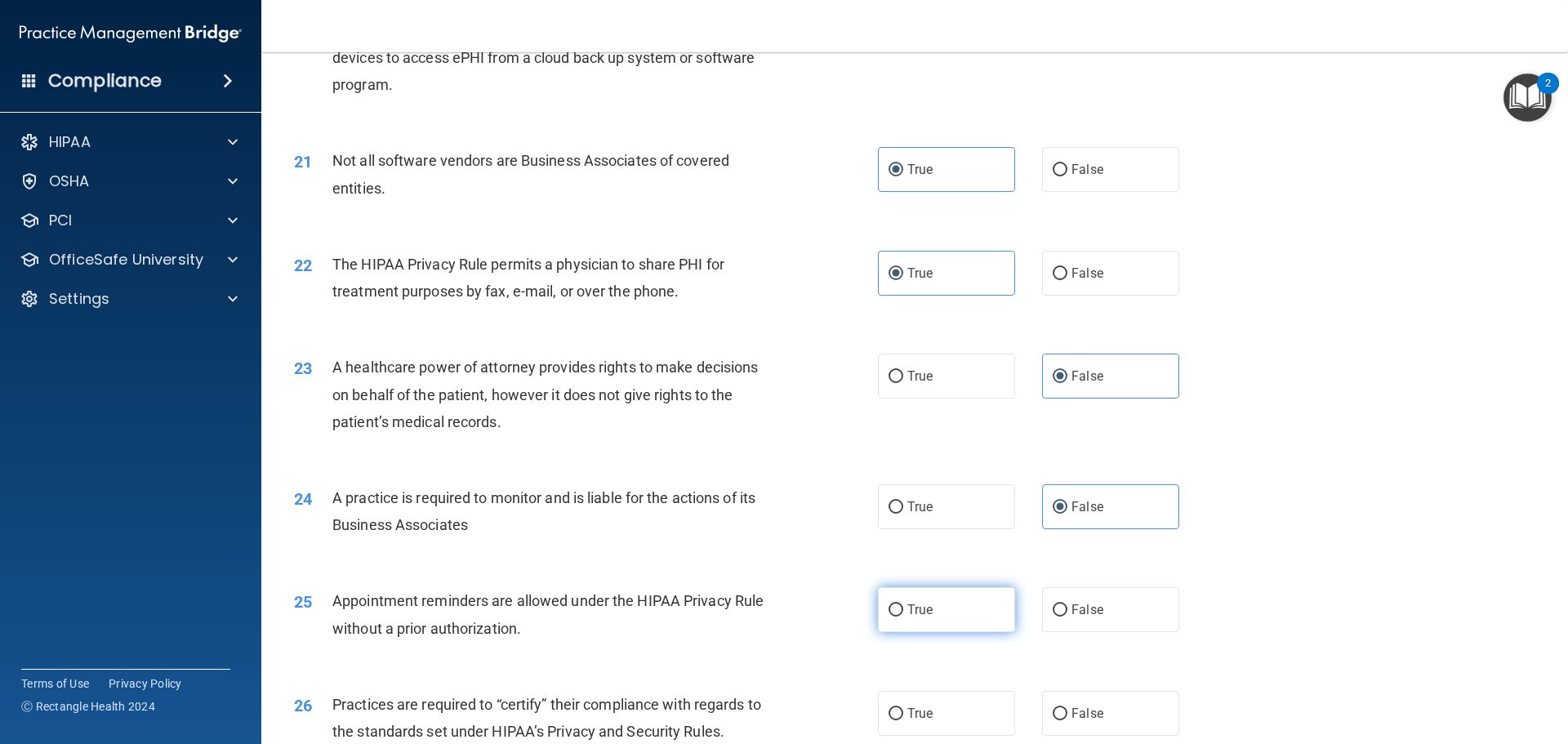
radio input "true"
click at [1104, 702] on label "False" at bounding box center [1111, 713] width 137 height 45
click at [1067, 708] on input "False" at bounding box center [1059, 714] width 15 height 12
radio input "true"
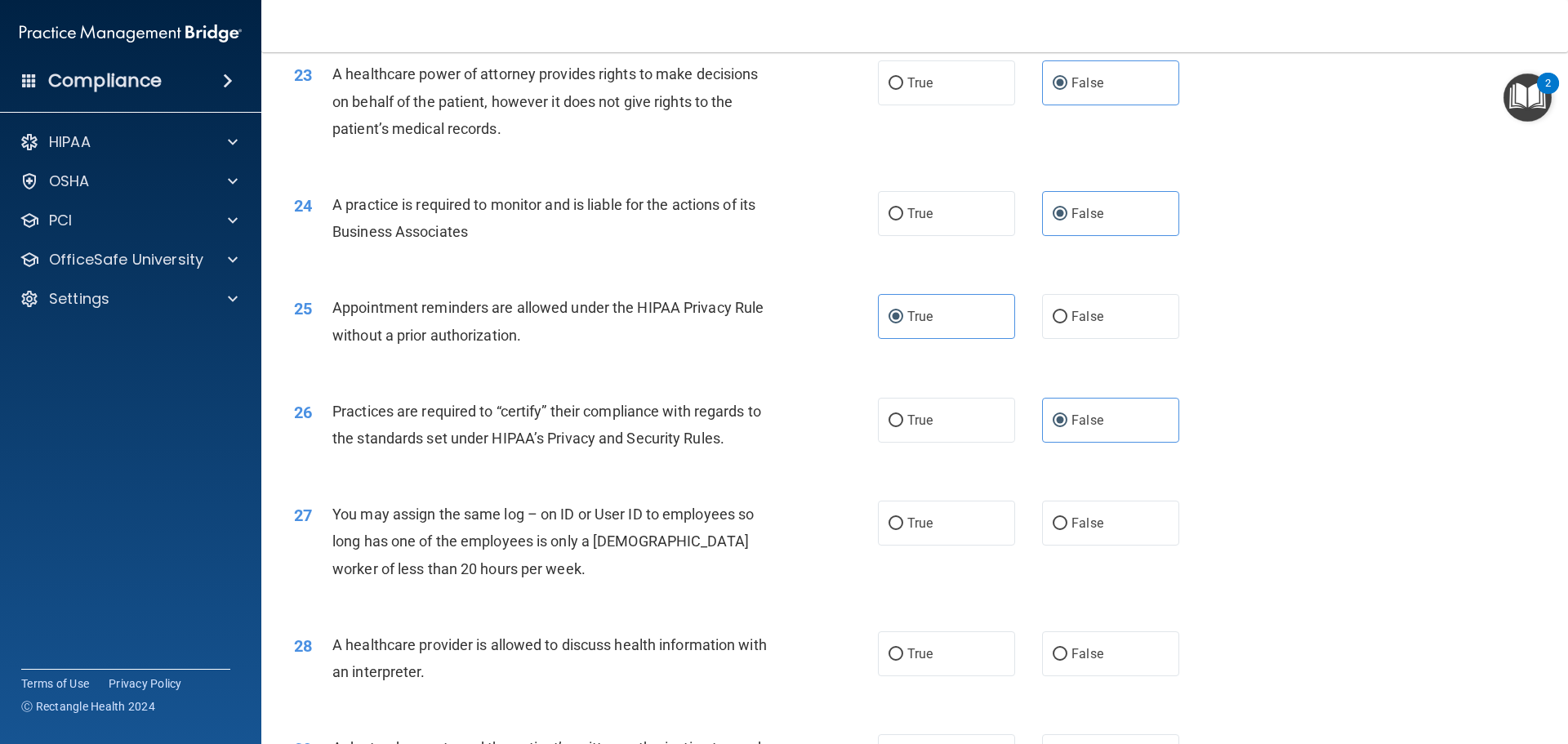
scroll to position [2863, 0]
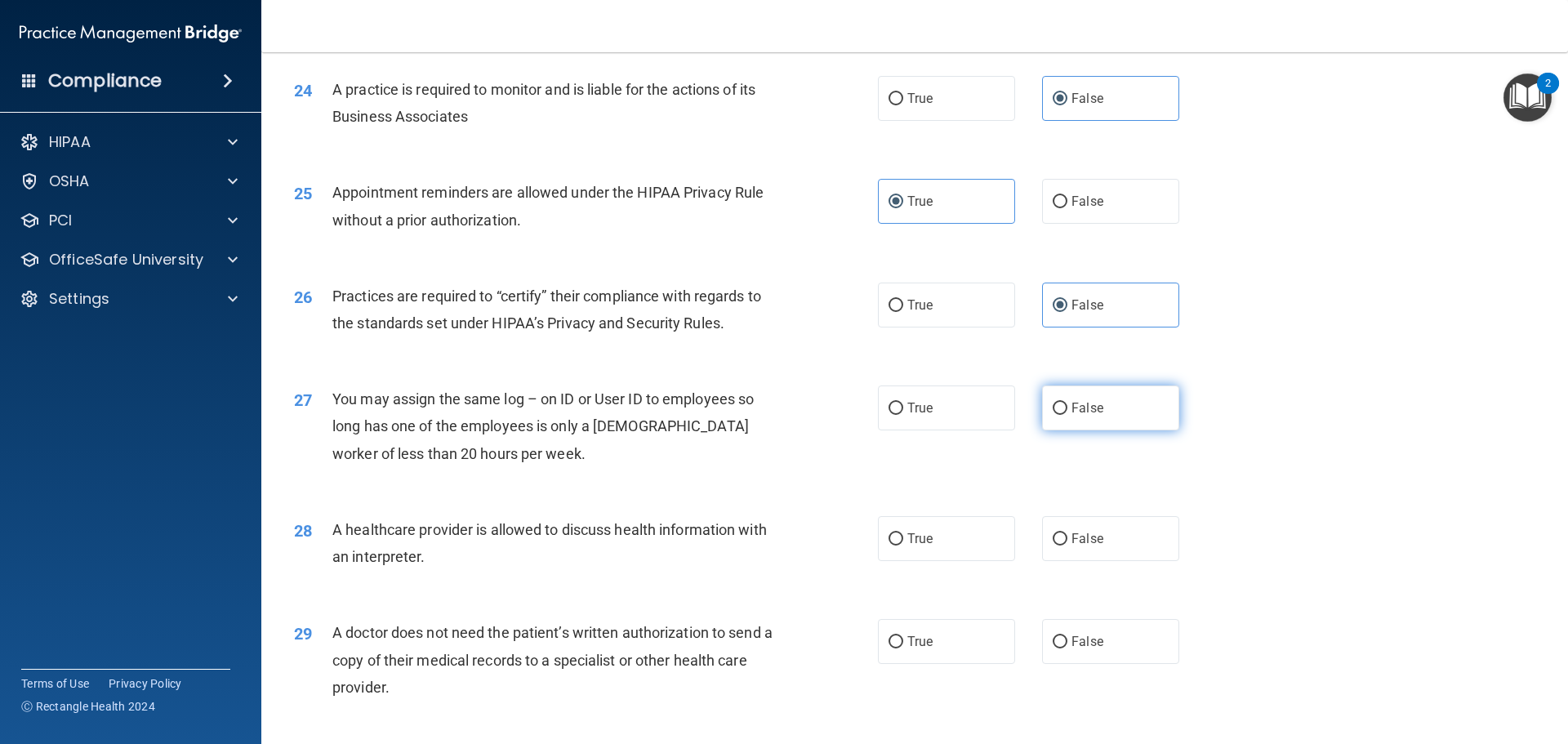
click at [1078, 419] on label "False" at bounding box center [1111, 407] width 137 height 45
click at [1067, 415] on input "False" at bounding box center [1059, 408] width 15 height 12
radio input "true"
click at [970, 545] on label "True" at bounding box center [946, 538] width 137 height 45
click at [903, 545] on input "True" at bounding box center [896, 539] width 15 height 12
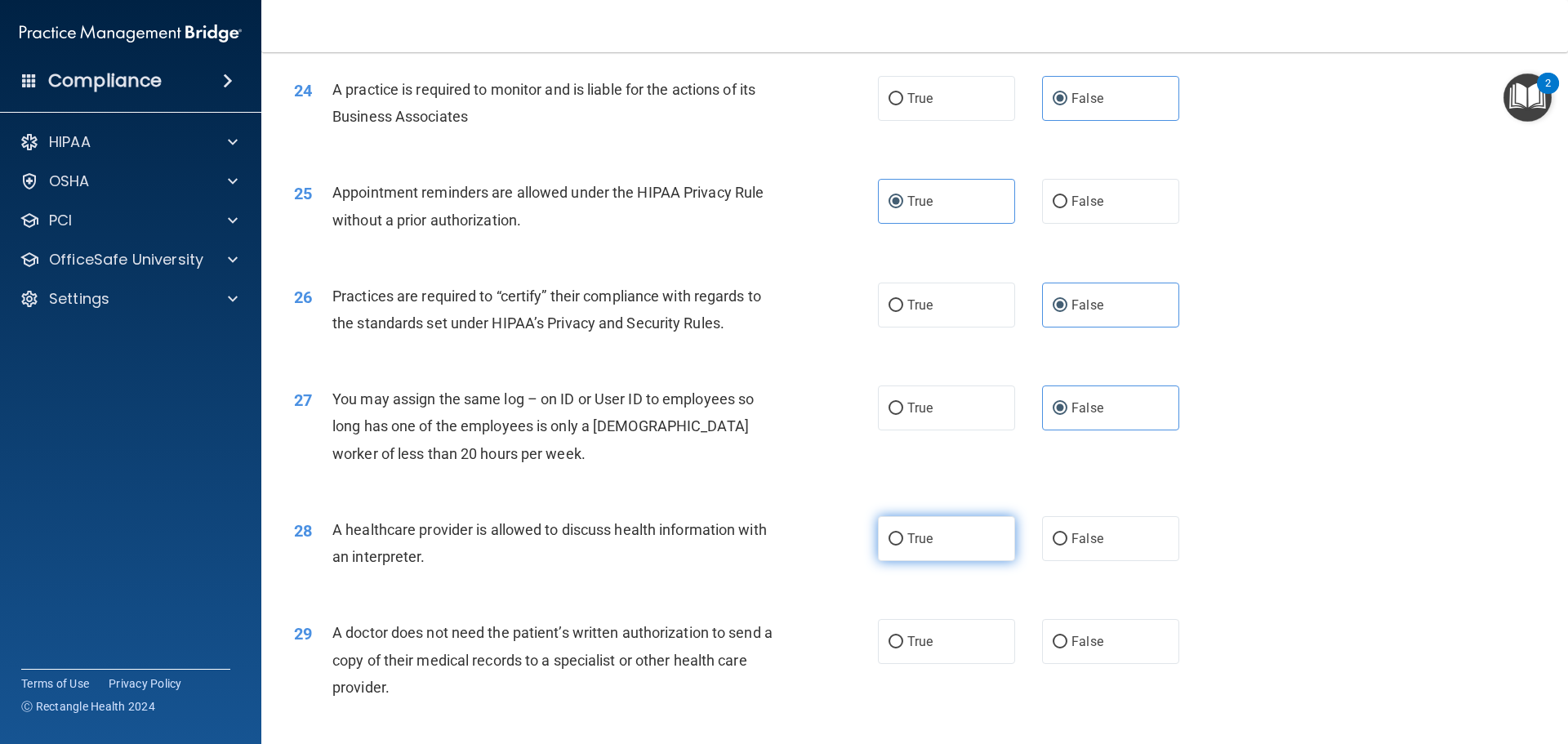
radio input "true"
click at [970, 649] on label "True" at bounding box center [946, 642] width 137 height 45
click at [903, 649] on input "True" at bounding box center [896, 642] width 15 height 12
radio input "true"
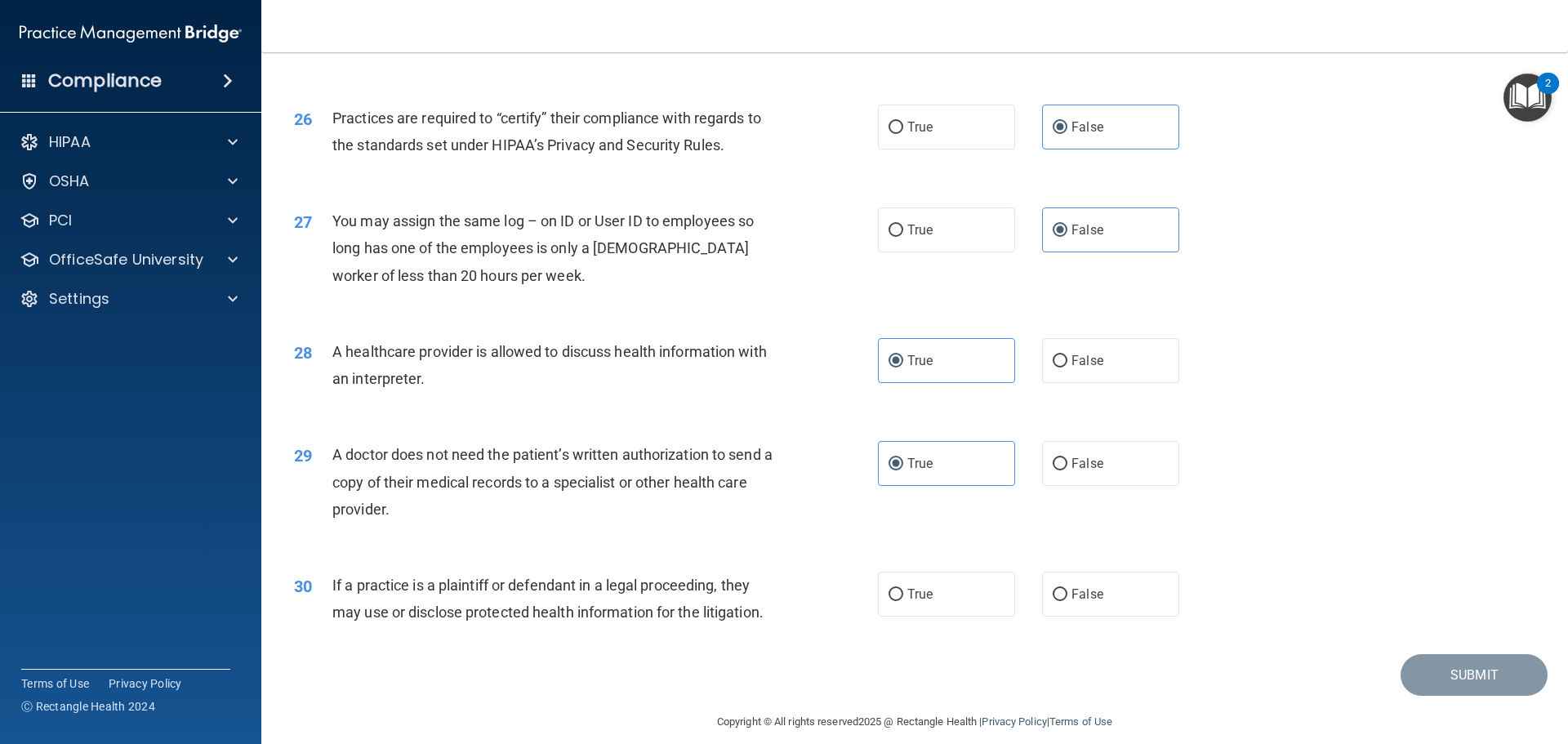
scroll to position [3057, 0]
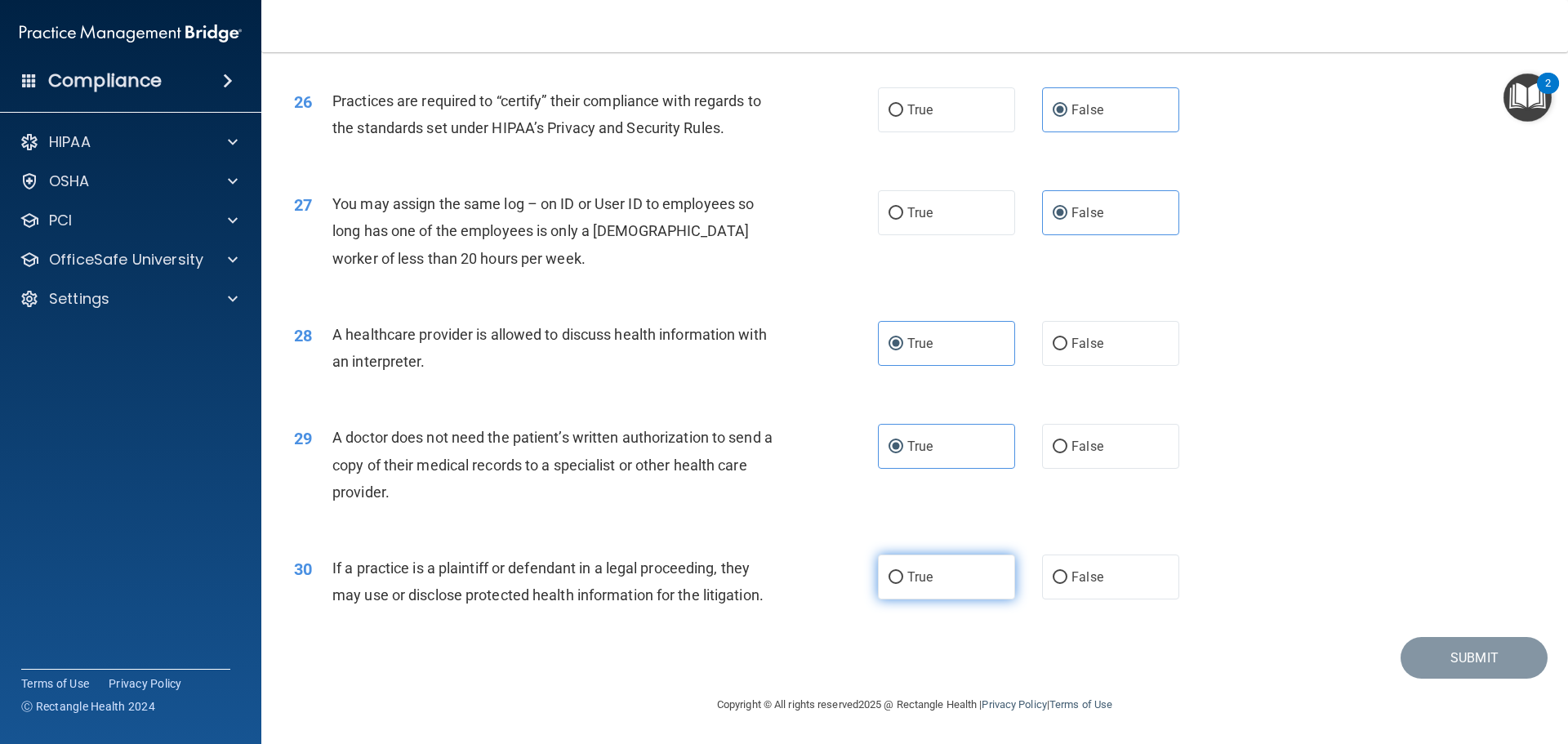
click at [937, 571] on label "True" at bounding box center [946, 577] width 137 height 45
click at [903, 572] on input "True" at bounding box center [896, 577] width 15 height 12
radio input "true"
click at [1423, 652] on button "Submit" at bounding box center [1474, 658] width 147 height 42
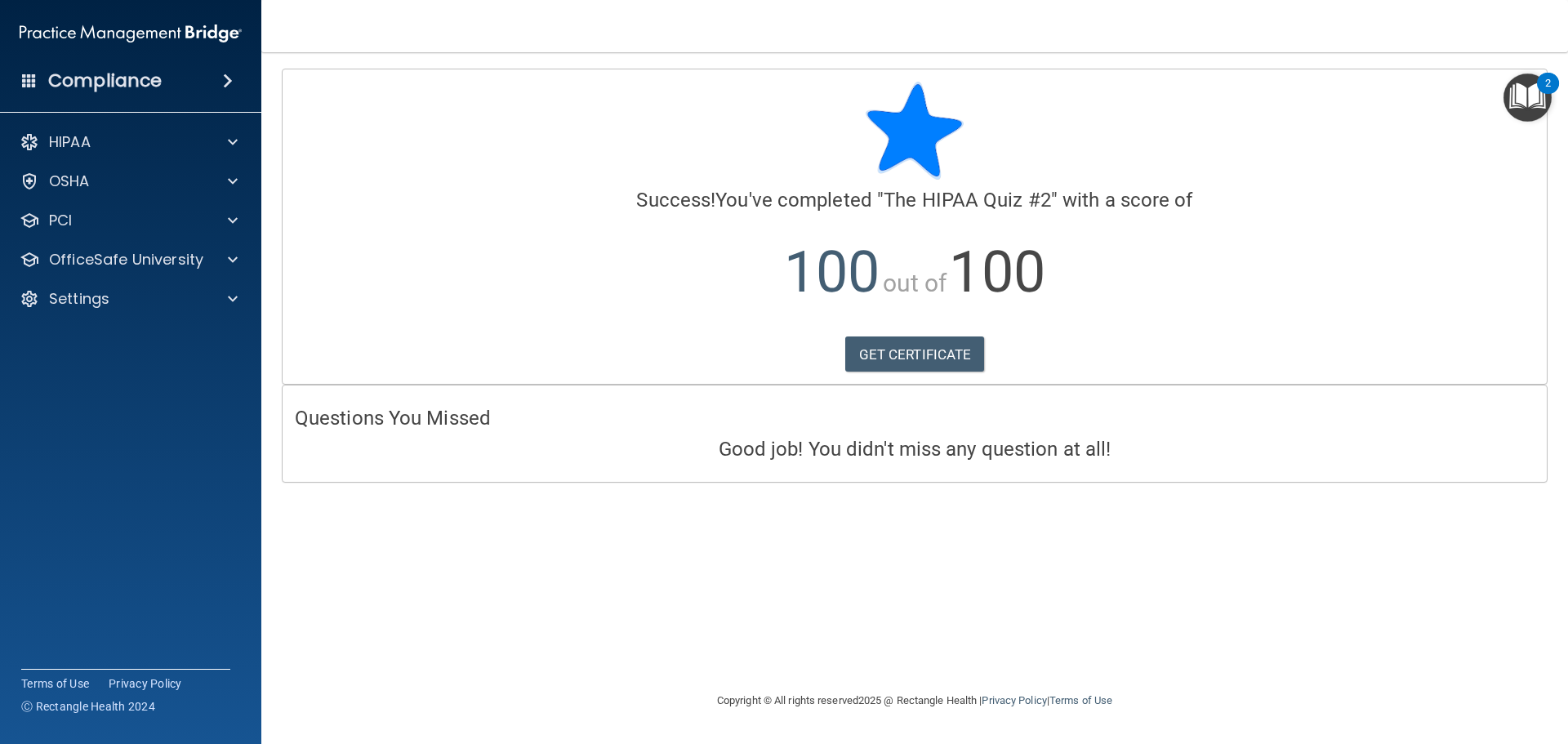
drag, startPoint x: 930, startPoint y: 380, endPoint x: 930, endPoint y: 367, distance: 13.0
click at [930, 373] on div "Calculating your score.... Success! You've completed " The HIPAA Quiz #2 " with…" at bounding box center [915, 227] width 1264 height 315
click at [931, 359] on link "GET CERTIFICATE" at bounding box center [915, 354] width 140 height 36
click at [238, 141] on div at bounding box center [230, 142] width 41 height 19
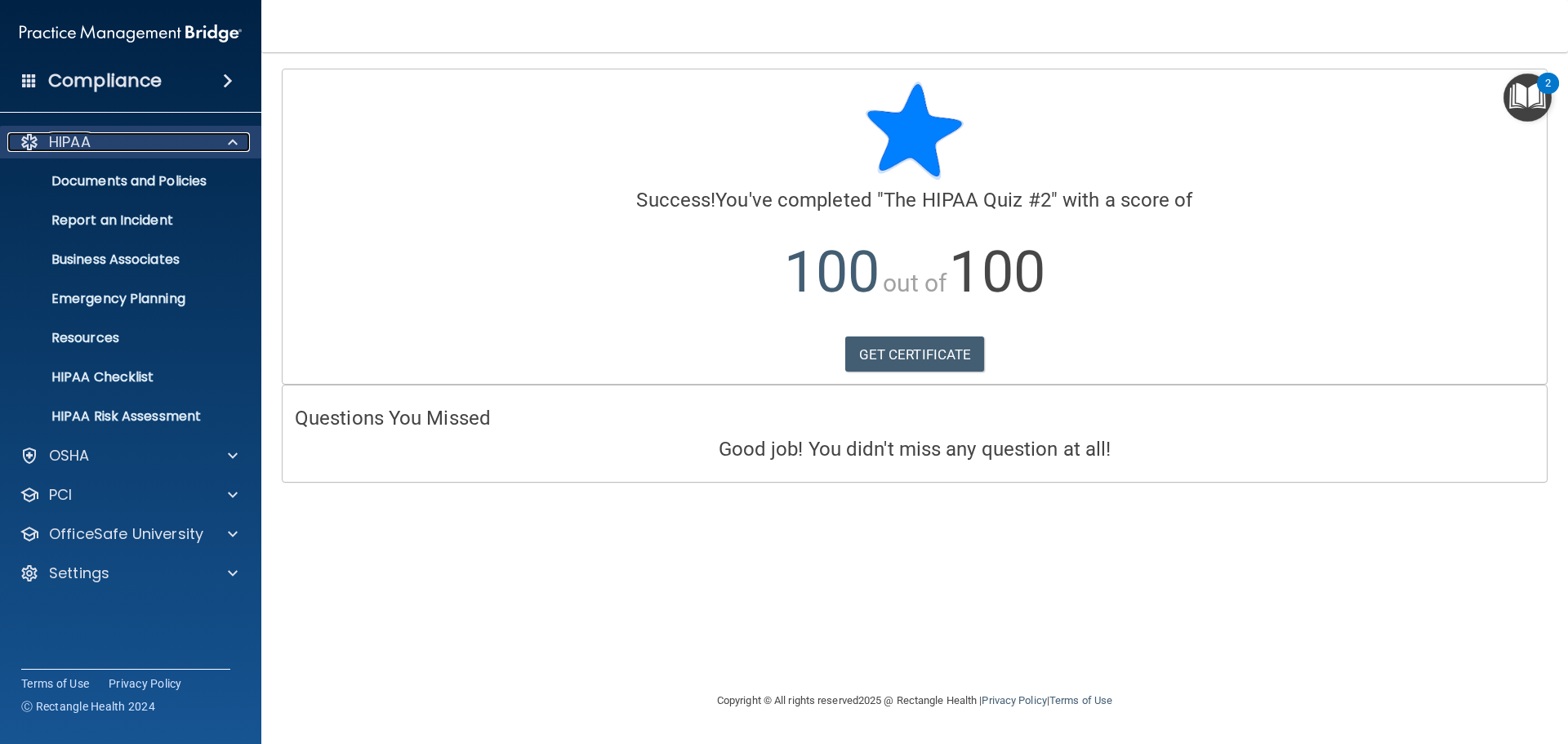
click at [230, 150] on span at bounding box center [232, 142] width 10 height 19
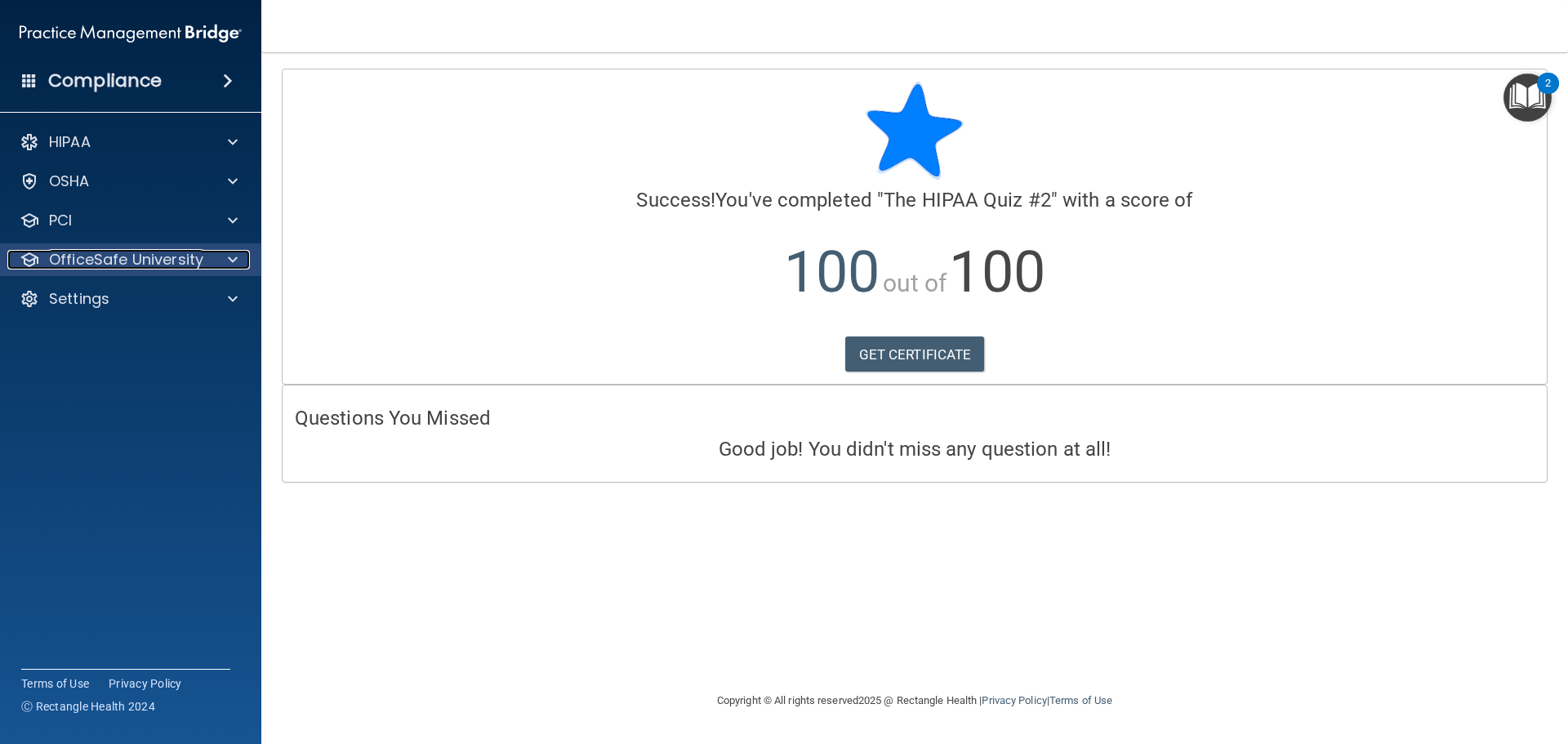
click at [237, 261] on span at bounding box center [232, 259] width 10 height 19
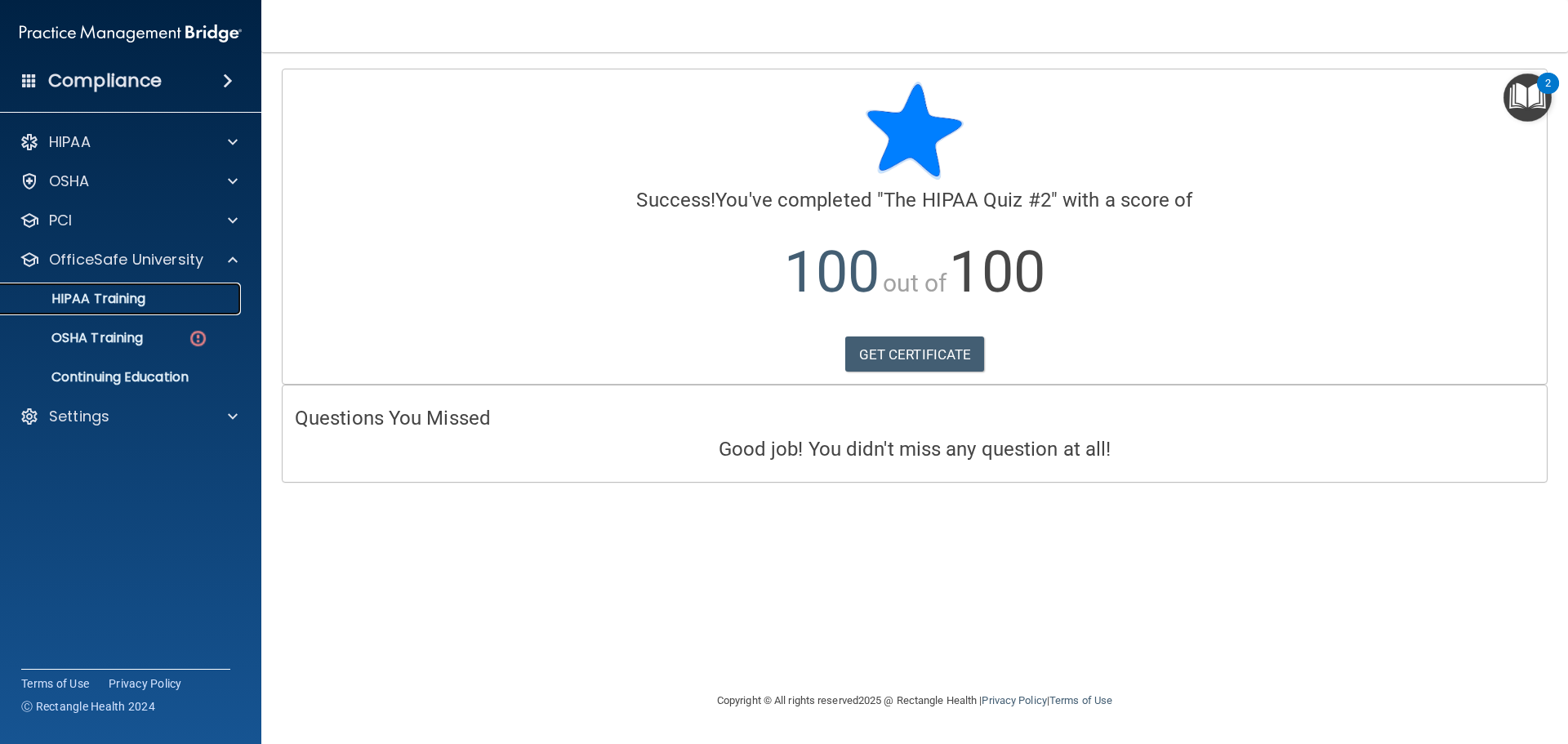
click at [221, 293] on div "HIPAA Training" at bounding box center [123, 299] width 223 height 16
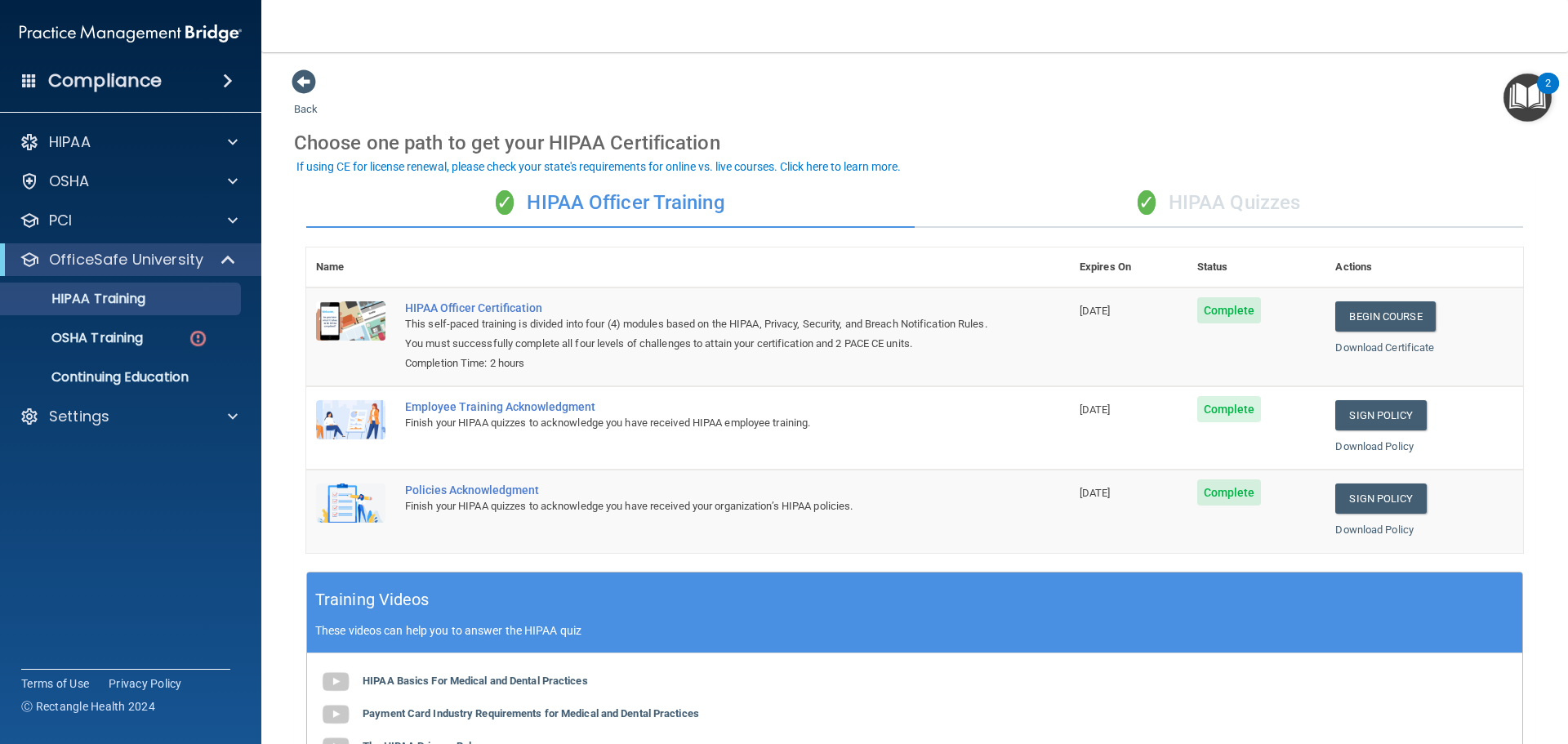
click at [1174, 196] on div "✓ HIPAA Quizzes" at bounding box center [1219, 203] width 608 height 49
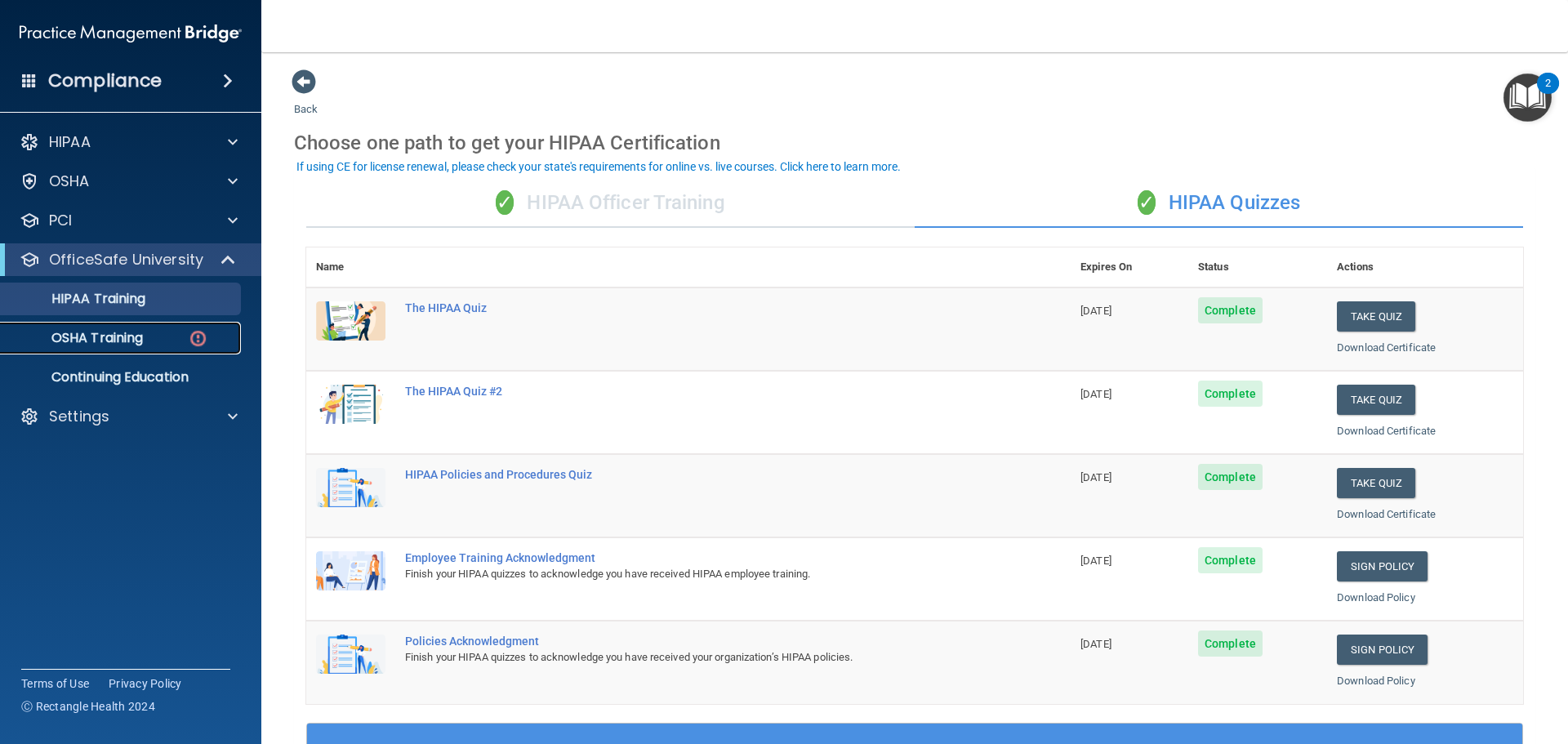
click at [147, 341] on div "OSHA Training" at bounding box center [123, 339] width 223 height 16
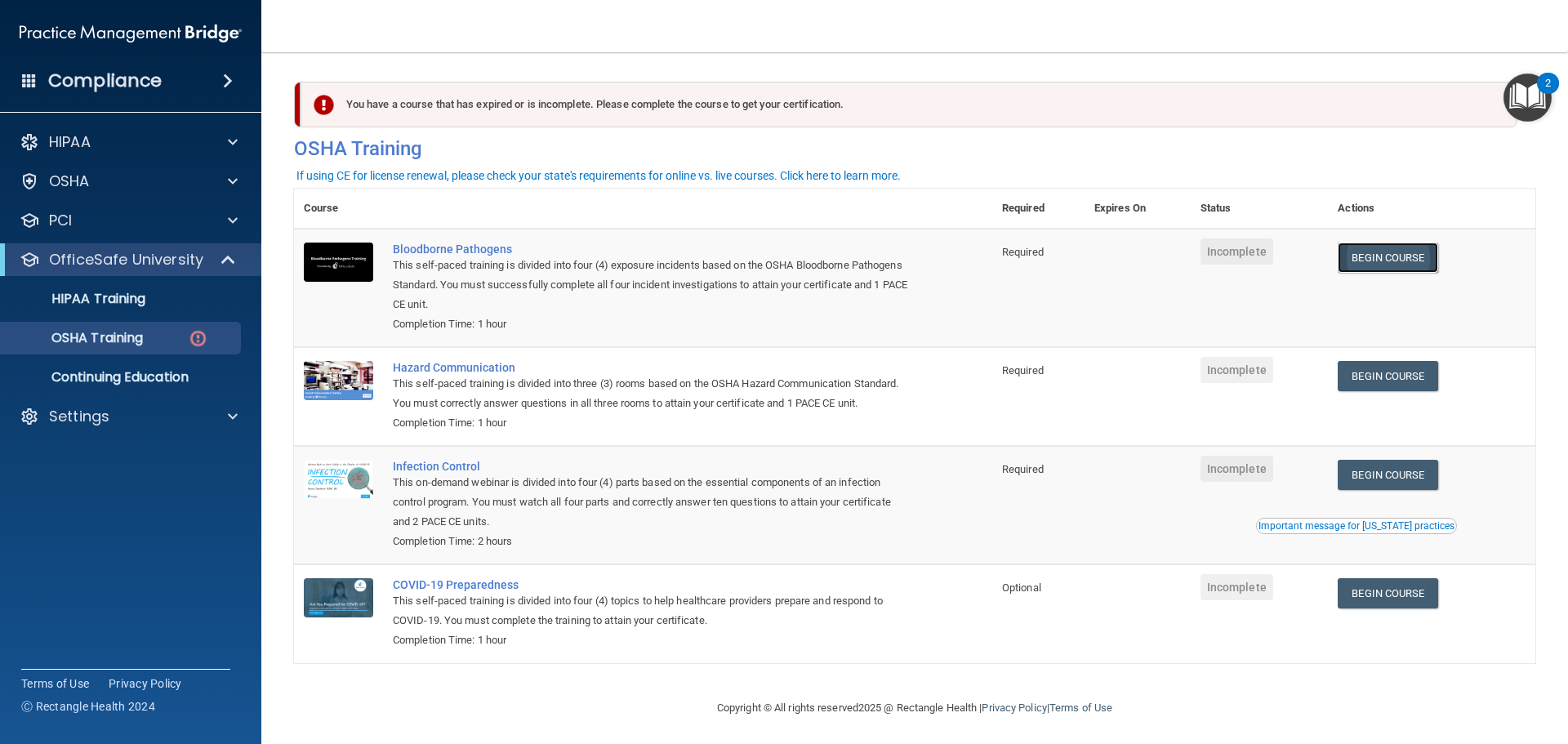
click at [1386, 261] on link "Begin Course" at bounding box center [1387, 257] width 100 height 30
click at [1386, 374] on link "Begin Course" at bounding box center [1387, 375] width 100 height 30
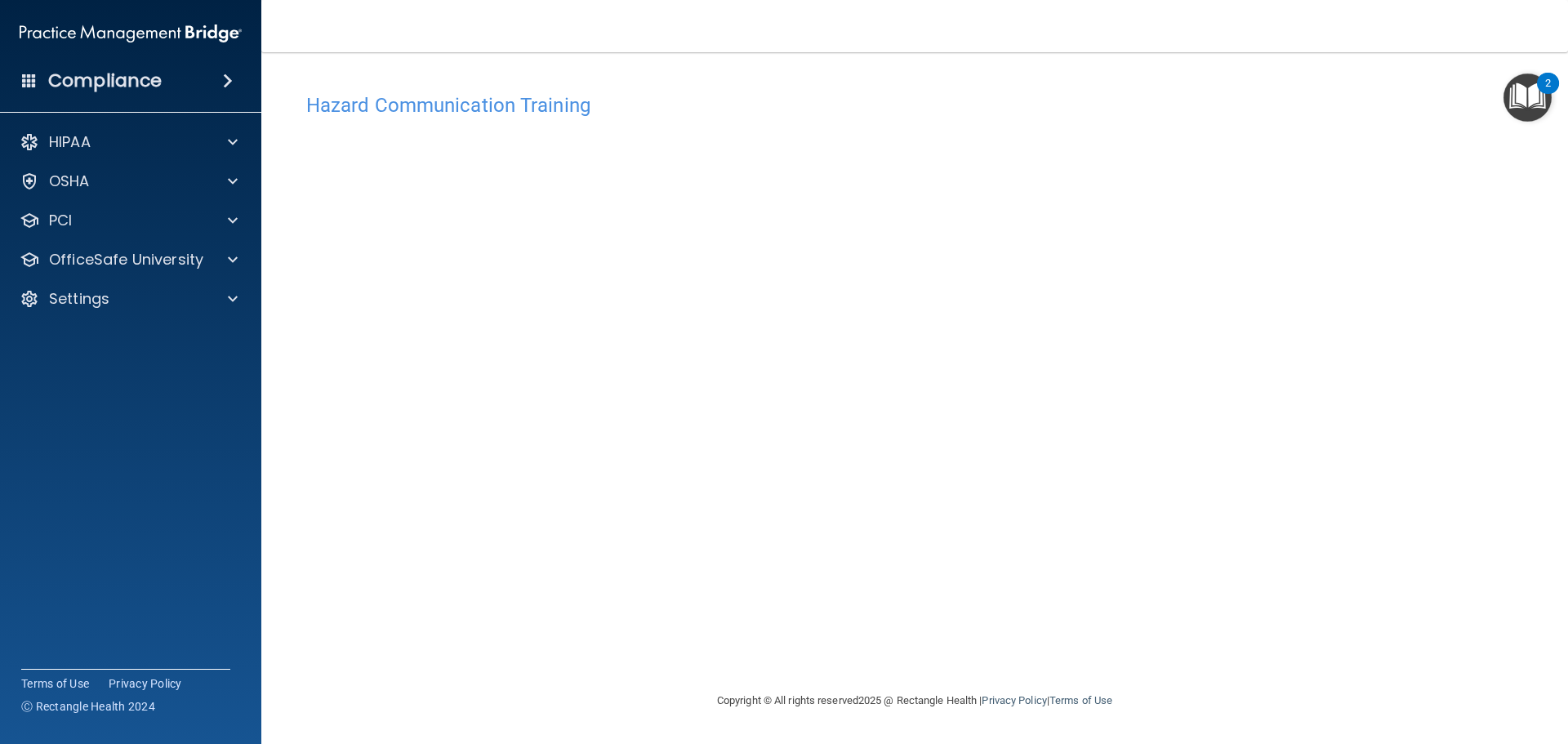
click at [997, 30] on nav "Toggle navigation Jack Cutrer jackcutrer@gmail.com Manage My Enterprise Rocky R…" at bounding box center [915, 26] width 1306 height 52
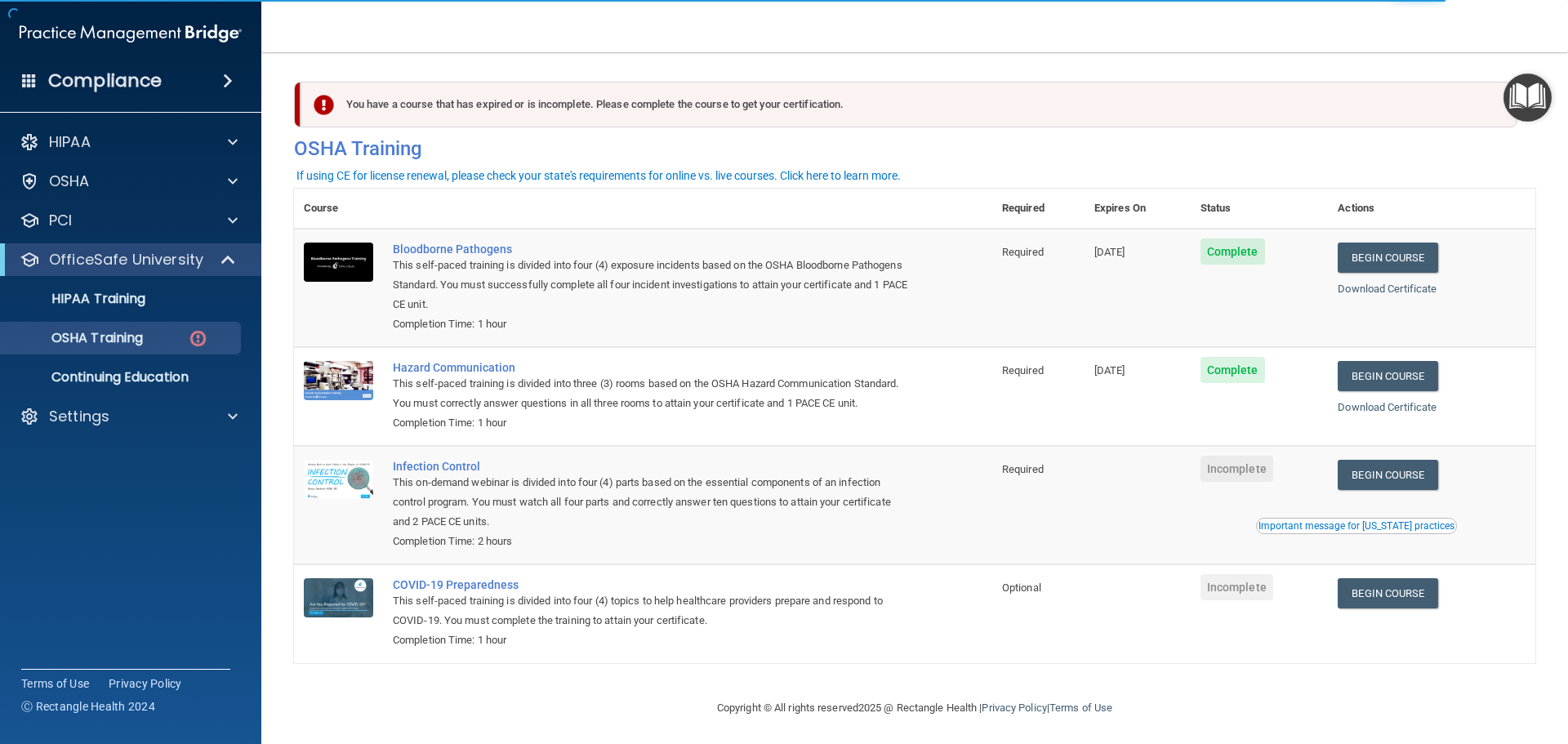
click at [1417, 476] on td "Begin Course Download Certificate Important message for [US_STATE] practices" at bounding box center [1431, 504] width 208 height 118
click at [1416, 489] on link "Begin Course" at bounding box center [1387, 474] width 100 height 30
